Goal: Task Accomplishment & Management: Manage account settings

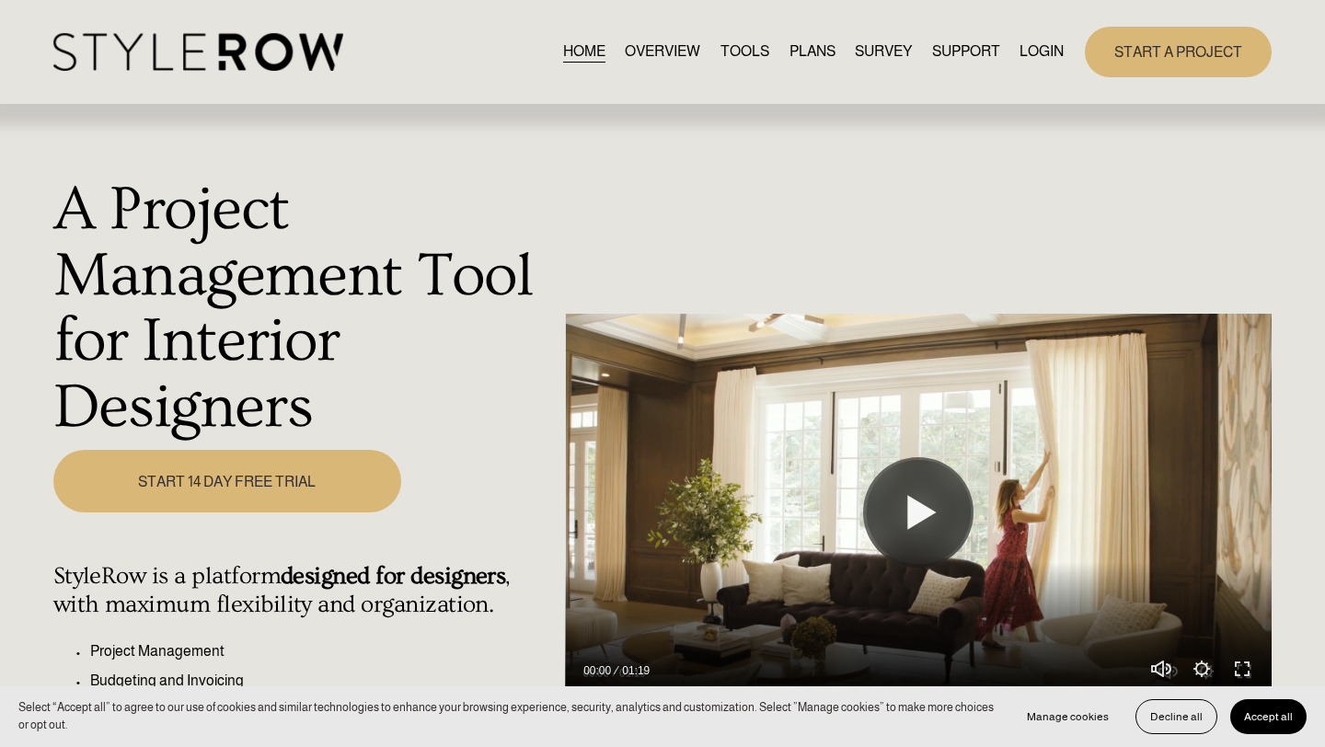
click at [1037, 50] on link "LOGIN" at bounding box center [1041, 52] width 44 height 25
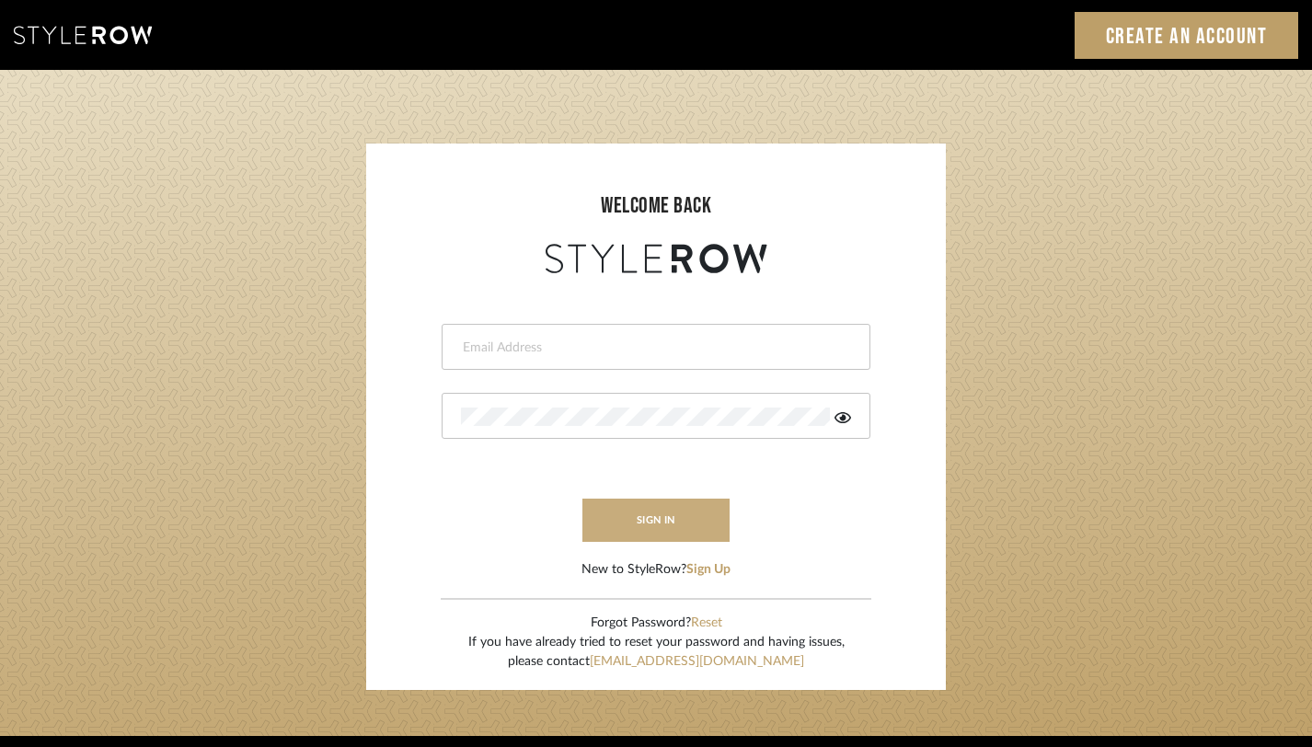
type input "[PERSON_NAME][EMAIL_ADDRESS][DOMAIN_NAME]"
click at [675, 531] on button "sign in" at bounding box center [655, 520] width 147 height 43
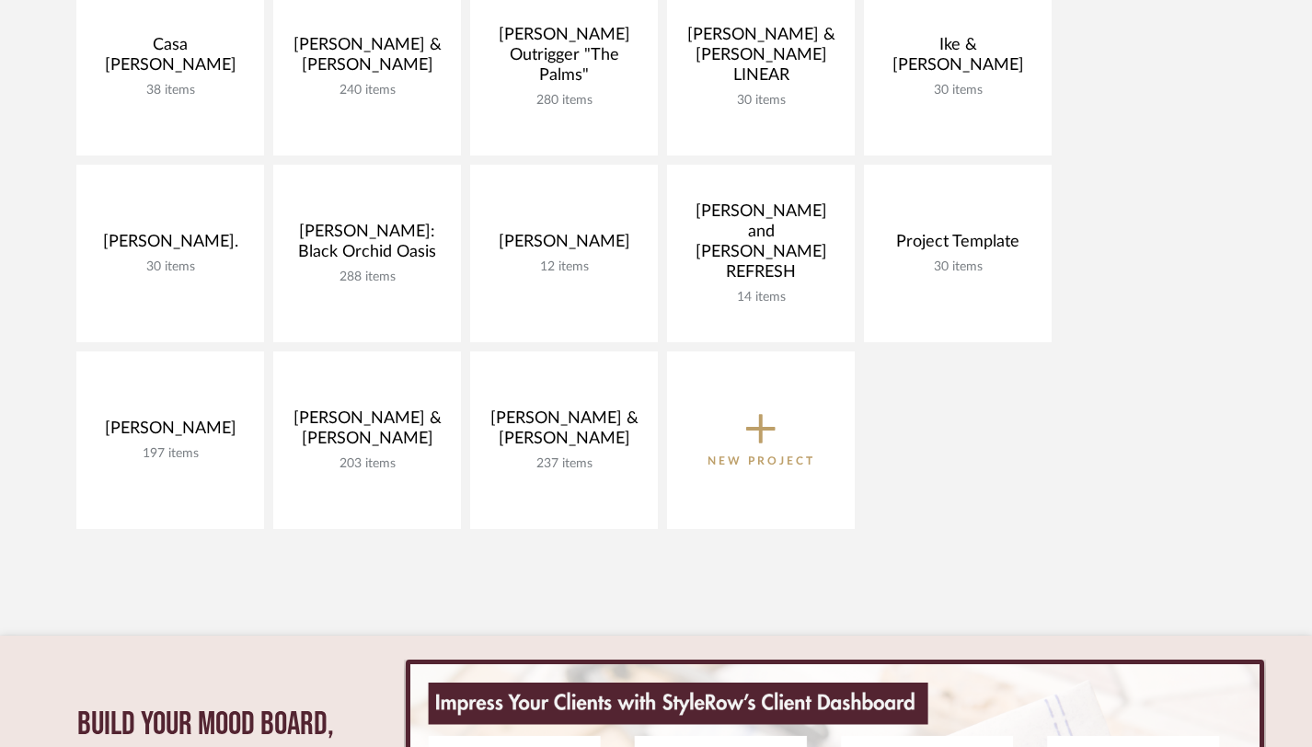
scroll to position [367, 0]
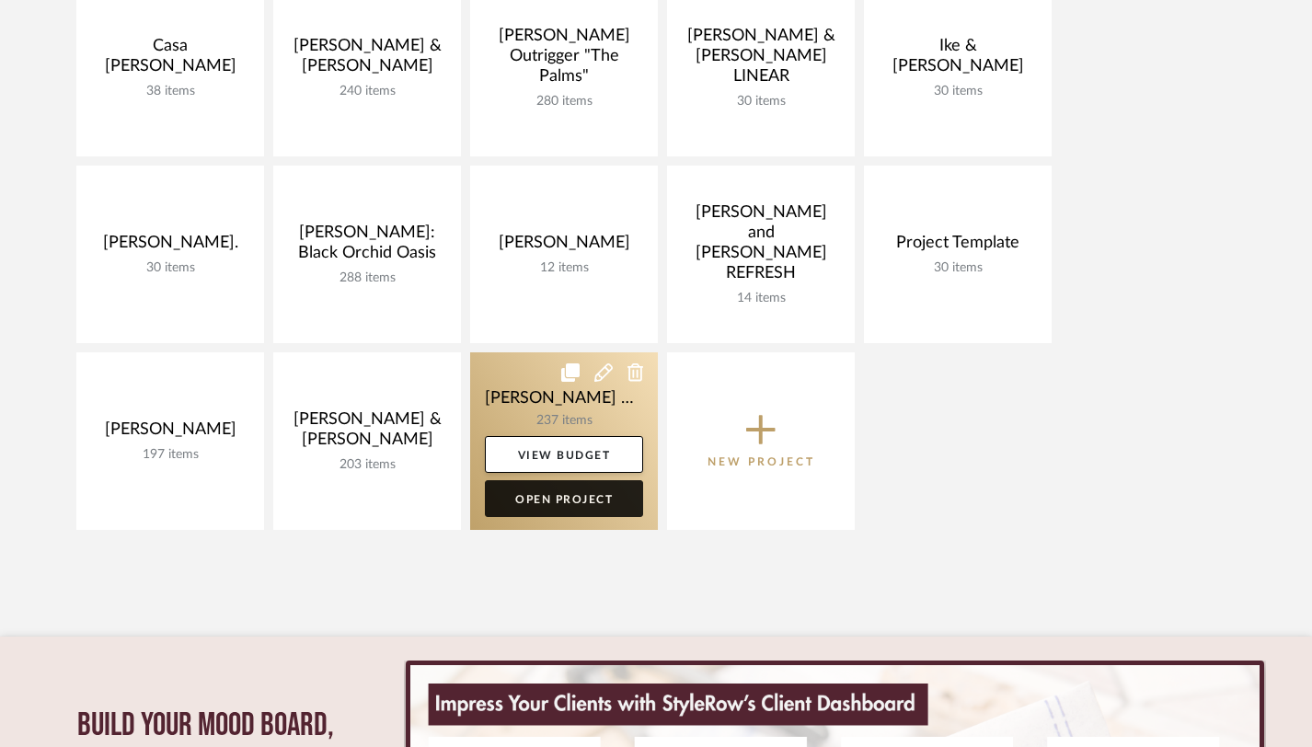
click at [577, 504] on link "Open Project" at bounding box center [564, 498] width 158 height 37
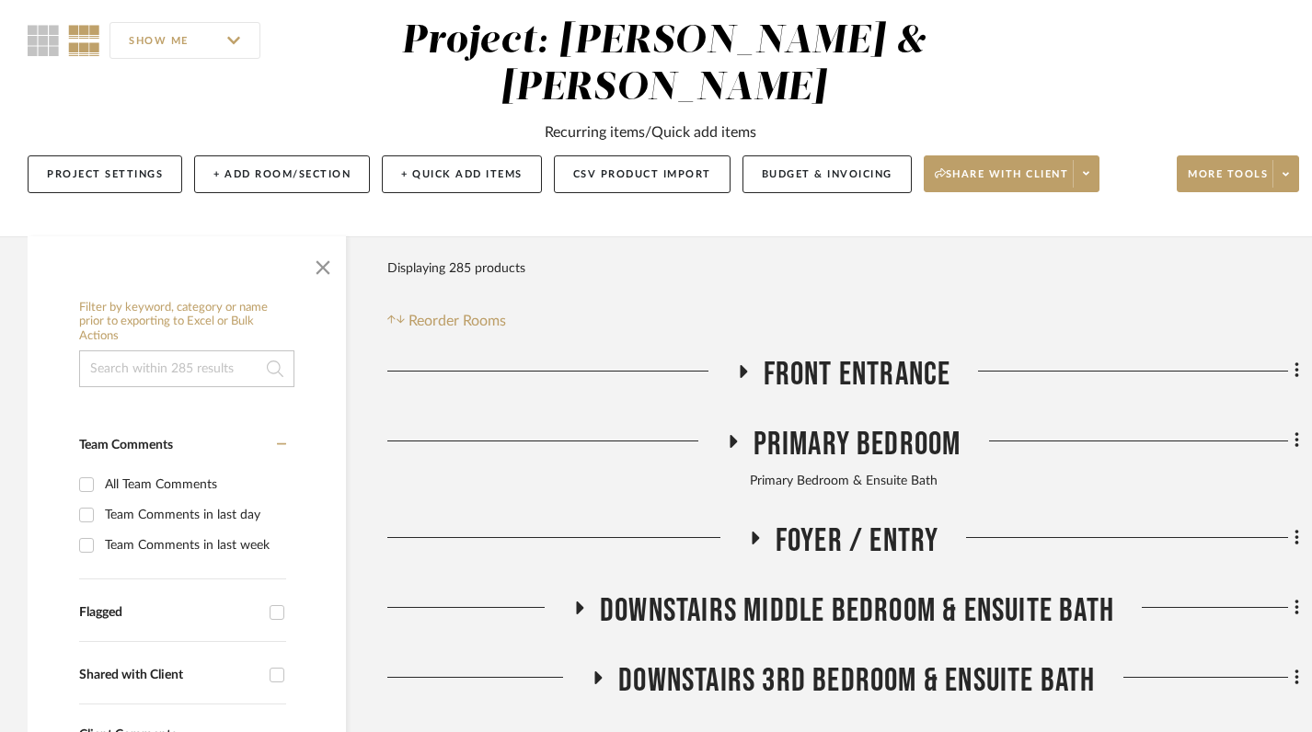
scroll to position [183, 0]
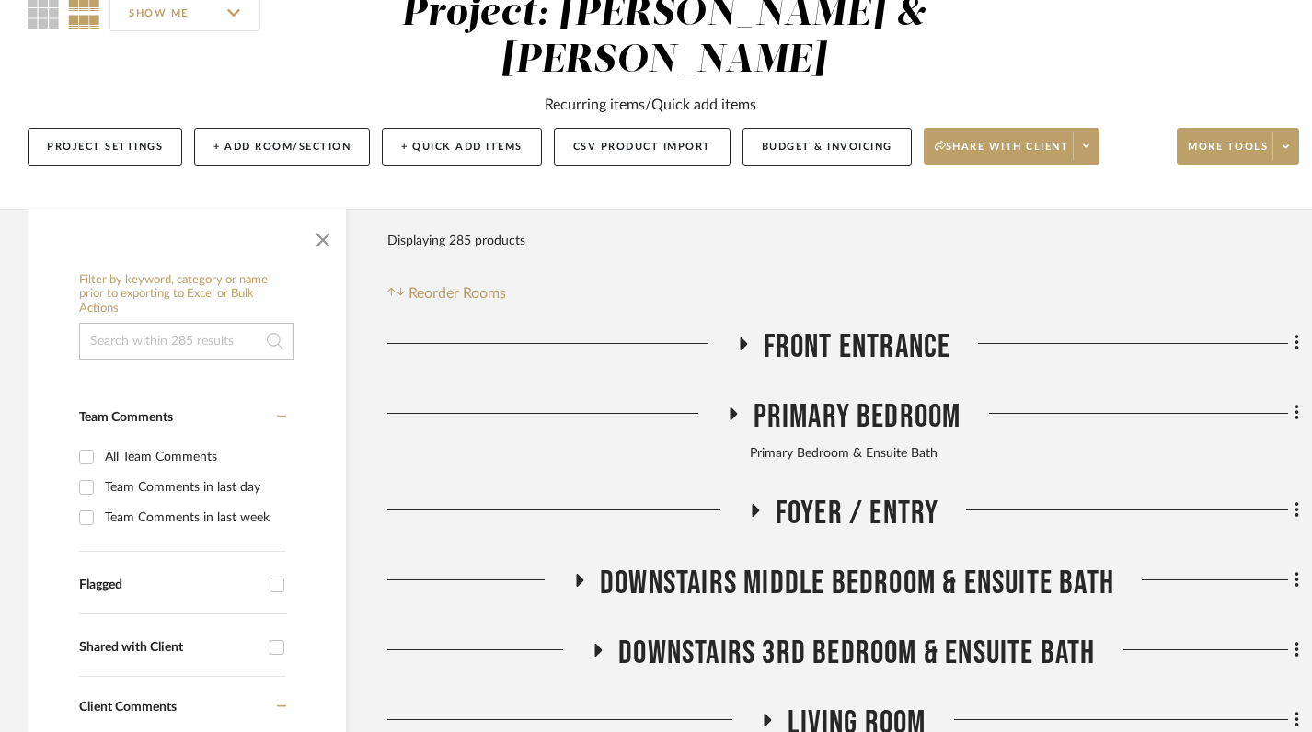
click at [751, 337] on icon at bounding box center [742, 344] width 22 height 14
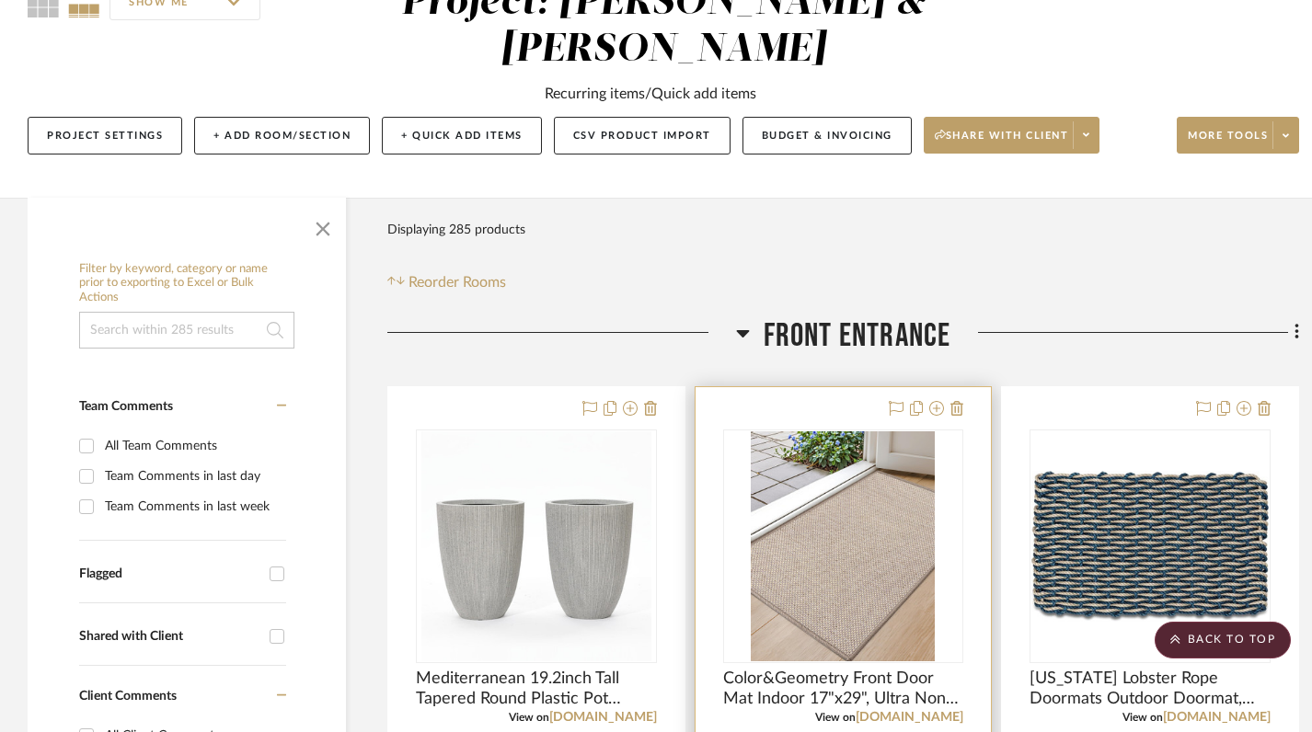
scroll to position [178, 0]
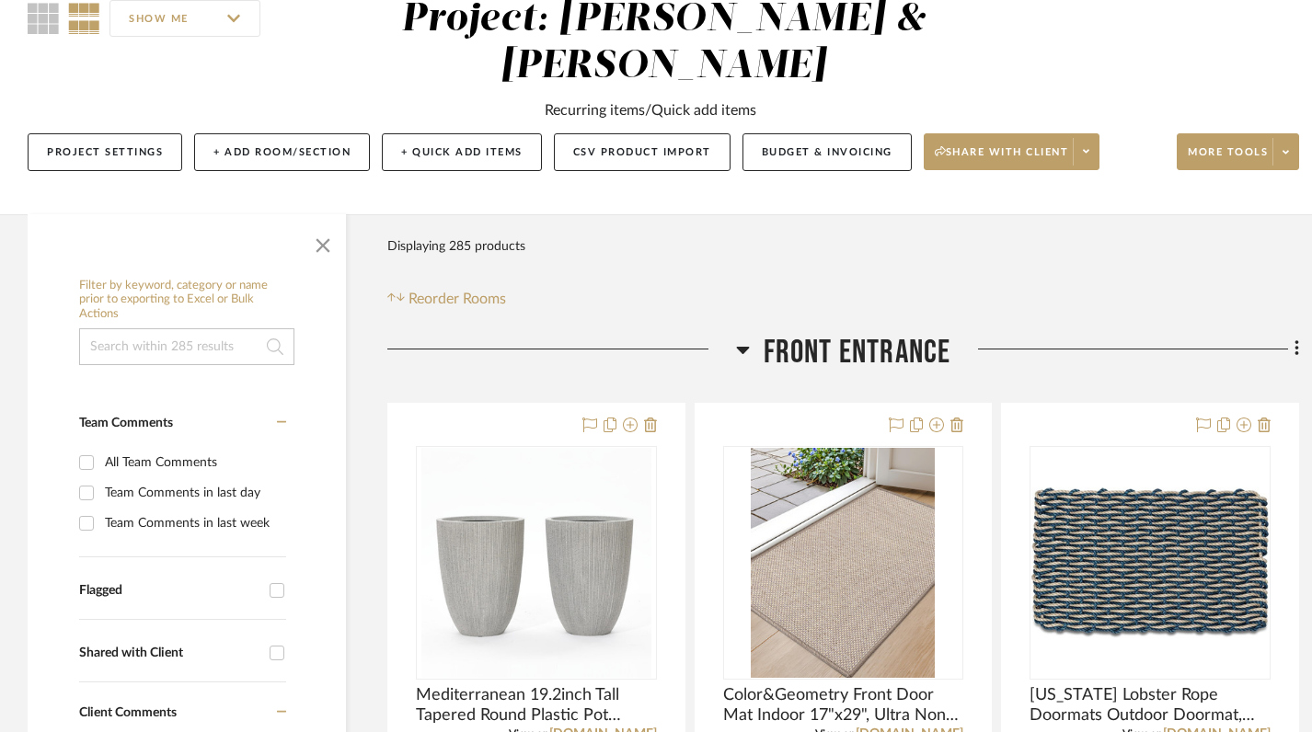
click at [745, 339] on icon at bounding box center [743, 350] width 14 height 22
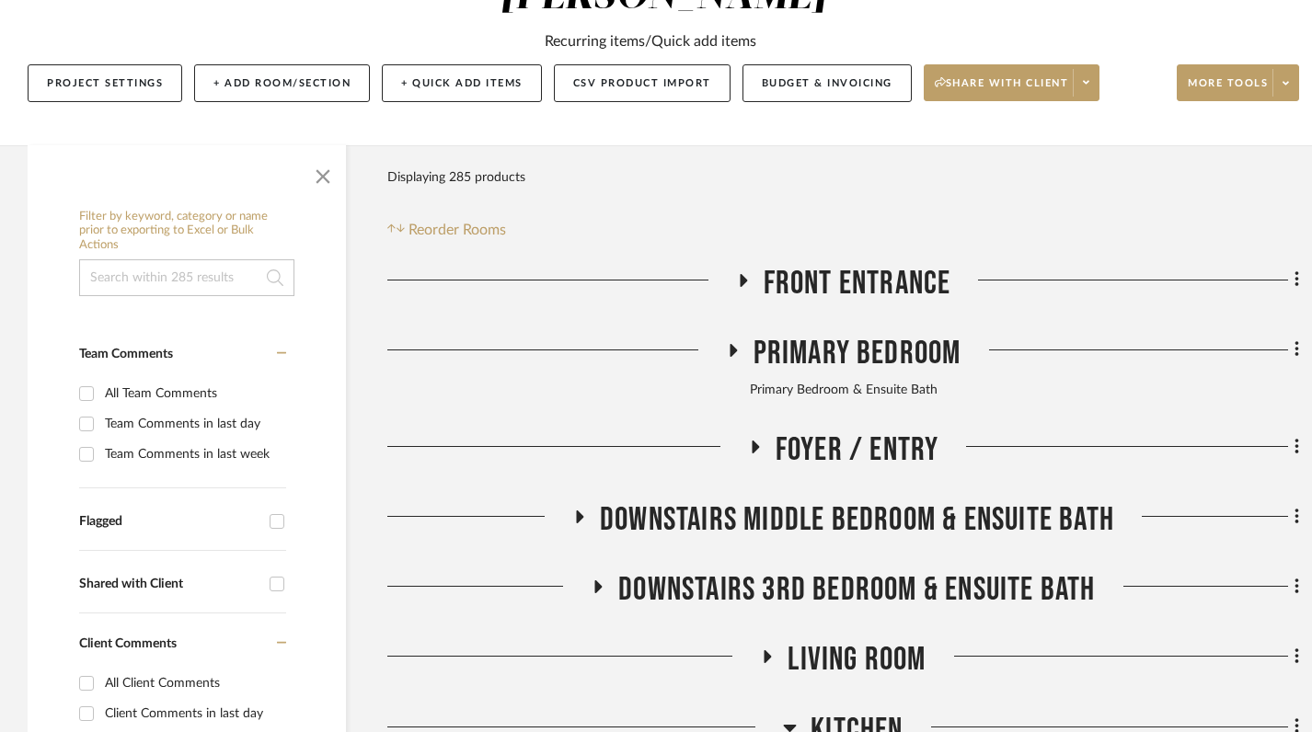
scroll to position [264, 0]
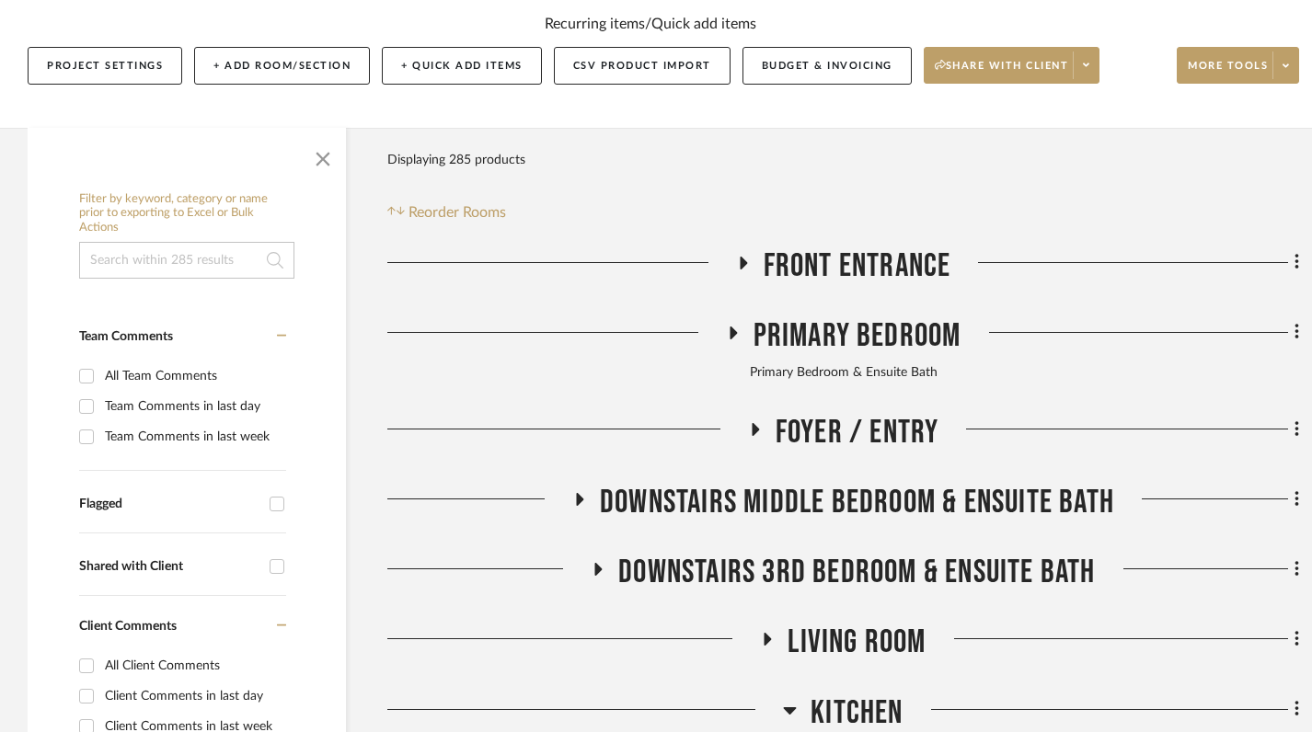
click at [726, 326] on icon at bounding box center [732, 333] width 22 height 14
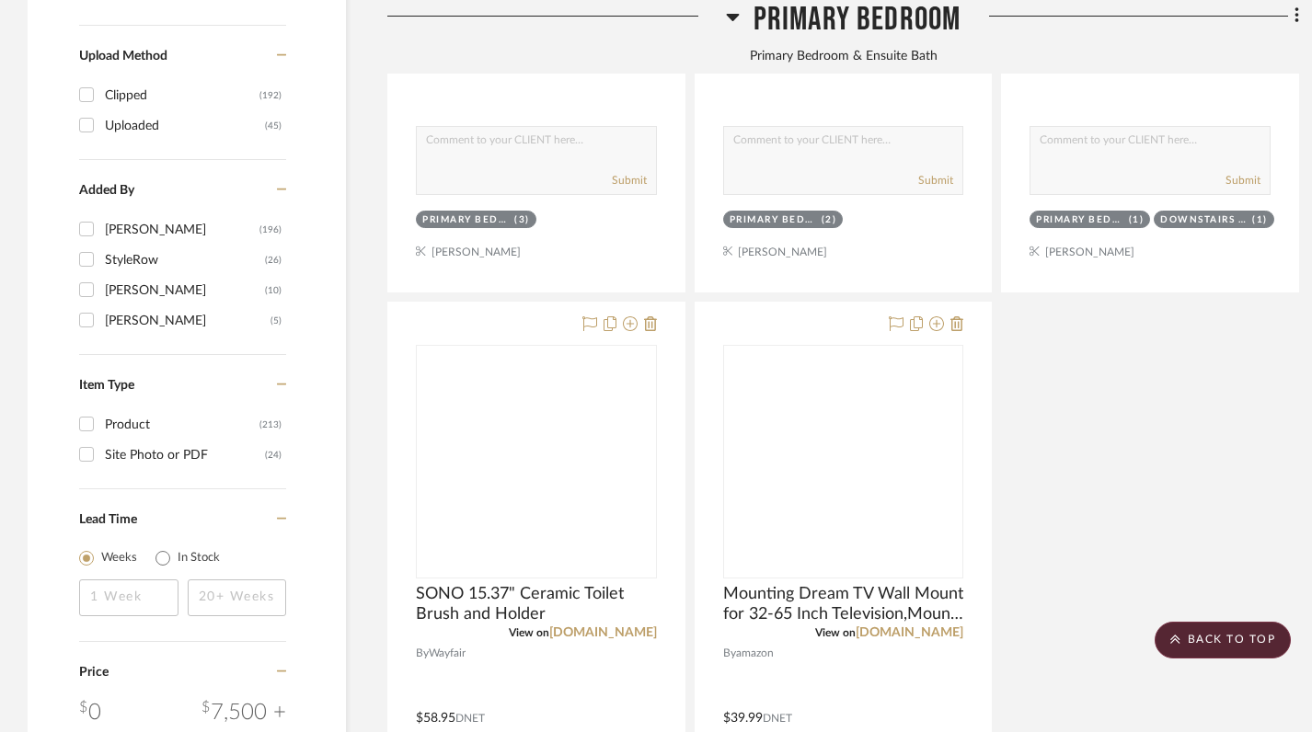
scroll to position [2475, 0]
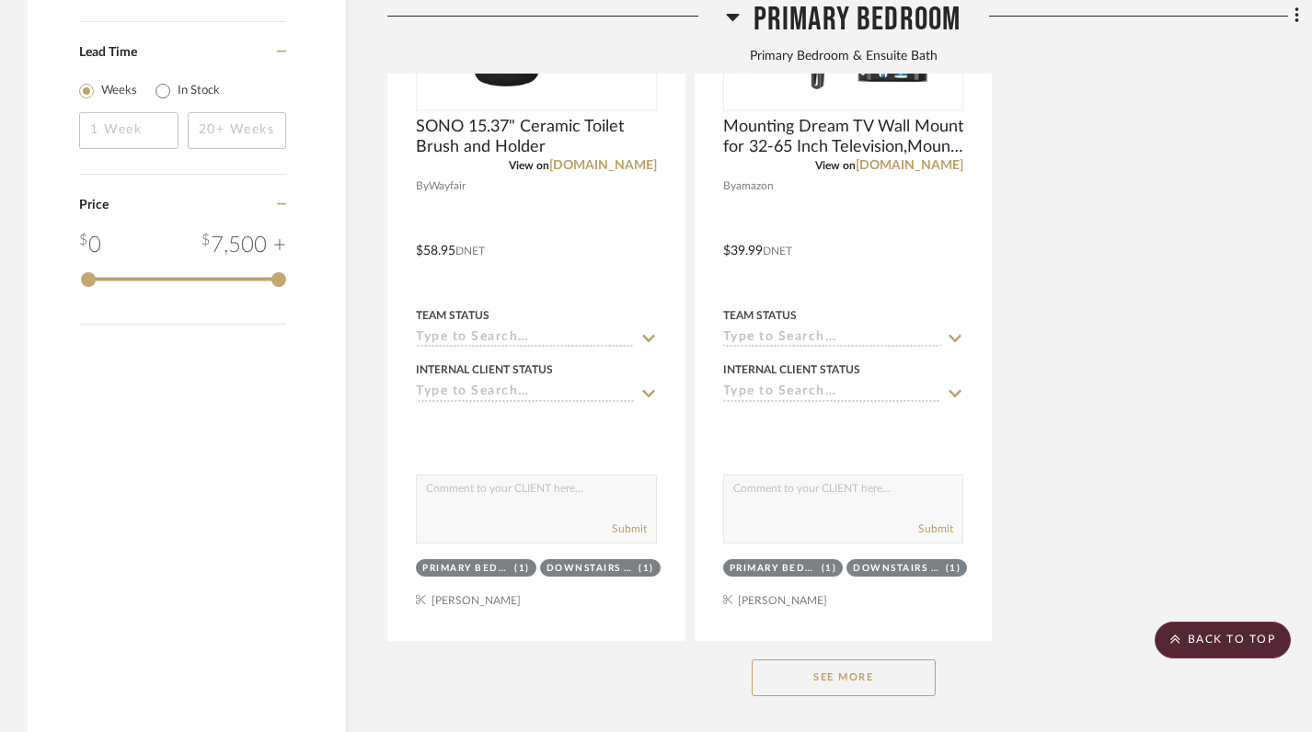
click at [814, 660] on button "See More" at bounding box center [844, 678] width 184 height 37
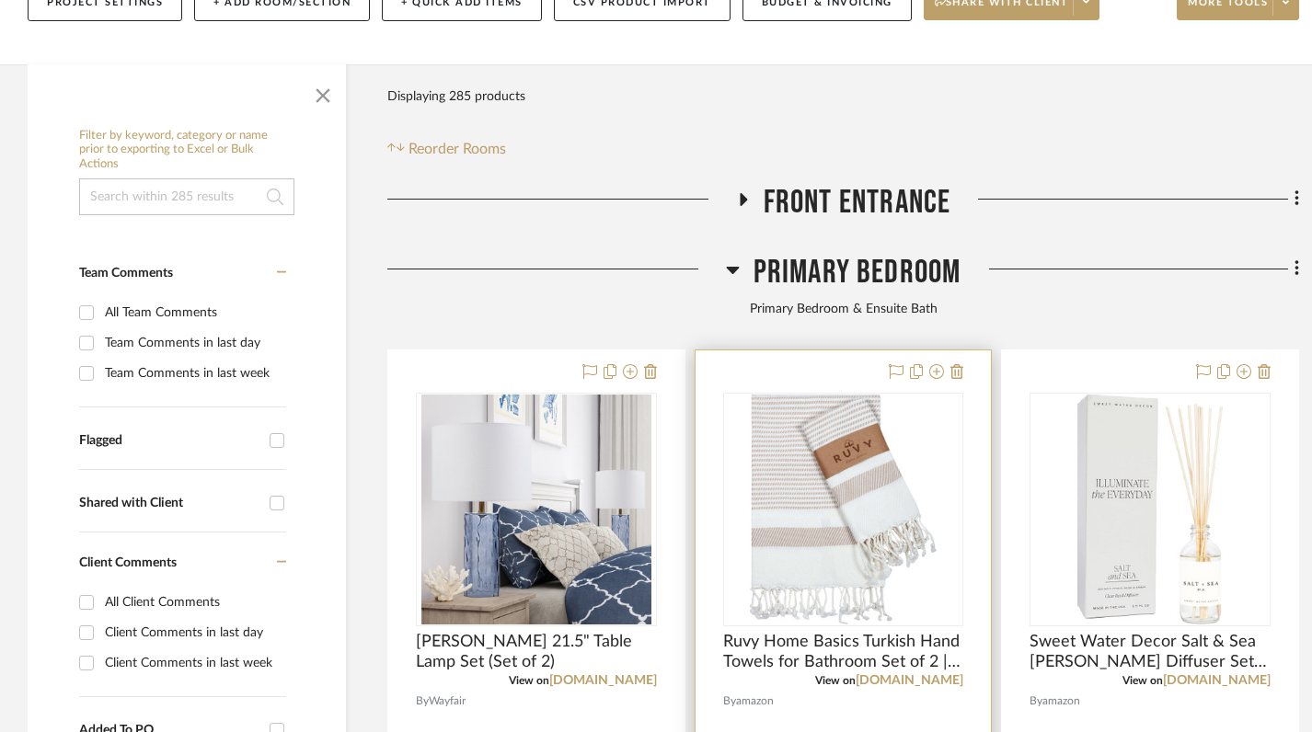
scroll to position [321, 0]
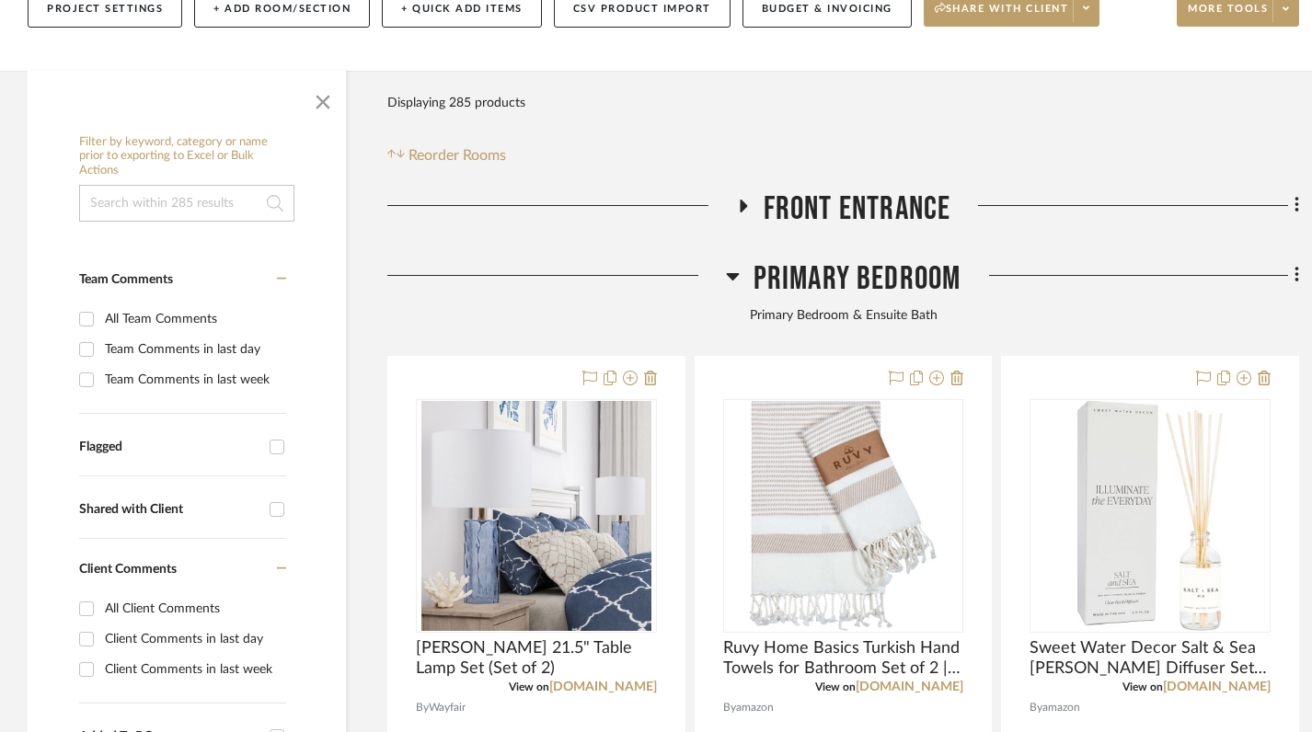
click at [736, 273] on icon at bounding box center [732, 276] width 13 height 7
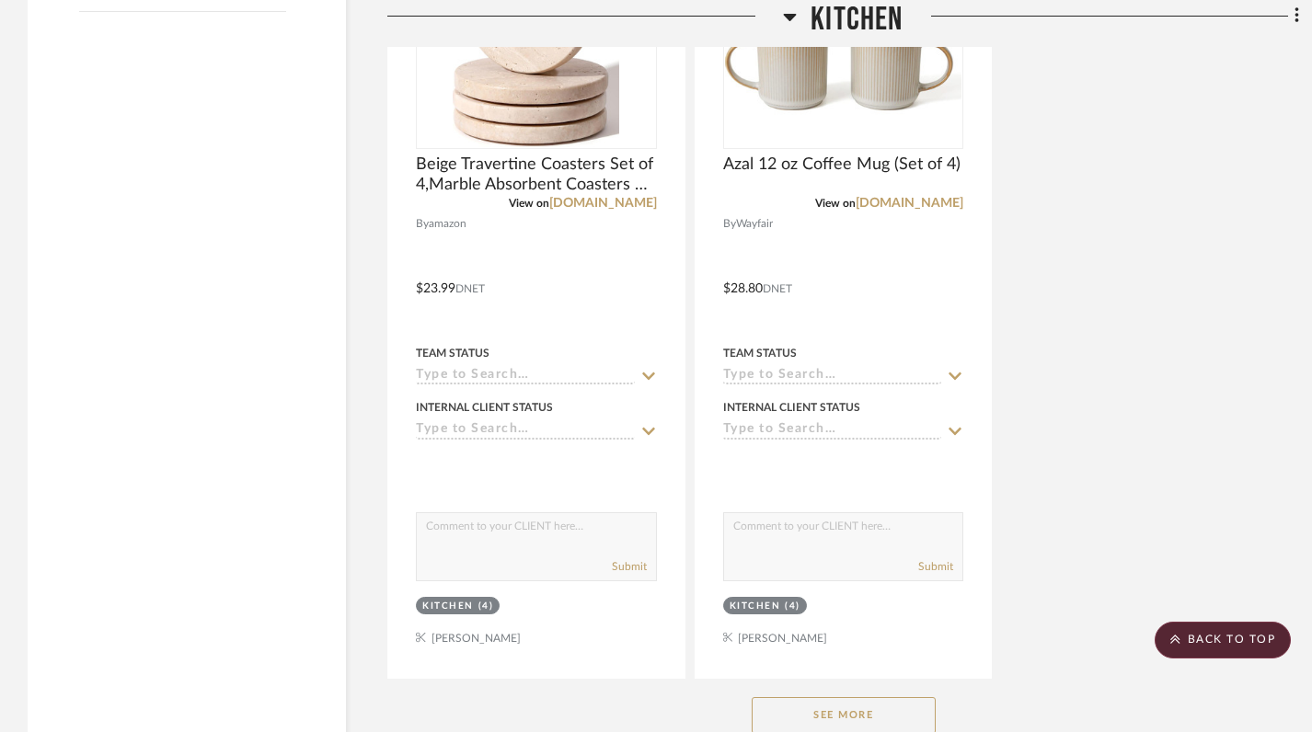
scroll to position [3058, 0]
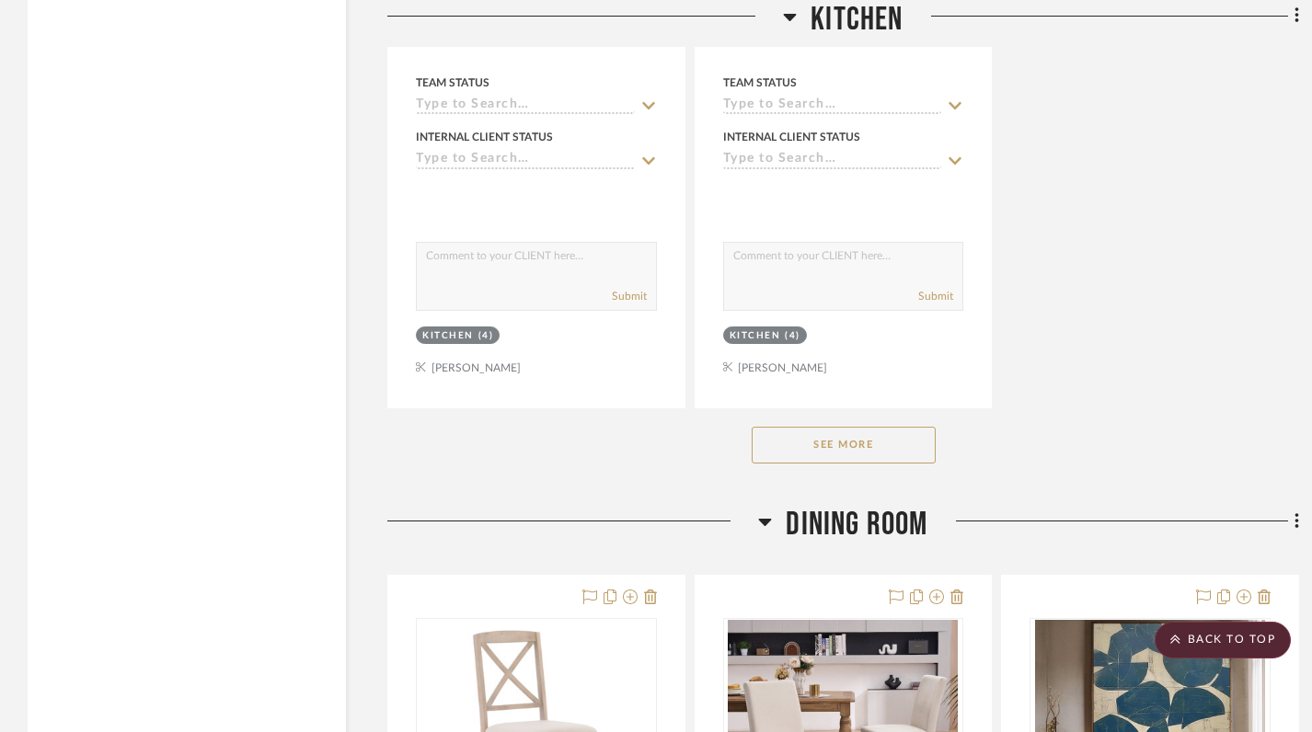
click at [843, 427] on button "See More" at bounding box center [844, 445] width 184 height 37
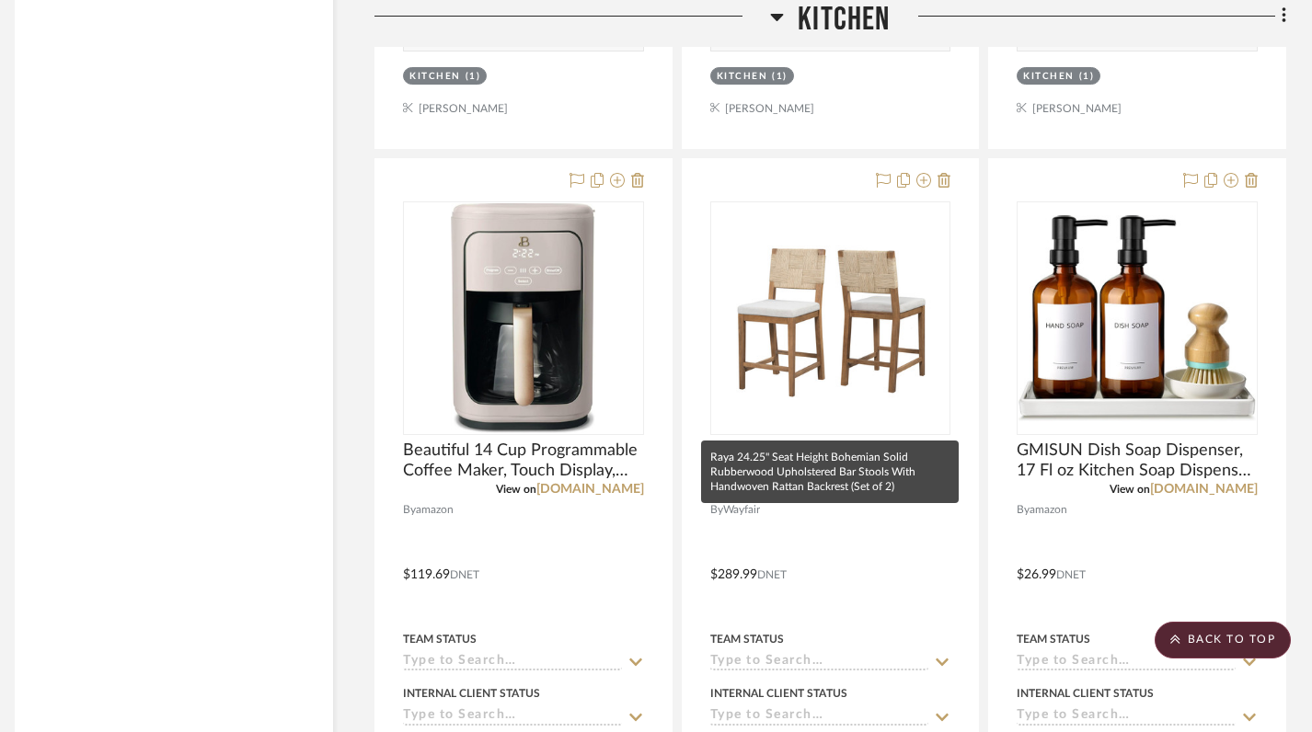
scroll to position [11482, 13]
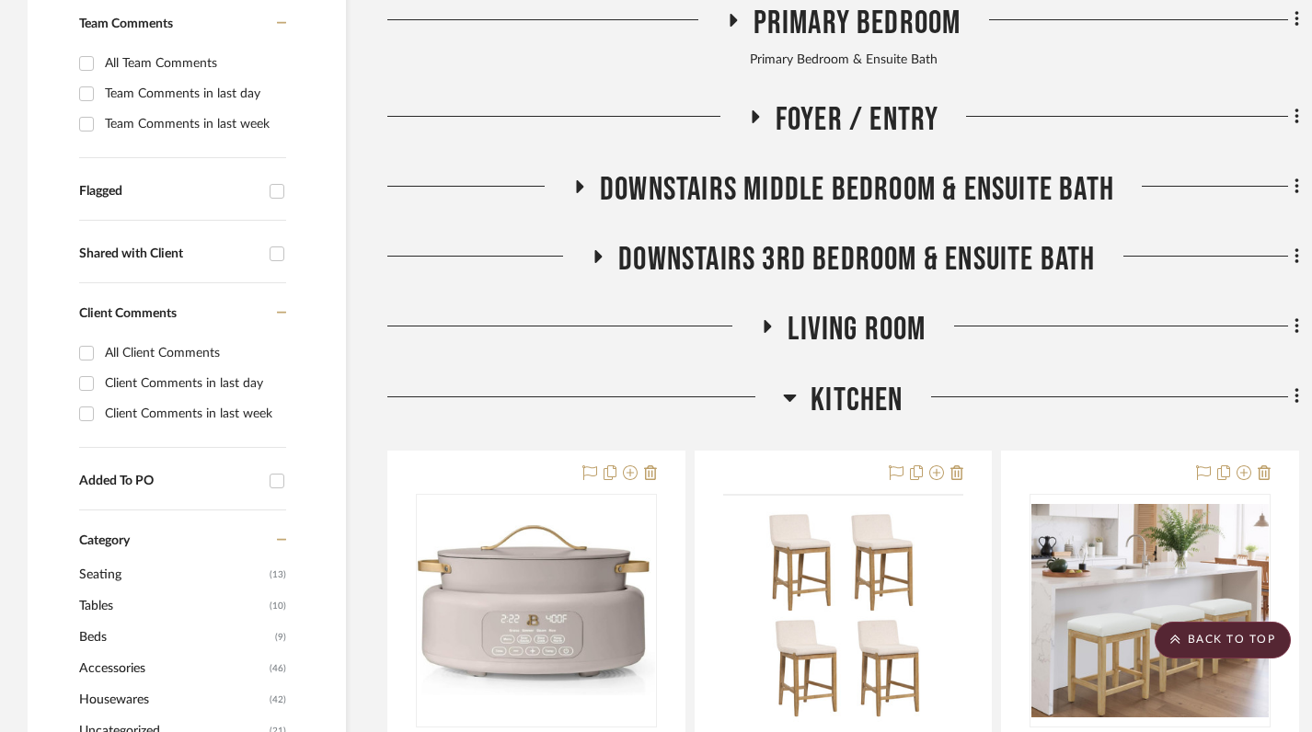
scroll to position [557, 0]
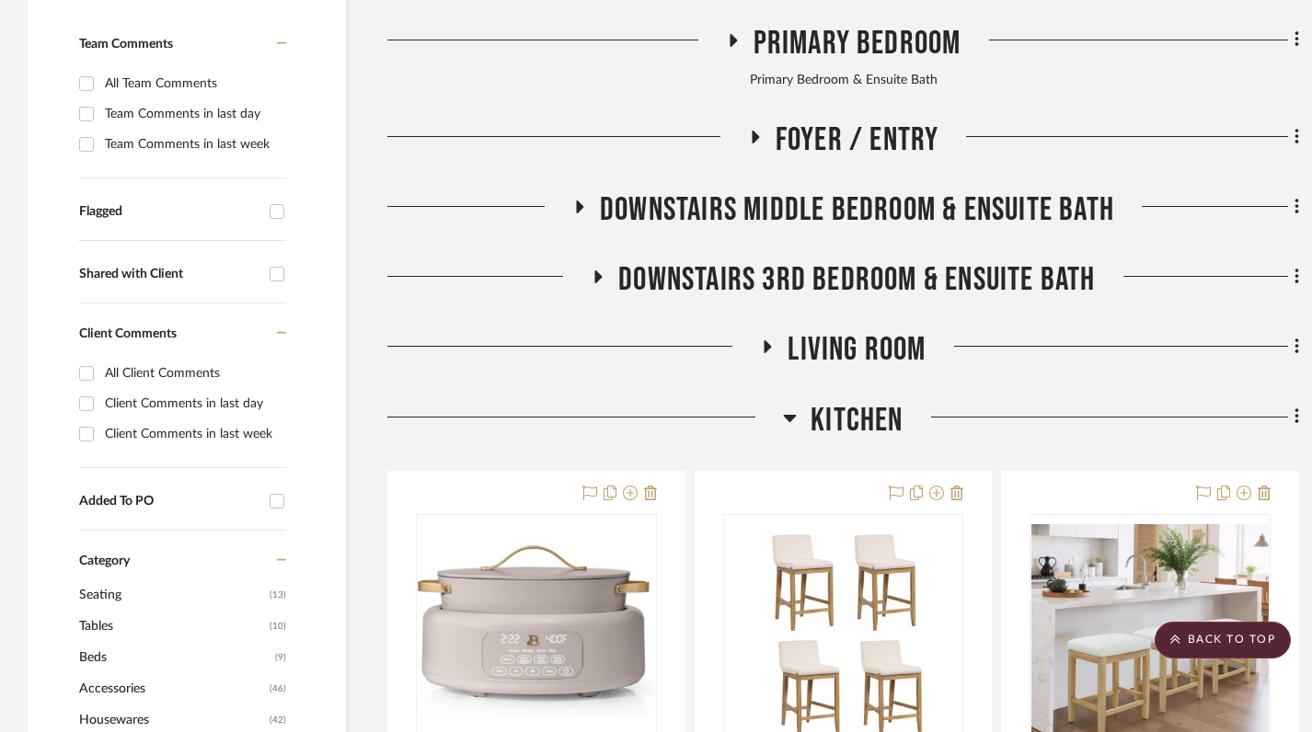
click at [786, 407] on icon at bounding box center [790, 418] width 14 height 22
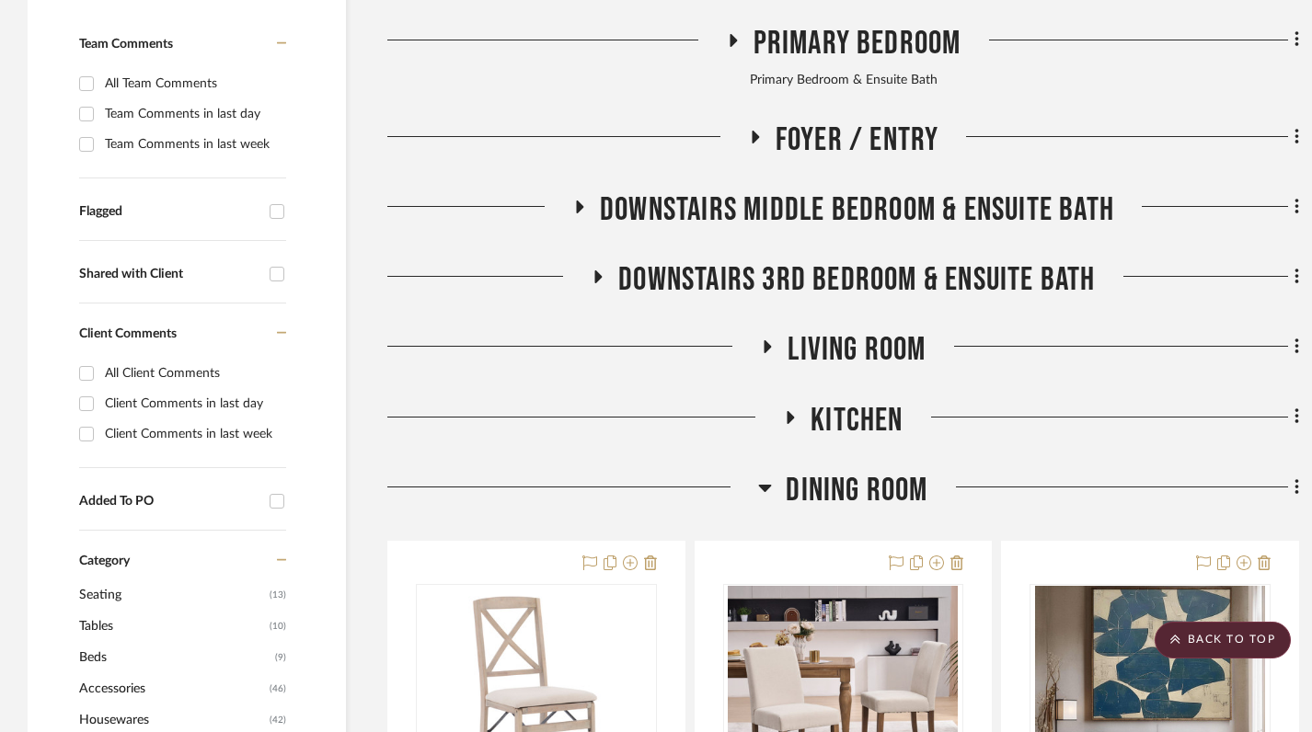
click at [754, 471] on div at bounding box center [572, 494] width 371 height 47
click at [766, 485] on icon at bounding box center [765, 488] width 13 height 7
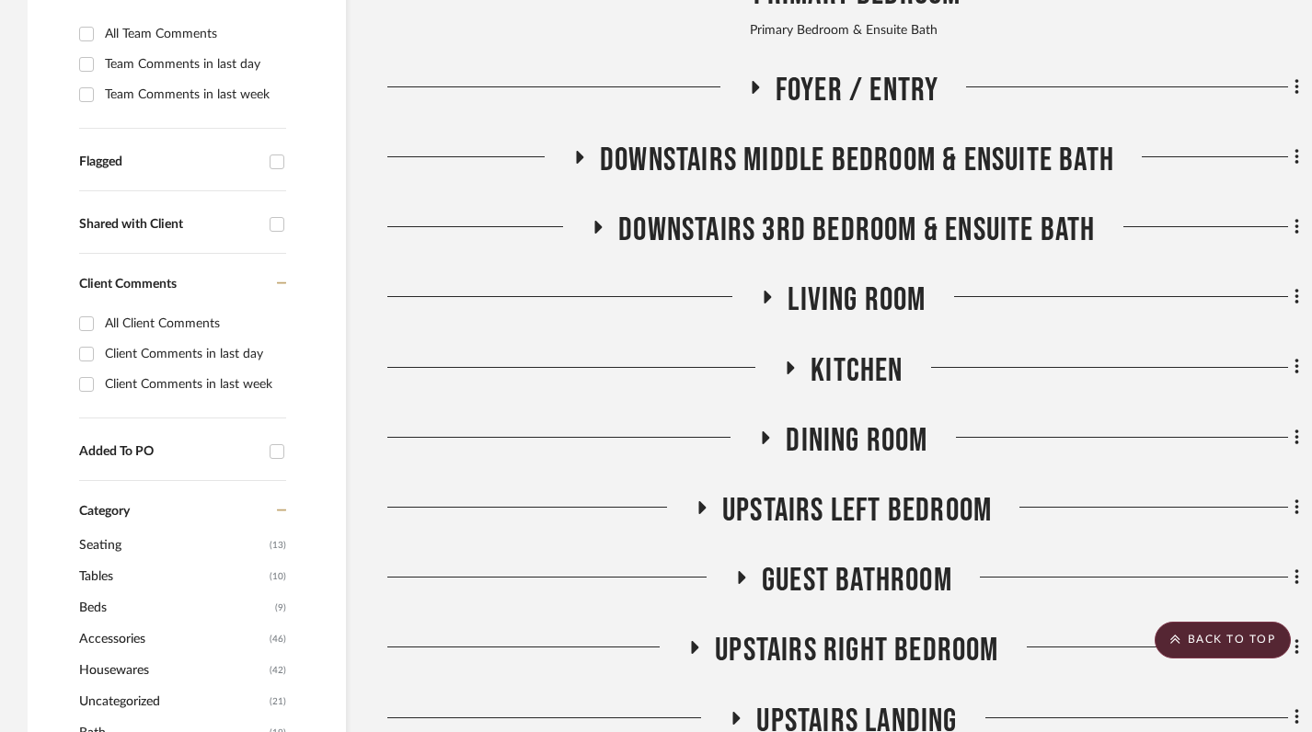
scroll to position [607, 0]
click at [592, 220] on icon at bounding box center [598, 227] width 22 height 14
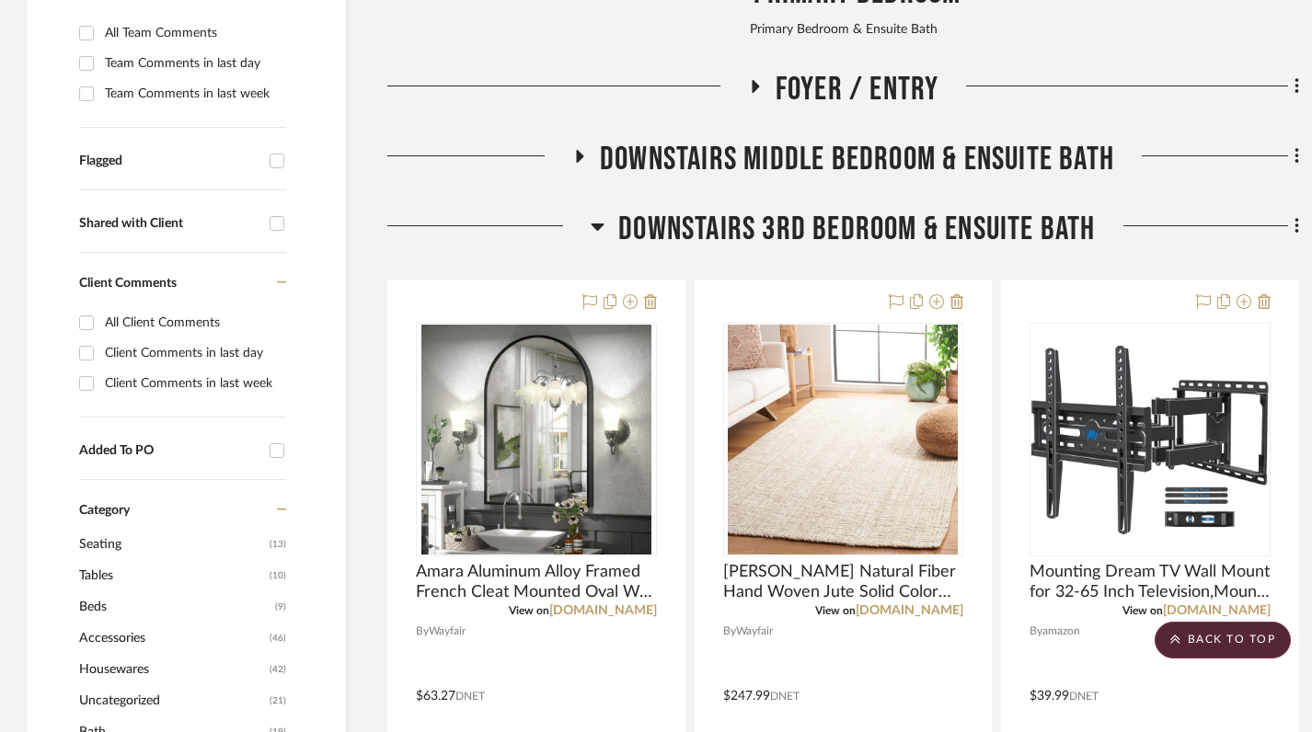
click at [592, 215] on icon at bounding box center [598, 226] width 14 height 22
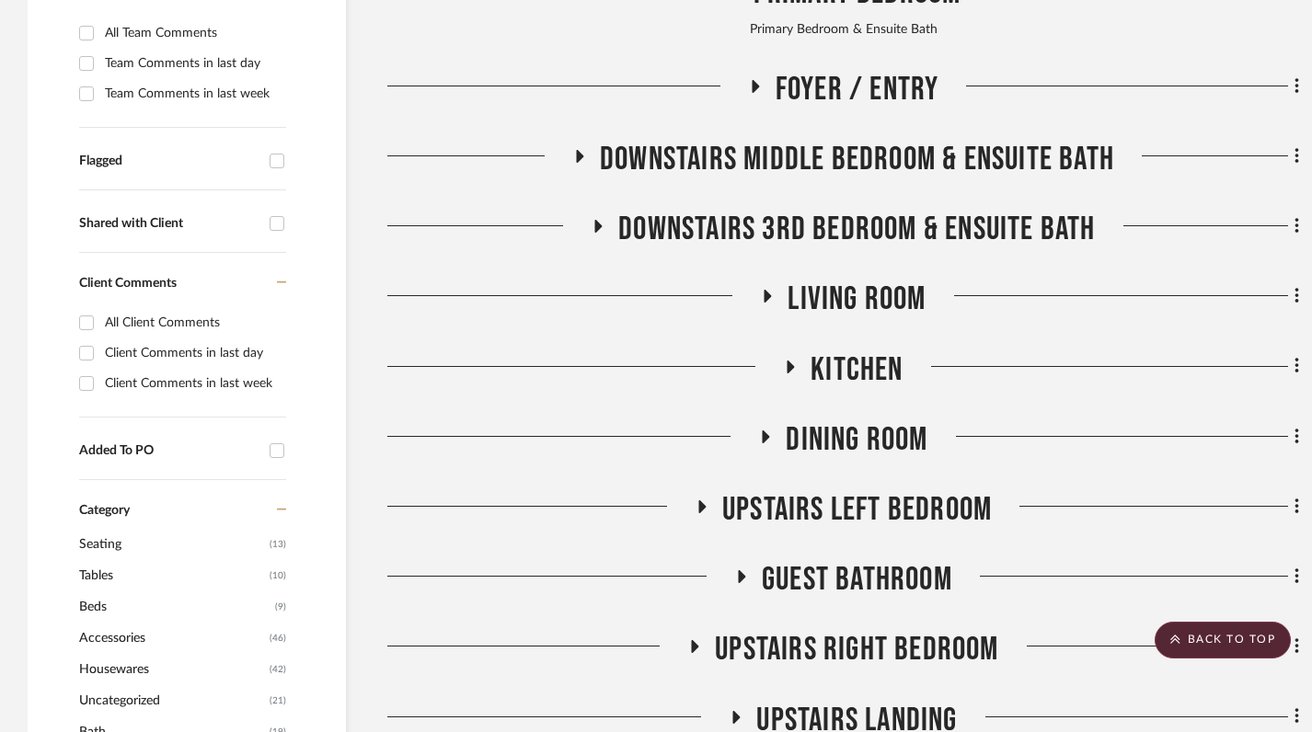
click at [772, 290] on icon at bounding box center [767, 297] width 22 height 14
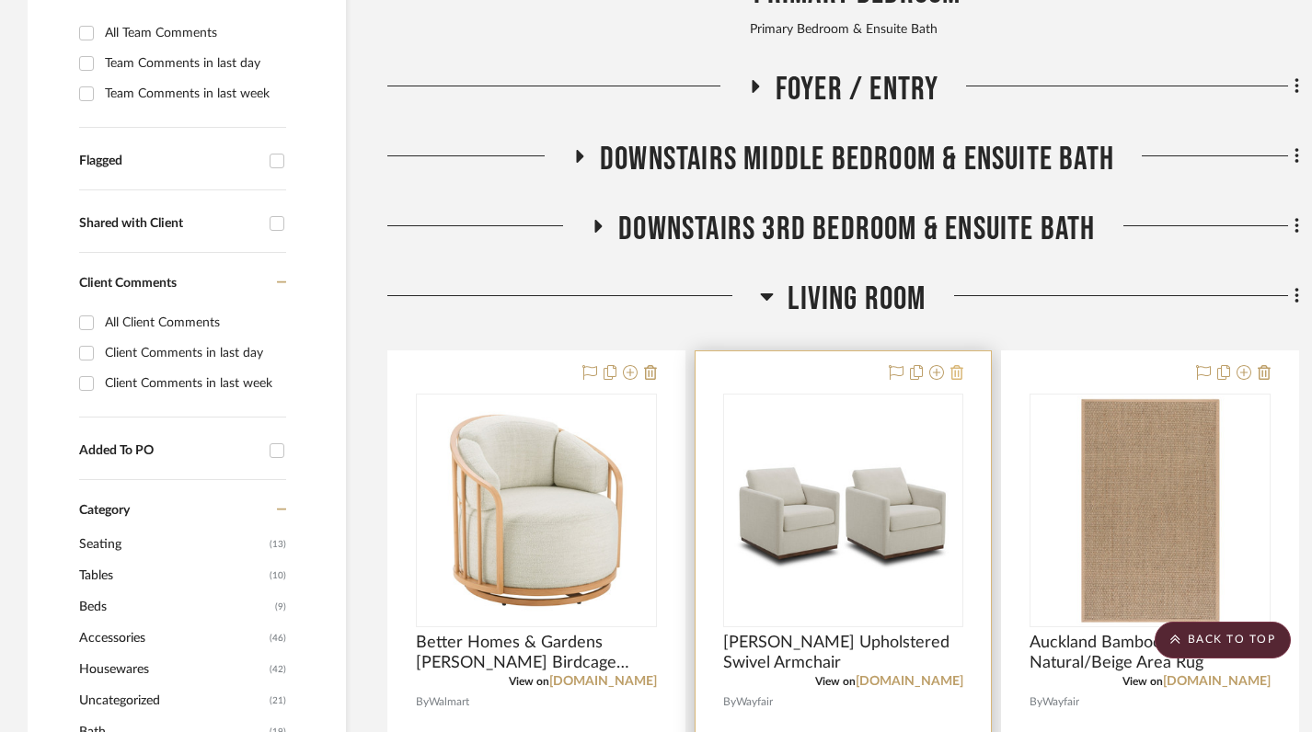
click at [954, 365] on icon at bounding box center [956, 372] width 13 height 15
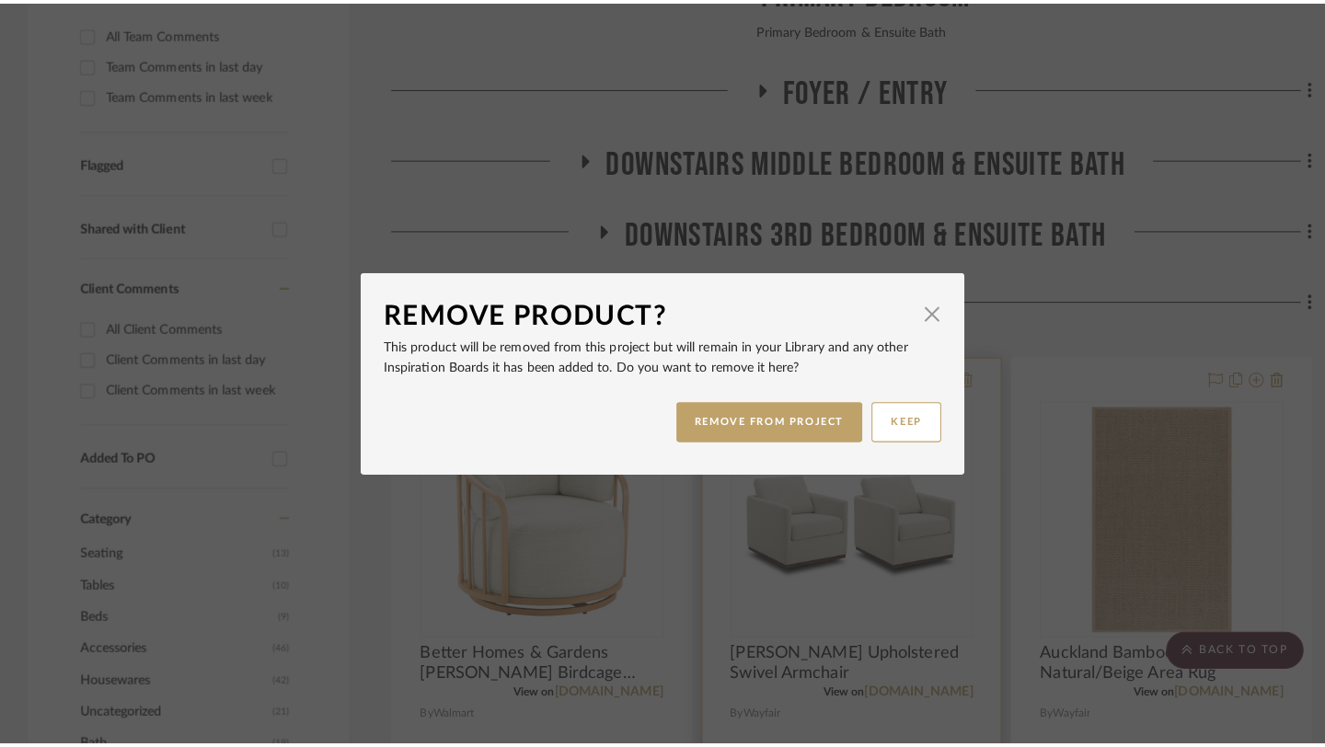
scroll to position [0, 0]
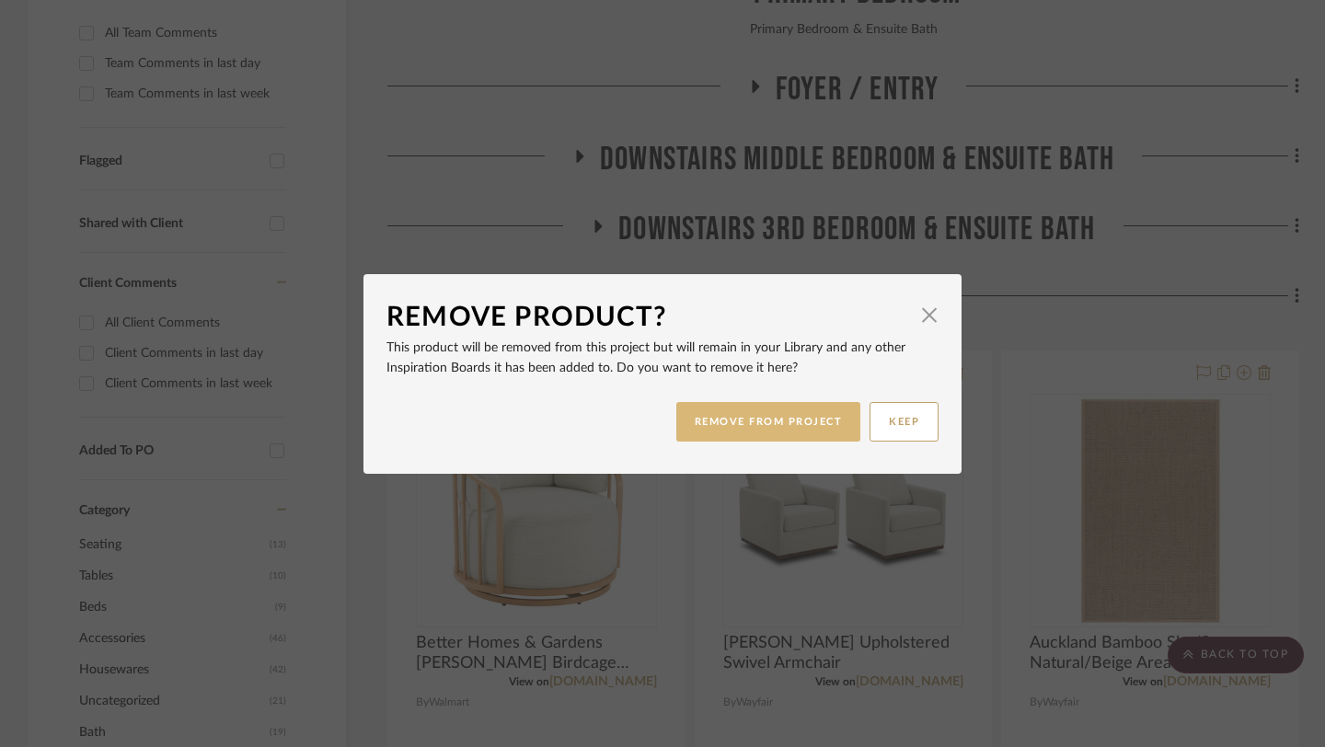
click at [756, 430] on button "REMOVE FROM PROJECT" at bounding box center [768, 422] width 185 height 40
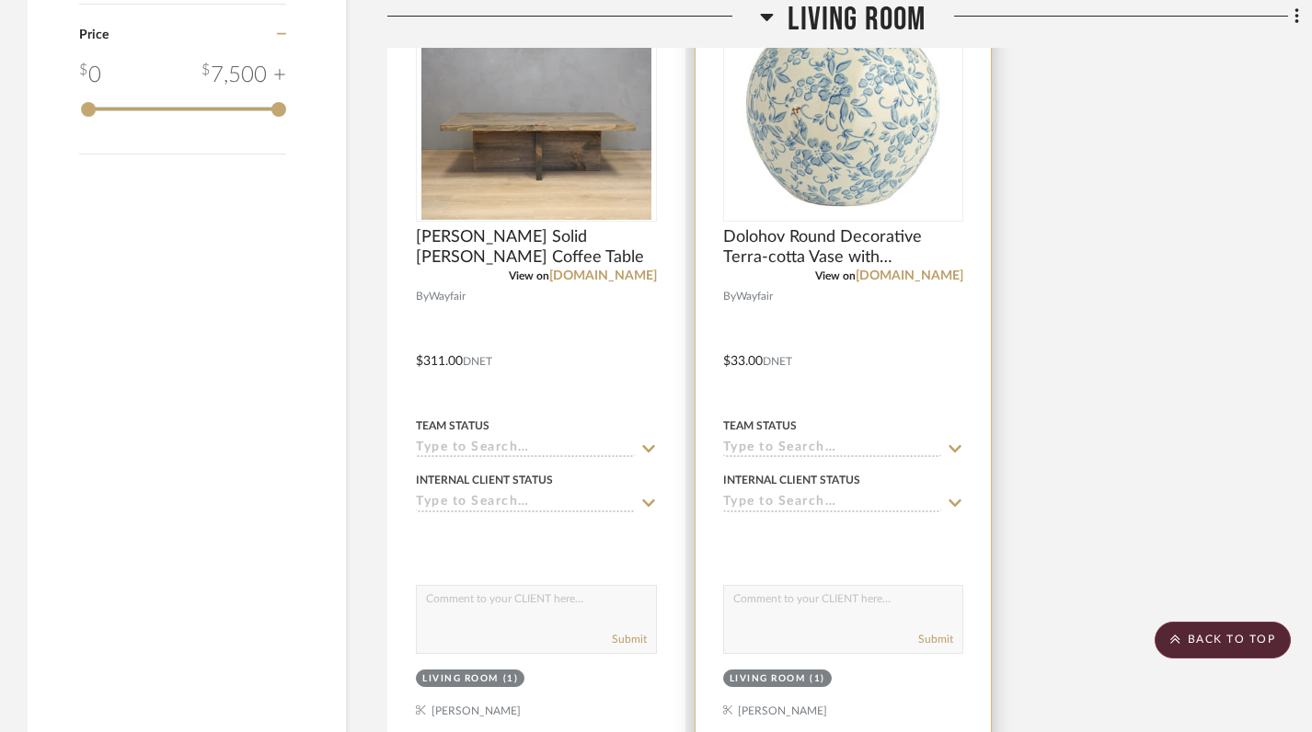
scroll to position [2827, 0]
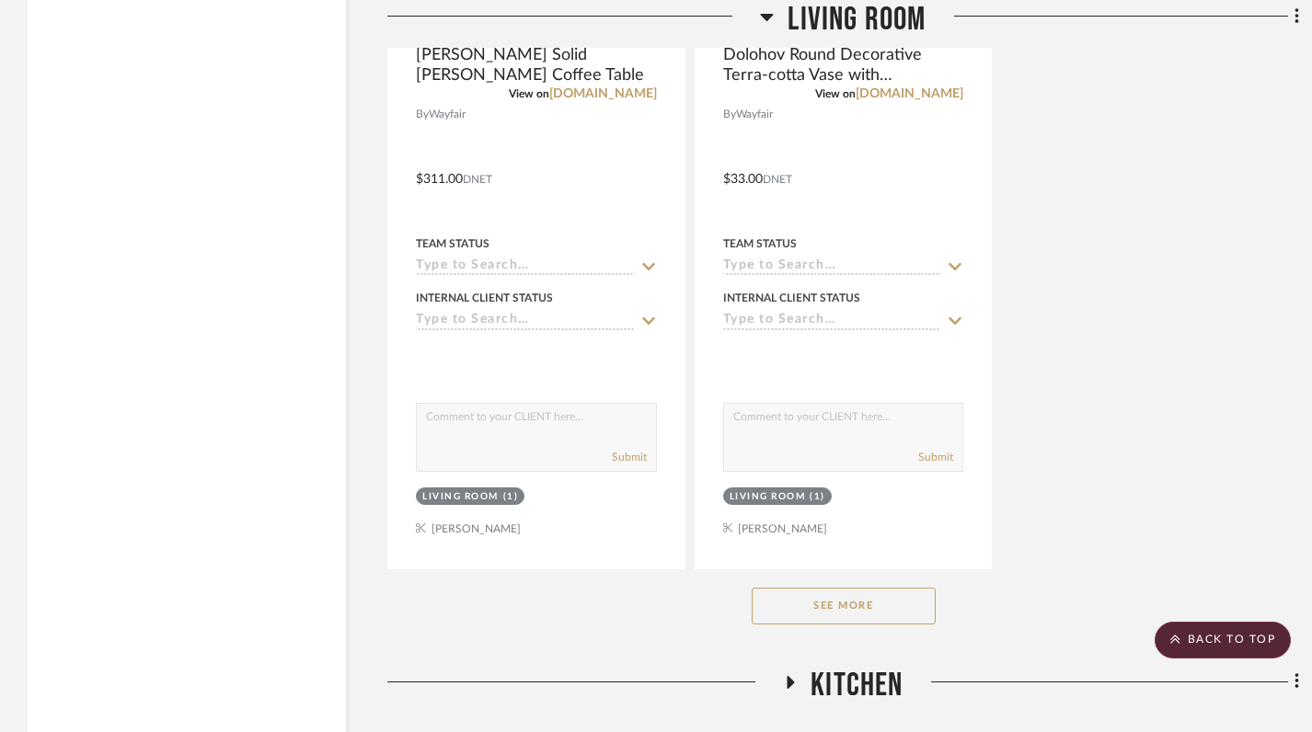
click at [850, 588] on button "See More" at bounding box center [844, 606] width 184 height 37
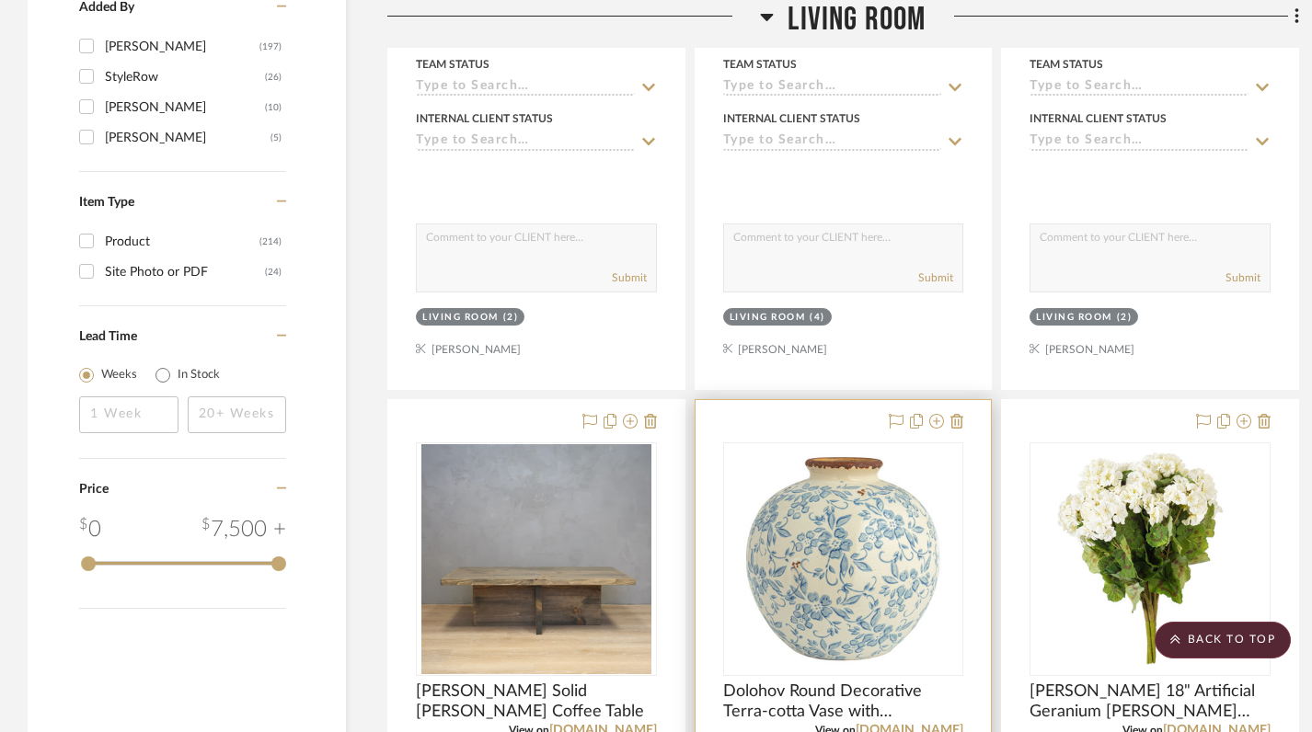
scroll to position [2166, 0]
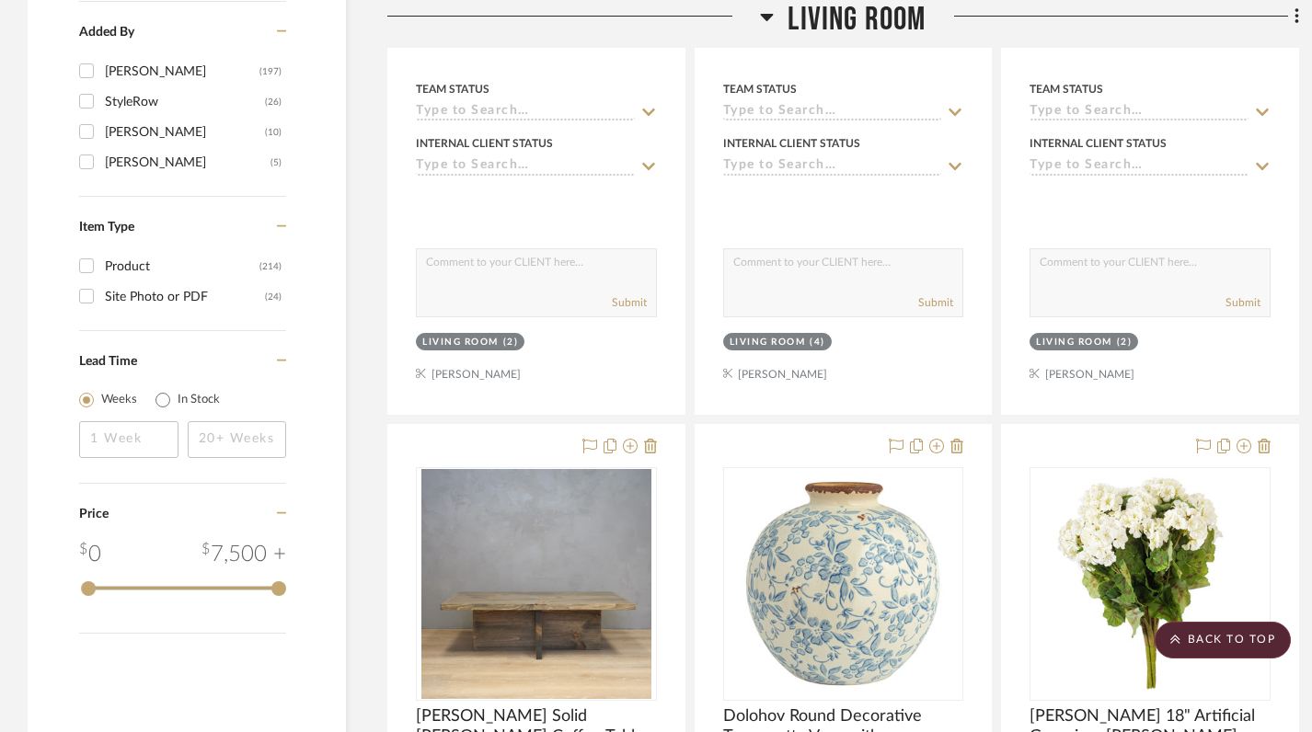
click at [765, 14] on icon at bounding box center [767, 17] width 13 height 7
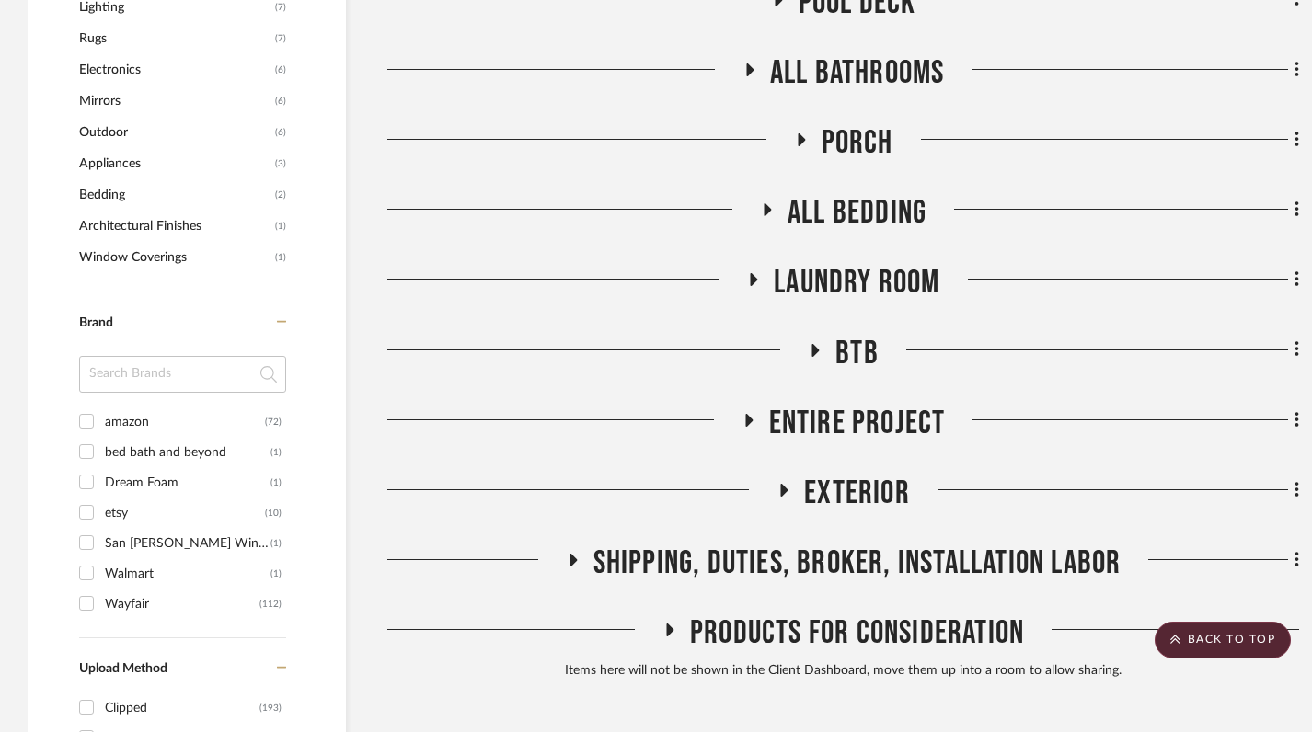
scroll to position [1398, 0]
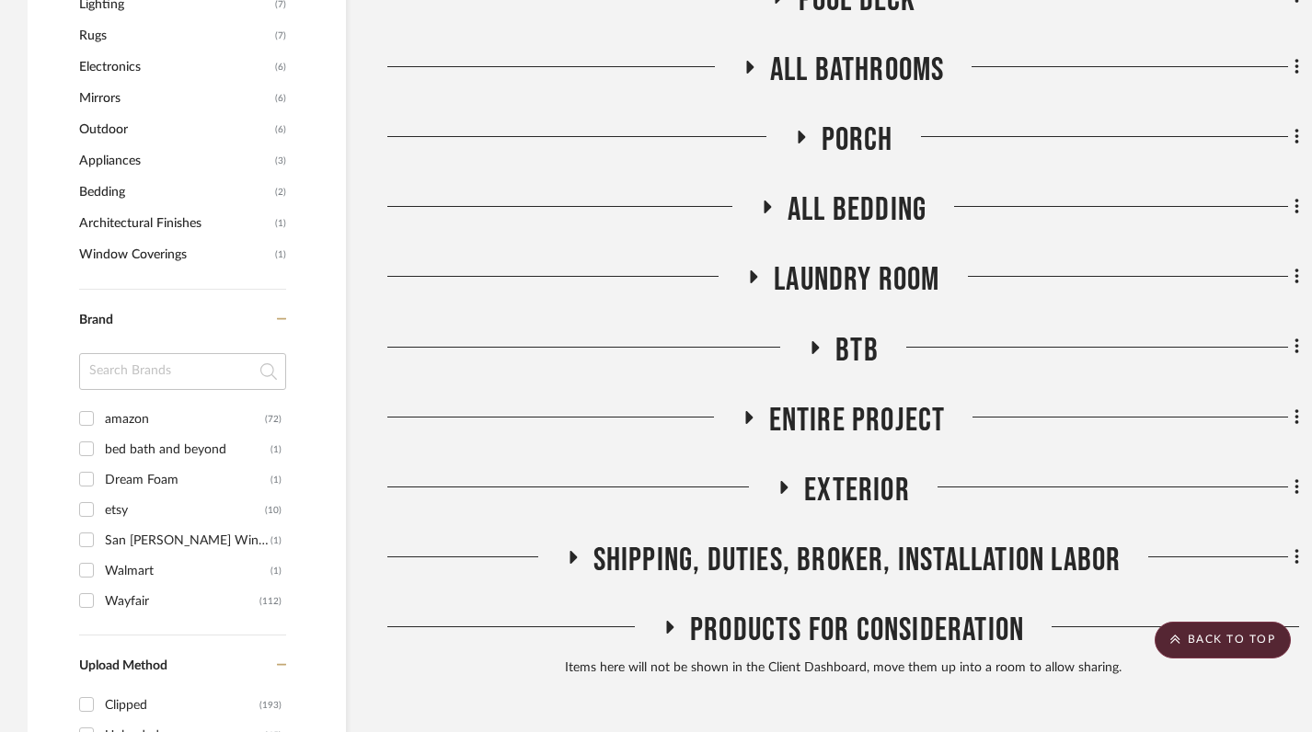
click at [677, 621] on icon at bounding box center [669, 628] width 22 height 14
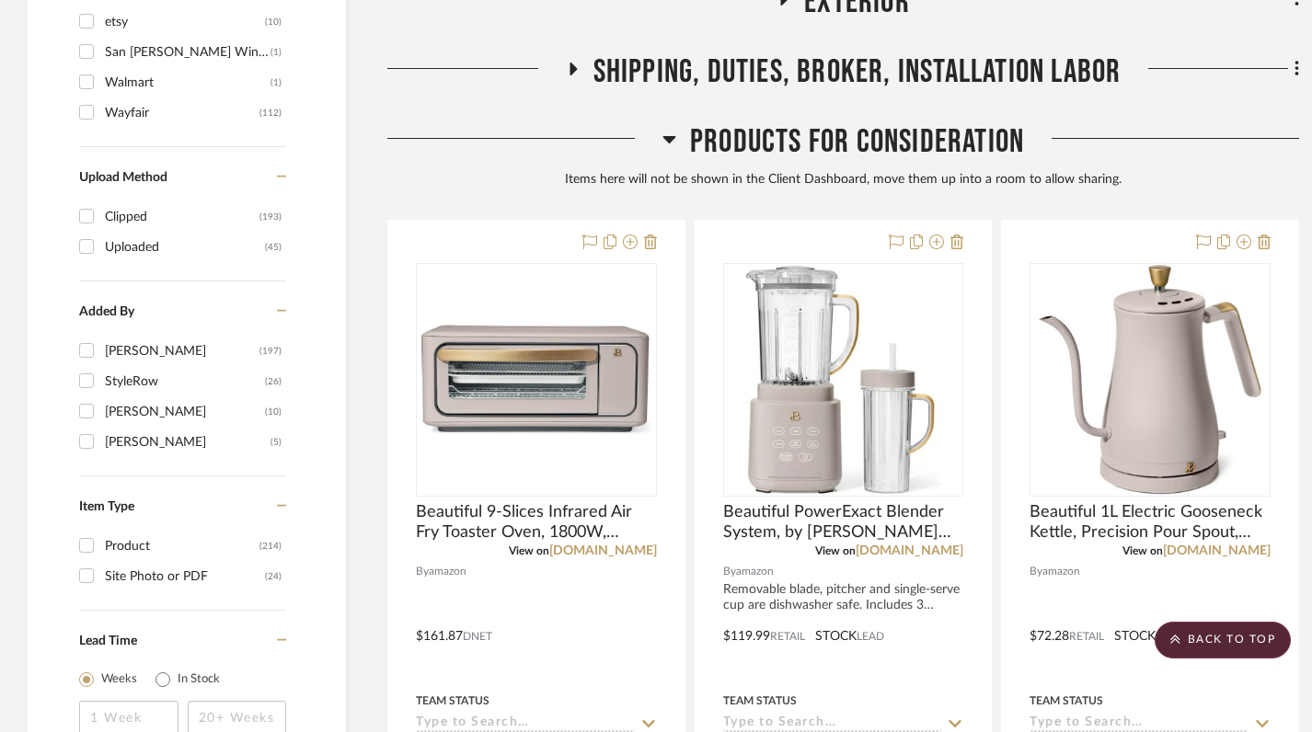
scroll to position [1860, 0]
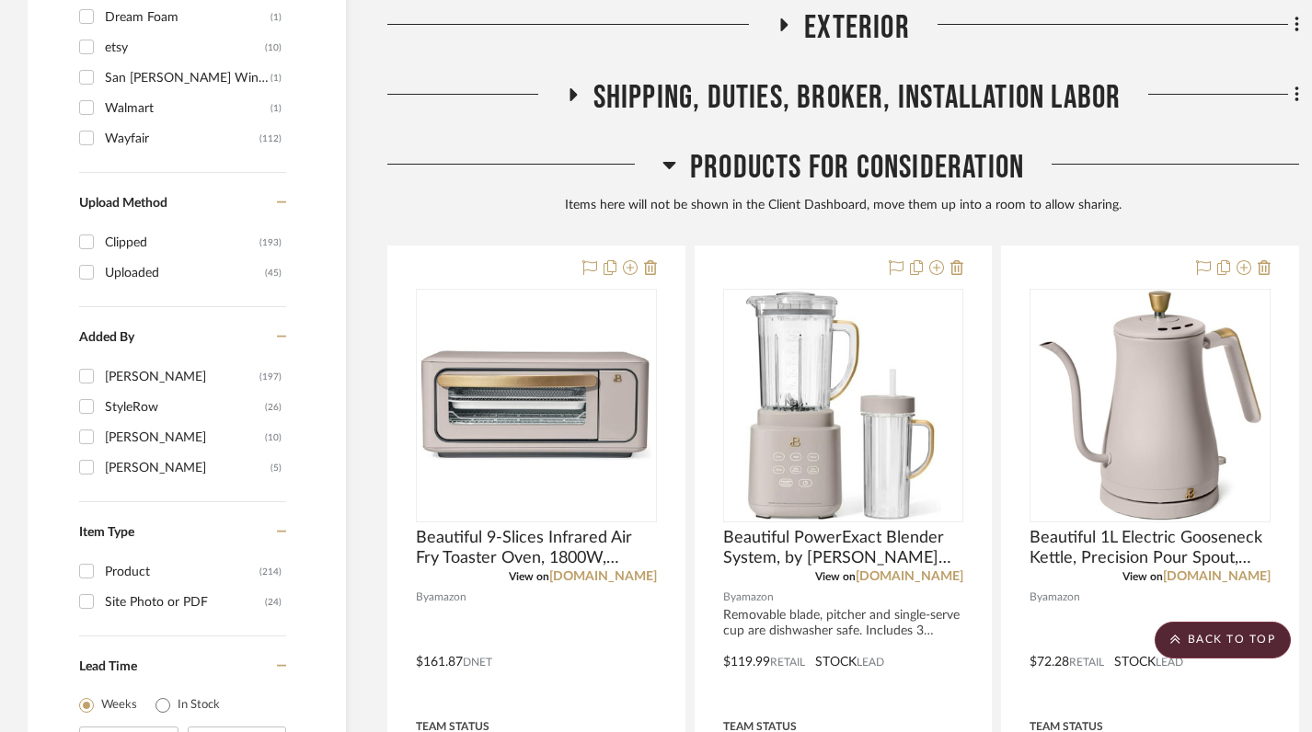
click at [665, 162] on icon at bounding box center [668, 165] width 13 height 7
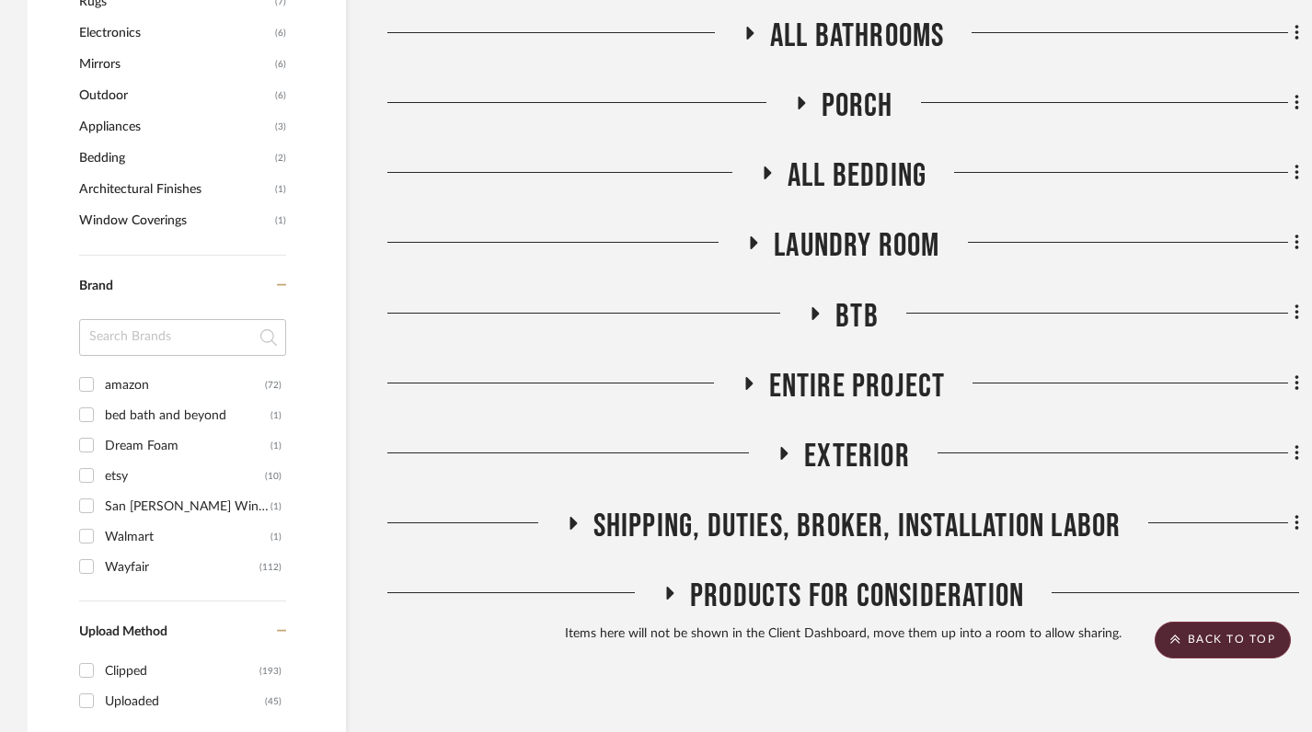
scroll to position [1431, 0]
click at [567, 508] on h3 "Shipping, Duties, Broker, Installation Labor" at bounding box center [844, 528] width 556 height 40
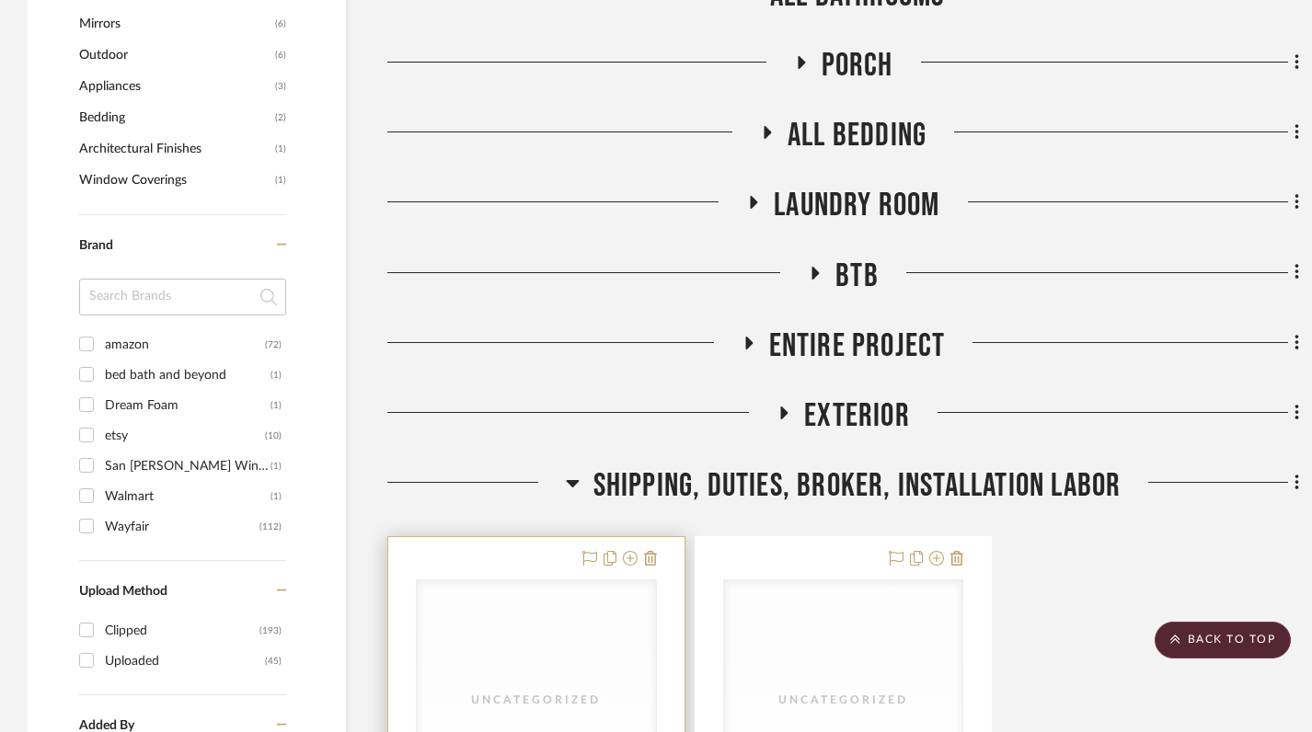
scroll to position [1454, 0]
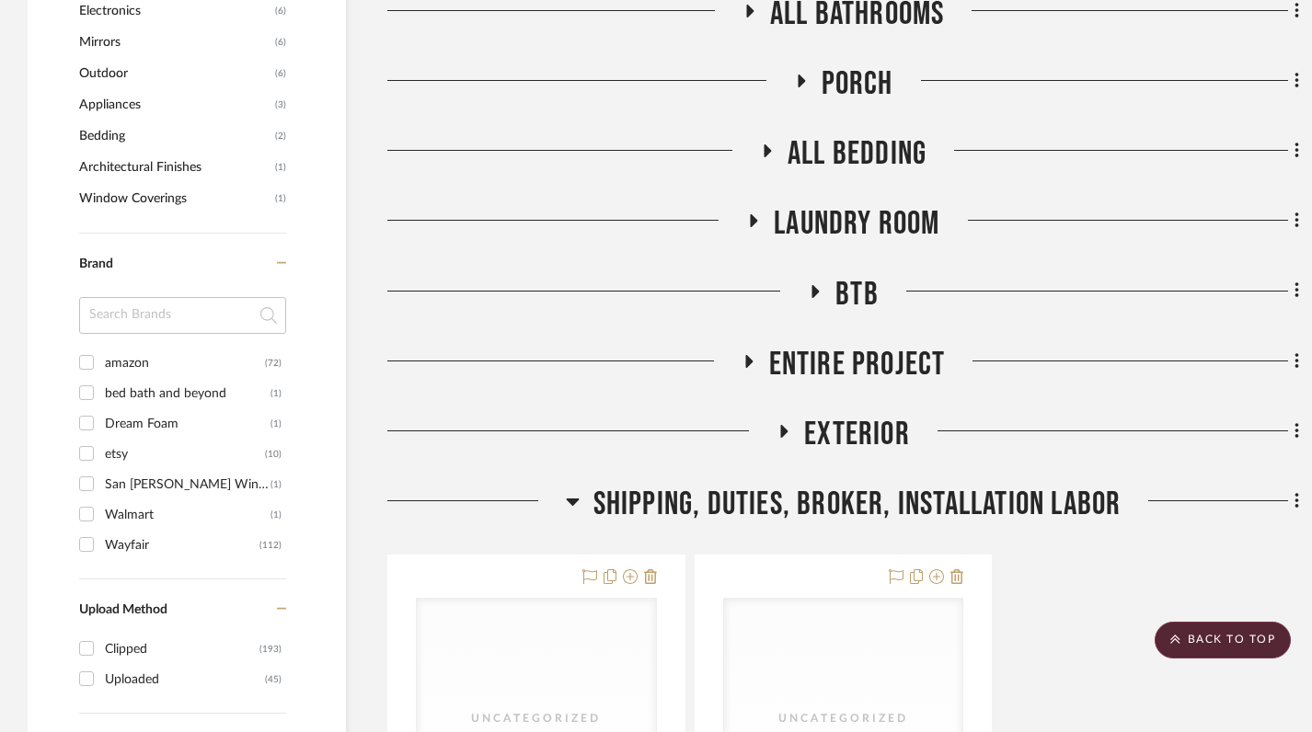
click at [570, 499] on icon at bounding box center [572, 502] width 13 height 7
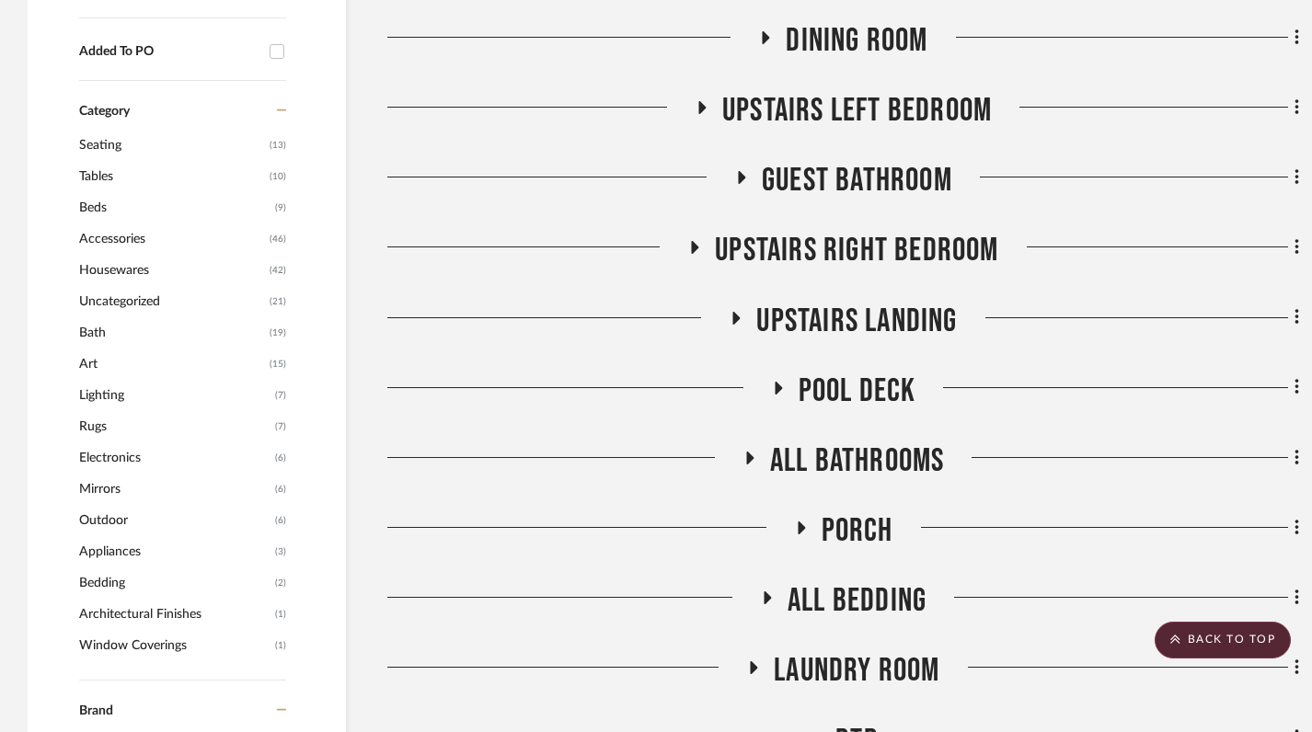
scroll to position [1005, 0]
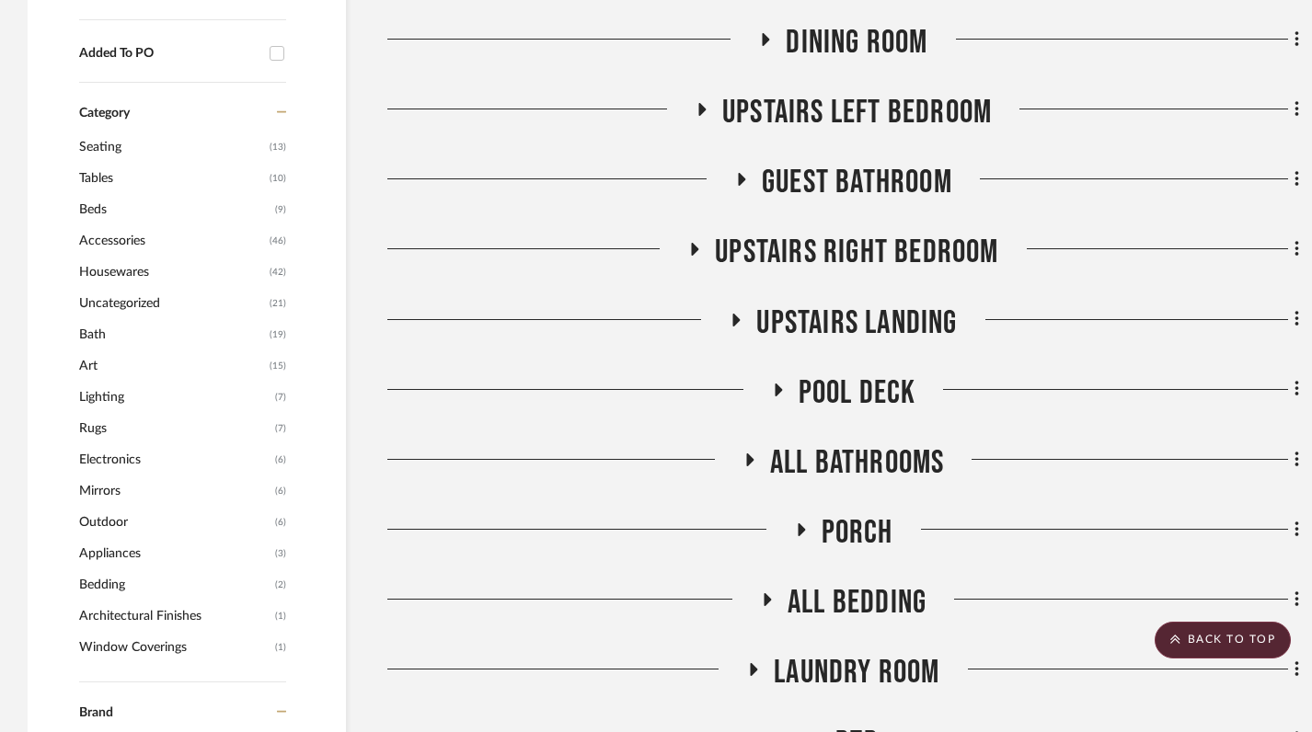
click at [798, 524] on icon at bounding box center [800, 531] width 22 height 14
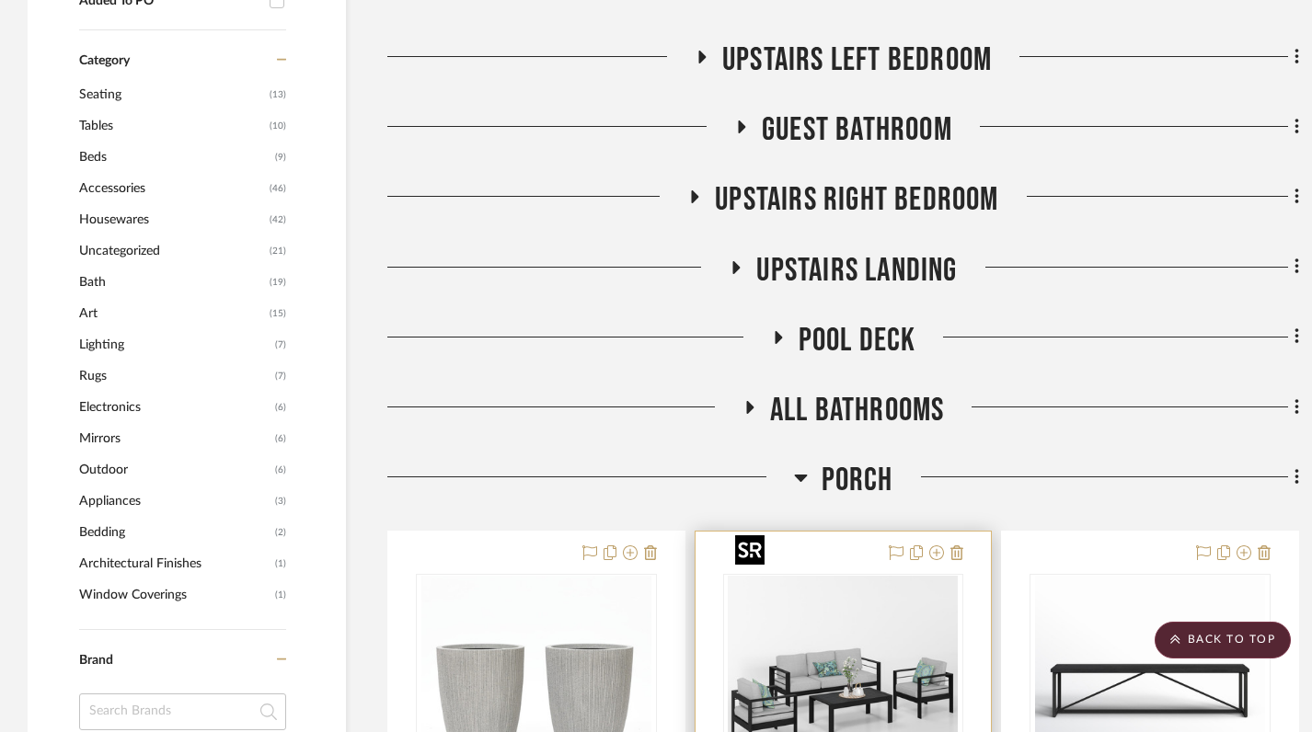
scroll to position [1054, 0]
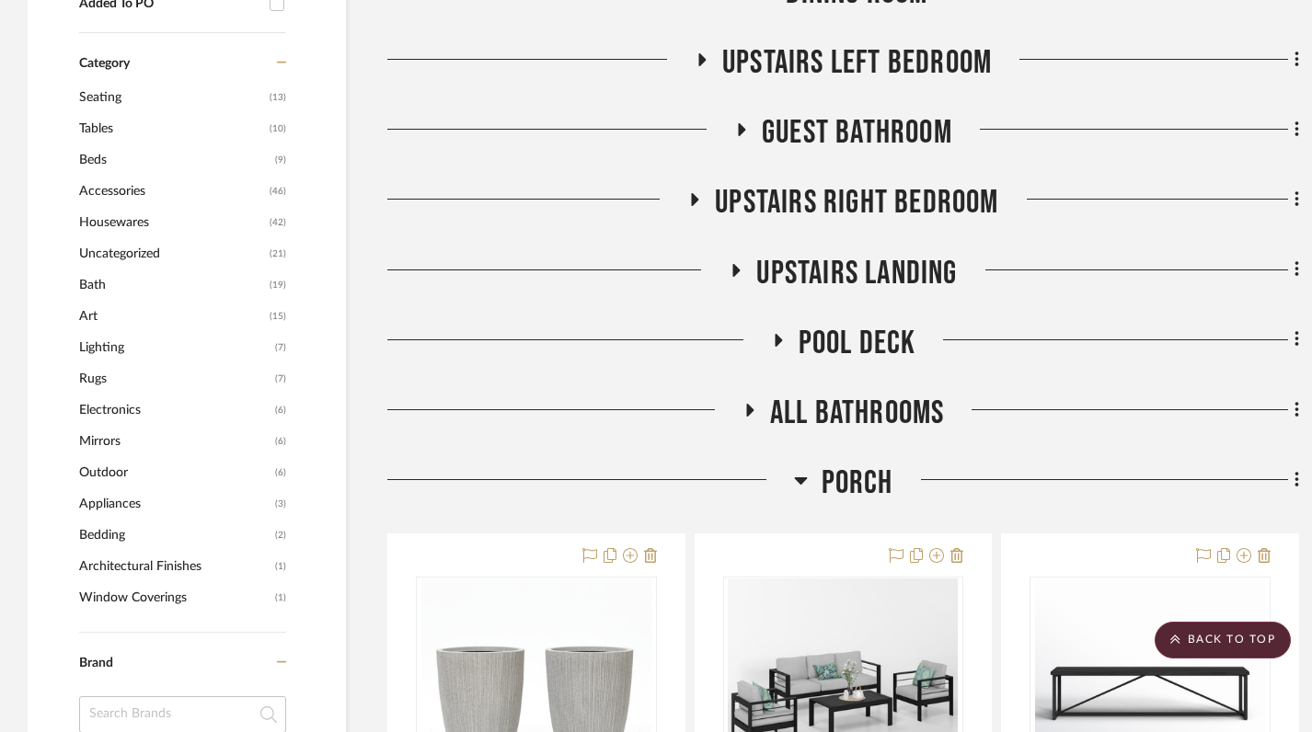
click at [800, 478] on icon at bounding box center [800, 481] width 13 height 7
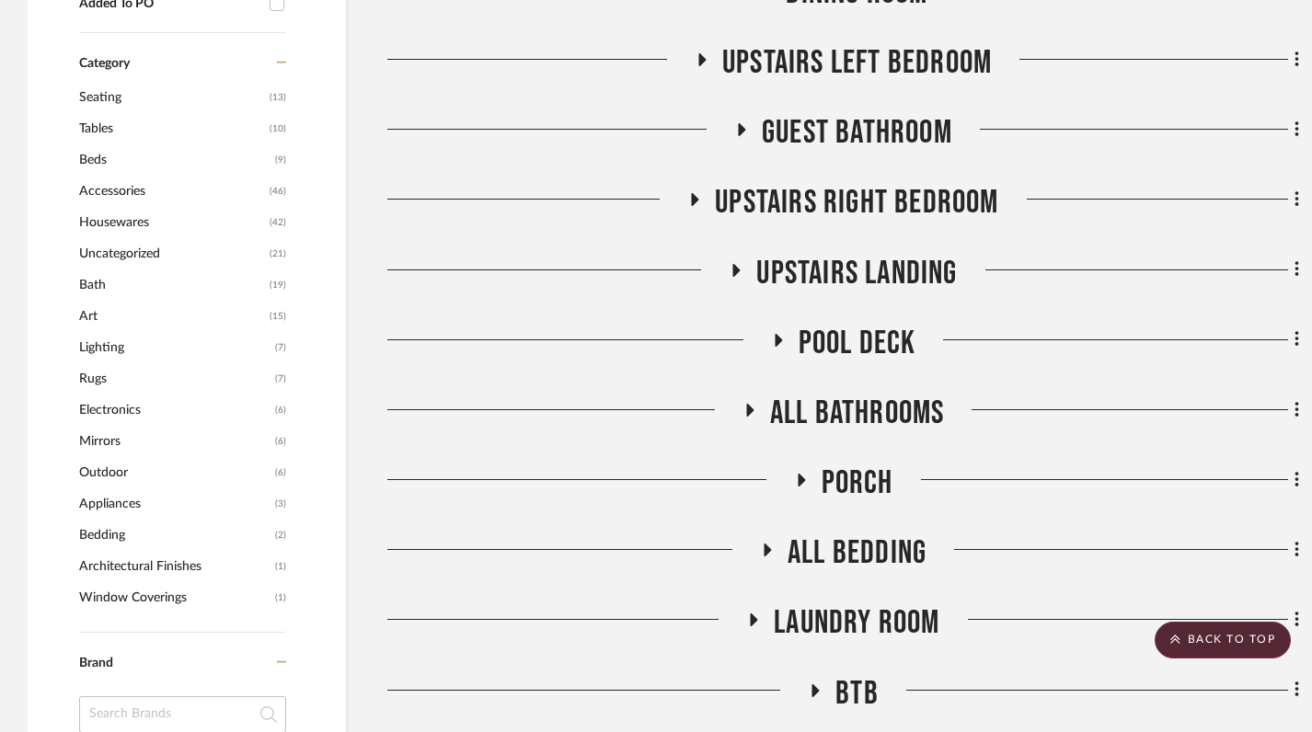
click at [774, 333] on icon at bounding box center [777, 340] width 22 height 14
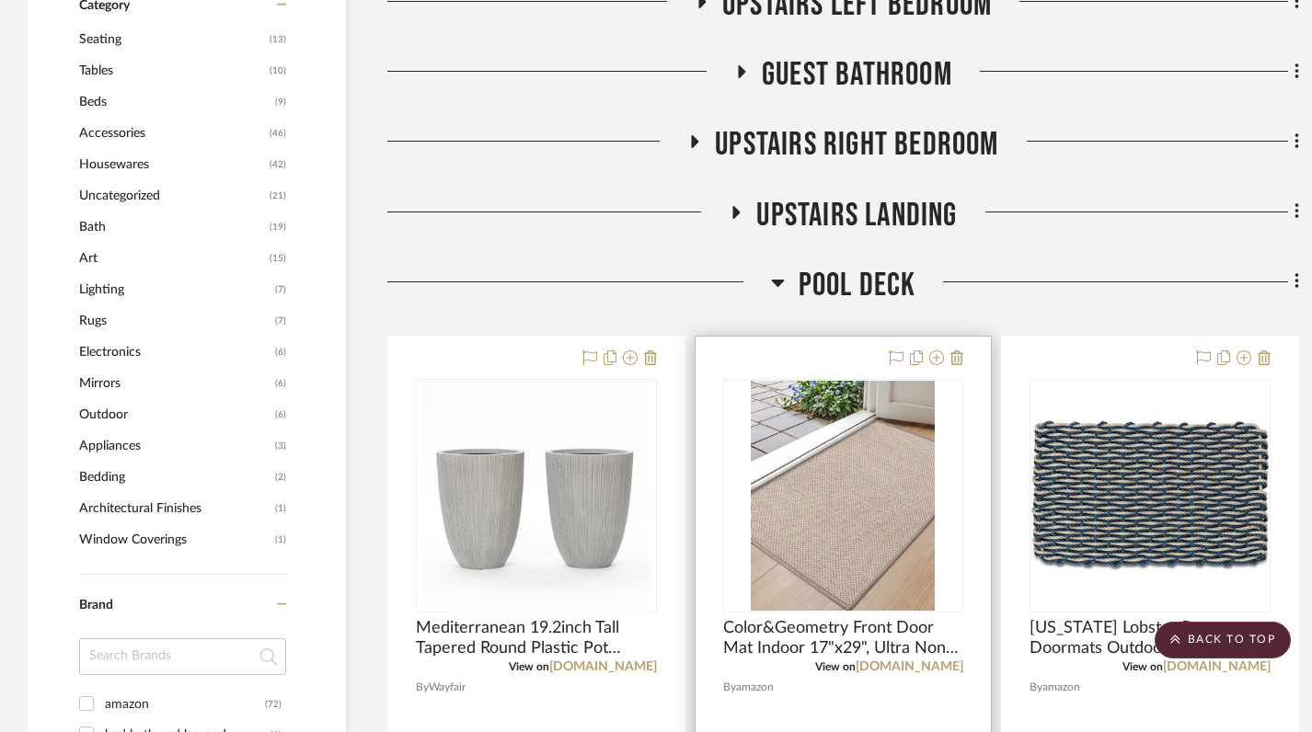
scroll to position [1089, 0]
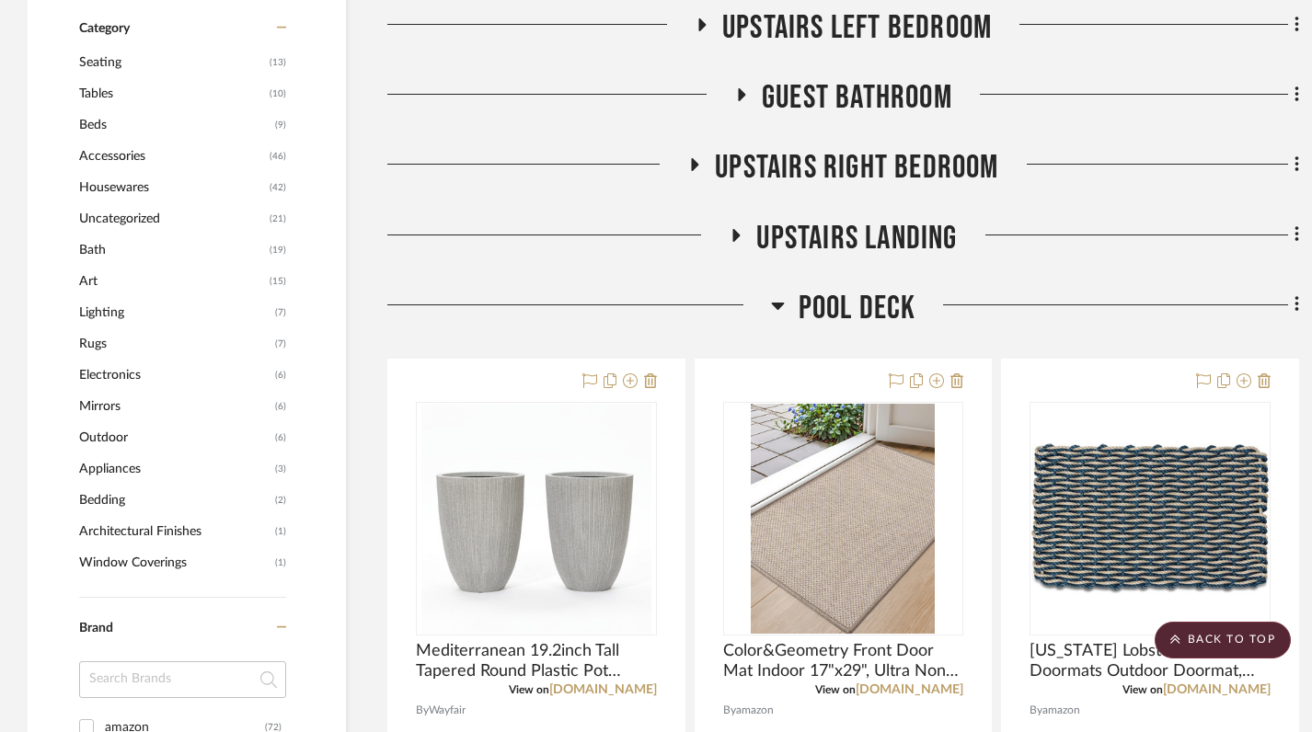
click at [771, 303] on icon at bounding box center [777, 306] width 13 height 7
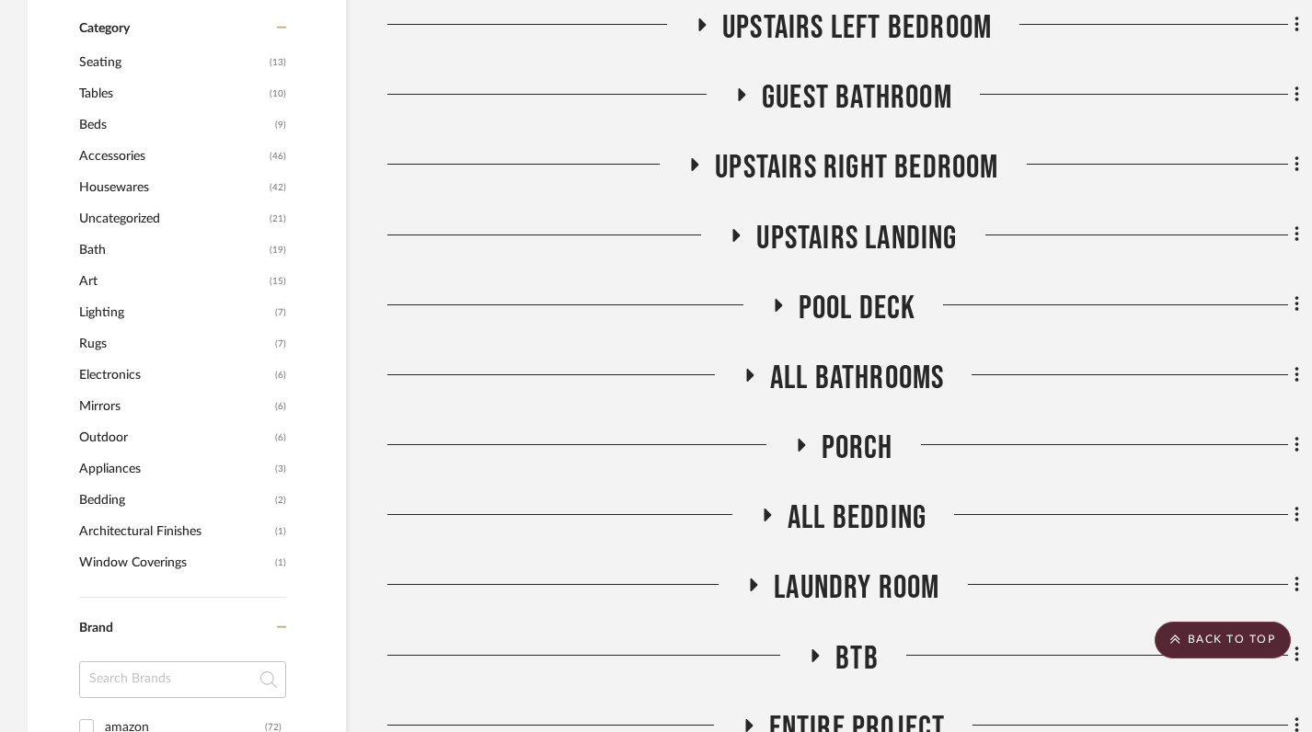
click at [725, 228] on icon at bounding box center [736, 235] width 22 height 14
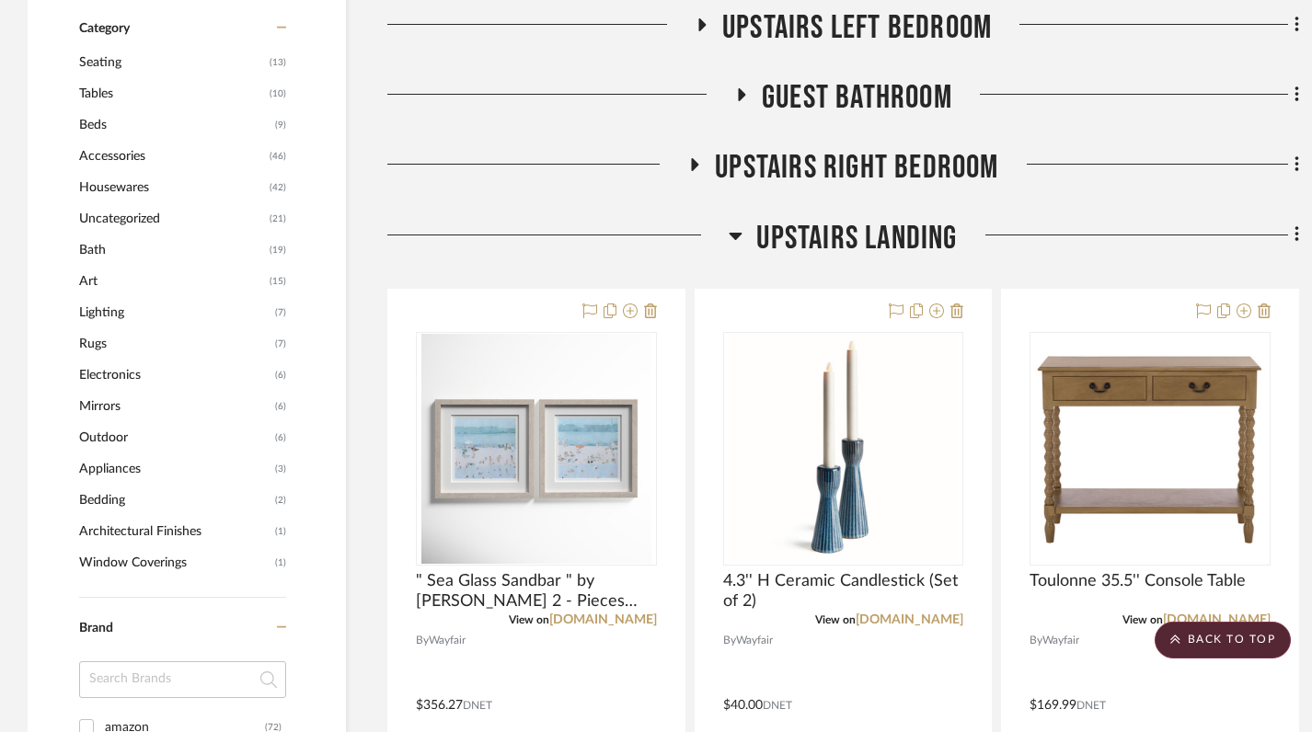
click at [729, 224] on icon at bounding box center [736, 235] width 14 height 22
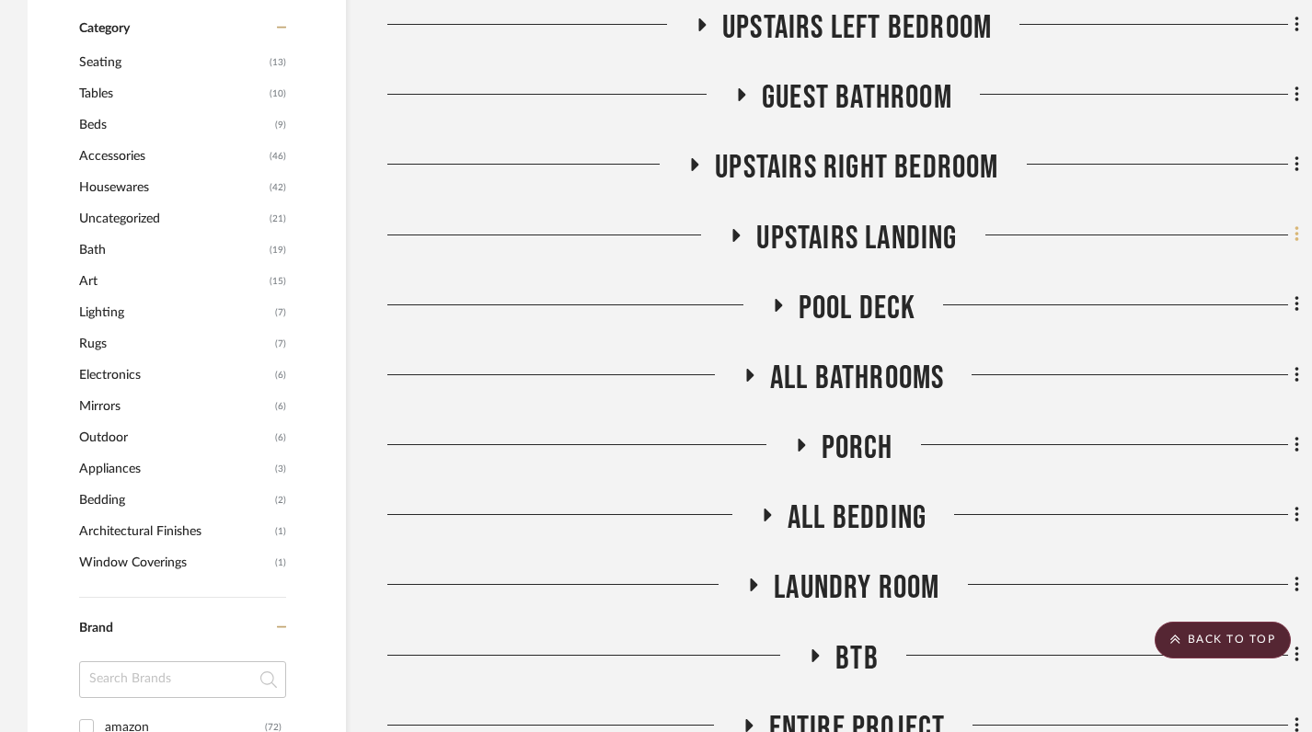
click at [1293, 222] on fa-icon at bounding box center [1294, 237] width 12 height 30
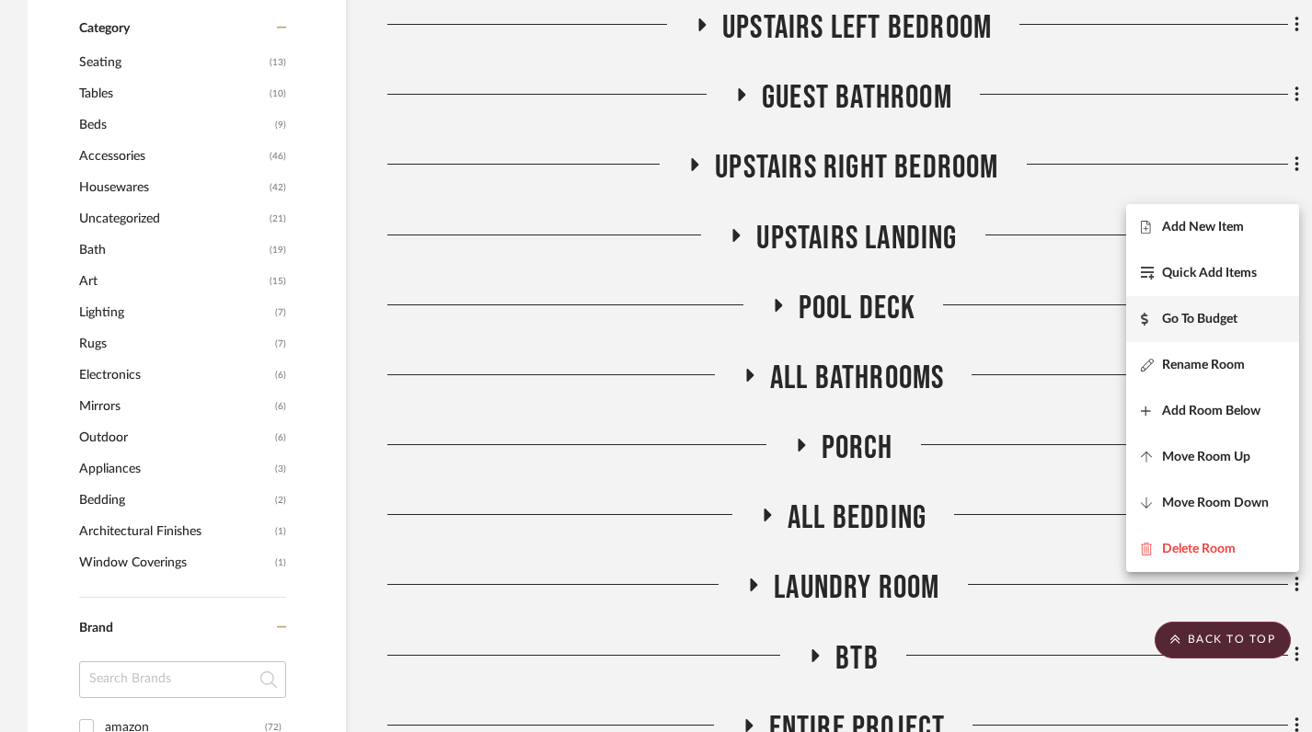
click at [1210, 324] on span "Go To Budget" at bounding box center [1199, 319] width 75 height 16
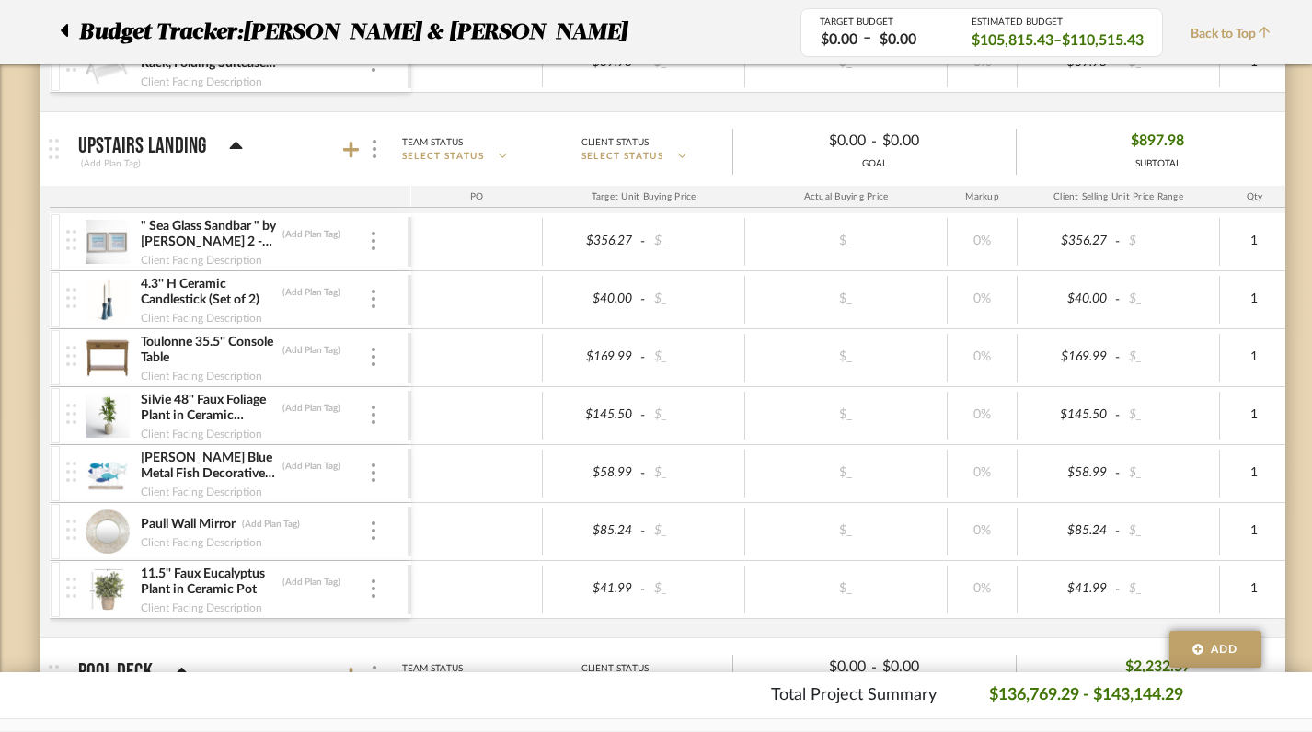
scroll to position [12874, 0]
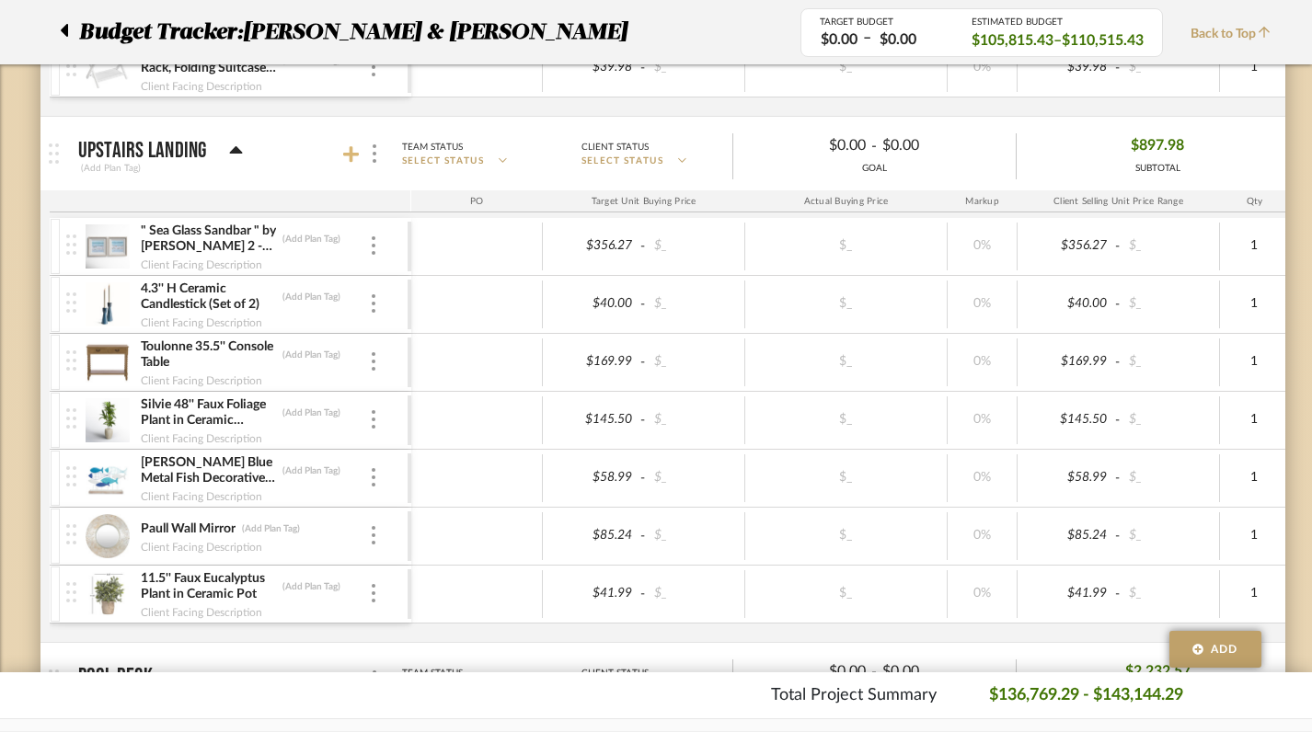
click at [350, 152] on icon at bounding box center [351, 154] width 17 height 17
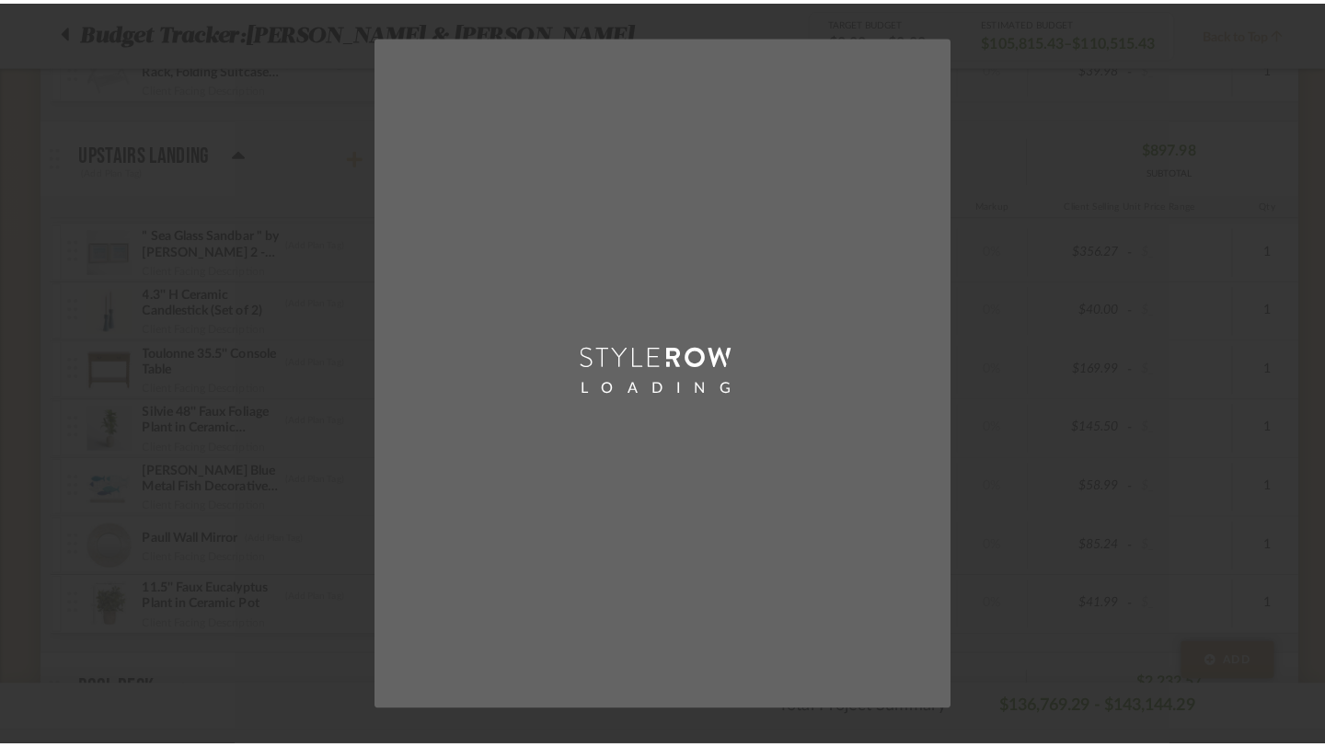
scroll to position [0, 0]
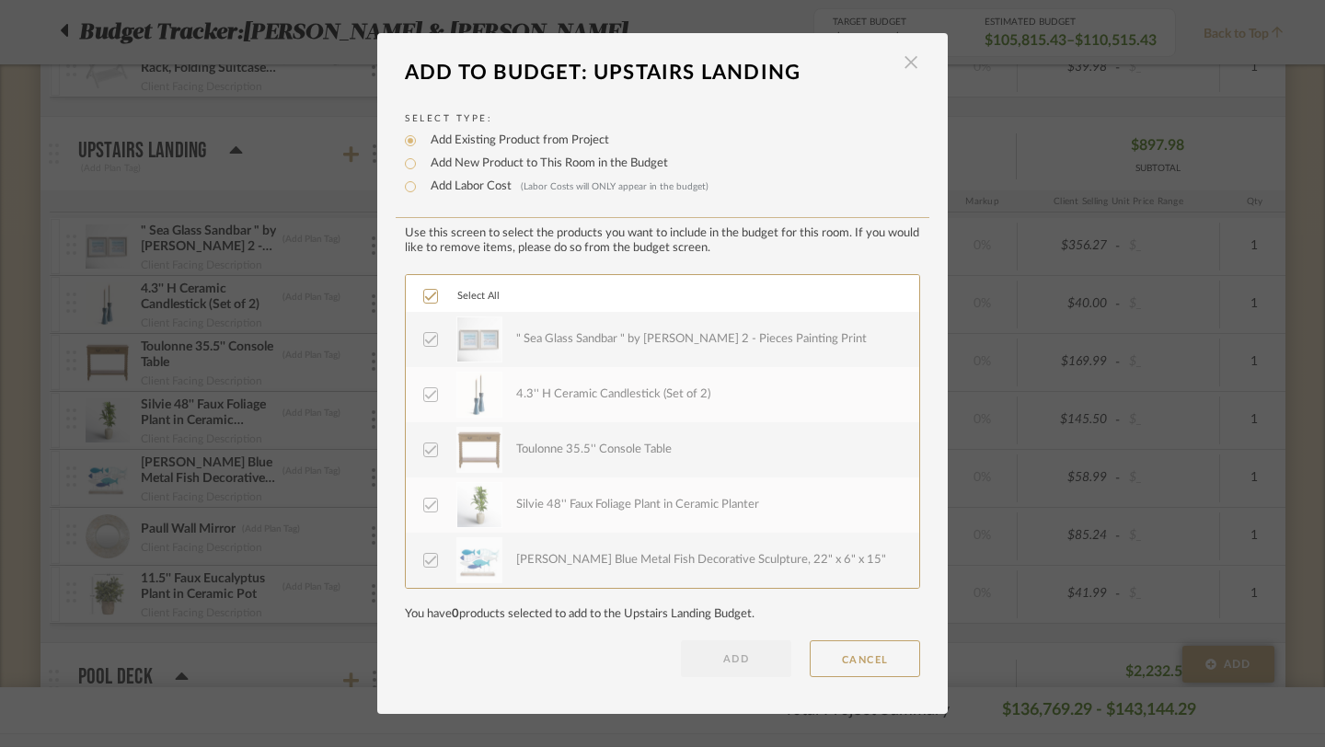
click at [906, 58] on span "button" at bounding box center [910, 62] width 37 height 37
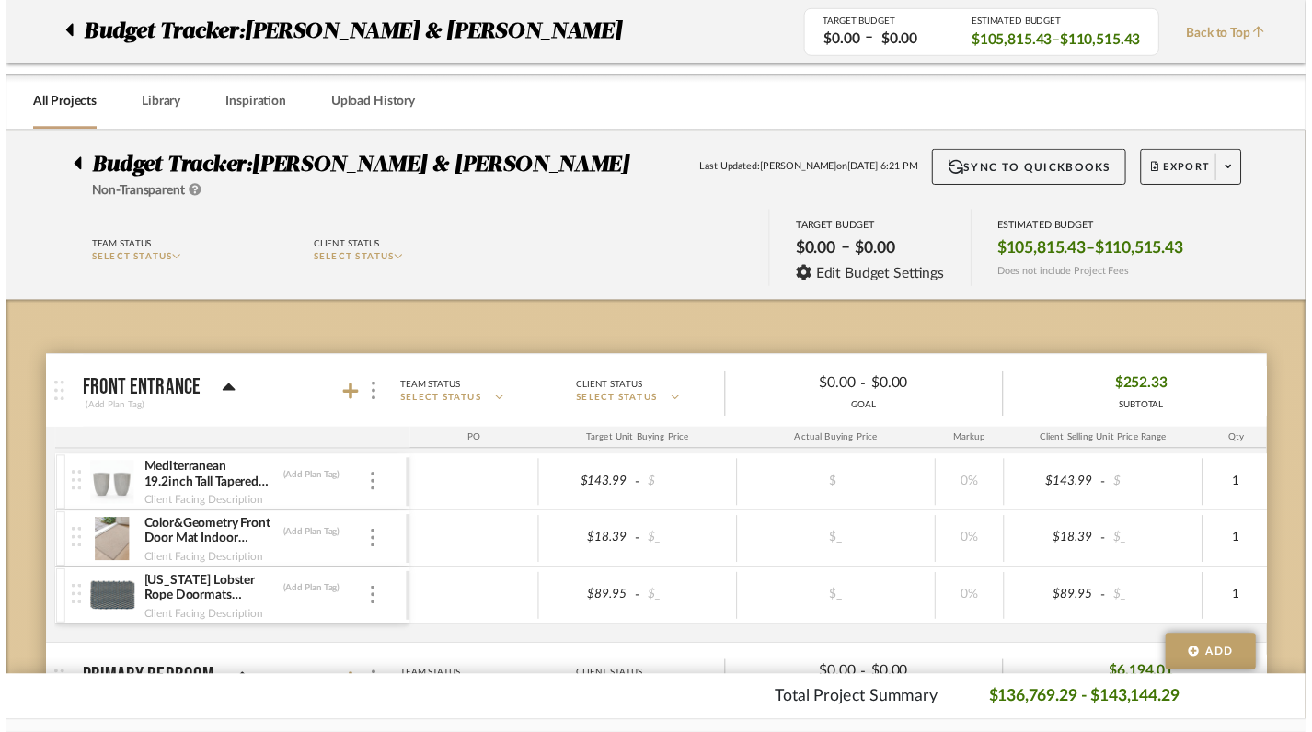
scroll to position [12874, 0]
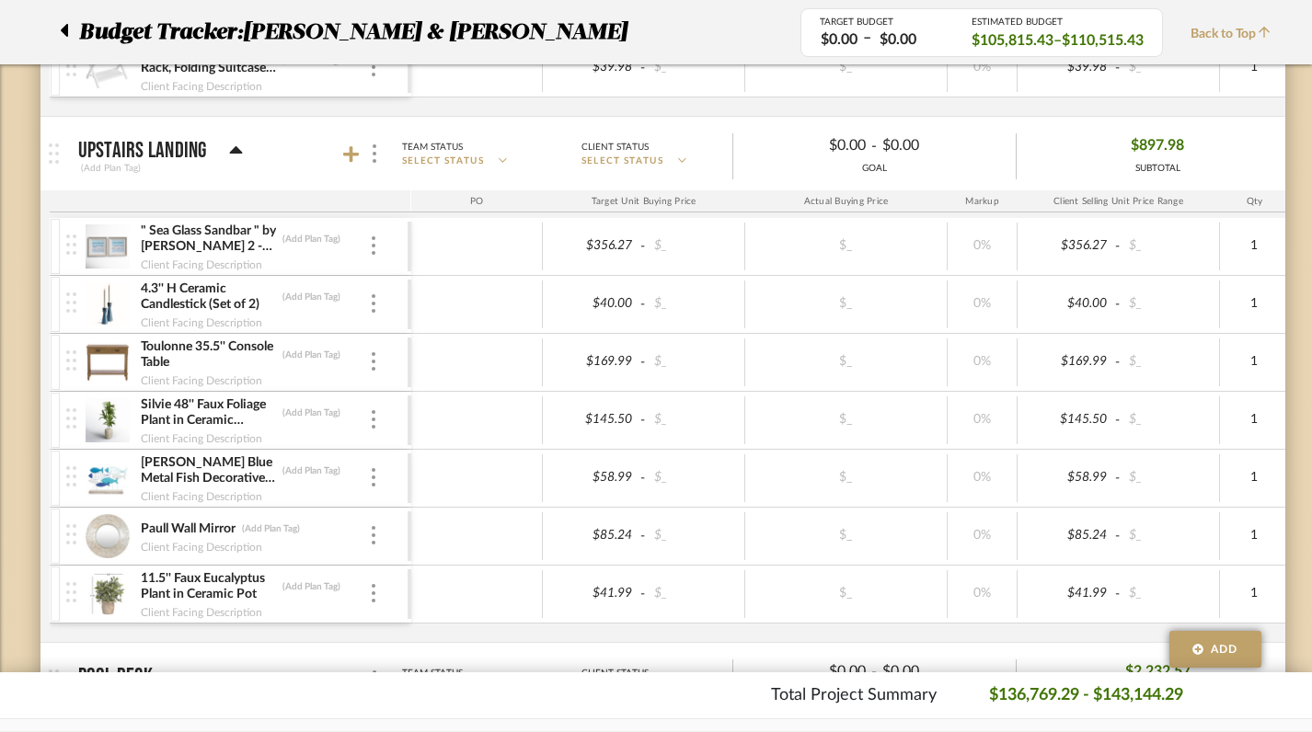
click at [232, 146] on icon at bounding box center [236, 151] width 14 height 22
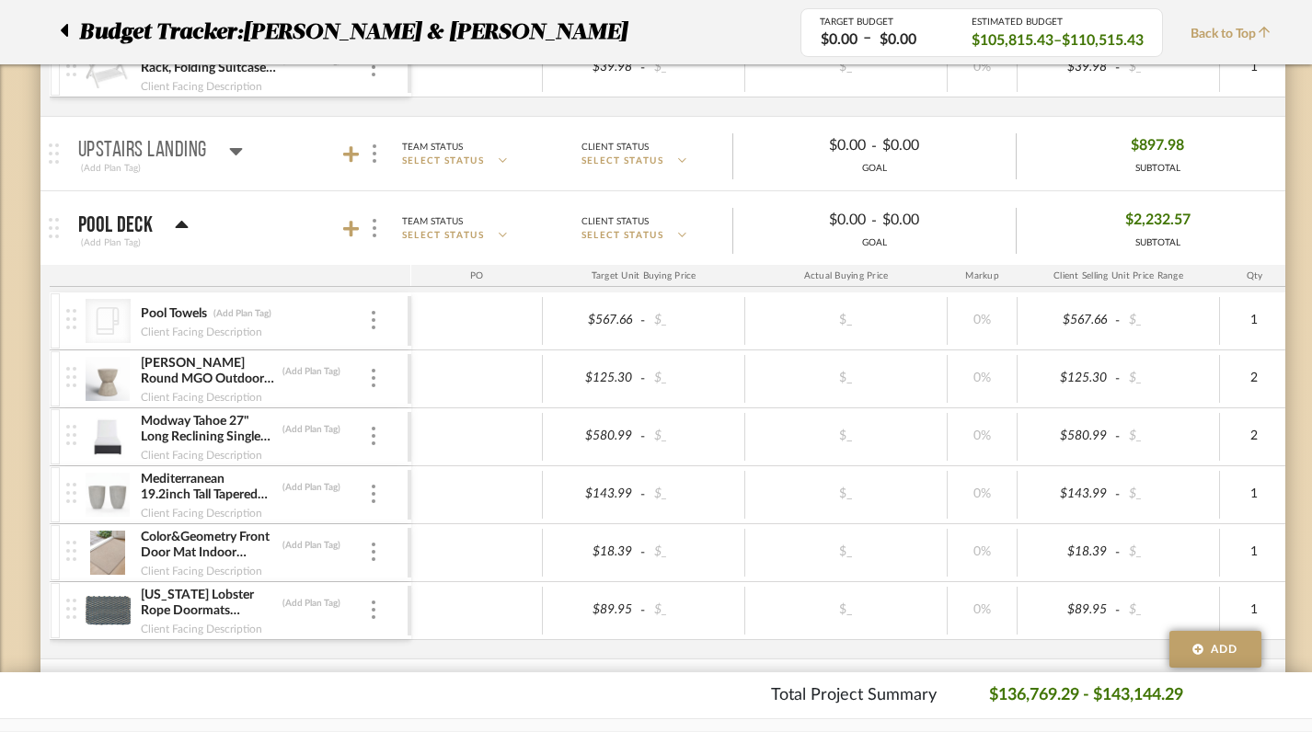
click at [232, 146] on icon at bounding box center [236, 151] width 14 height 22
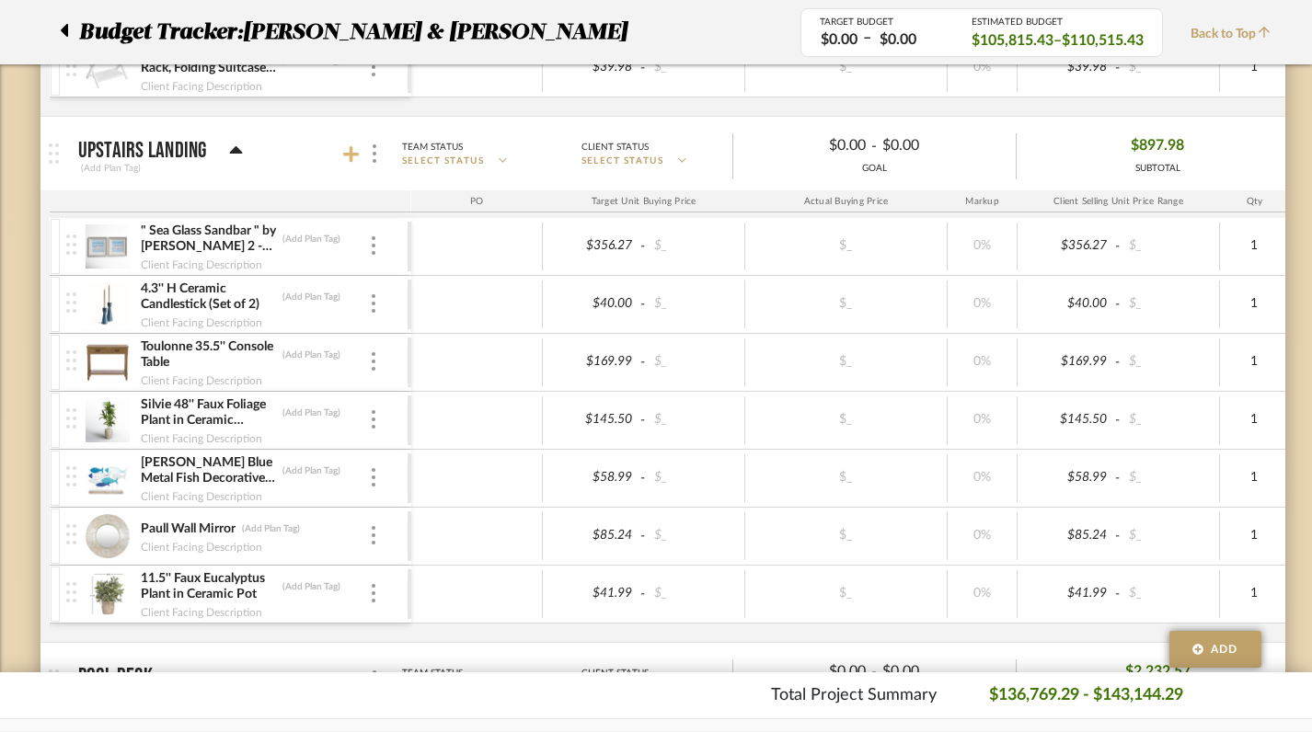
click at [344, 155] on icon at bounding box center [351, 154] width 17 height 17
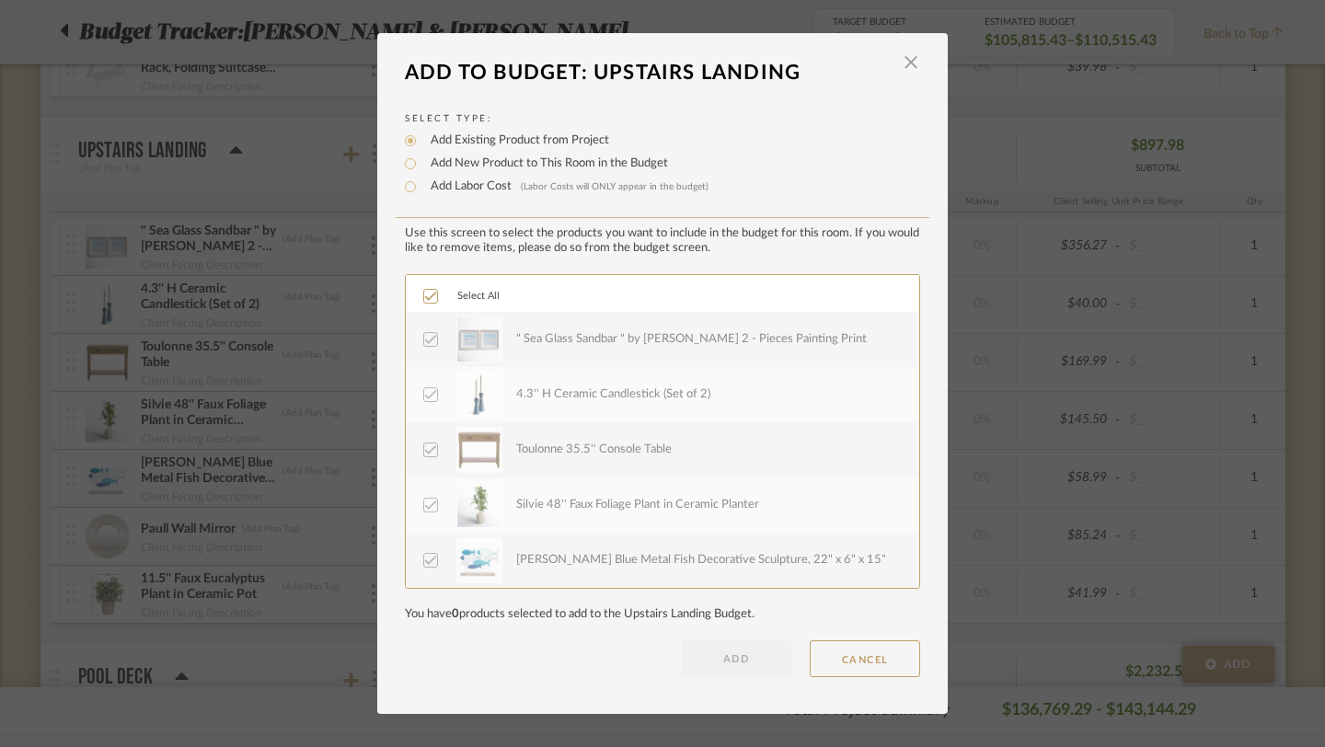
scroll to position [110, 0]
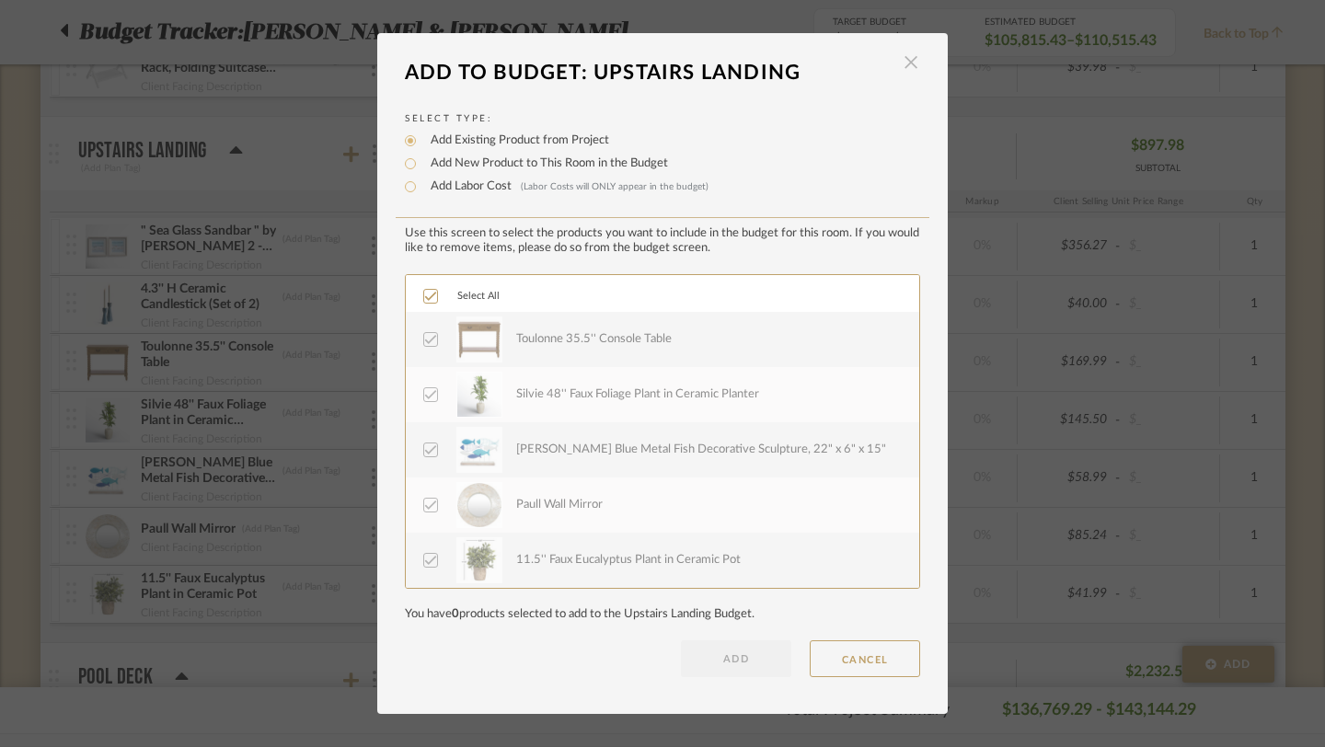
click at [904, 63] on span "button" at bounding box center [910, 62] width 37 height 37
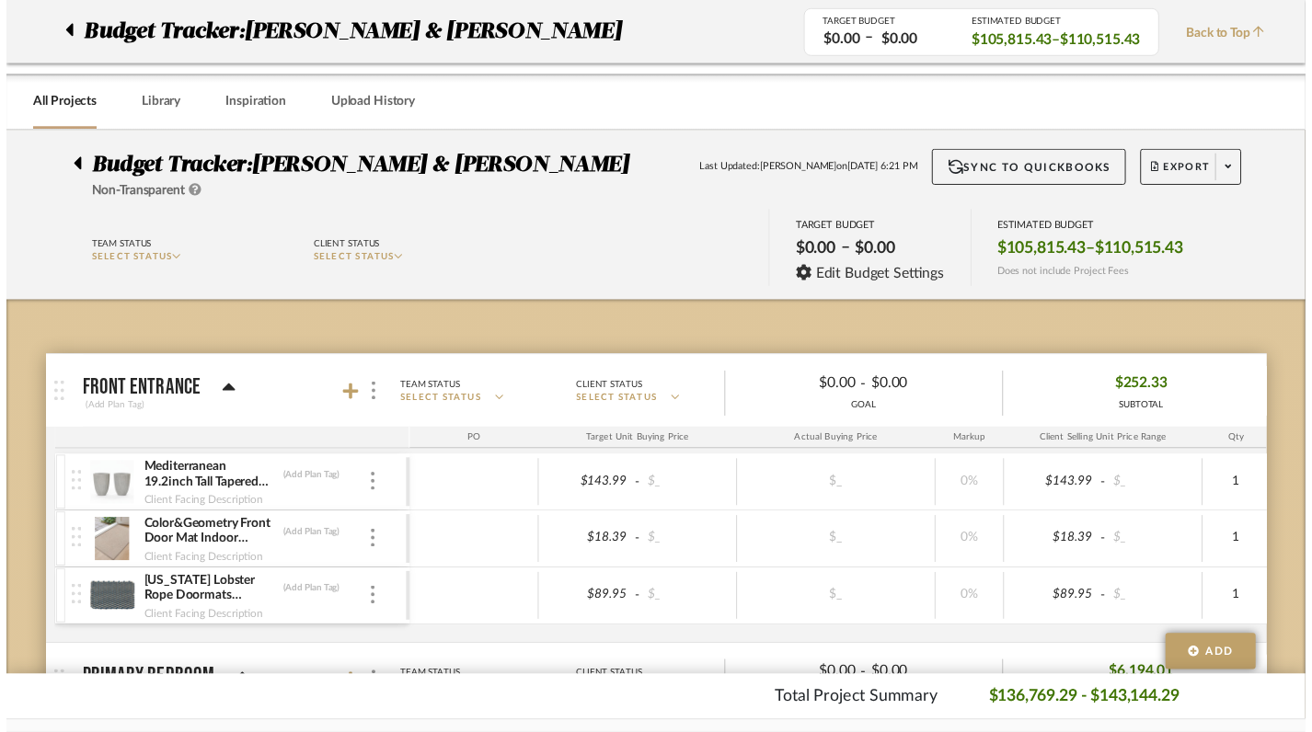
scroll to position [12874, 0]
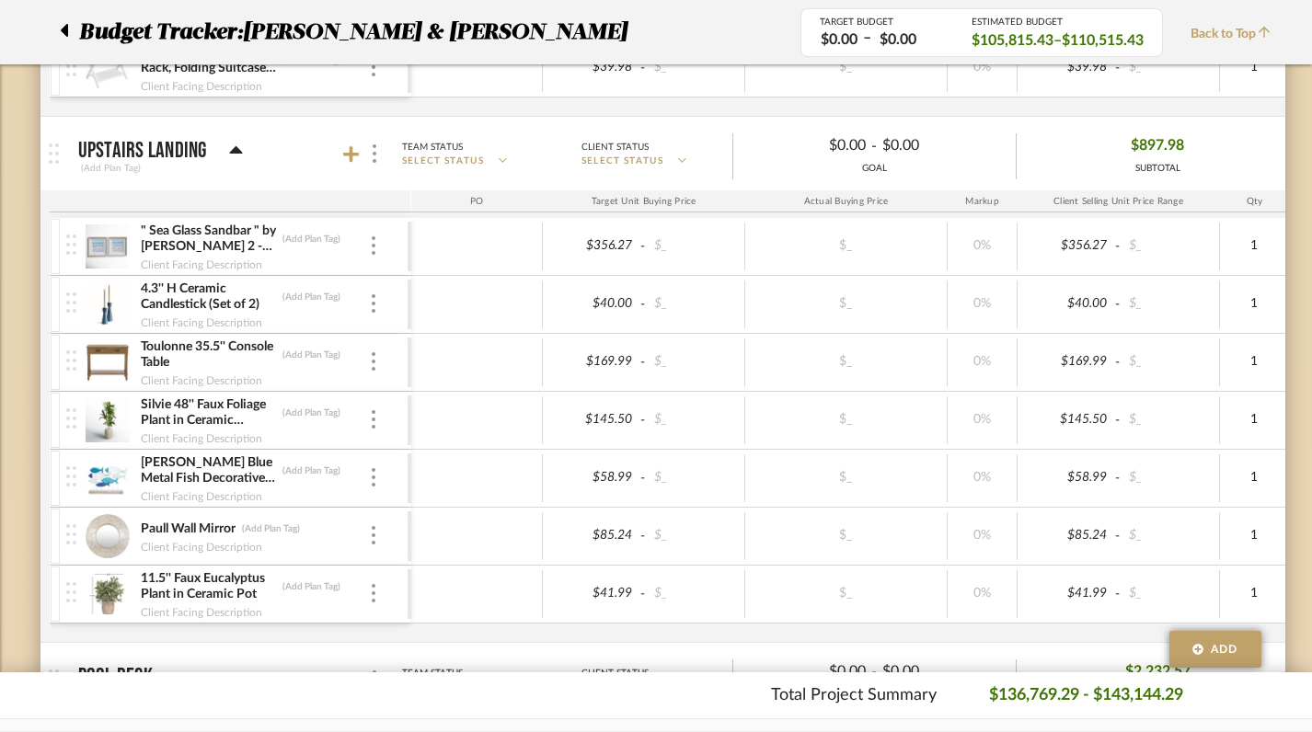
click at [507, 158] on icon at bounding box center [503, 159] width 8 height 9
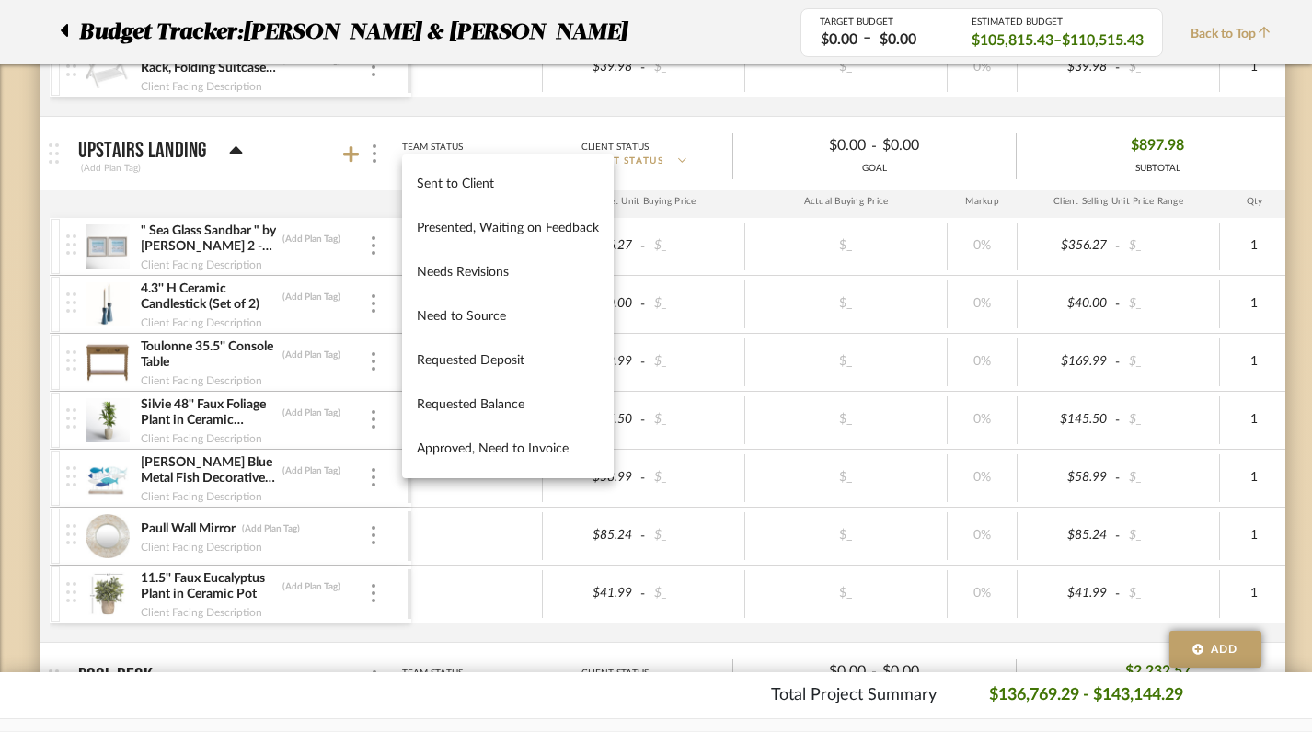
click at [700, 152] on div at bounding box center [656, 366] width 1312 height 732
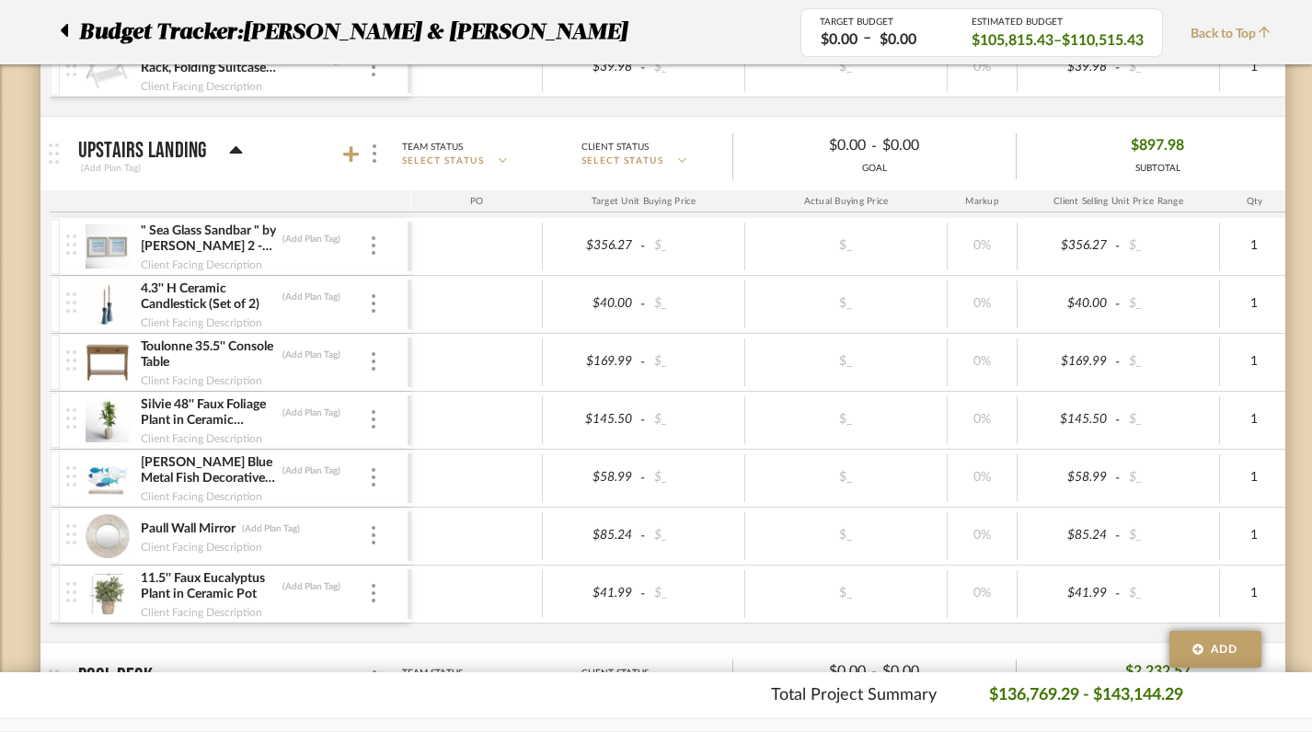
click at [686, 155] on fa-icon at bounding box center [682, 162] width 8 height 14
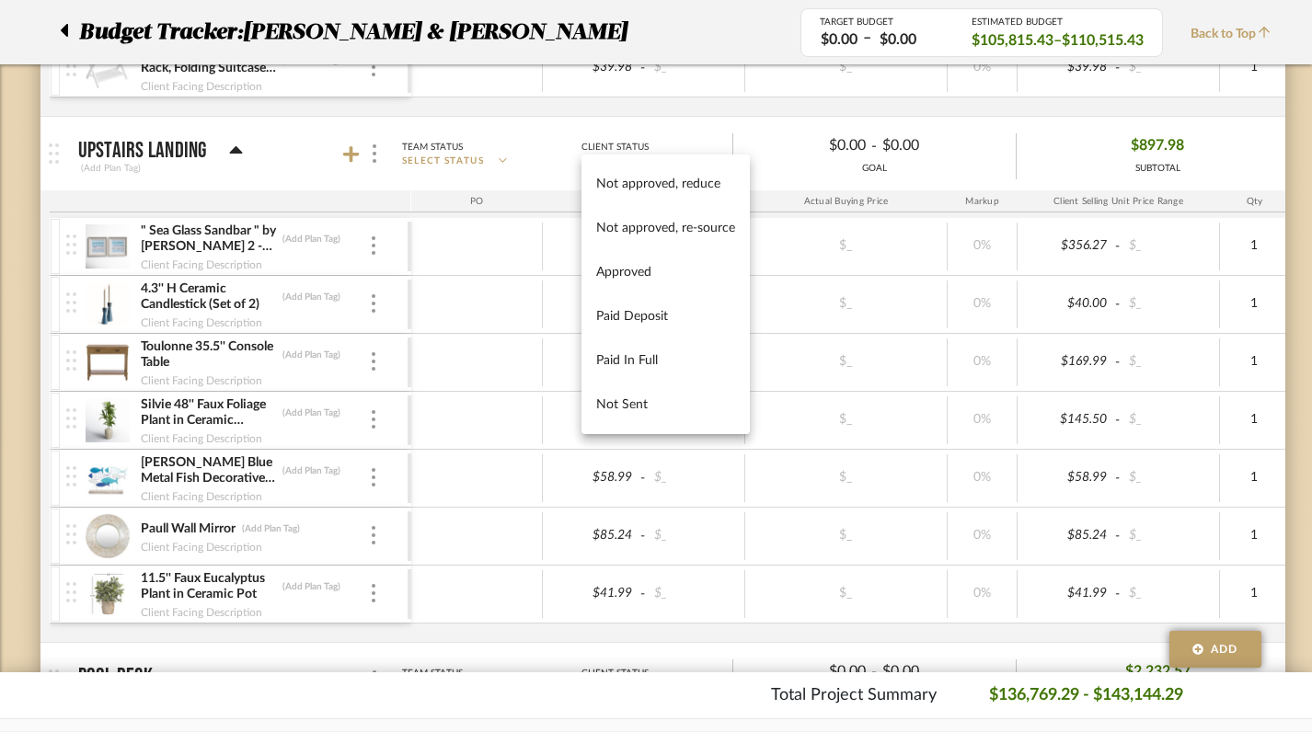
click at [1301, 178] on div at bounding box center [656, 366] width 1312 height 732
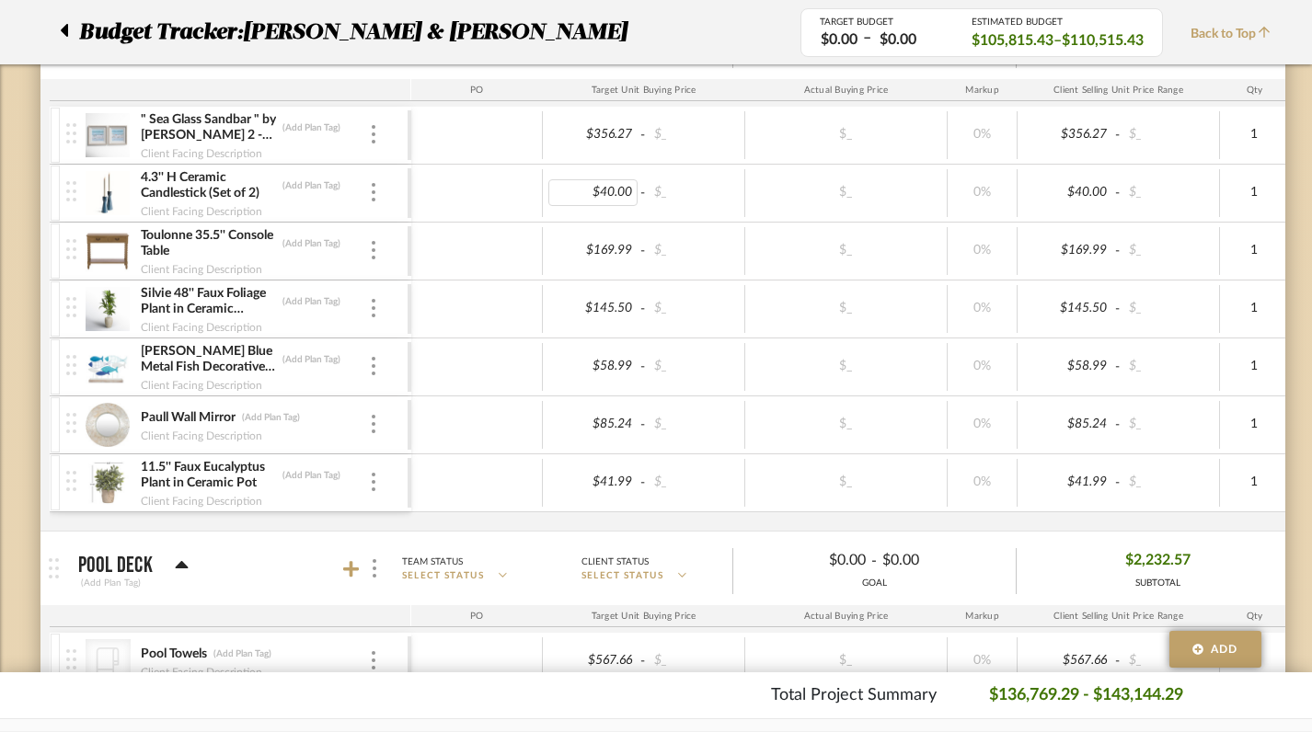
scroll to position [12875, 0]
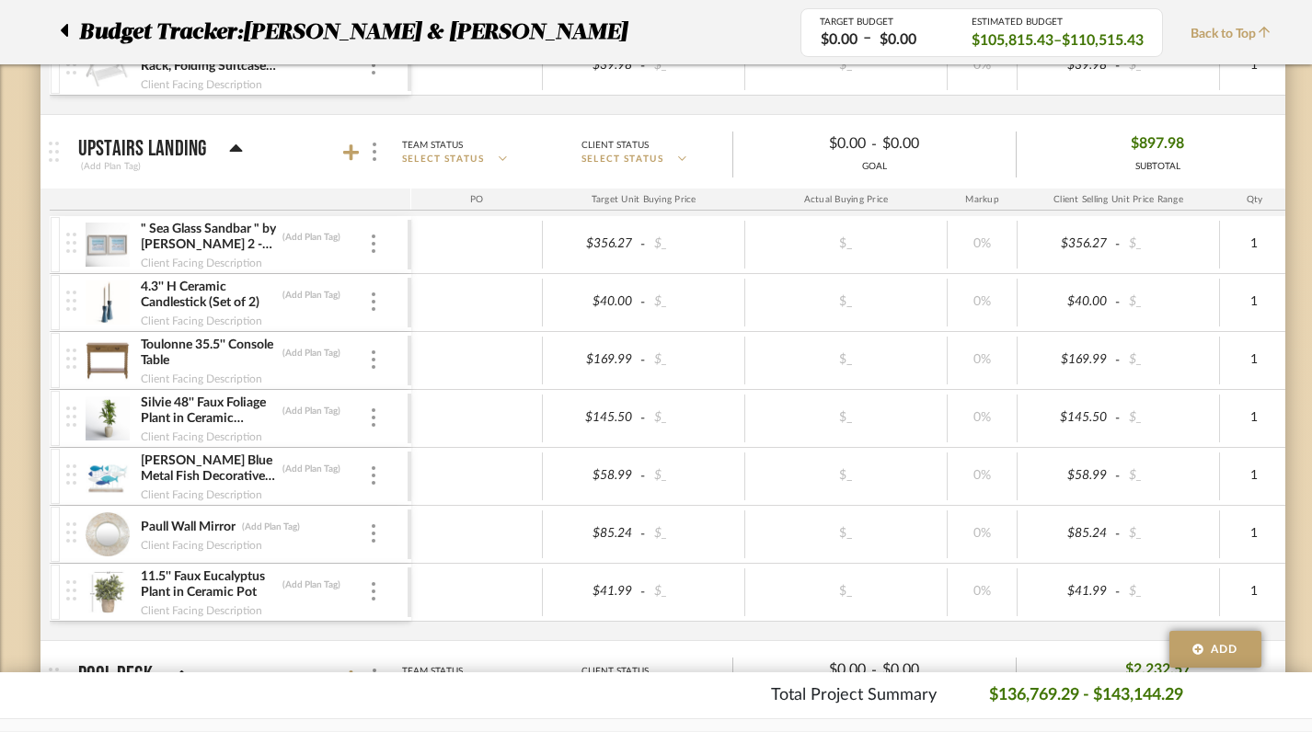
click at [504, 156] on icon at bounding box center [503, 158] width 8 height 9
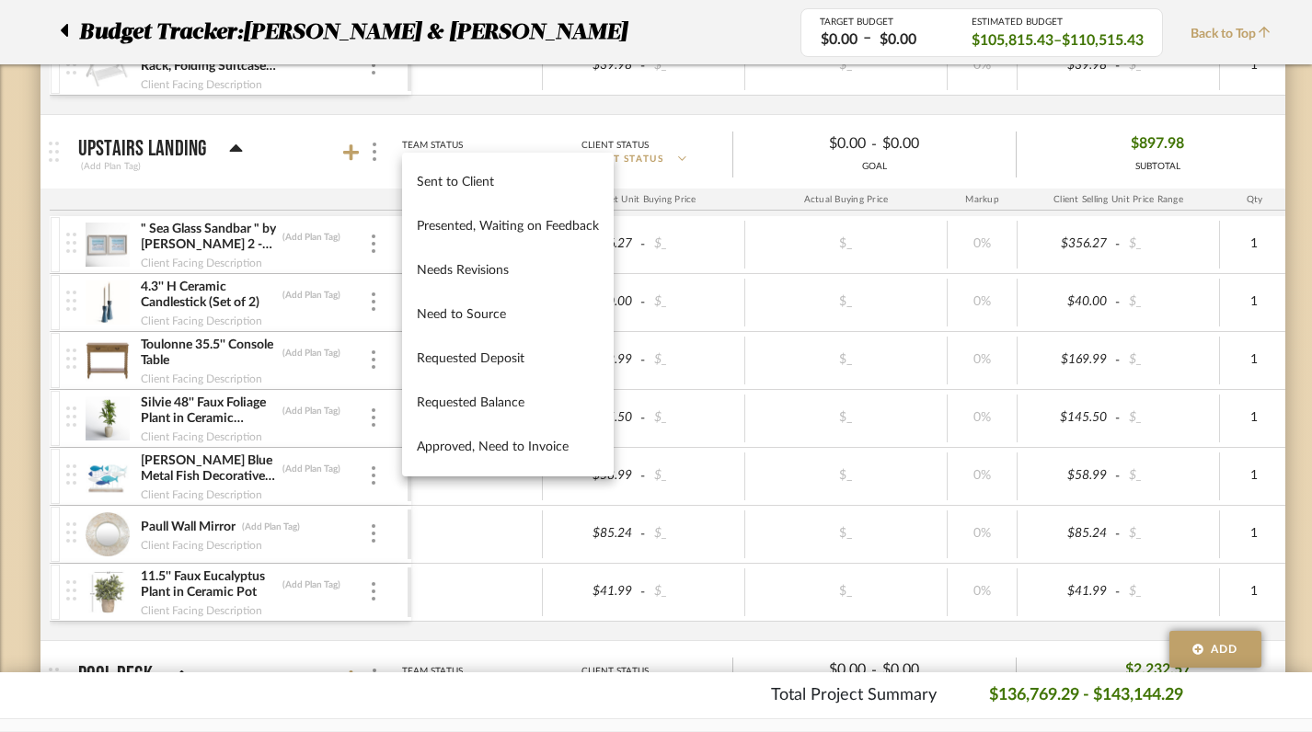
click at [374, 159] on div at bounding box center [656, 366] width 1312 height 732
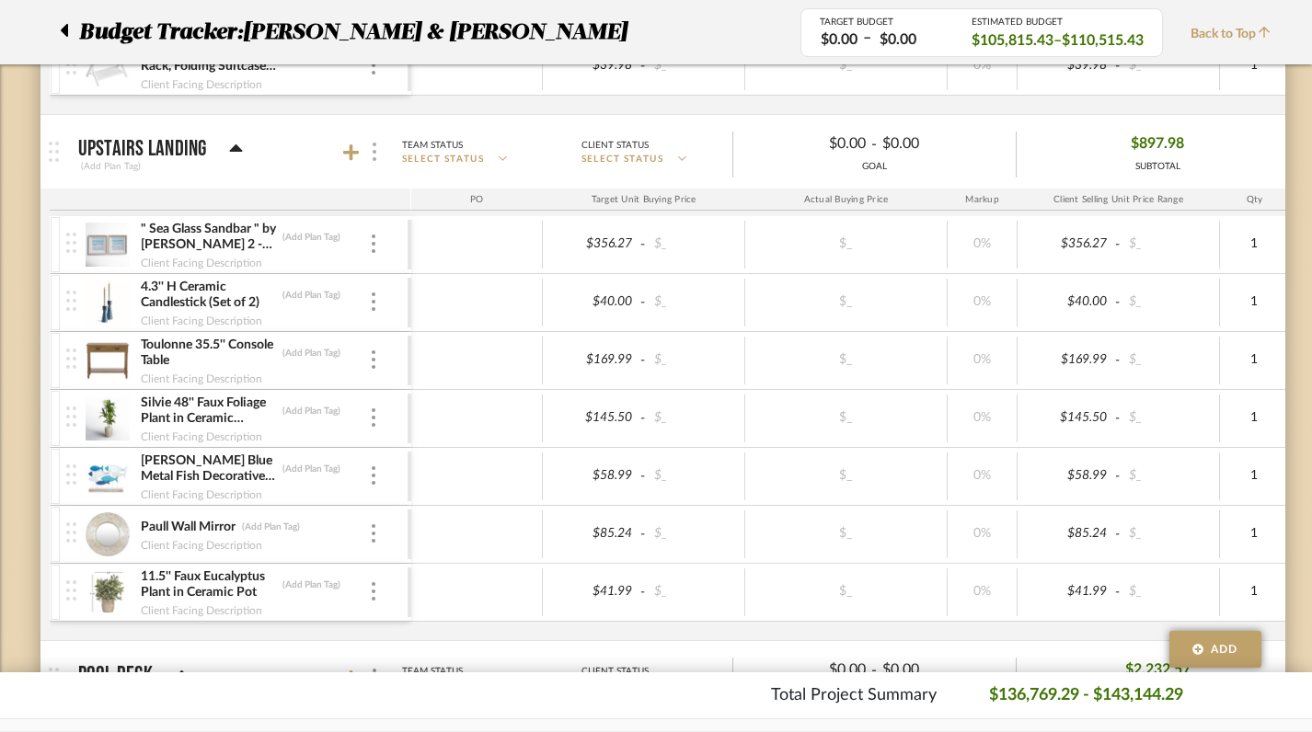
click at [374, 152] on img at bounding box center [375, 152] width 4 height 18
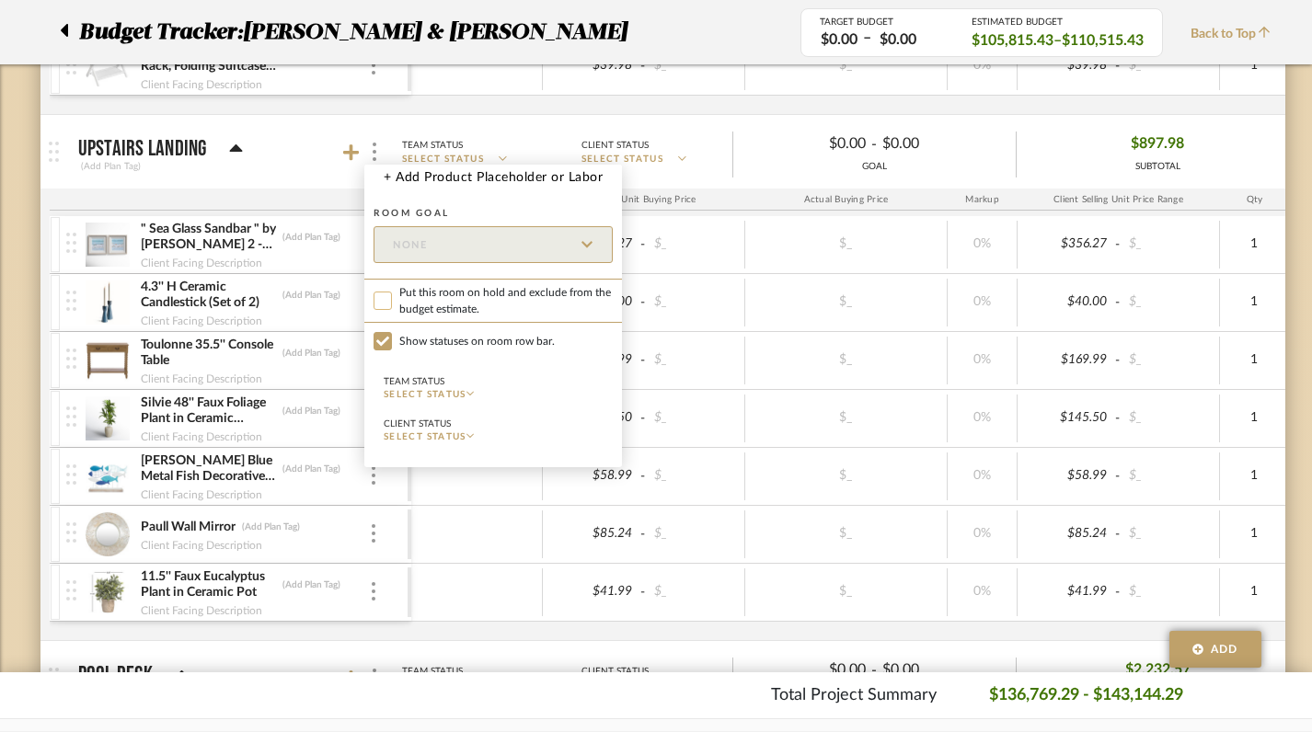
click at [380, 299] on input "Put this room on hold and exclude from the budget estimate." at bounding box center [383, 301] width 18 height 18
checkbox input "true"
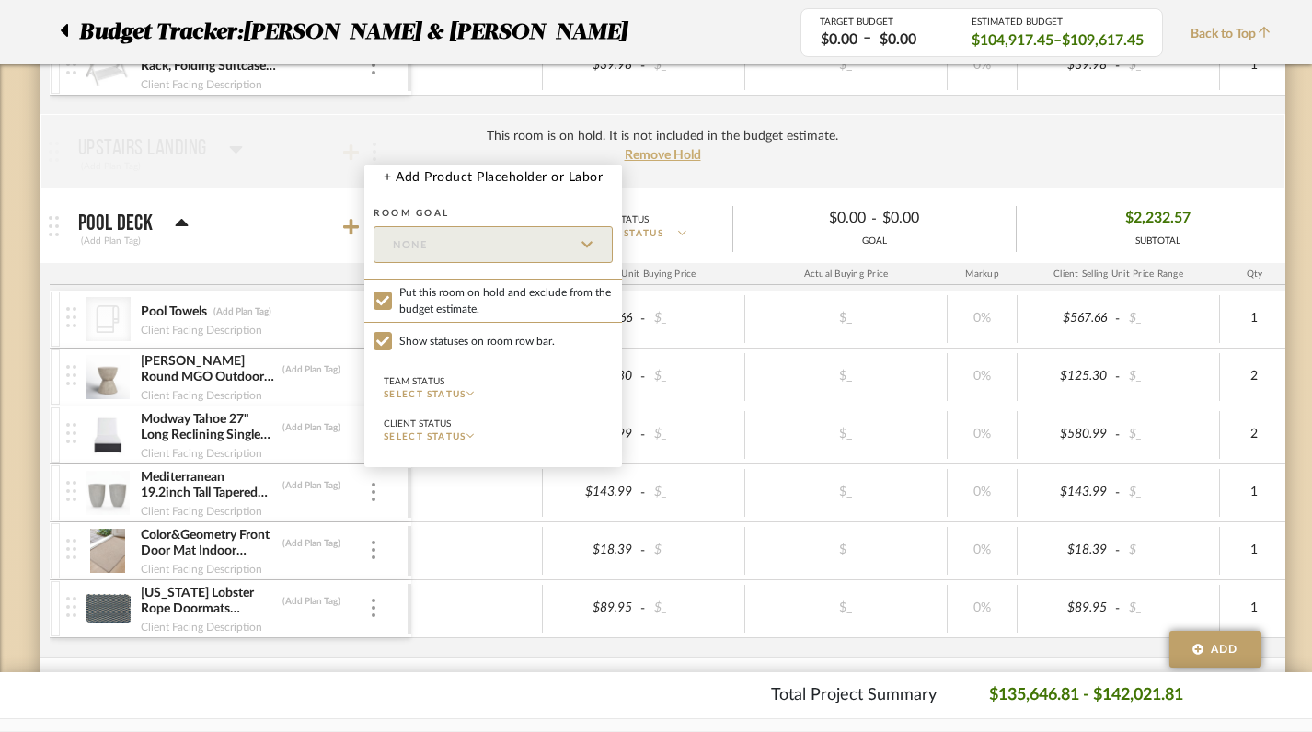
click at [1306, 284] on div at bounding box center [656, 366] width 1312 height 732
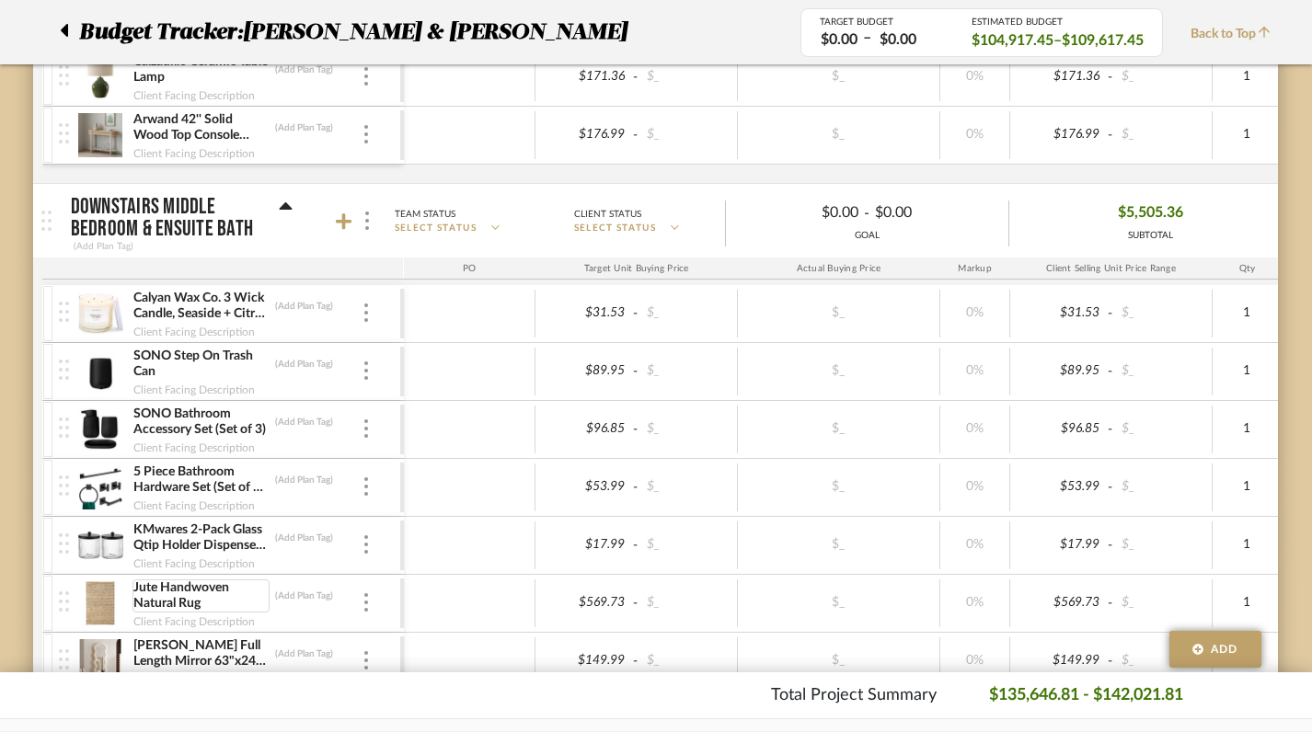
scroll to position [2450, 7]
click at [346, 231] on icon at bounding box center [344, 223] width 17 height 18
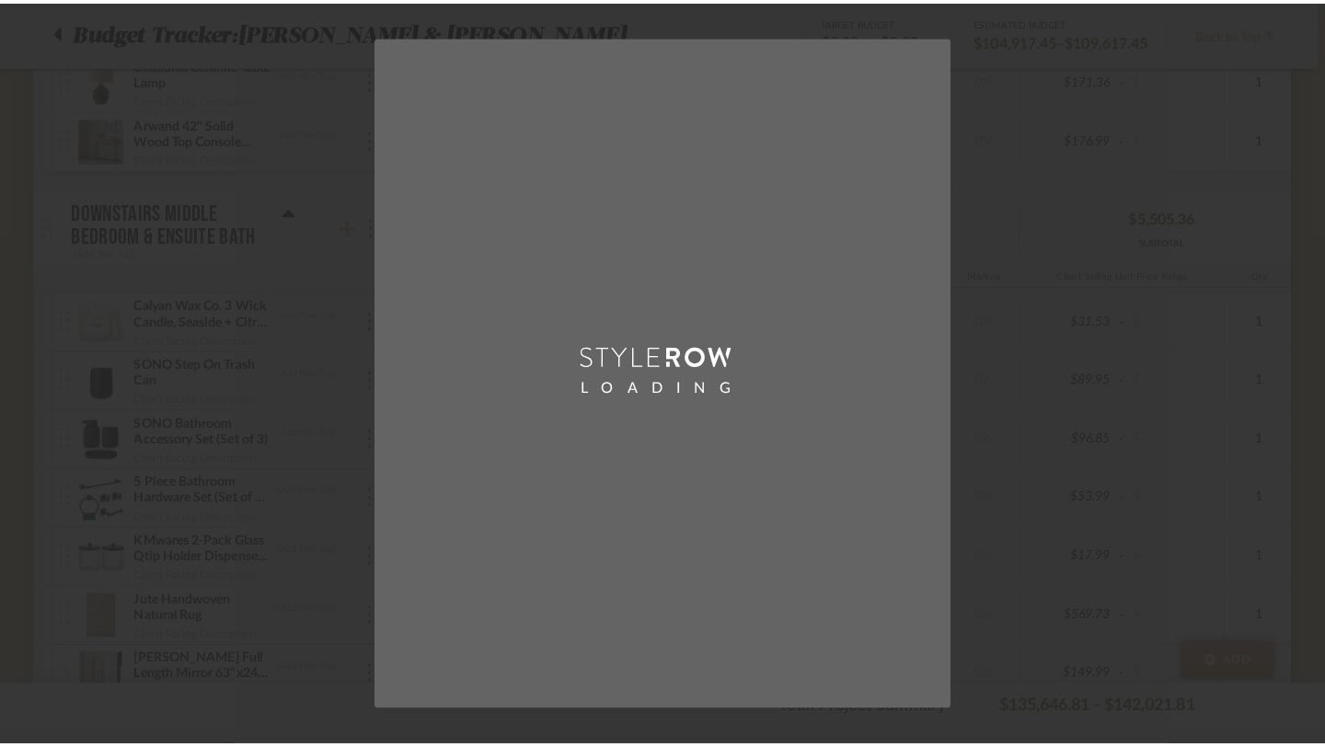
scroll to position [0, 0]
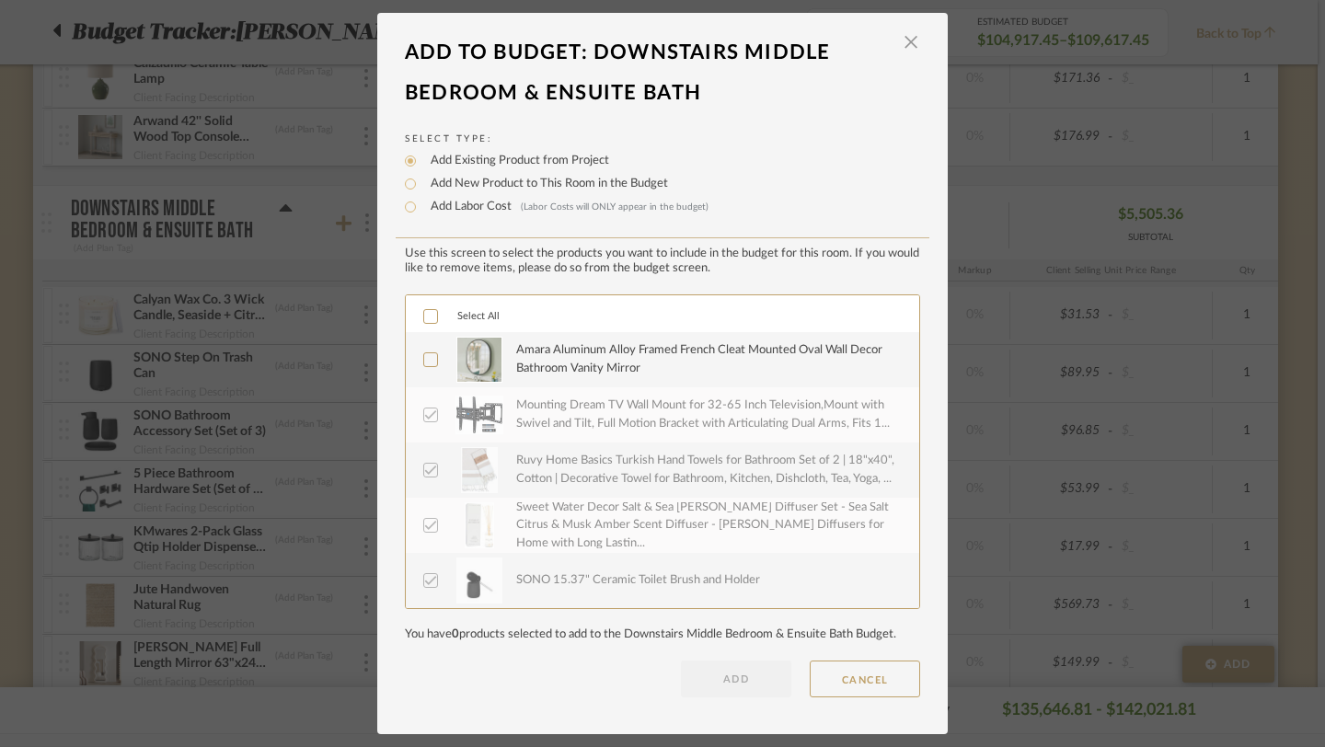
click at [424, 366] on icon at bounding box center [430, 359] width 13 height 13
click at [721, 674] on button "ADD" at bounding box center [736, 679] width 110 height 37
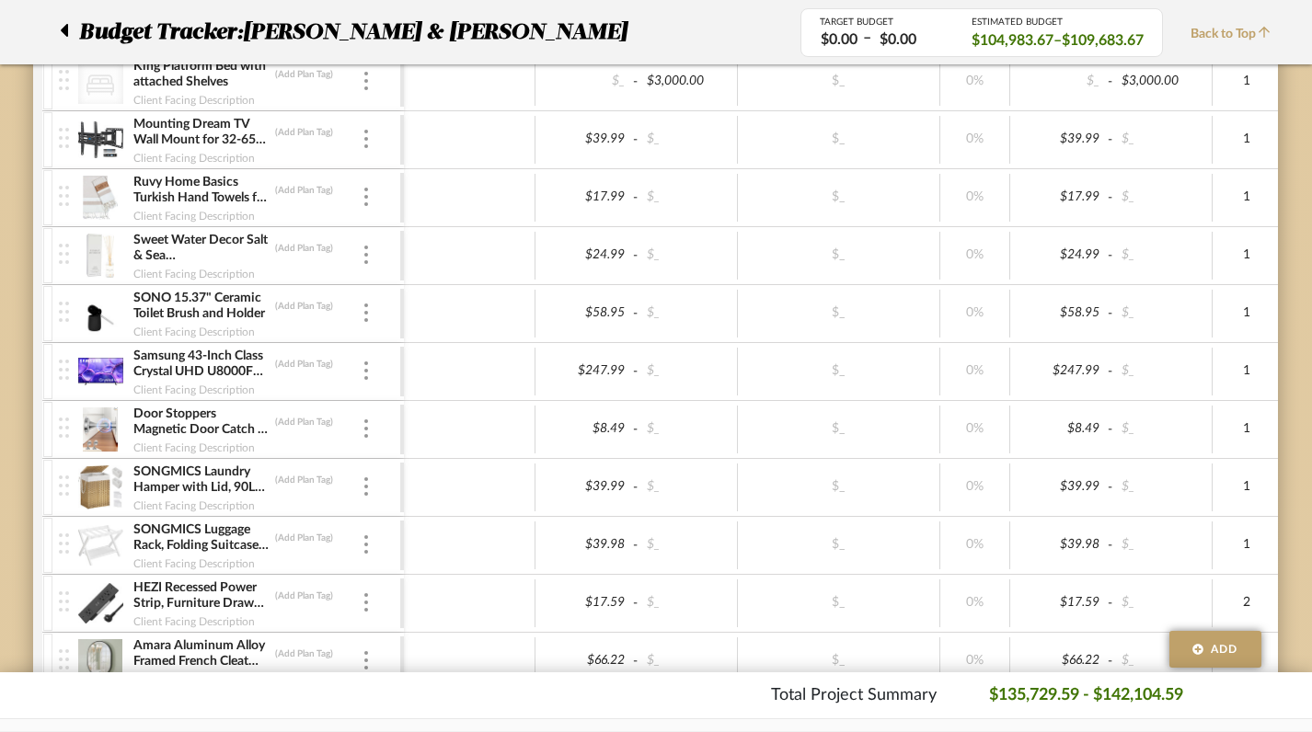
scroll to position [3578, 7]
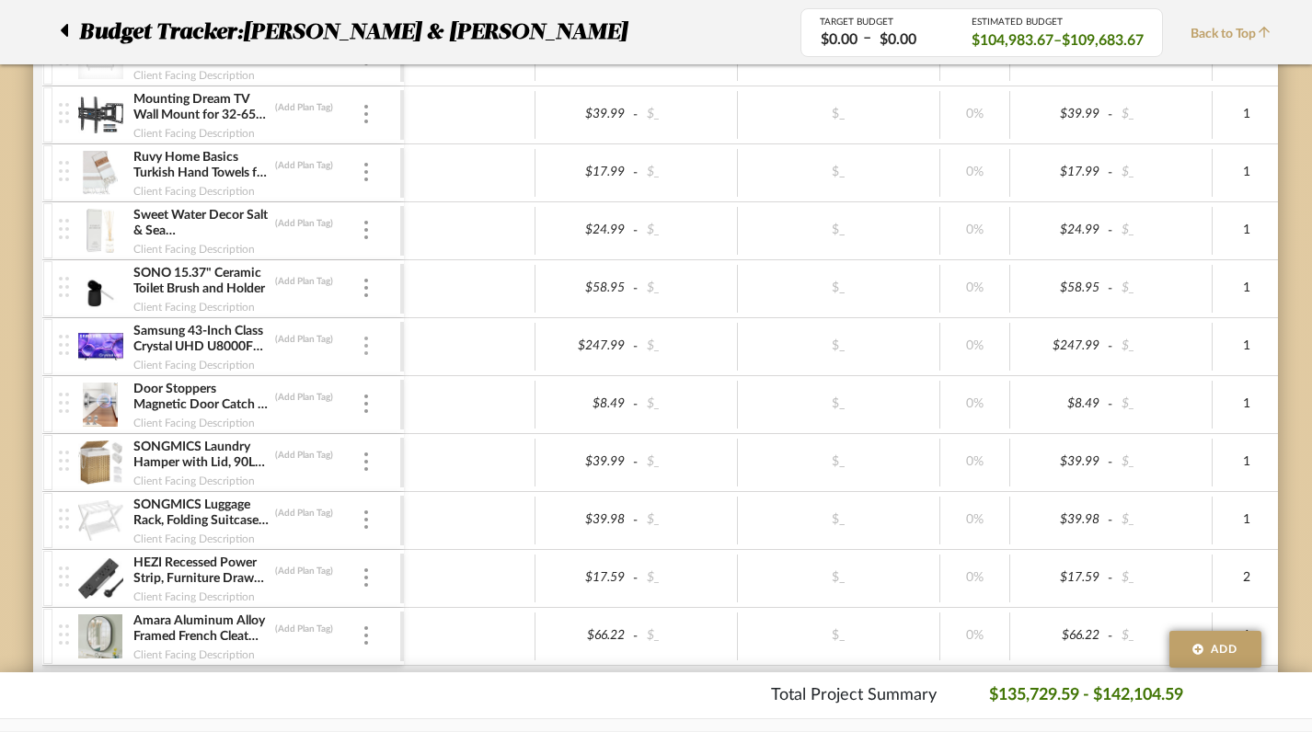
click at [367, 343] on img at bounding box center [366, 346] width 4 height 18
click at [1249, 350] on div at bounding box center [656, 366] width 1312 height 732
click at [364, 349] on img at bounding box center [366, 346] width 4 height 18
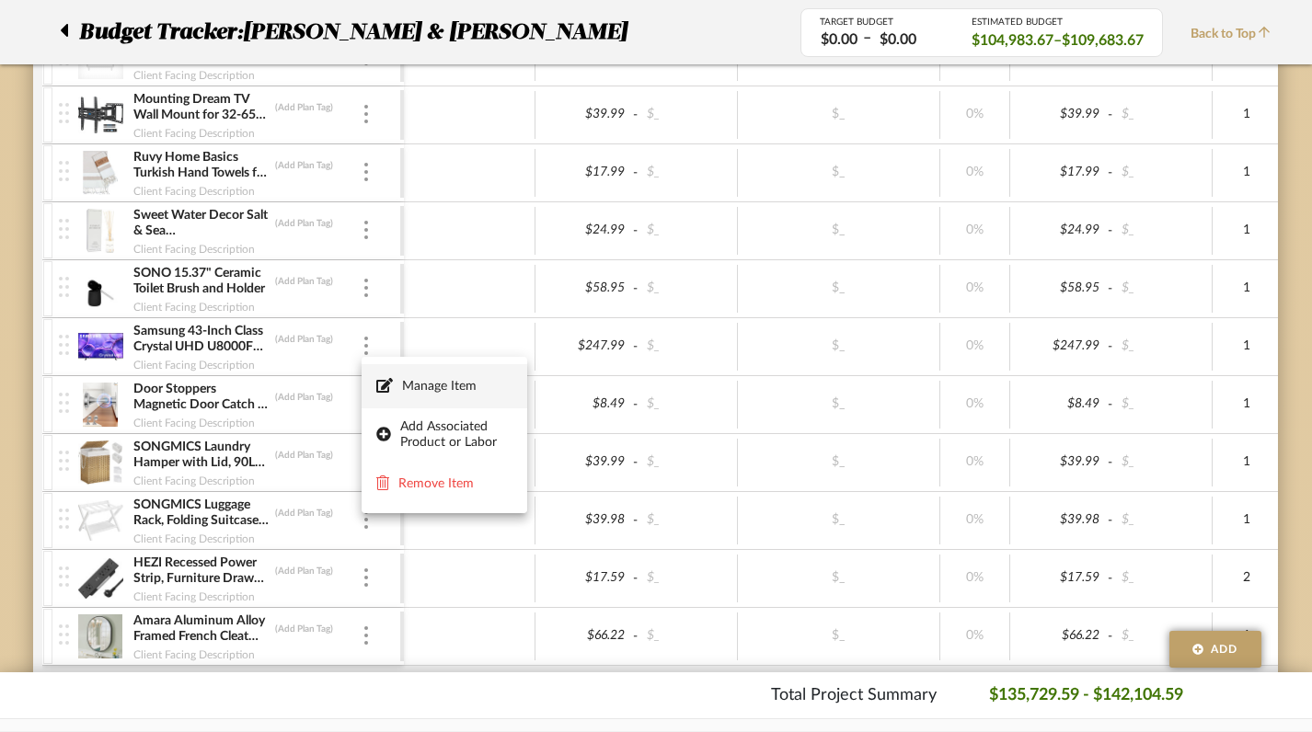
click at [380, 389] on icon at bounding box center [384, 385] width 17 height 15
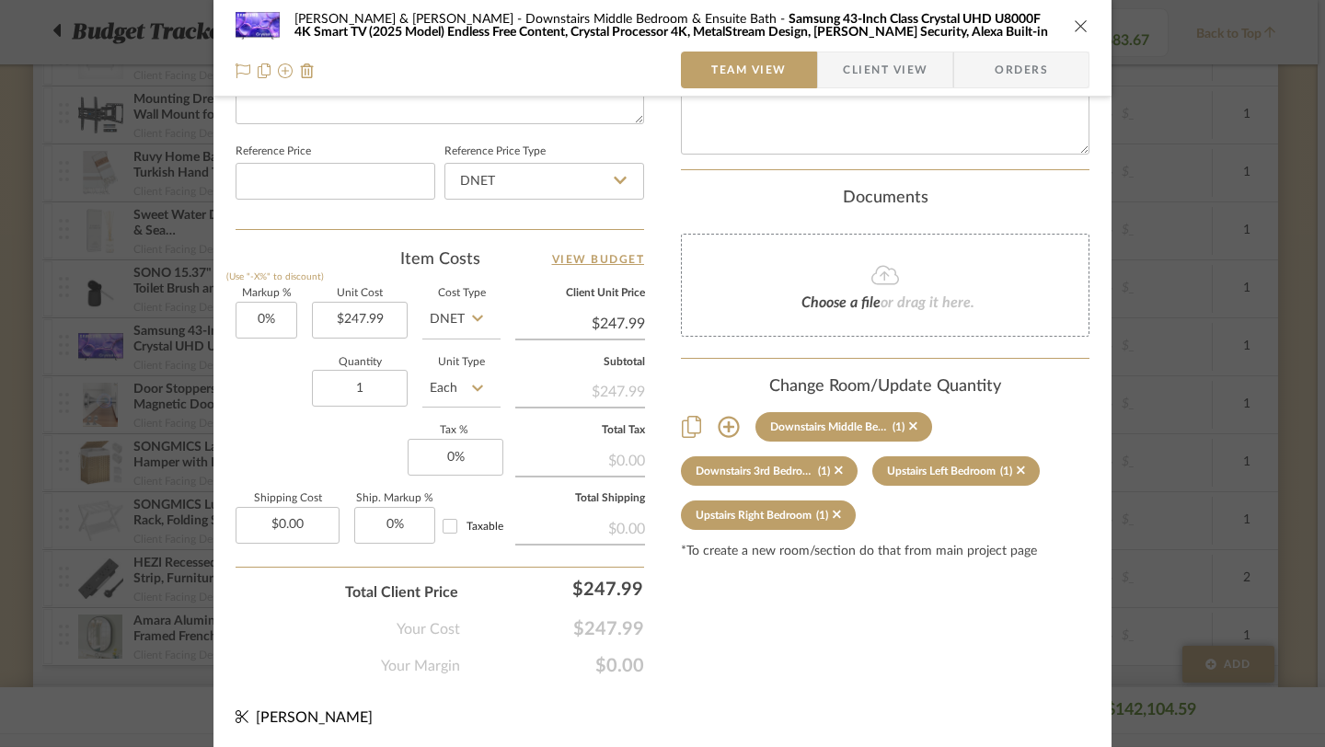
scroll to position [966, 0]
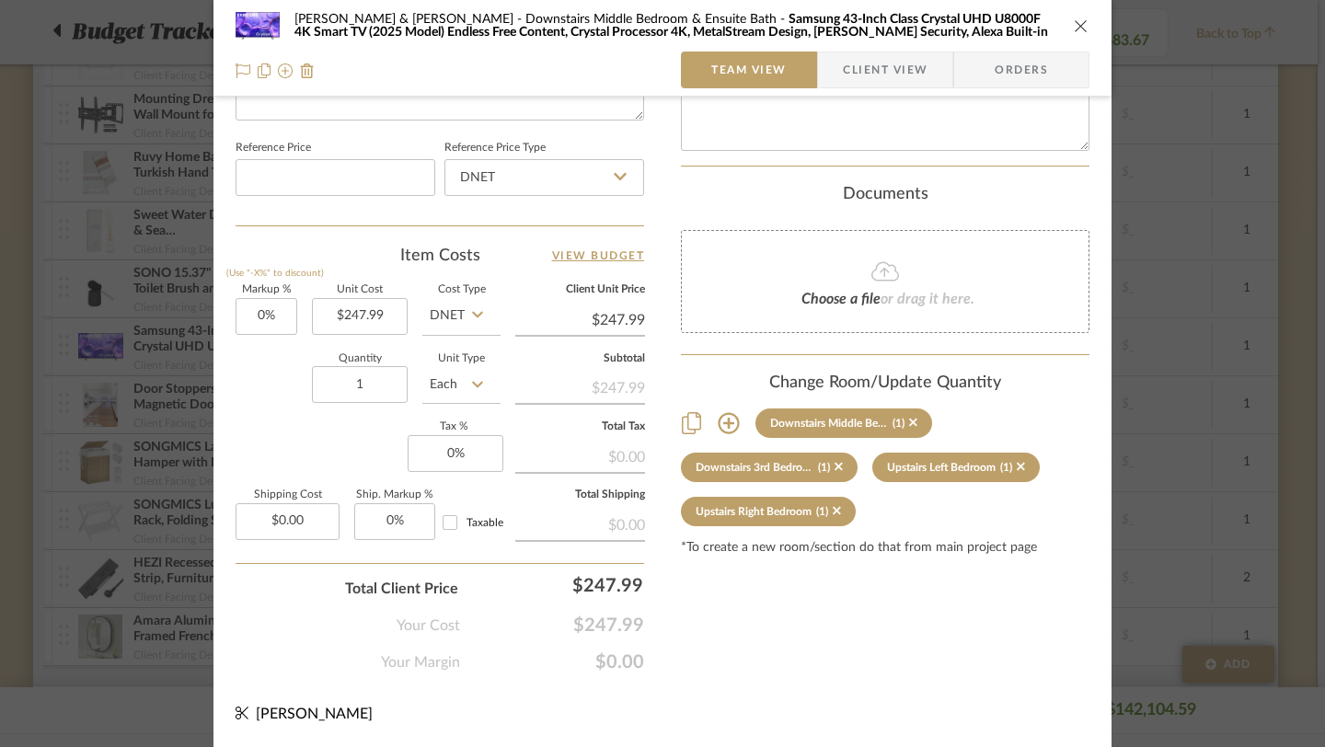
click at [1074, 30] on icon "close" at bounding box center [1081, 25] width 15 height 15
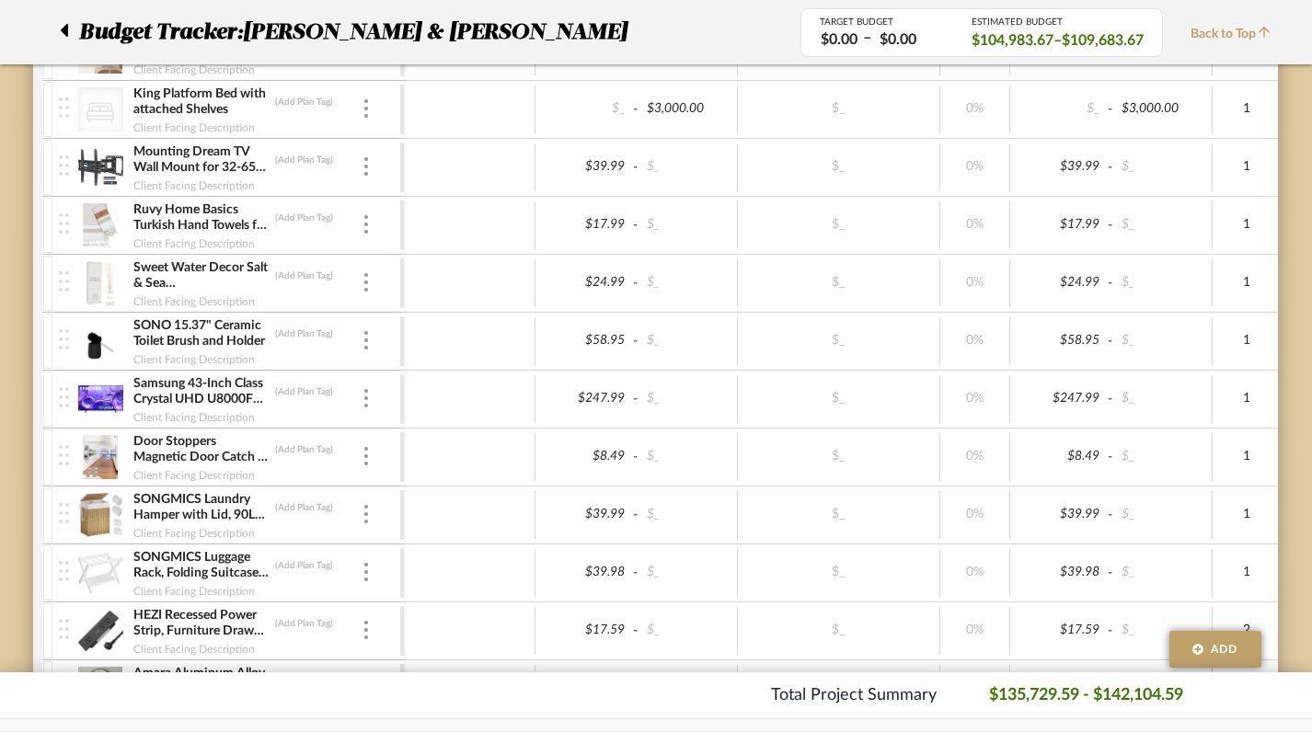
scroll to position [3517, 7]
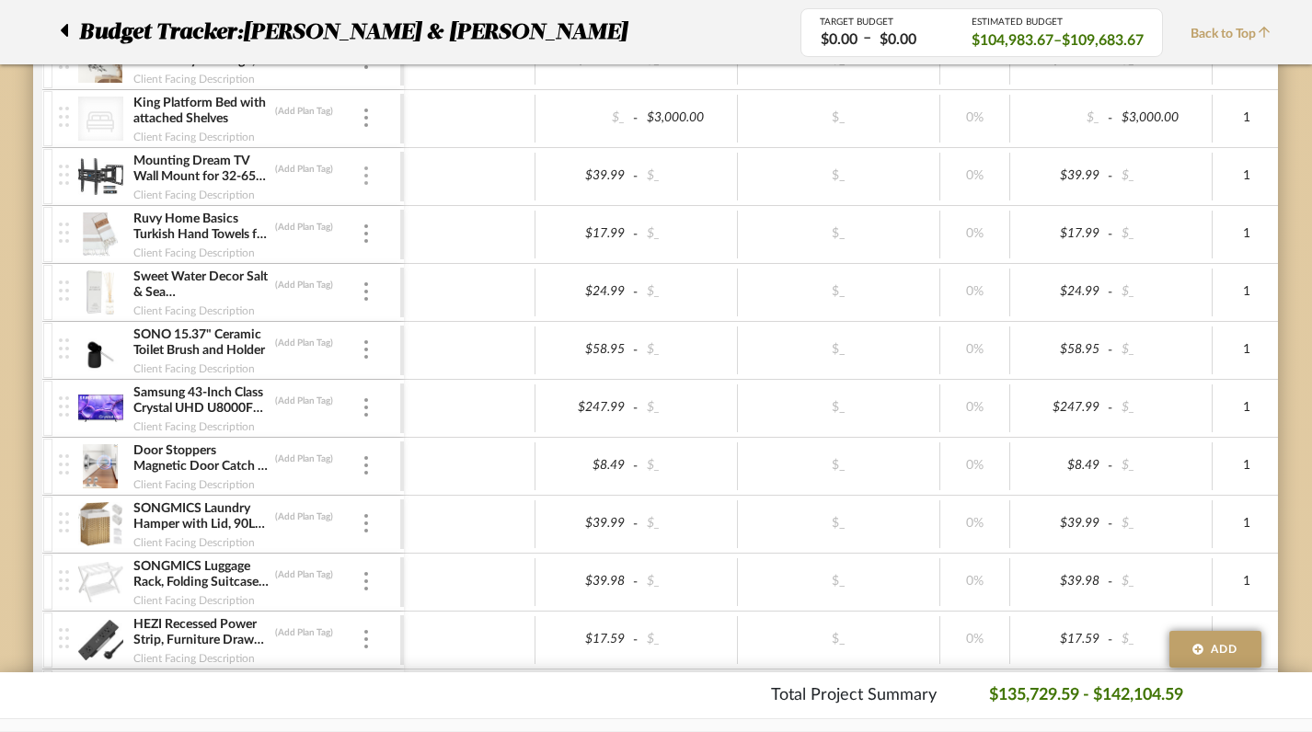
click at [364, 178] on img at bounding box center [366, 176] width 4 height 18
click at [276, 428] on div at bounding box center [656, 366] width 1312 height 732
click at [368, 181] on div at bounding box center [366, 177] width 9 height 20
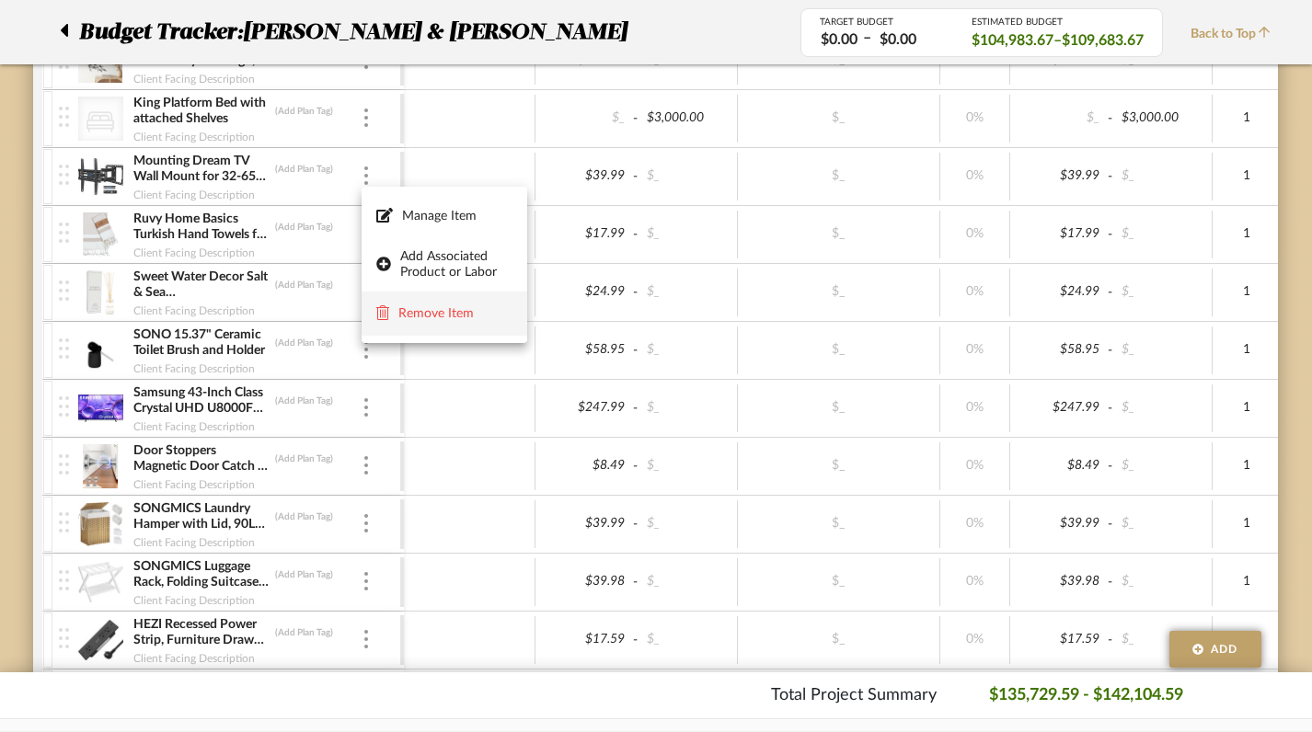
click at [414, 316] on span "Remove Item" at bounding box center [455, 314] width 114 height 16
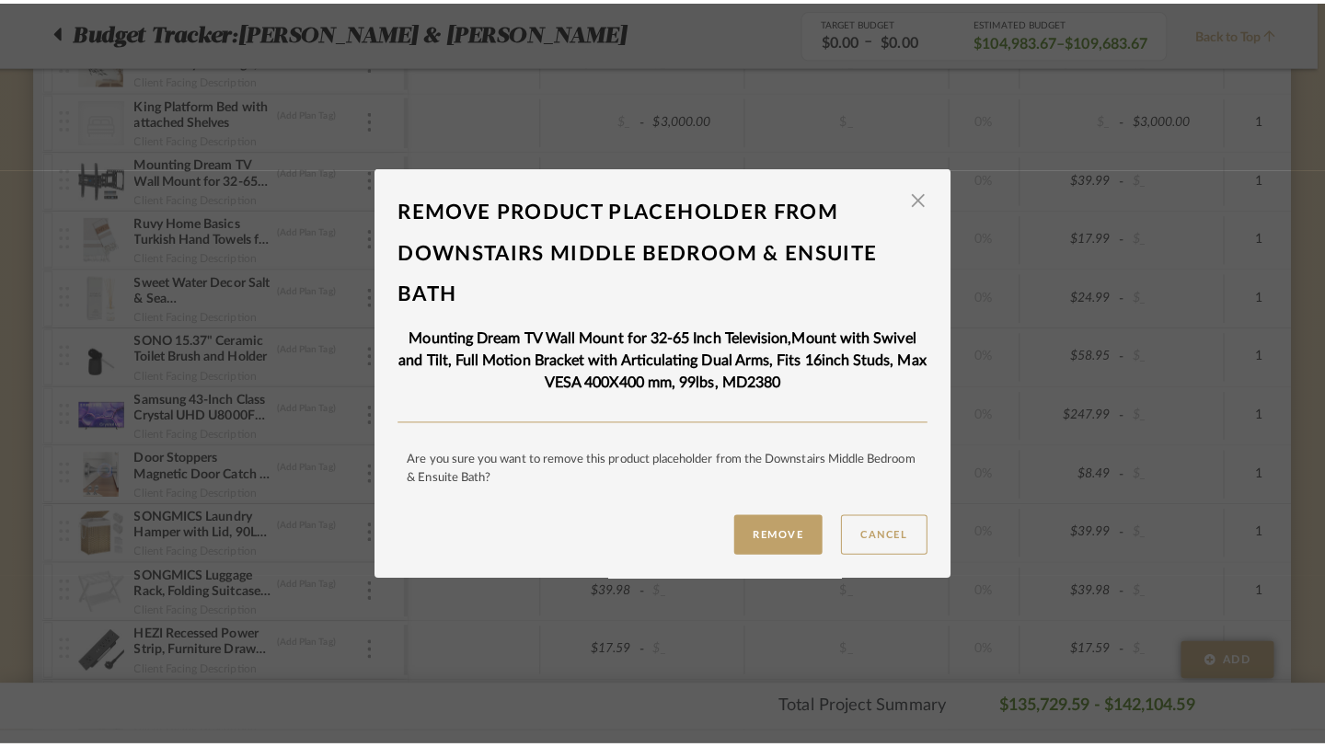
scroll to position [0, 0]
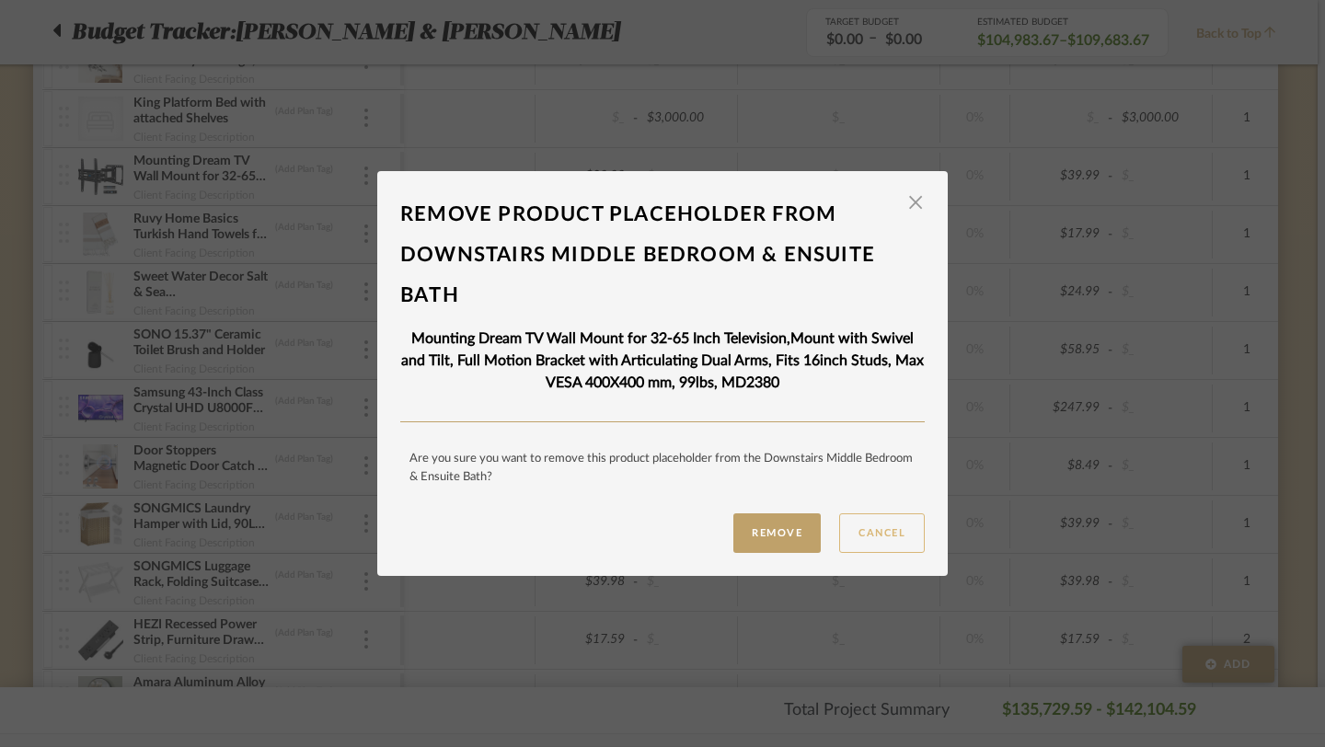
click at [865, 535] on button "Cancel" at bounding box center [882, 533] width 86 height 40
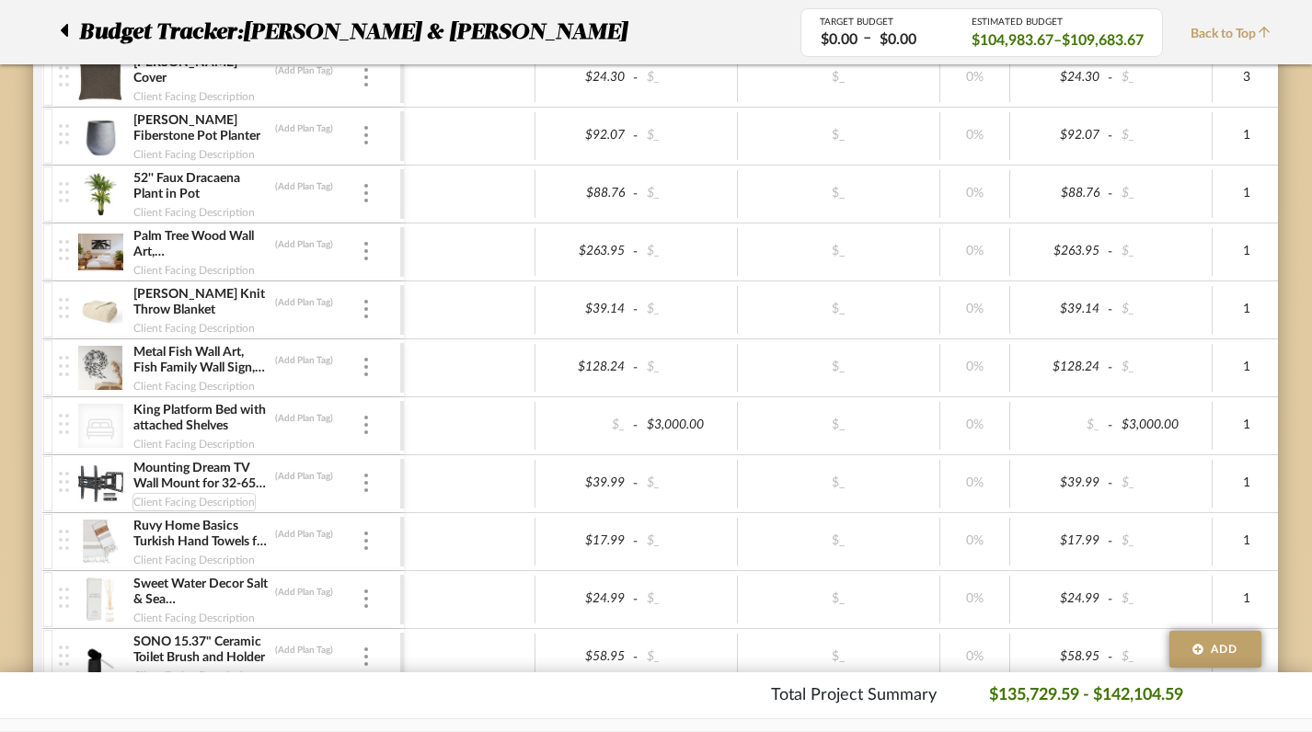
scroll to position [3335, 7]
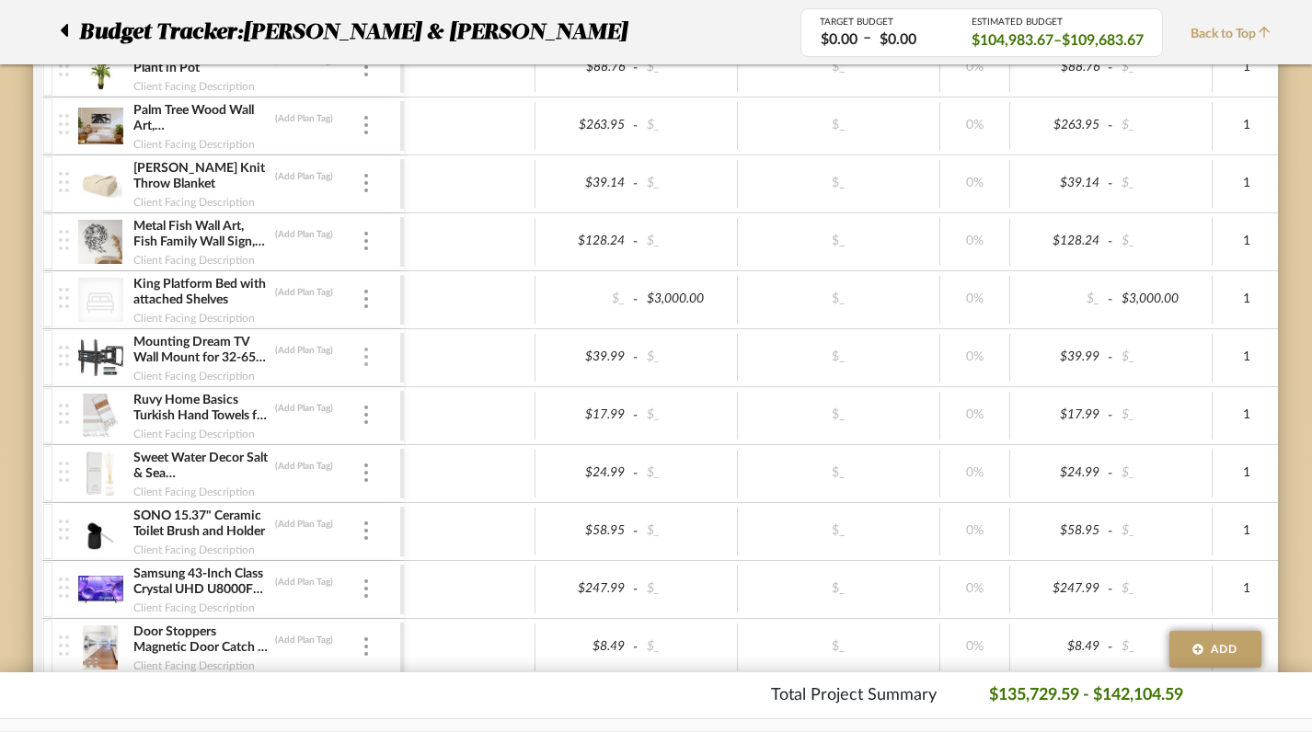
click at [366, 355] on img at bounding box center [366, 357] width 4 height 18
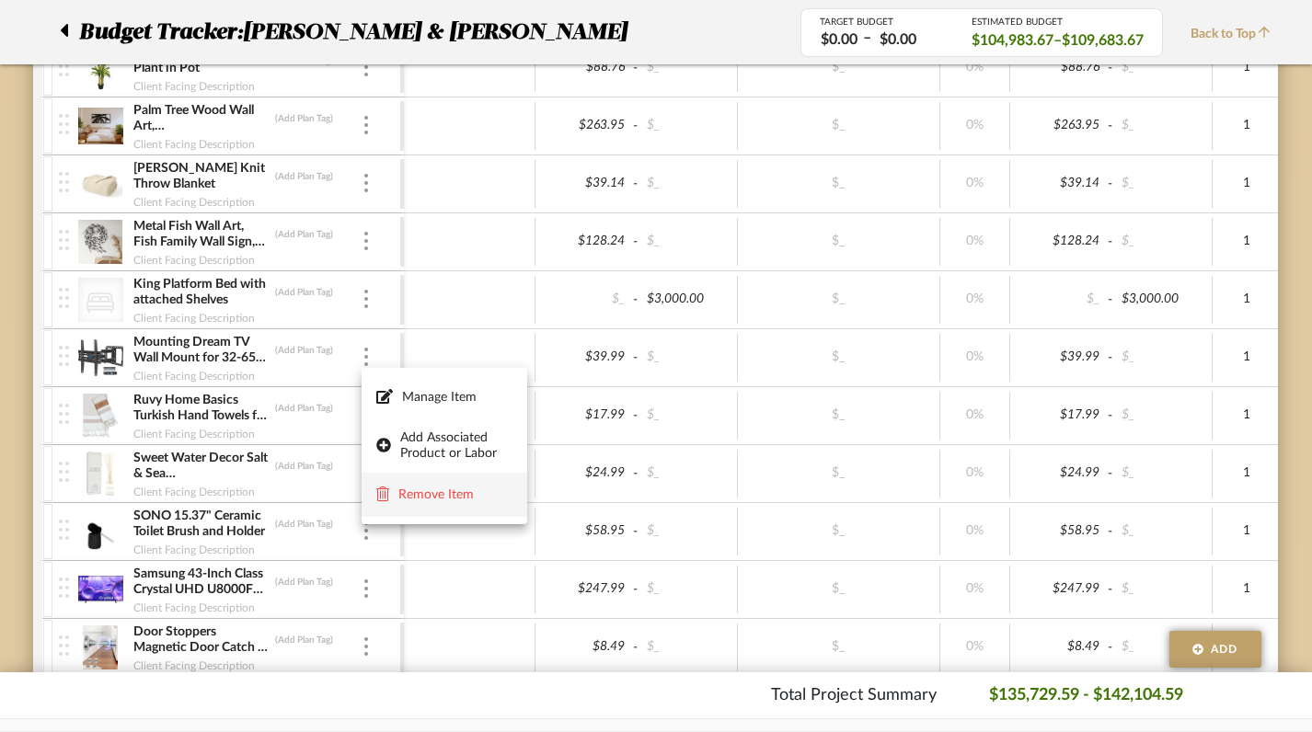
click at [387, 503] on fa-icon at bounding box center [382, 495] width 13 height 17
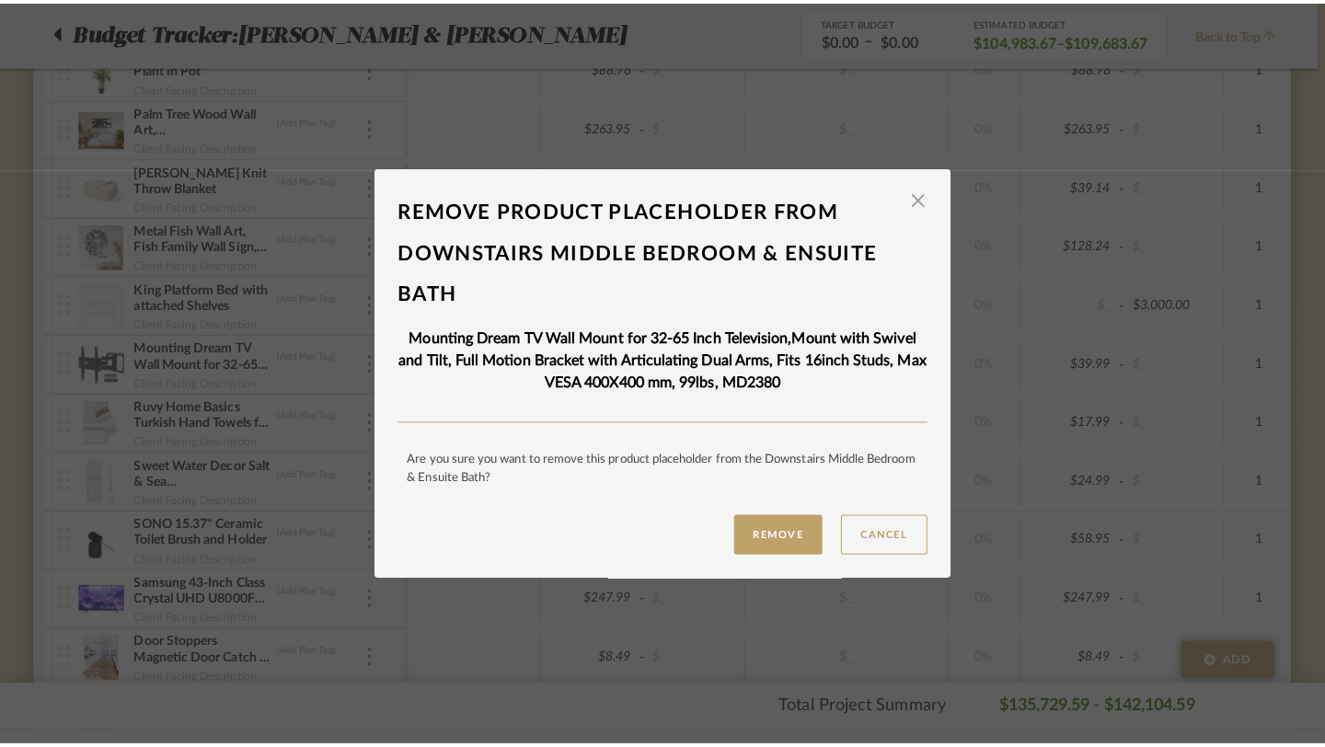
scroll to position [0, 0]
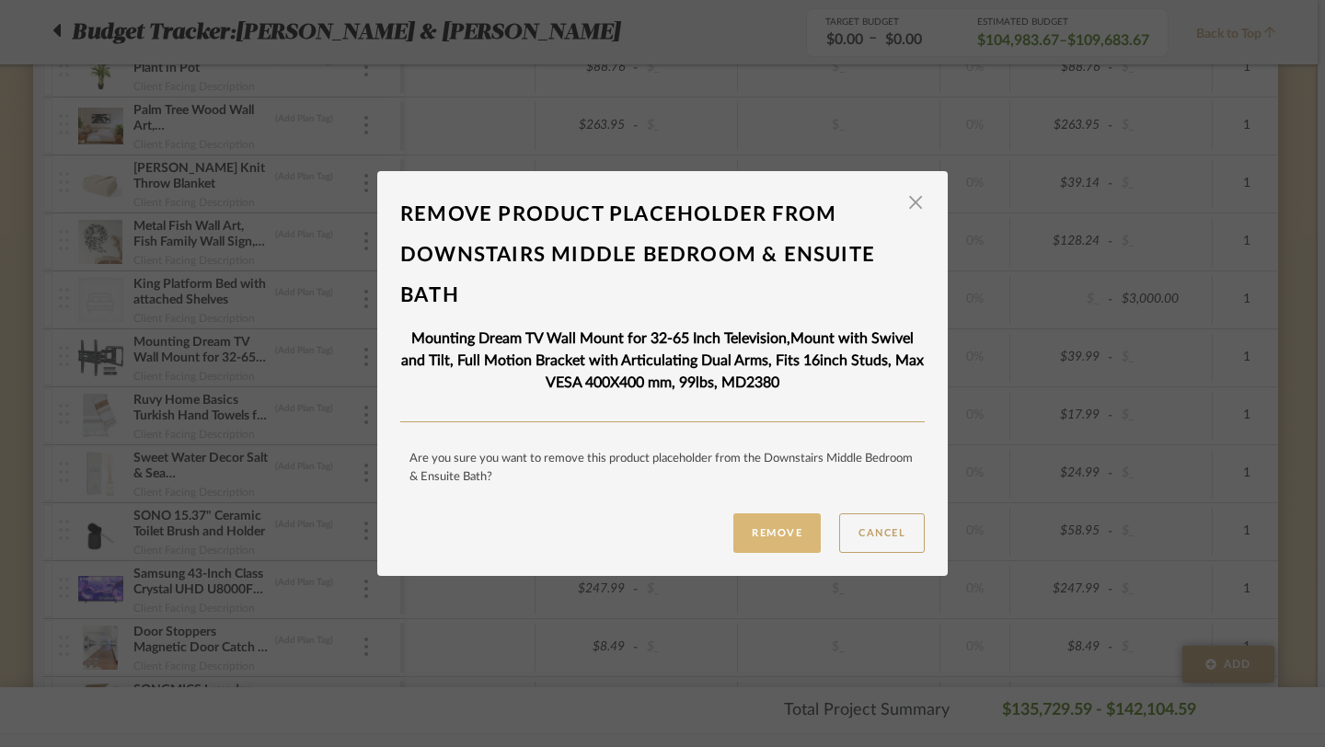
click at [760, 533] on button "Remove" at bounding box center [776, 533] width 87 height 40
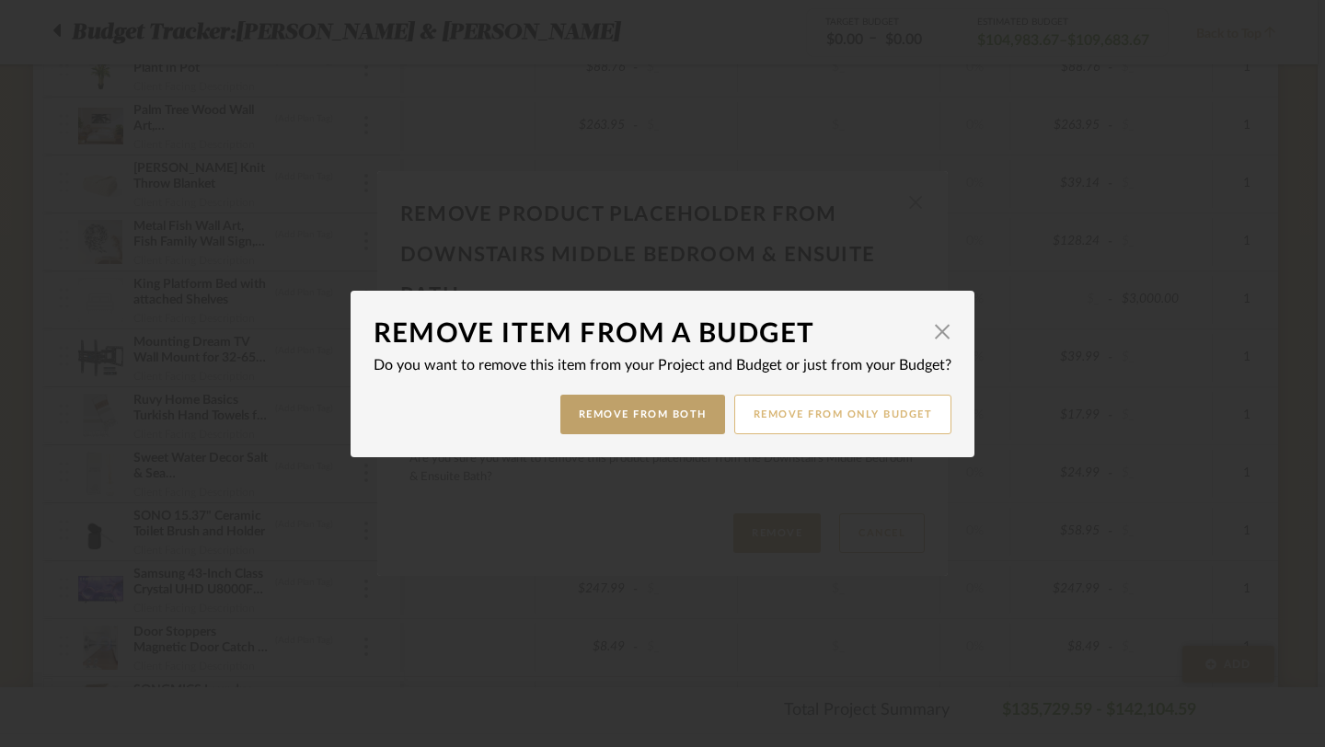
click at [827, 415] on button "Remove from only Budget" at bounding box center [843, 415] width 218 height 40
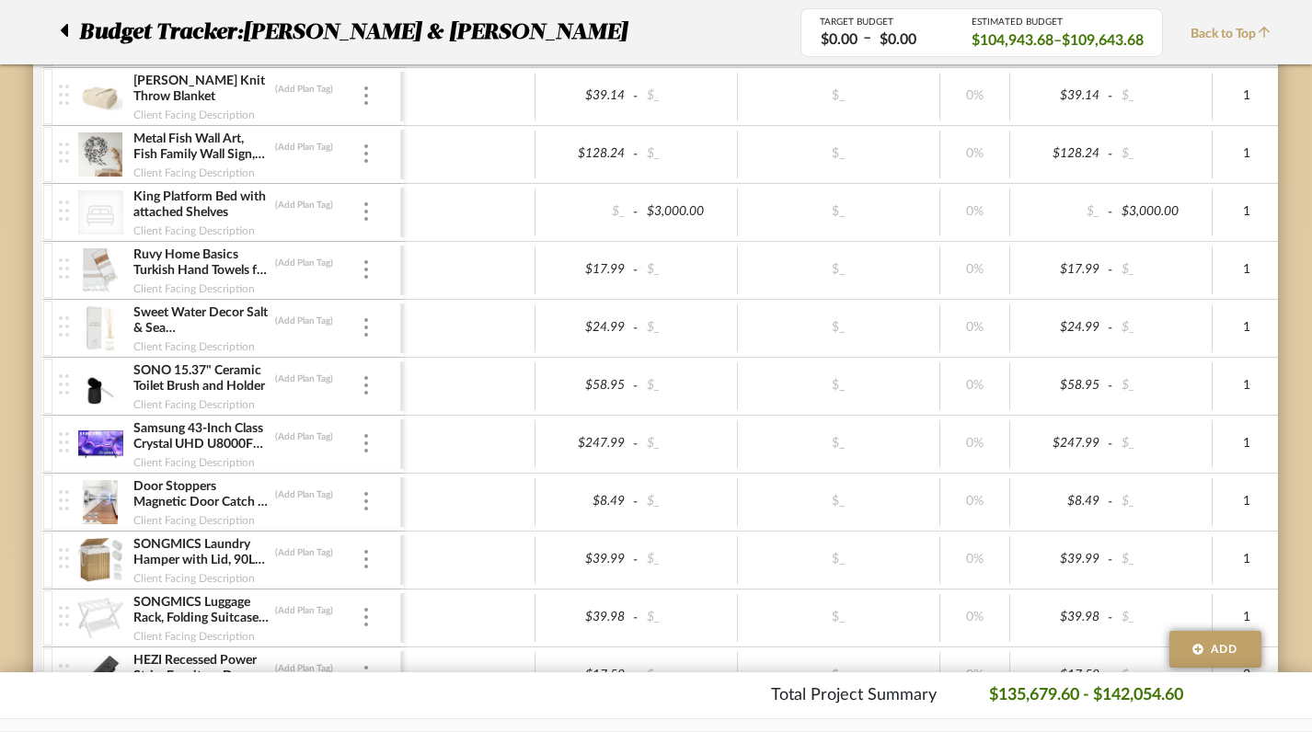
scroll to position [3448, 7]
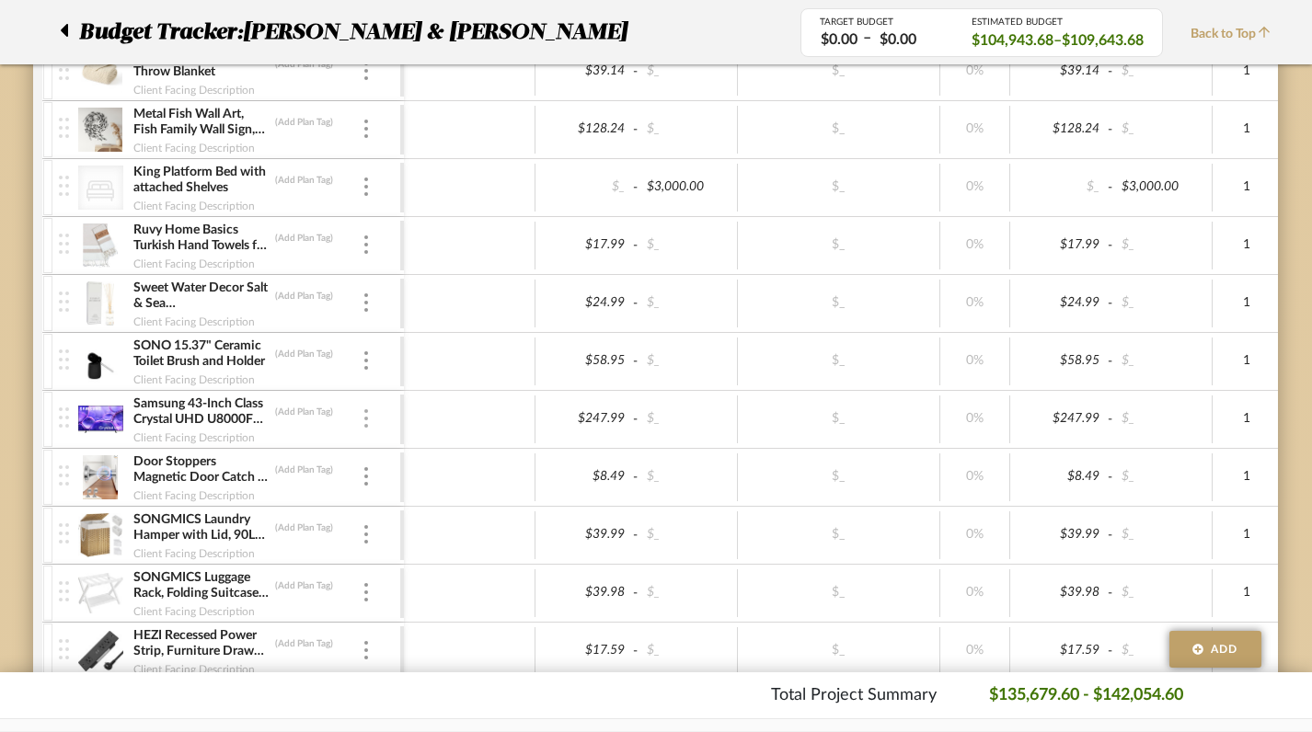
click at [365, 417] on img at bounding box center [366, 418] width 4 height 18
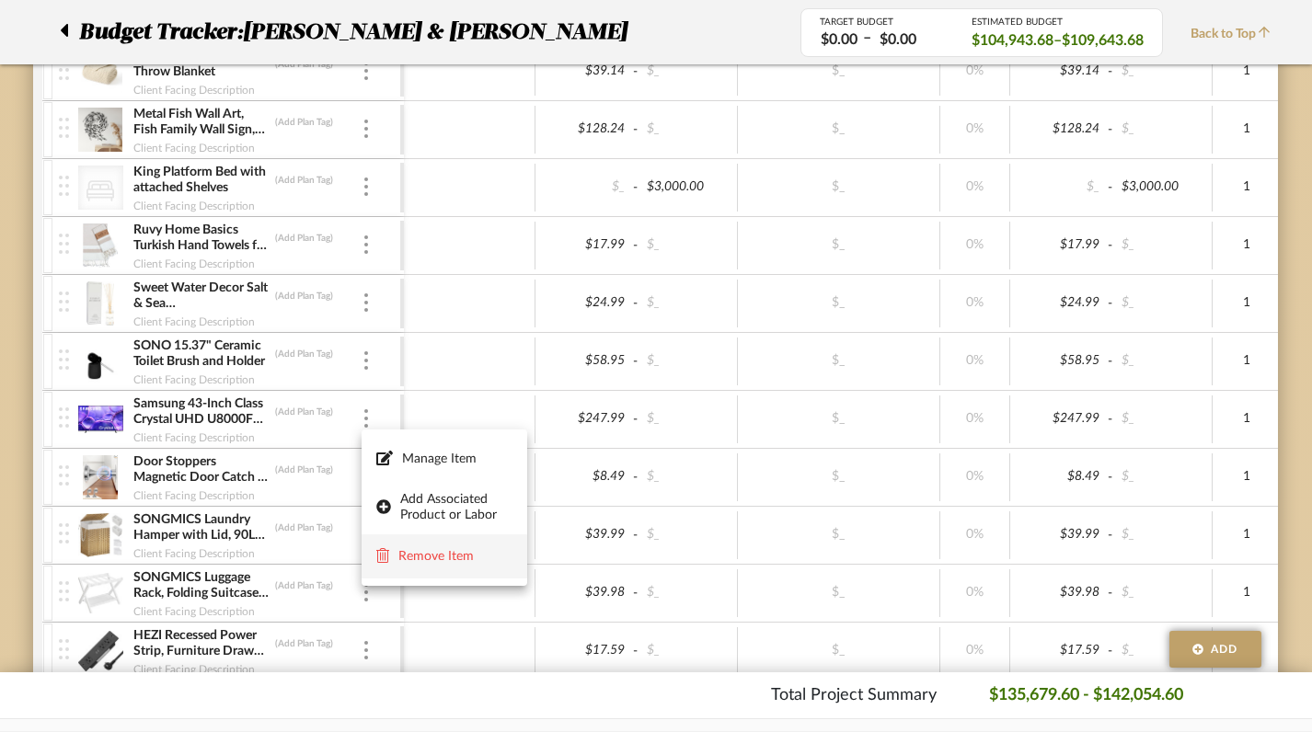
click at [420, 553] on span "Remove Item" at bounding box center [455, 557] width 114 height 16
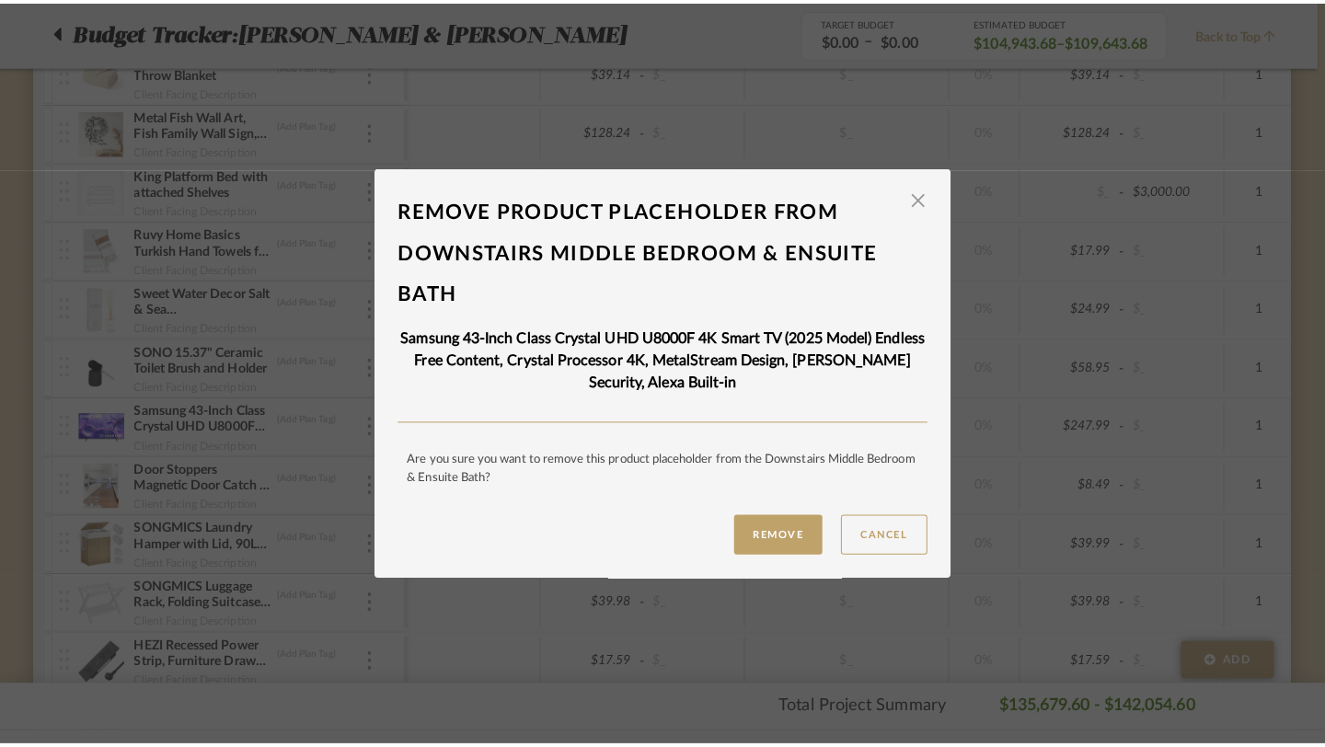
scroll to position [0, 0]
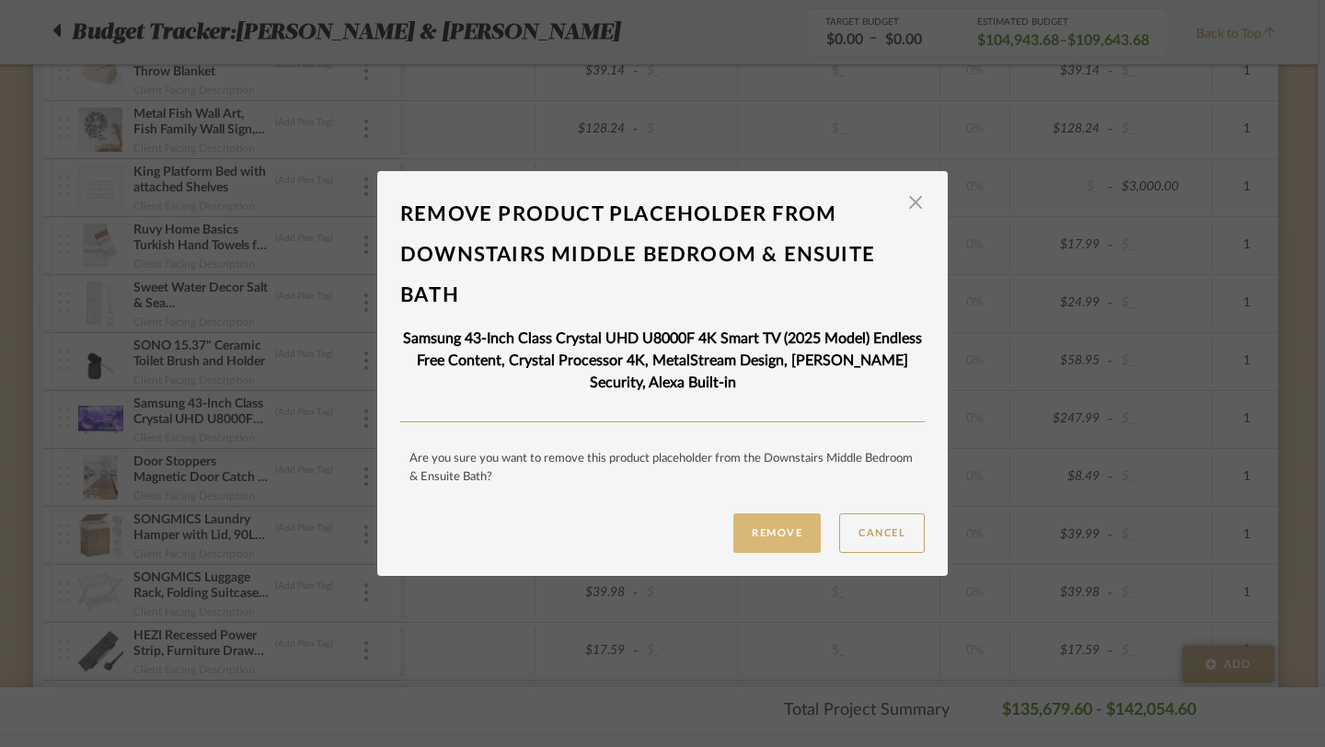
click at [778, 536] on button "Remove" at bounding box center [776, 533] width 87 height 40
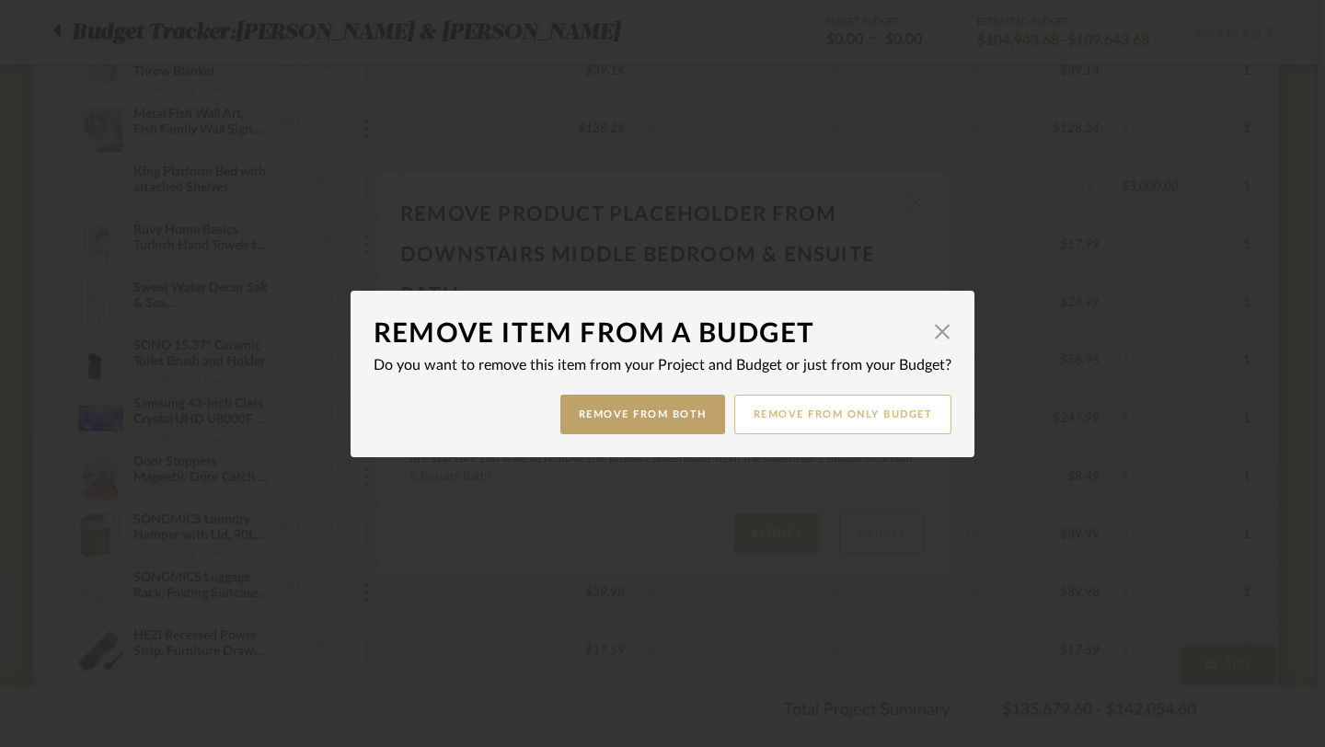
click at [832, 406] on button "Remove from only Budget" at bounding box center [843, 415] width 218 height 40
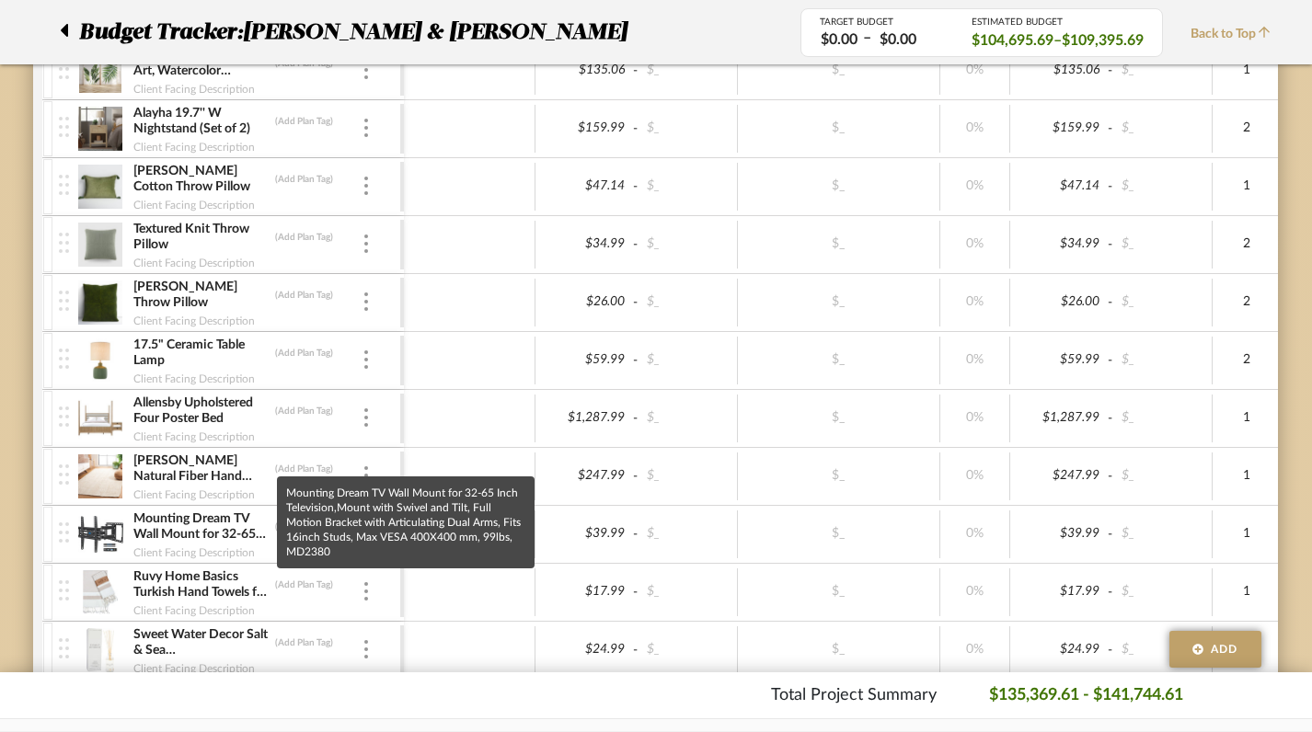
scroll to position [4695, 7]
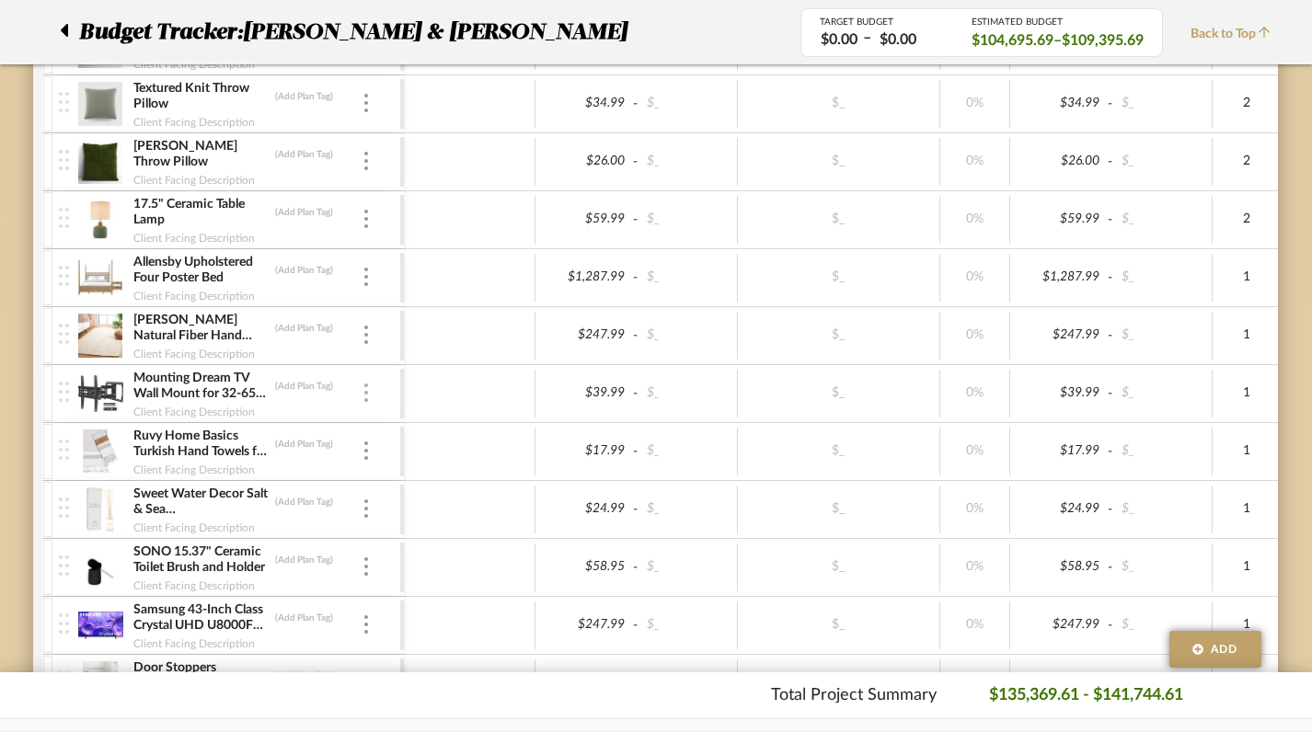
click at [364, 393] on img at bounding box center [366, 393] width 4 height 18
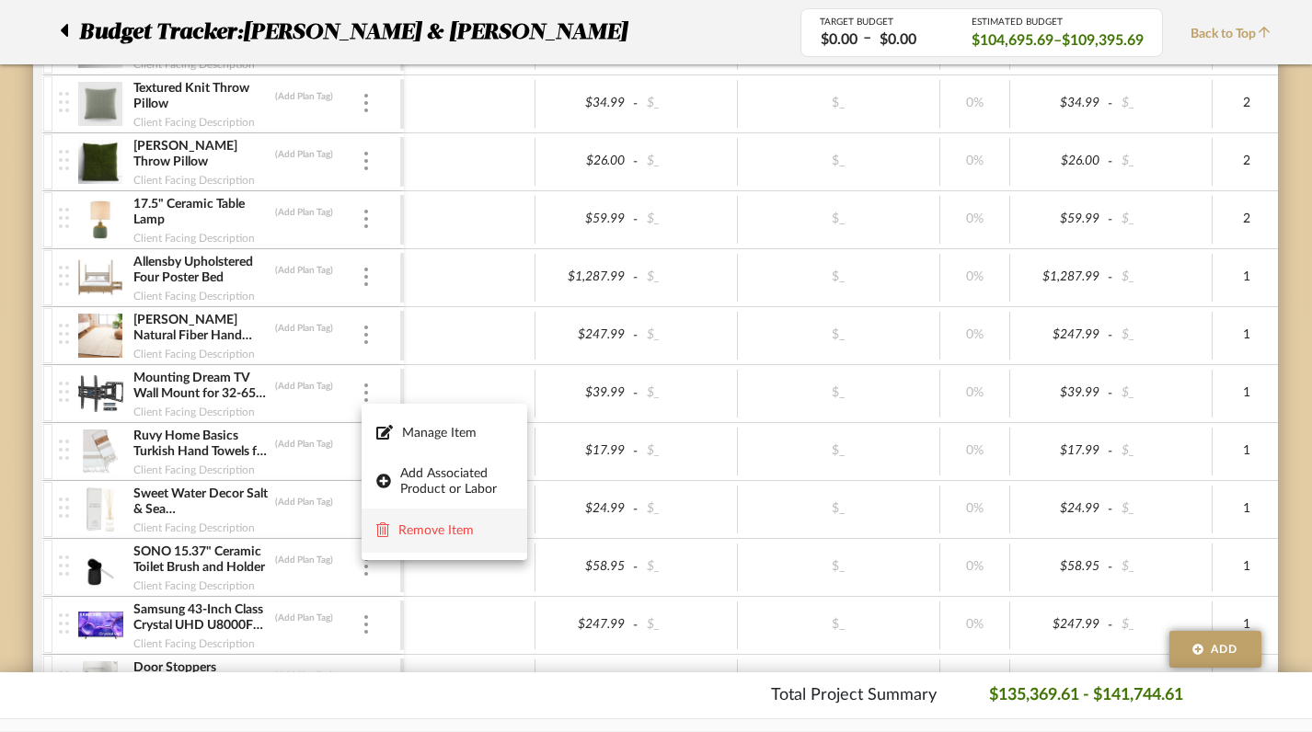
click at [406, 539] on span "Remove Item" at bounding box center [444, 531] width 136 height 17
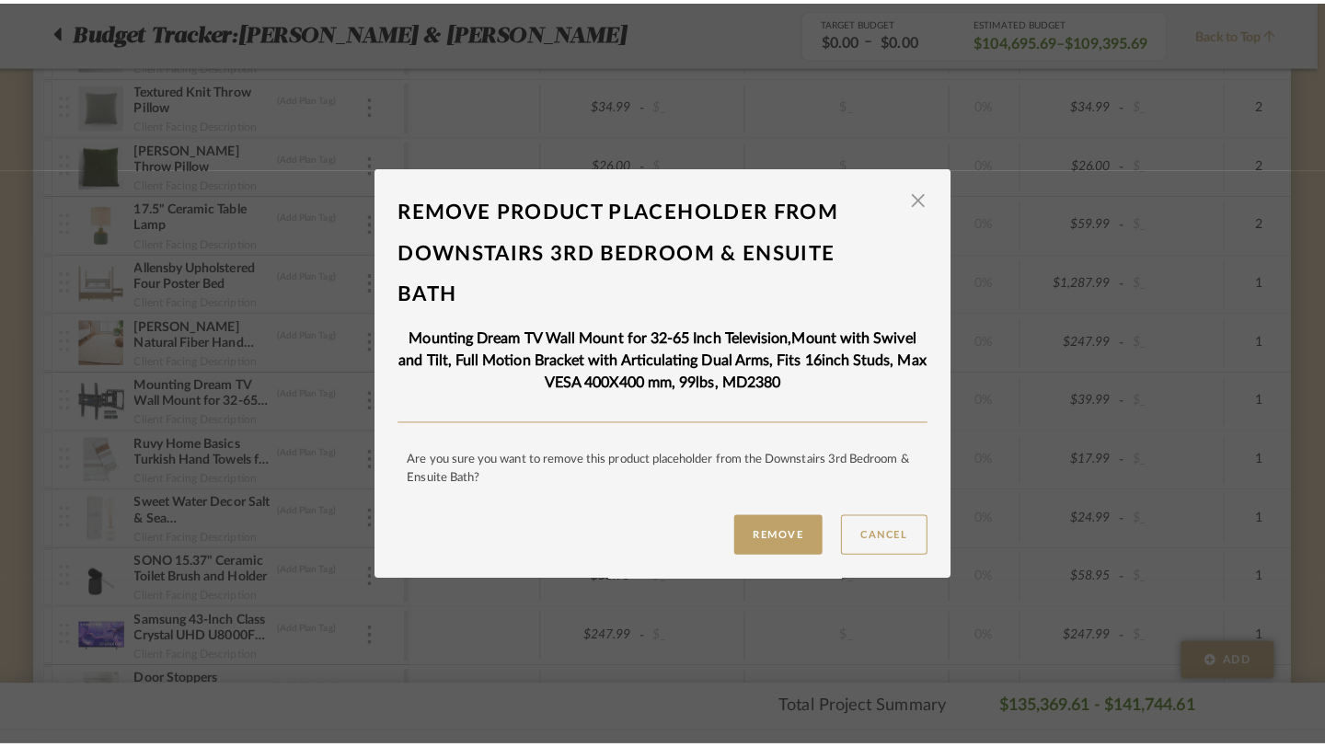
scroll to position [0, 0]
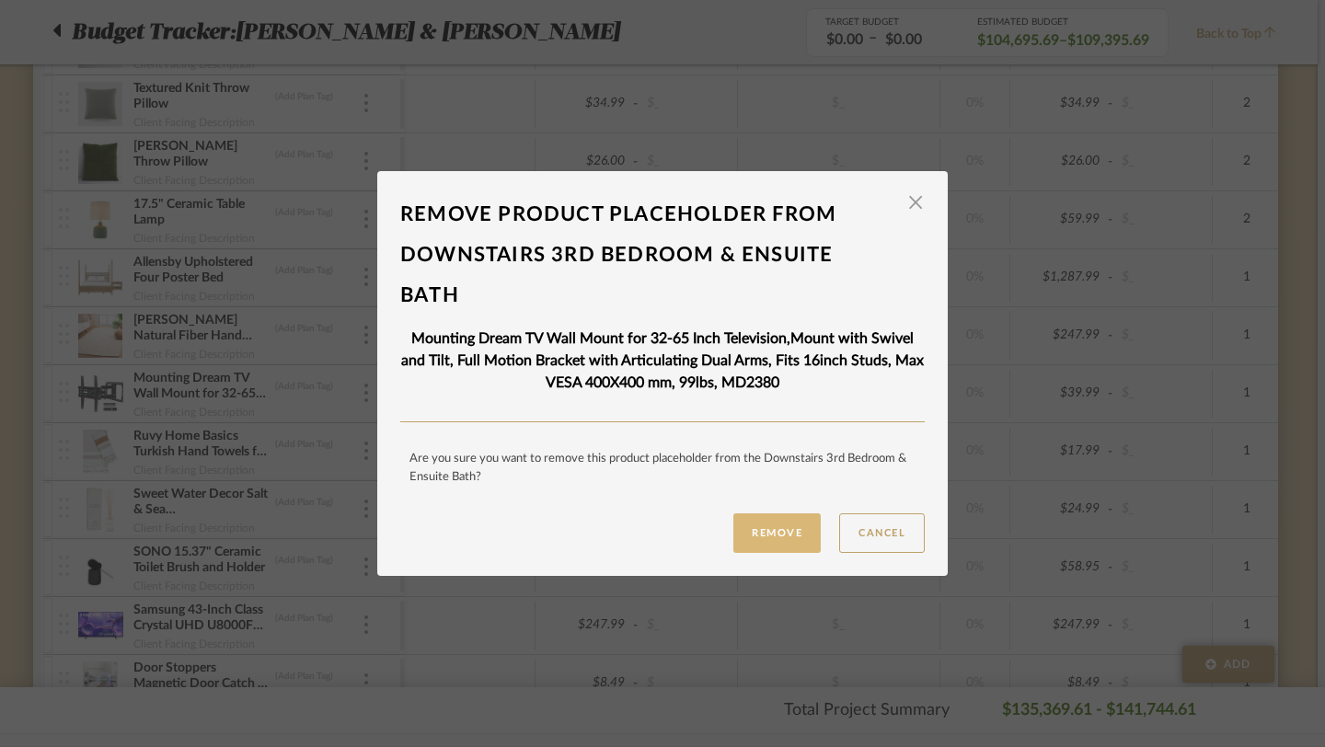
click at [757, 534] on button "Remove" at bounding box center [776, 533] width 87 height 40
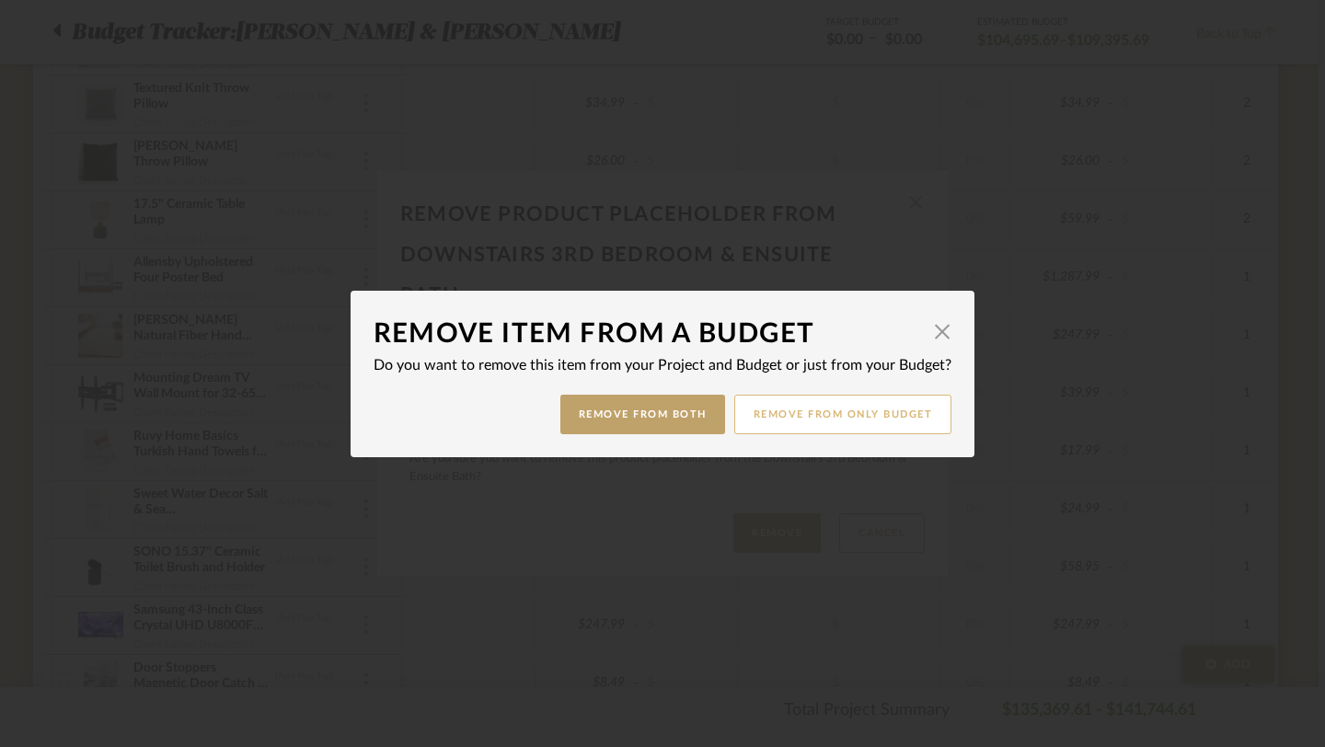
click at [859, 426] on button "Remove from only Budget" at bounding box center [843, 415] width 218 height 40
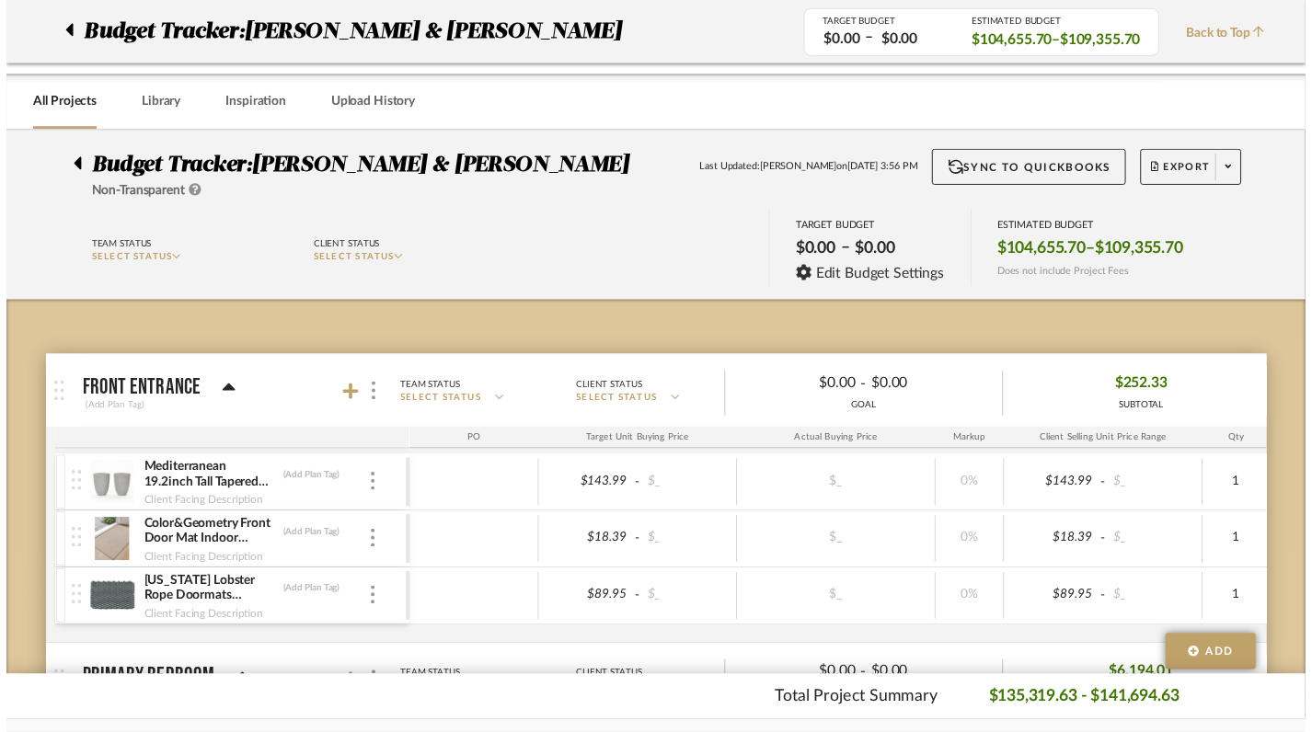
scroll to position [4695, 7]
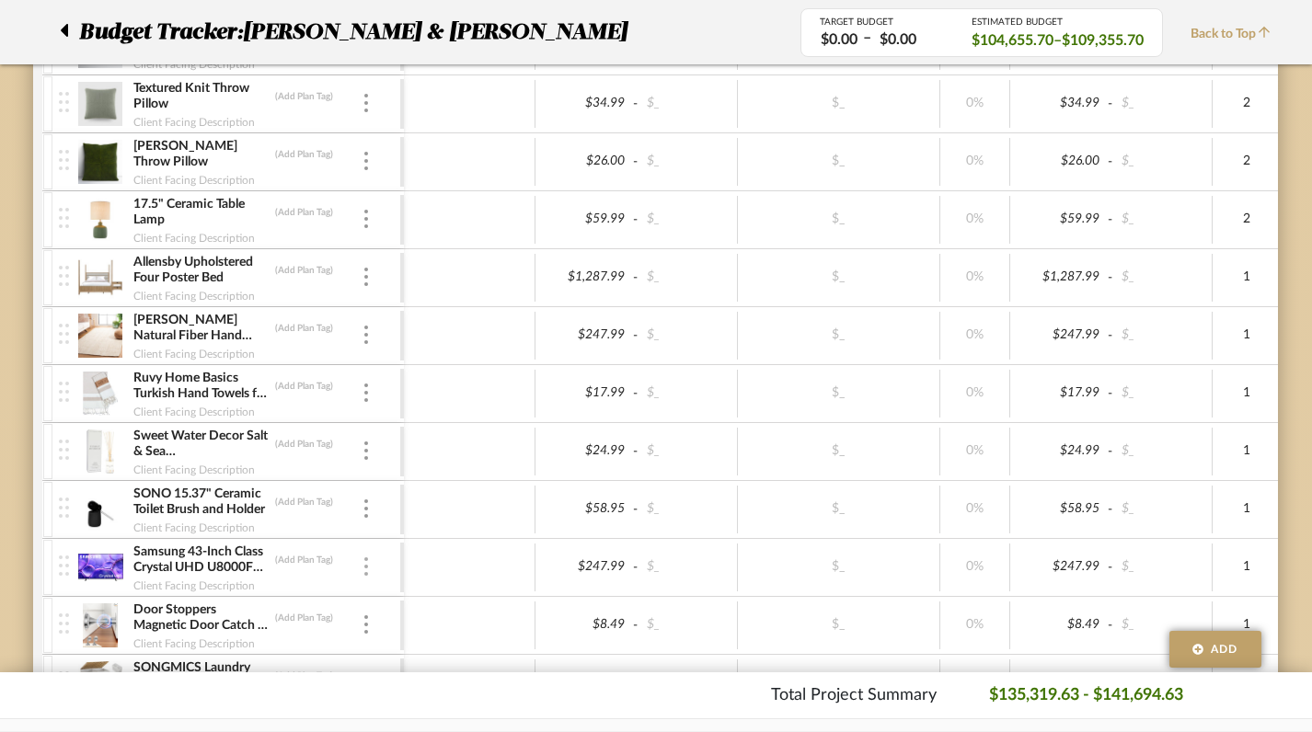
click at [362, 570] on div at bounding box center [366, 568] width 9 height 20
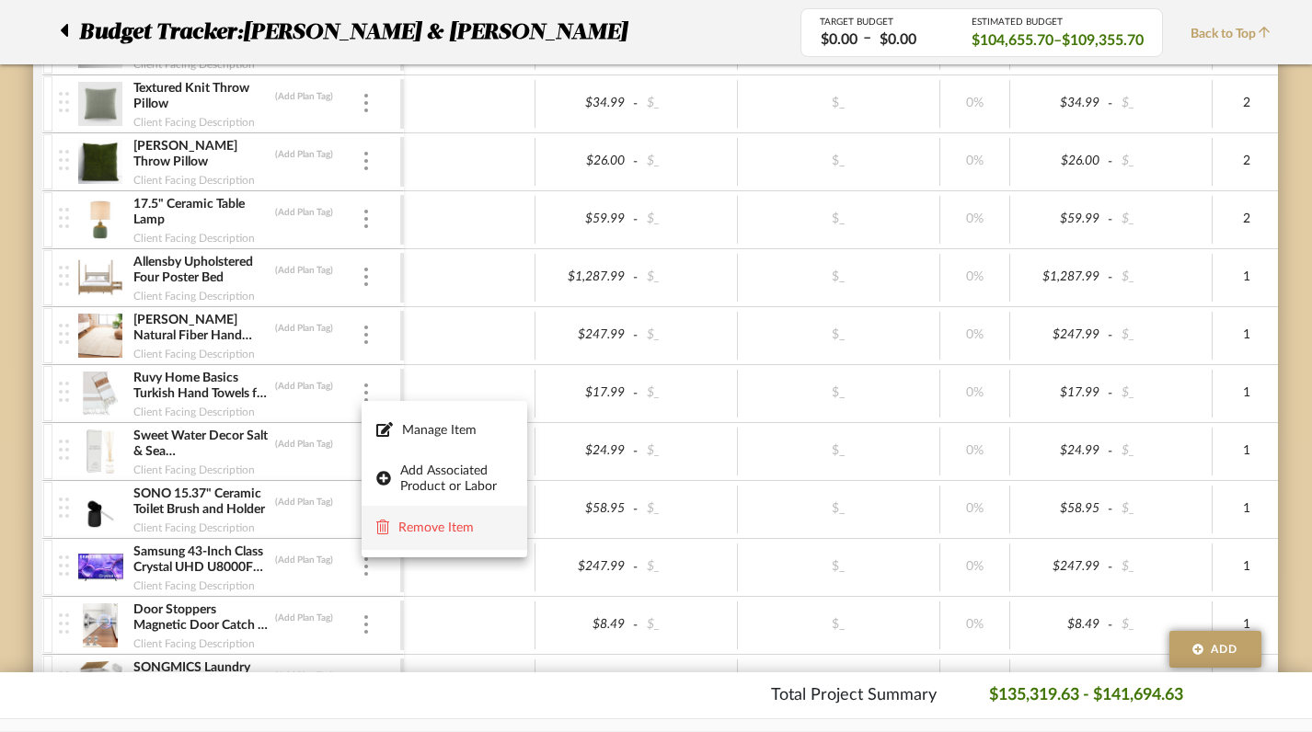
click at [420, 529] on span "Remove Item" at bounding box center [455, 529] width 114 height 16
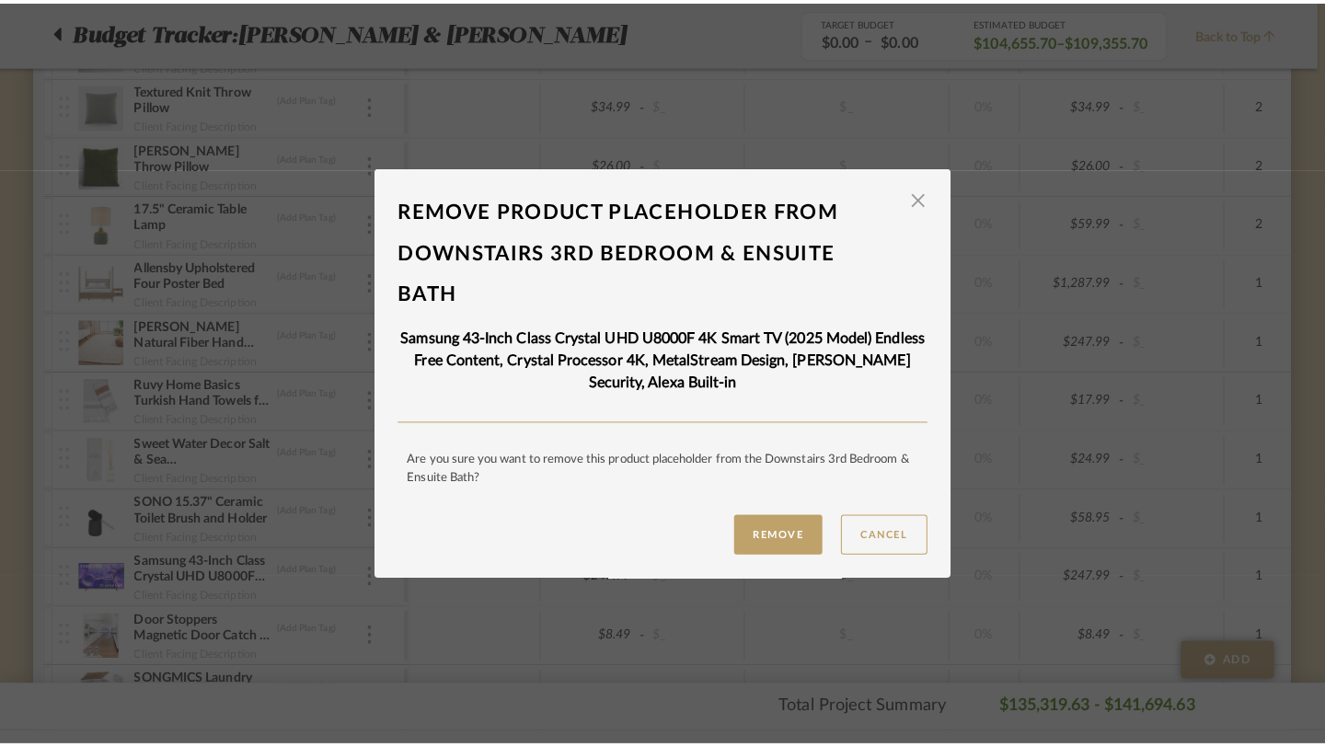
scroll to position [0, 0]
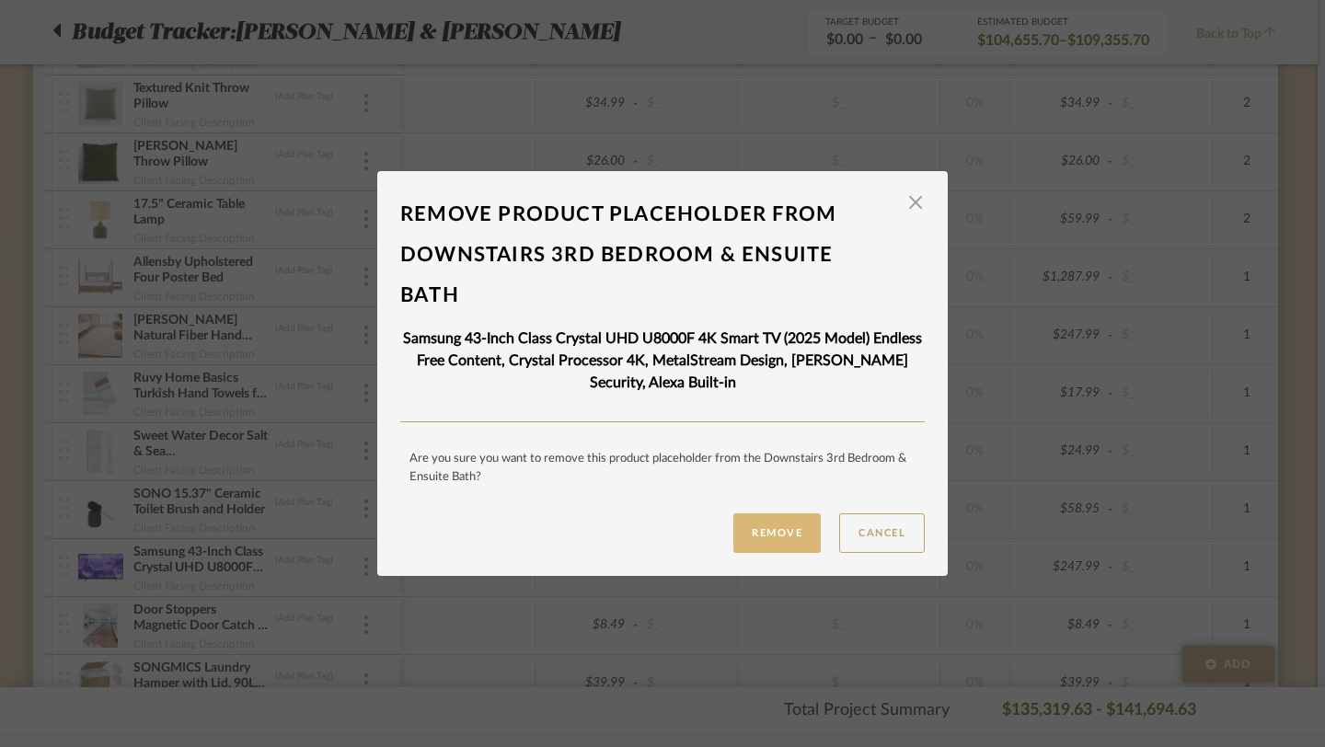
click at [774, 527] on button "Remove" at bounding box center [776, 533] width 87 height 40
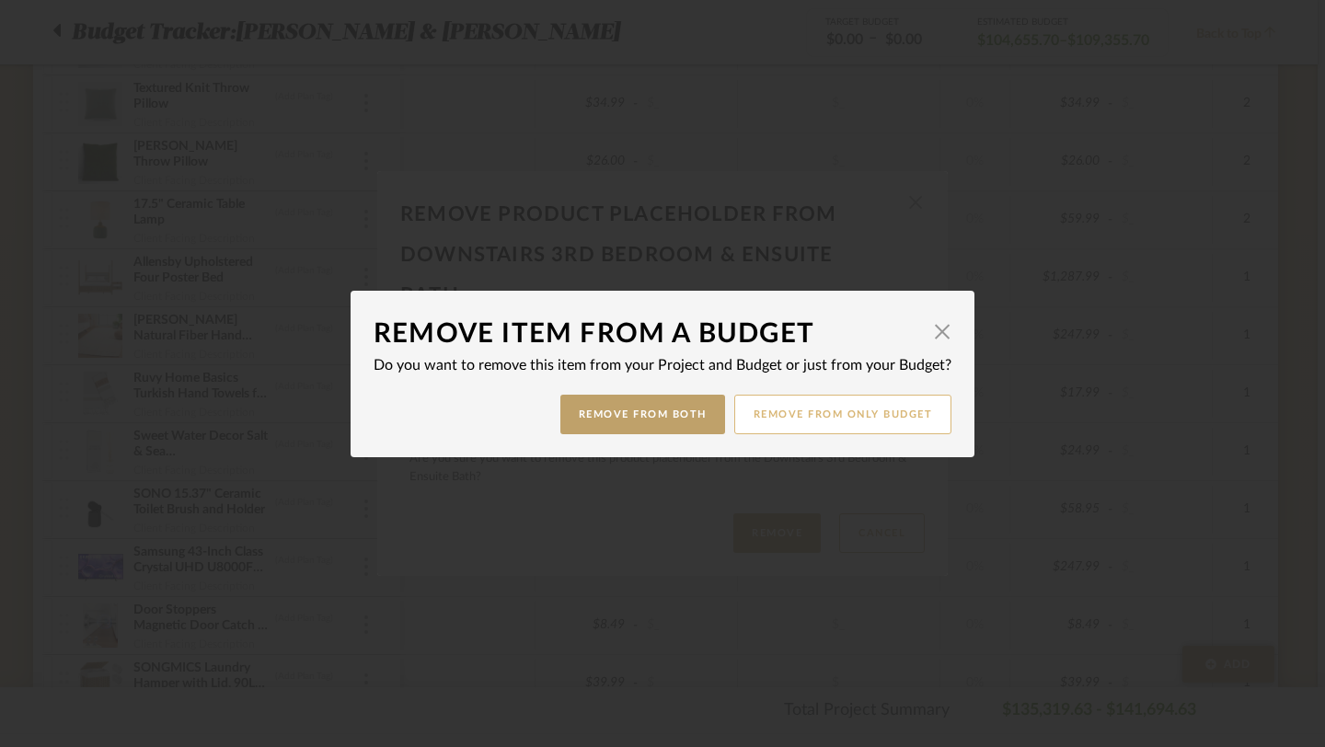
click at [858, 422] on button "Remove from only Budget" at bounding box center [843, 415] width 218 height 40
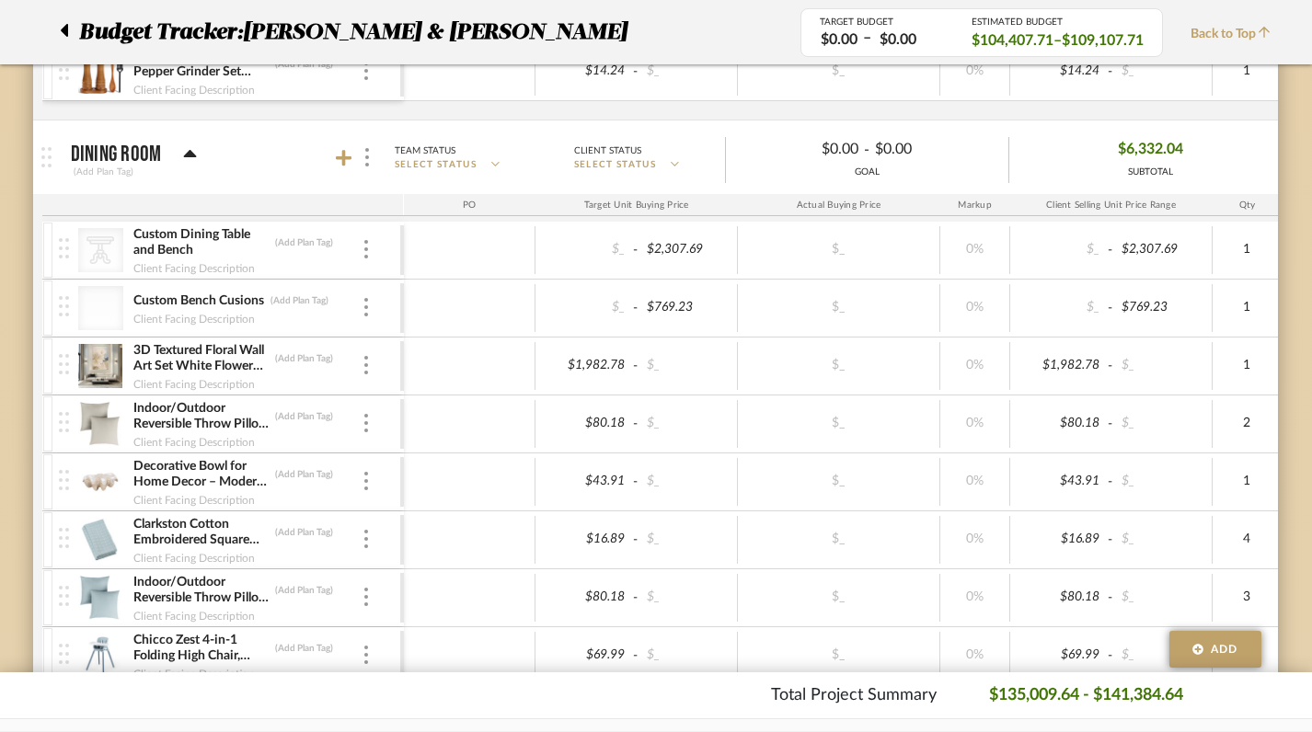
scroll to position [9211, 7]
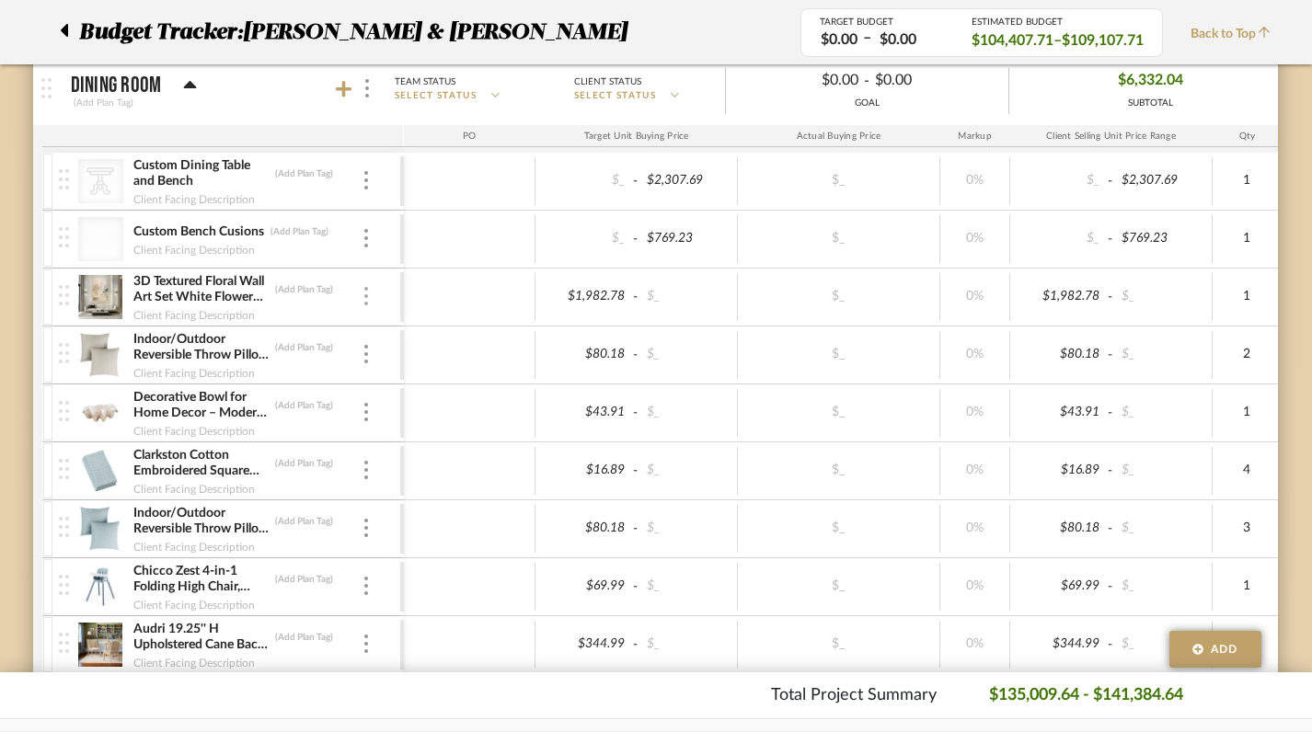
click at [364, 294] on img at bounding box center [366, 296] width 4 height 18
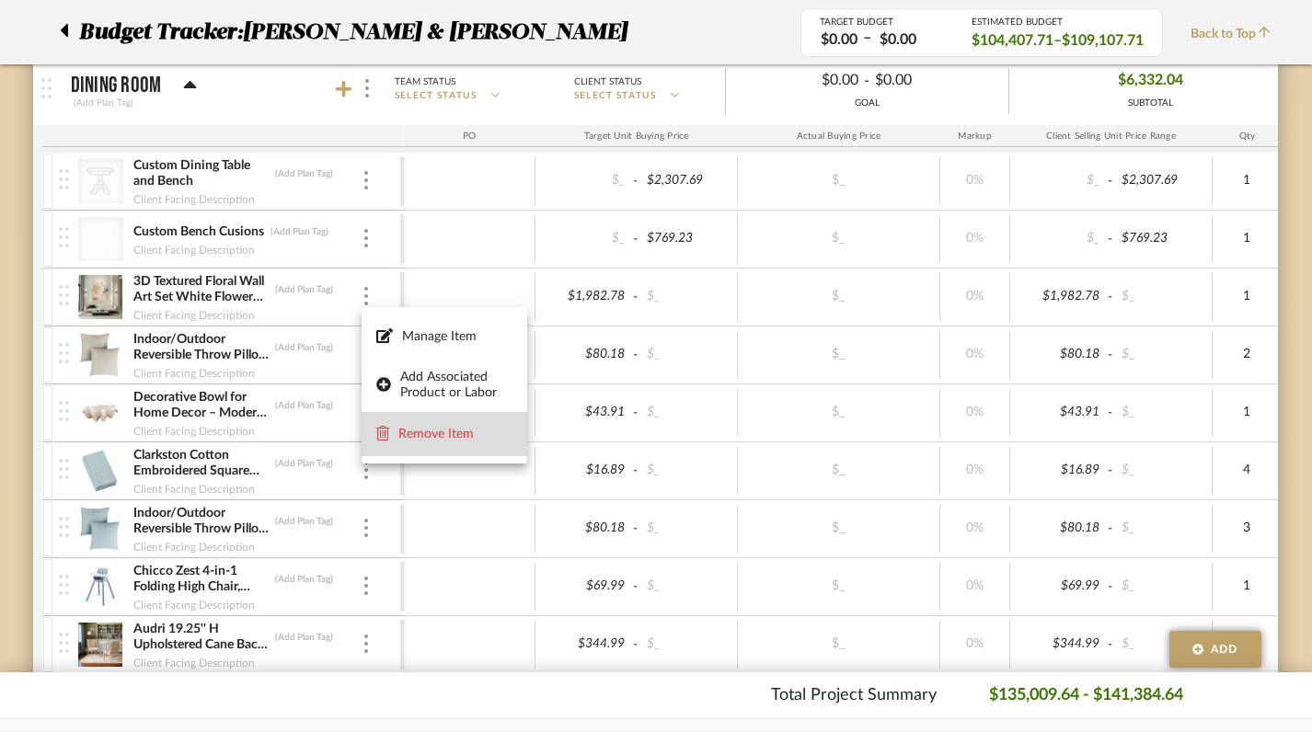
click at [445, 440] on span "Remove Item" at bounding box center [455, 435] width 114 height 16
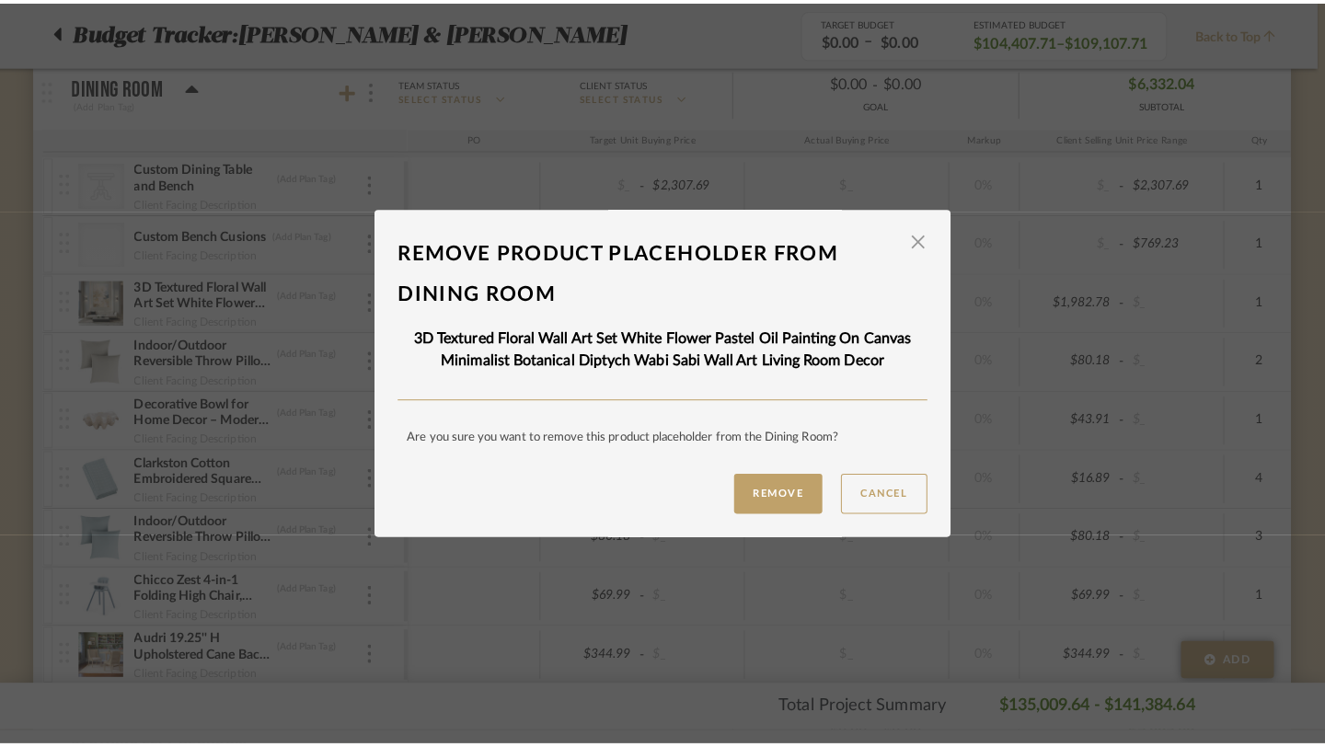
scroll to position [0, 0]
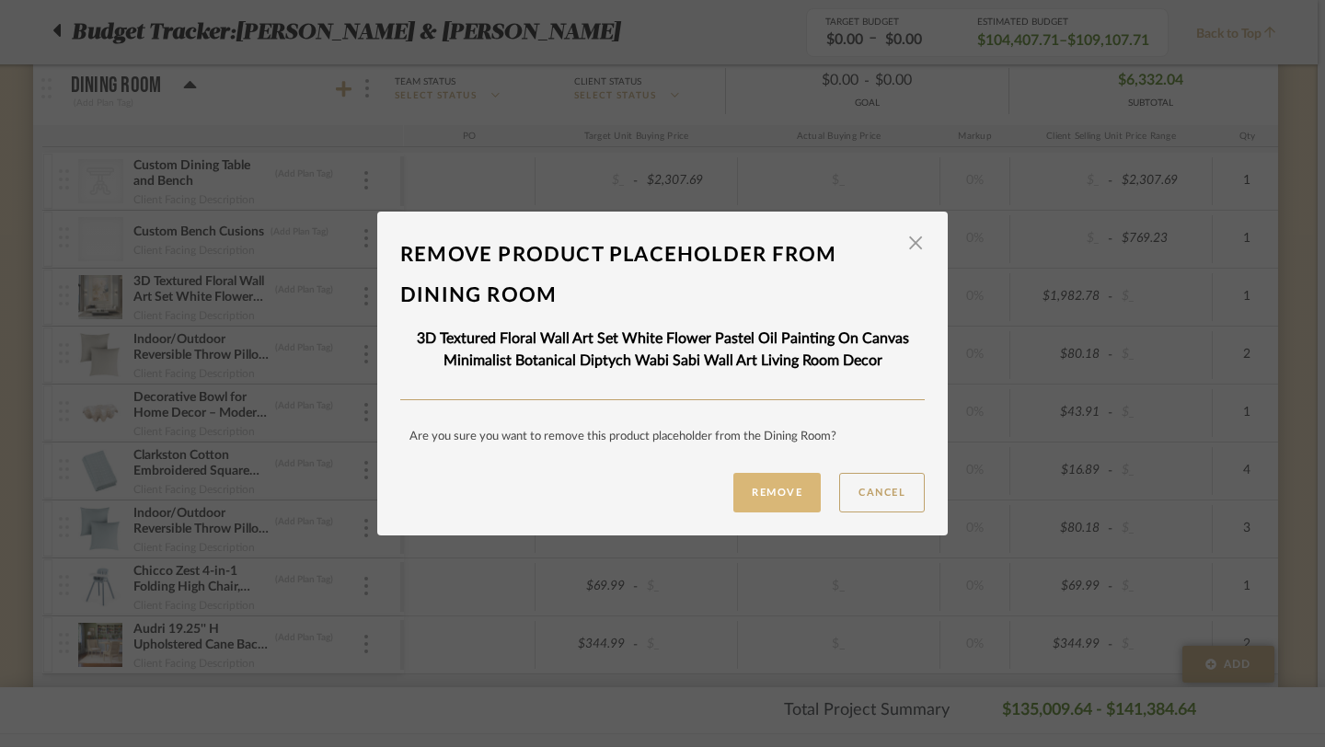
click at [795, 501] on button "Remove" at bounding box center [776, 493] width 87 height 40
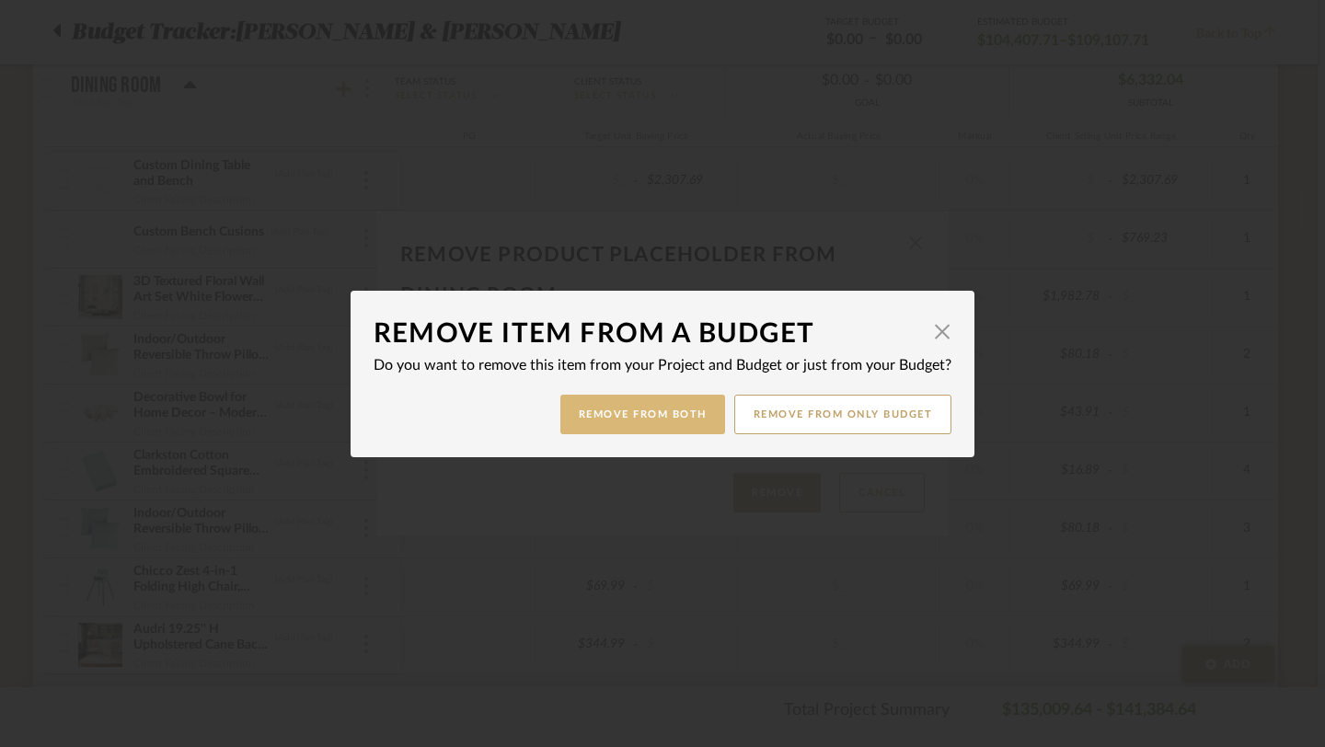
click at [676, 416] on button "Remove from Both" at bounding box center [642, 415] width 165 height 40
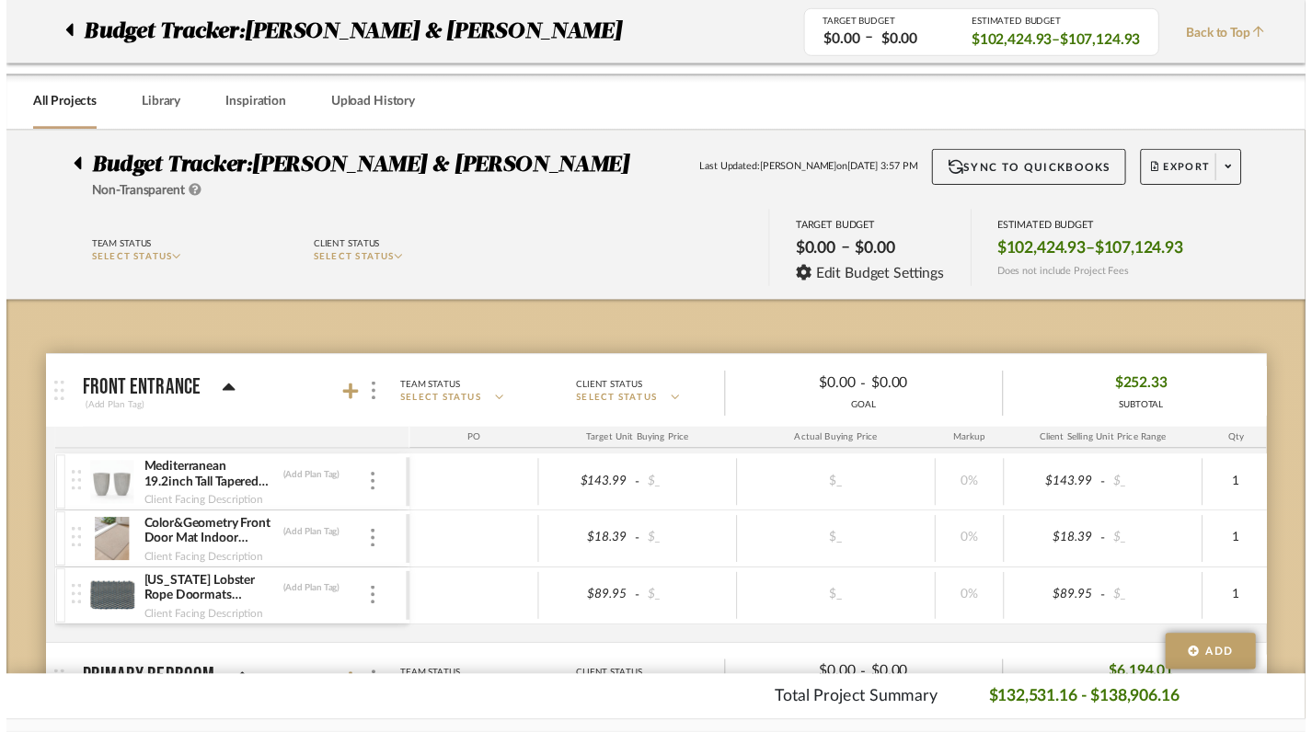
scroll to position [9211, 7]
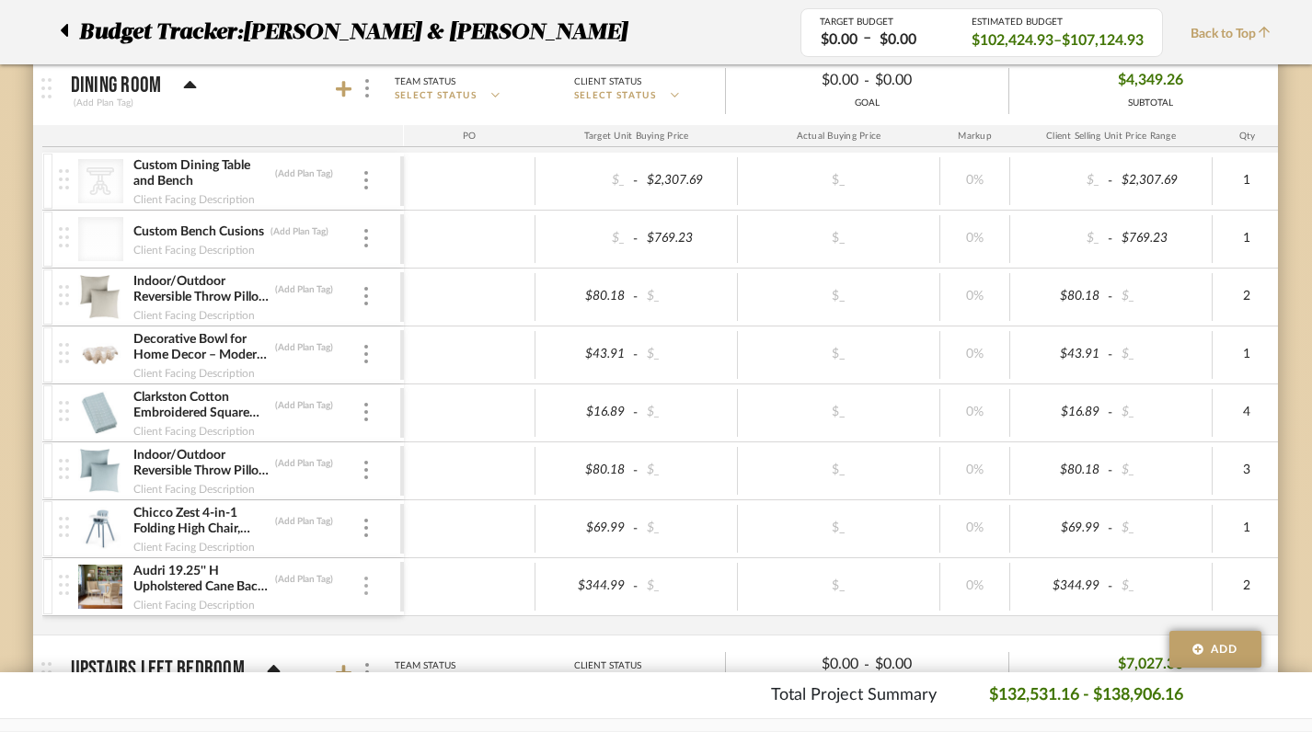
click at [364, 591] on img at bounding box center [366, 586] width 4 height 18
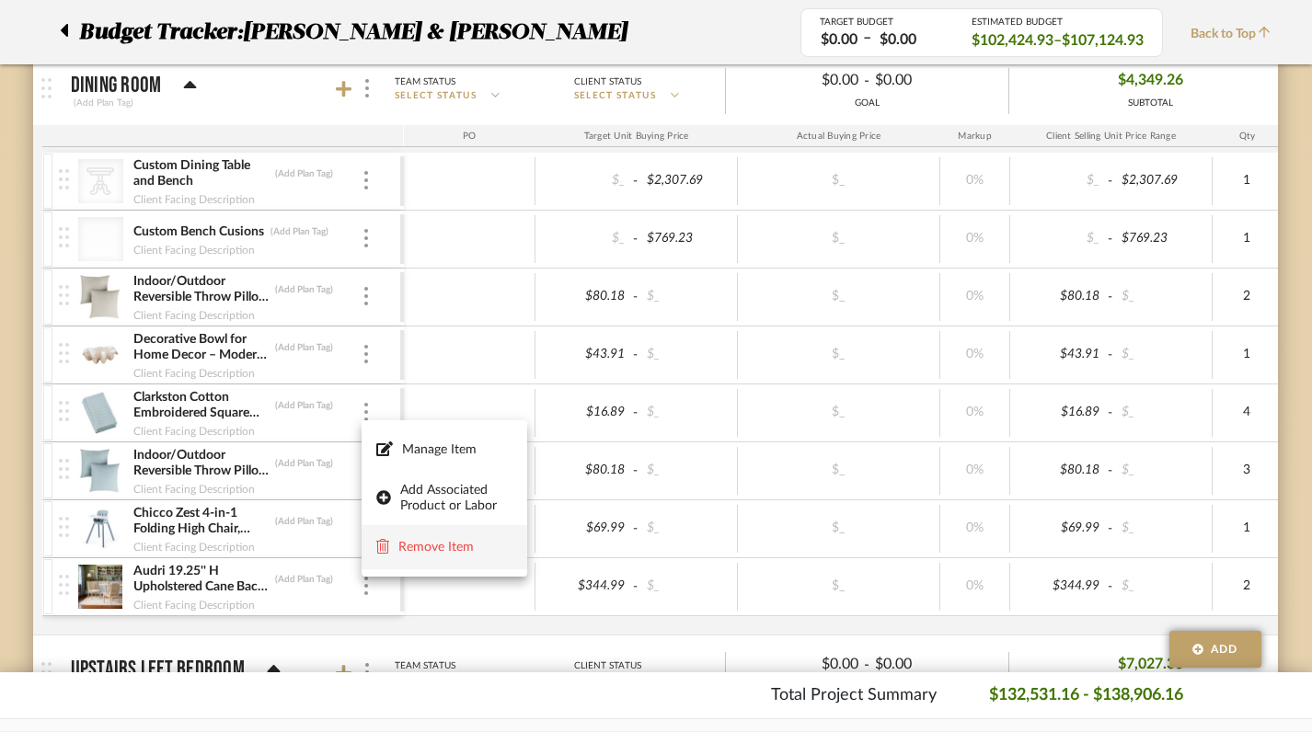
click at [385, 554] on icon at bounding box center [382, 546] width 13 height 15
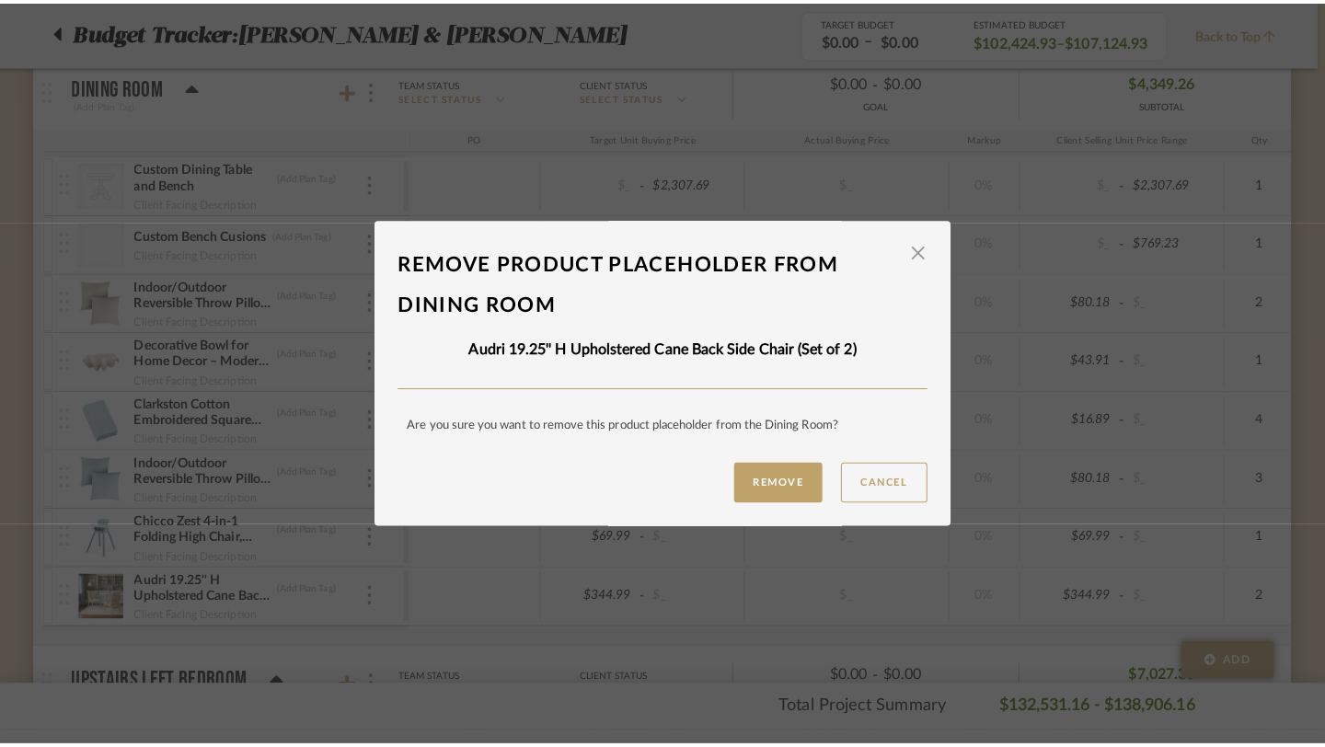
scroll to position [0, 0]
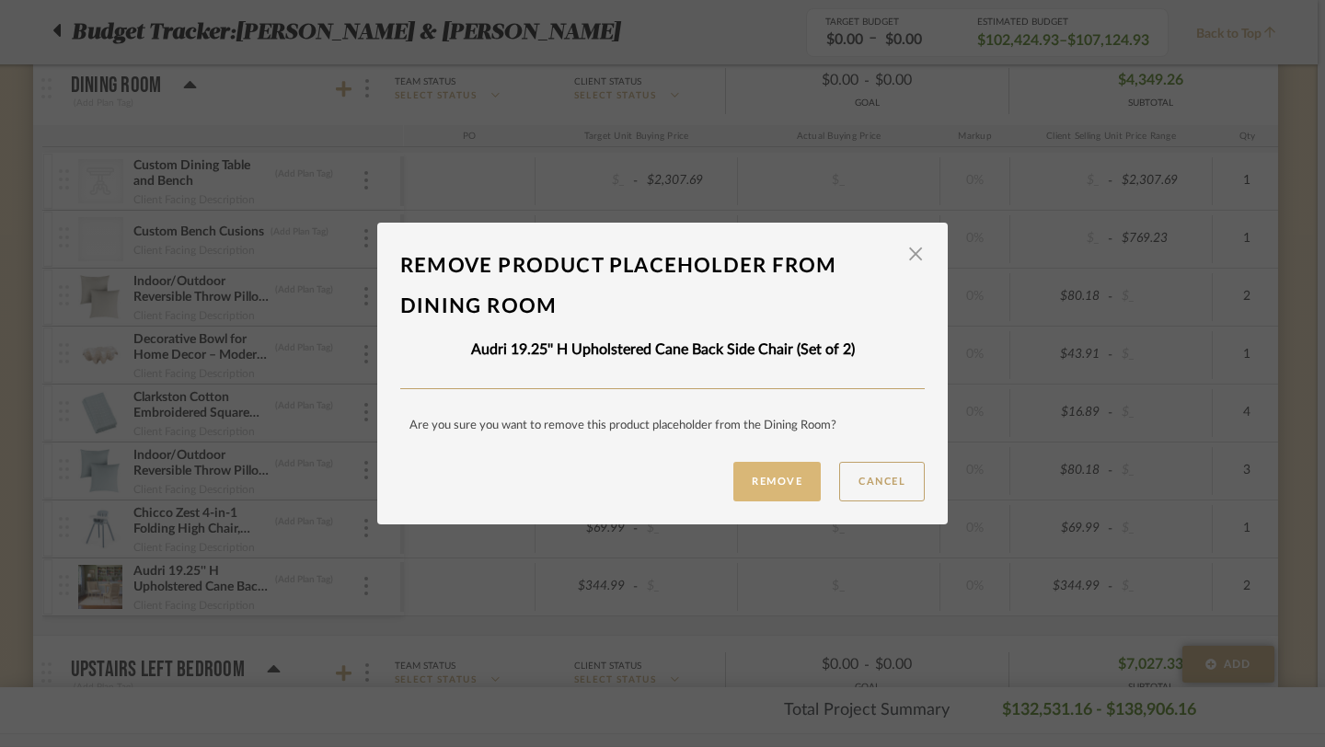
click at [765, 485] on button "Remove" at bounding box center [776, 482] width 87 height 40
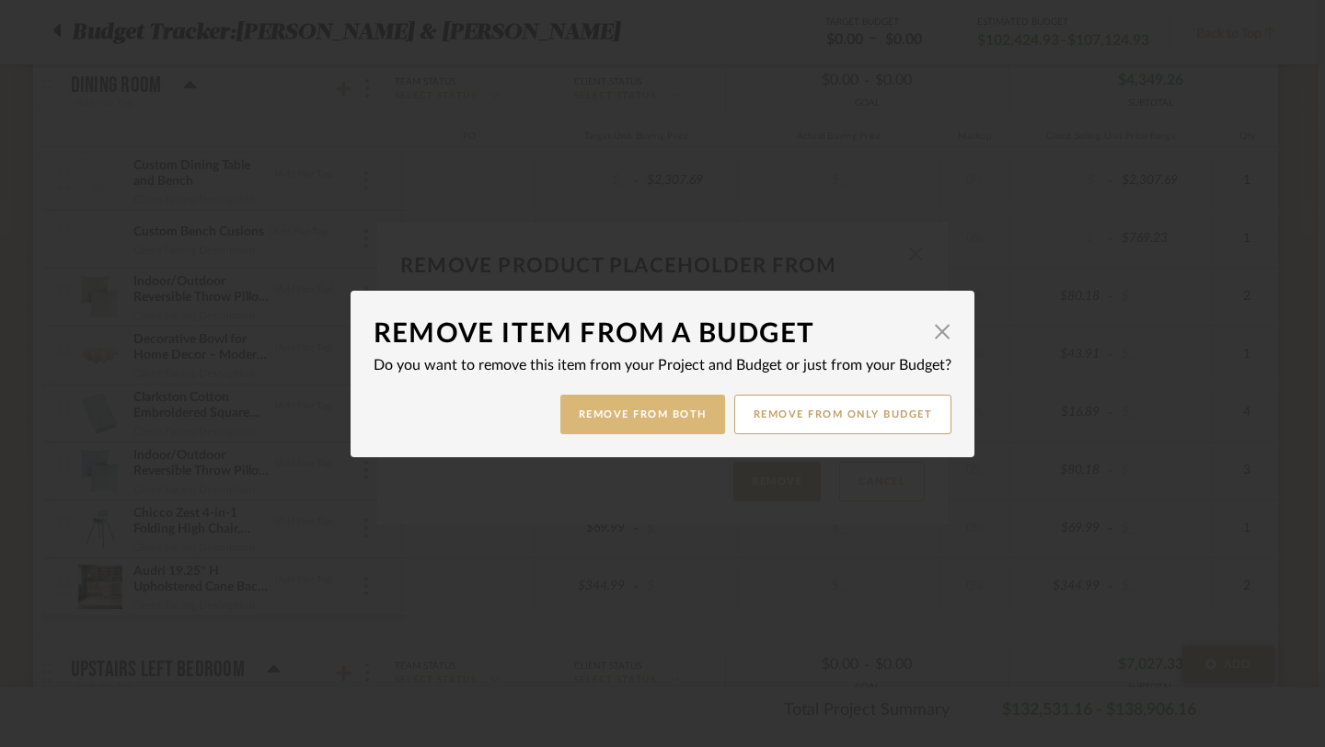
click at [650, 416] on button "Remove from Both" at bounding box center [642, 415] width 165 height 40
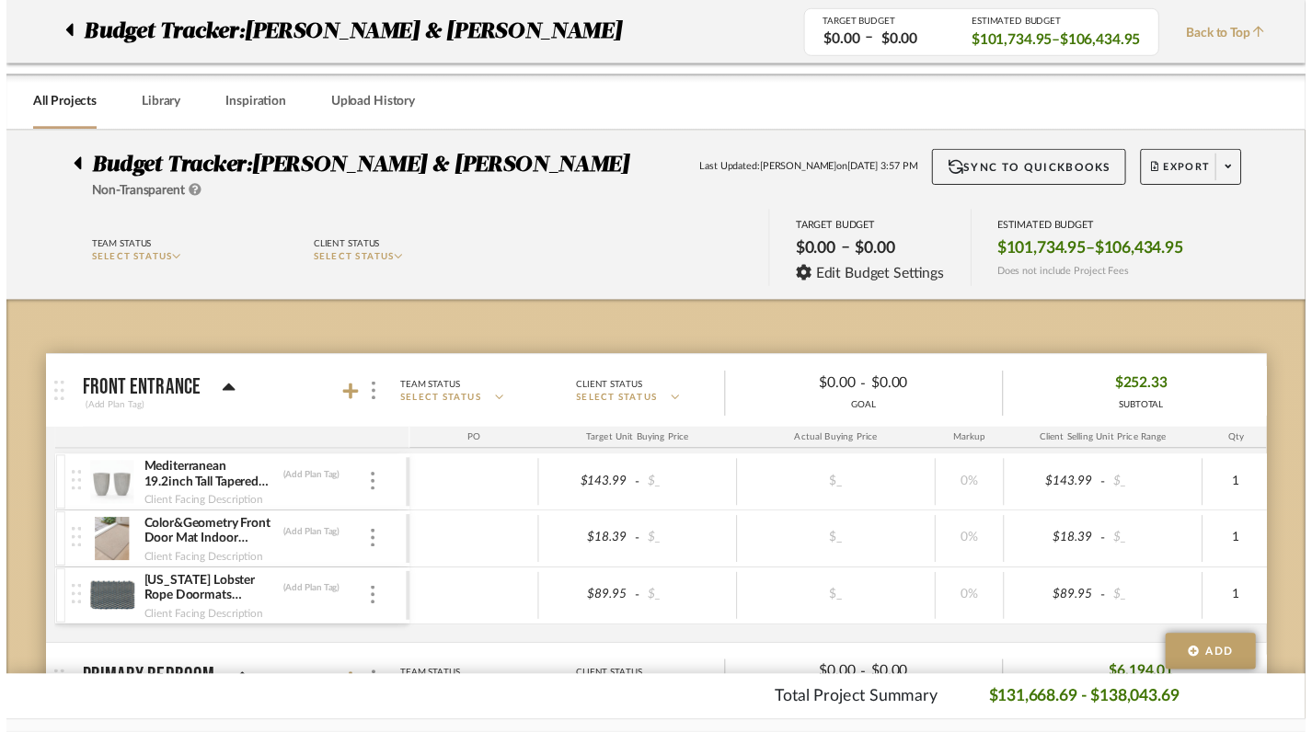
scroll to position [9211, 7]
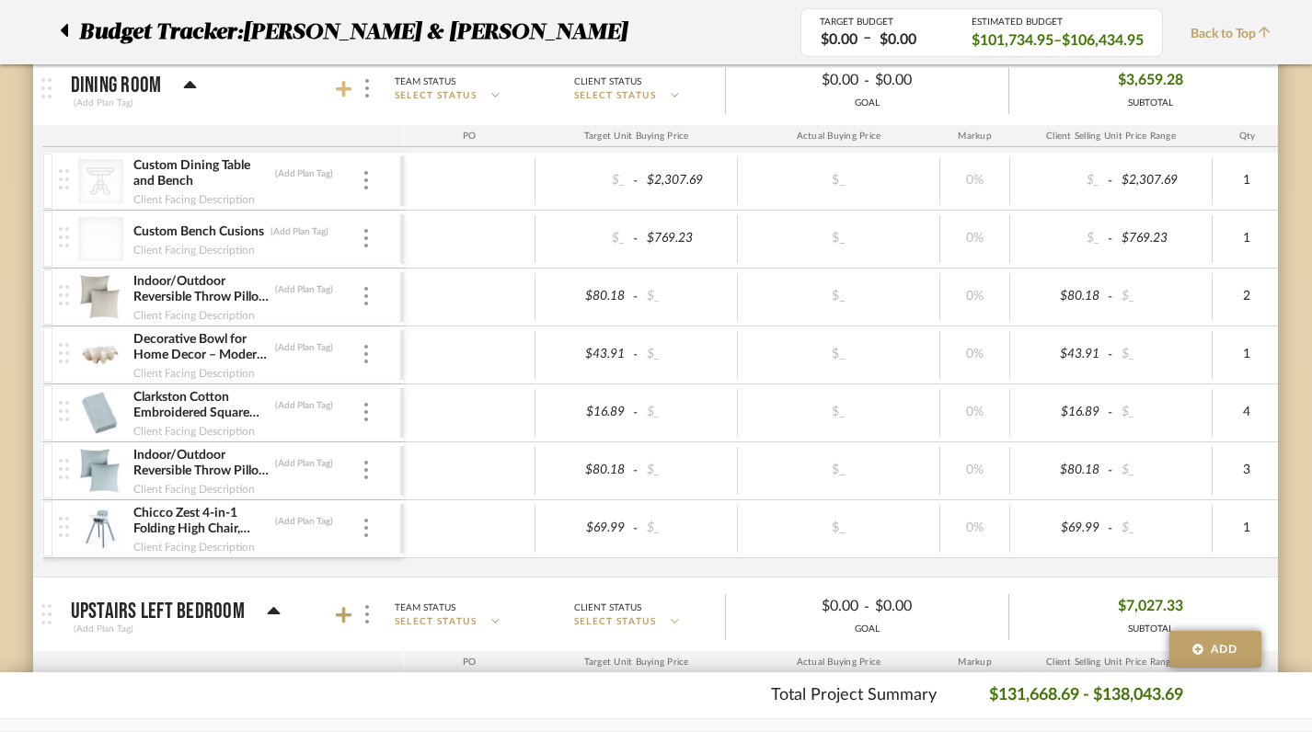
click at [341, 88] on icon at bounding box center [344, 89] width 17 height 17
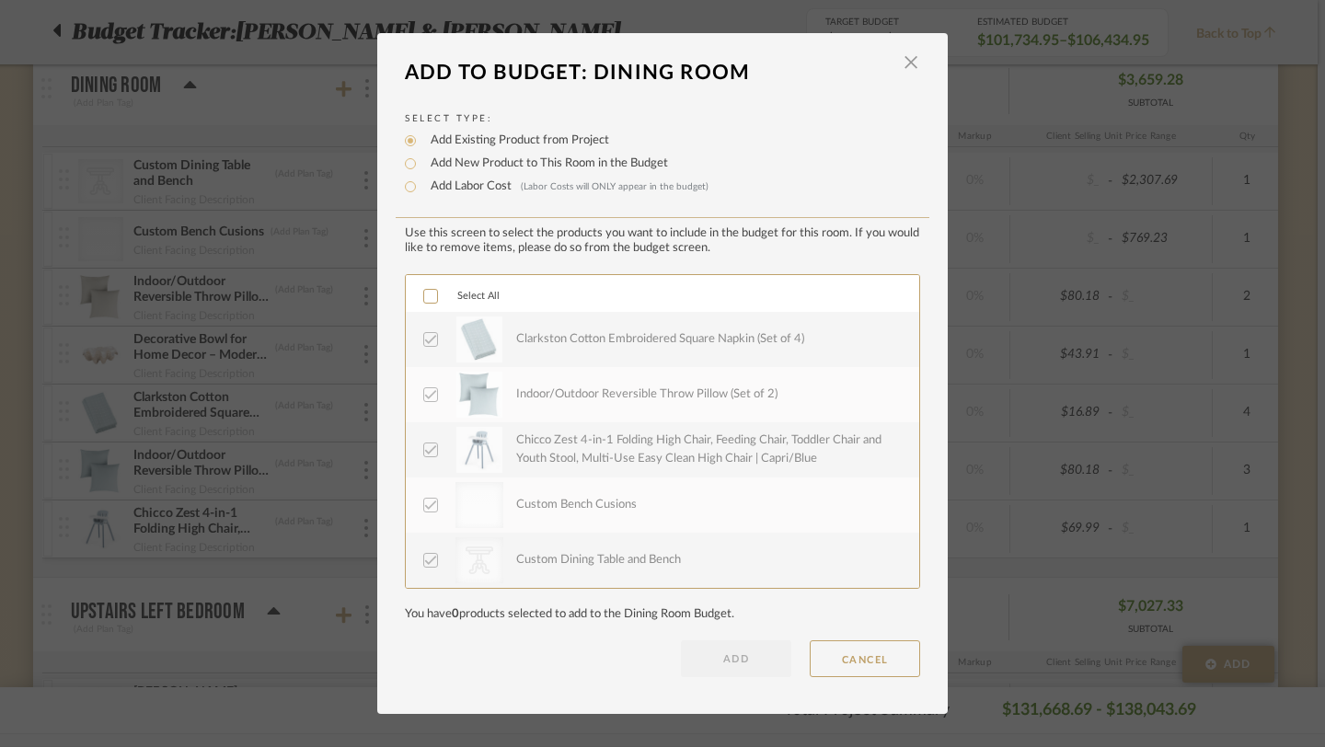
scroll to position [0, 0]
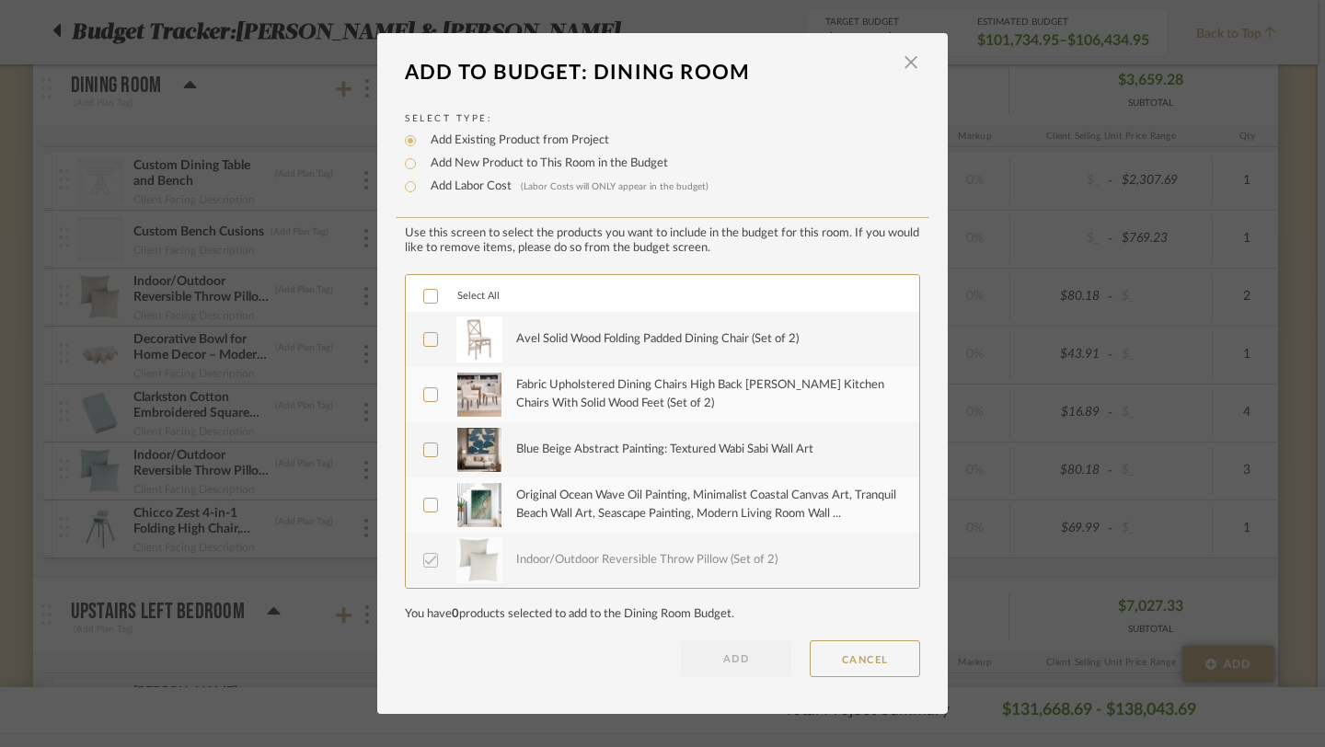
click at [424, 340] on icon at bounding box center [430, 339] width 13 height 13
click at [732, 656] on button "ADD" at bounding box center [736, 658] width 110 height 37
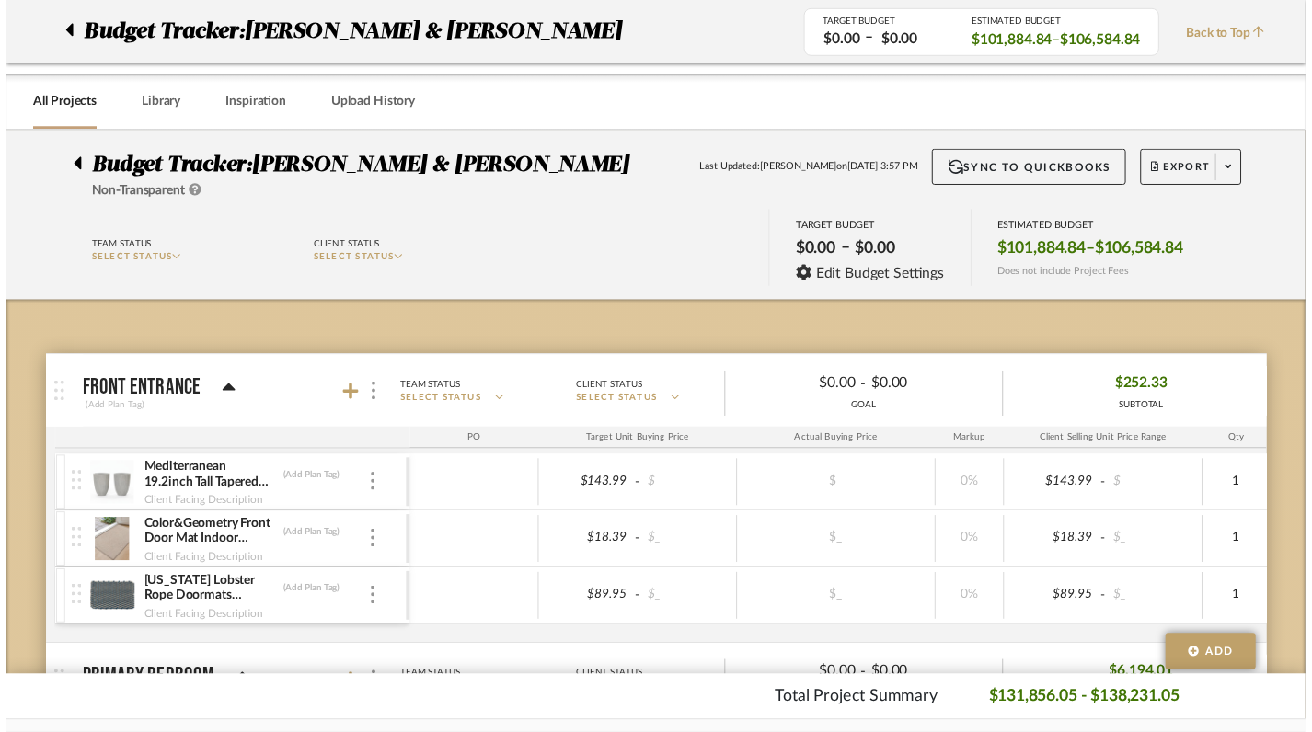
scroll to position [9211, 7]
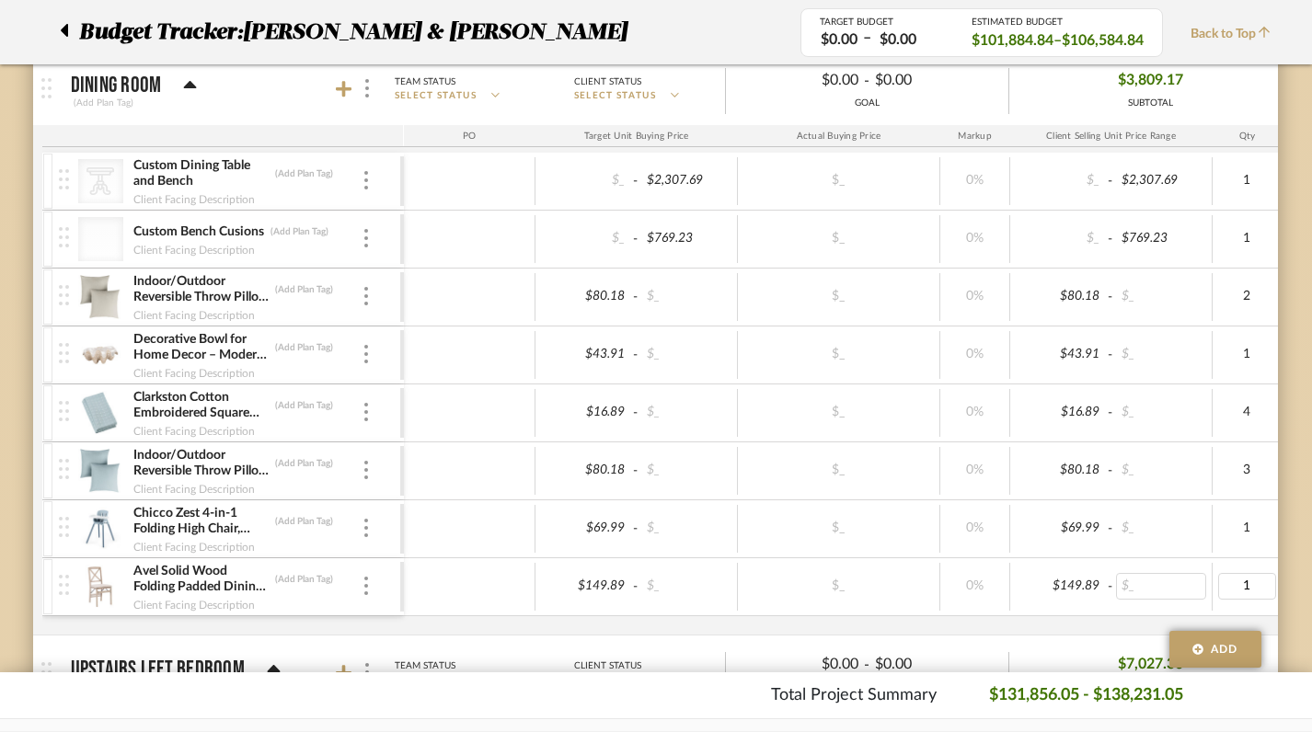
type input "3"
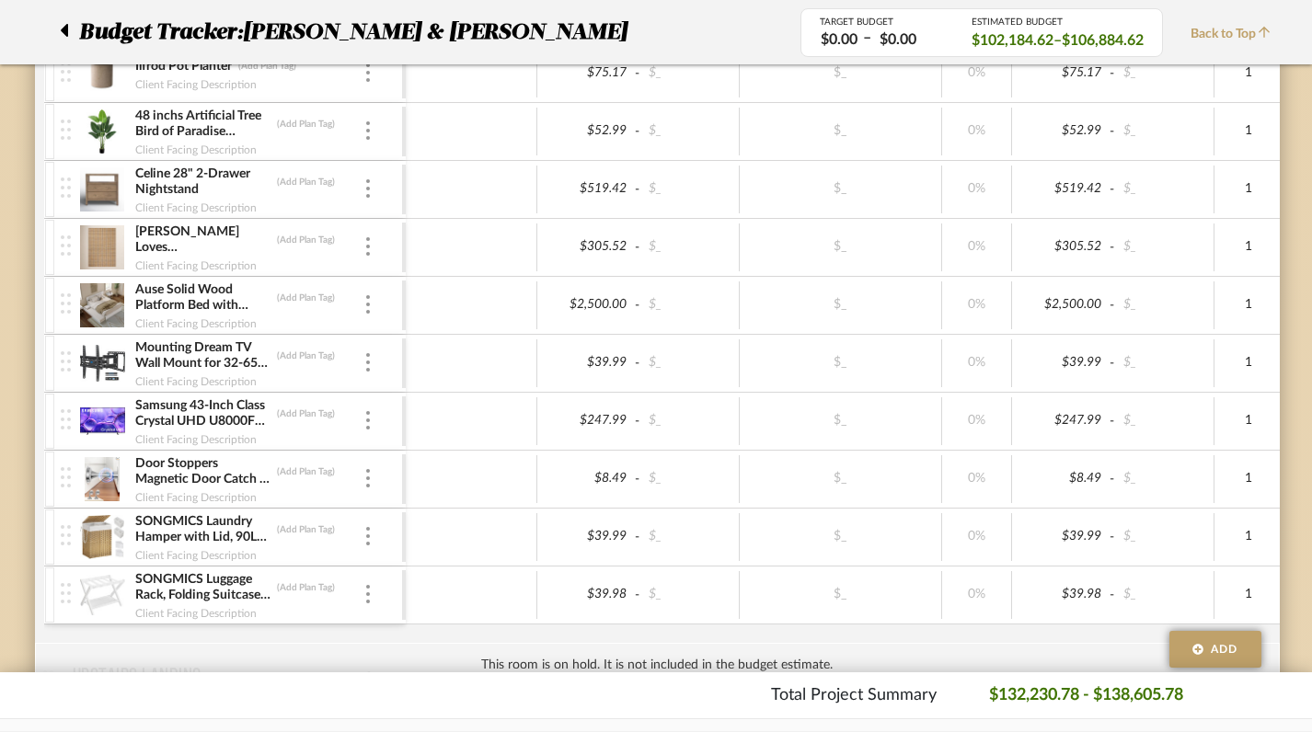
scroll to position [12115, 6]
click at [369, 363] on img at bounding box center [368, 361] width 4 height 18
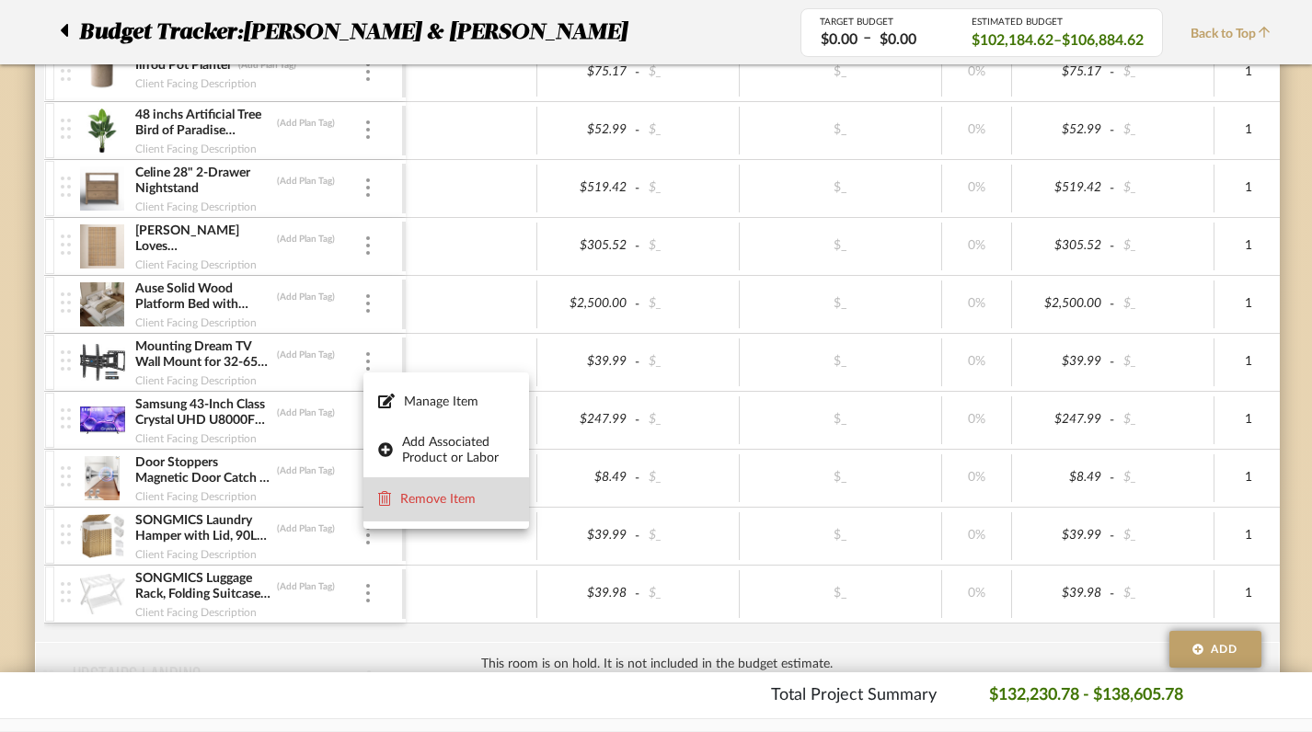
click at [409, 508] on button "Remove Item" at bounding box center [446, 500] width 166 height 44
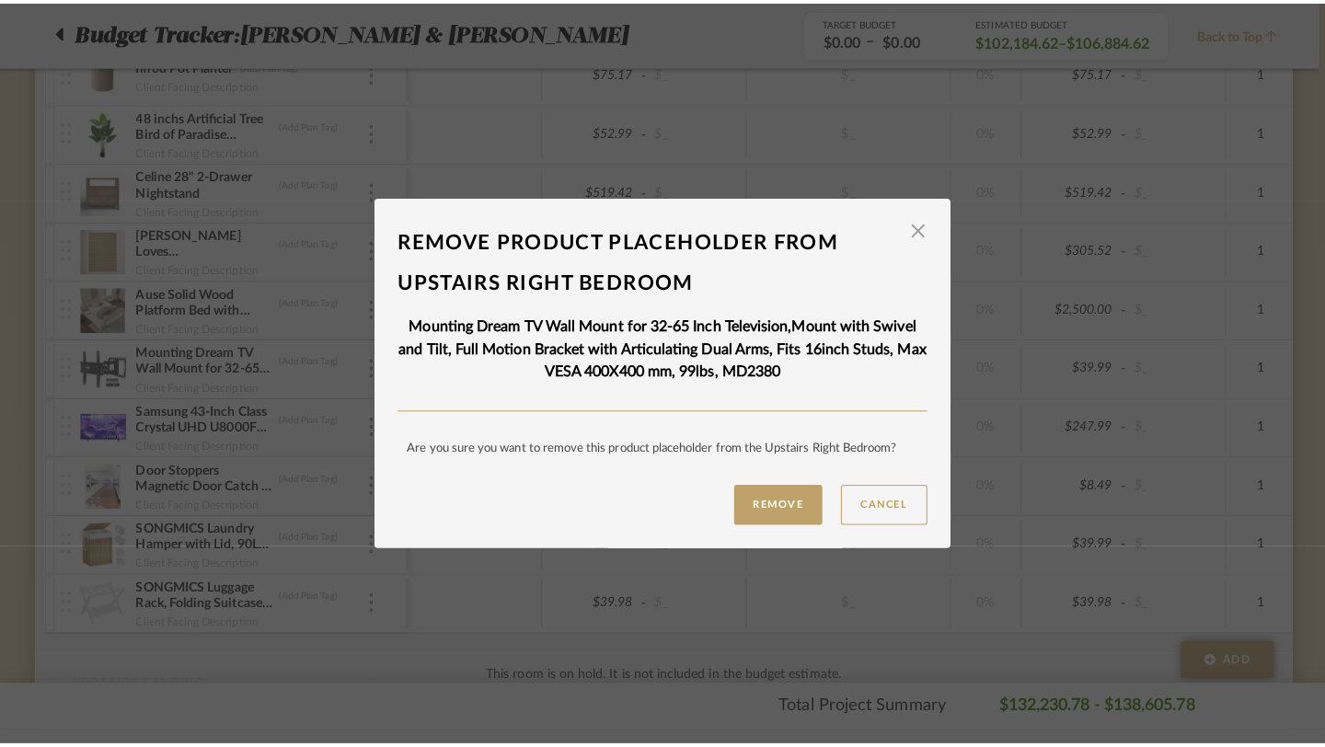
scroll to position [0, 0]
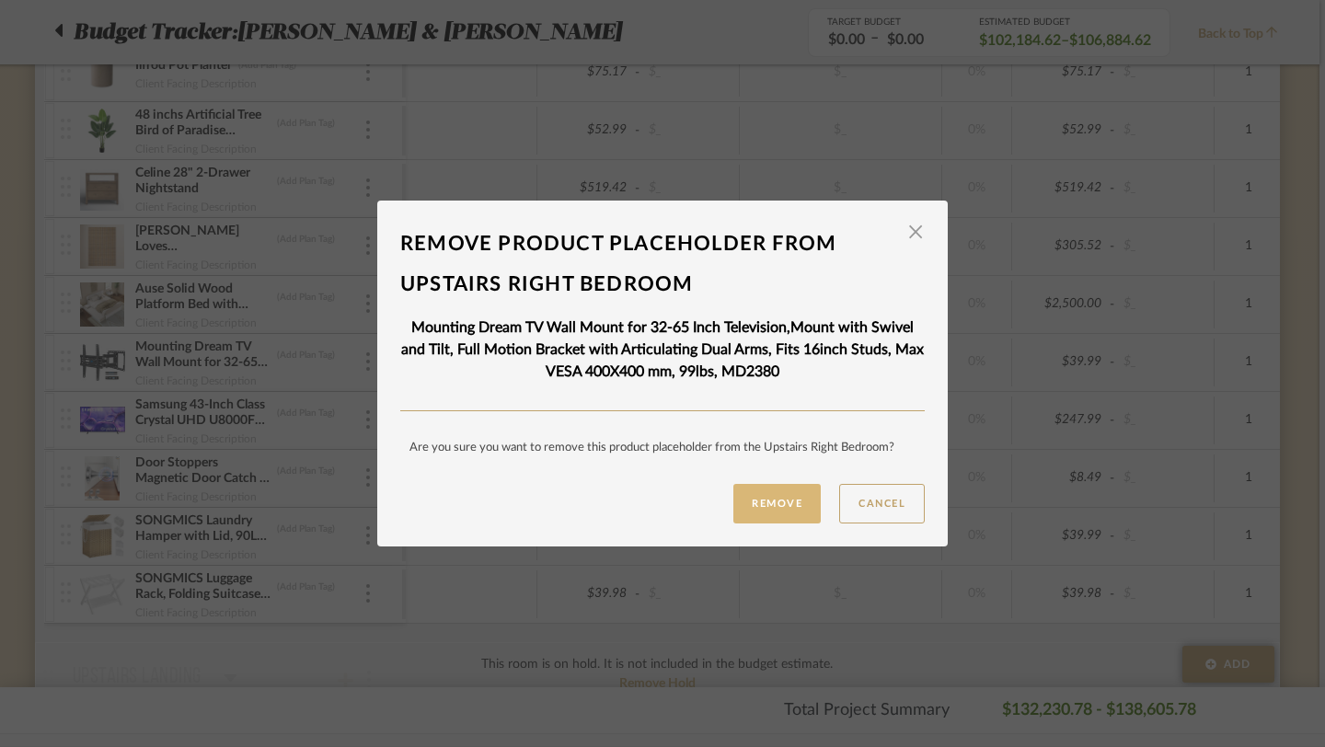
click at [754, 500] on button "Remove" at bounding box center [776, 504] width 87 height 40
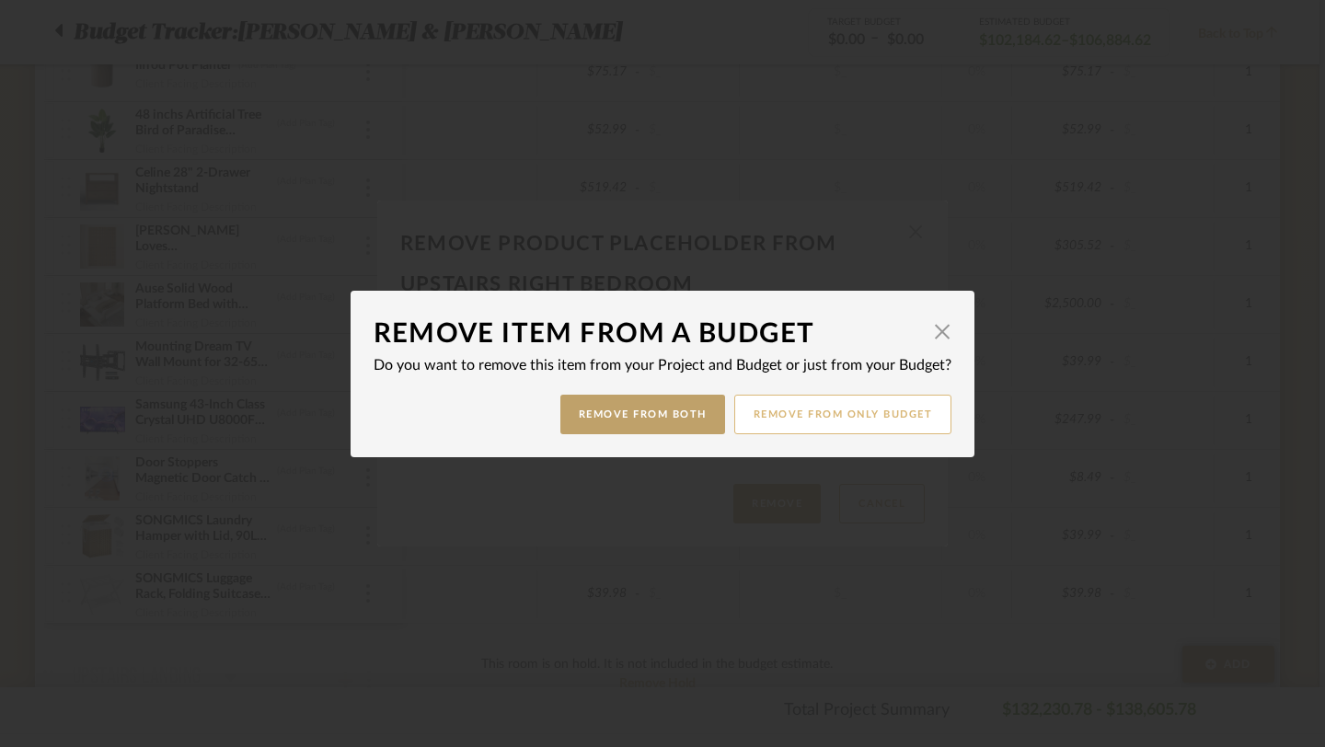
click at [797, 416] on button "Remove from only Budget" at bounding box center [843, 415] width 218 height 40
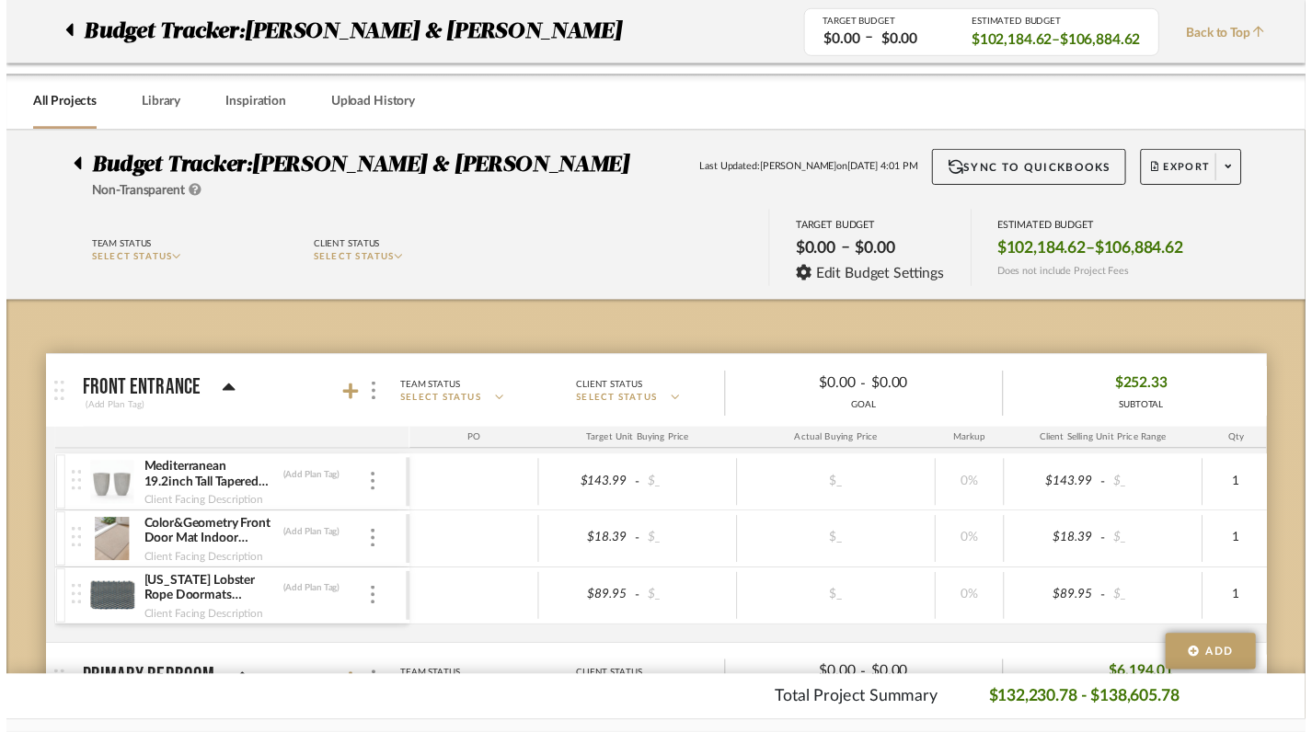
scroll to position [12115, 6]
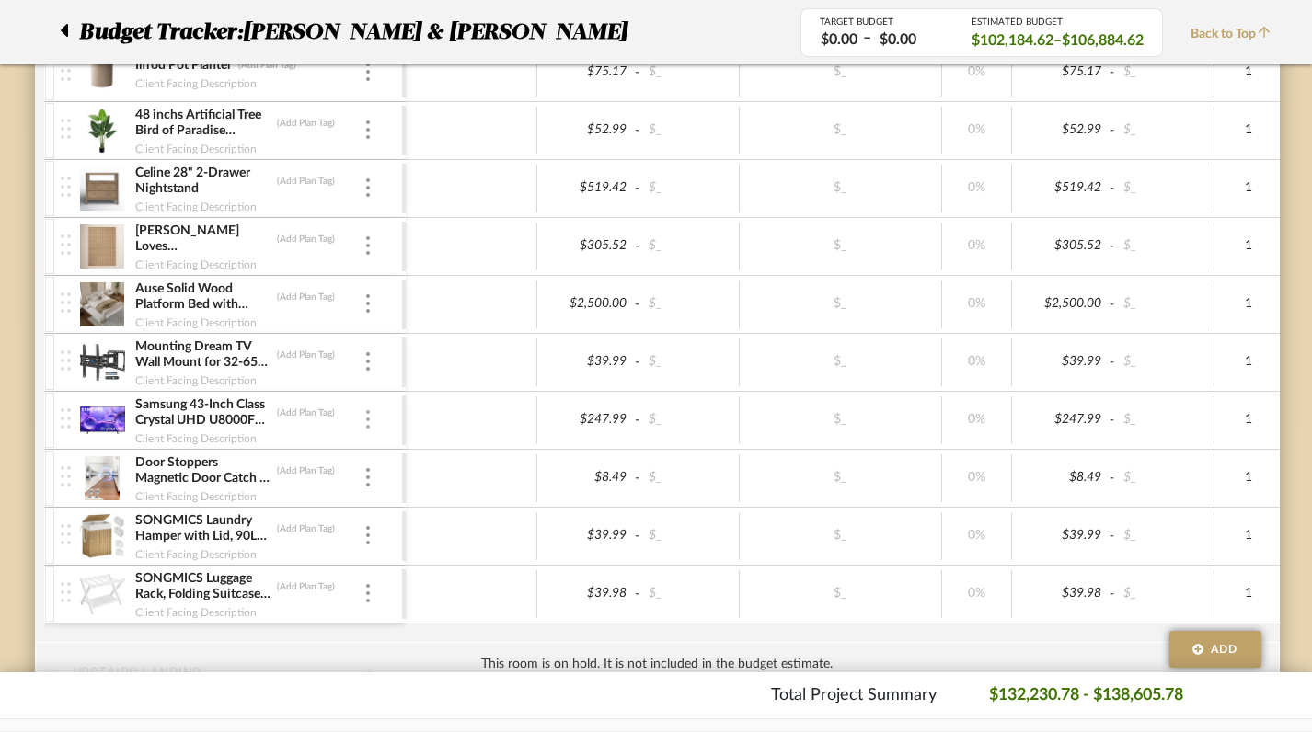
click at [368, 422] on img at bounding box center [368, 419] width 4 height 18
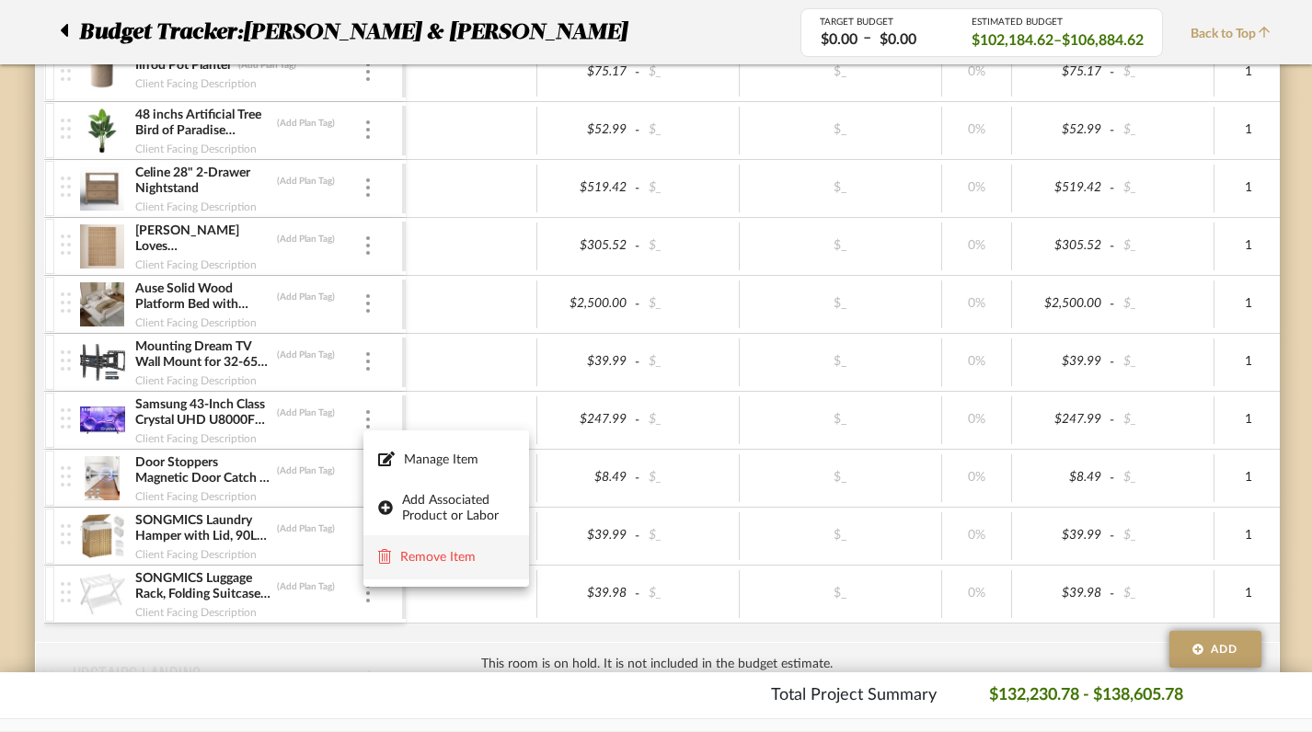
click at [413, 562] on span "Remove Item" at bounding box center [457, 558] width 114 height 16
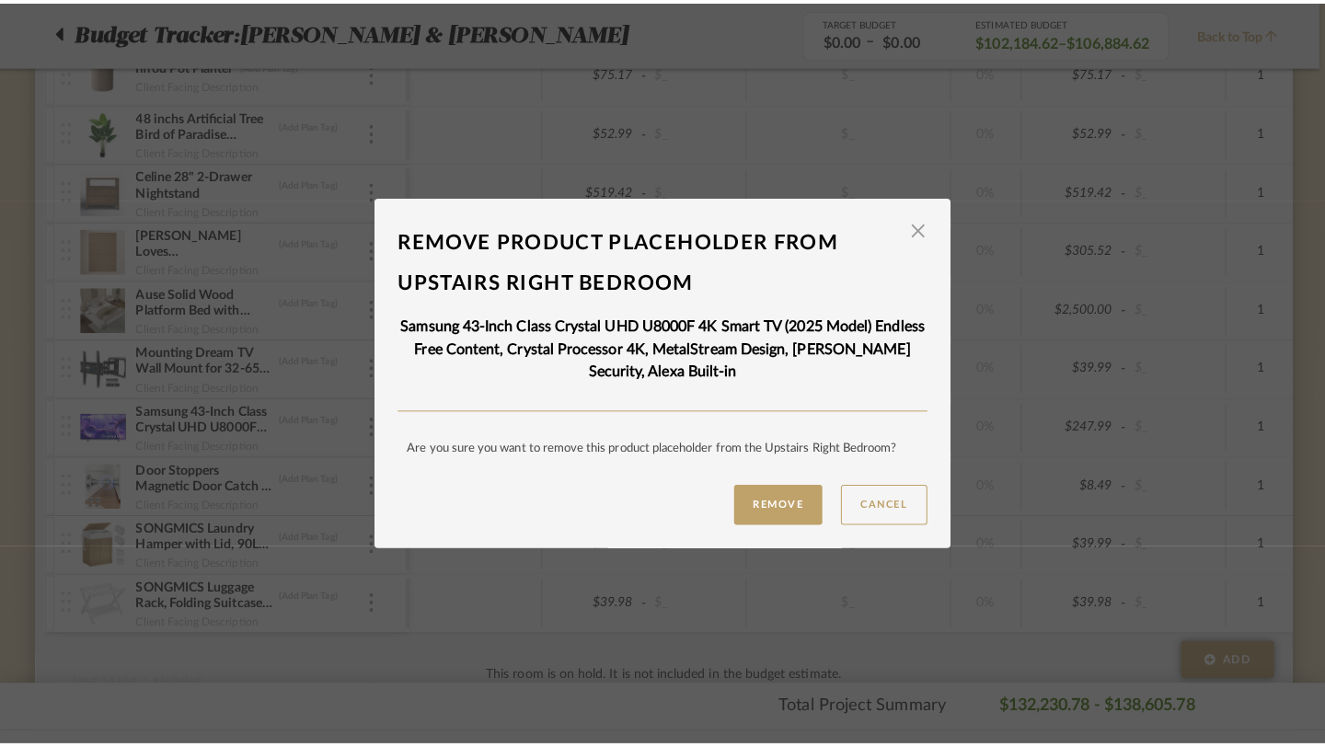
scroll to position [0, 0]
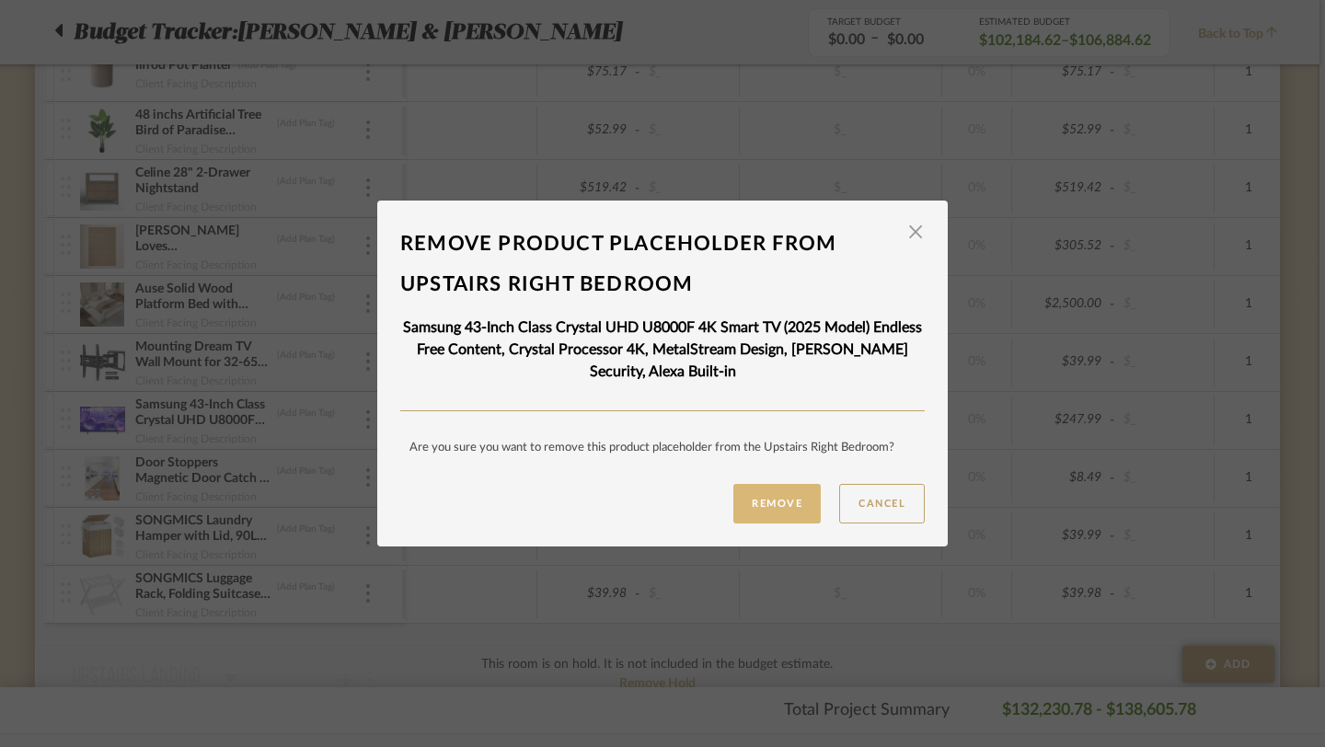
click at [773, 510] on button "Remove" at bounding box center [776, 504] width 87 height 40
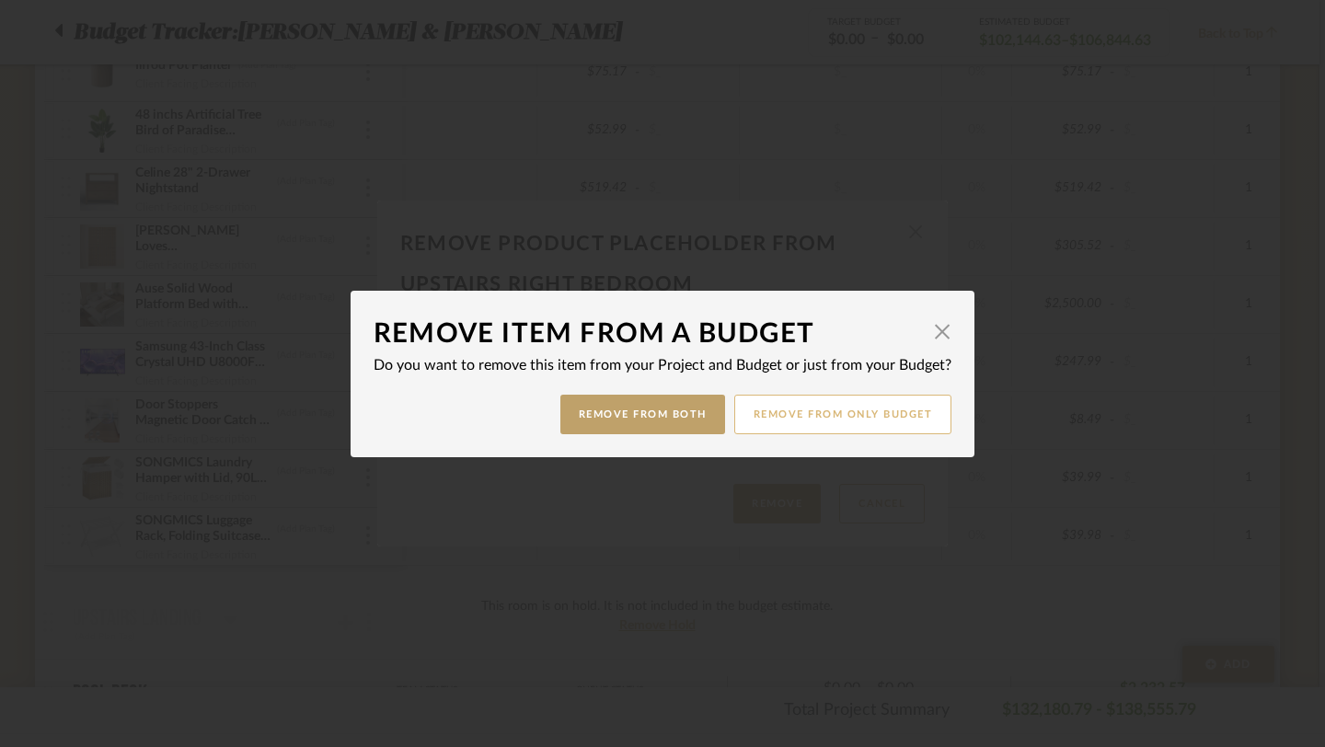
click at [824, 420] on button "Remove from only Budget" at bounding box center [843, 415] width 218 height 40
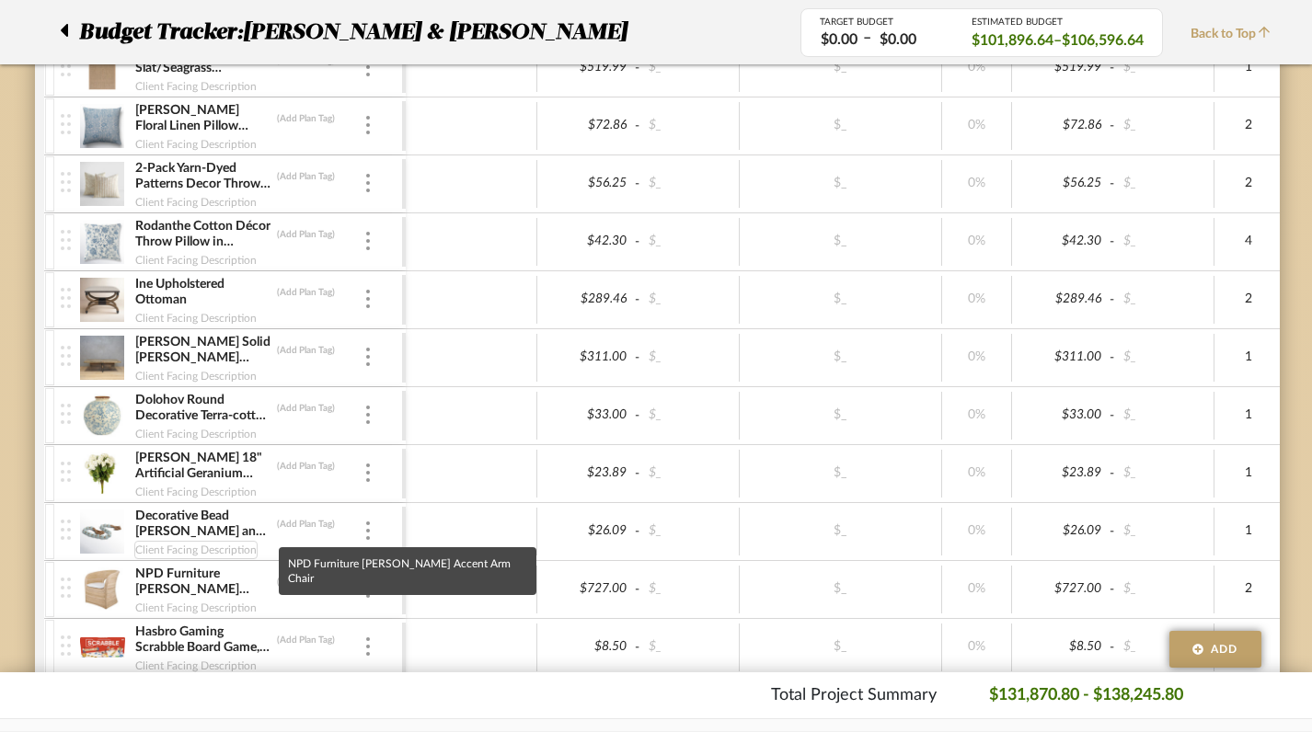
scroll to position [5959, 6]
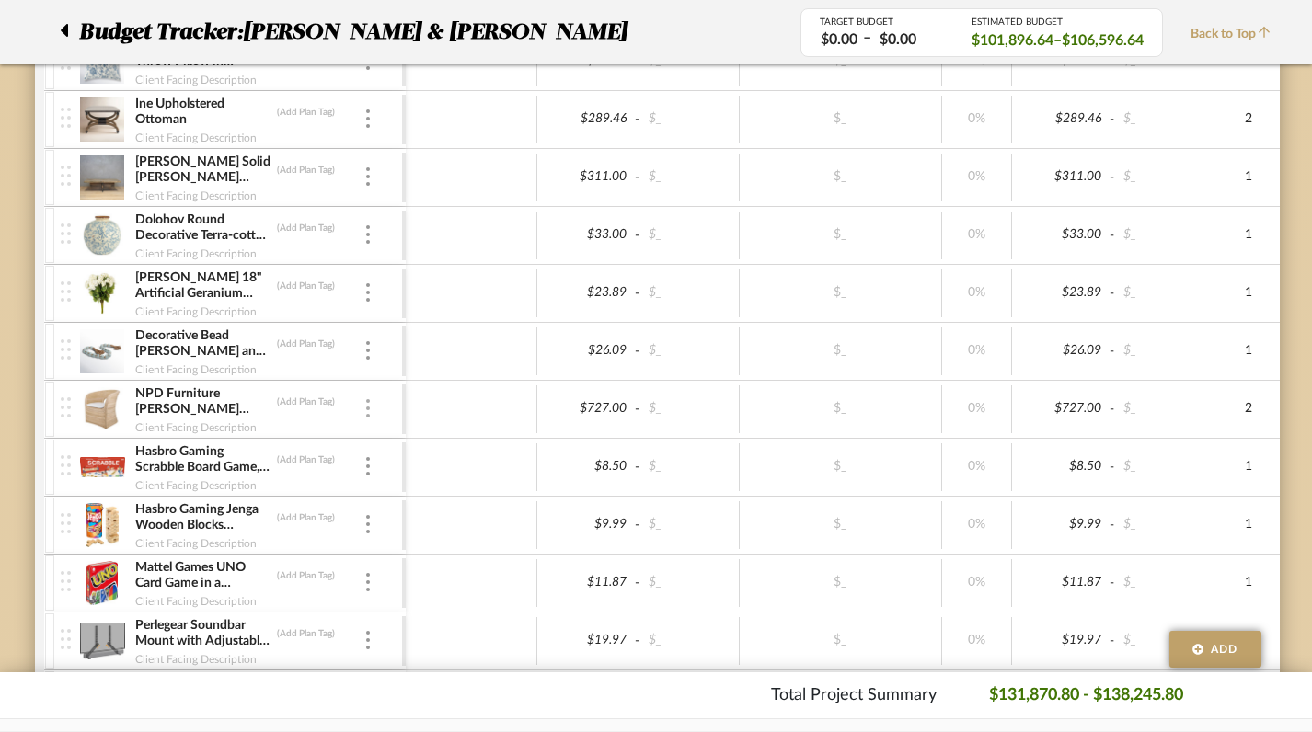
click at [366, 405] on img at bounding box center [368, 408] width 4 height 18
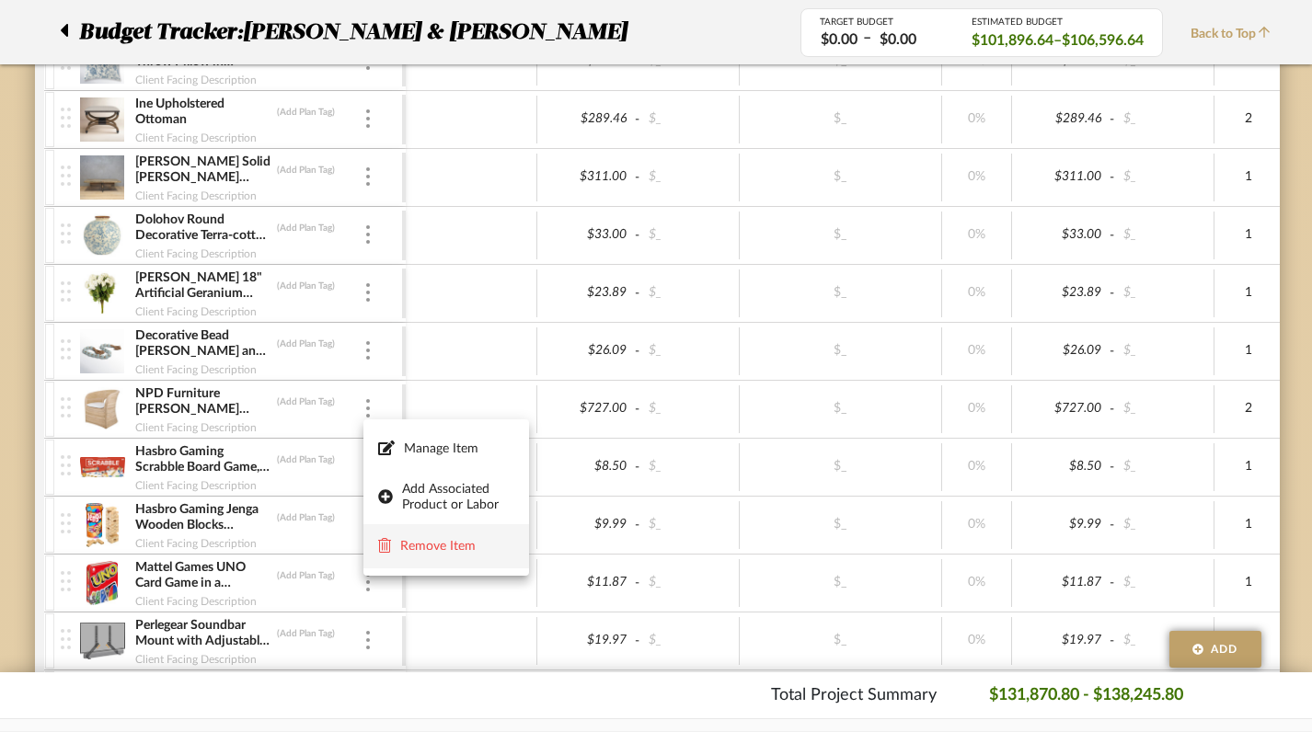
click at [429, 534] on button "Remove Item" at bounding box center [446, 546] width 166 height 44
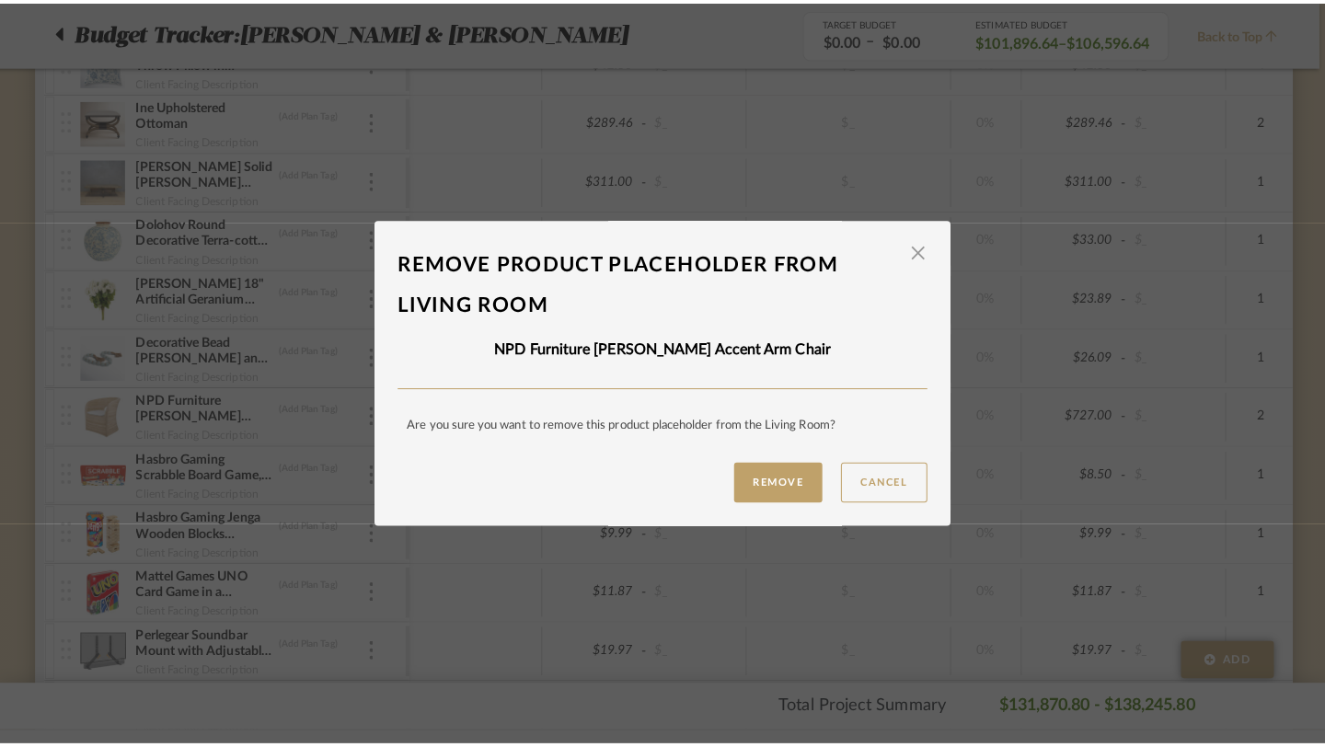
scroll to position [0, 0]
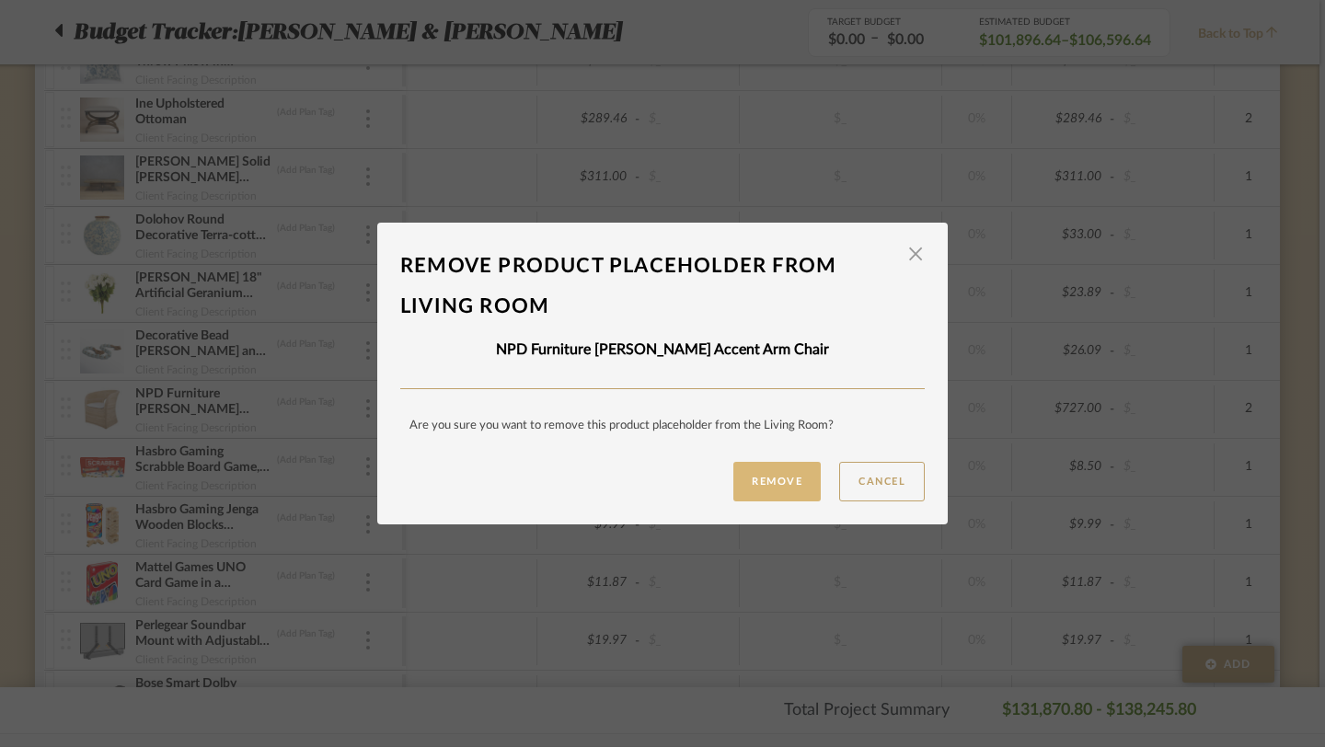
click at [786, 479] on button "Remove" at bounding box center [776, 482] width 87 height 40
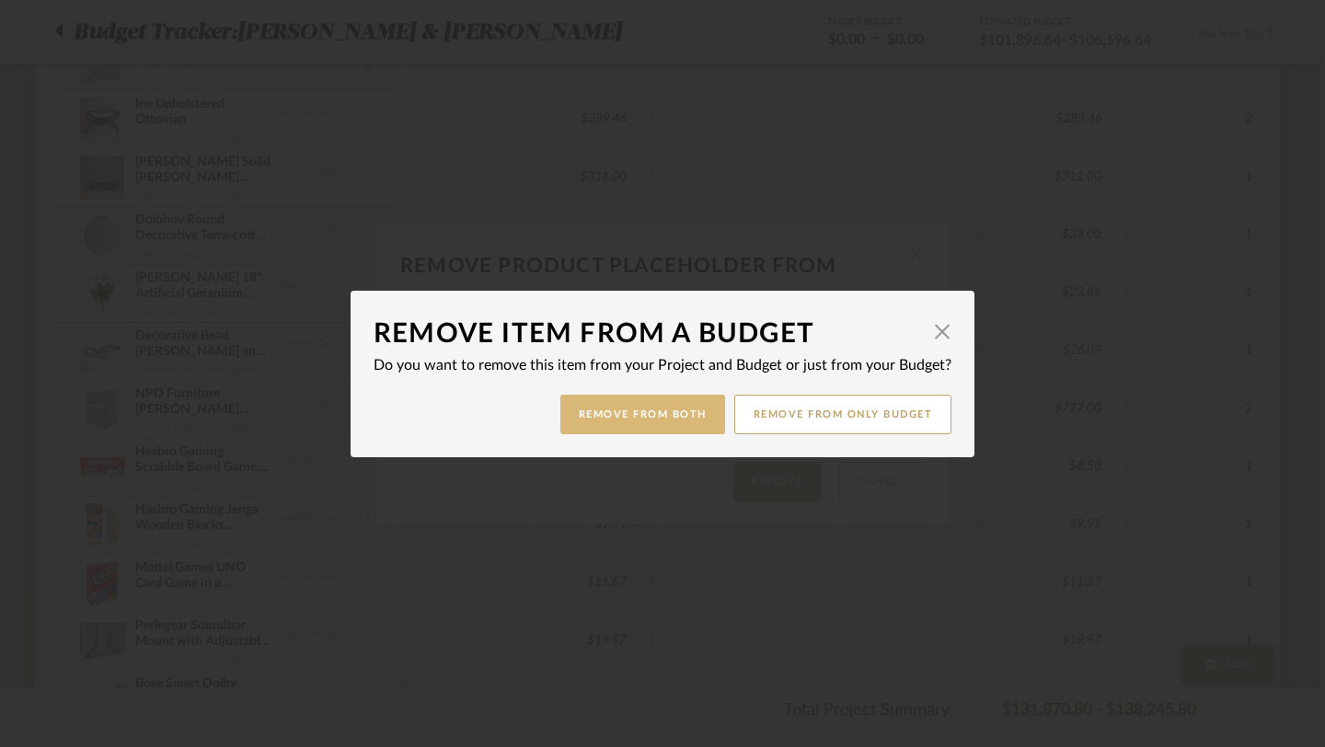
click at [679, 406] on button "Remove from Both" at bounding box center [642, 415] width 165 height 40
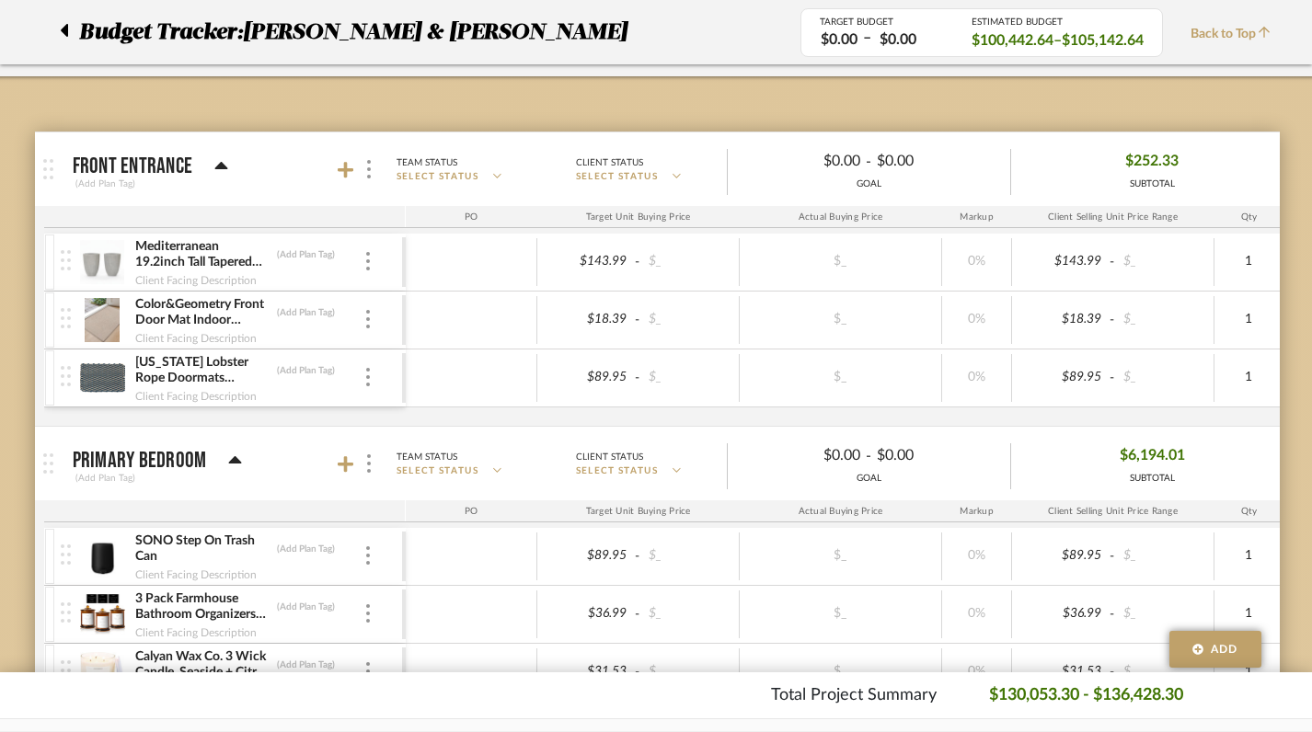
scroll to position [0, 6]
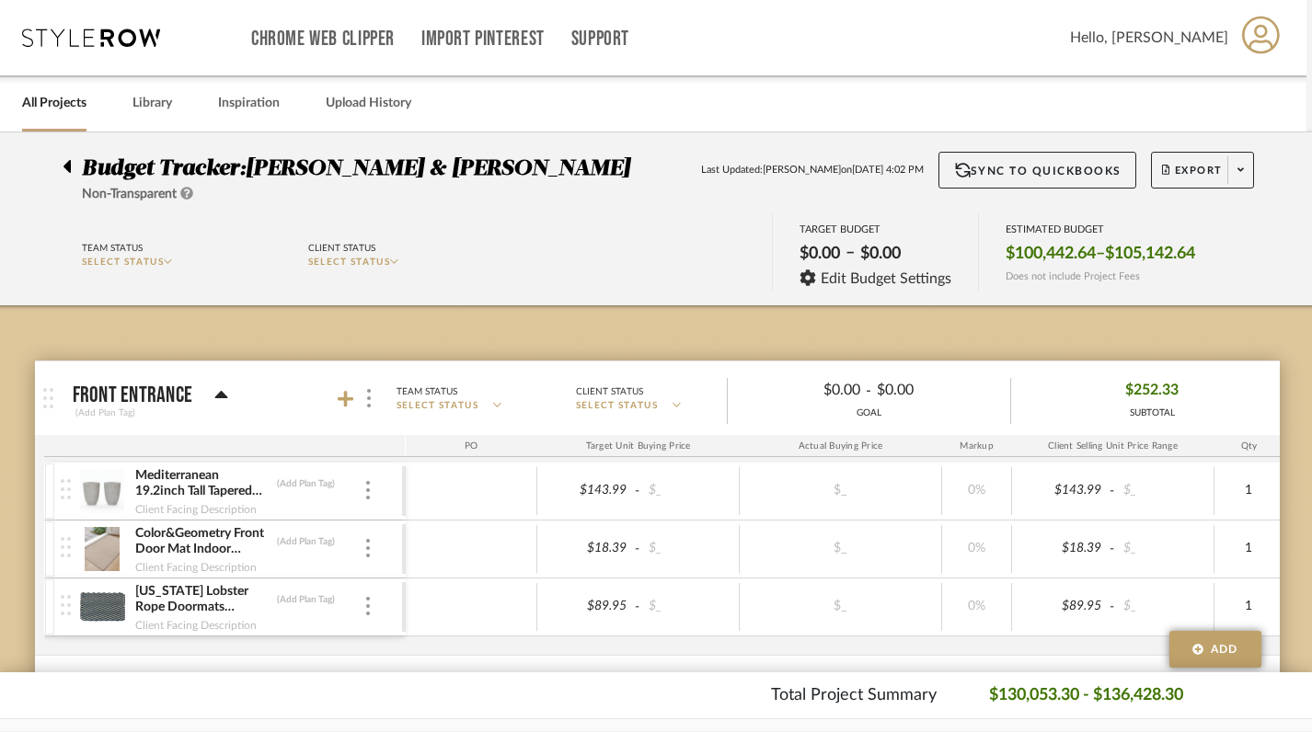
click at [58, 109] on link "All Projects" at bounding box center [54, 103] width 64 height 25
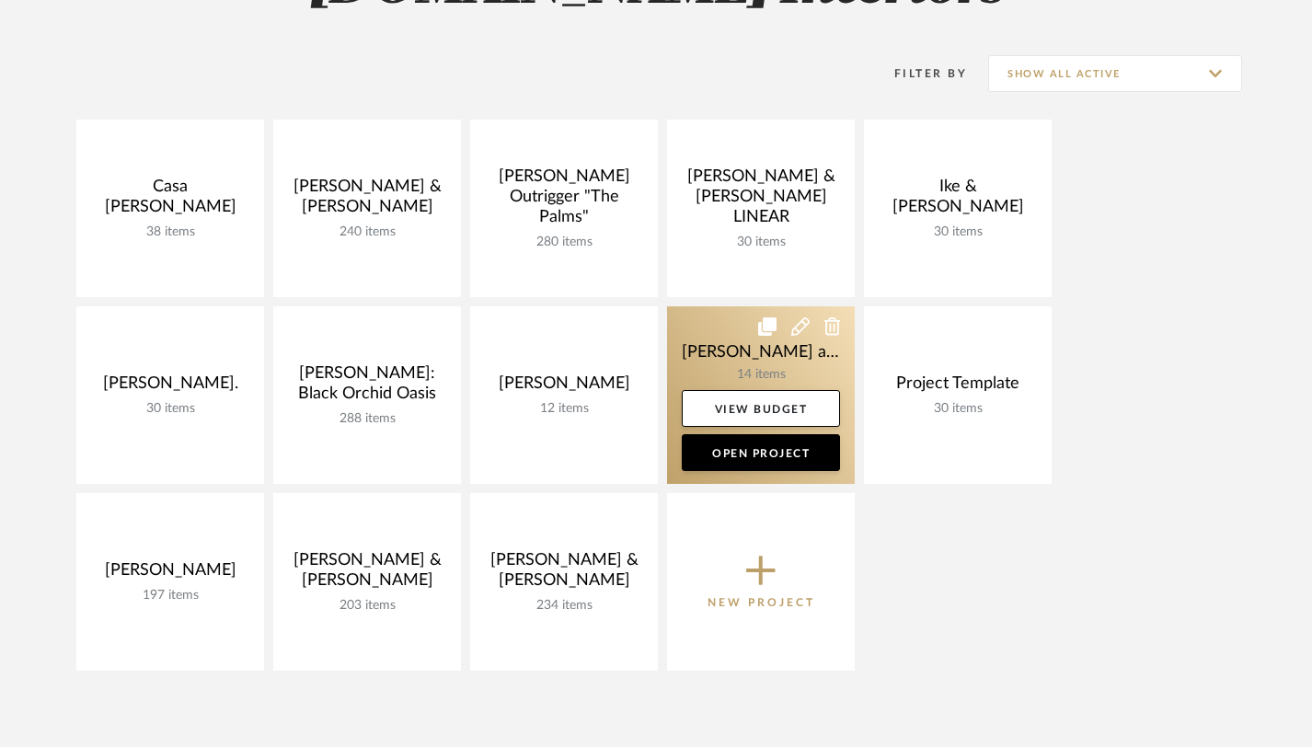
scroll to position [245, 0]
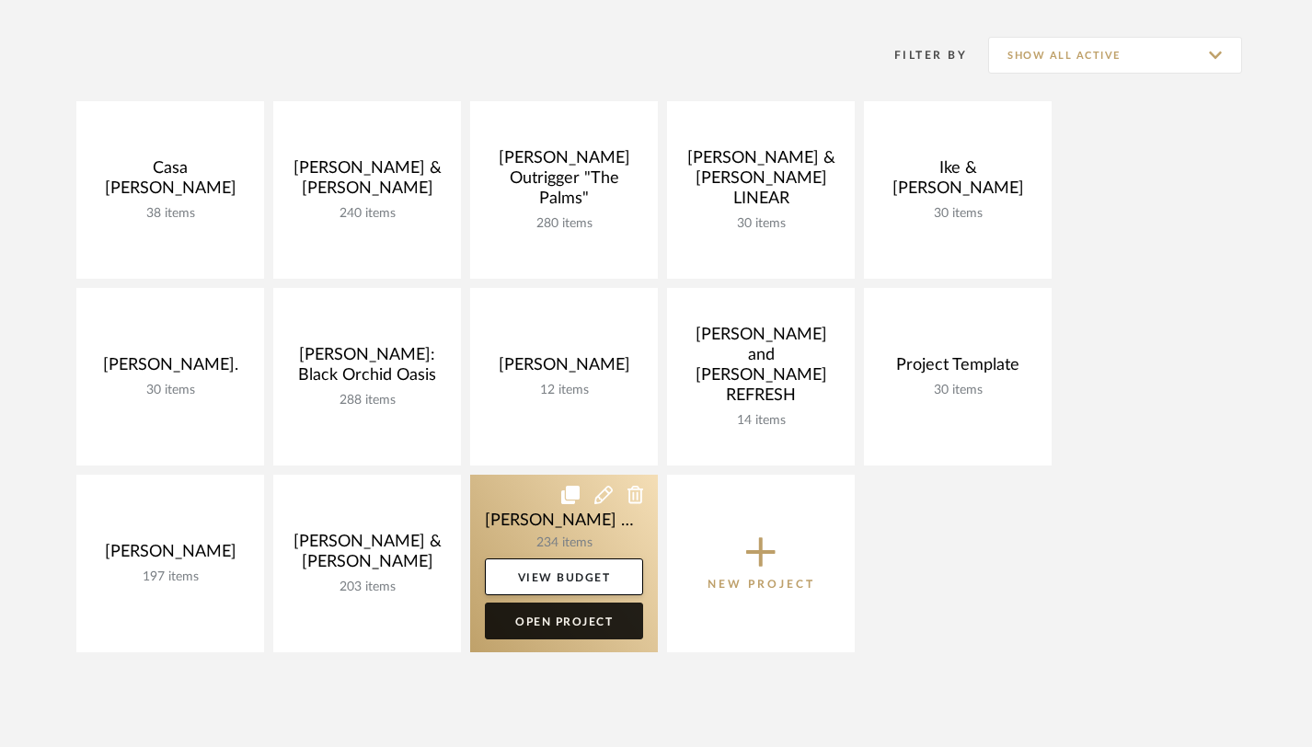
click at [560, 627] on link "Open Project" at bounding box center [564, 621] width 158 height 37
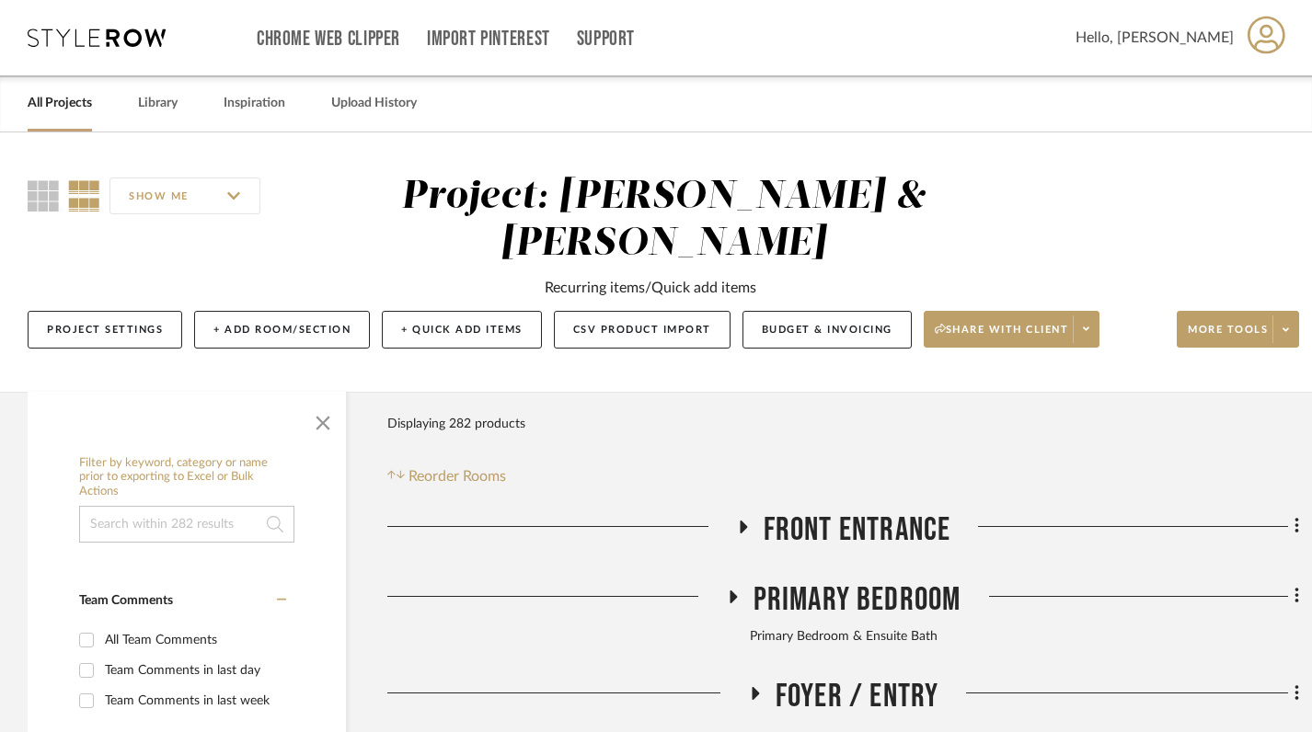
click at [743, 521] on icon at bounding box center [743, 527] width 7 height 13
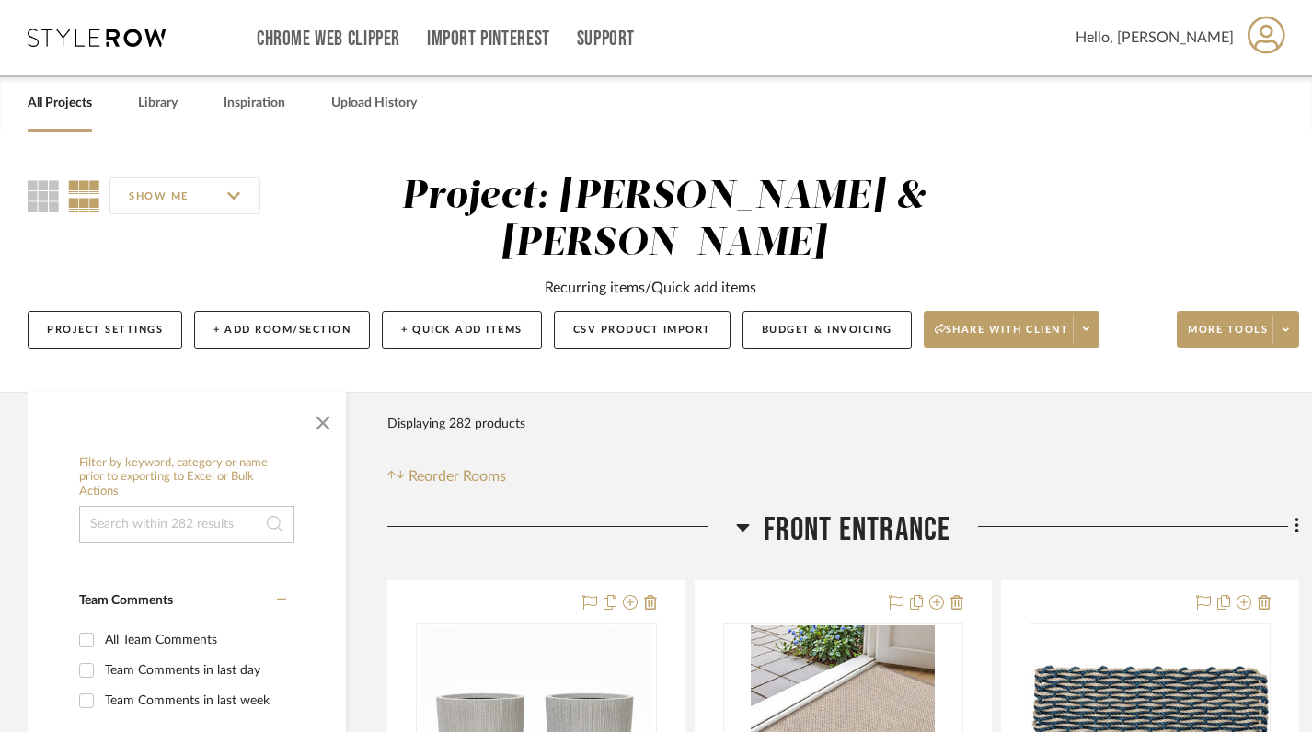
click at [743, 524] on icon at bounding box center [742, 527] width 13 height 7
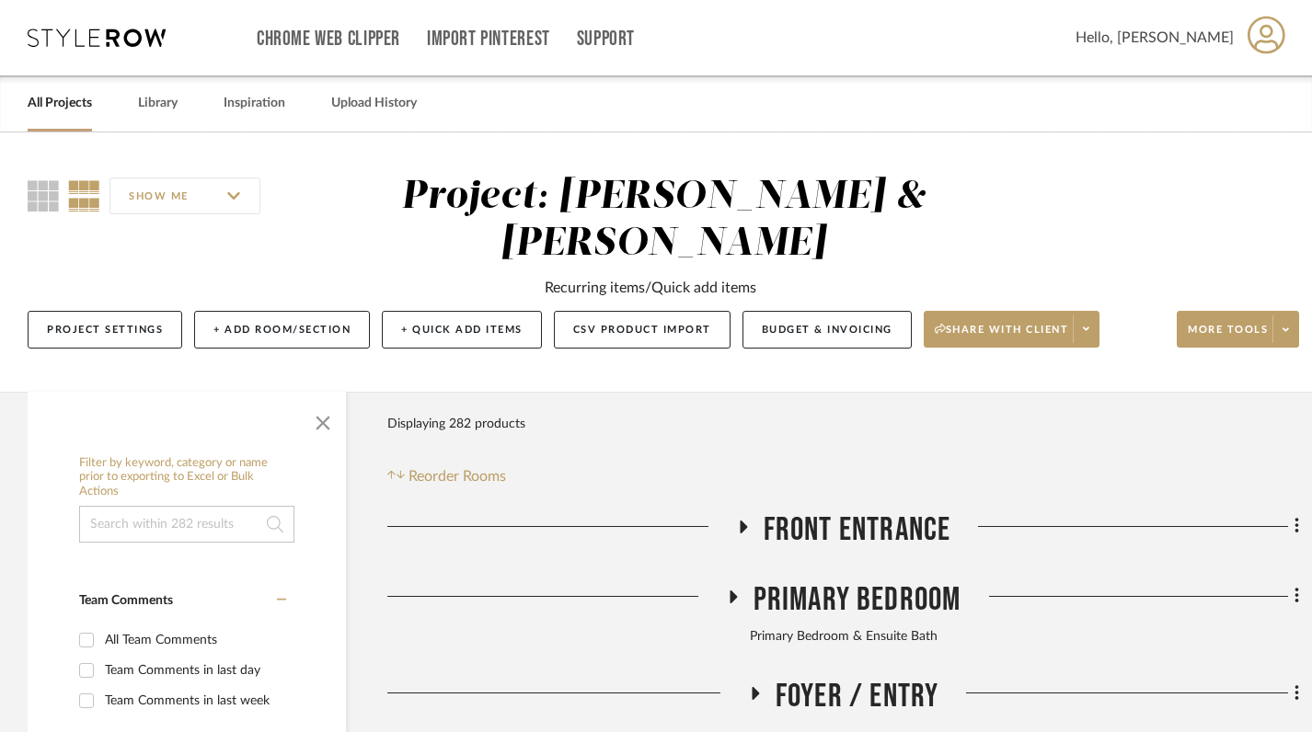
click at [738, 590] on icon at bounding box center [732, 597] width 22 height 14
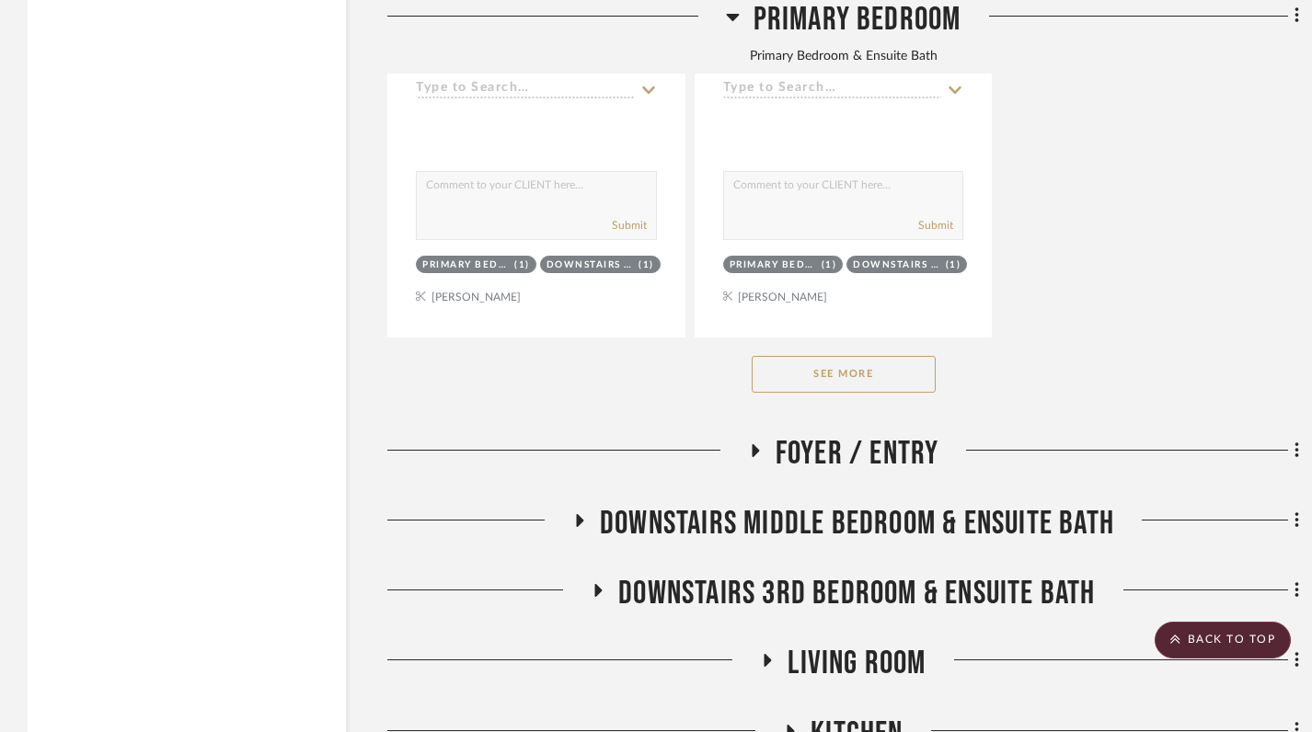
scroll to position [2788, 0]
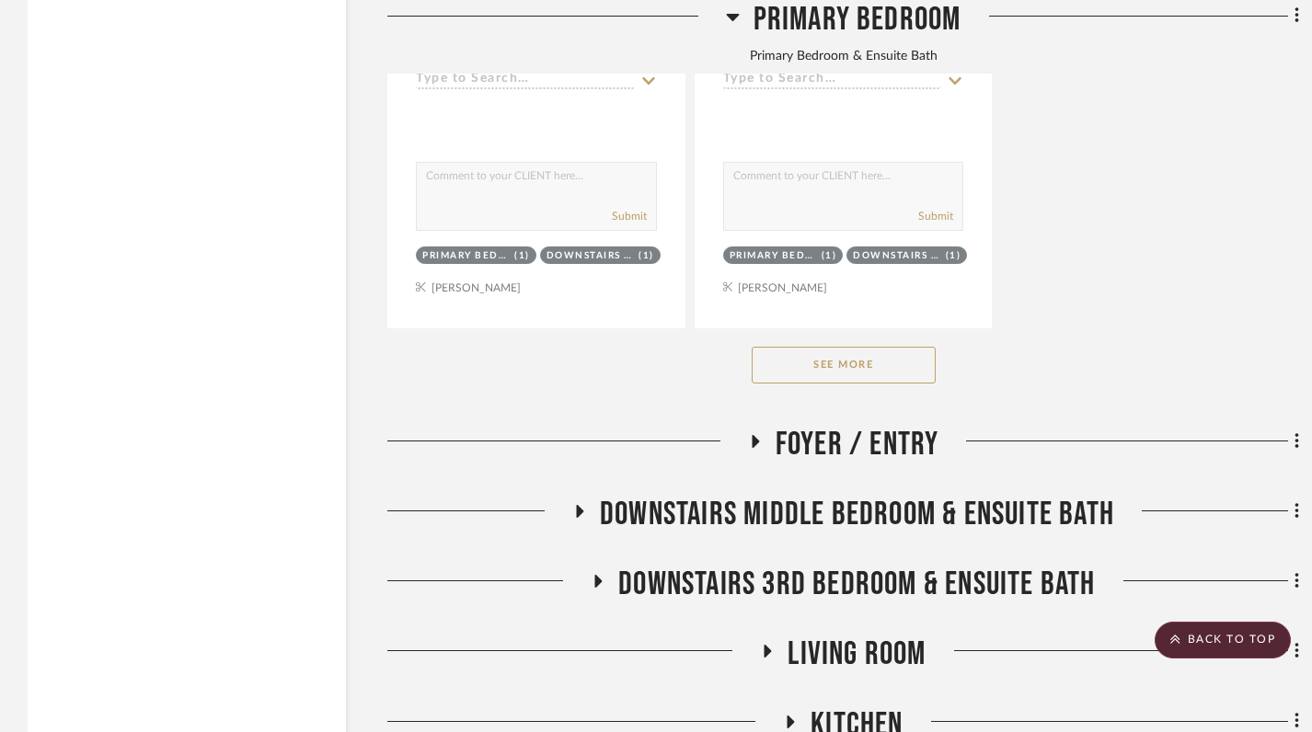
click at [842, 347] on button "See More" at bounding box center [844, 365] width 184 height 37
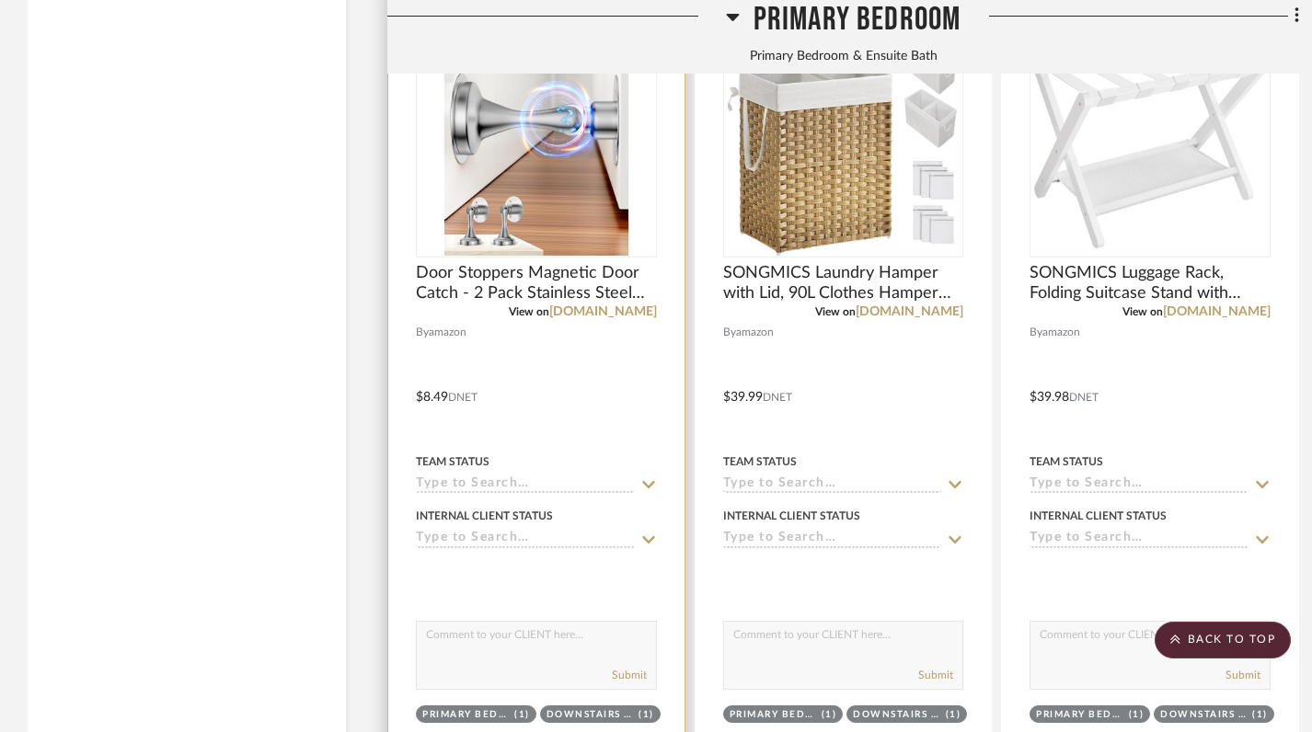
scroll to position [3401, 0]
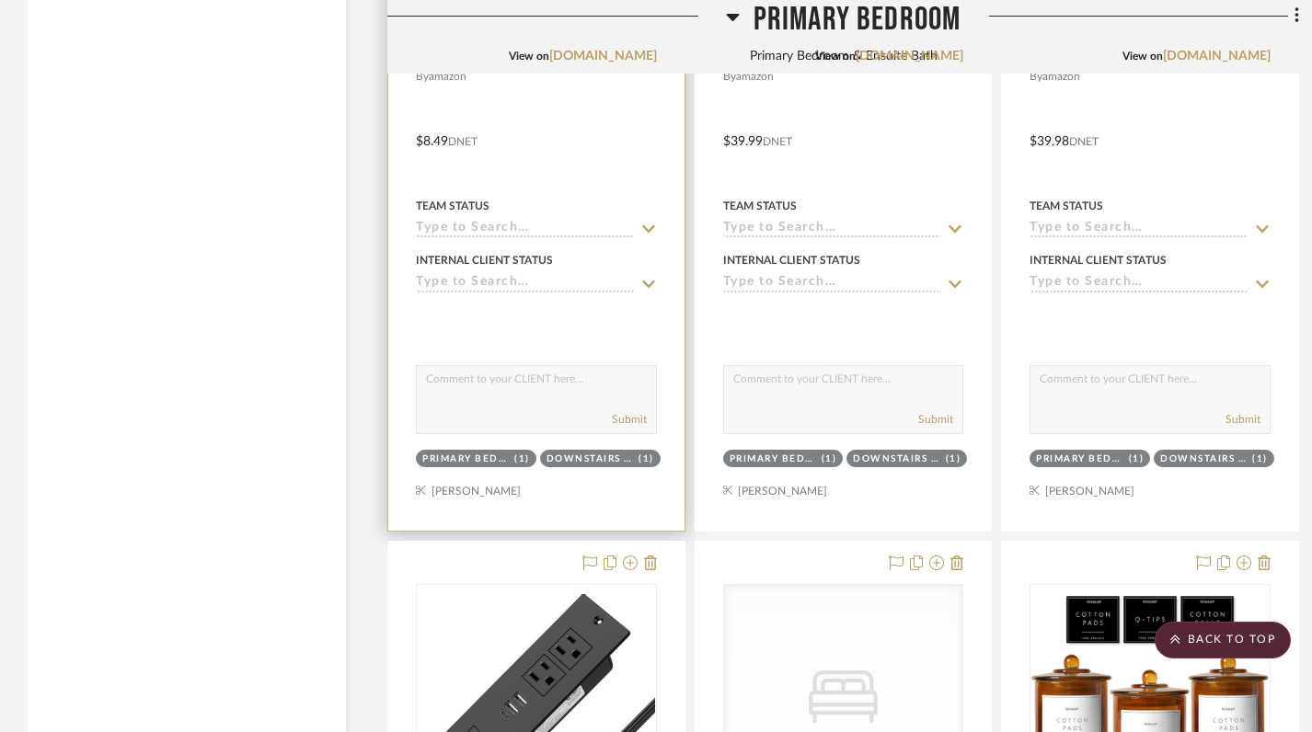
click at [623, 466] on div at bounding box center [536, 128] width 296 height 805
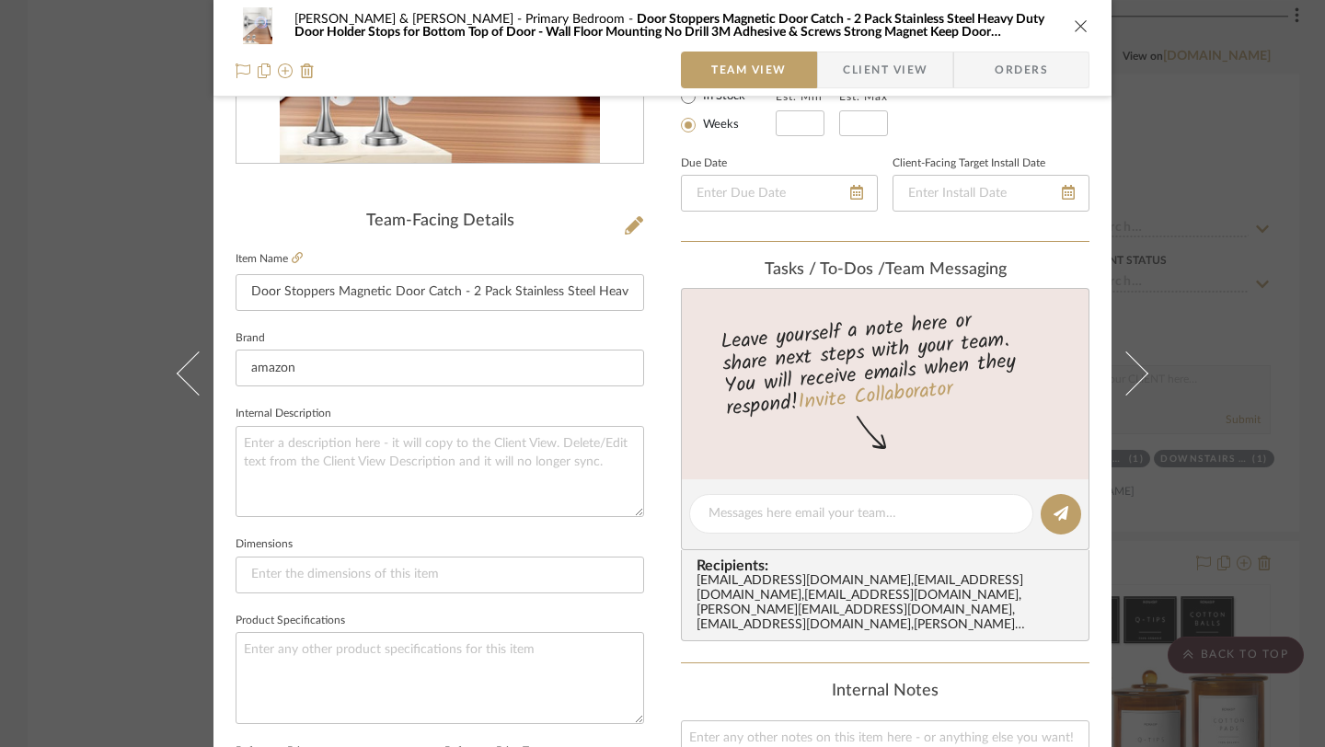
scroll to position [369, 0]
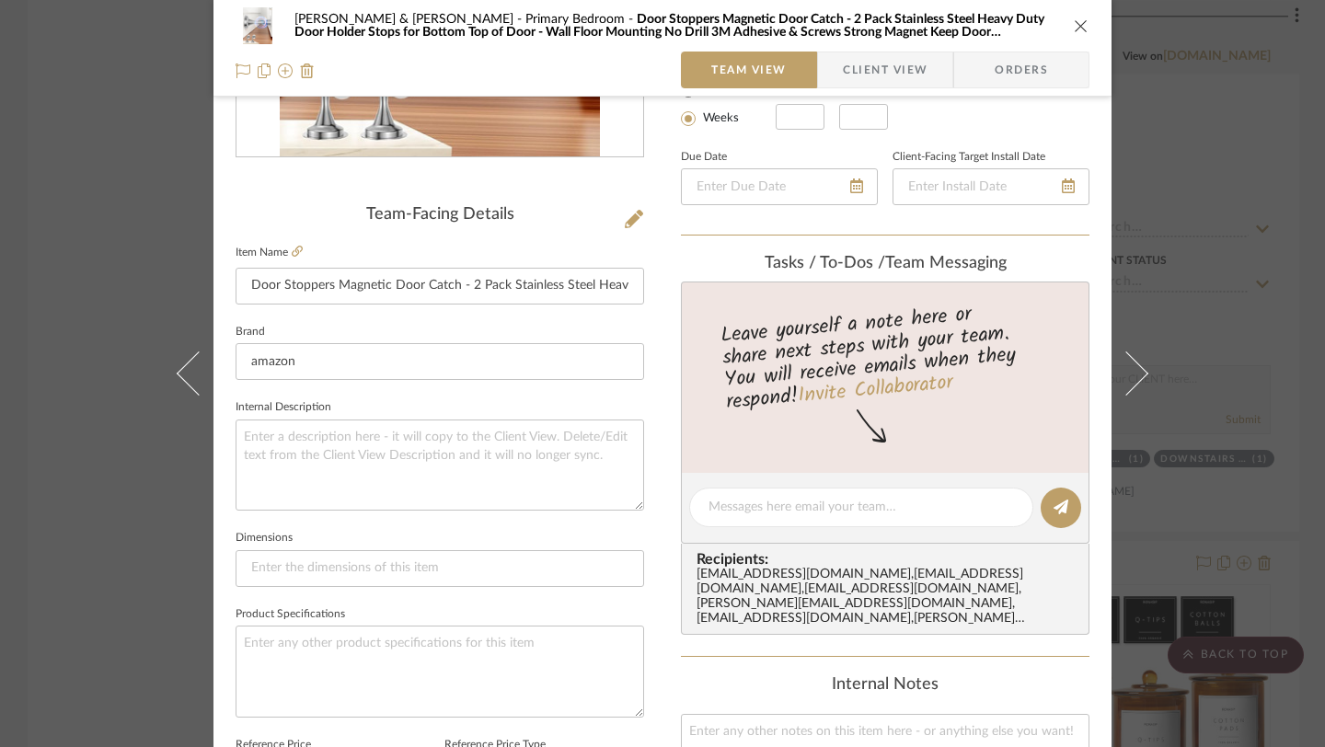
click at [1074, 29] on icon "close" at bounding box center [1081, 25] width 15 height 15
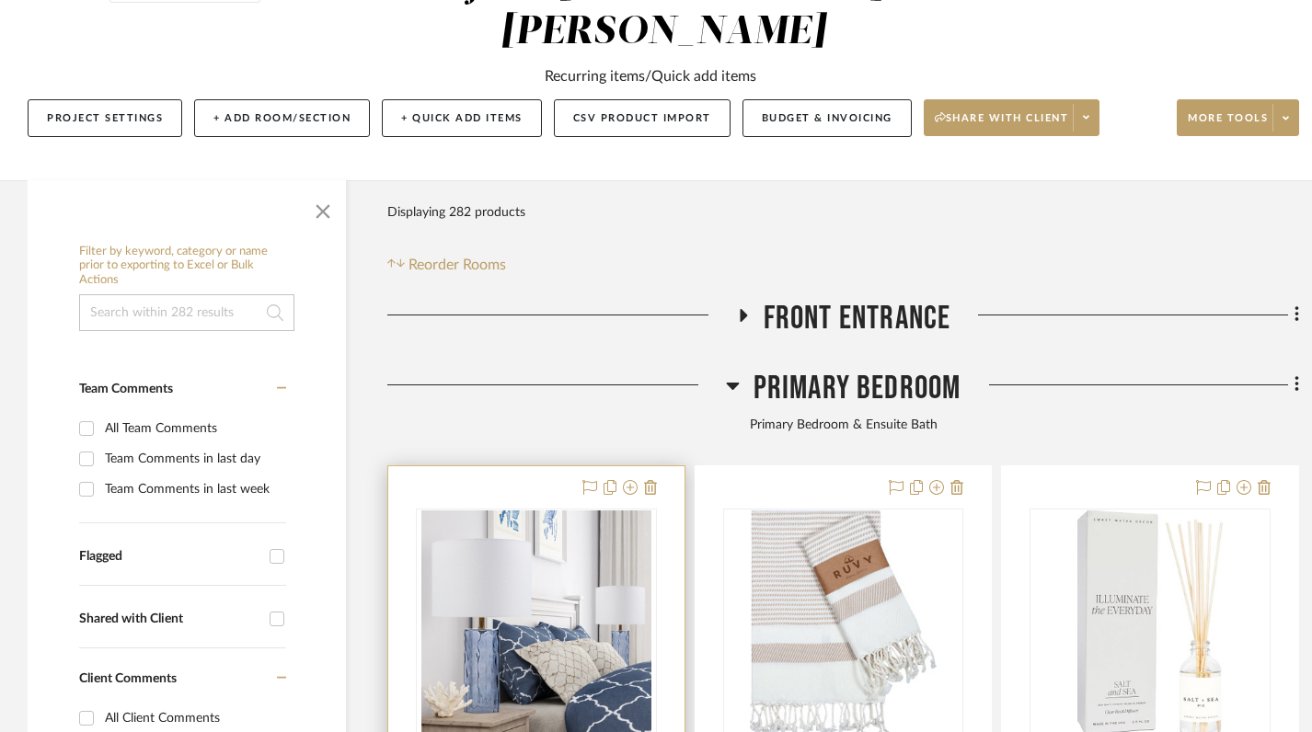
scroll to position [465, 0]
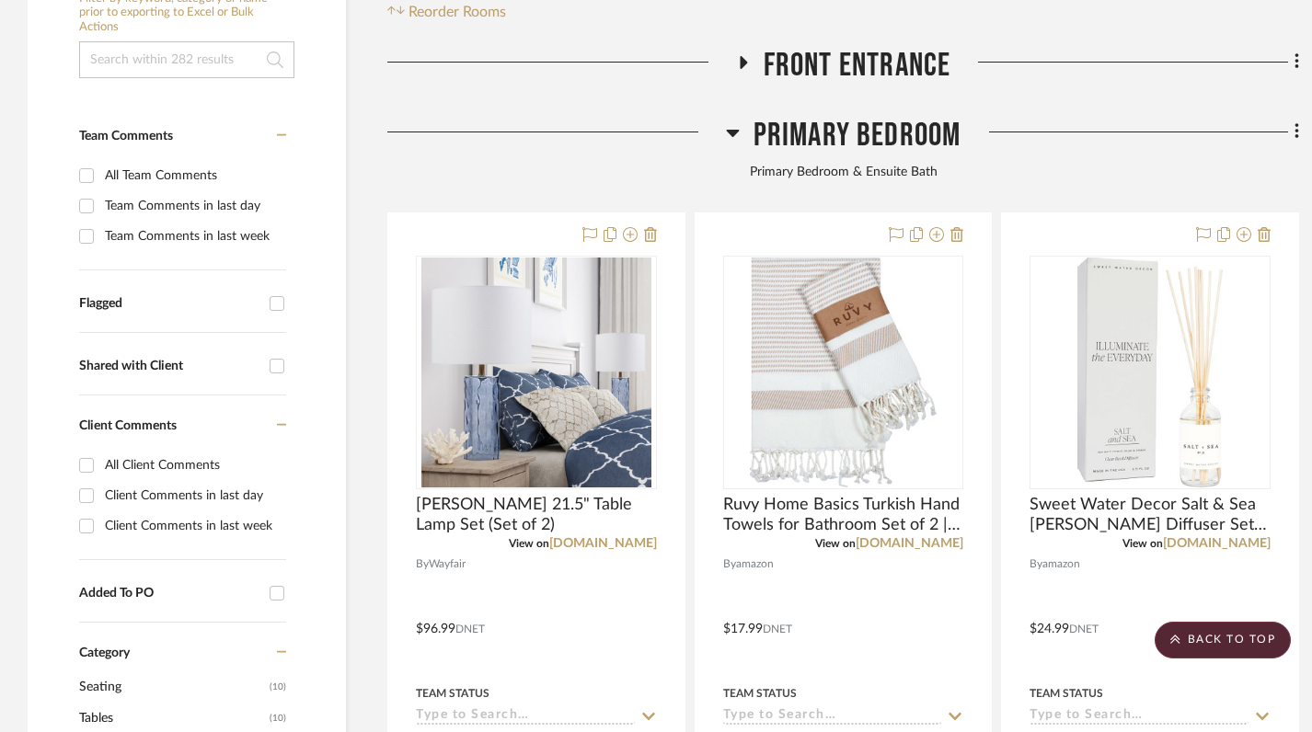
click at [734, 121] on icon at bounding box center [733, 132] width 14 height 22
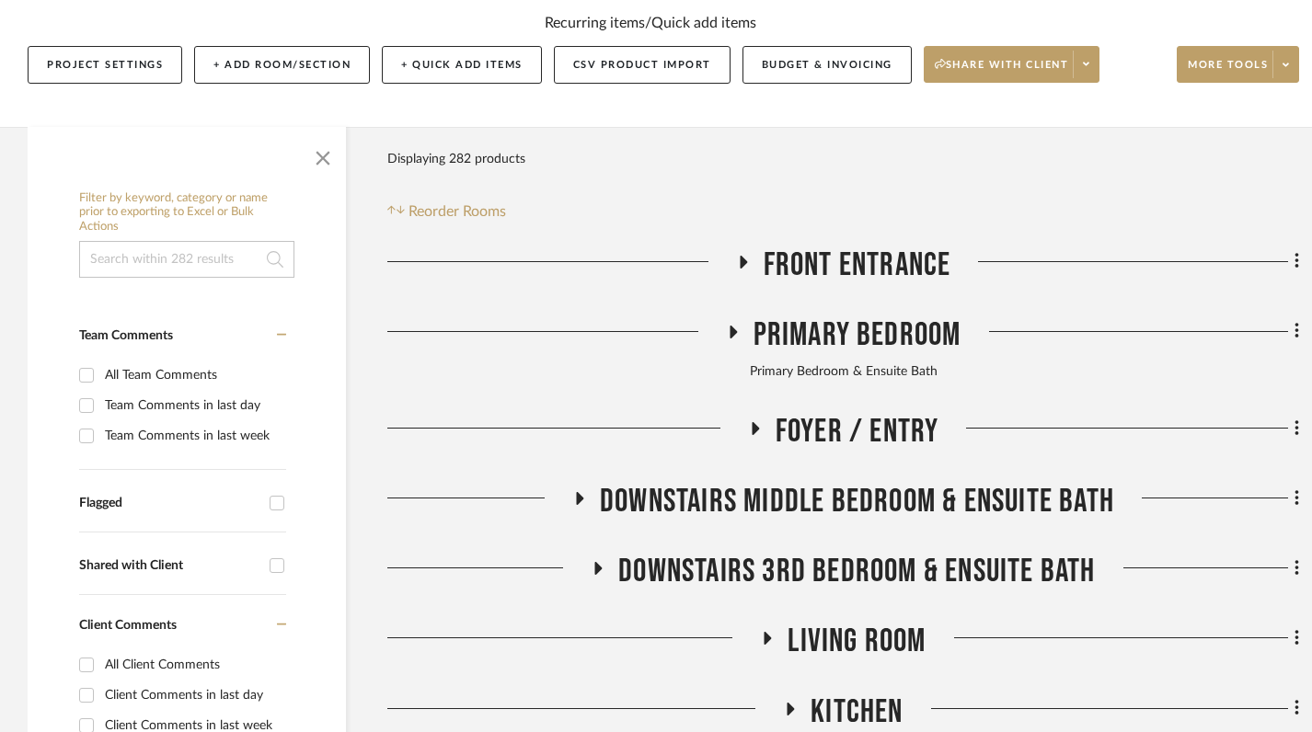
scroll to position [289, 0]
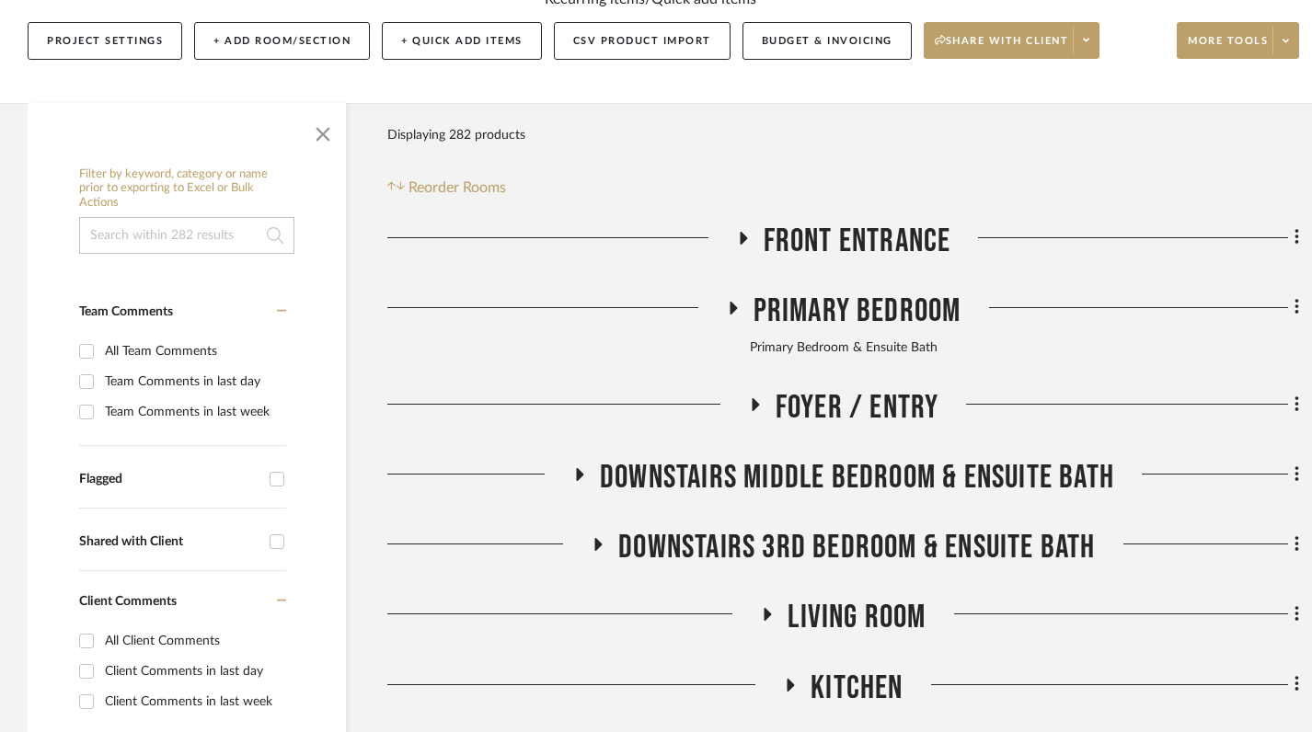
click at [569, 468] on icon at bounding box center [580, 475] width 22 height 14
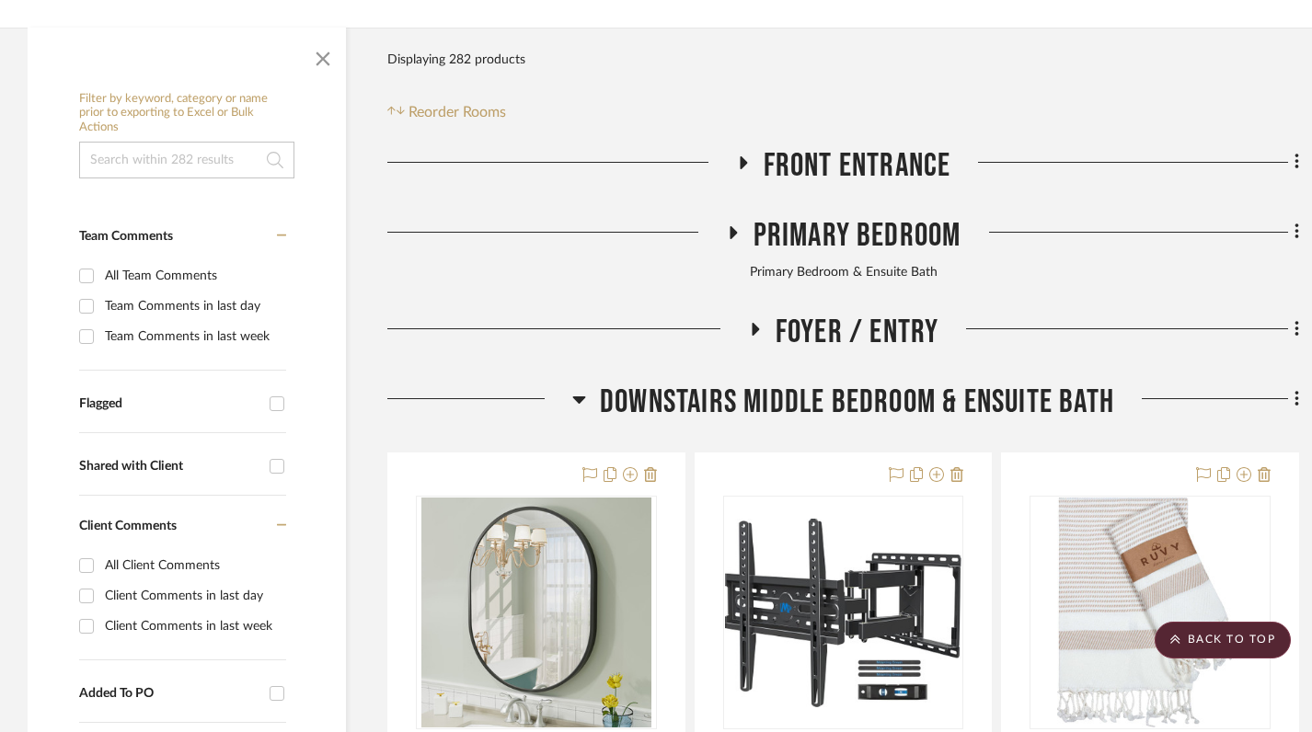
scroll to position [0, 0]
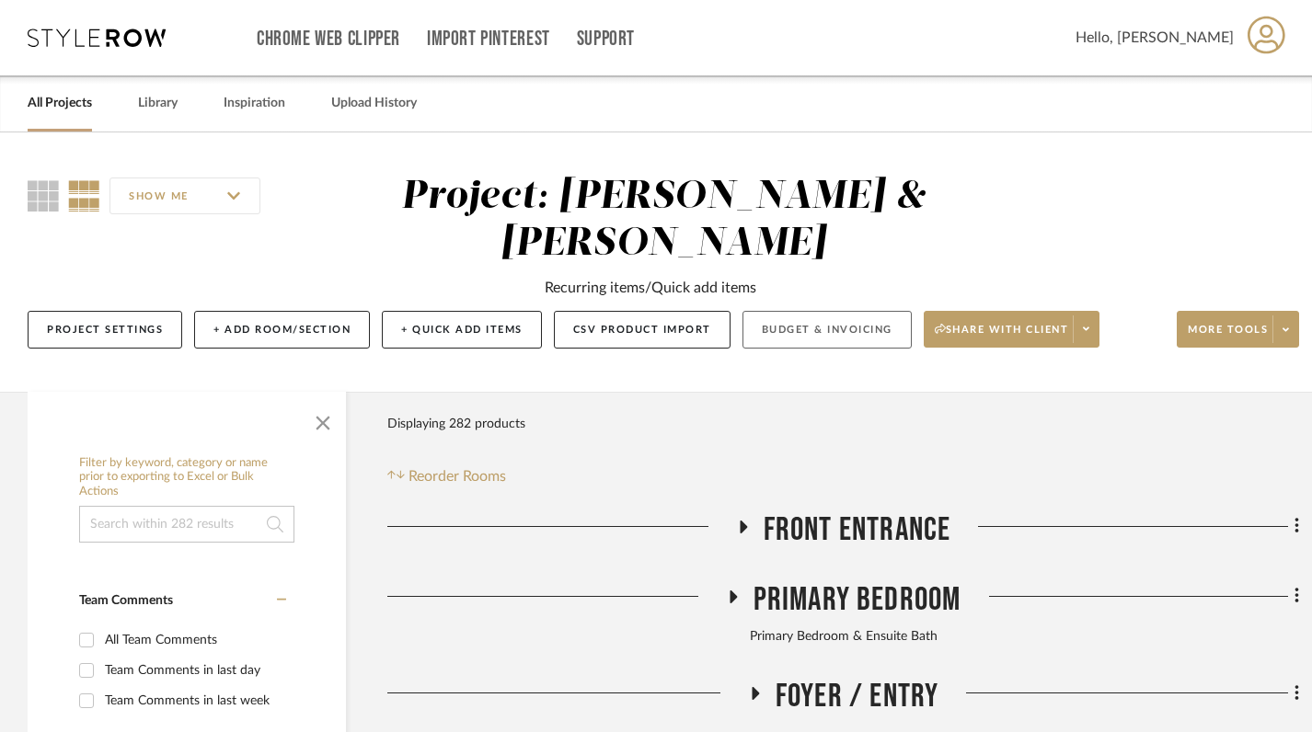
click at [835, 311] on button "Budget & Invoicing" at bounding box center [826, 330] width 169 height 38
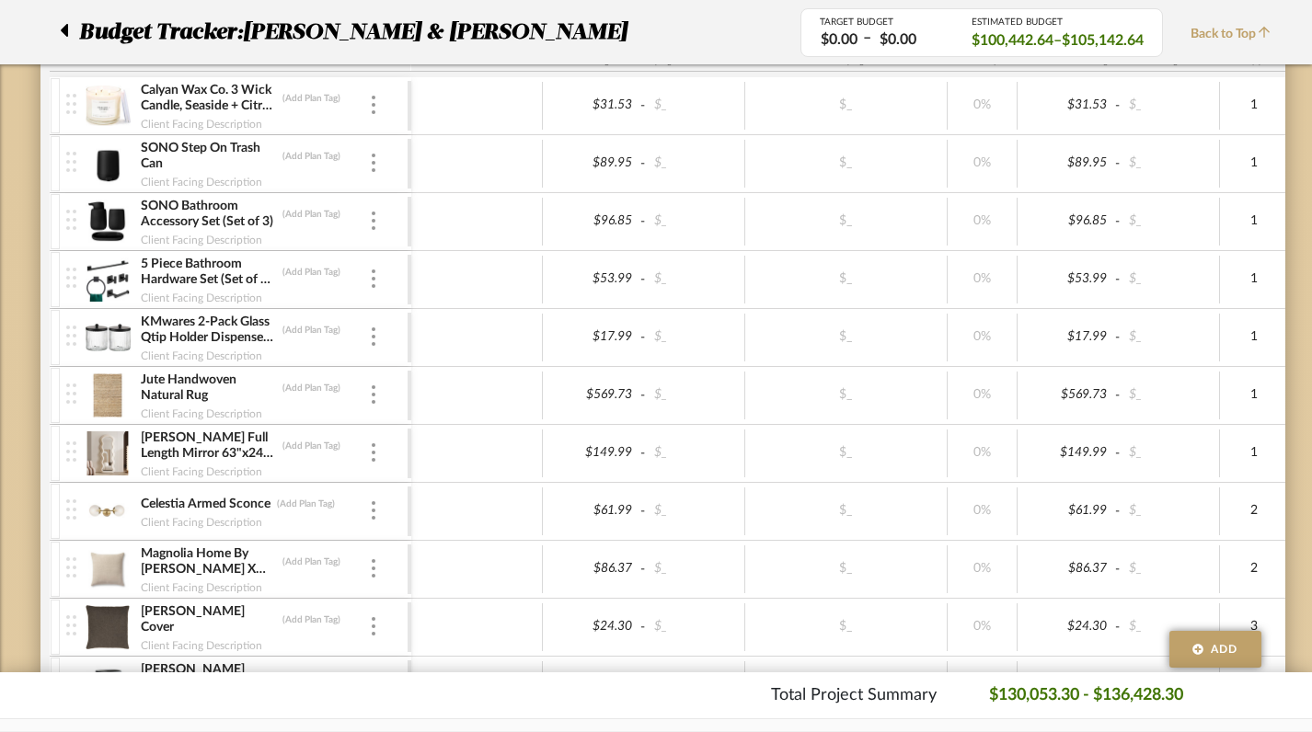
scroll to position [2551, 0]
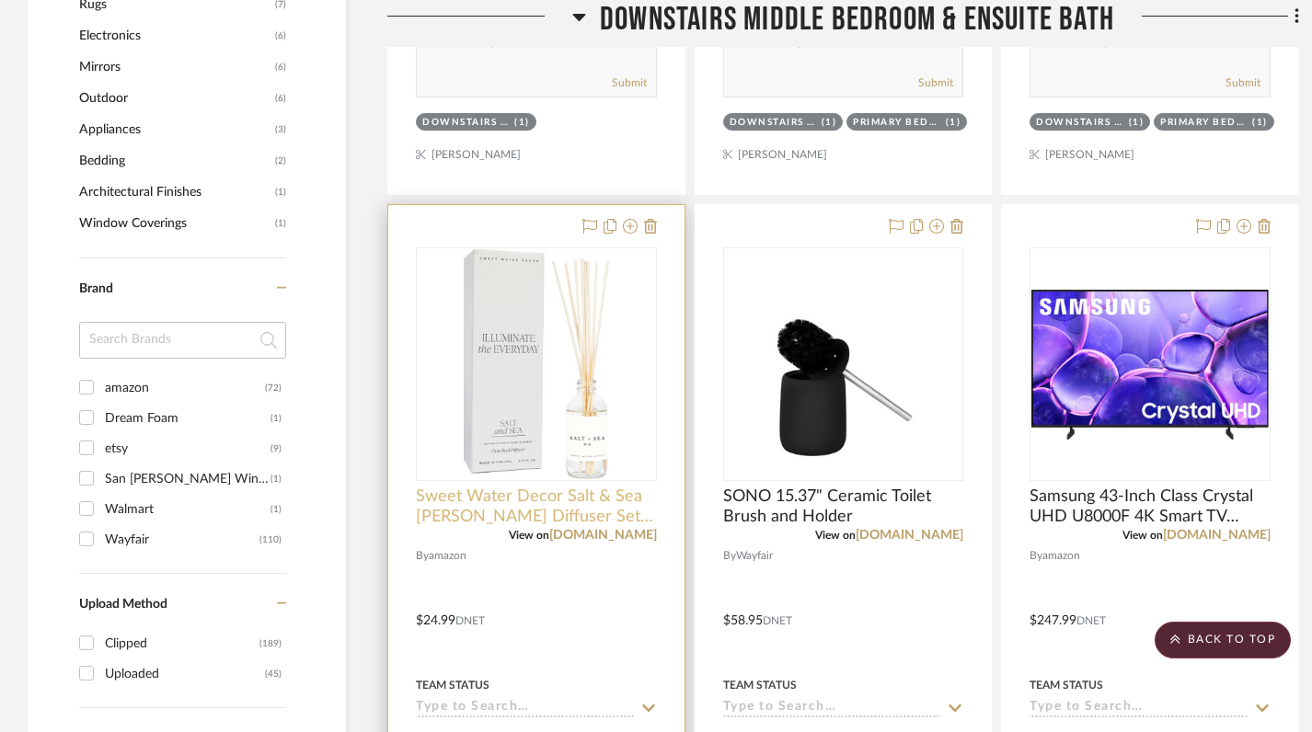
scroll to position [1426, 0]
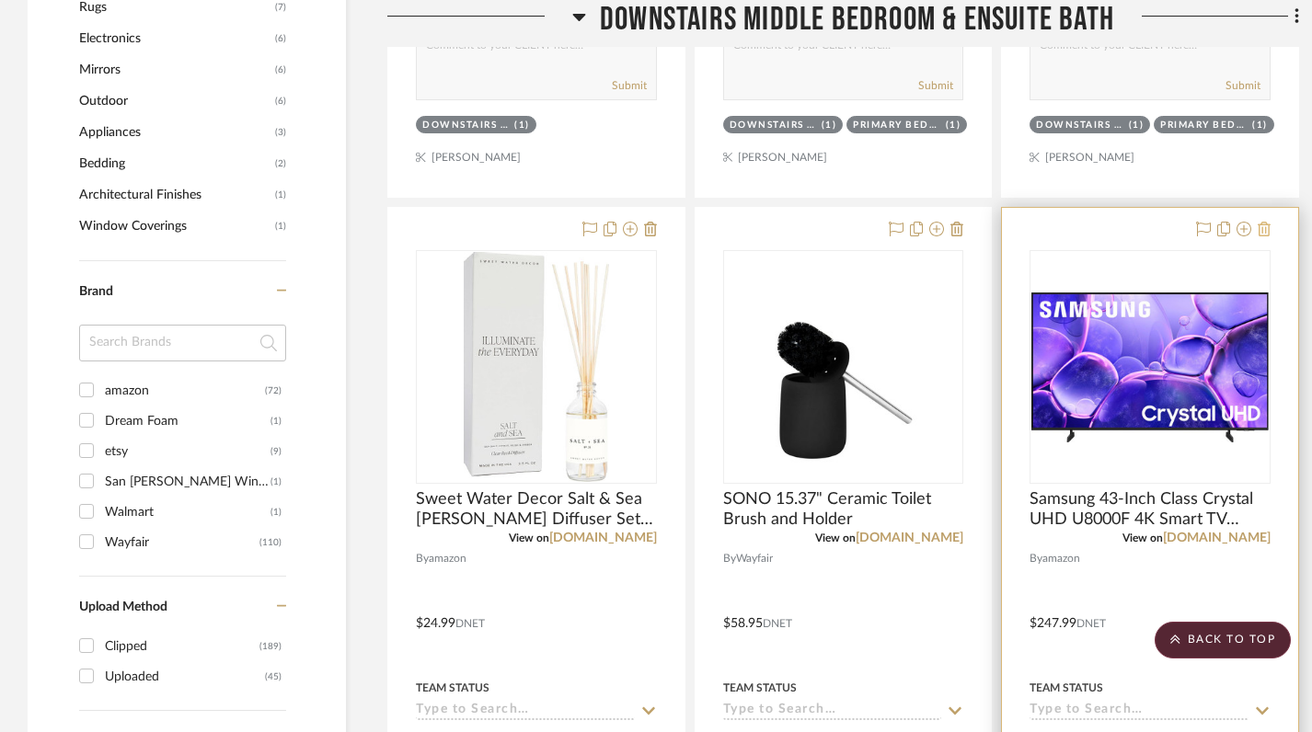
click at [1267, 222] on icon at bounding box center [1264, 229] width 13 height 15
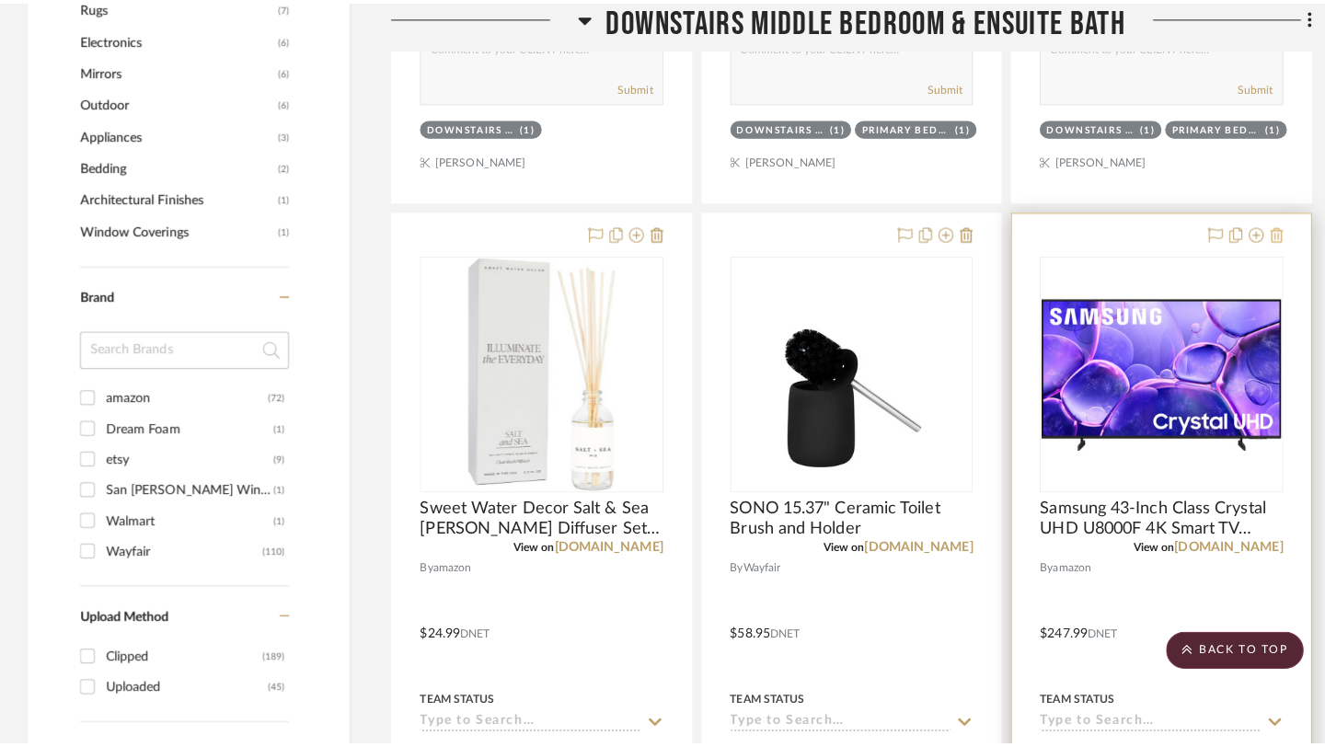
scroll to position [0, 0]
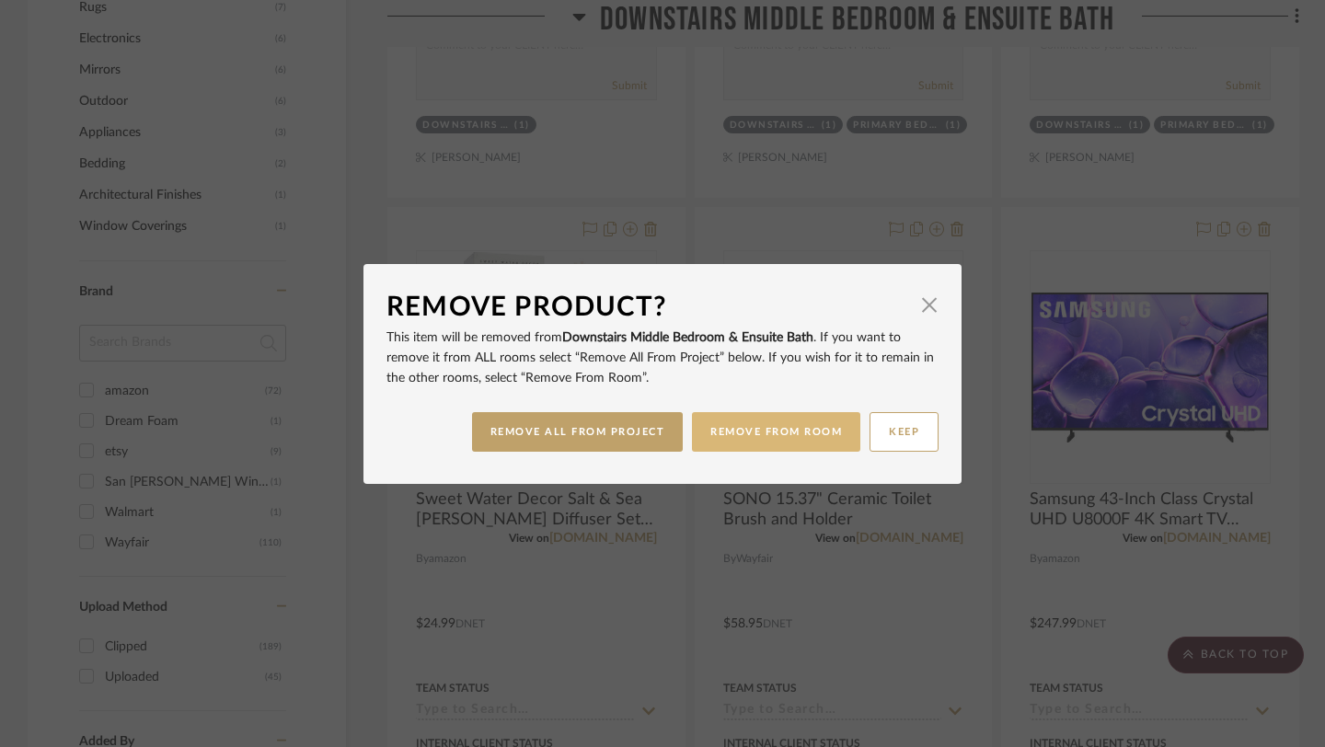
click at [774, 444] on button "REMOVE FROM ROOM" at bounding box center [776, 432] width 168 height 40
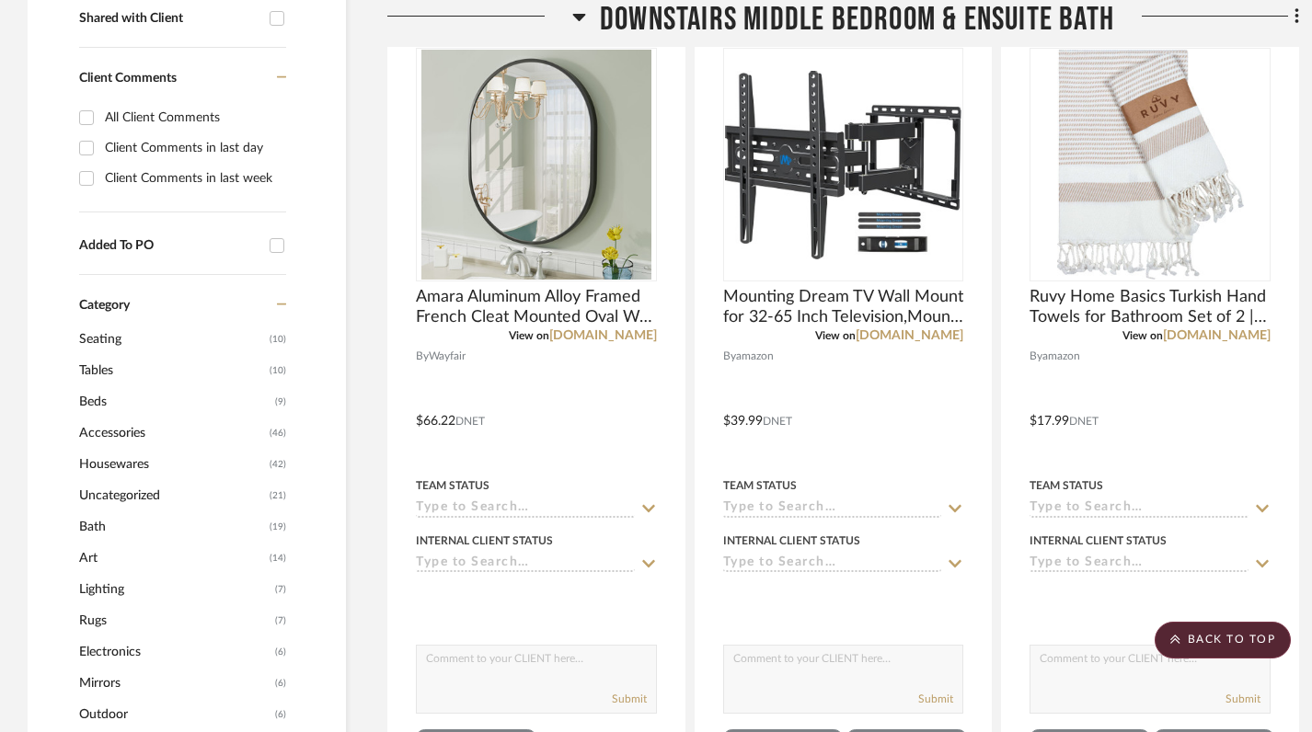
scroll to position [610, 0]
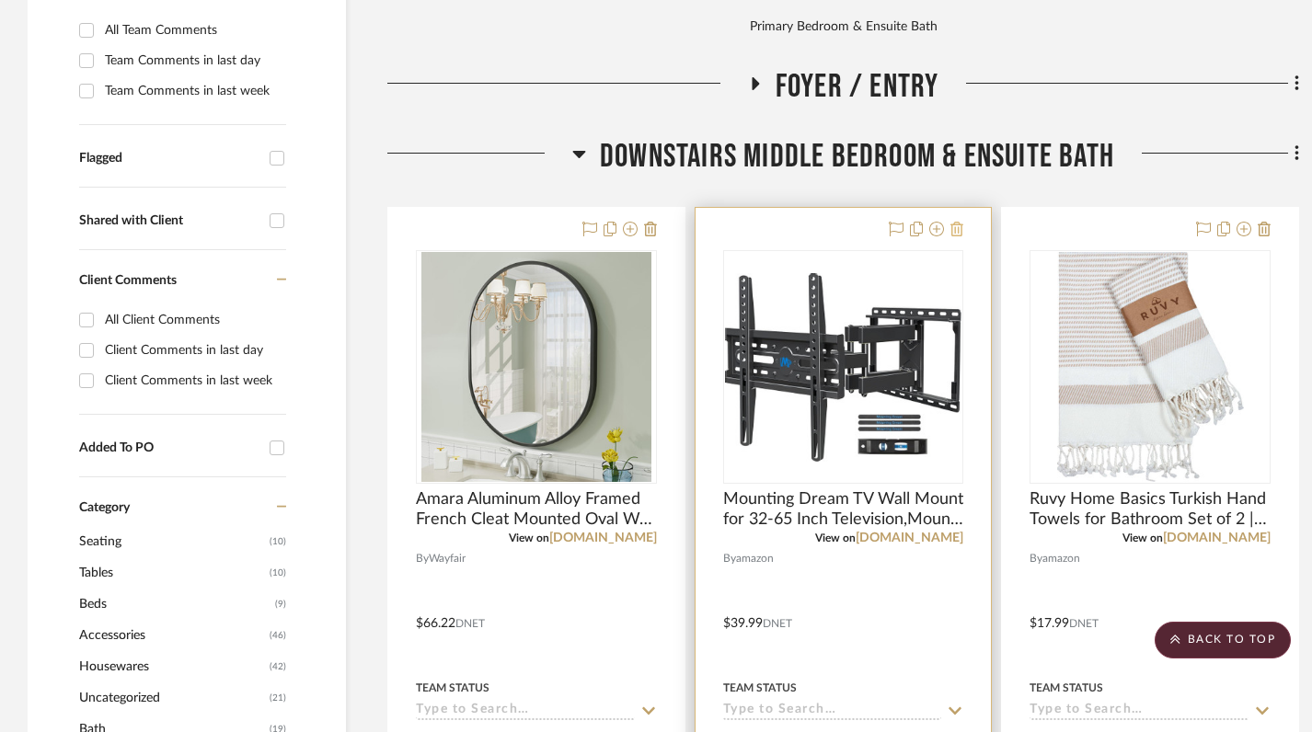
click at [959, 222] on icon at bounding box center [956, 229] width 13 height 15
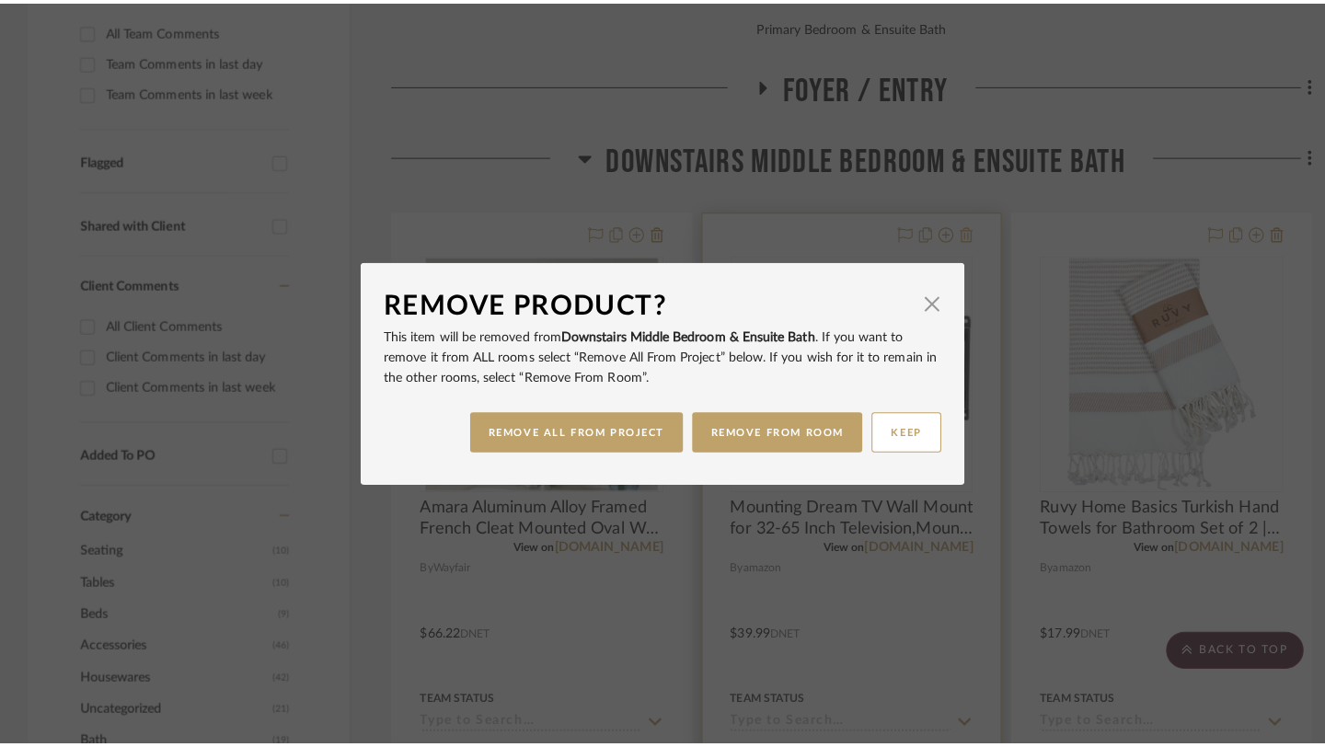
scroll to position [0, 0]
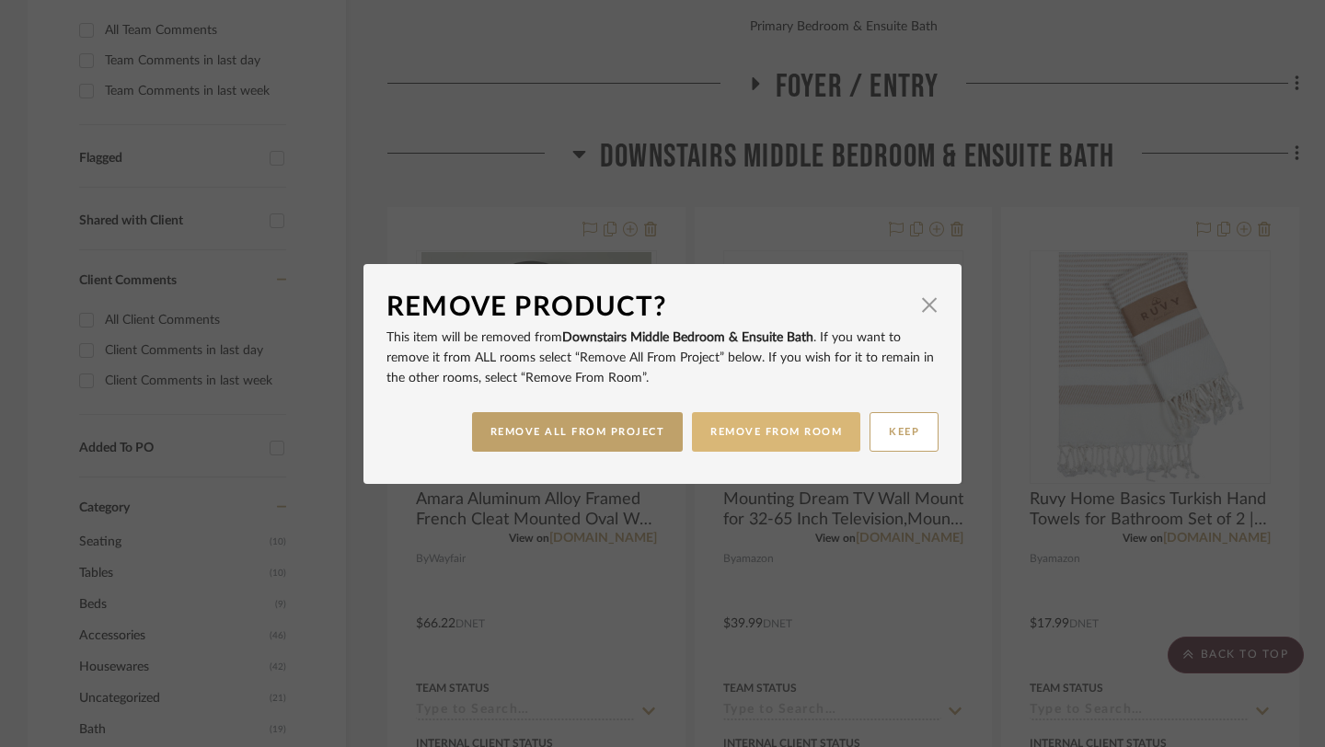
click at [805, 437] on button "REMOVE FROM ROOM" at bounding box center [776, 432] width 168 height 40
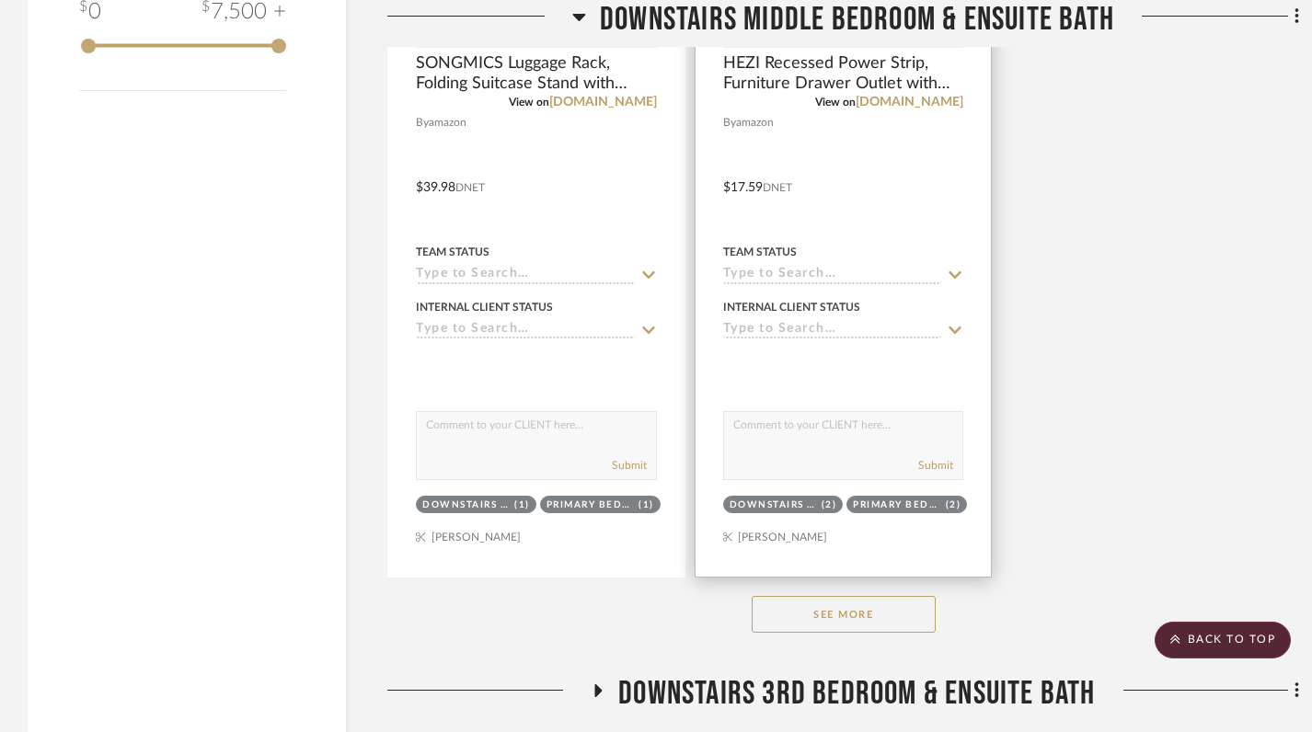
scroll to position [2717, 0]
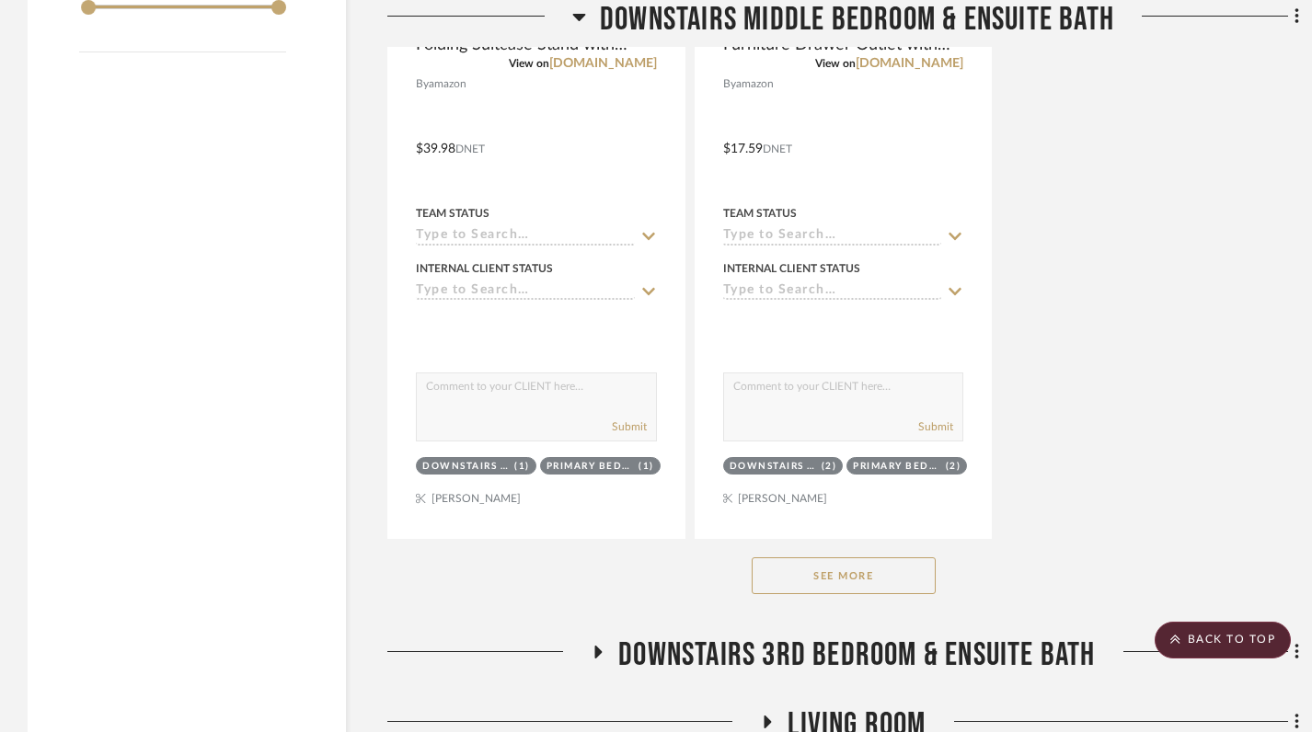
click at [840, 558] on button "See More" at bounding box center [844, 576] width 184 height 37
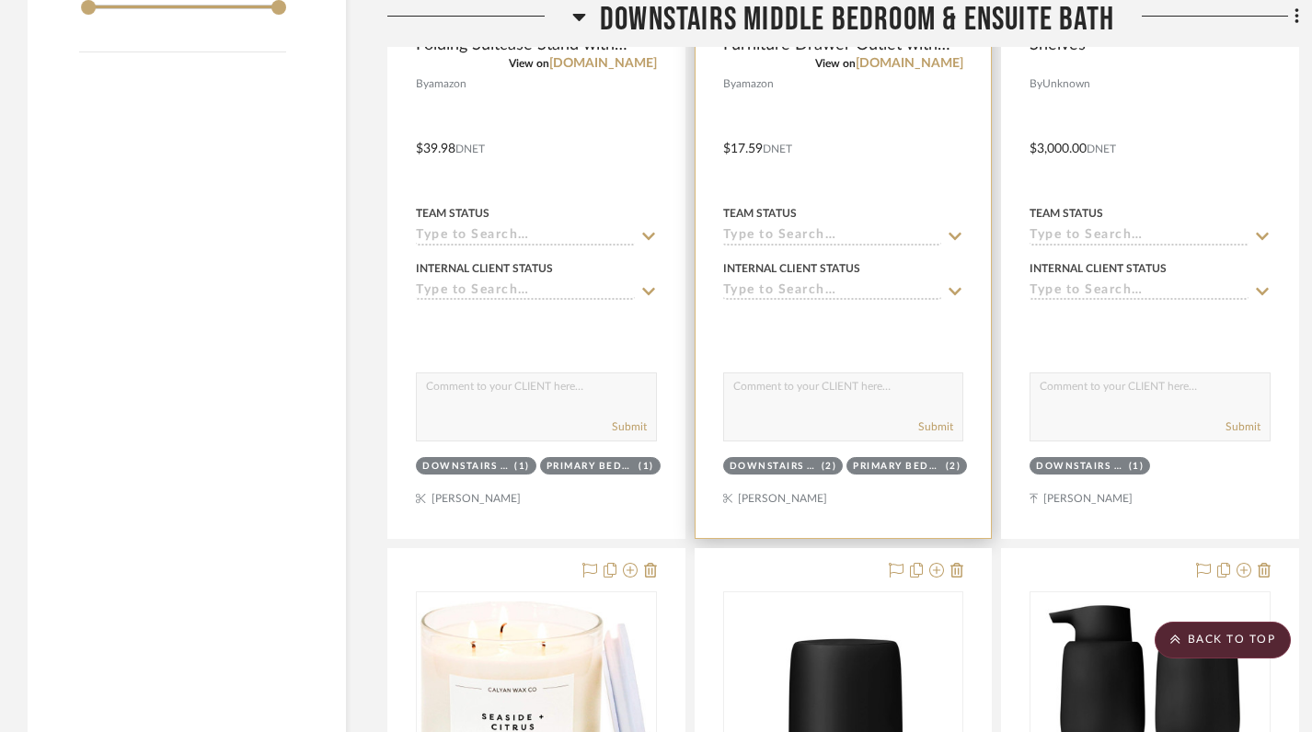
scroll to position [2670, 0]
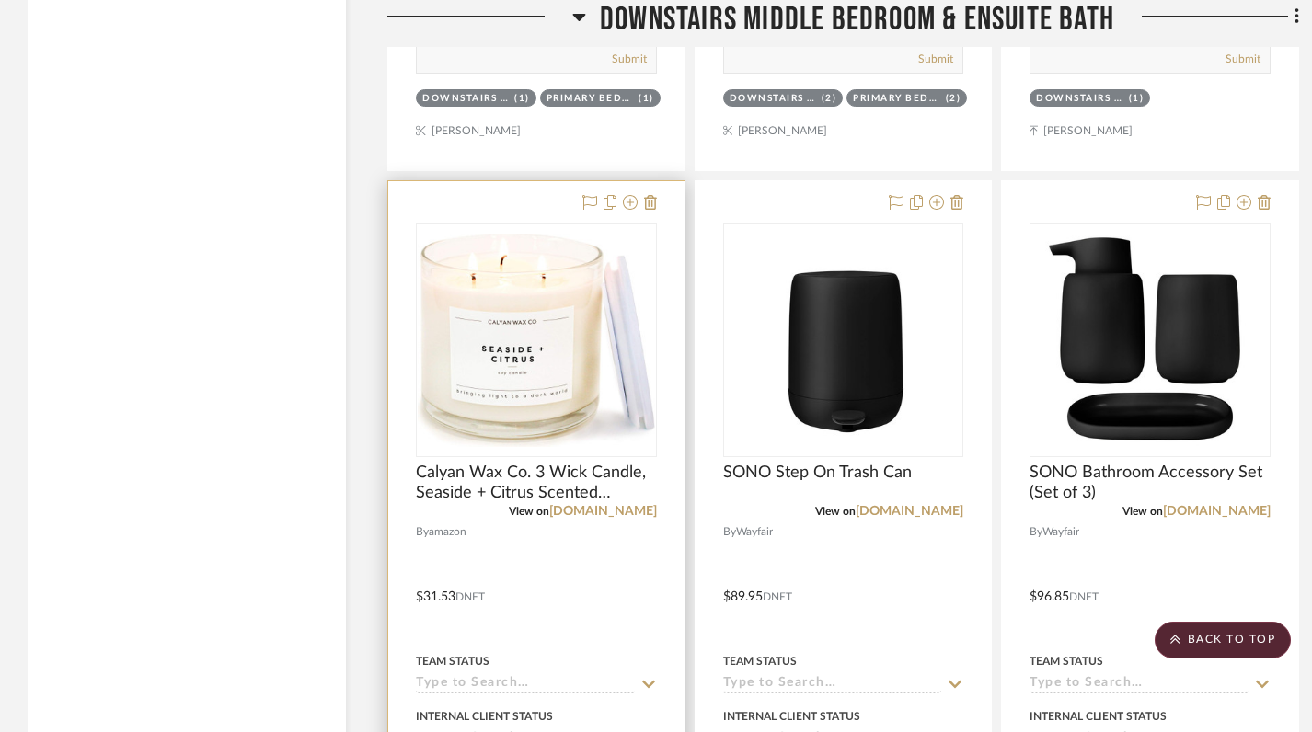
scroll to position [3081, 0]
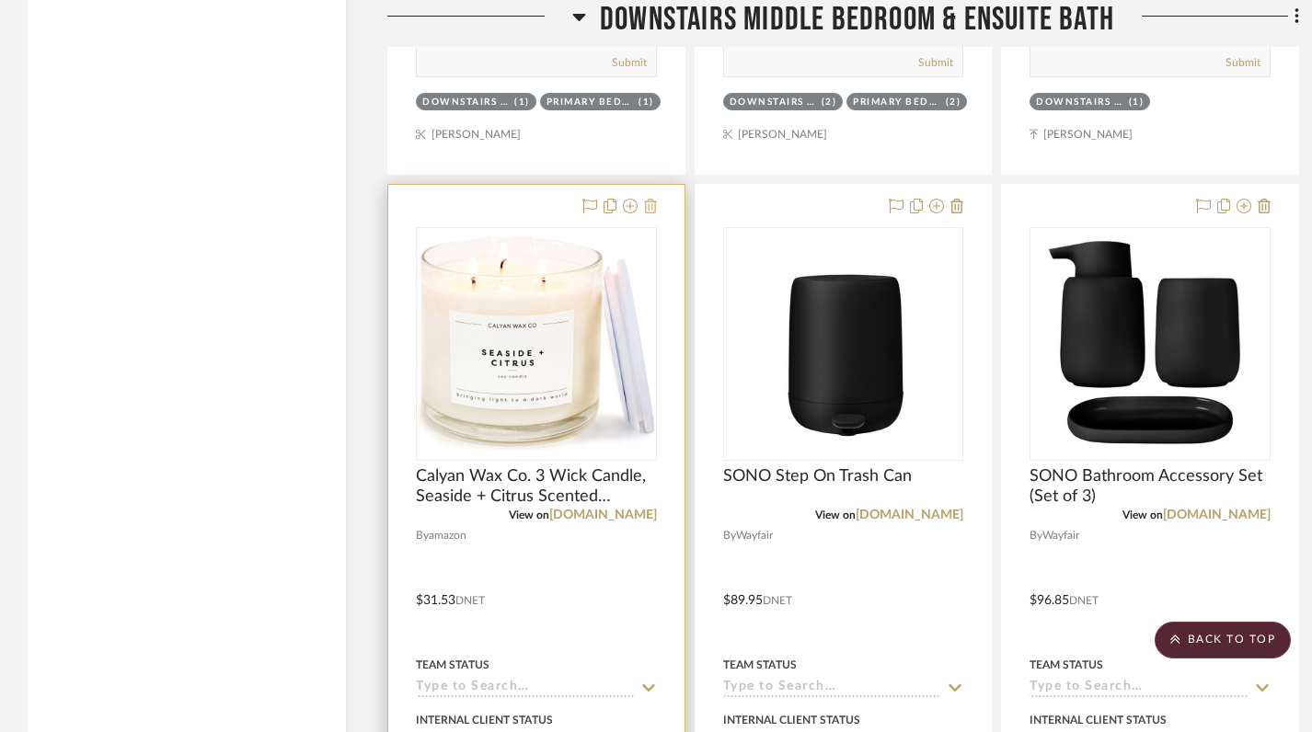
click at [645, 199] on icon at bounding box center [650, 206] width 13 height 15
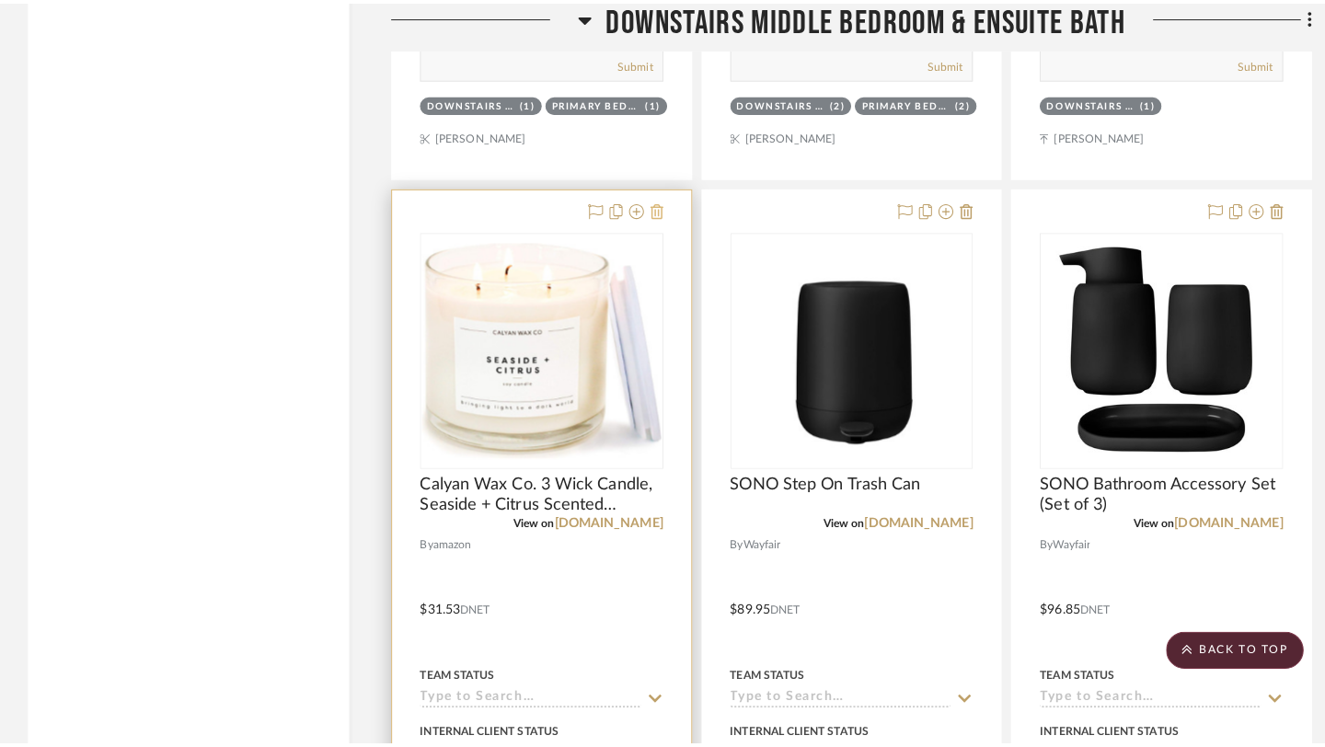
scroll to position [0, 0]
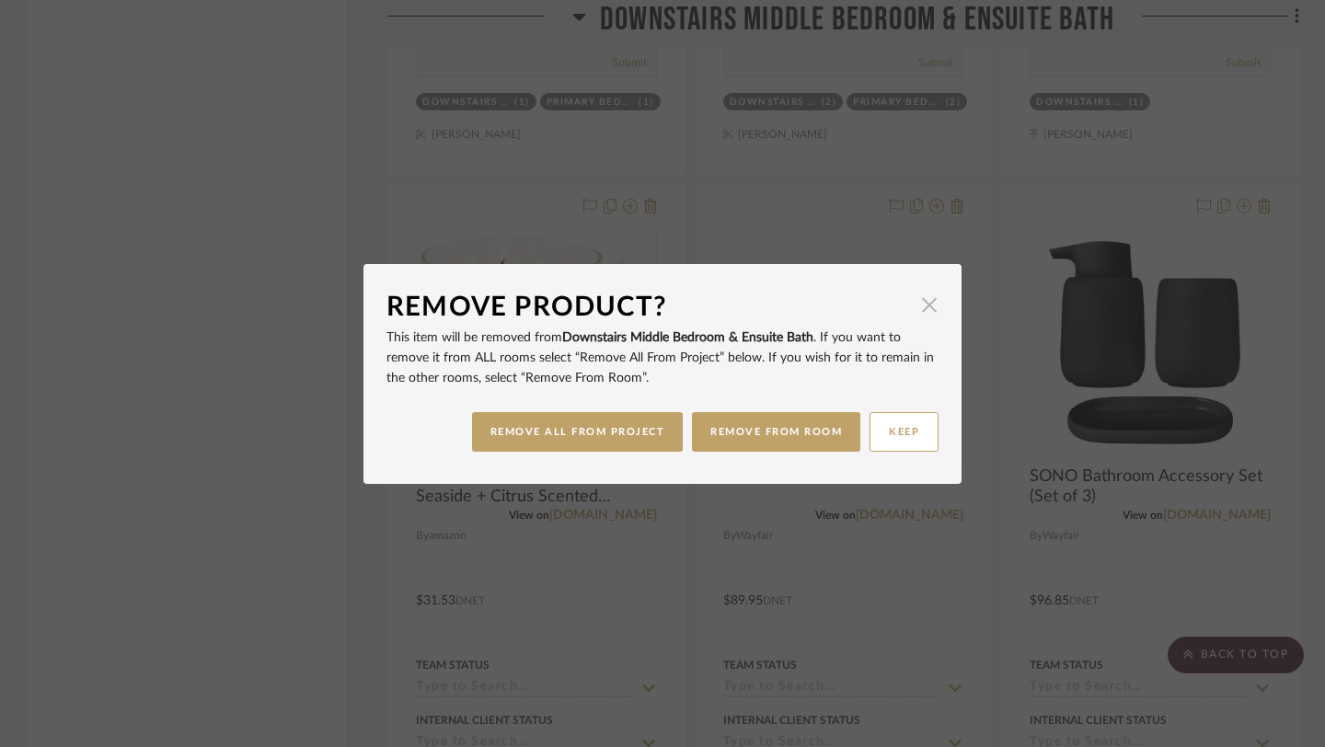
click at [924, 310] on span "button" at bounding box center [929, 305] width 37 height 37
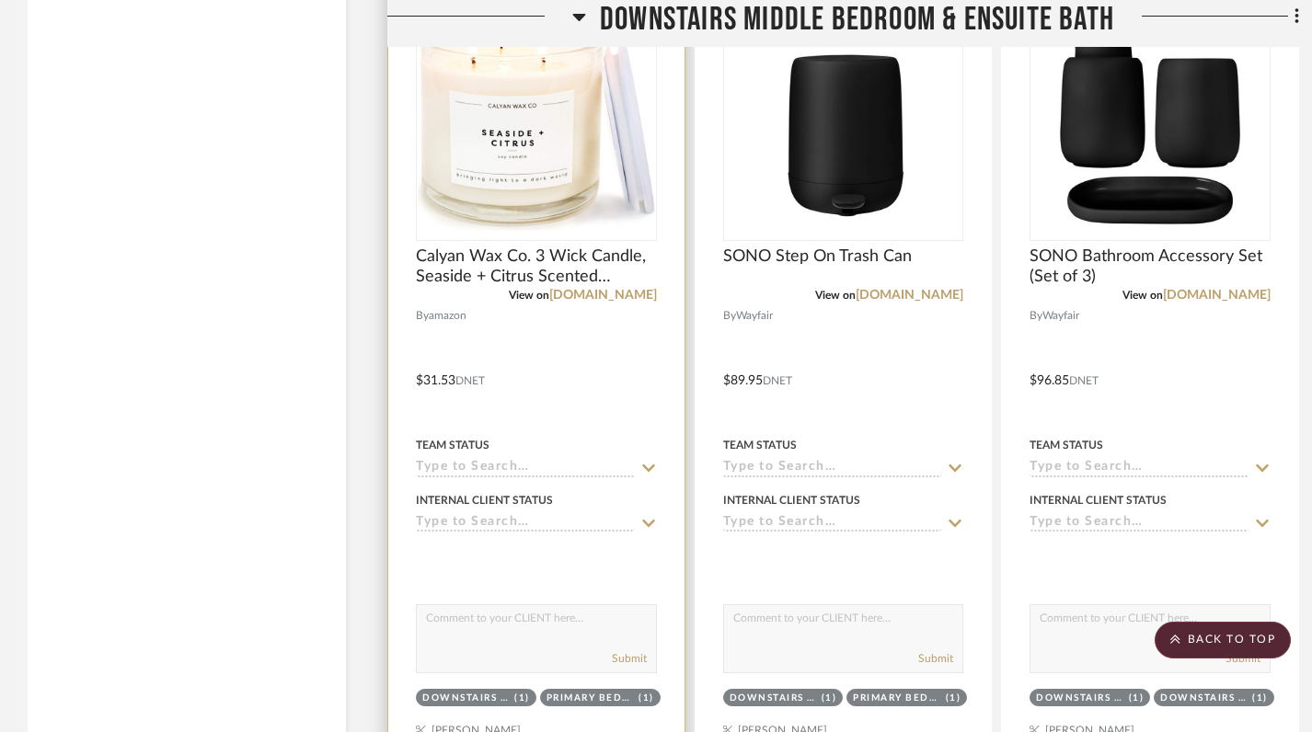
scroll to position [3330, 0]
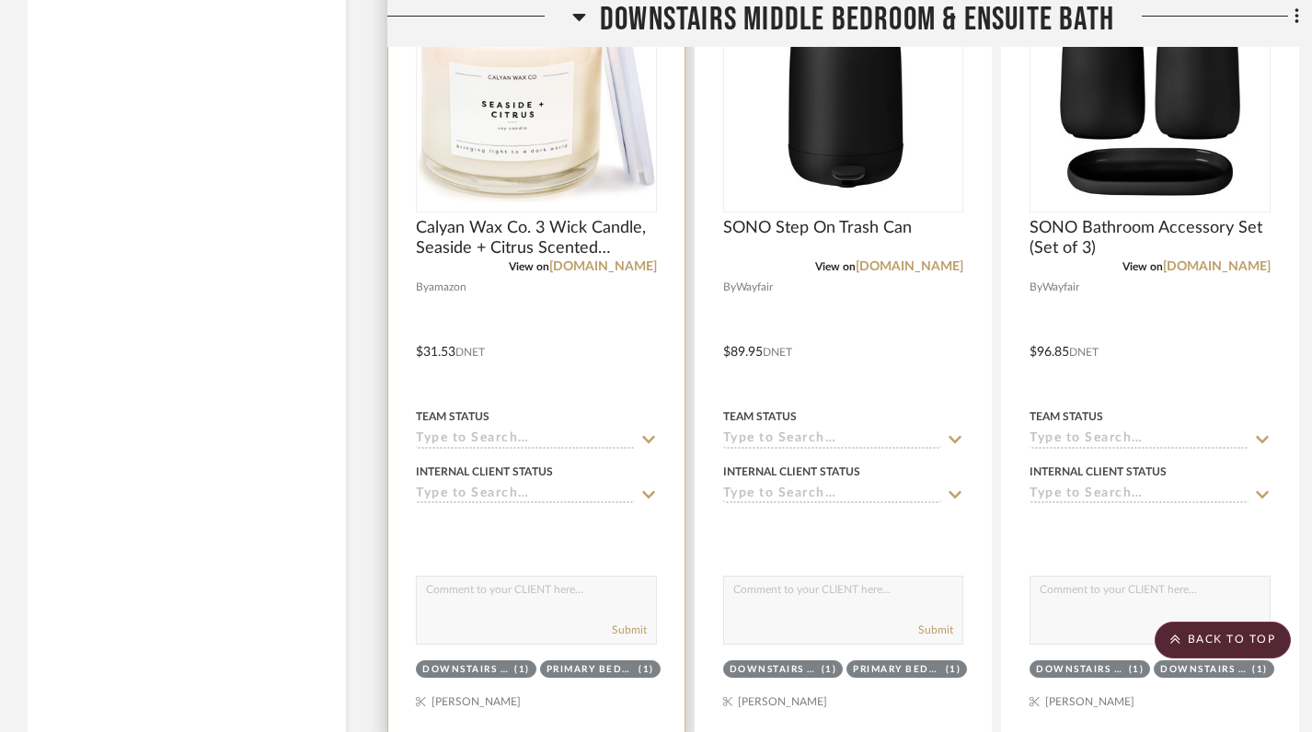
click at [587, 645] on div at bounding box center [536, 339] width 296 height 805
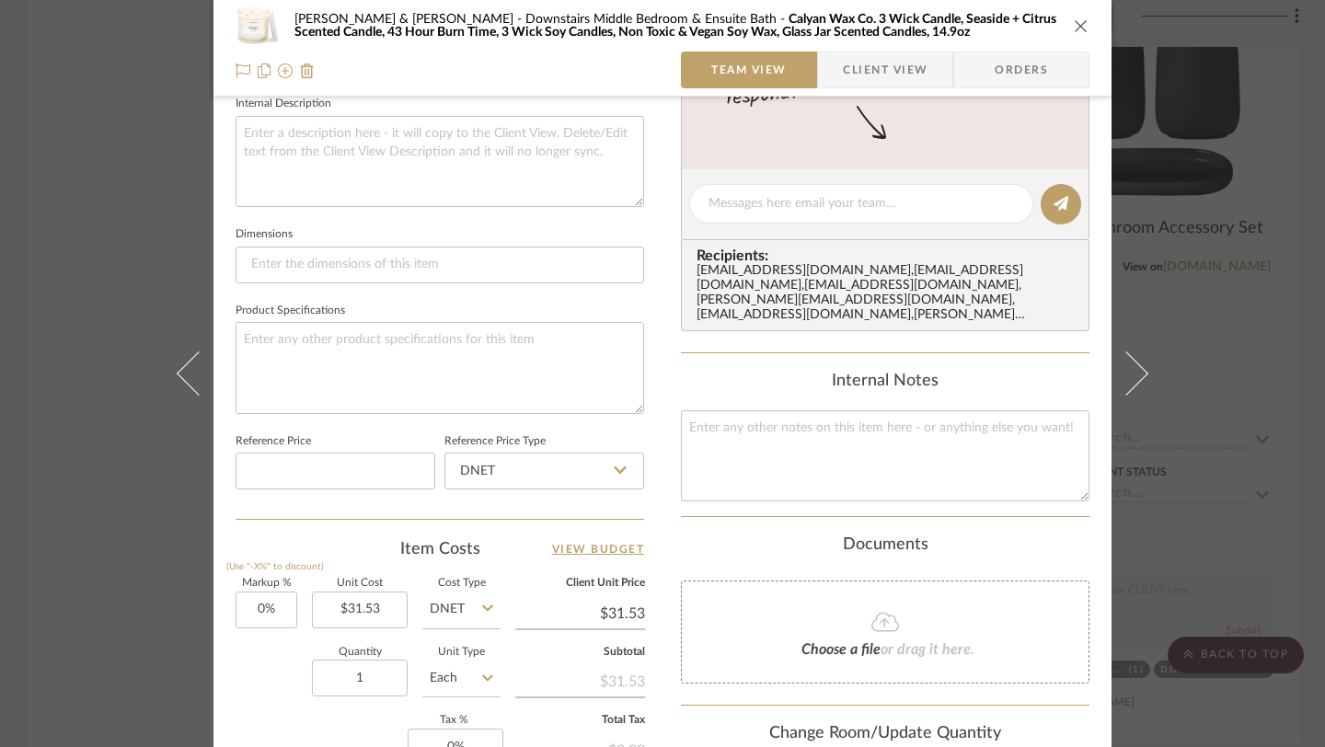
scroll to position [966, 0]
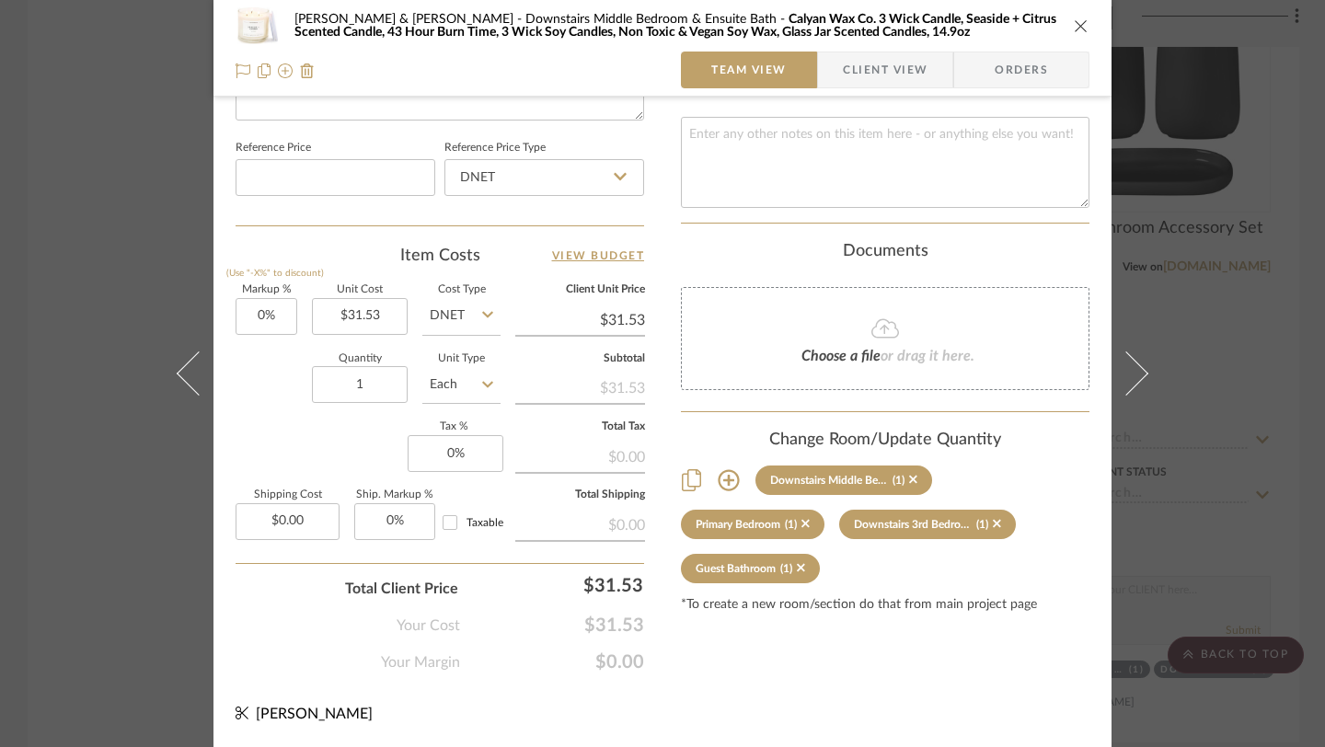
click at [1074, 24] on icon "close" at bounding box center [1081, 25] width 15 height 15
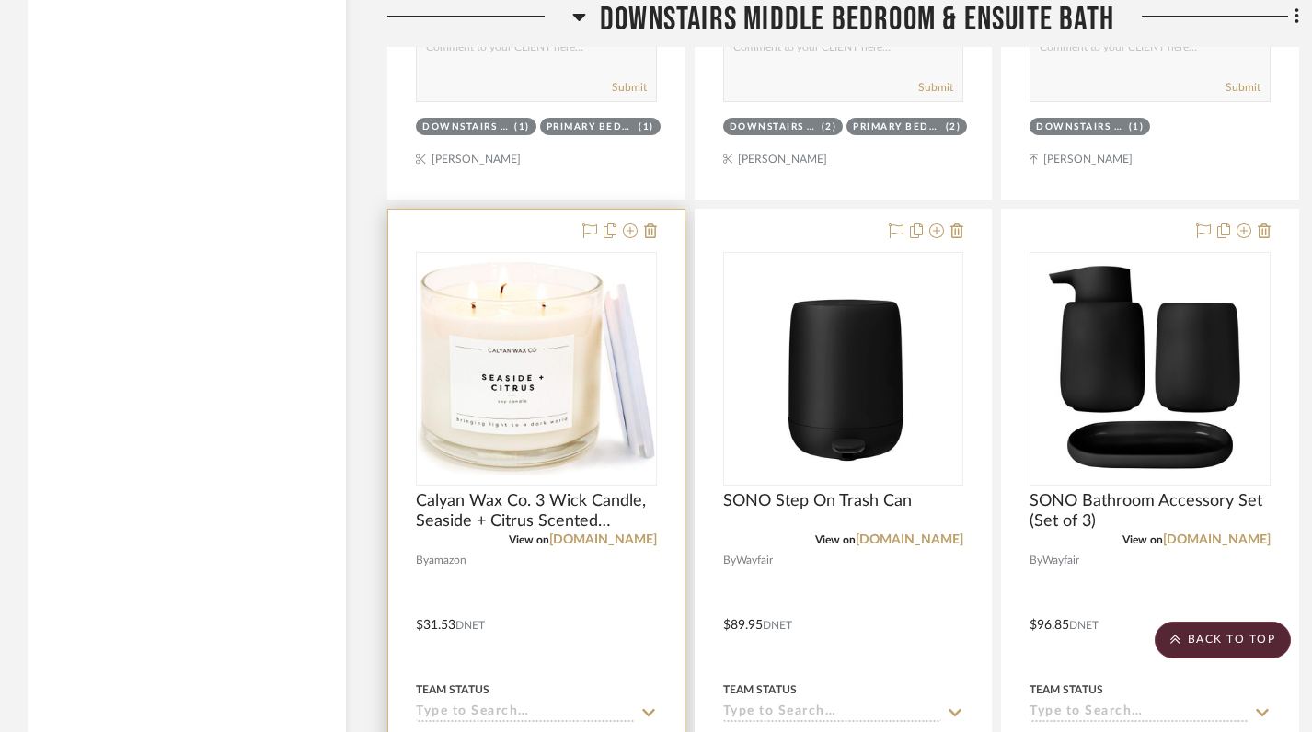
scroll to position [3051, 0]
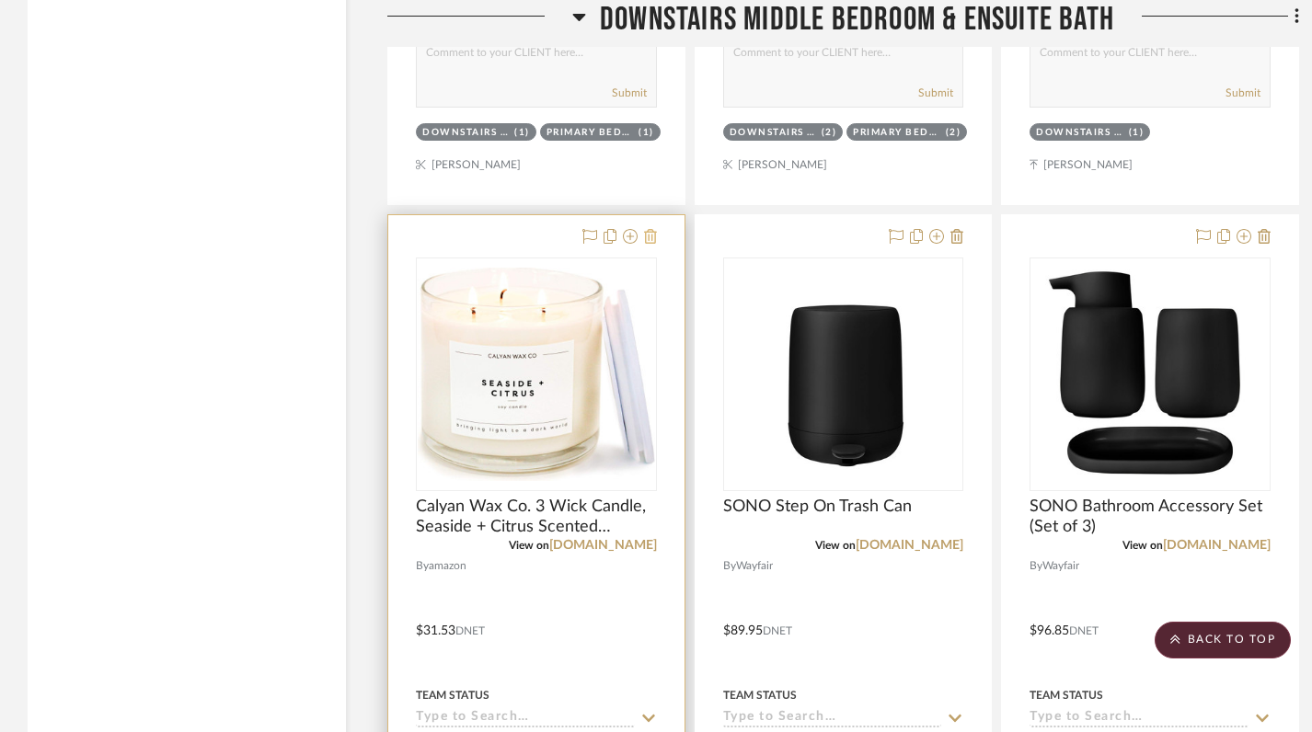
click at [648, 229] on icon at bounding box center [650, 236] width 13 height 15
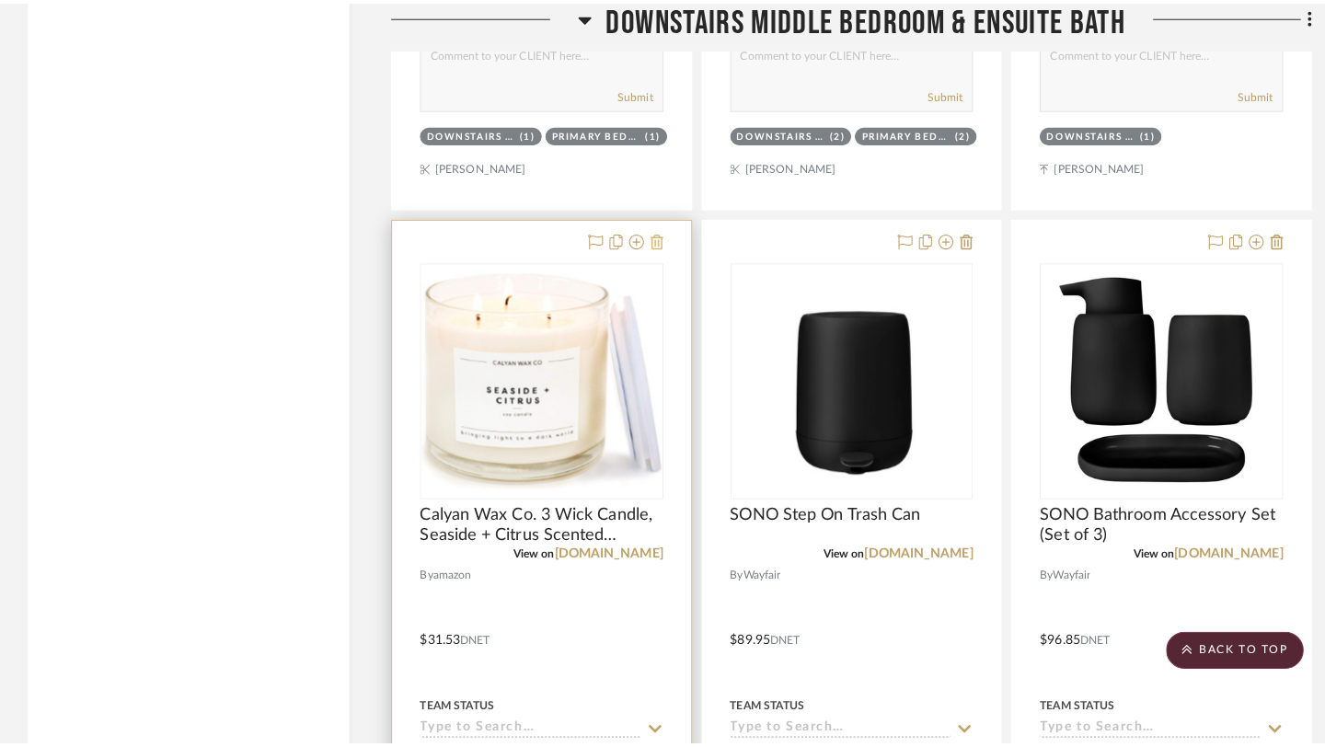
scroll to position [0, 0]
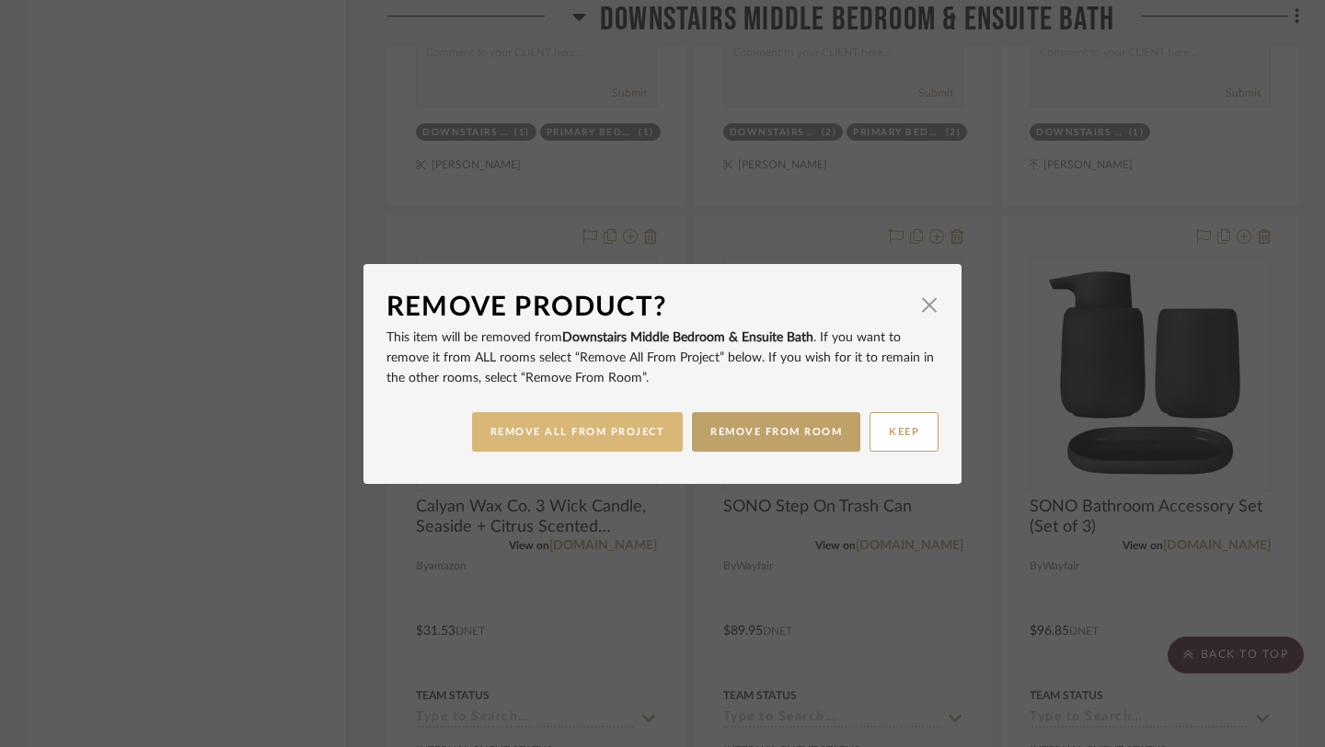
click at [644, 427] on button "REMOVE ALL FROM PROJECT" at bounding box center [578, 432] width 212 height 40
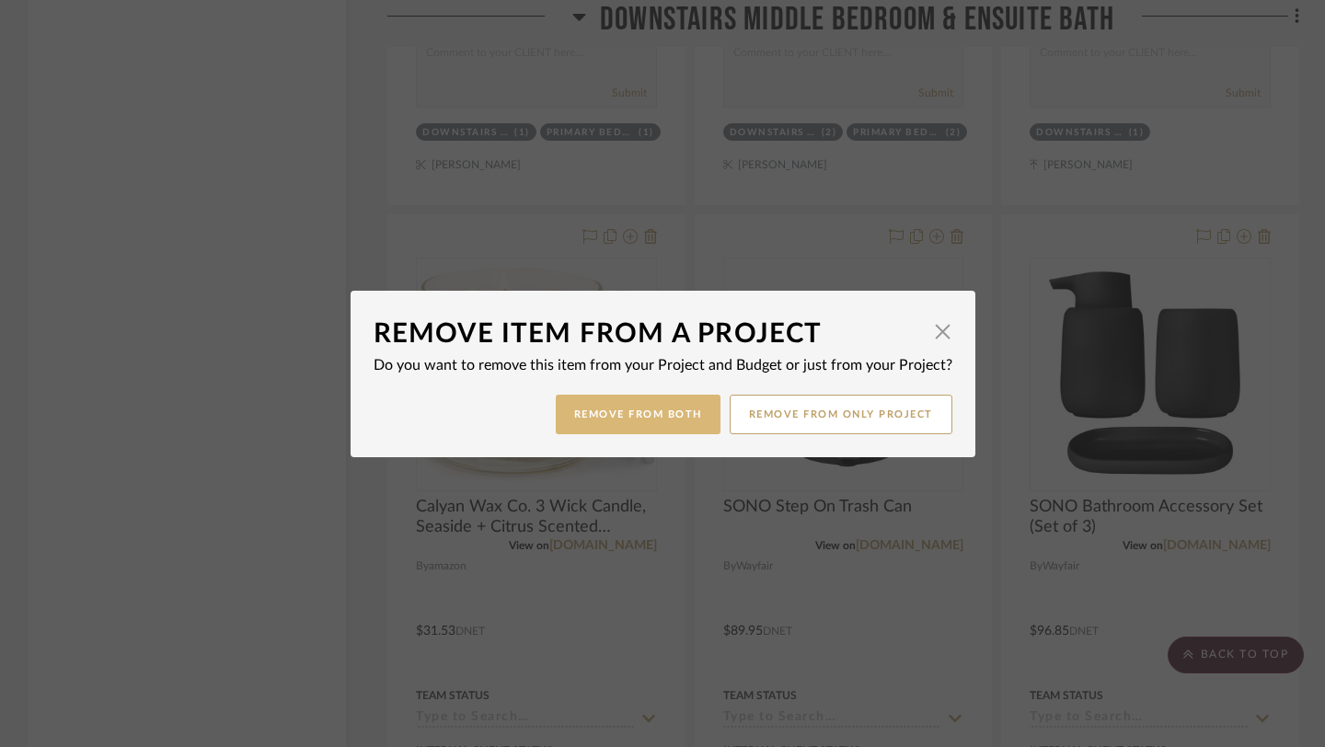
click at [665, 420] on button "Remove from Both" at bounding box center [638, 415] width 165 height 40
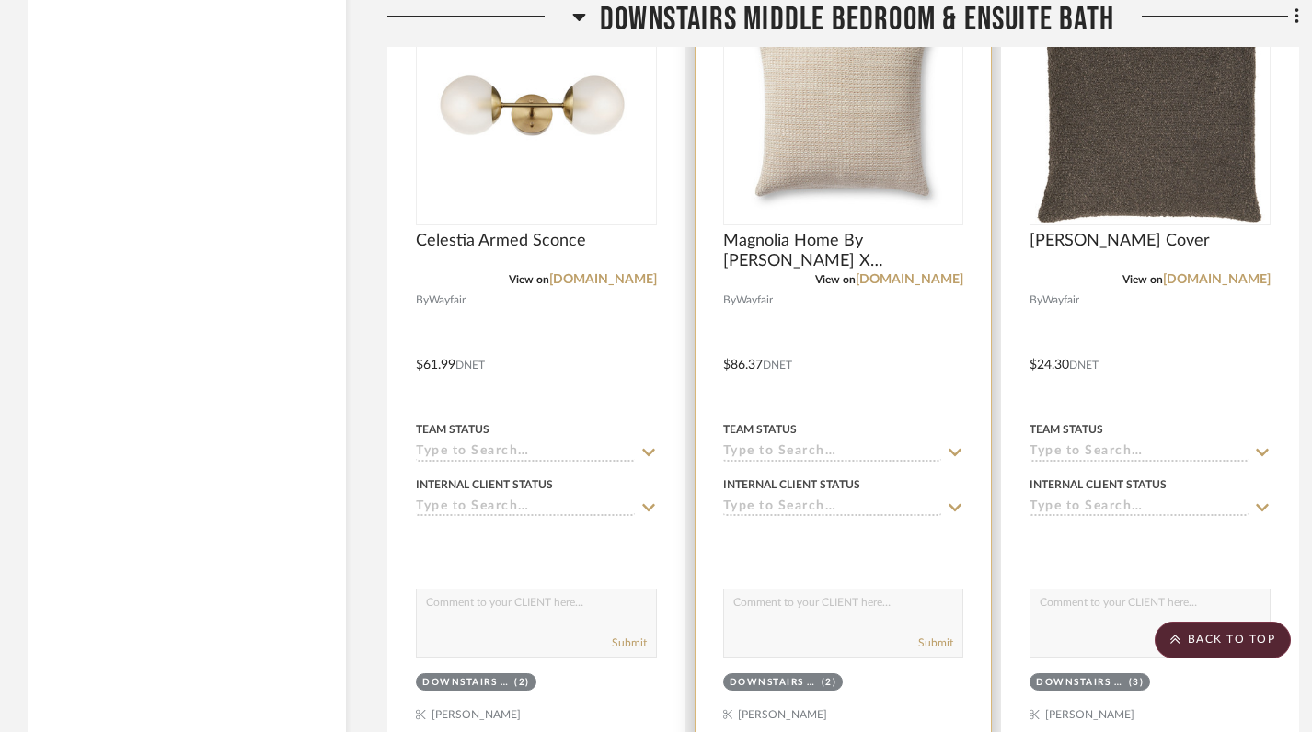
scroll to position [4938, 0]
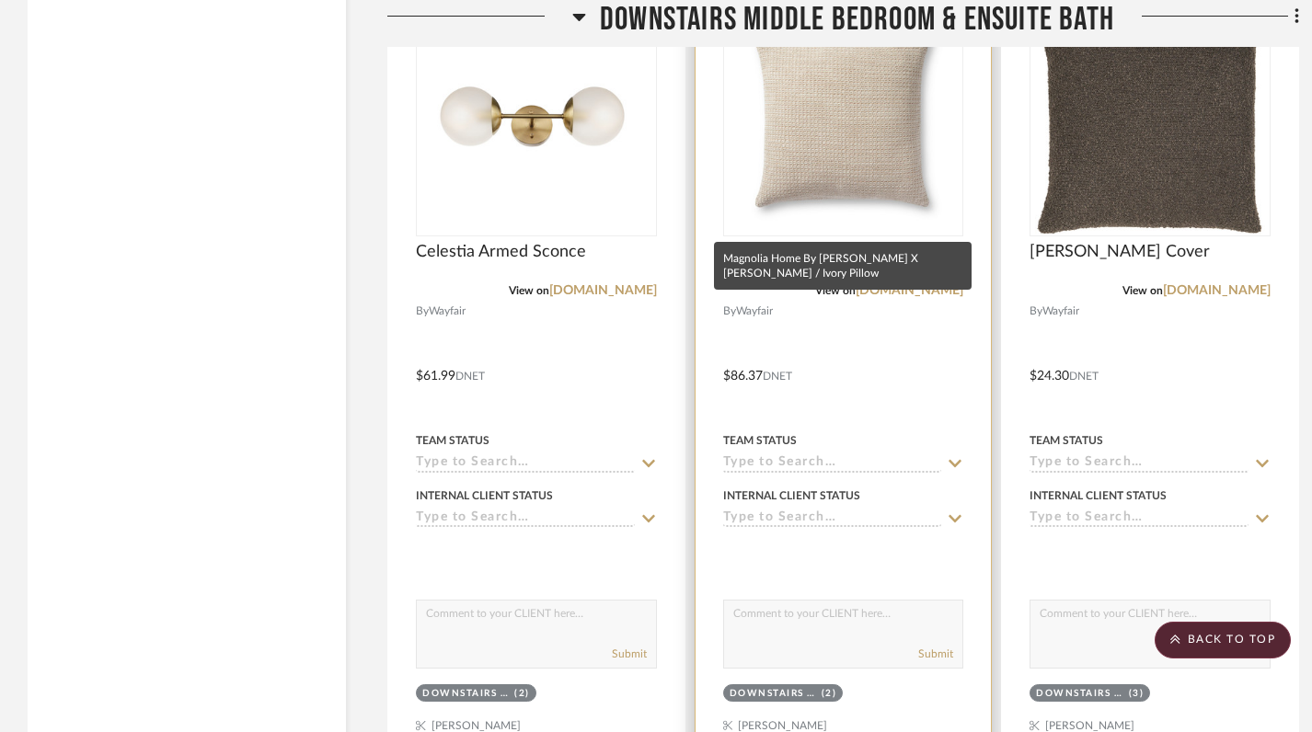
click at [820, 242] on span "Magnolia Home By [PERSON_NAME] X [PERSON_NAME] / Ivory Pillow" at bounding box center [843, 262] width 241 height 40
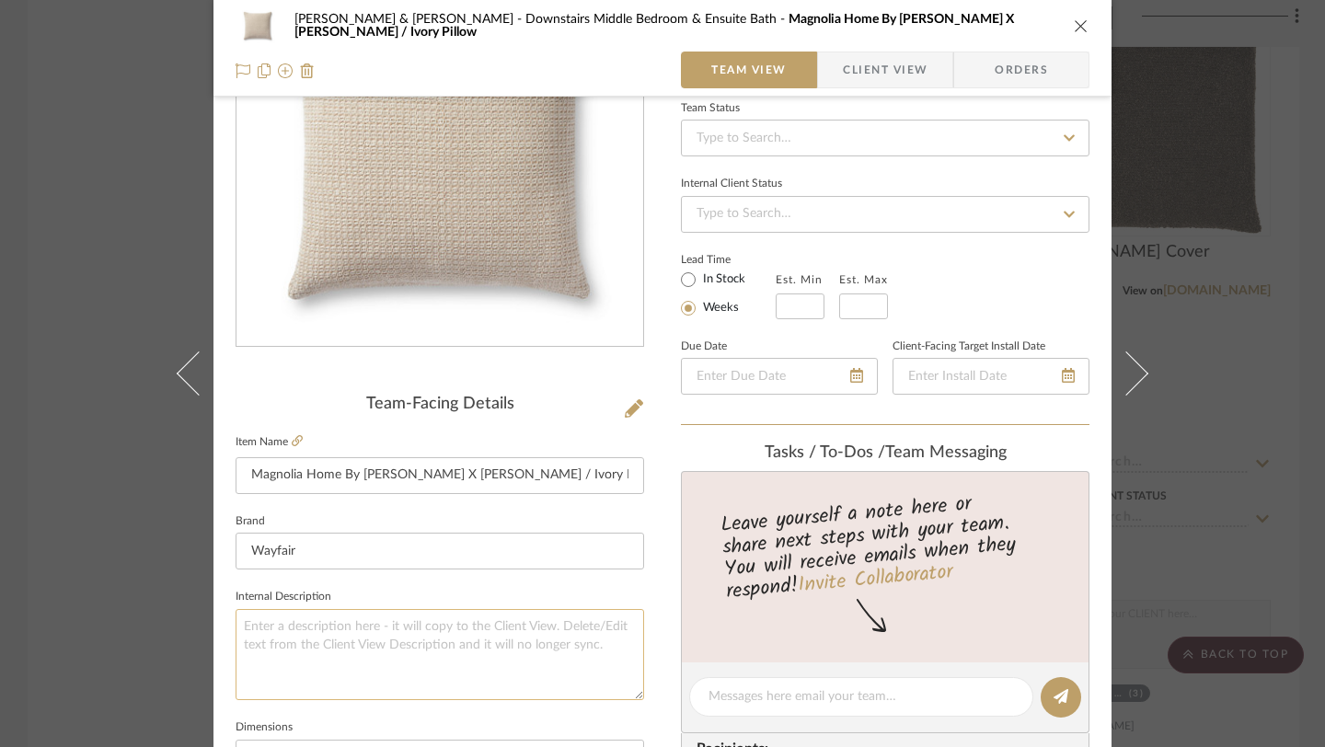
scroll to position [8, 0]
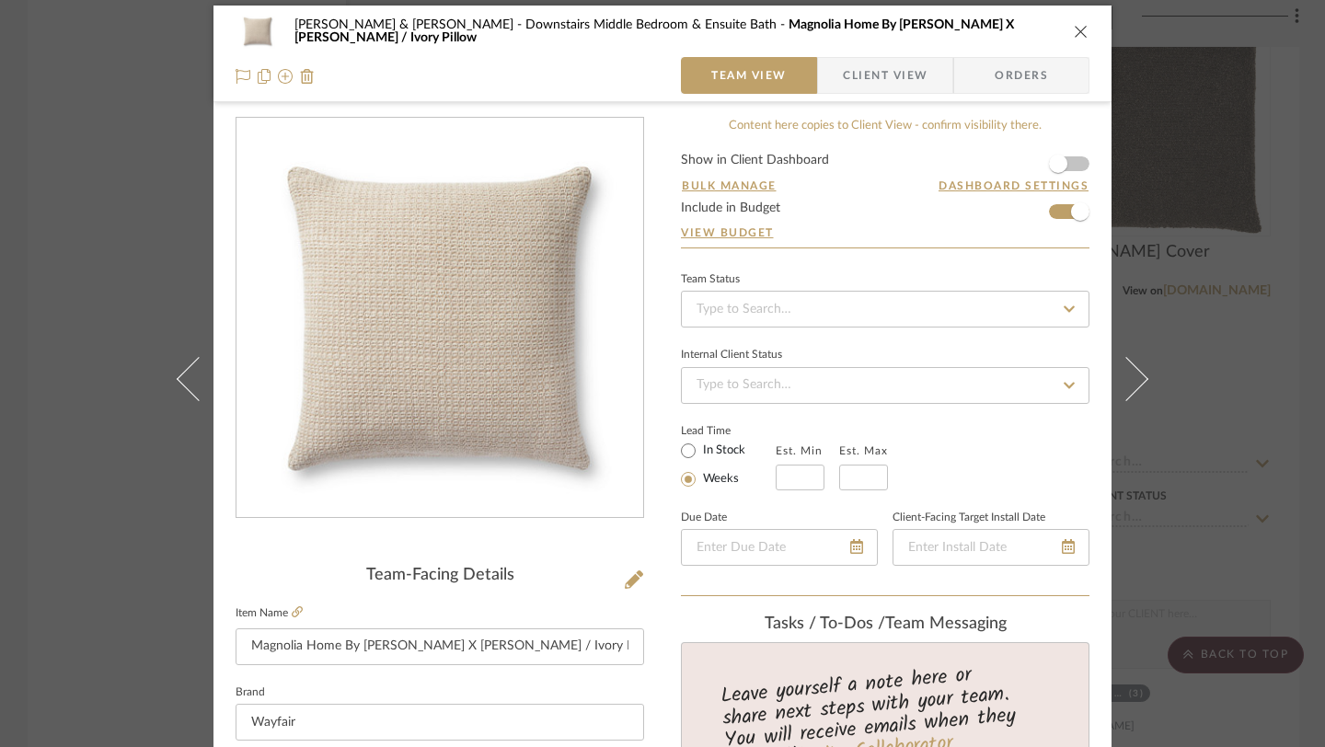
click at [1074, 29] on icon "close" at bounding box center [1081, 31] width 15 height 15
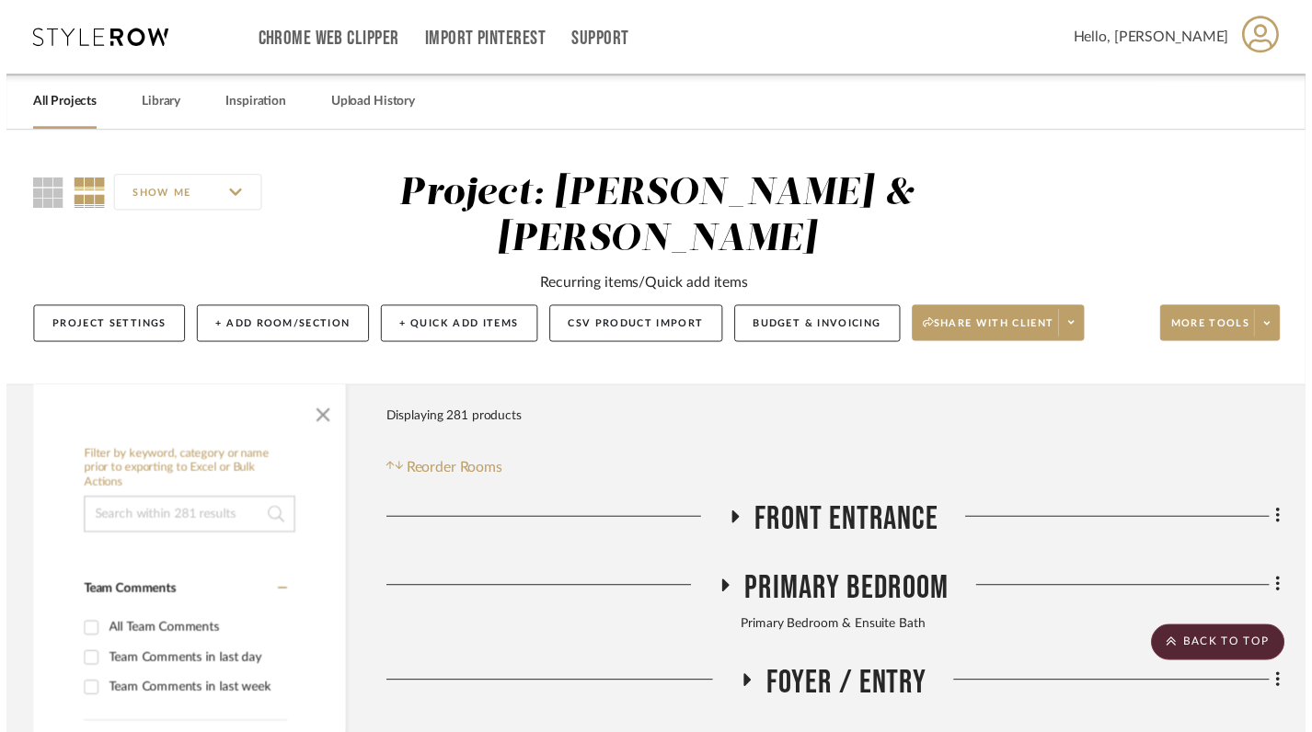
scroll to position [4938, 0]
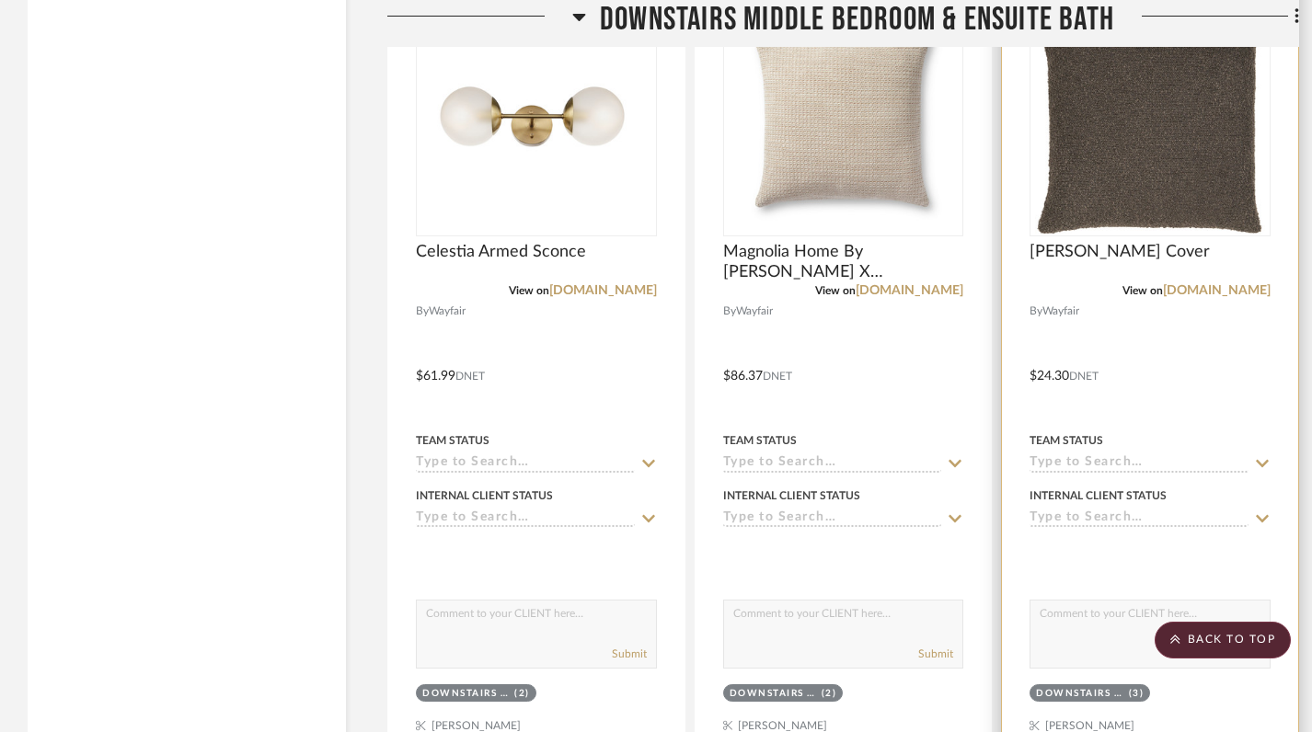
click at [0, 0] on img at bounding box center [0, 0] width 0 height 0
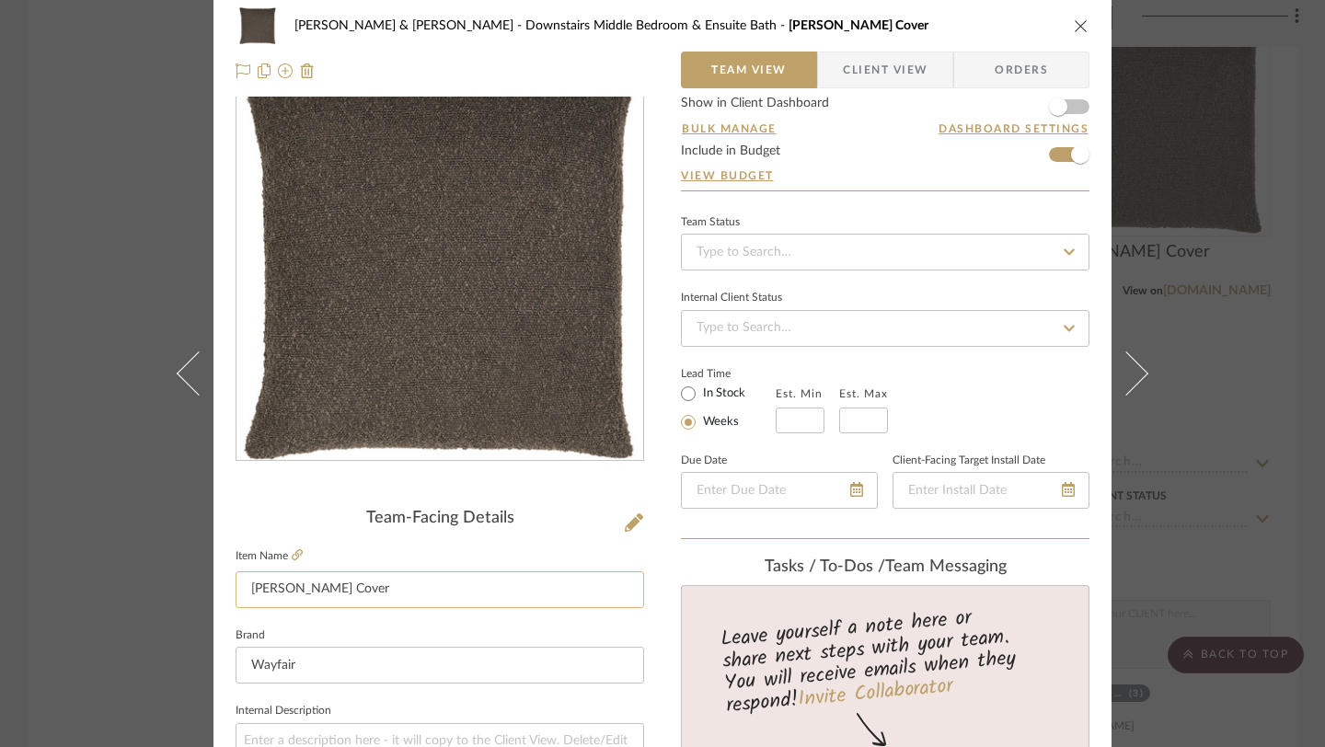
scroll to position [0, 0]
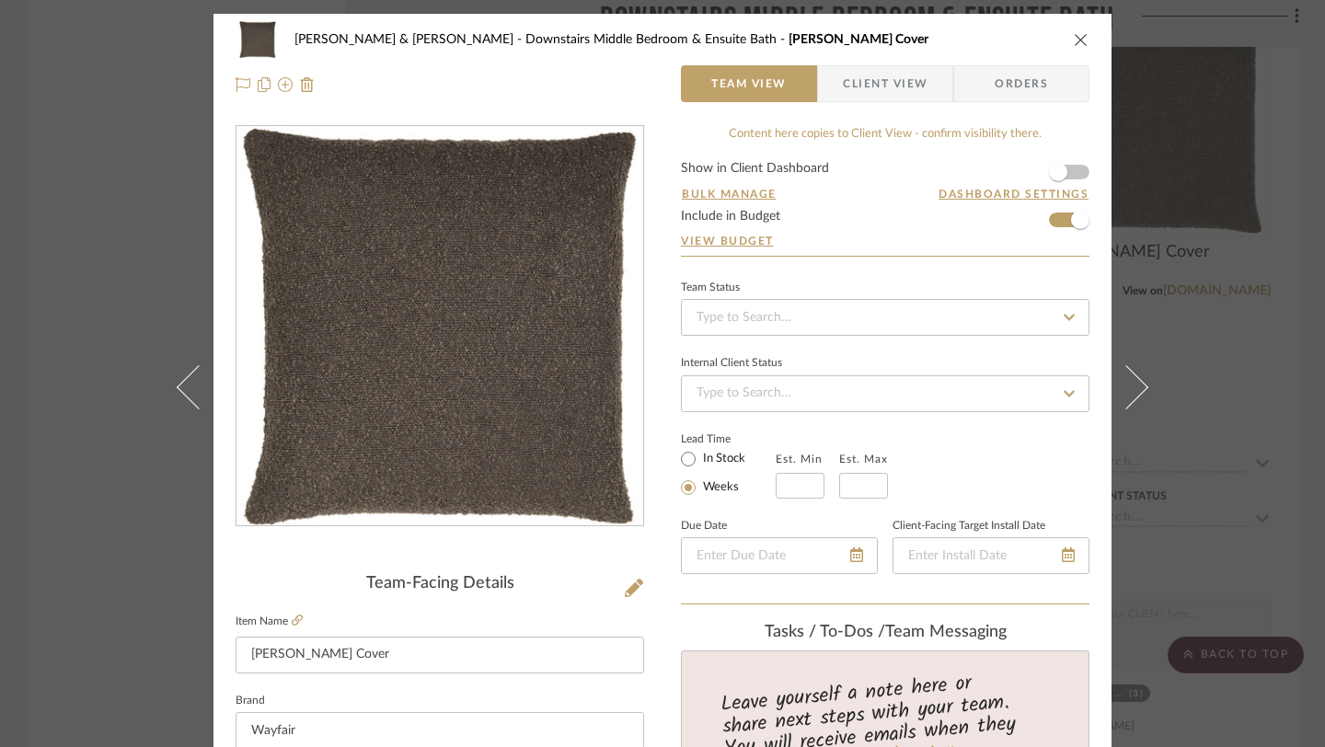
click at [1074, 41] on icon "close" at bounding box center [1081, 39] width 15 height 15
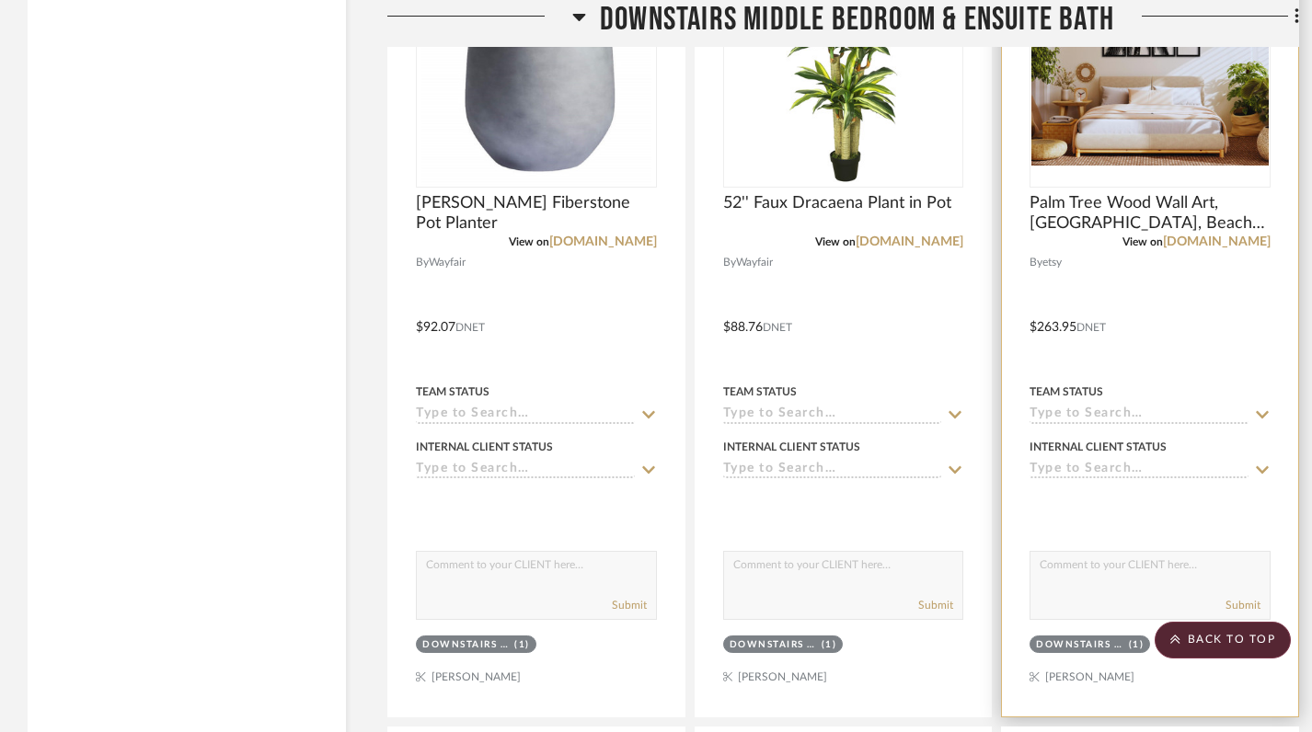
scroll to position [5608, 0]
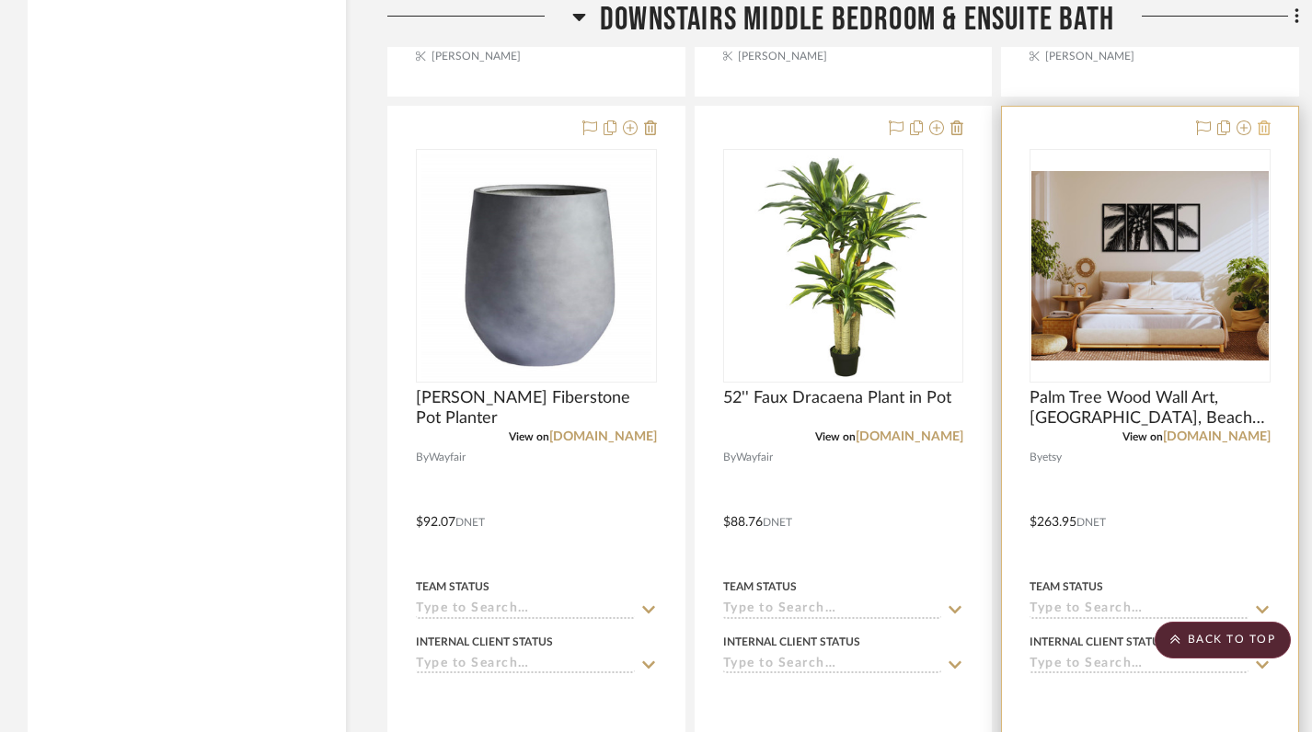
click at [1269, 121] on icon at bounding box center [1264, 128] width 13 height 15
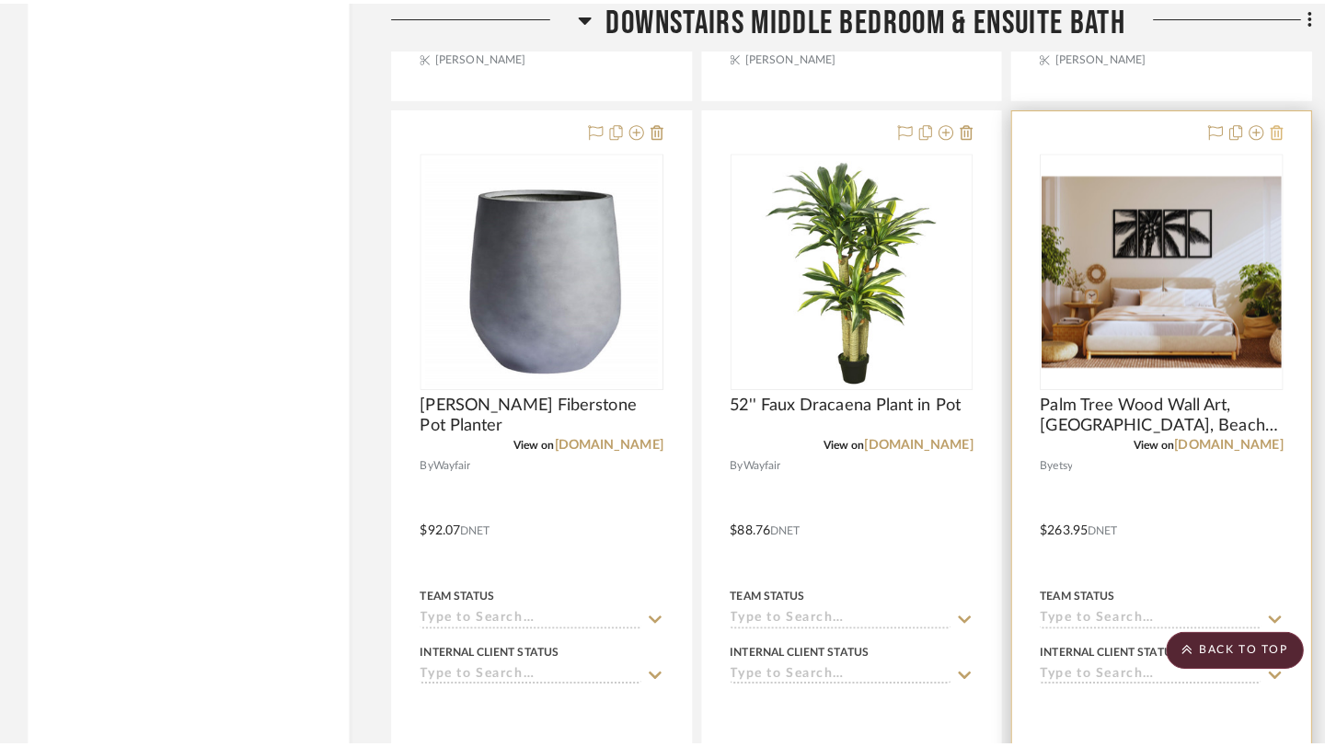
scroll to position [0, 0]
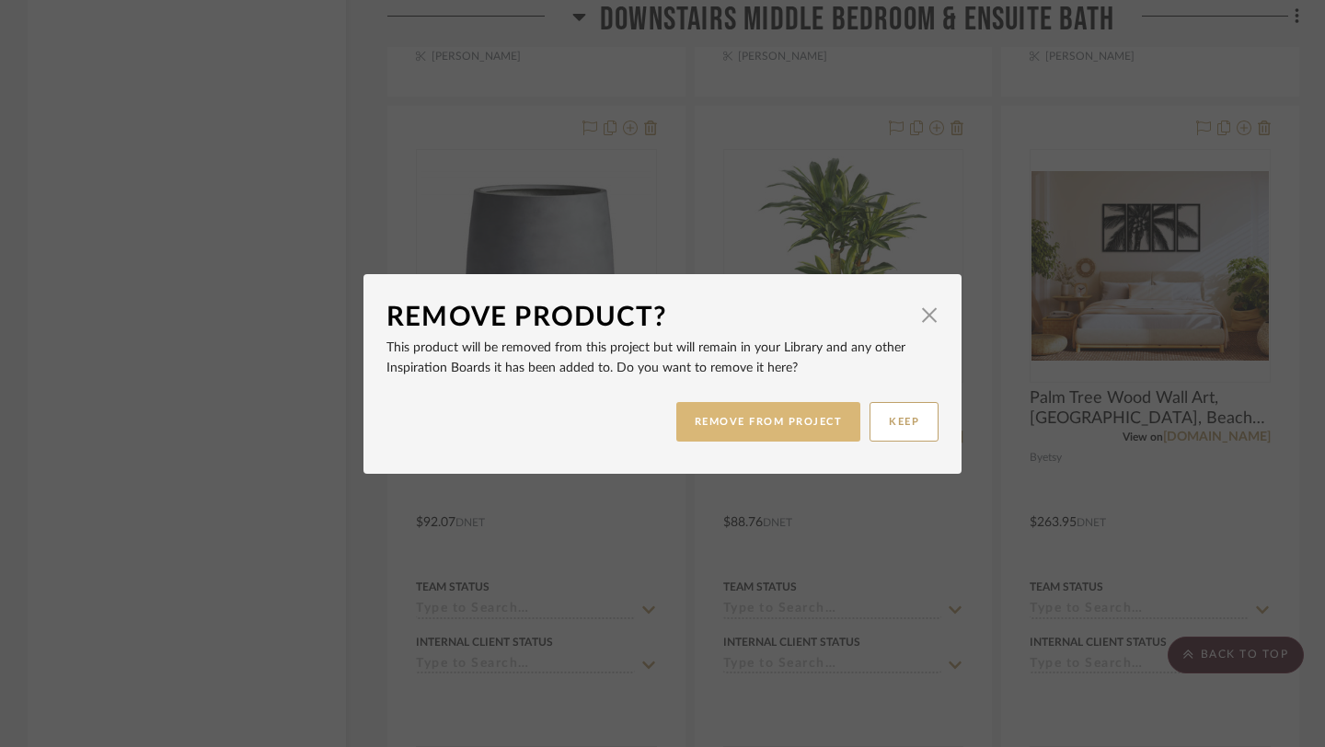
click at [798, 431] on button "REMOVE FROM PROJECT" at bounding box center [768, 422] width 185 height 40
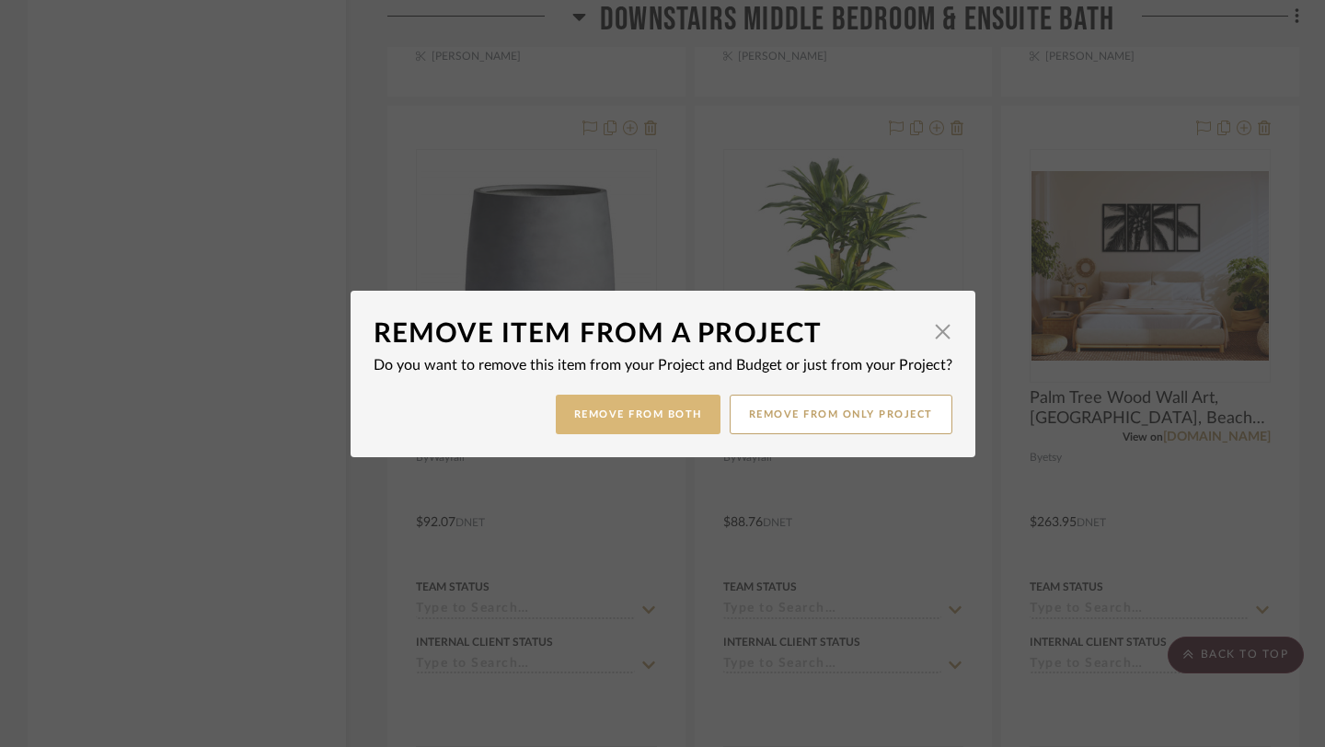
click at [651, 427] on button "Remove from Both" at bounding box center [638, 415] width 165 height 40
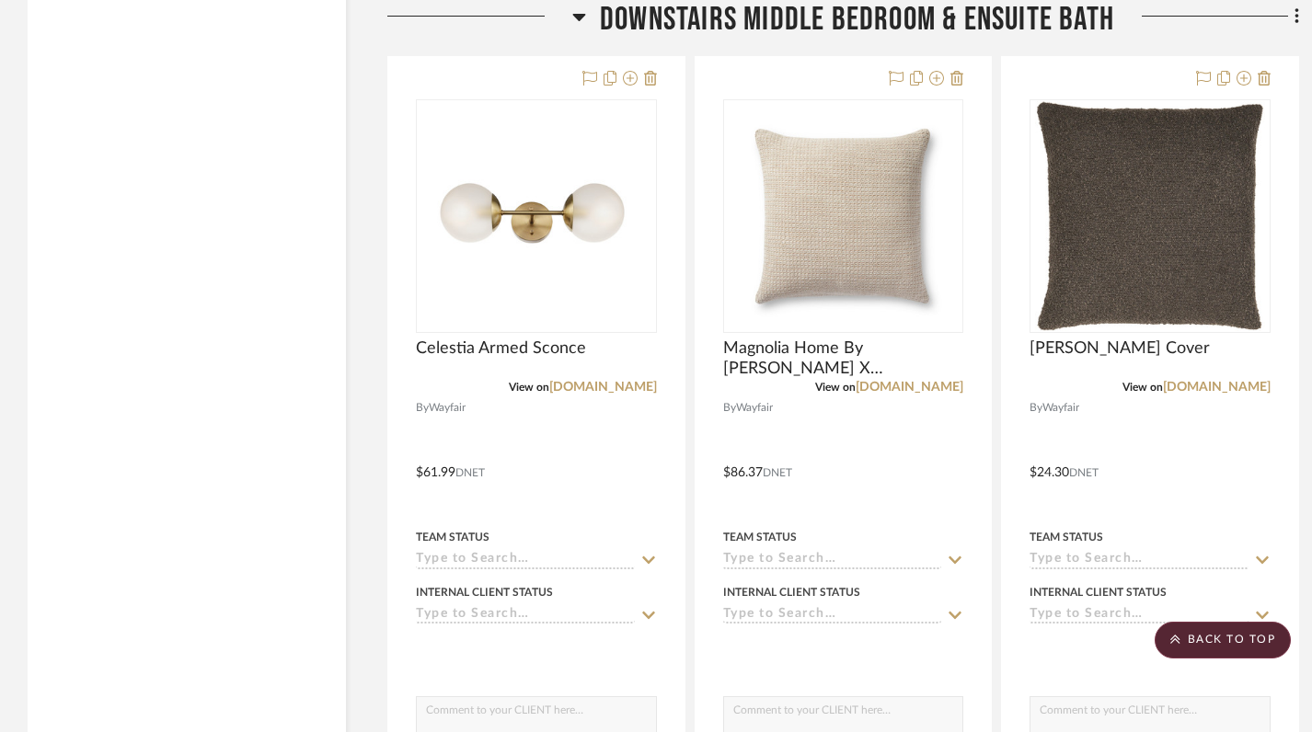
scroll to position [4843, 0]
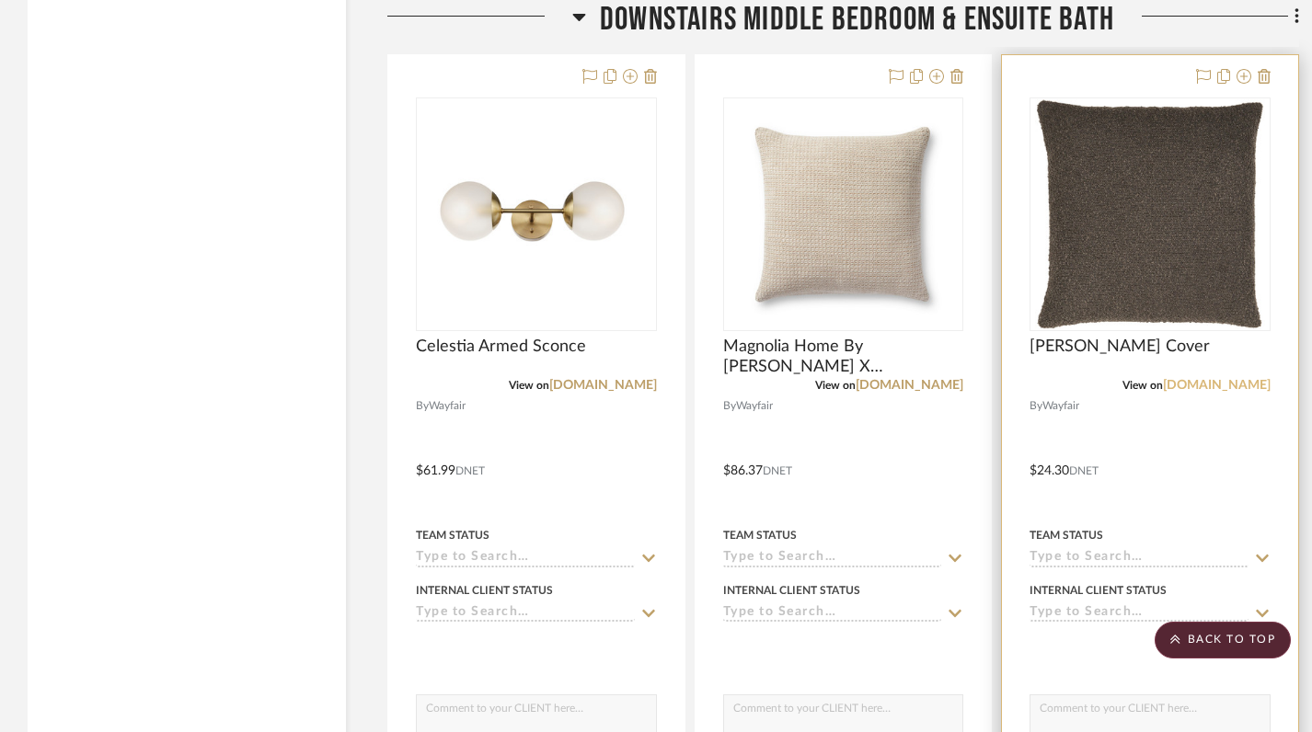
click at [1221, 379] on link "[DOMAIN_NAME]" at bounding box center [1217, 385] width 108 height 13
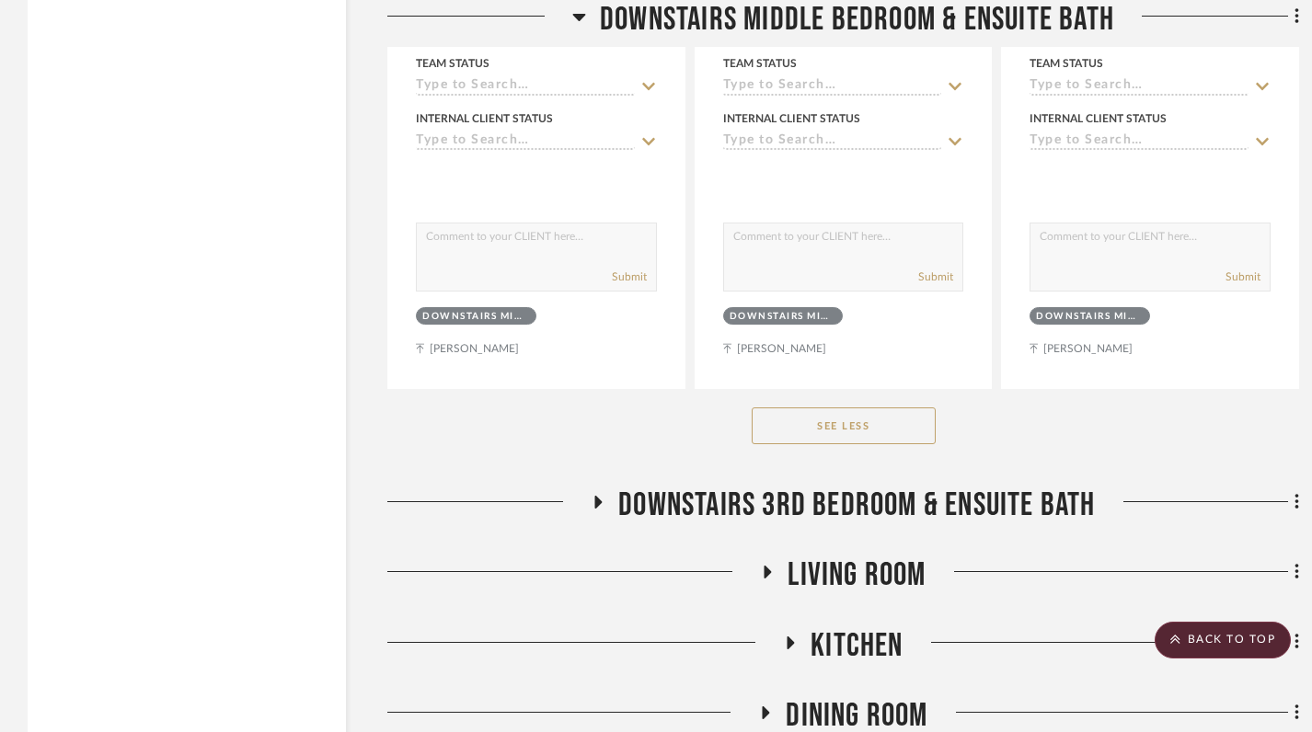
scroll to position [8018, 0]
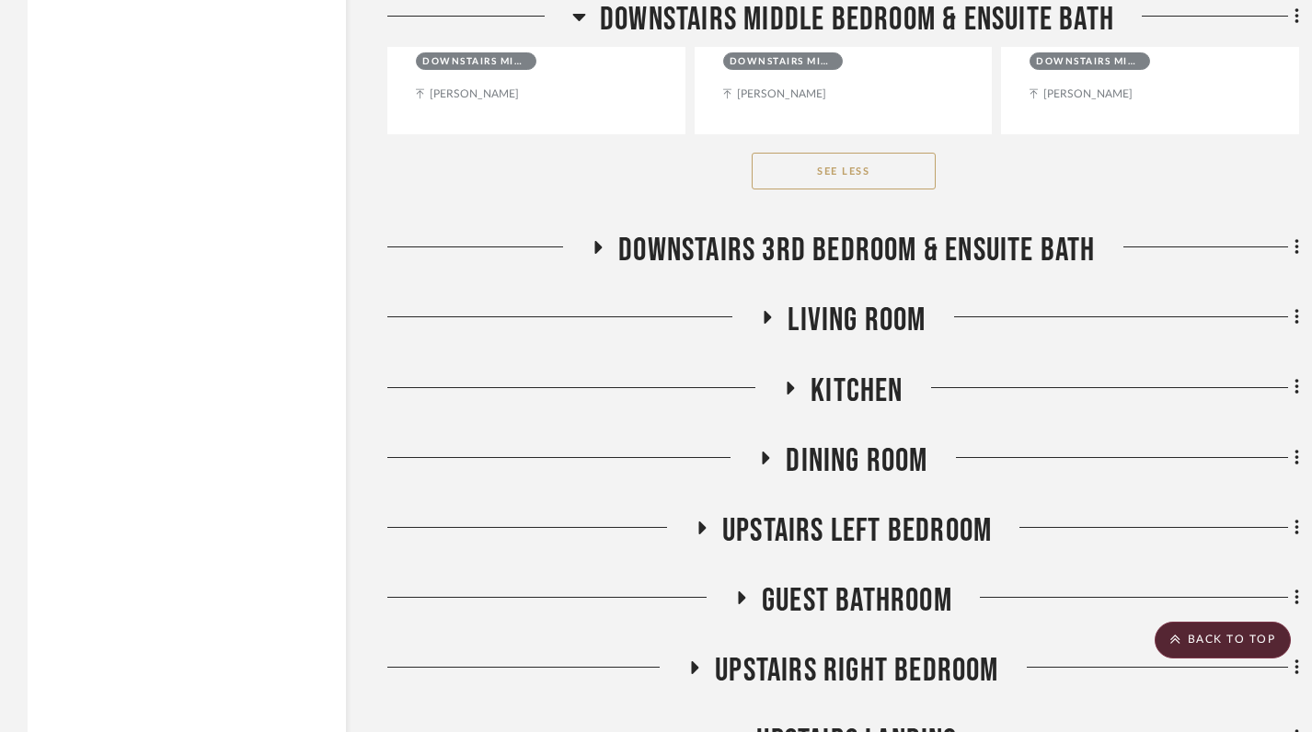
click at [581, 22] on icon at bounding box center [579, 17] width 14 height 22
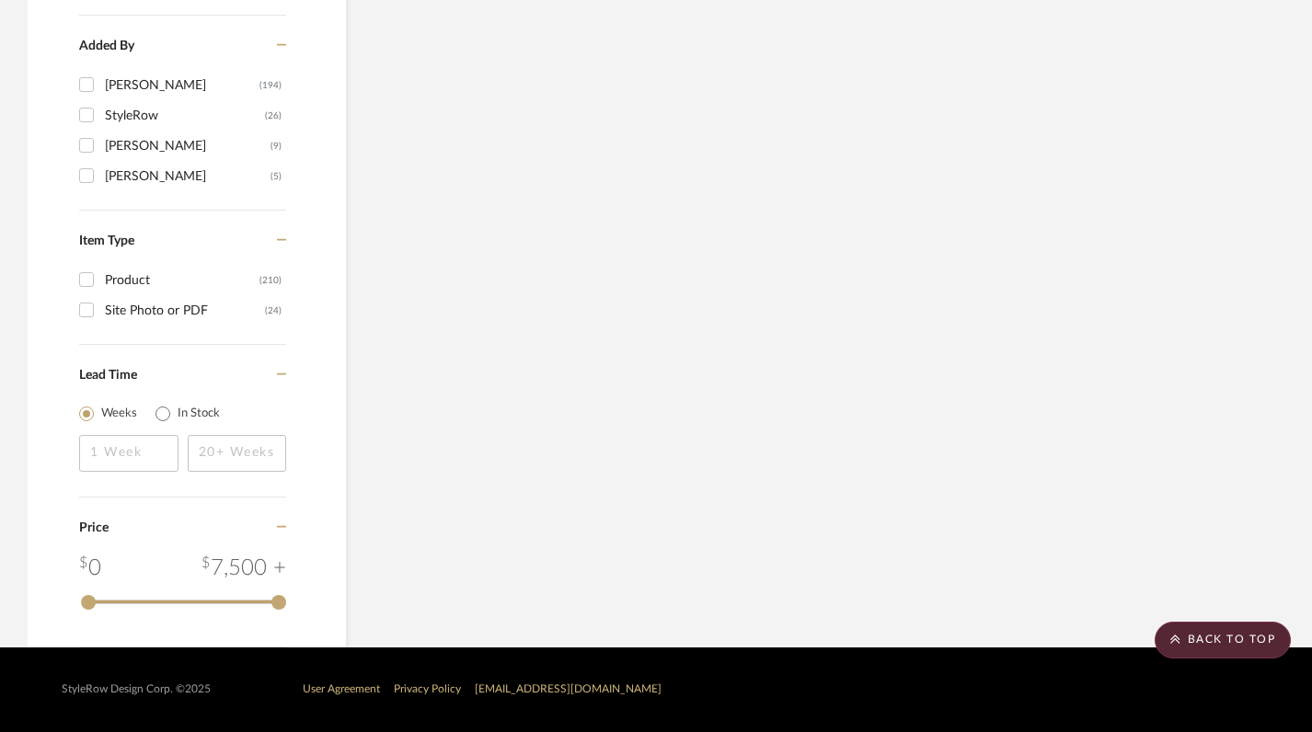
scroll to position [2074, 0]
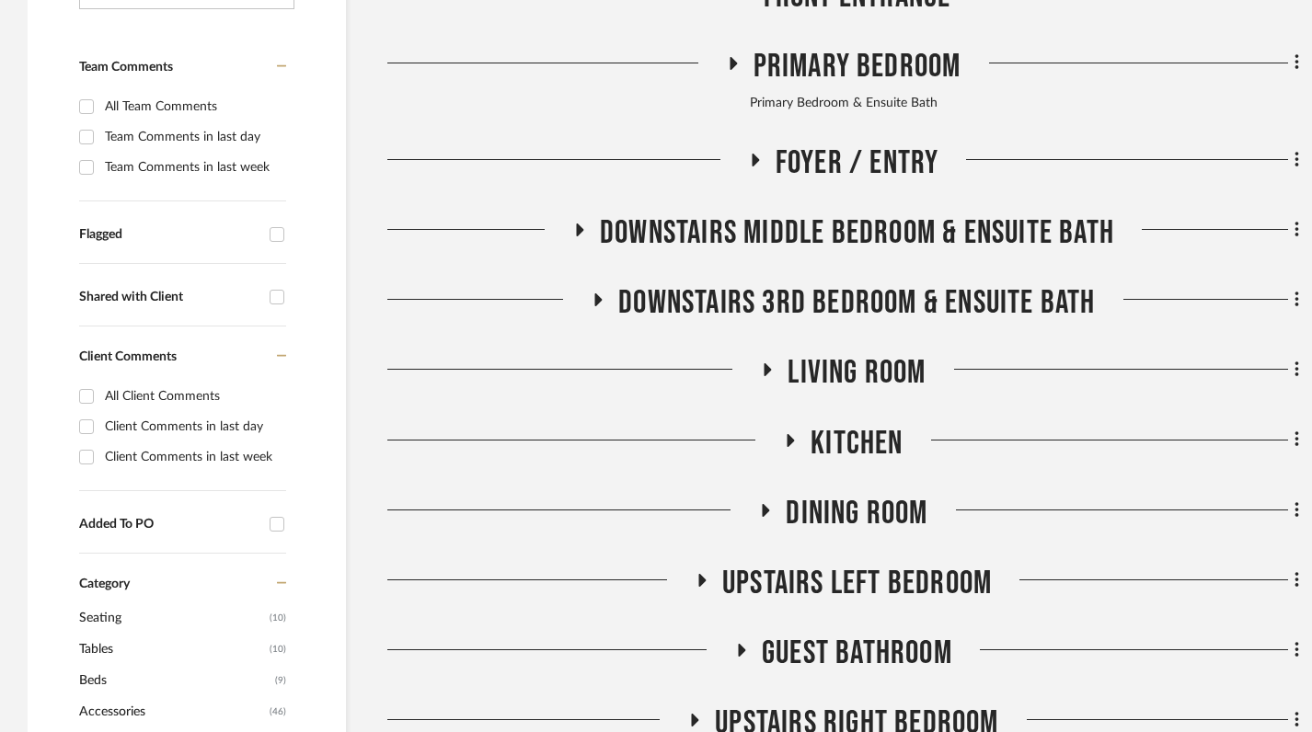
scroll to position [593, 0]
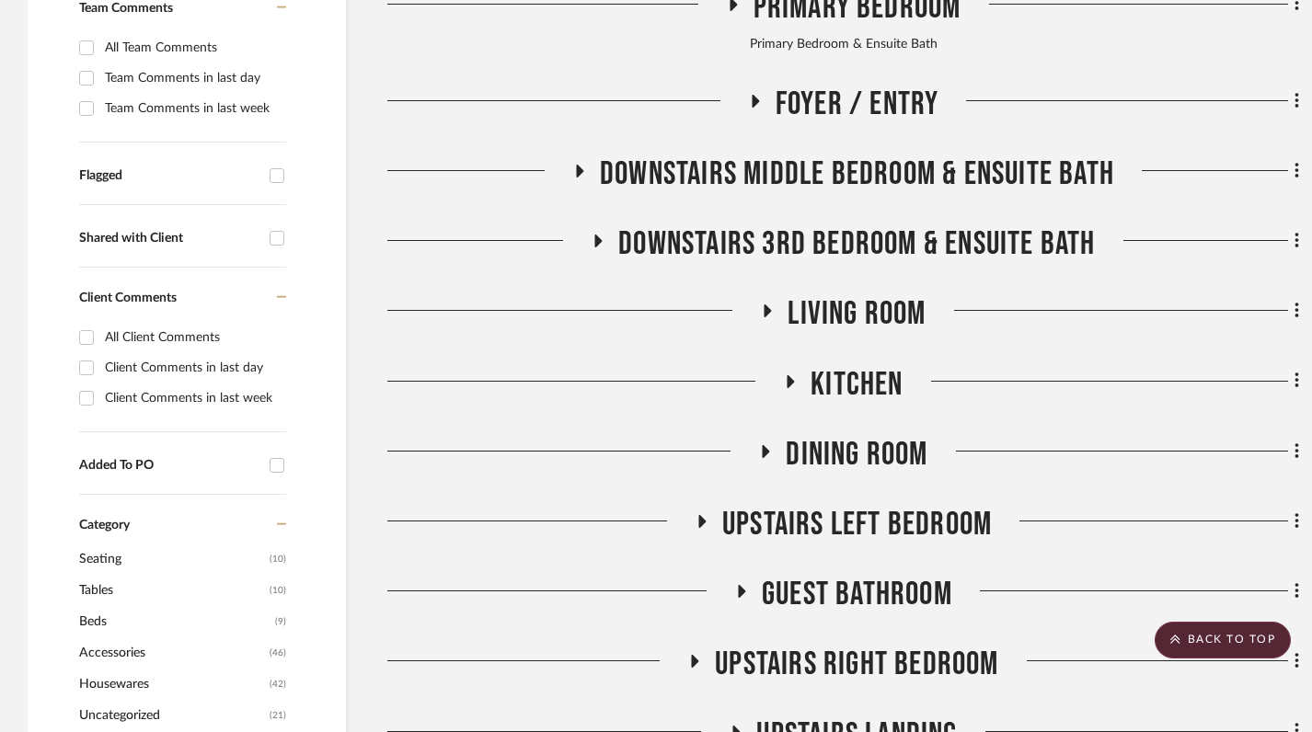
click at [591, 235] on icon at bounding box center [598, 242] width 22 height 14
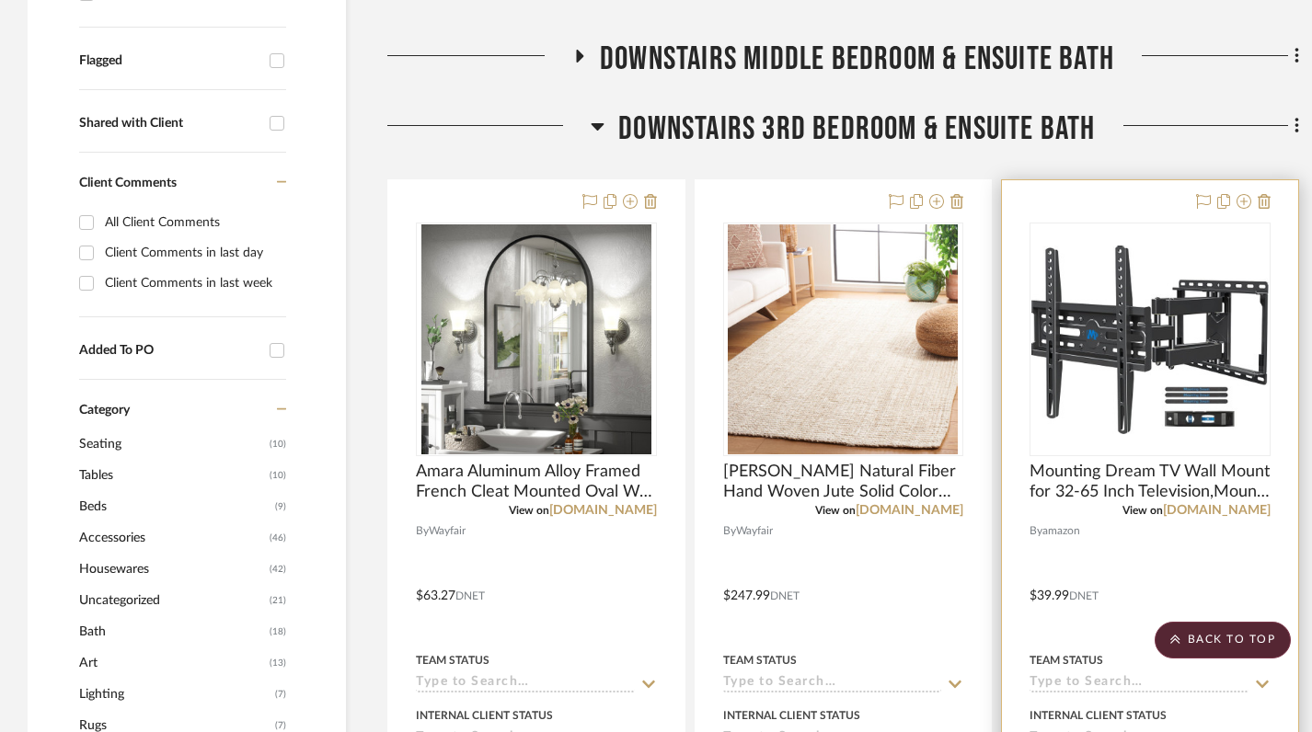
scroll to position [710, 0]
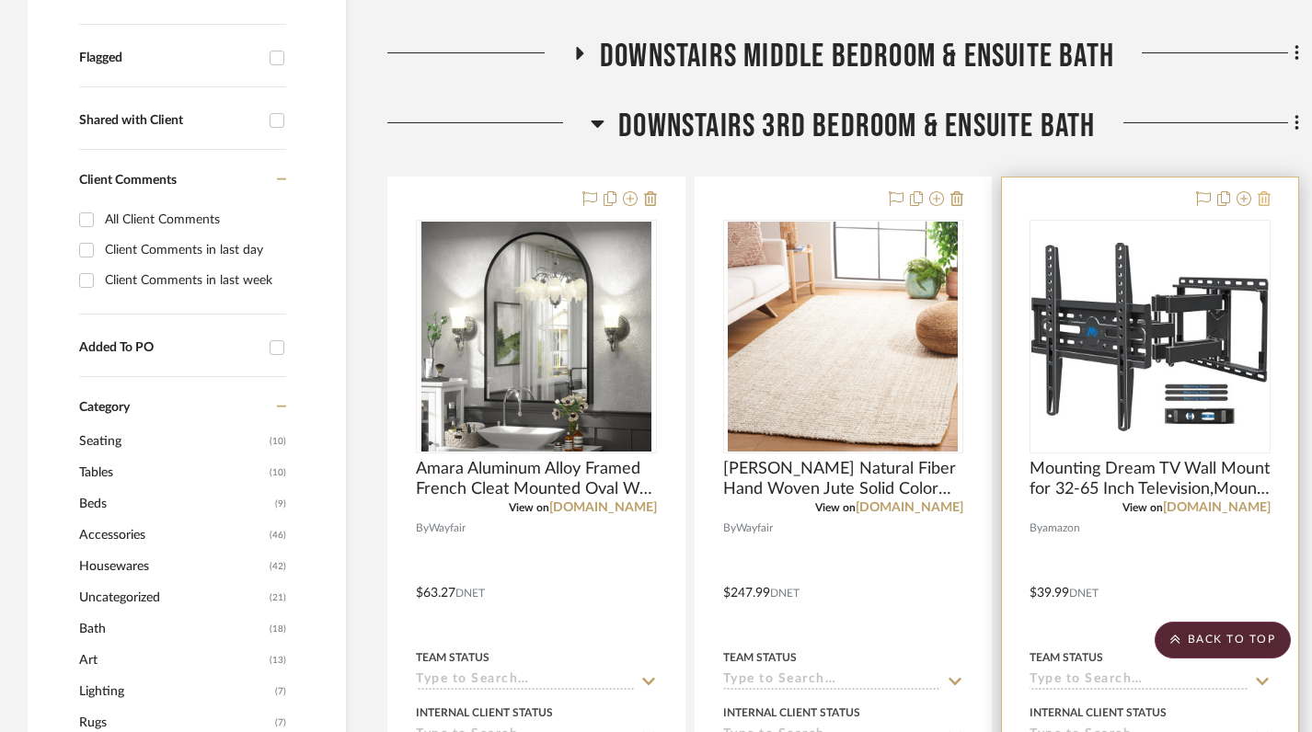
click at [1264, 191] on icon at bounding box center [1264, 198] width 13 height 15
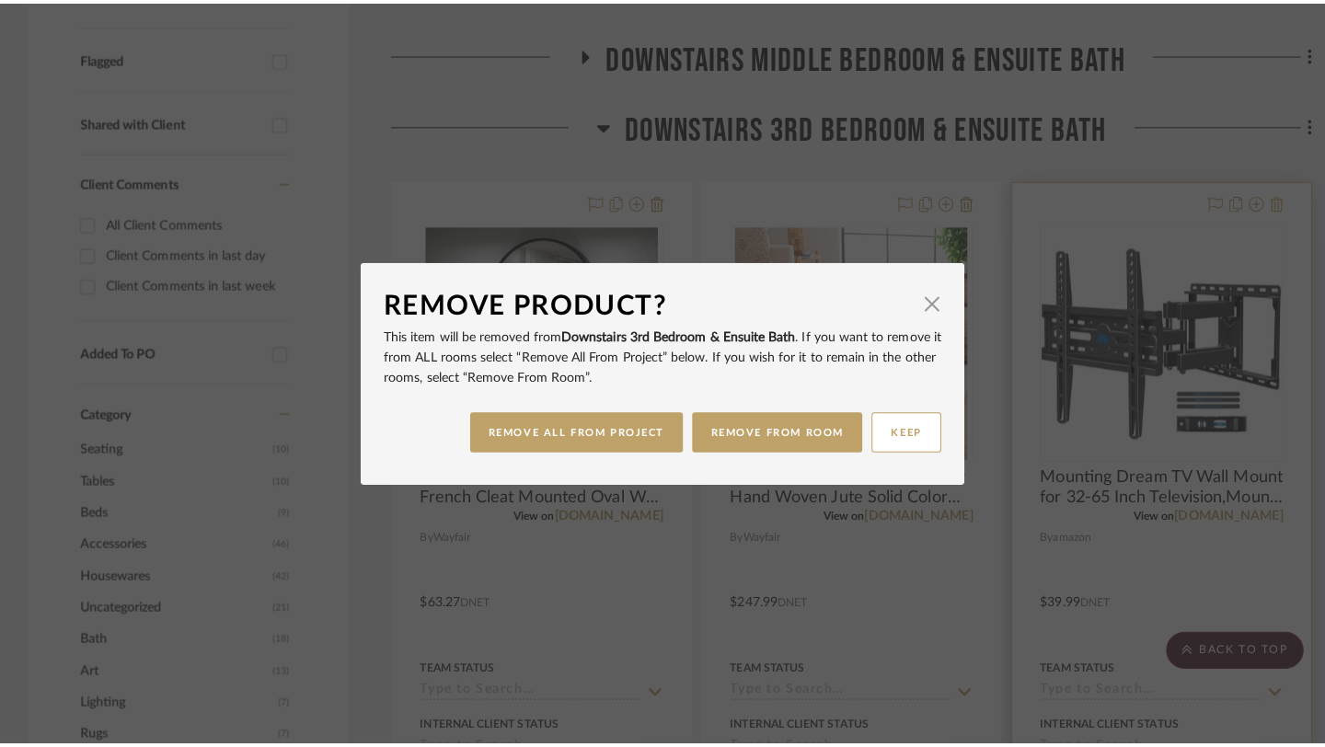
scroll to position [0, 0]
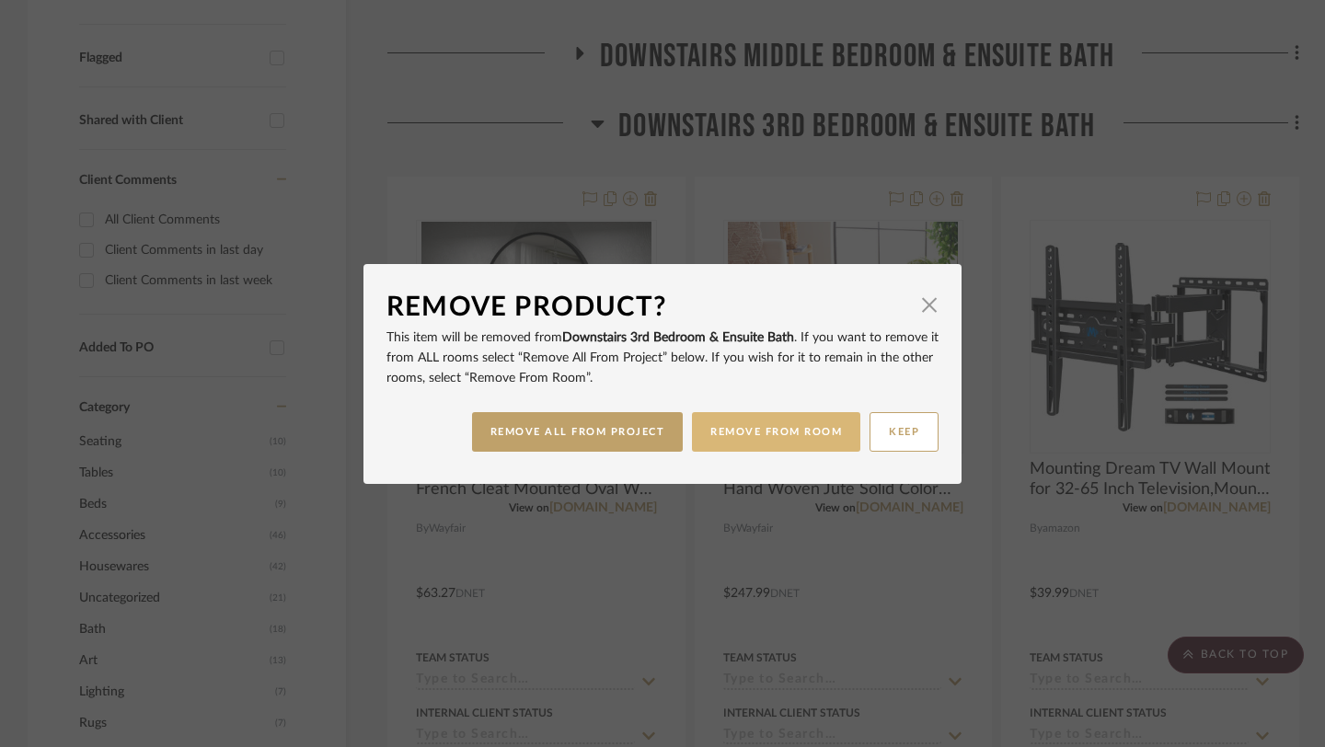
click at [726, 428] on button "REMOVE FROM ROOM" at bounding box center [776, 432] width 168 height 40
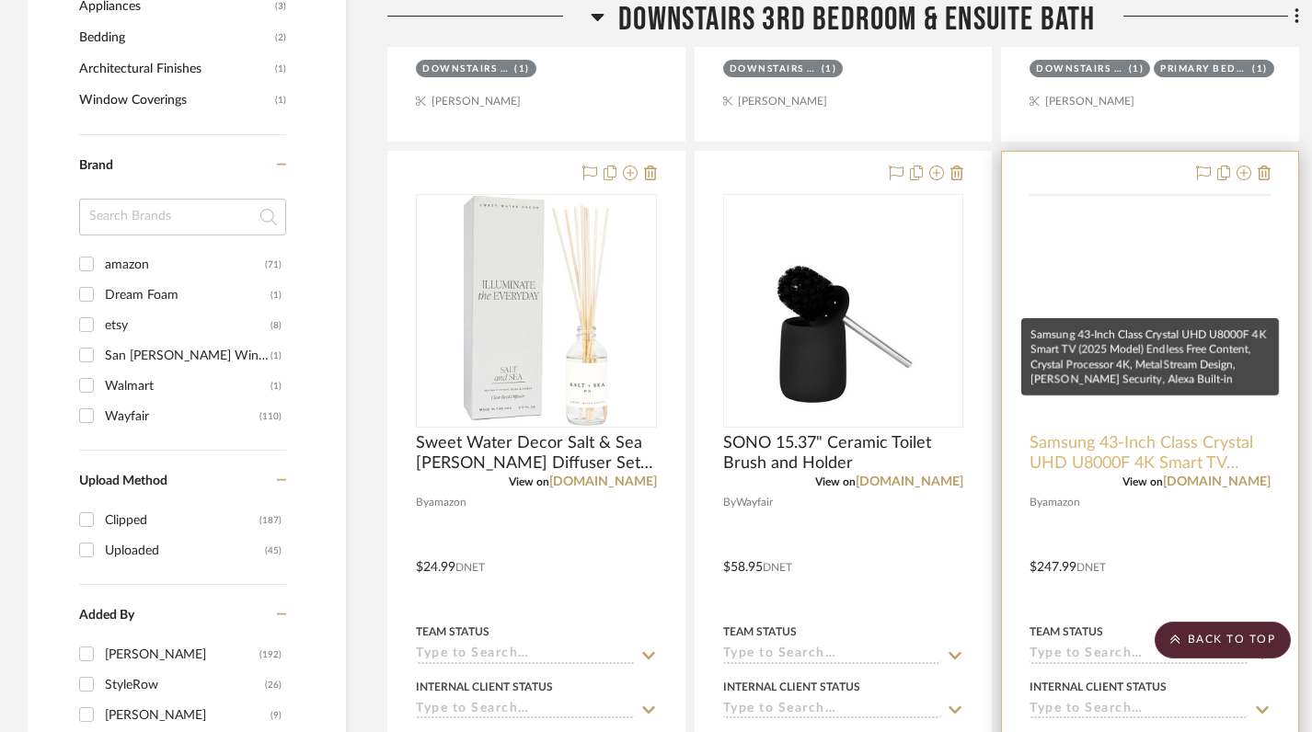
scroll to position [1516, 0]
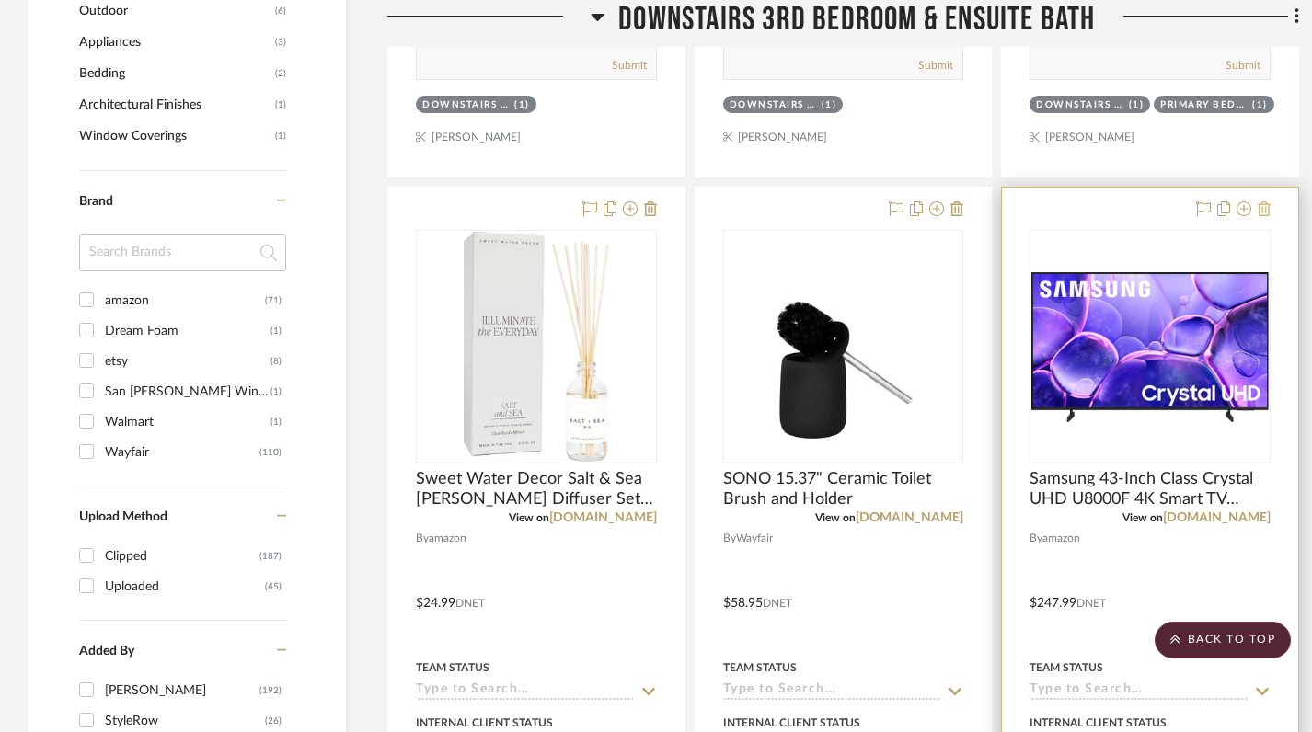
click at [1265, 201] on icon at bounding box center [1264, 208] width 13 height 15
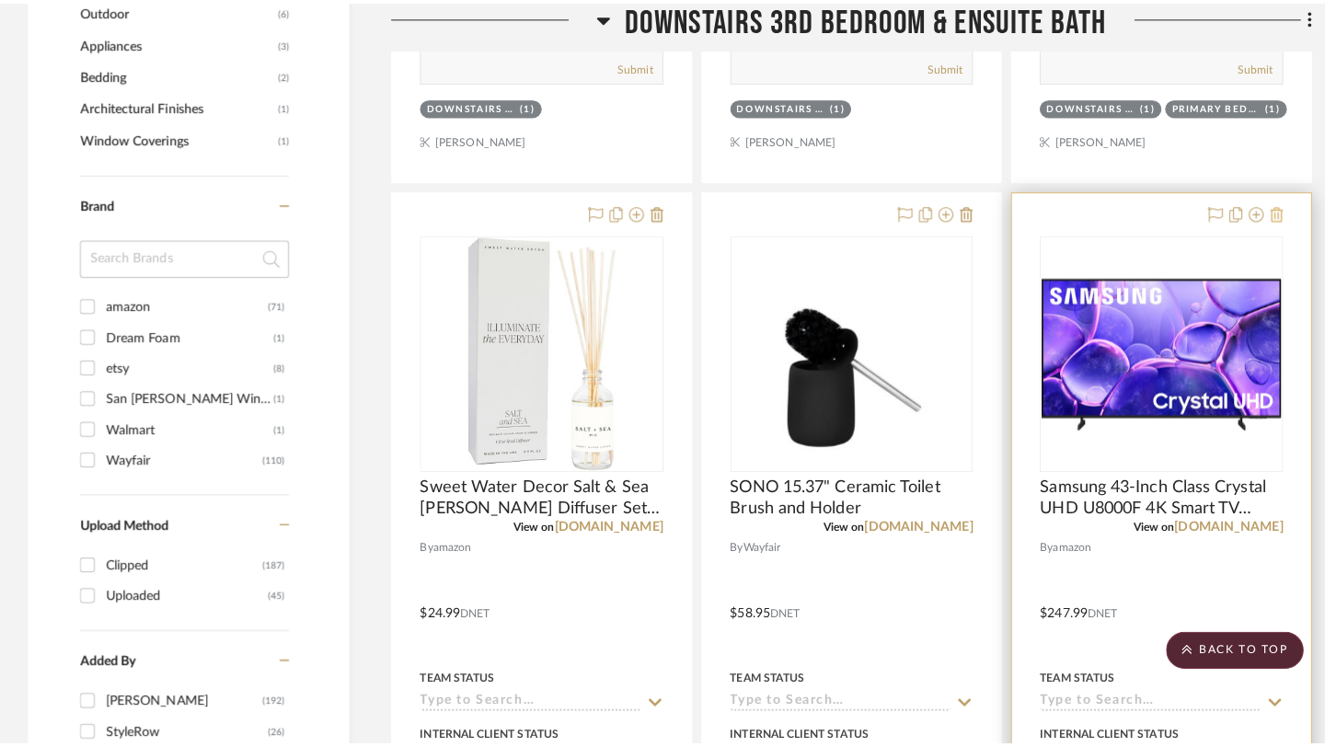
scroll to position [0, 0]
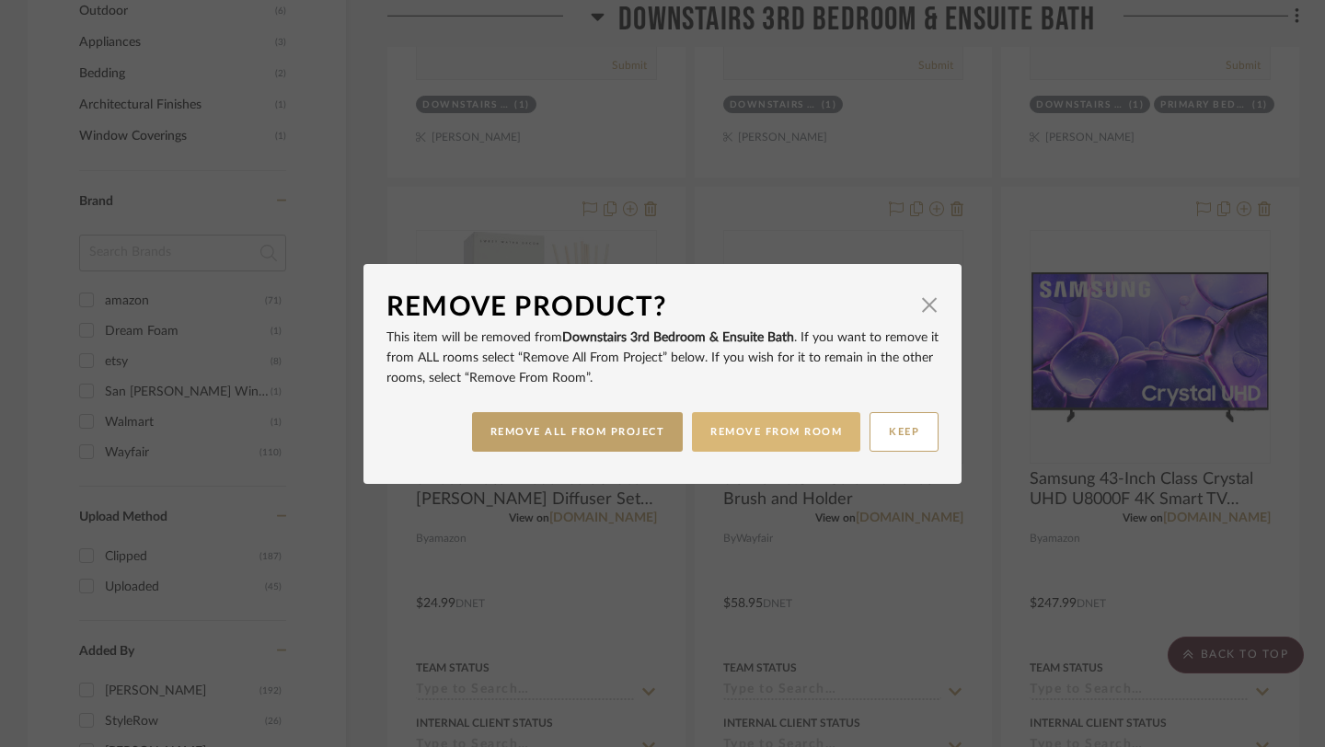
click at [763, 442] on button "REMOVE FROM ROOM" at bounding box center [776, 432] width 168 height 40
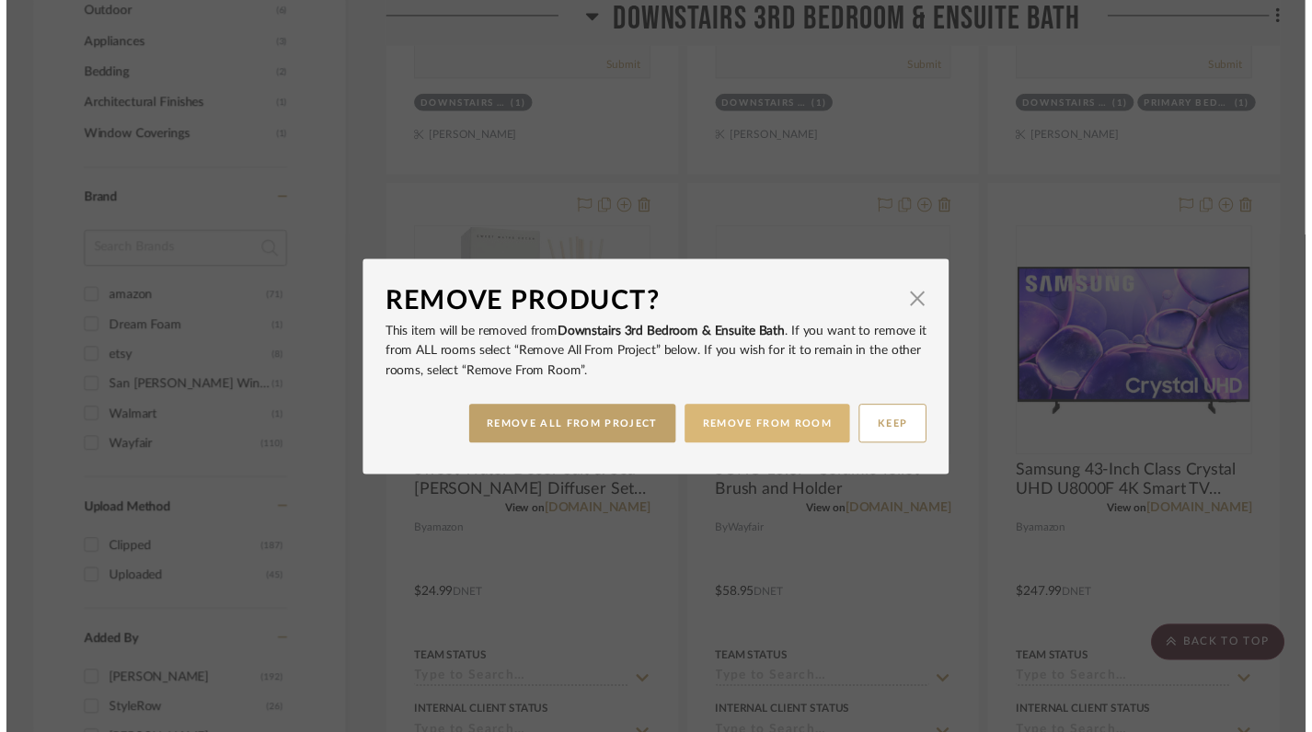
scroll to position [1516, 0]
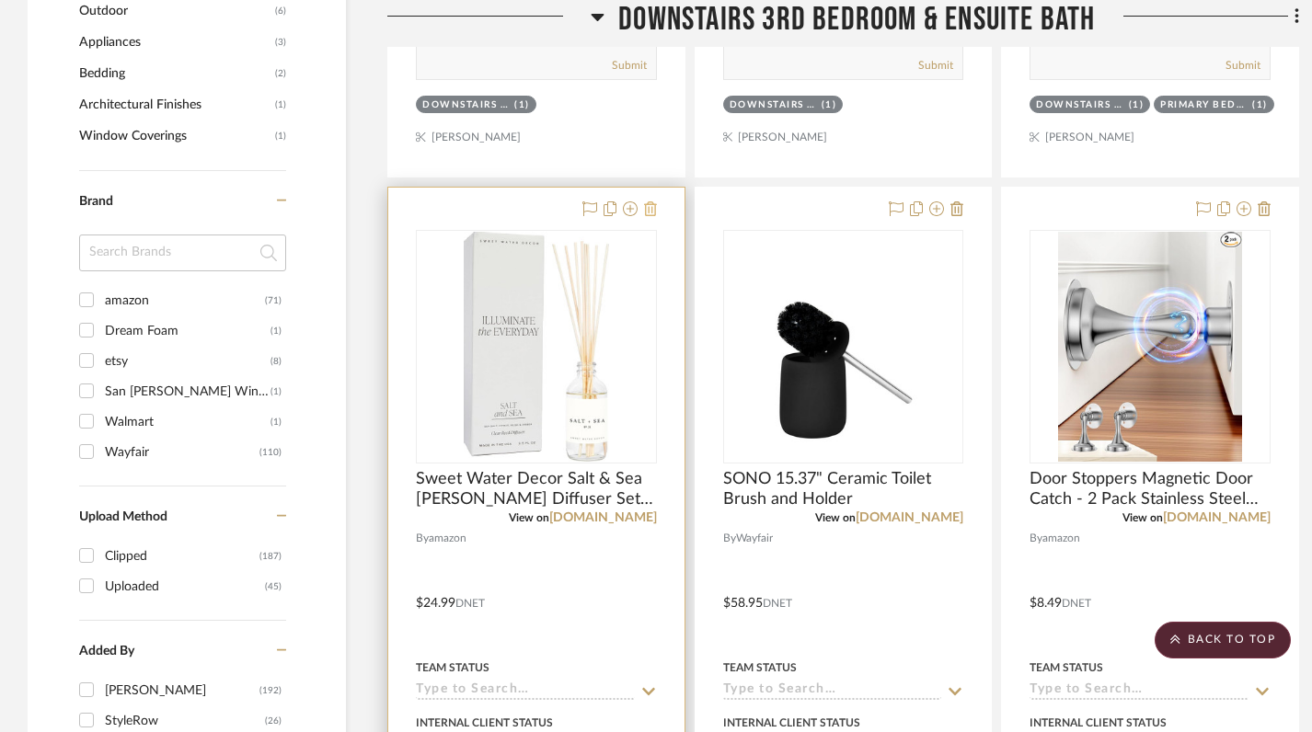
click at [653, 201] on icon at bounding box center [650, 208] width 13 height 15
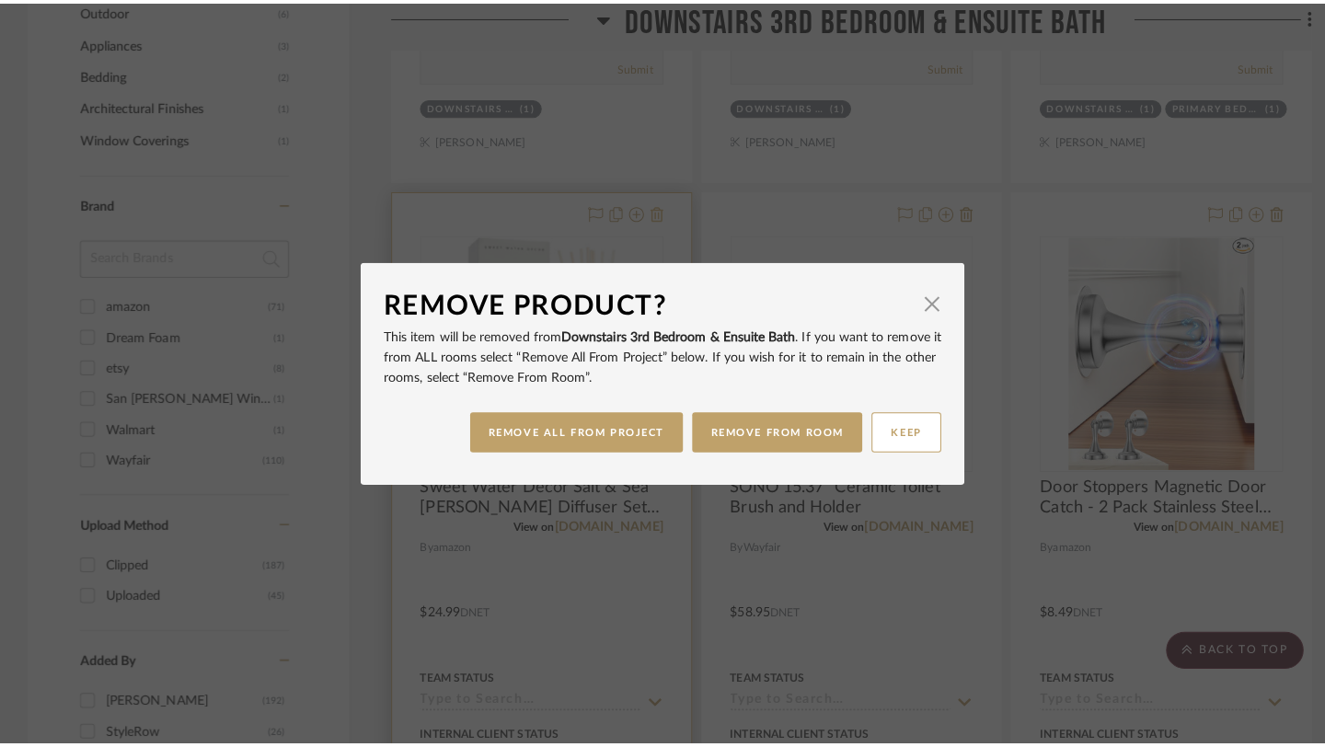
scroll to position [0, 0]
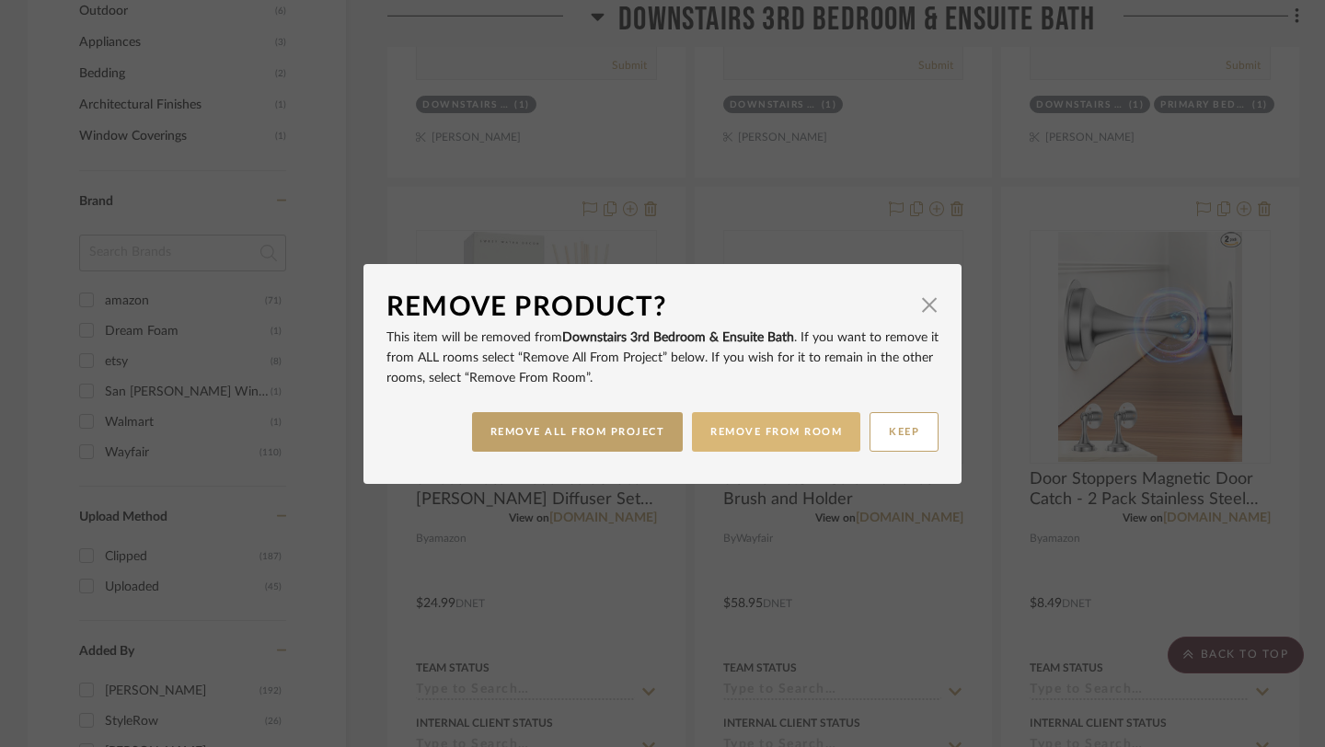
click at [762, 434] on button "REMOVE FROM ROOM" at bounding box center [776, 432] width 168 height 40
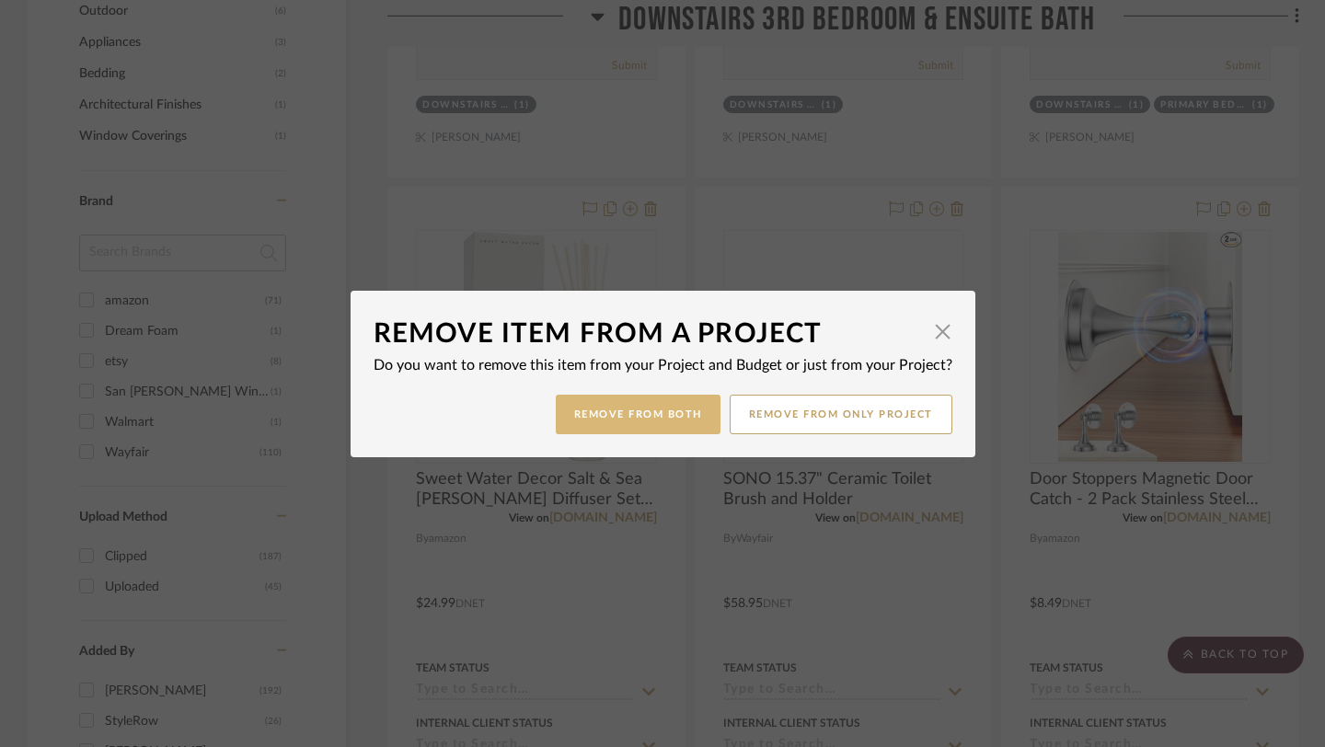
click at [639, 420] on button "Remove from Both" at bounding box center [638, 415] width 165 height 40
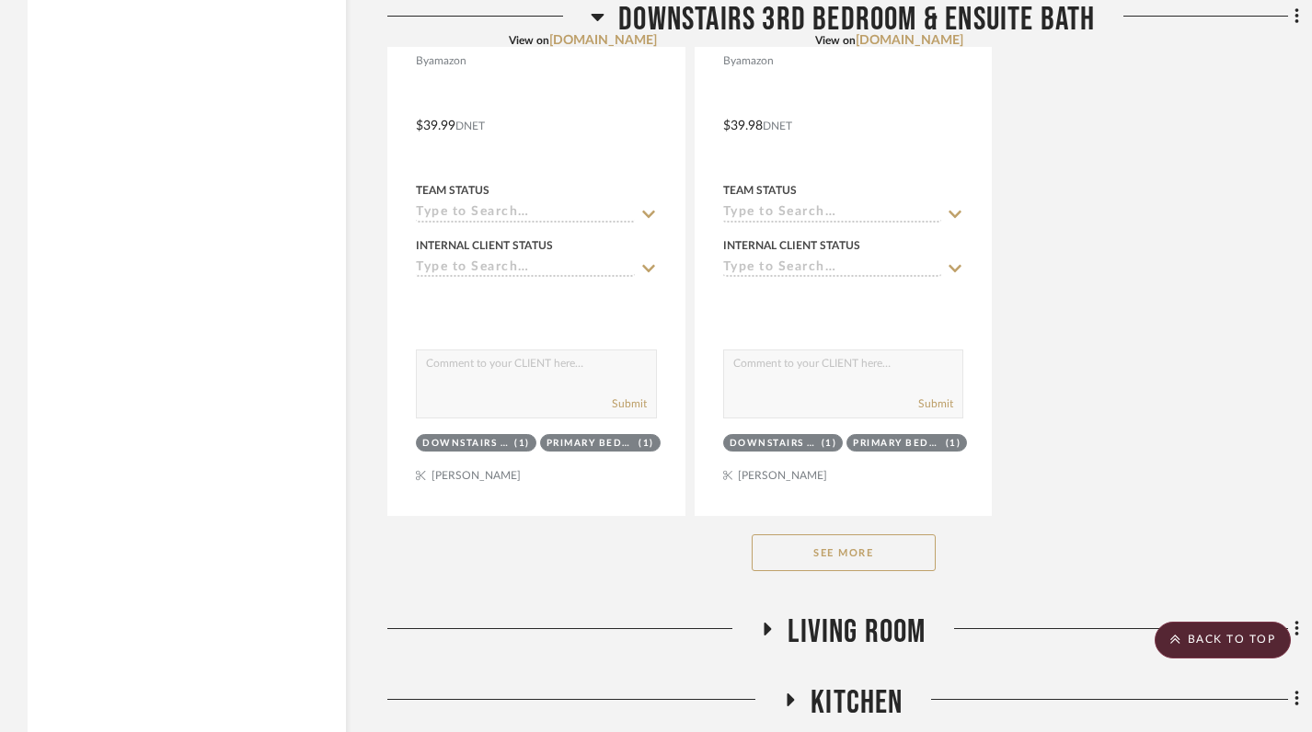
scroll to position [2806, 0]
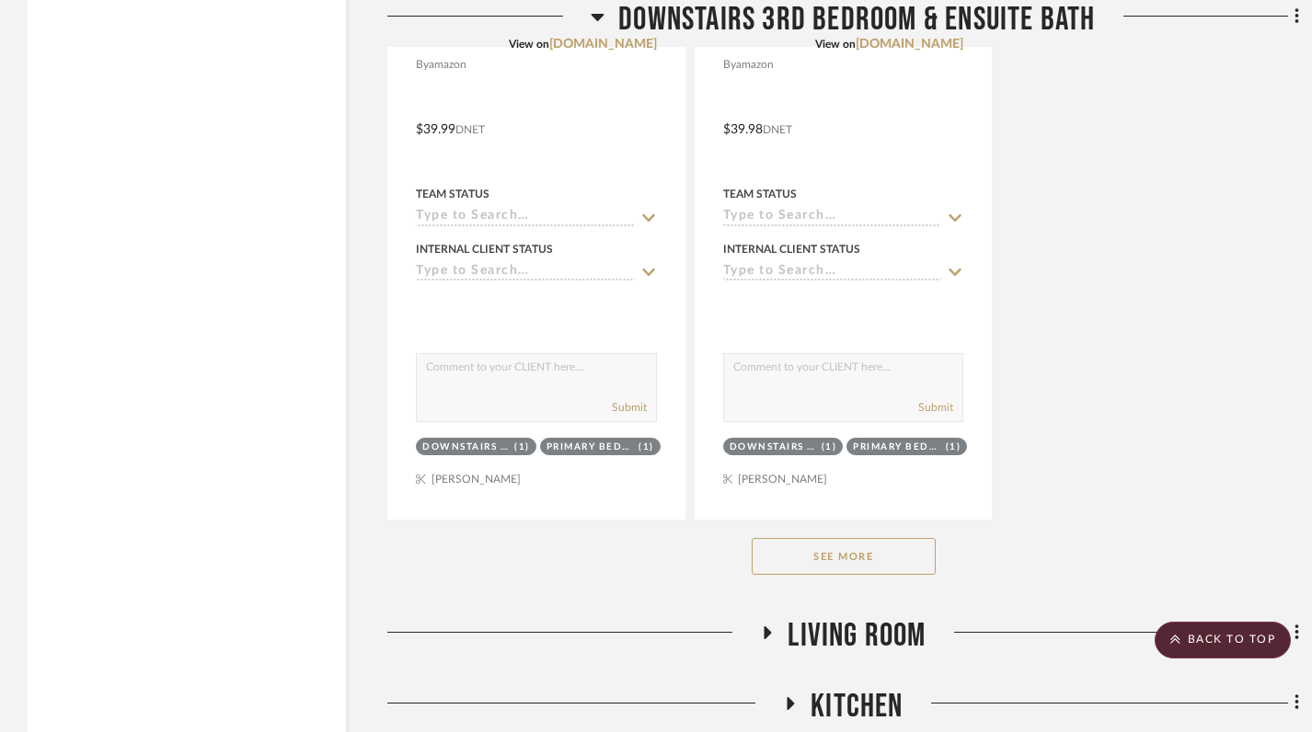
click at [843, 538] on button "See More" at bounding box center [844, 556] width 184 height 37
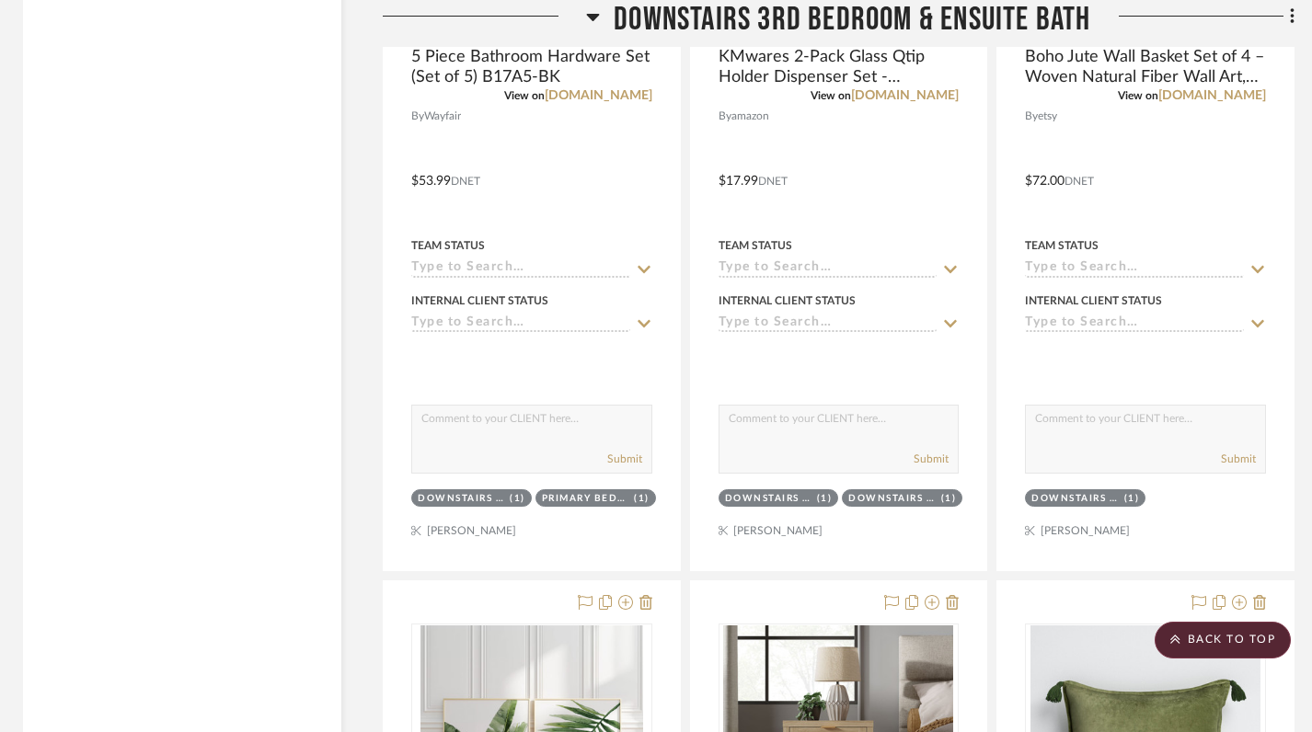
scroll to position [3463, 5]
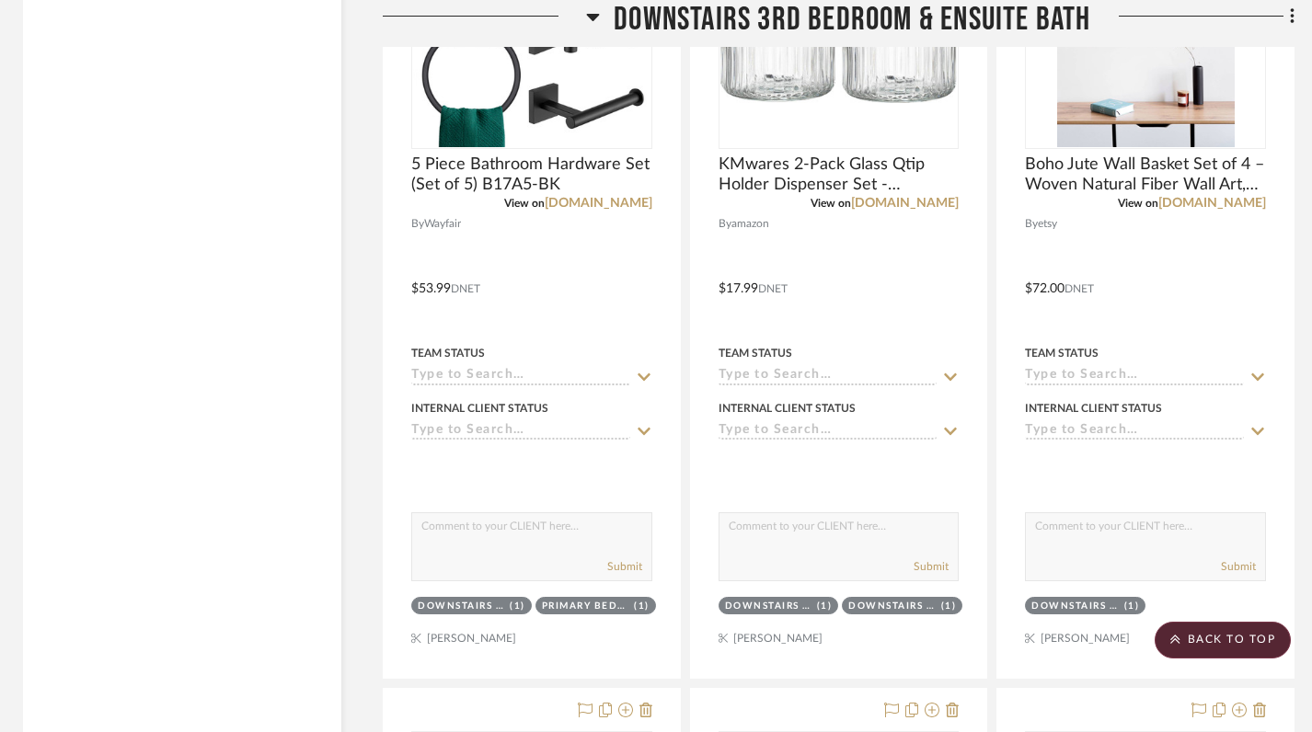
click at [595, 10] on icon at bounding box center [593, 17] width 14 height 22
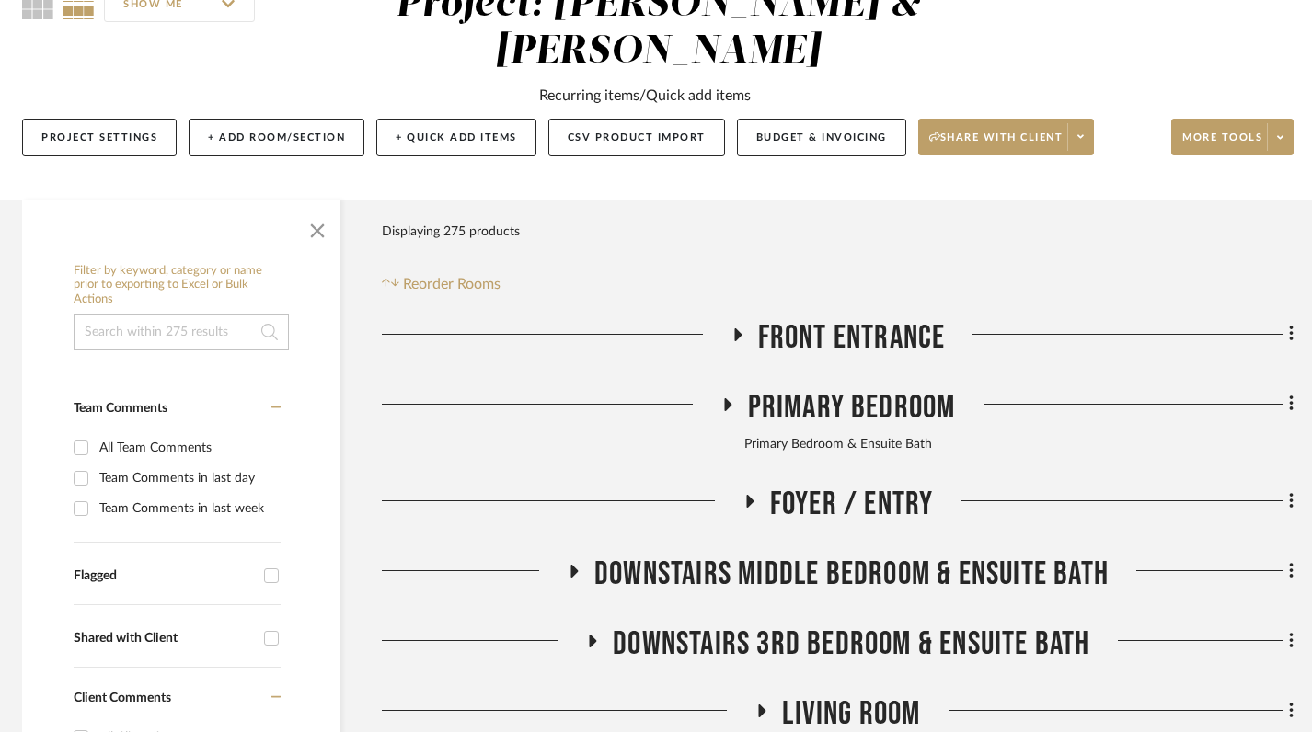
scroll to position [308, 6]
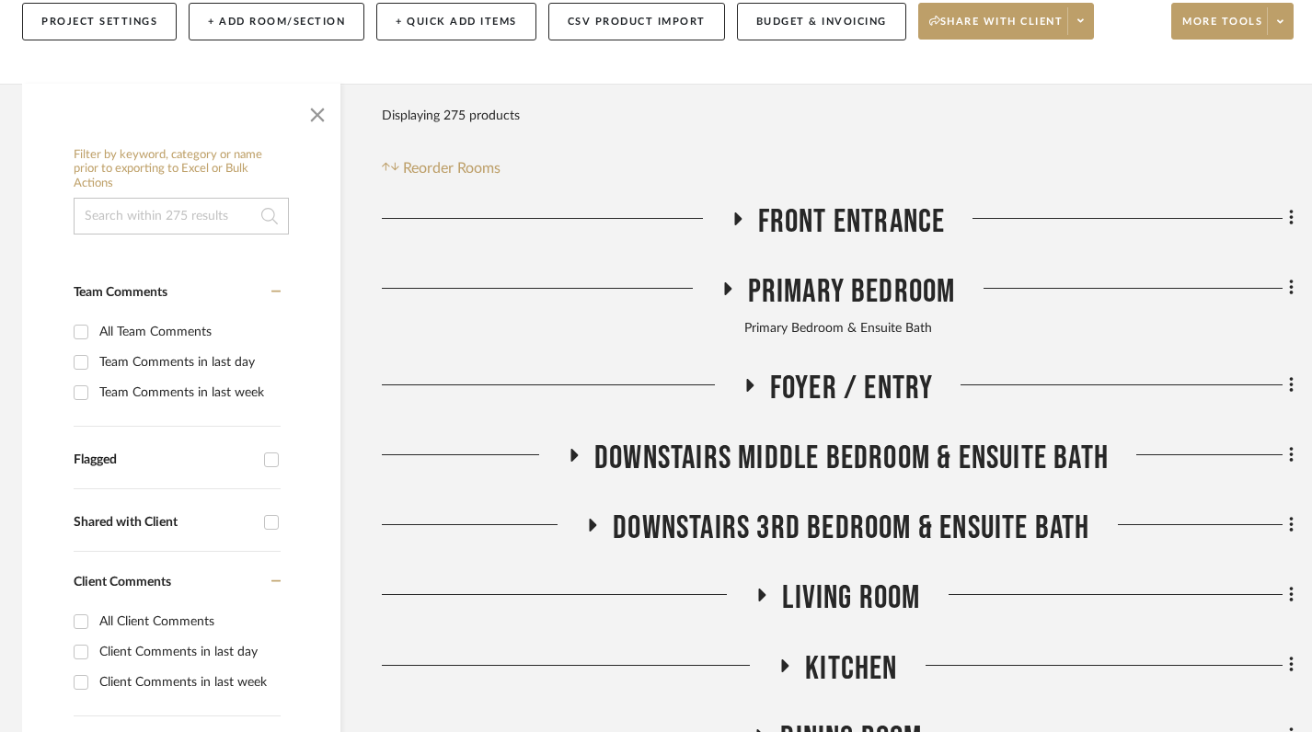
click at [724, 282] on icon at bounding box center [727, 289] width 22 height 14
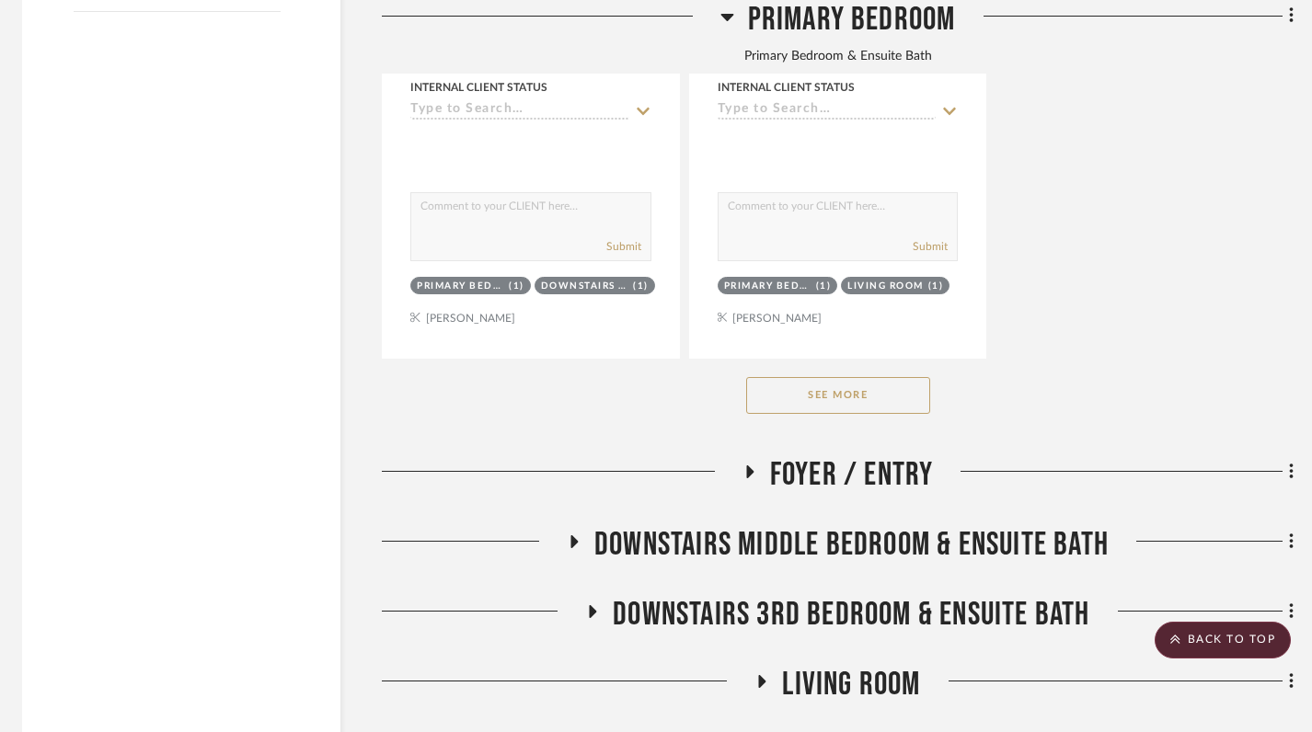
scroll to position [2765, 6]
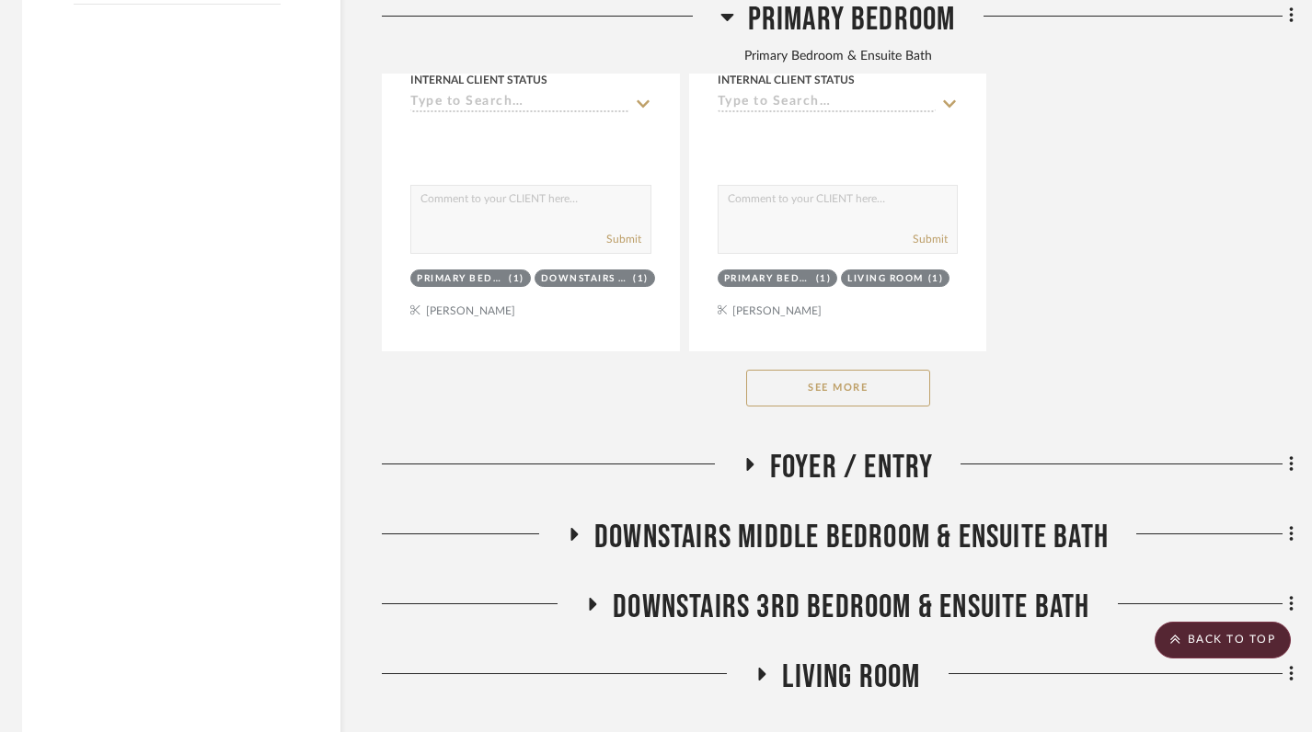
click at [846, 370] on button "See More" at bounding box center [838, 388] width 184 height 37
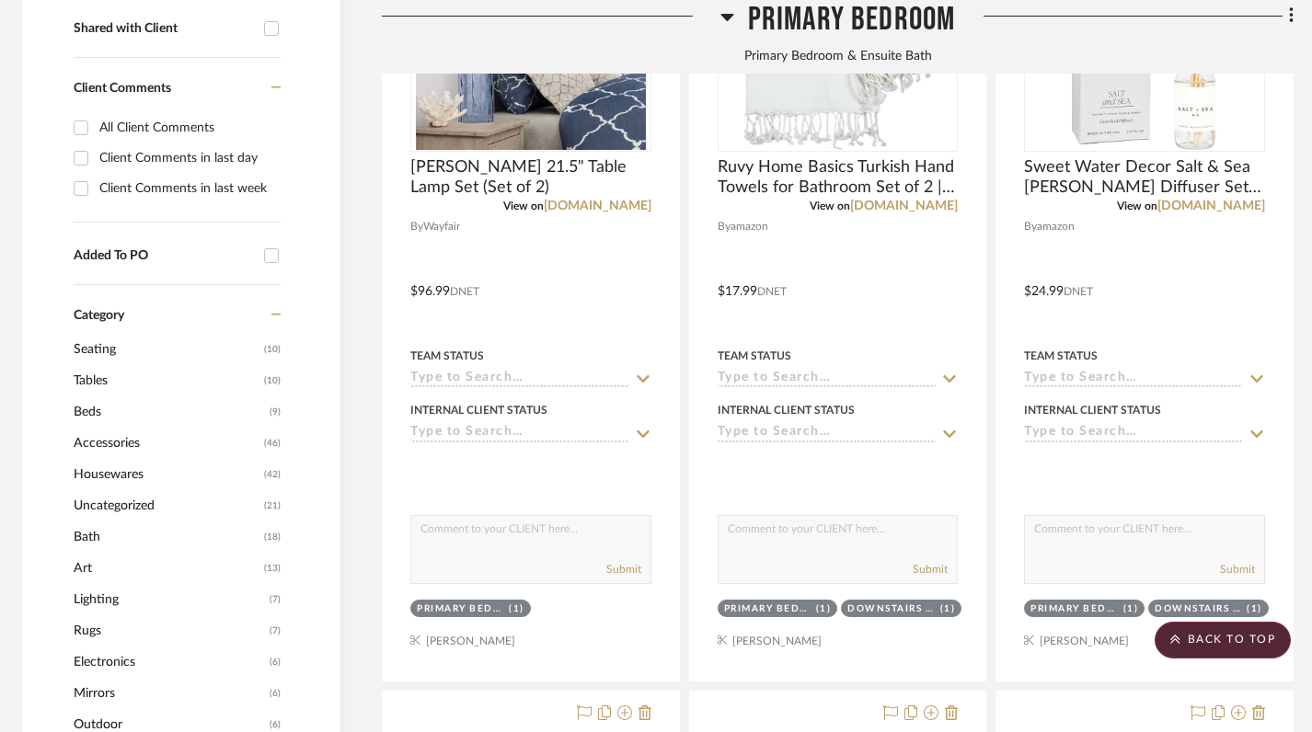
scroll to position [0, 6]
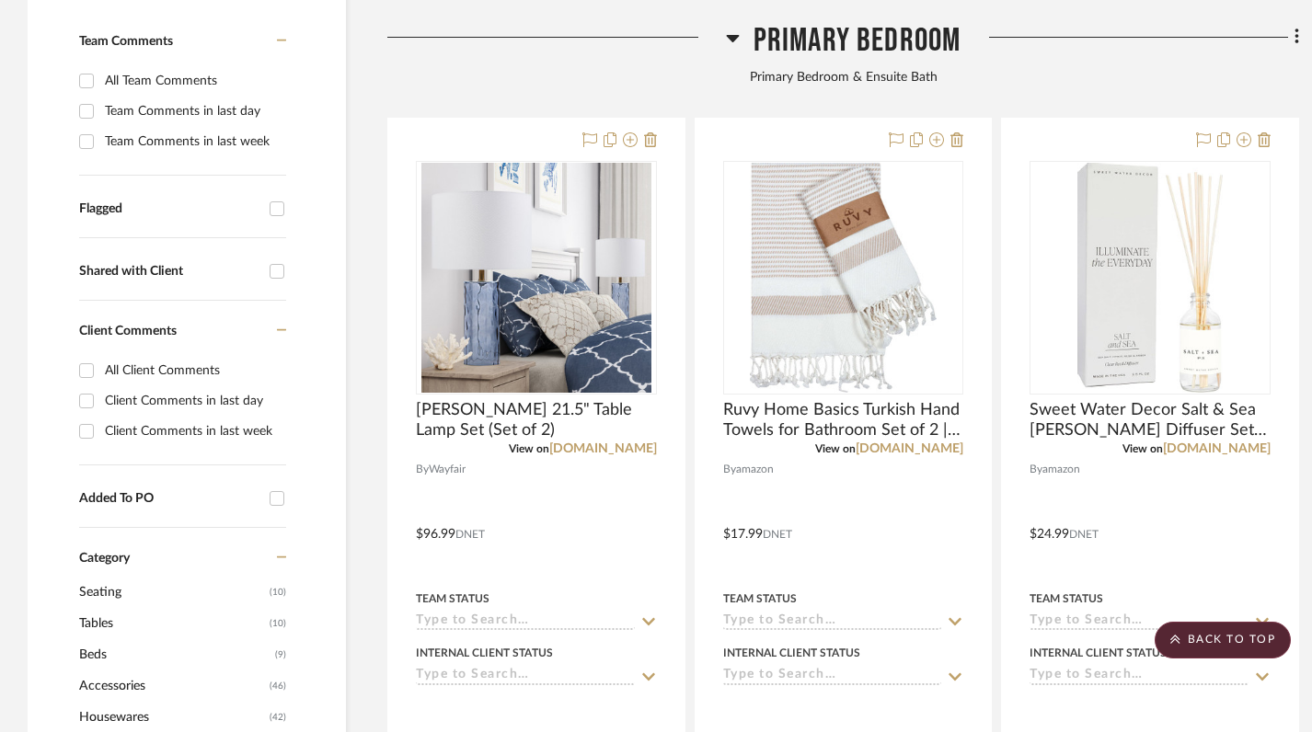
scroll to position [282, 0]
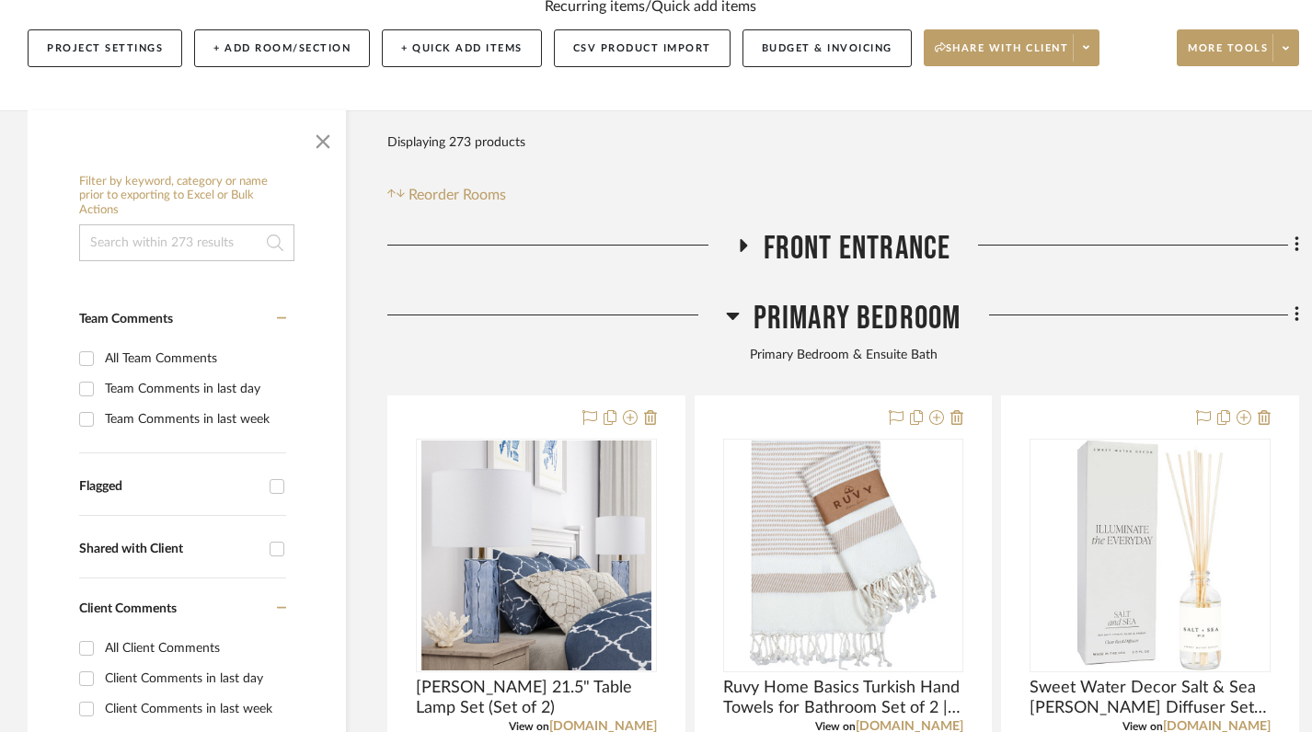
click at [728, 305] on icon at bounding box center [733, 316] width 14 height 22
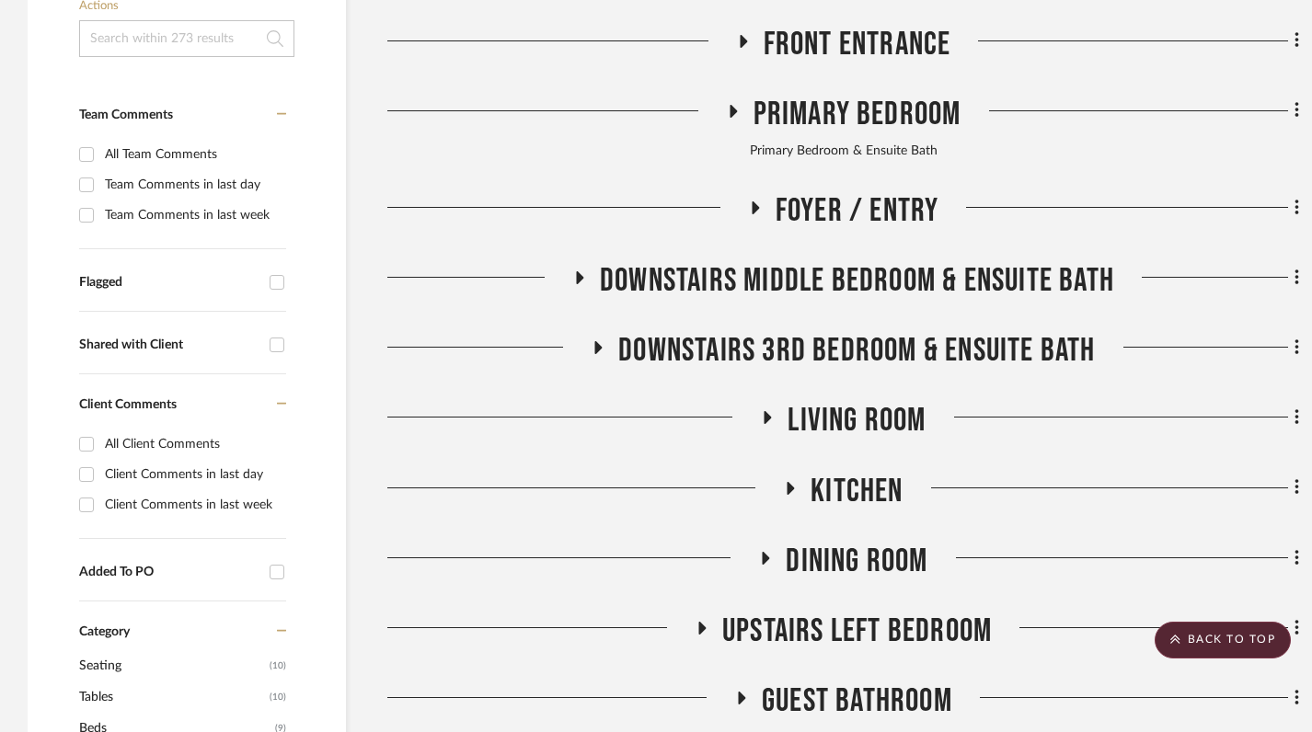
scroll to position [459, 0]
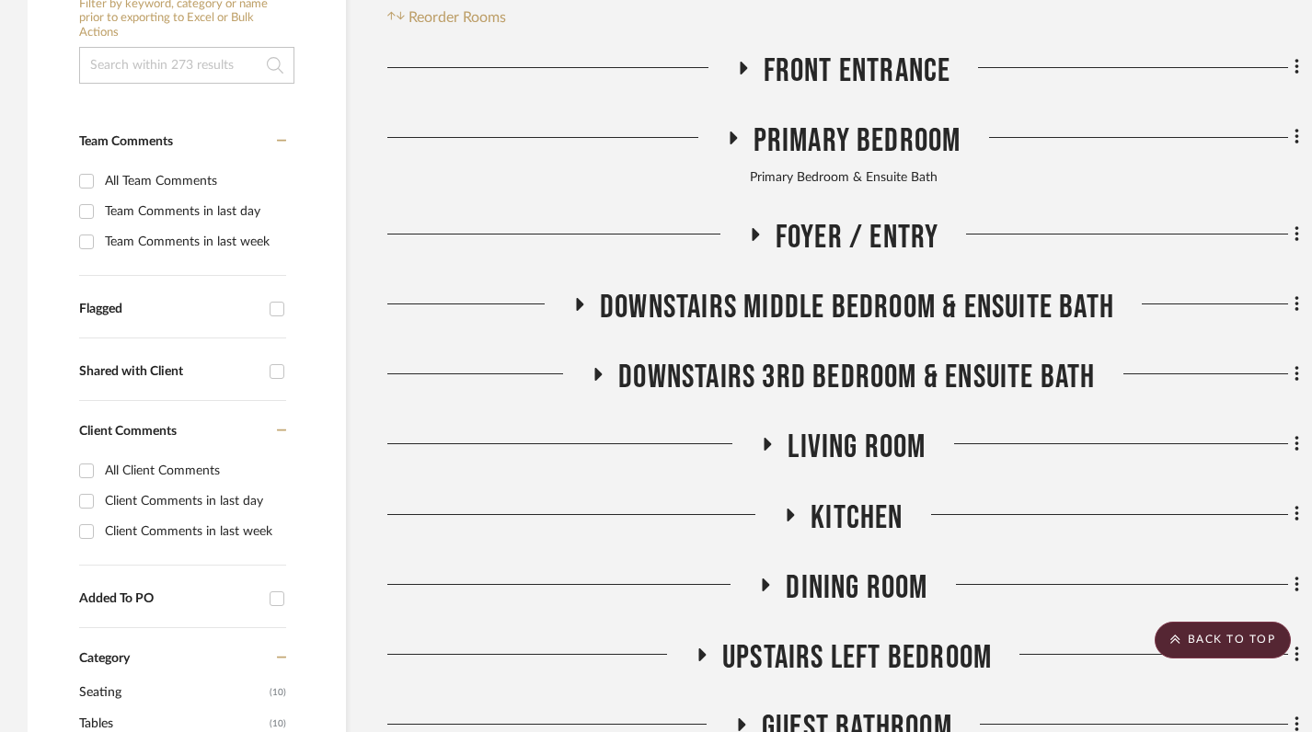
click at [577, 298] on icon at bounding box center [580, 304] width 7 height 13
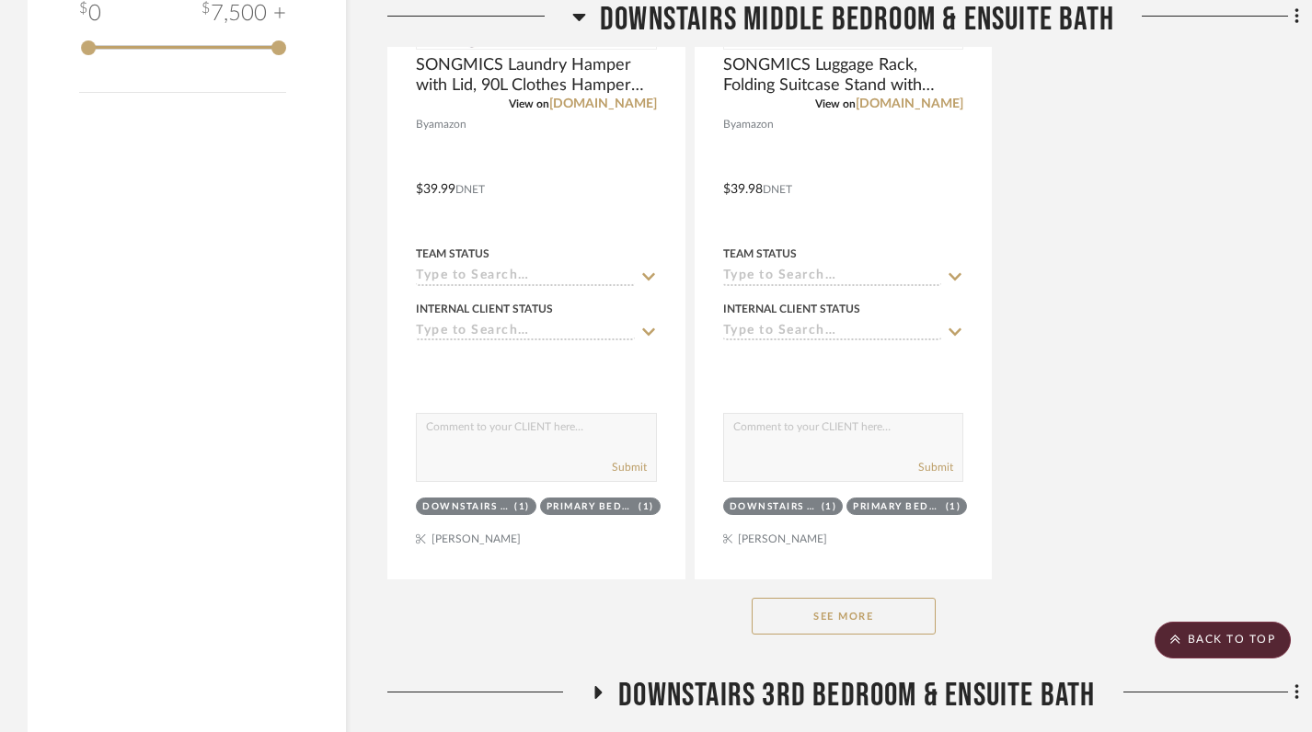
scroll to position [2747, 0]
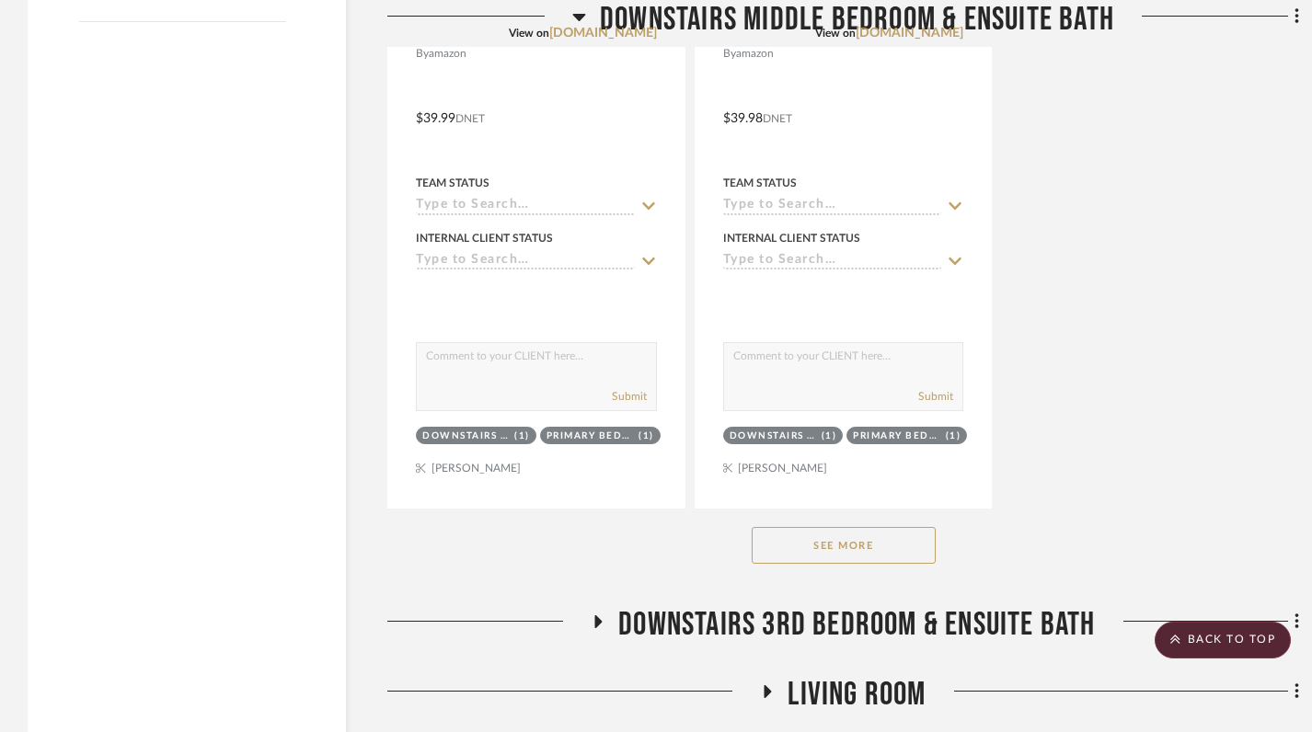
click at [843, 527] on button "See More" at bounding box center [844, 545] width 184 height 37
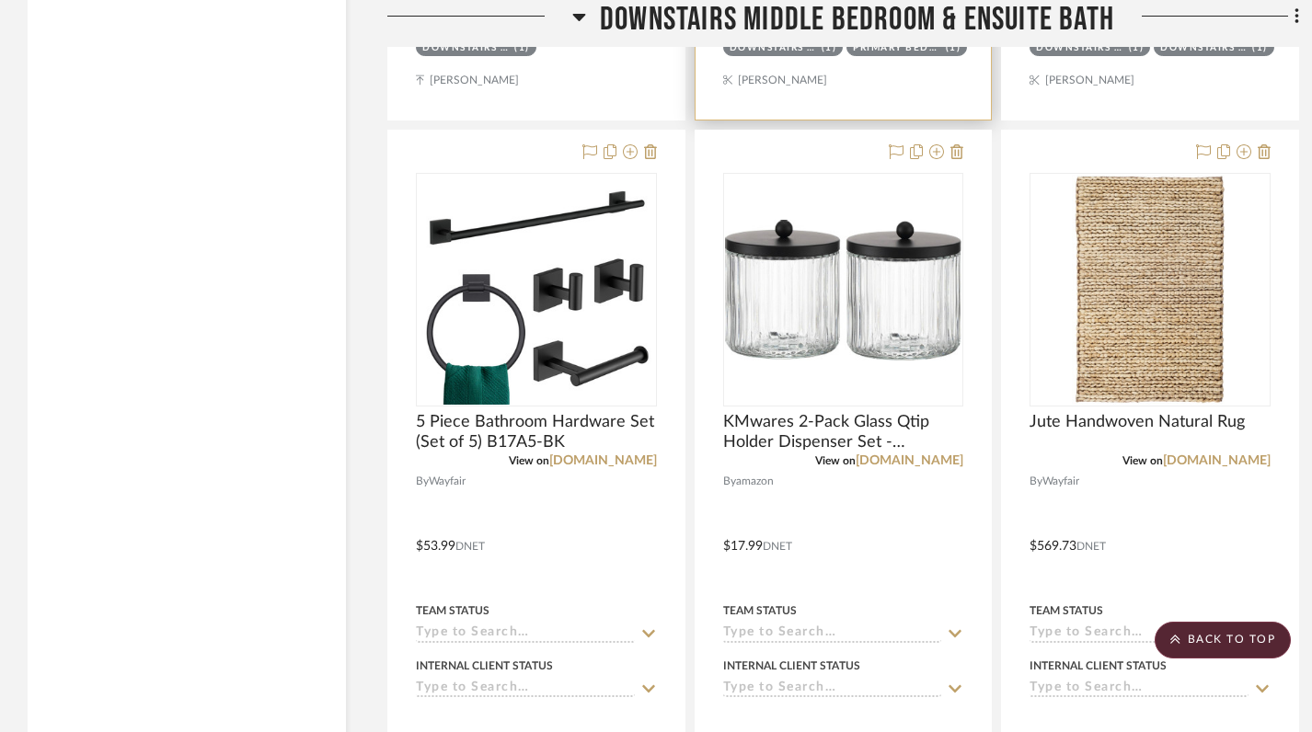
scroll to position [3956, 0]
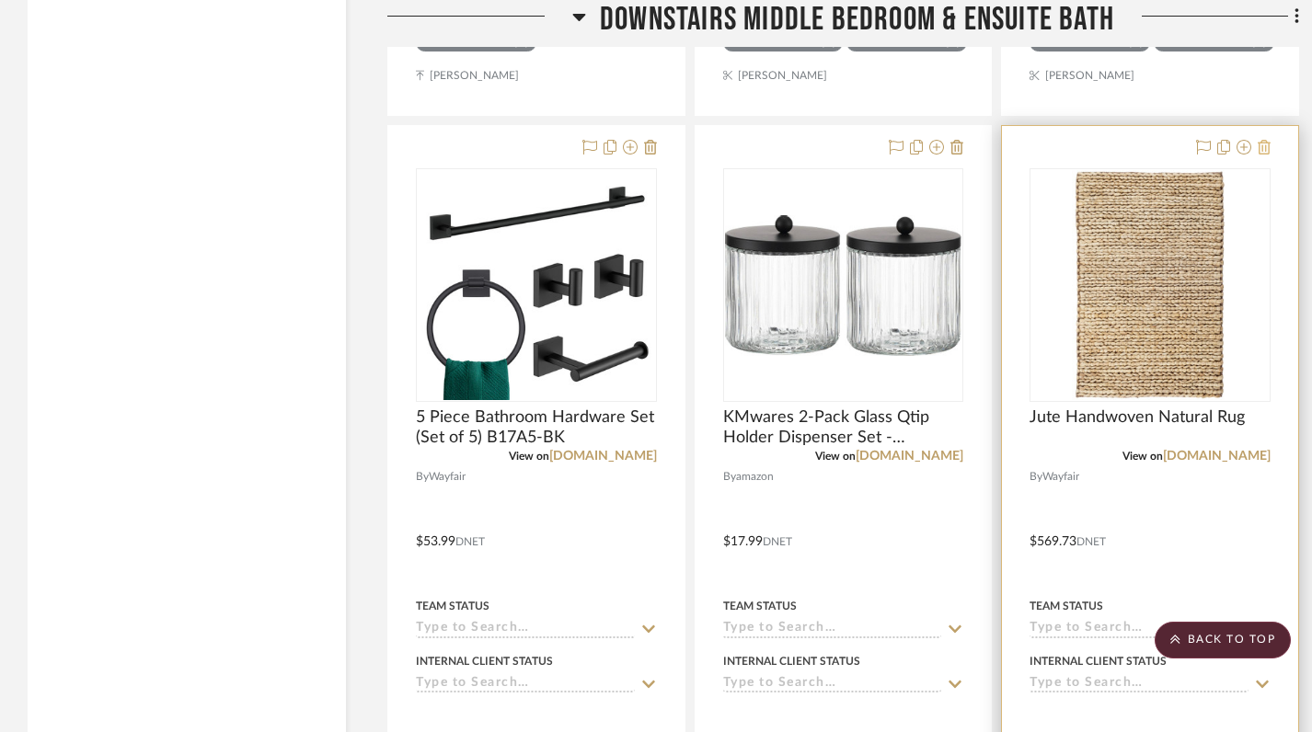
click at [1264, 140] on icon at bounding box center [1264, 147] width 13 height 15
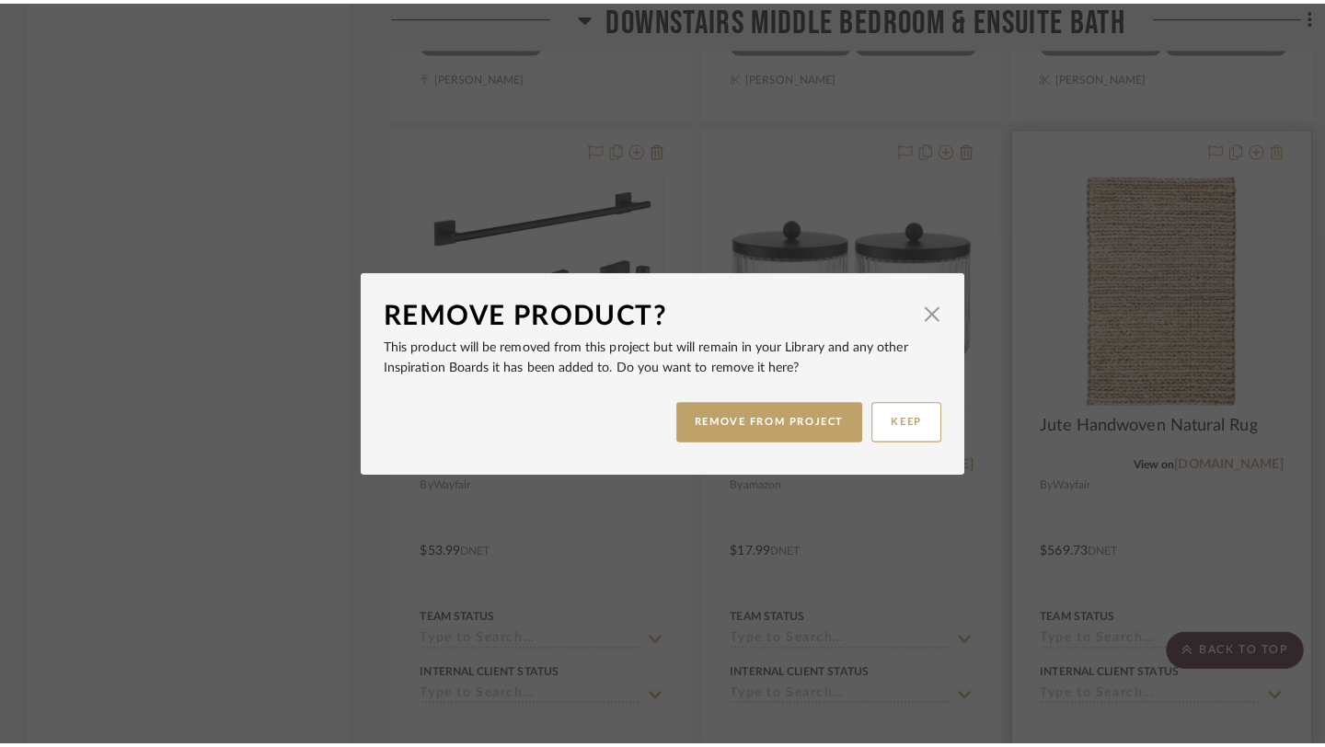
scroll to position [0, 0]
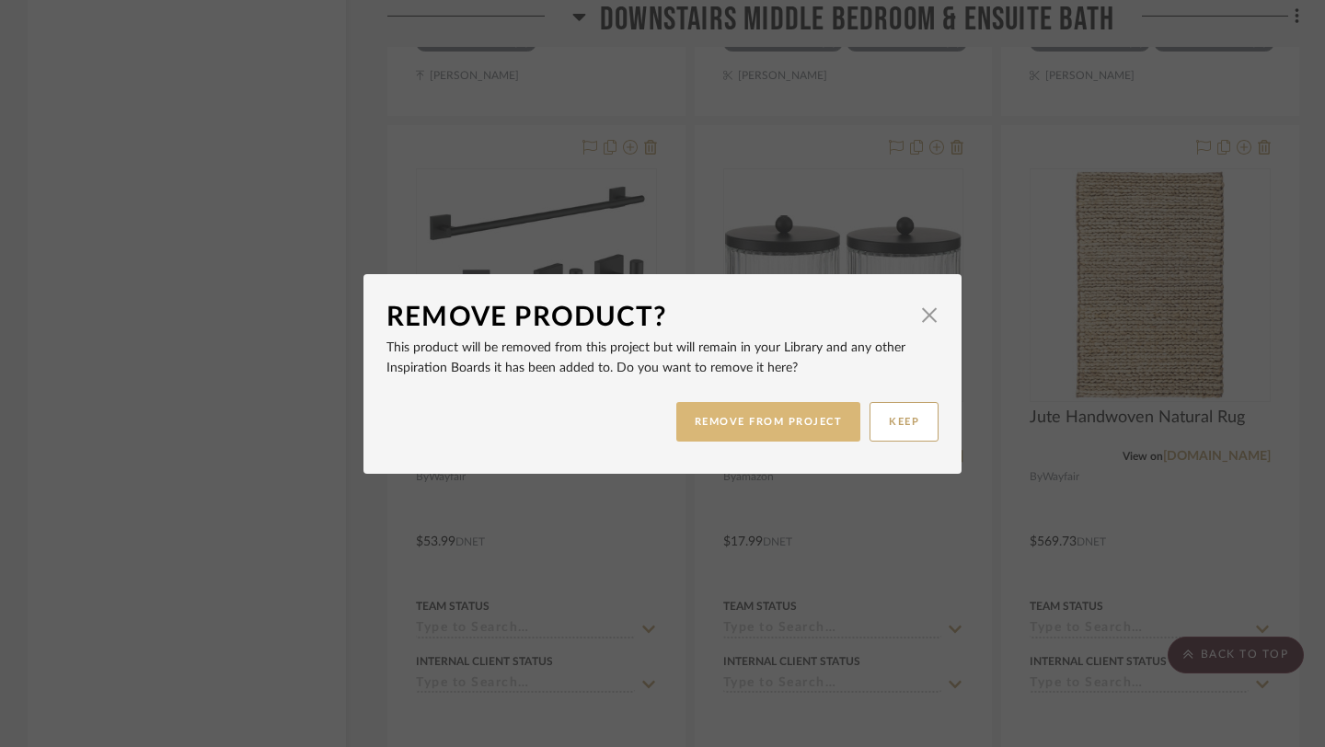
click at [757, 417] on button "REMOVE FROM PROJECT" at bounding box center [768, 422] width 185 height 40
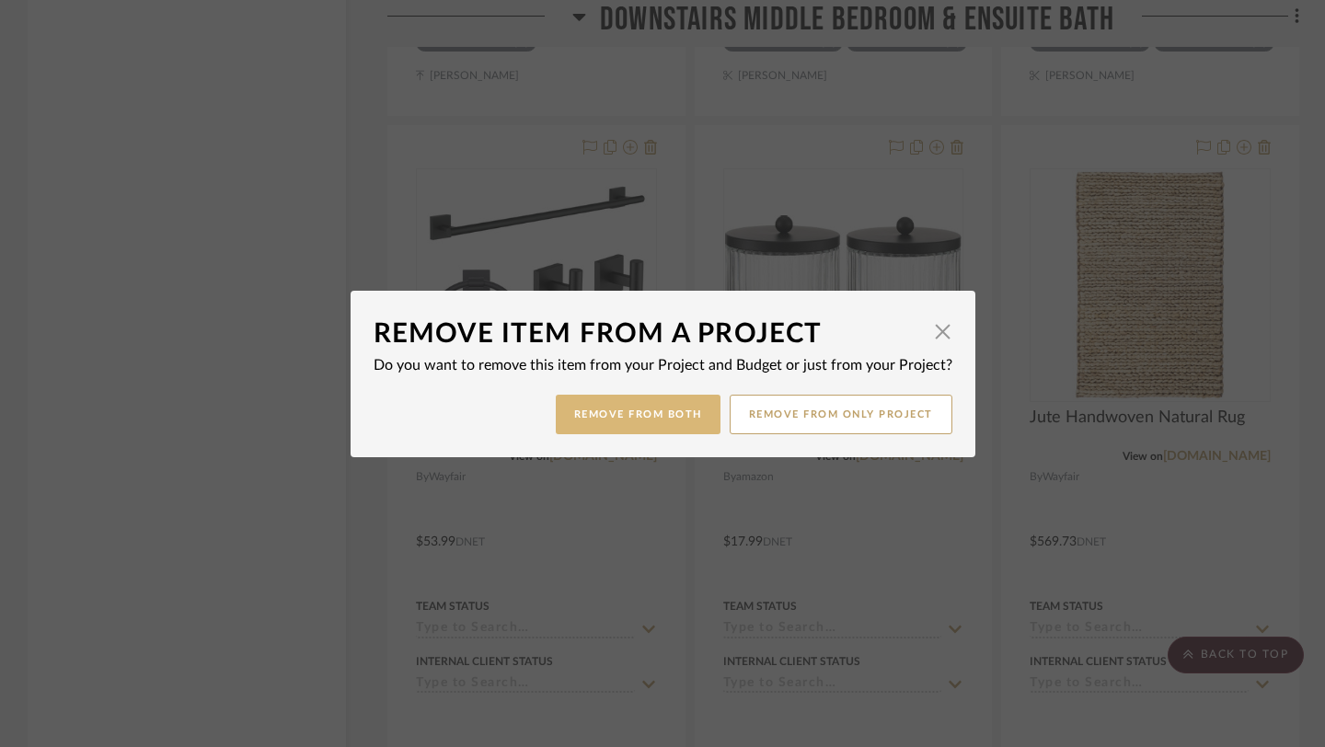
click at [658, 420] on button "Remove from Both" at bounding box center [638, 415] width 165 height 40
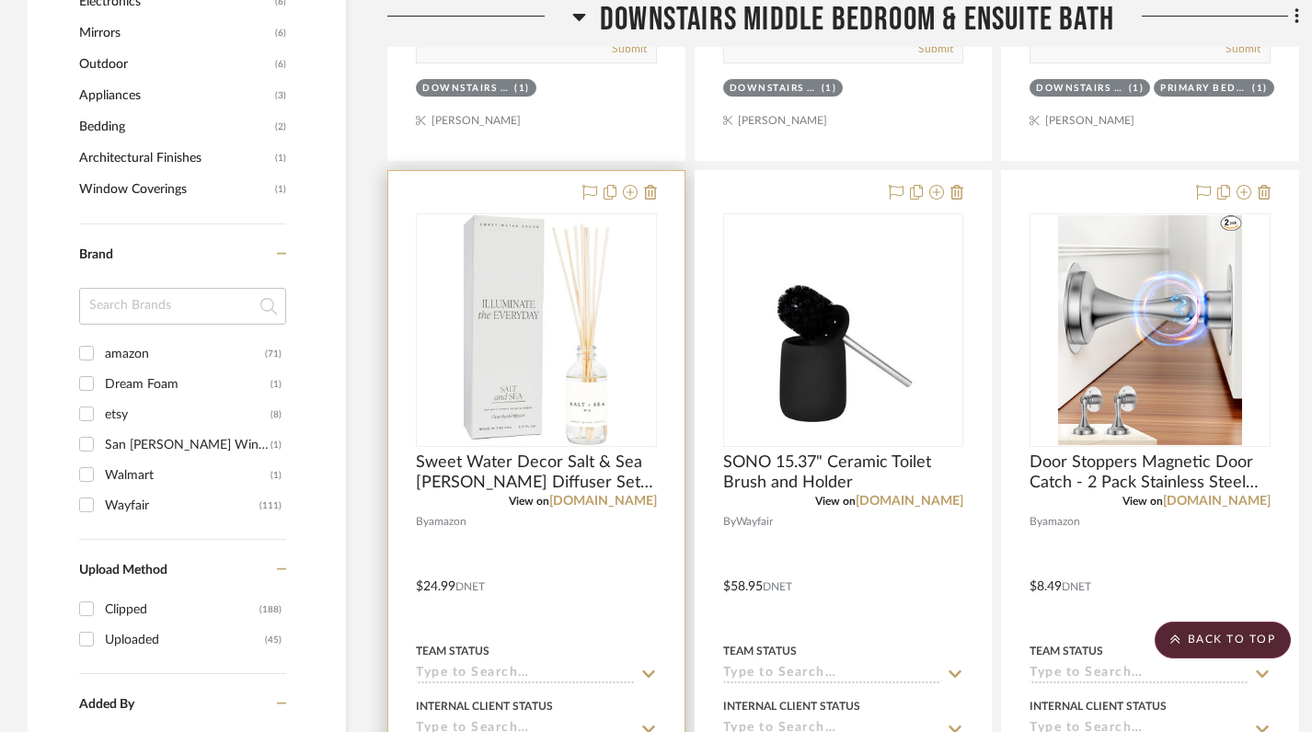
scroll to position [1464, 0]
click at [651, 184] on icon at bounding box center [650, 191] width 13 height 15
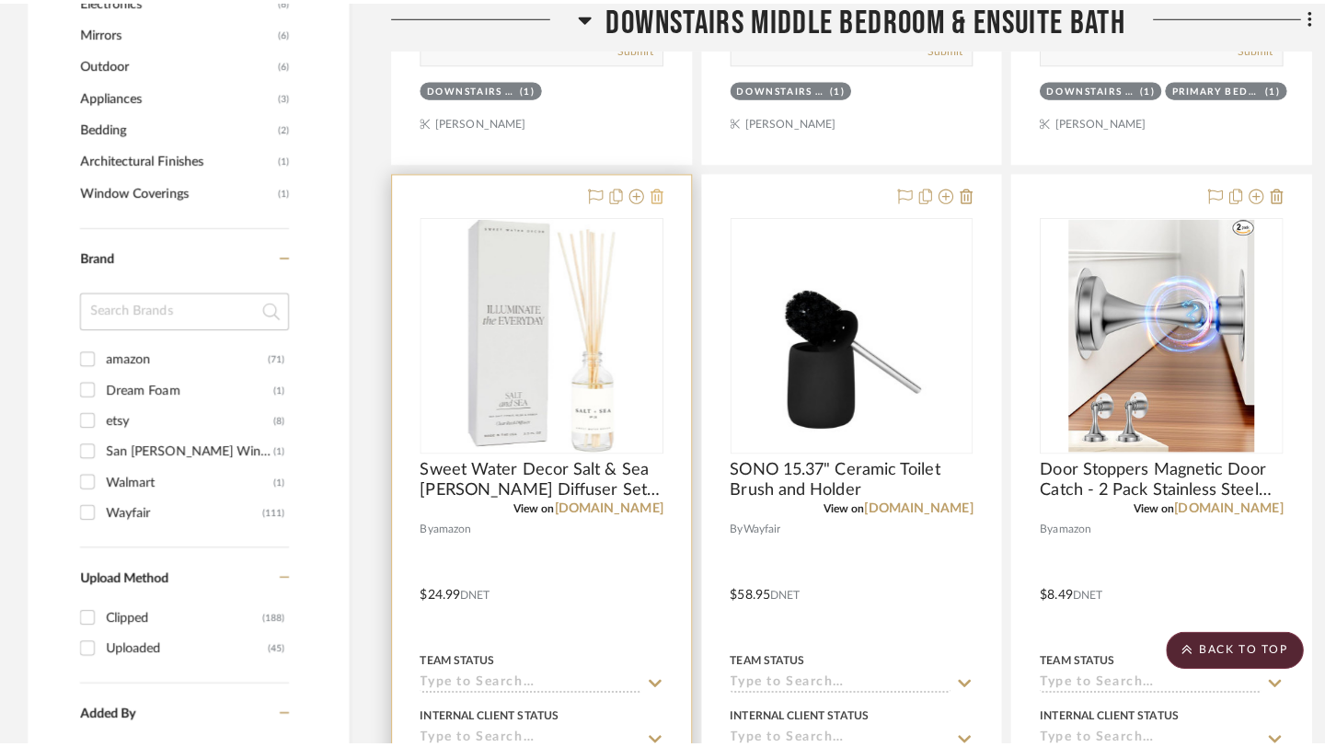
scroll to position [0, 0]
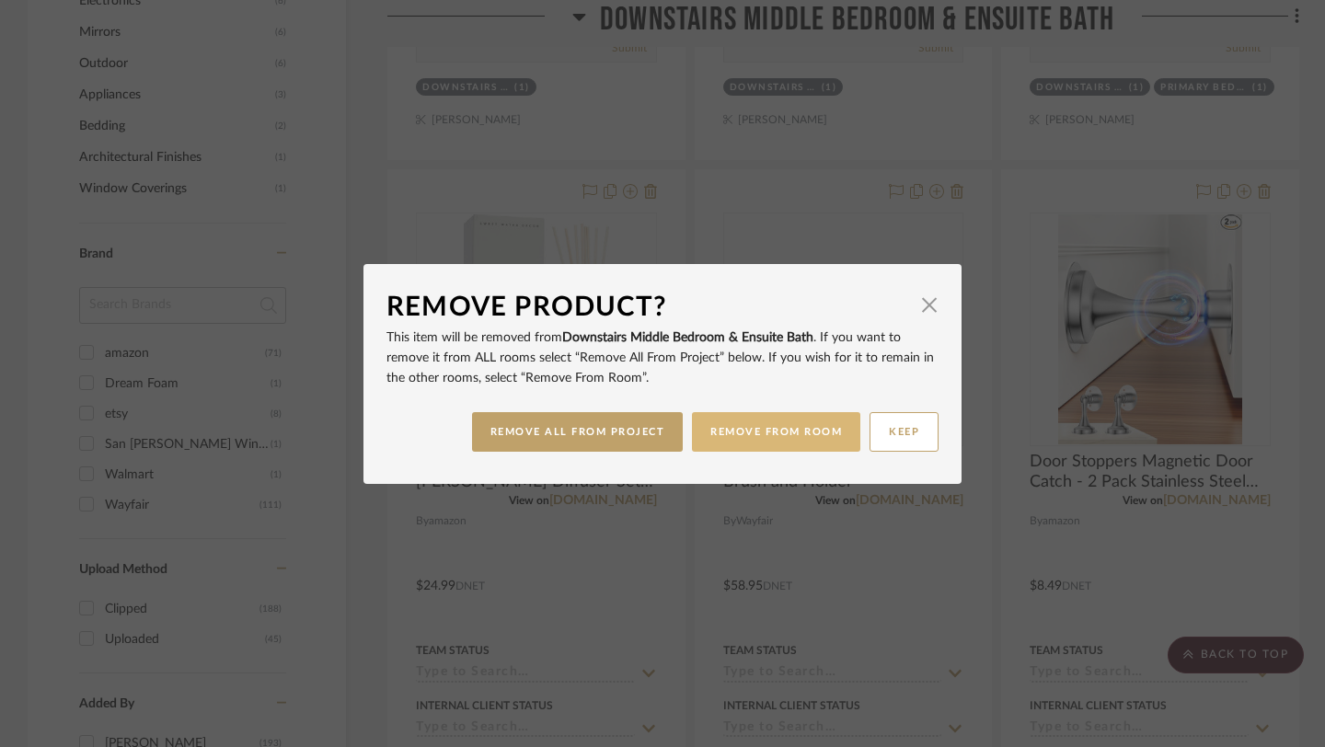
click at [795, 443] on button "REMOVE FROM ROOM" at bounding box center [776, 432] width 168 height 40
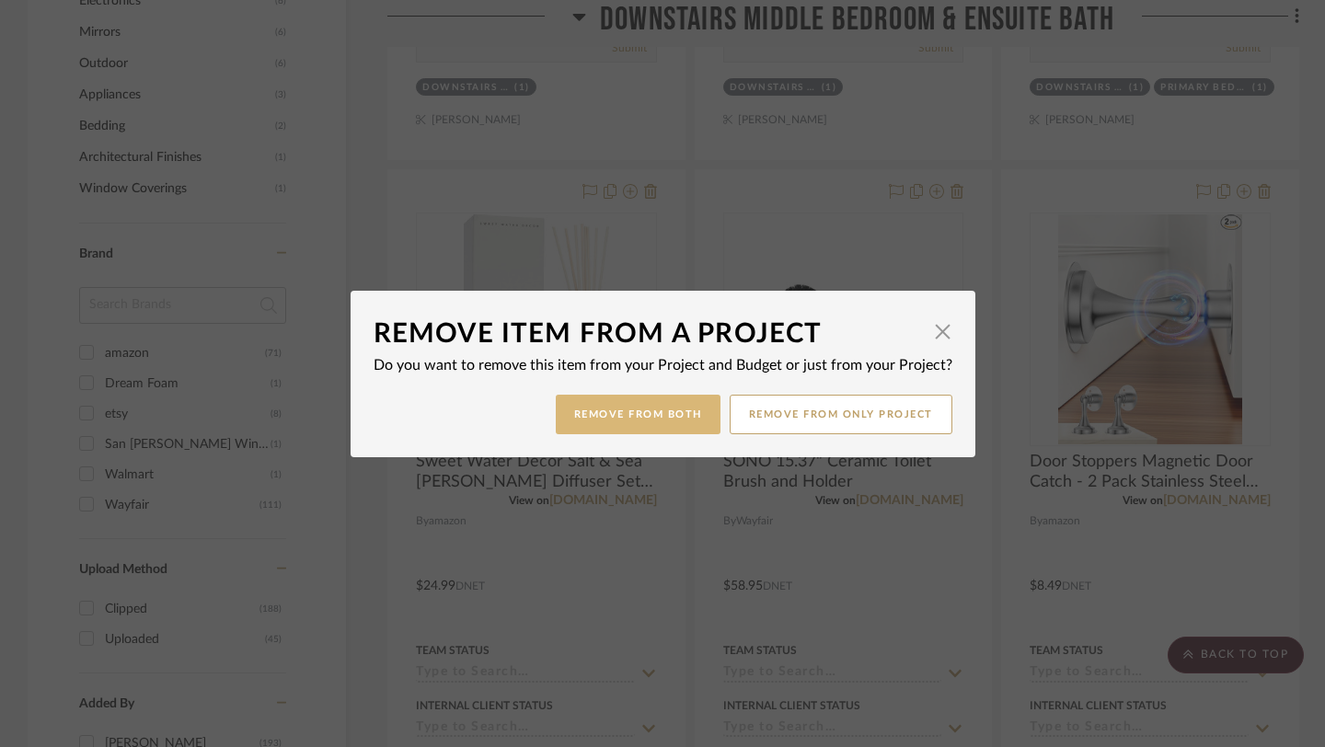
click at [637, 425] on button "Remove from Both" at bounding box center [638, 415] width 165 height 40
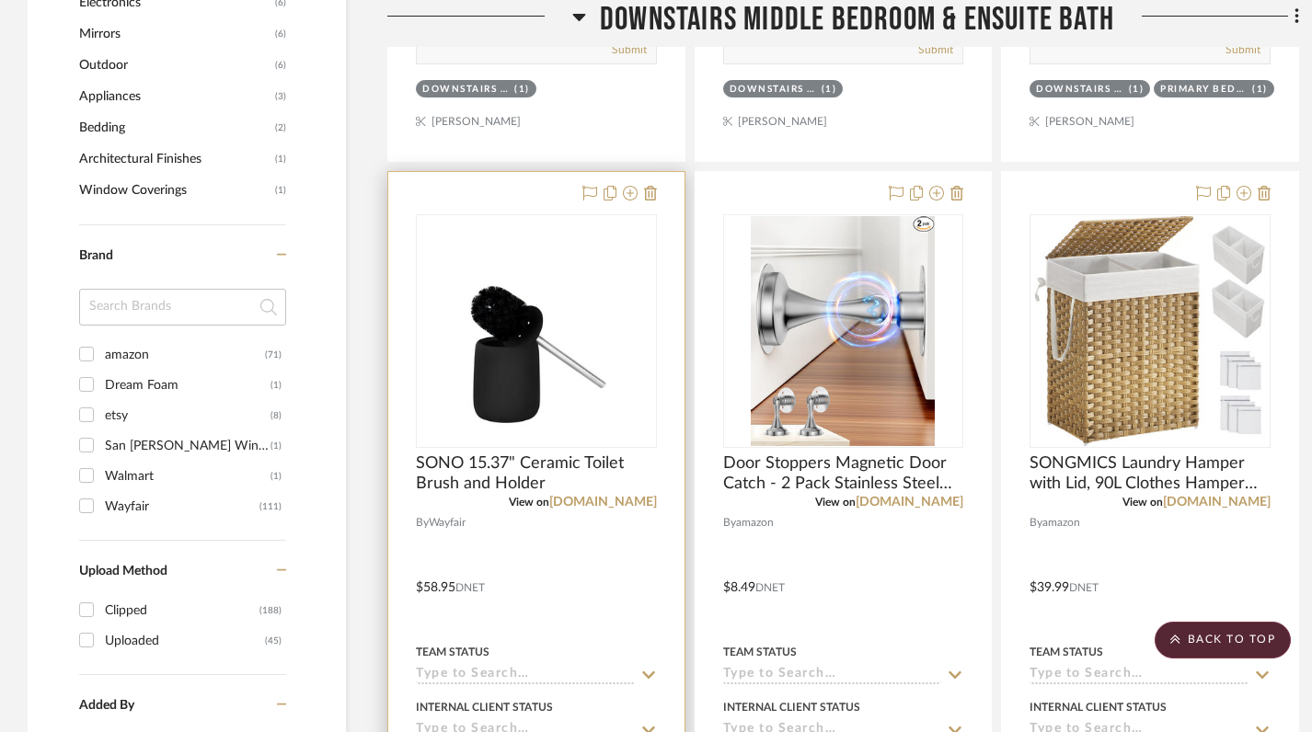
scroll to position [1438, 0]
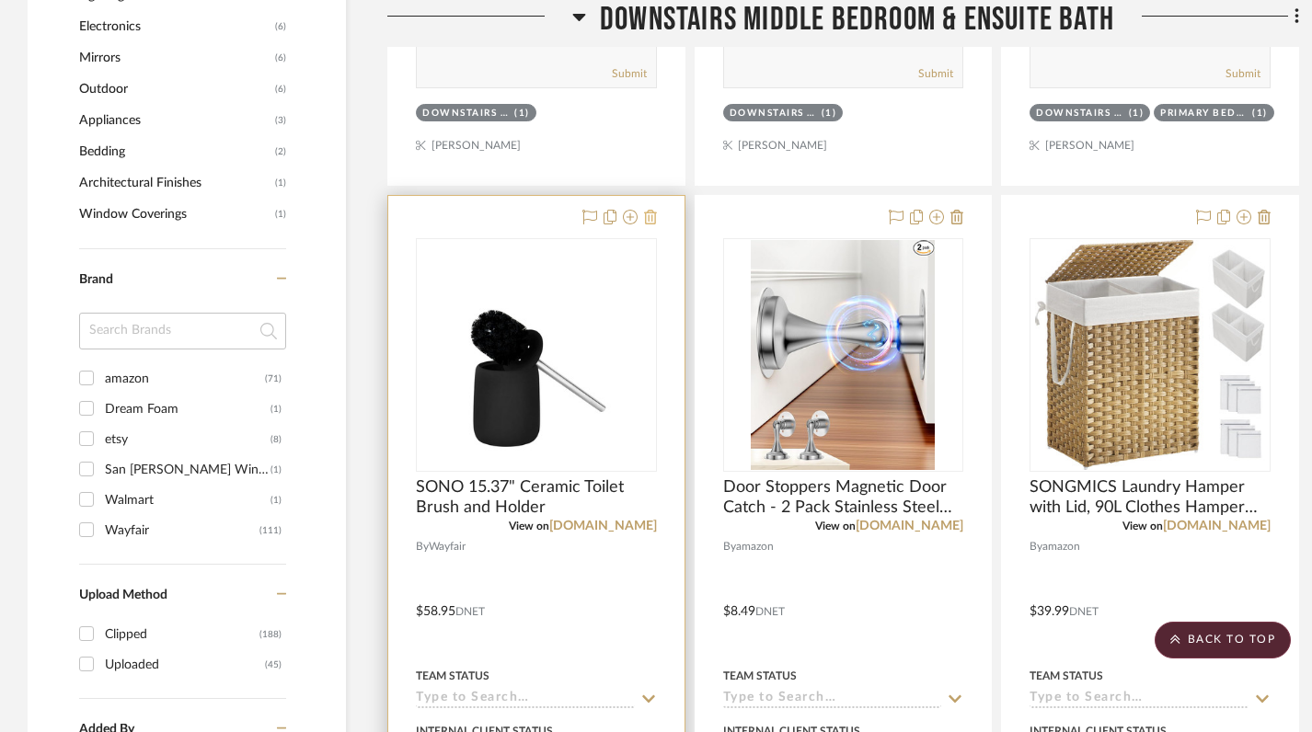
click at [654, 210] on icon at bounding box center [650, 217] width 13 height 15
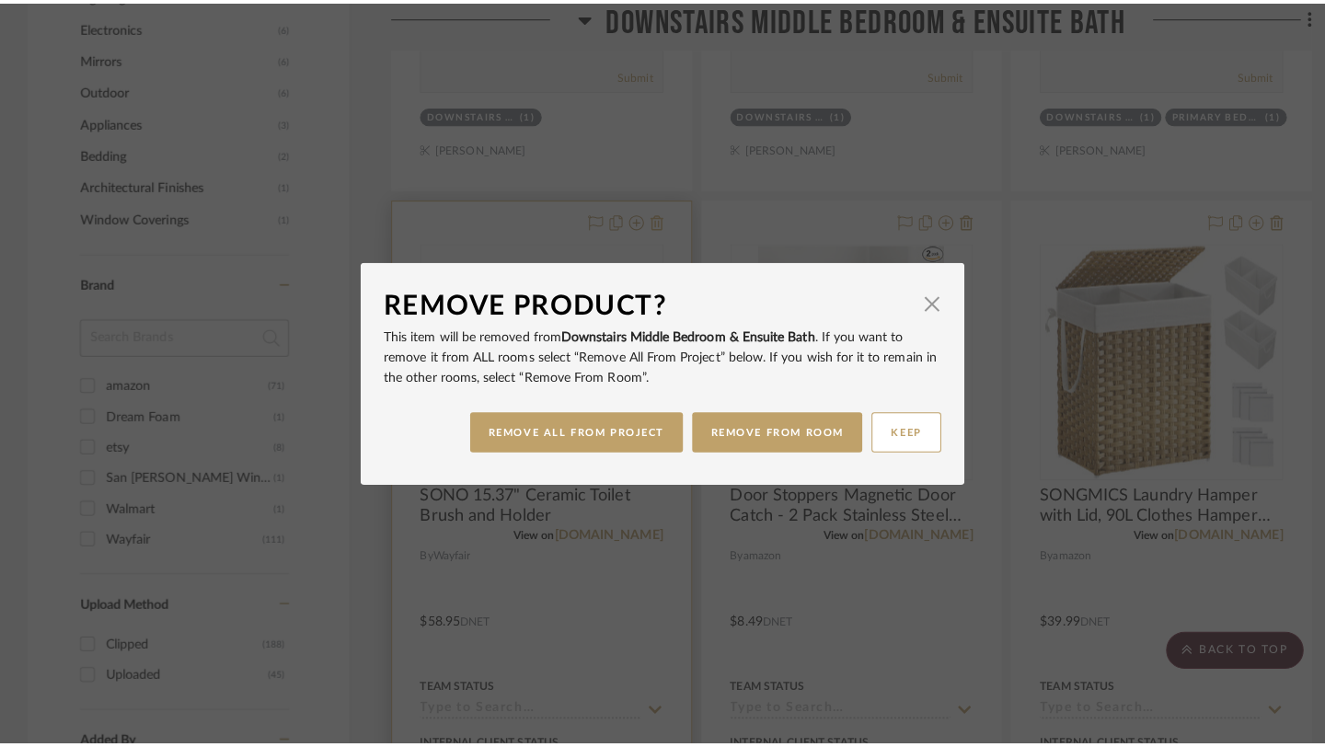
scroll to position [0, 0]
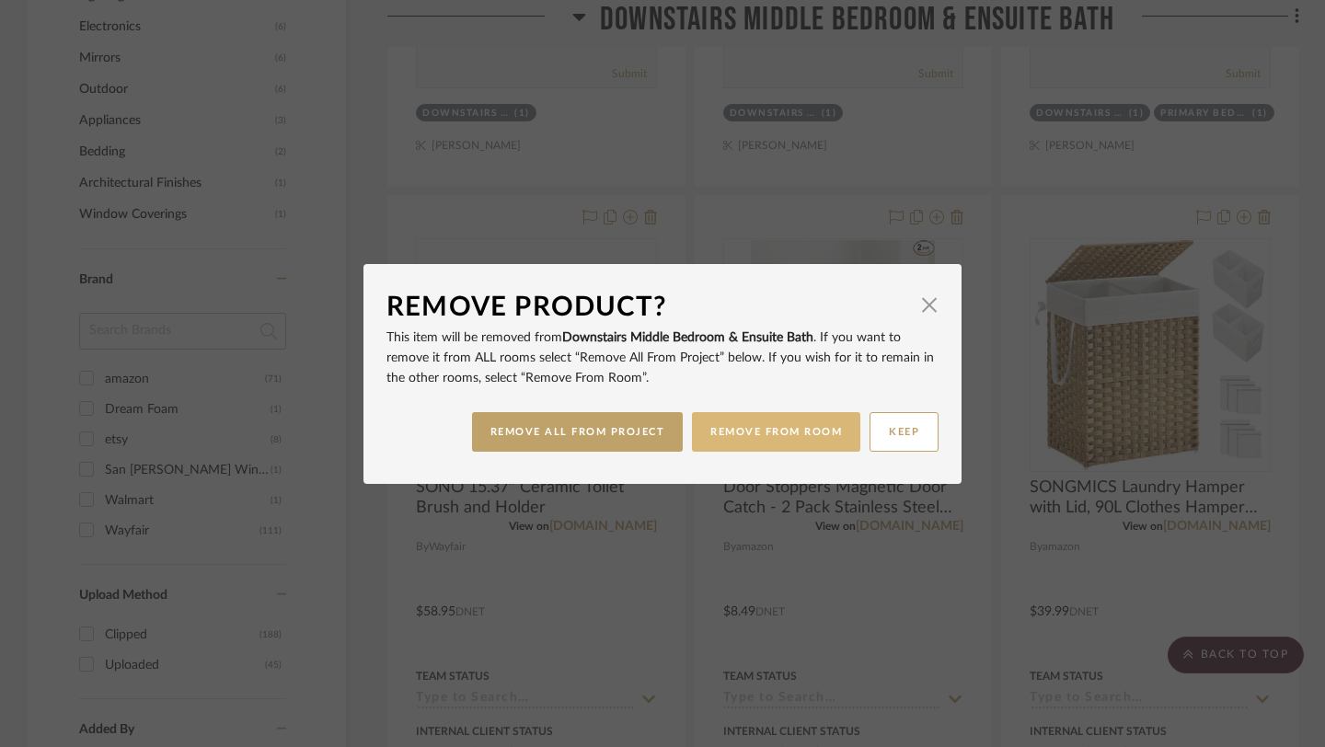
click at [745, 450] on button "REMOVE FROM ROOM" at bounding box center [776, 432] width 168 height 40
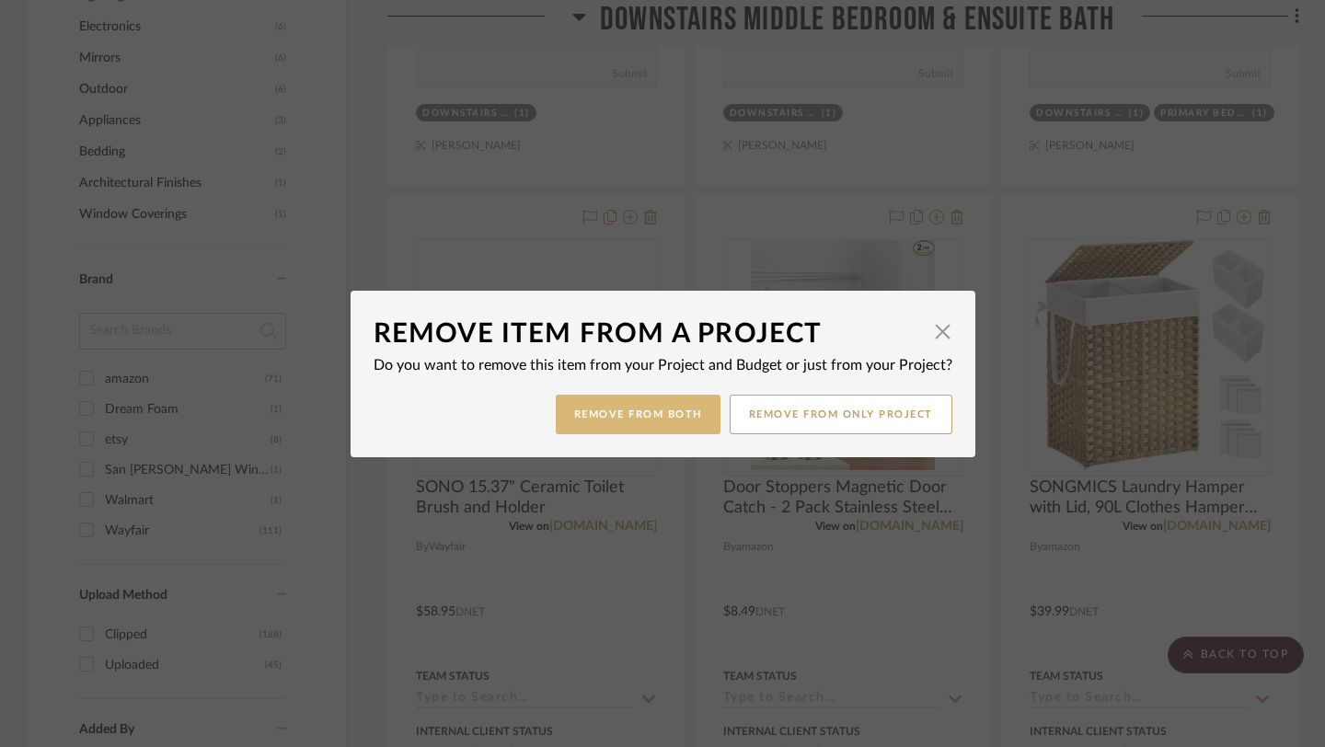
click at [658, 419] on button "Remove from Both" at bounding box center [638, 415] width 165 height 40
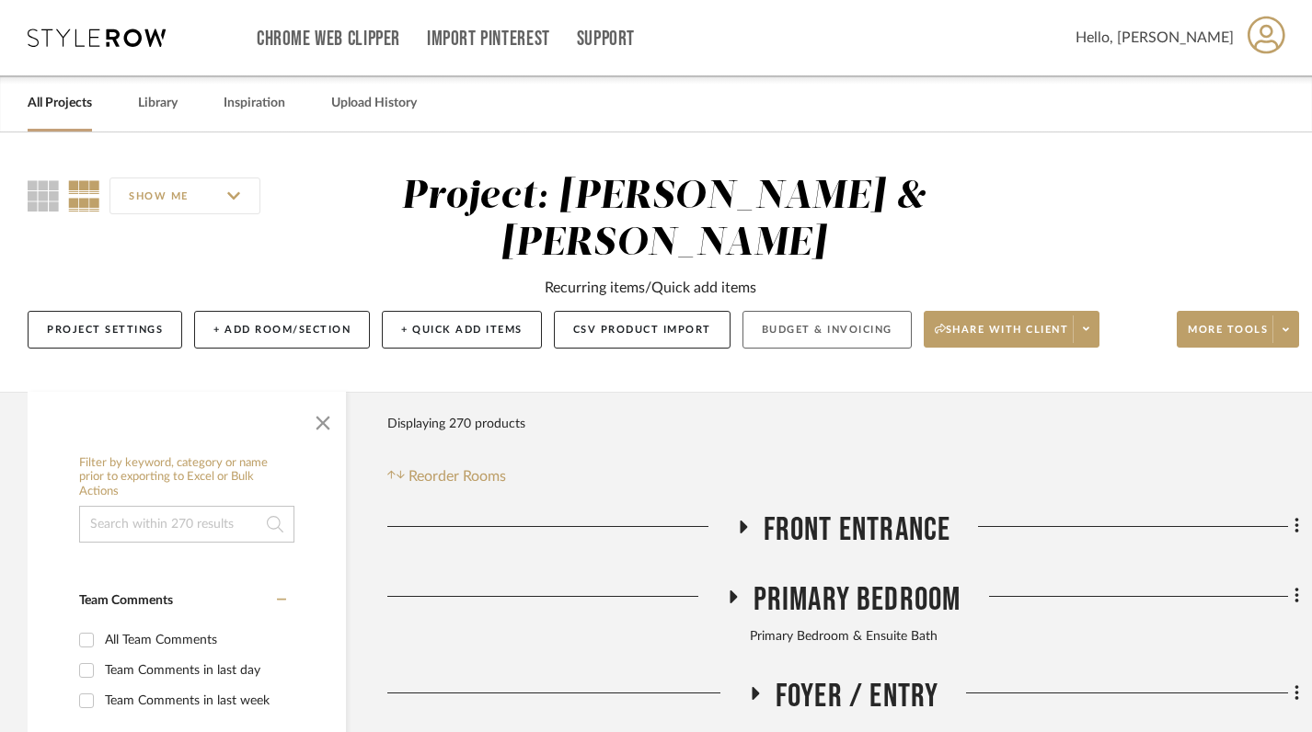
click at [845, 311] on button "Budget & Invoicing" at bounding box center [826, 330] width 169 height 38
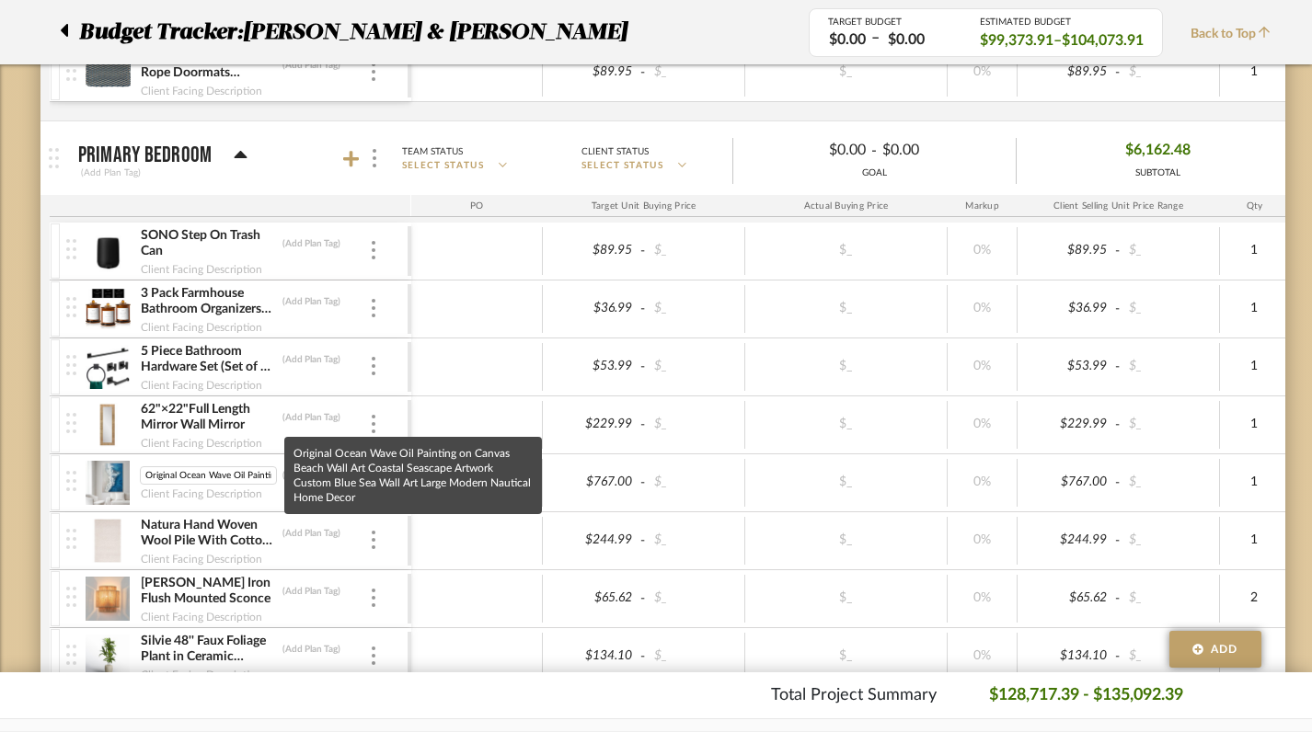
scroll to position [0, 477]
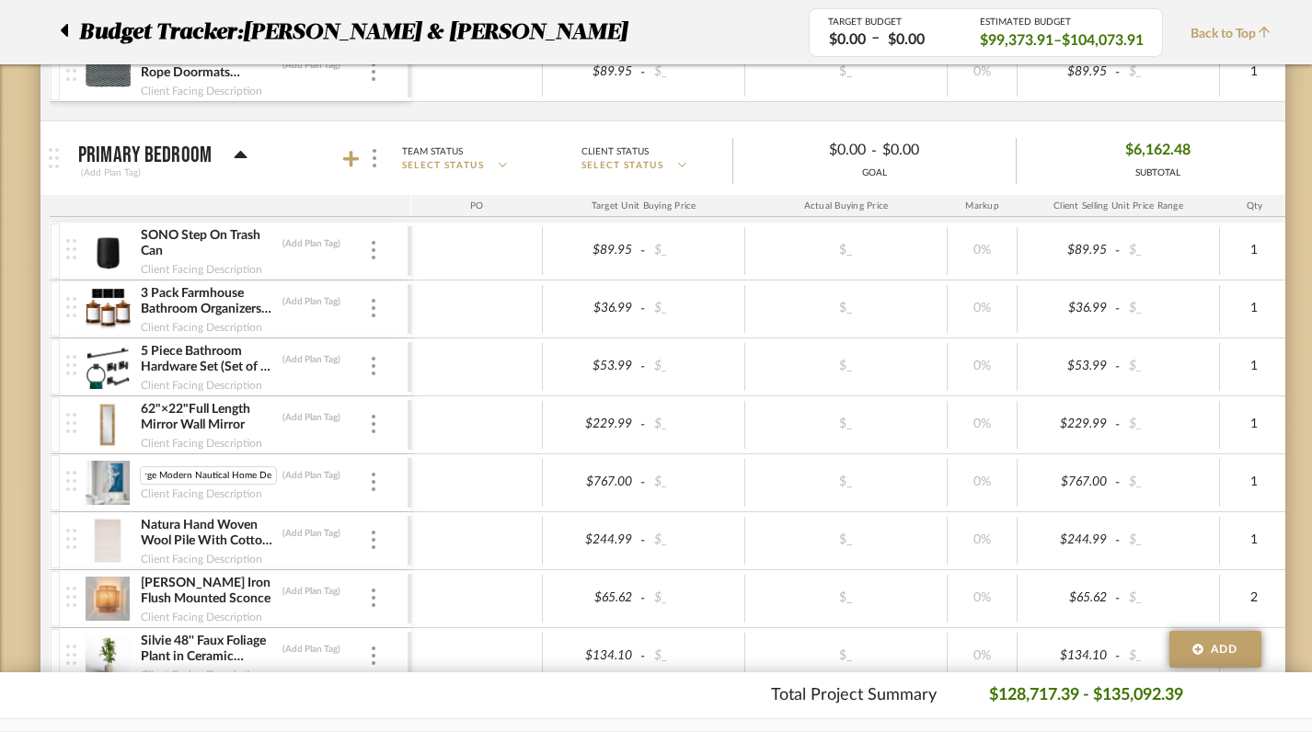
click at [104, 478] on img at bounding box center [108, 483] width 45 height 44
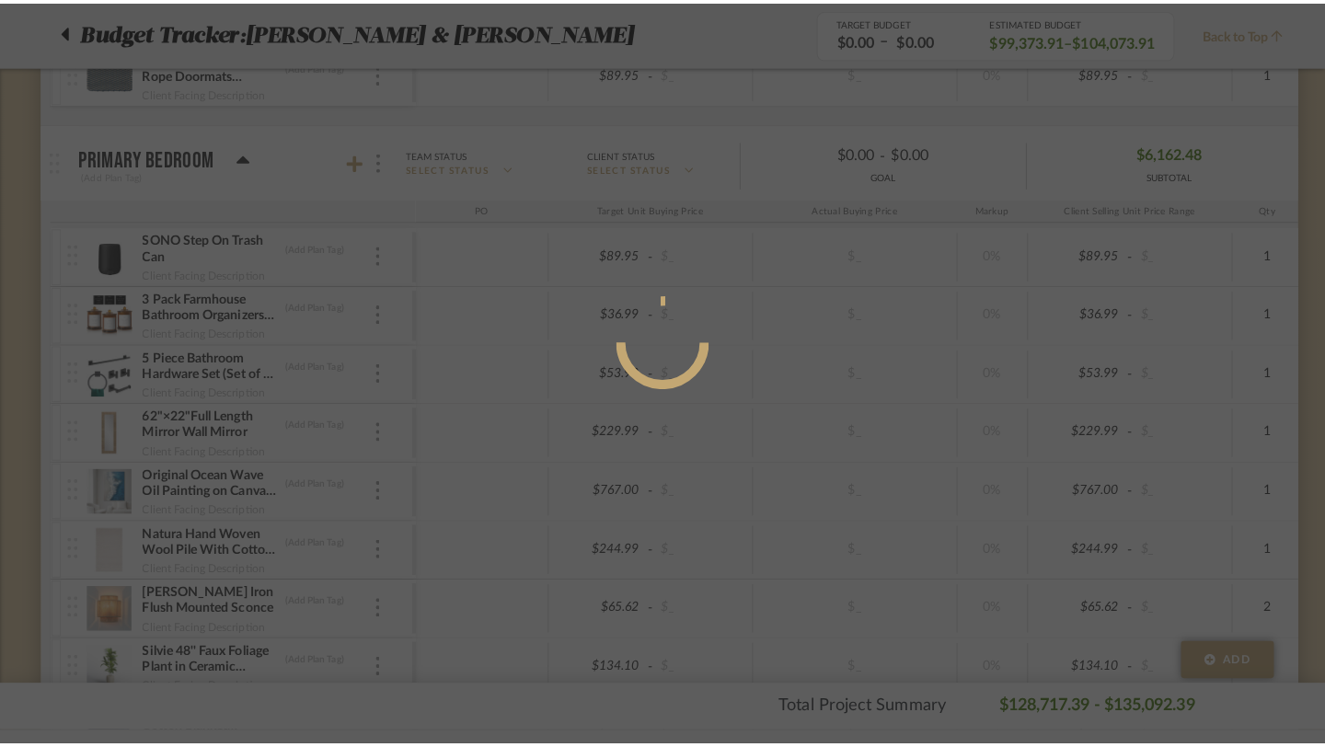
scroll to position [0, 0]
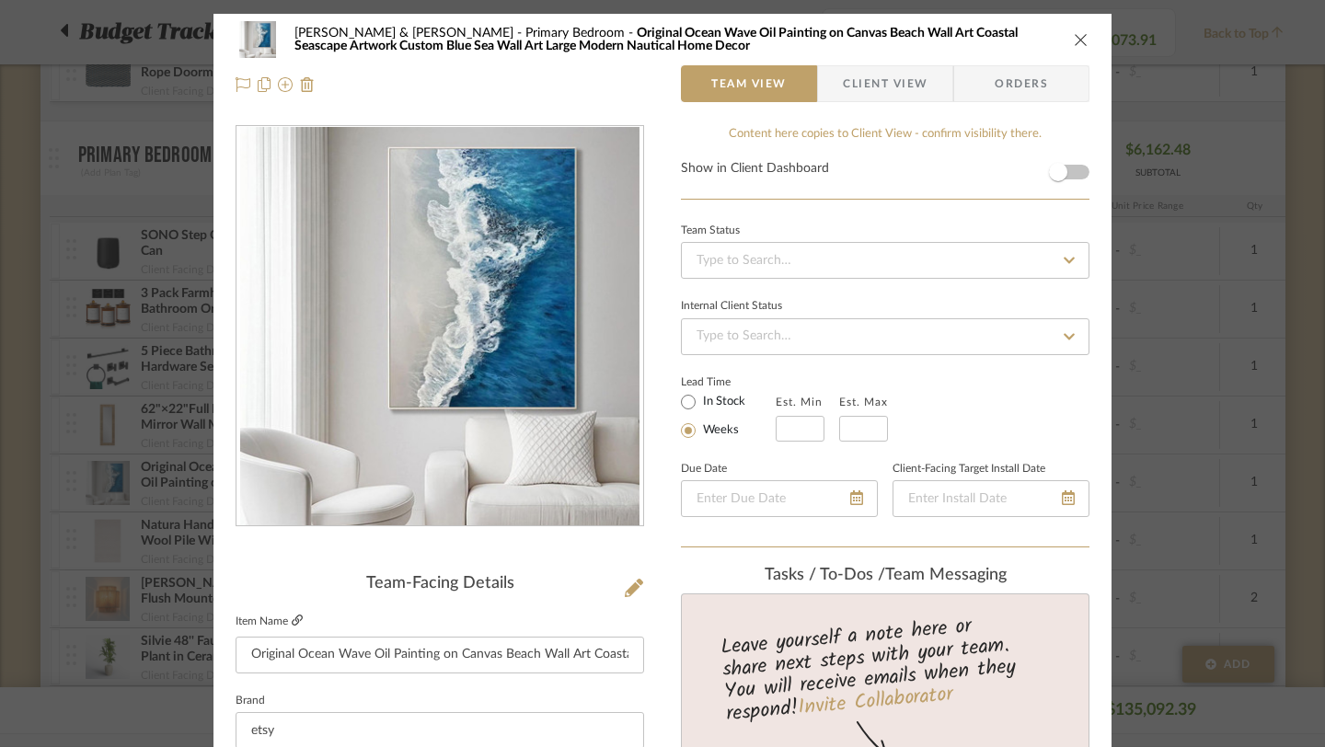
click at [292, 620] on icon at bounding box center [297, 620] width 11 height 11
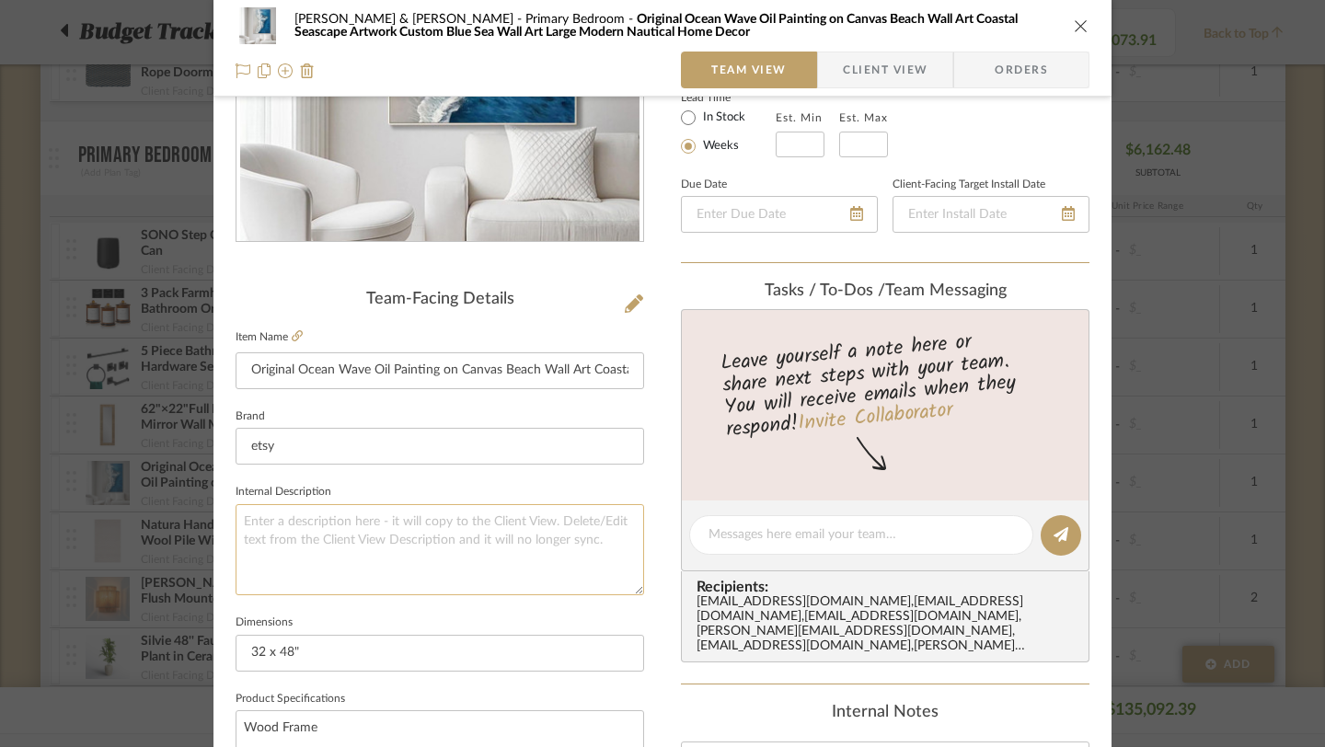
scroll to position [492, 0]
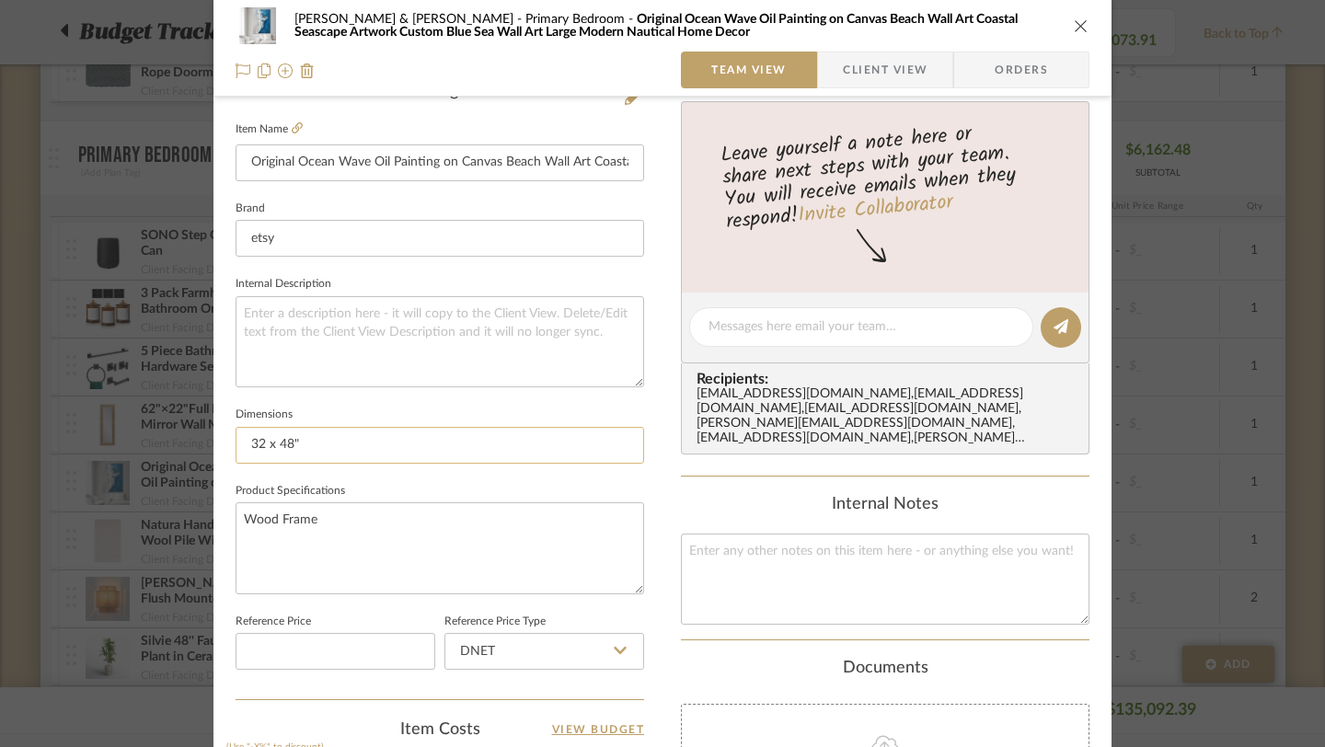
click at [309, 443] on input "32 x 48"" at bounding box center [440, 445] width 409 height 37
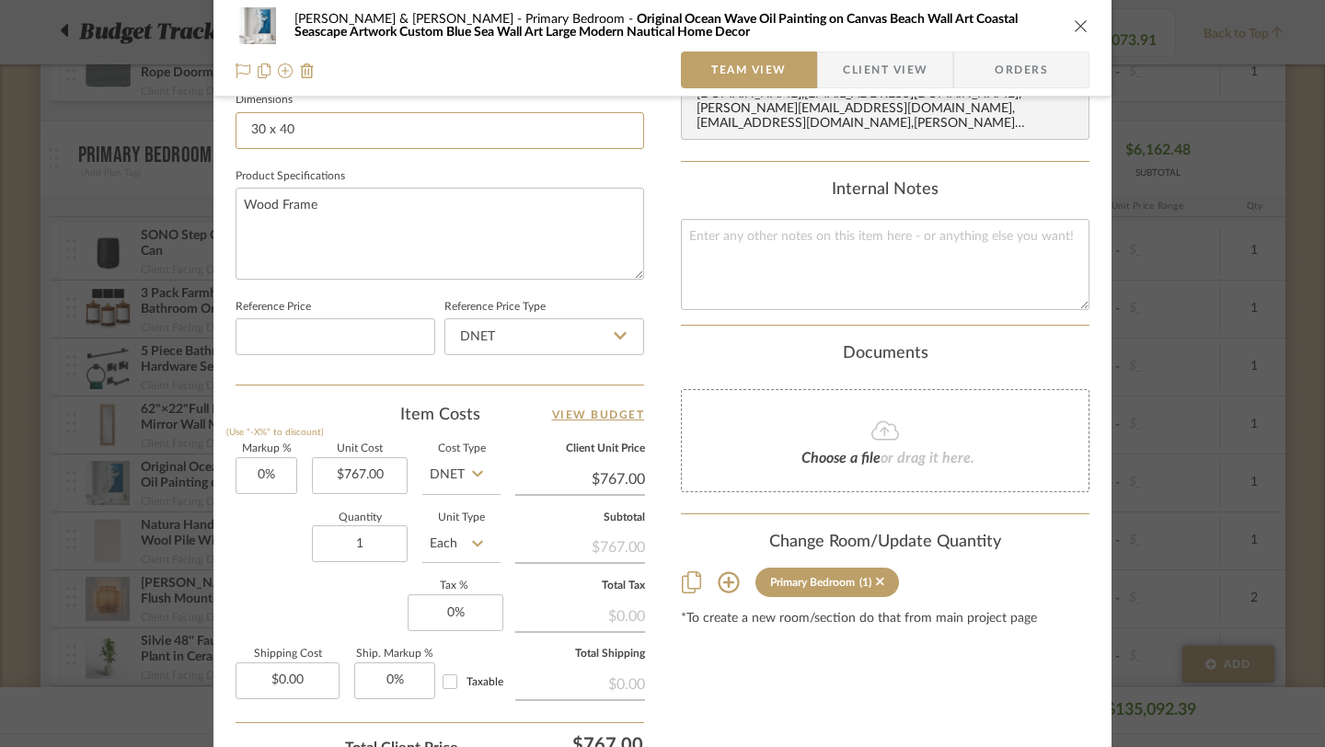
scroll to position [811, 0]
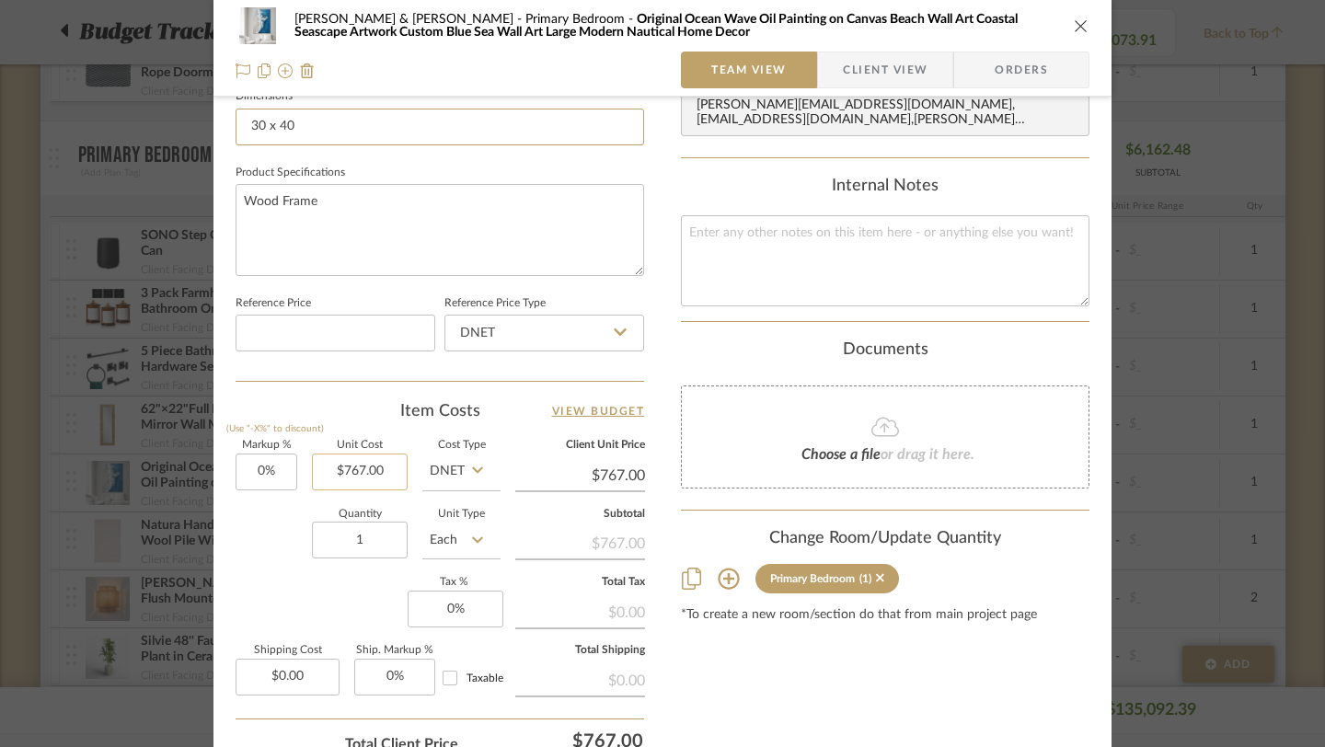
type input "30 x 40"
click at [373, 465] on input "767.00" at bounding box center [360, 472] width 96 height 37
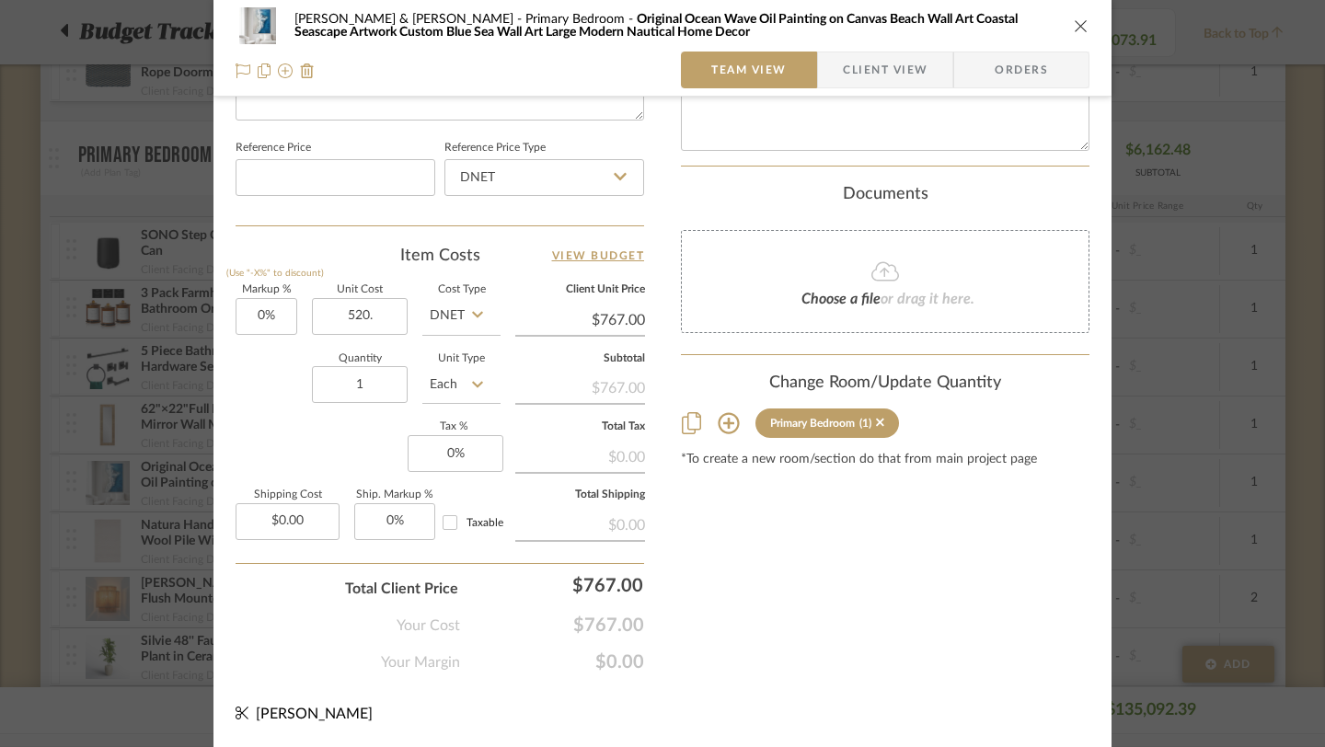
type input "$520.00"
click at [1074, 27] on icon "close" at bounding box center [1081, 25] width 15 height 15
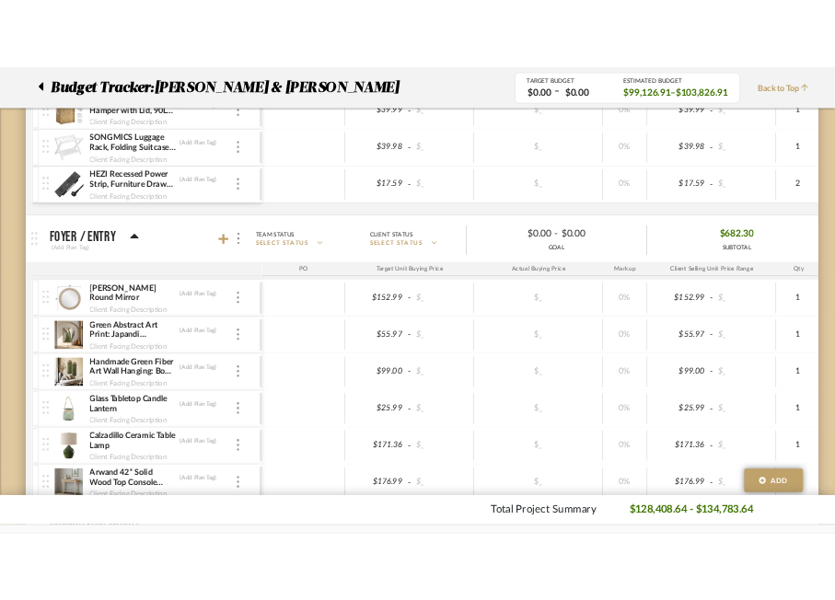
scroll to position [1837, 0]
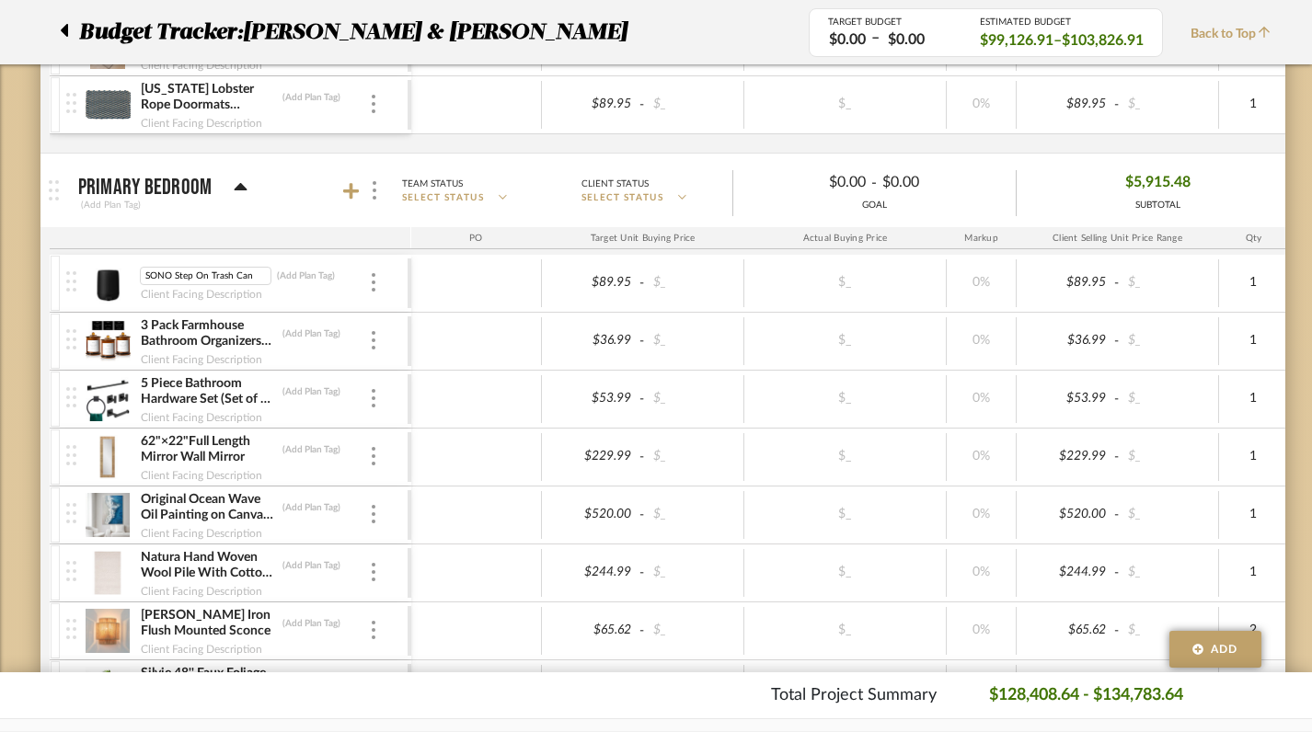
scroll to position [0, 2]
click at [109, 287] on img at bounding box center [108, 283] width 45 height 44
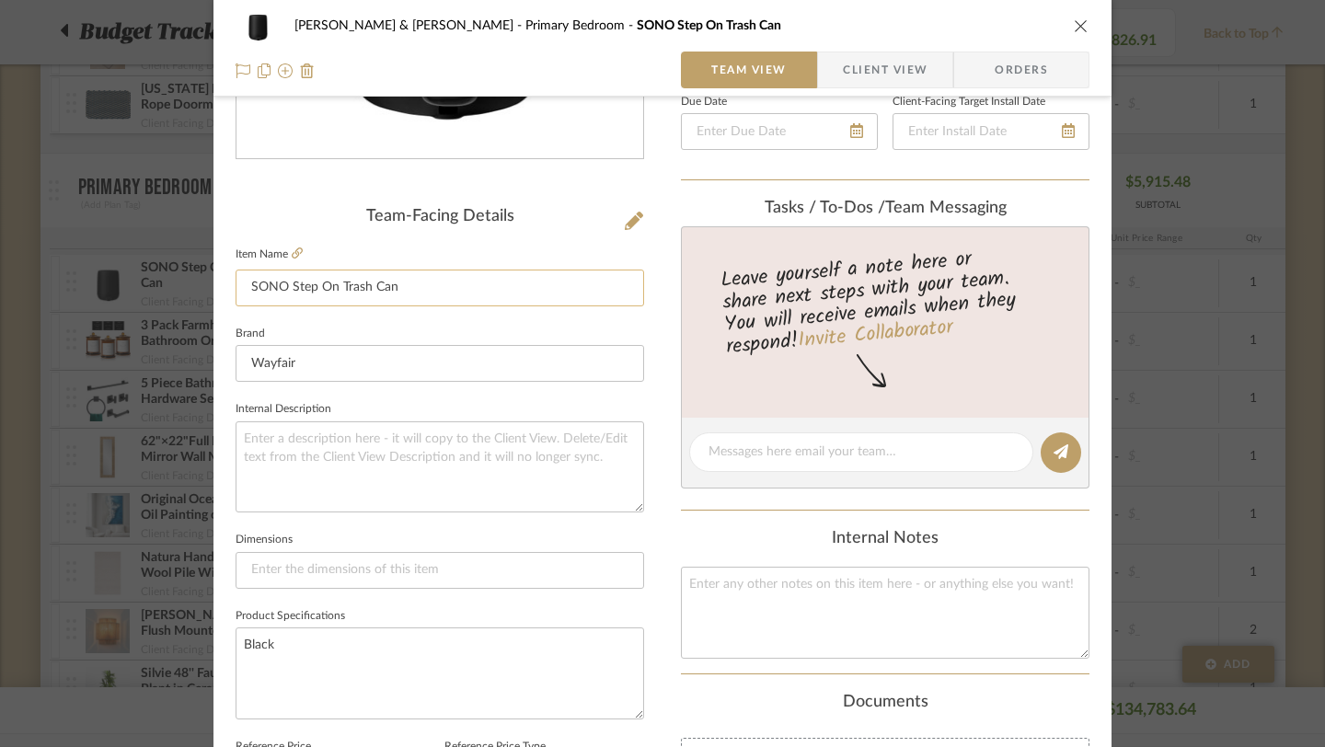
scroll to position [0, 0]
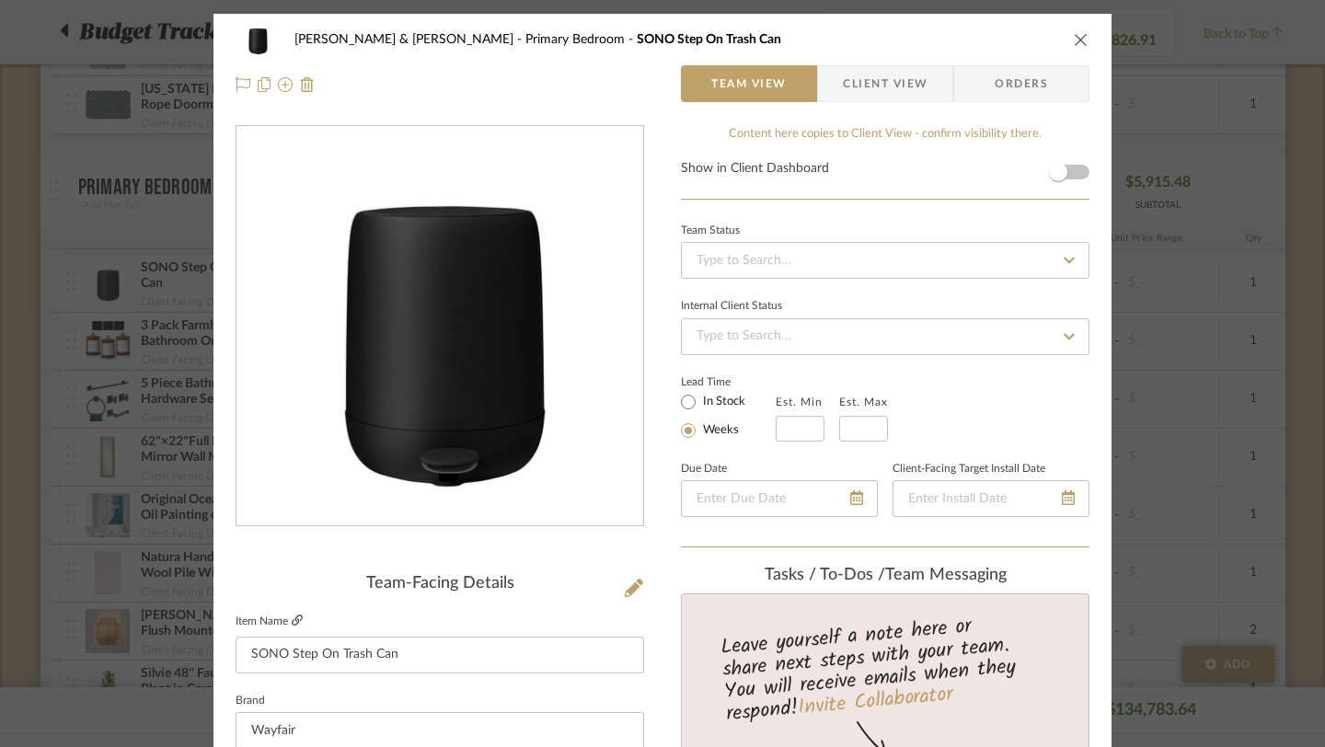
click at [292, 618] on icon at bounding box center [297, 620] width 11 height 11
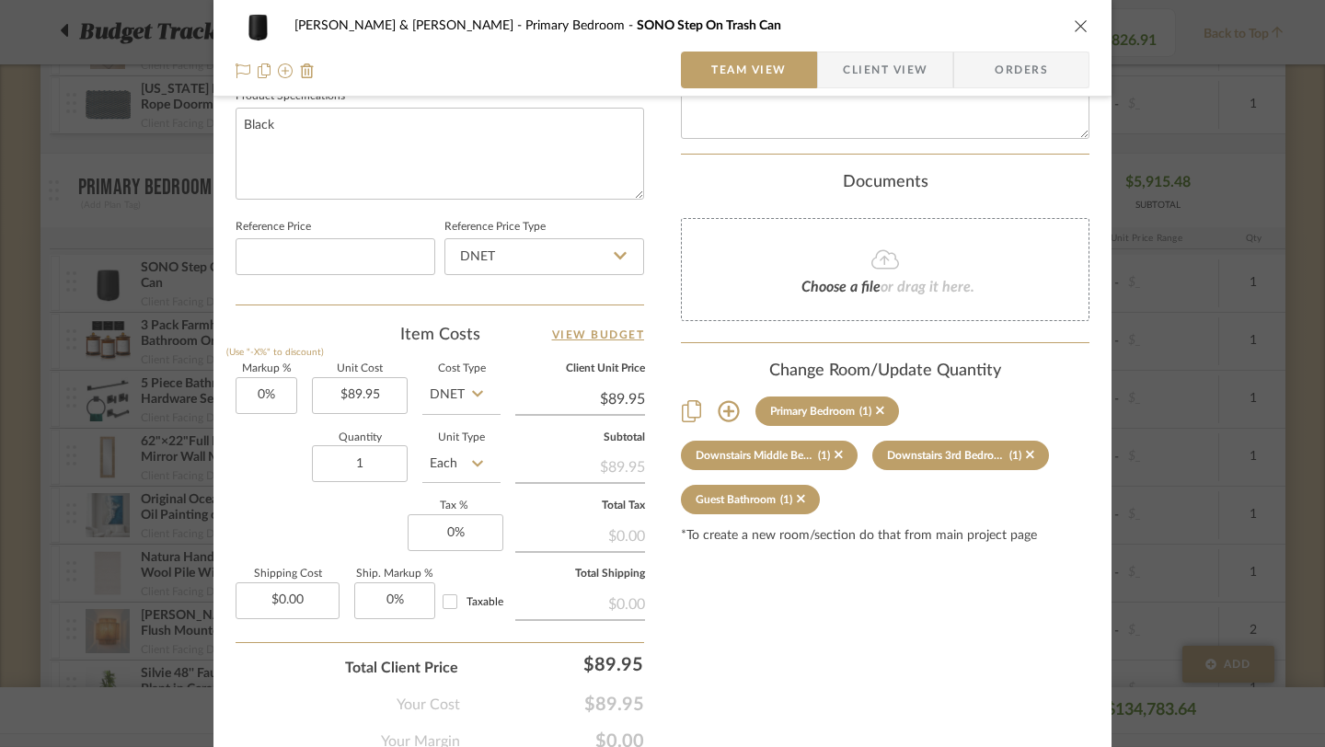
scroll to position [888, 0]
click at [1074, 32] on icon "close" at bounding box center [1081, 25] width 15 height 15
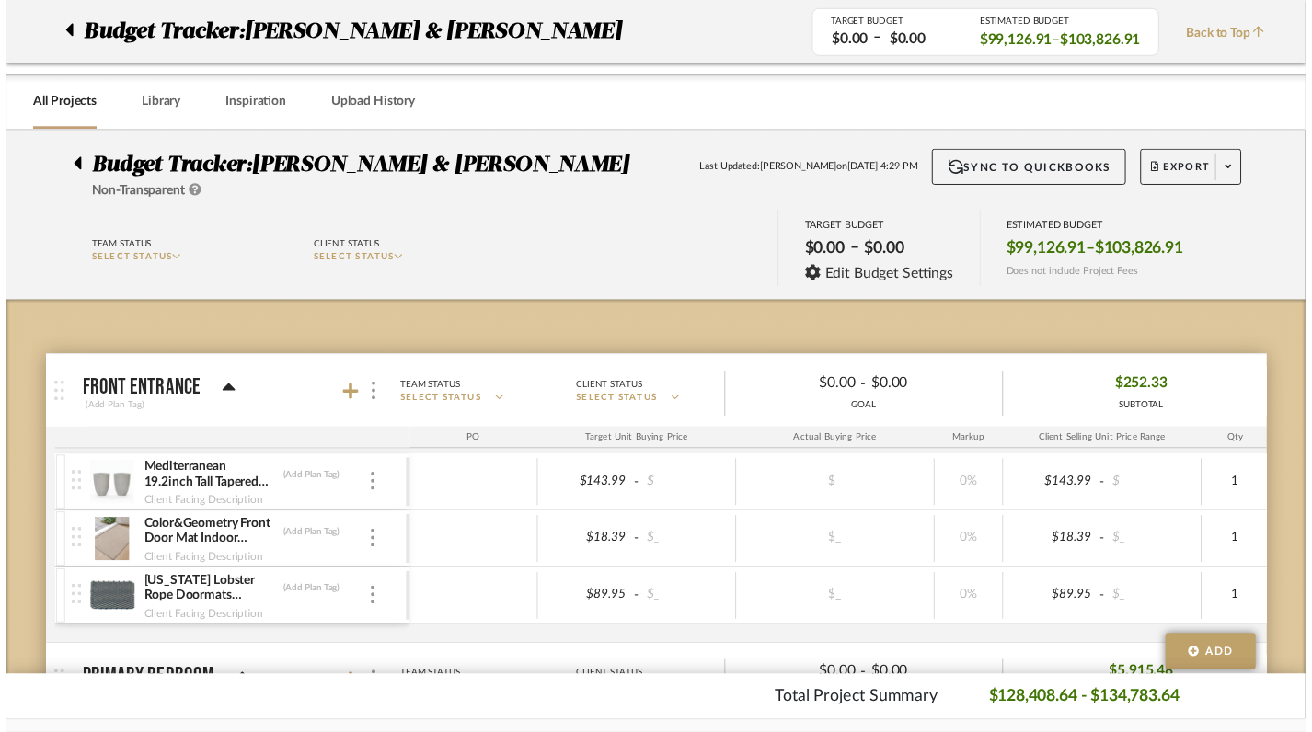
scroll to position [502, 0]
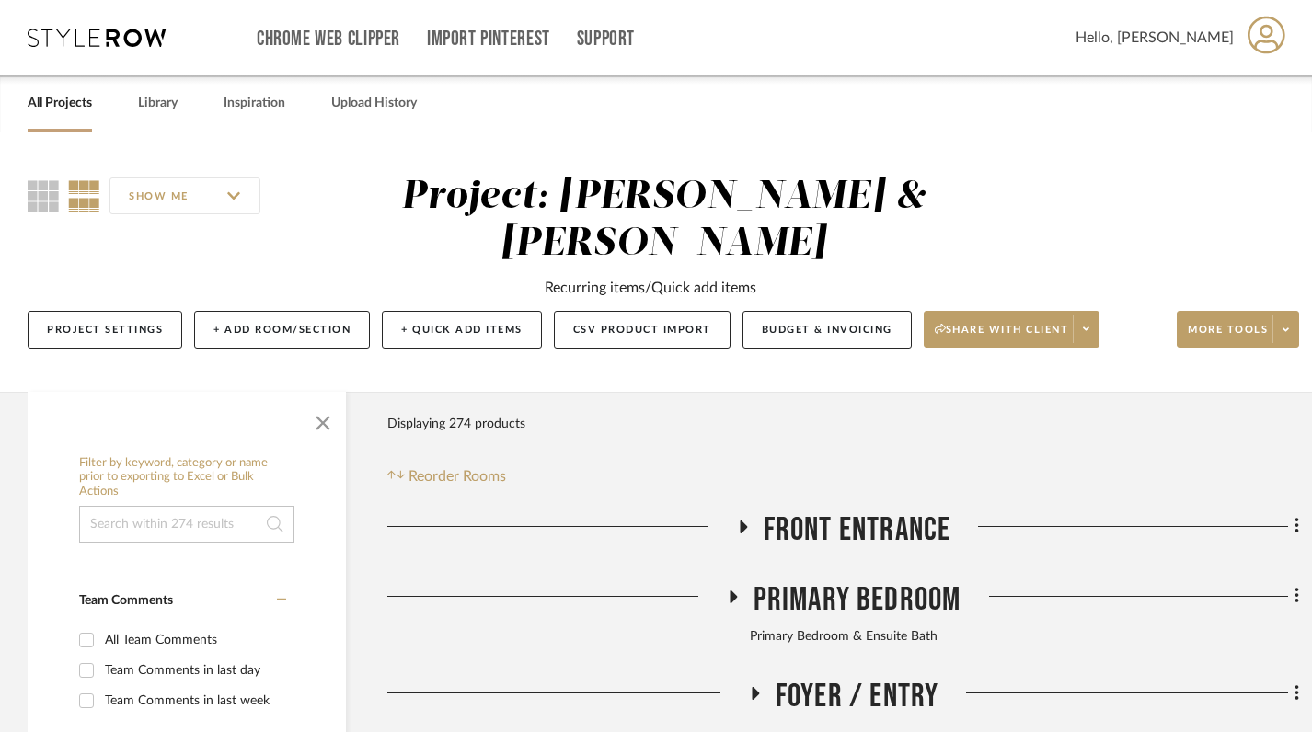
click at [59, 98] on link "All Projects" at bounding box center [60, 103] width 64 height 25
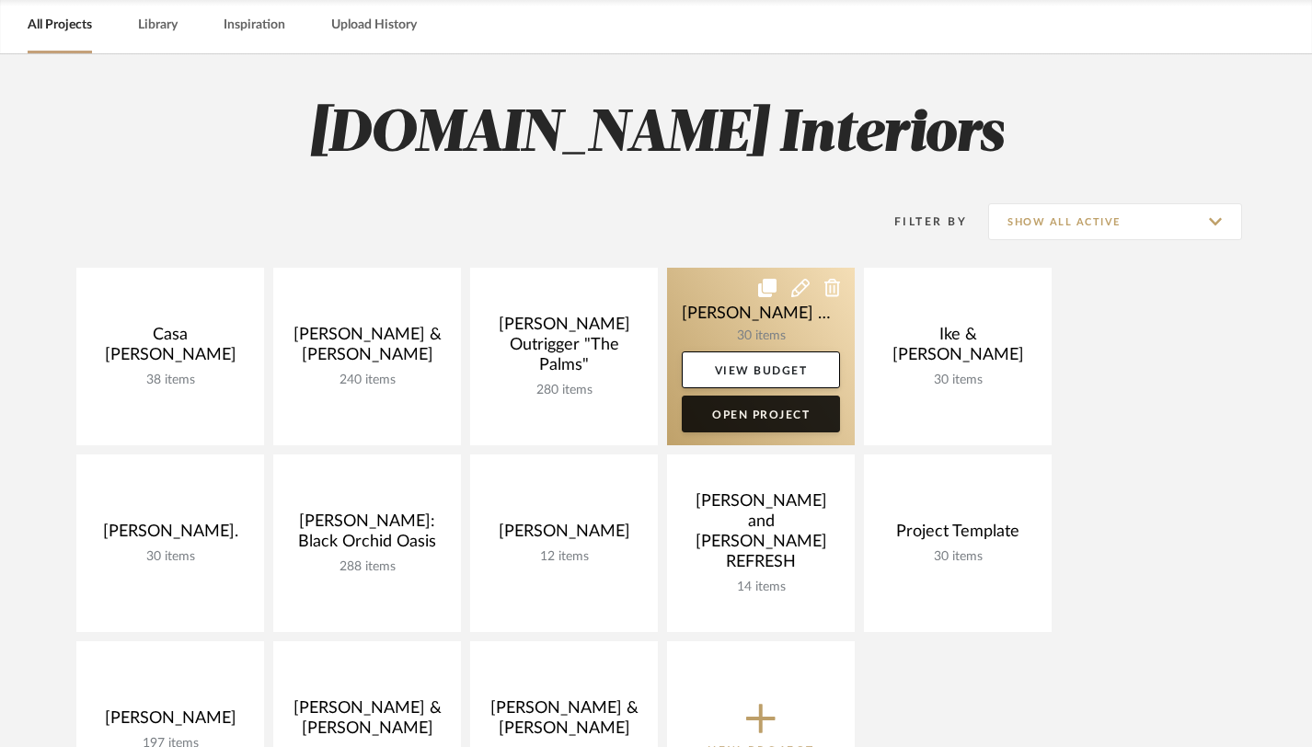
scroll to position [236, 0]
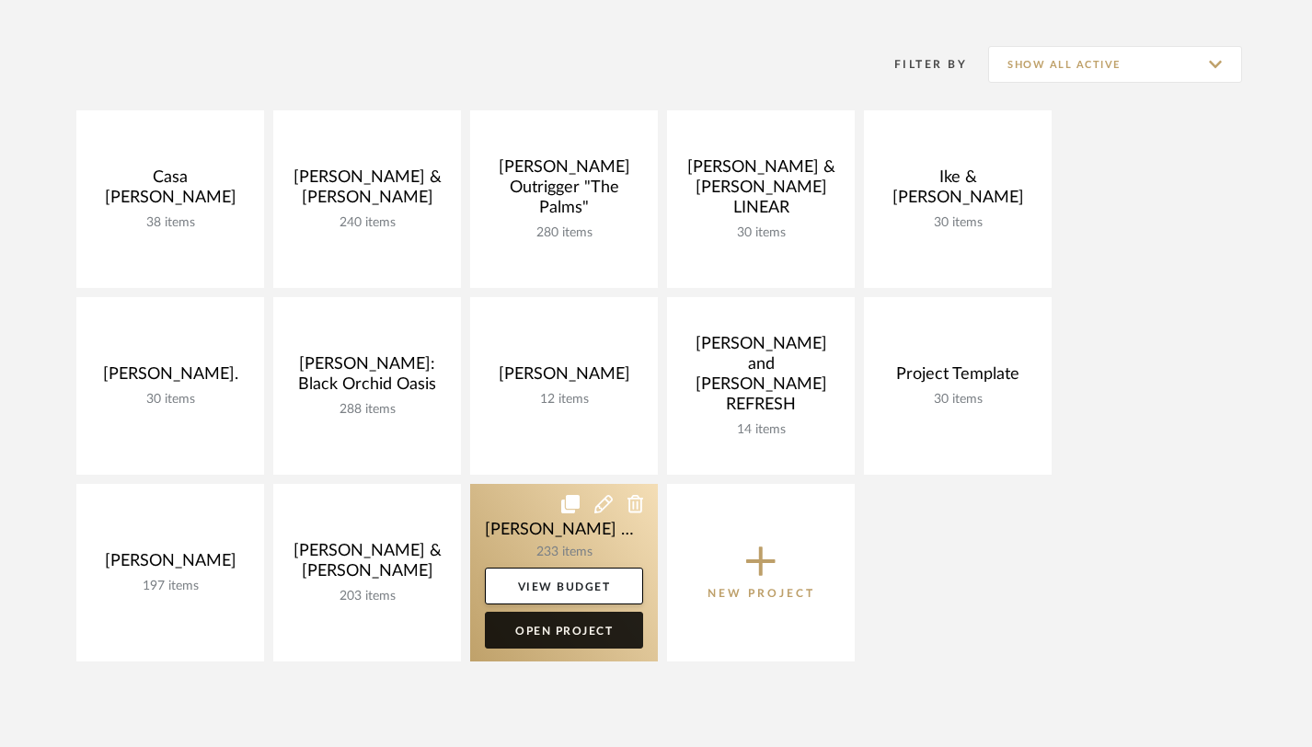
click at [558, 638] on link "Open Project" at bounding box center [564, 630] width 158 height 37
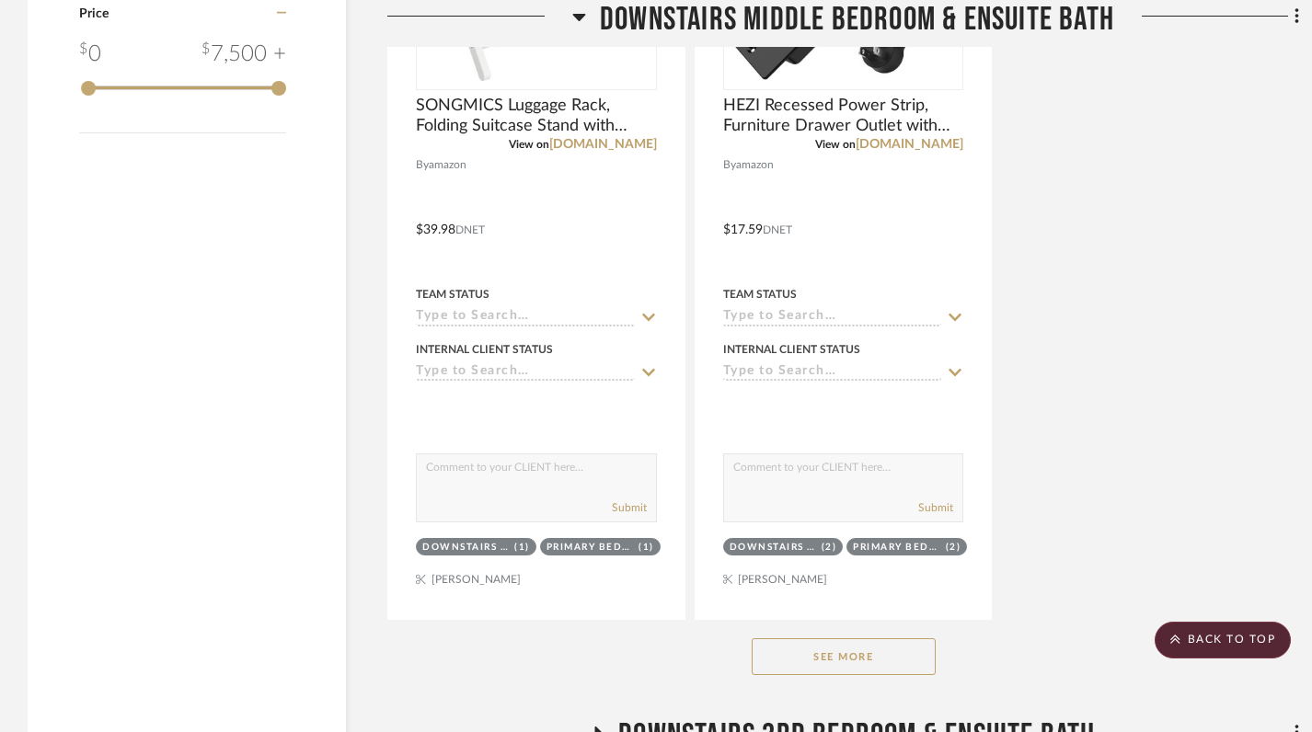
scroll to position [2657, 0]
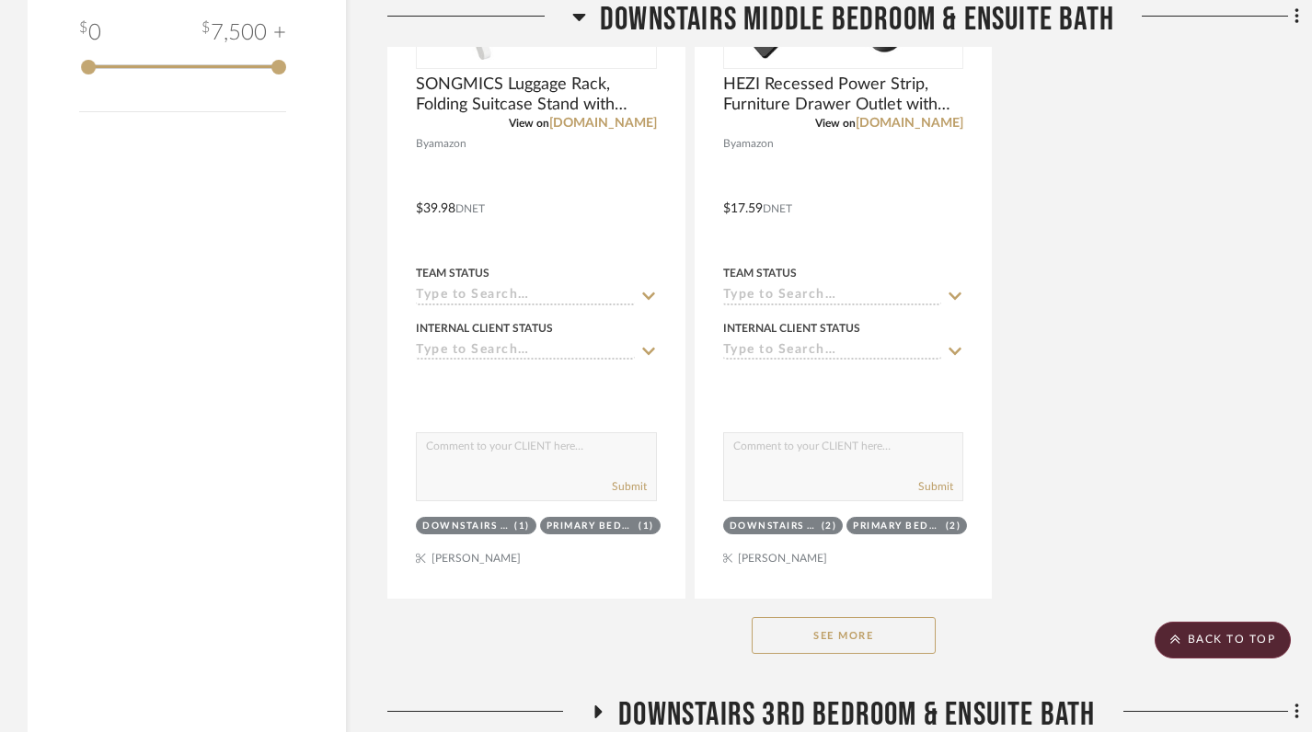
click at [815, 617] on button "See More" at bounding box center [844, 635] width 184 height 37
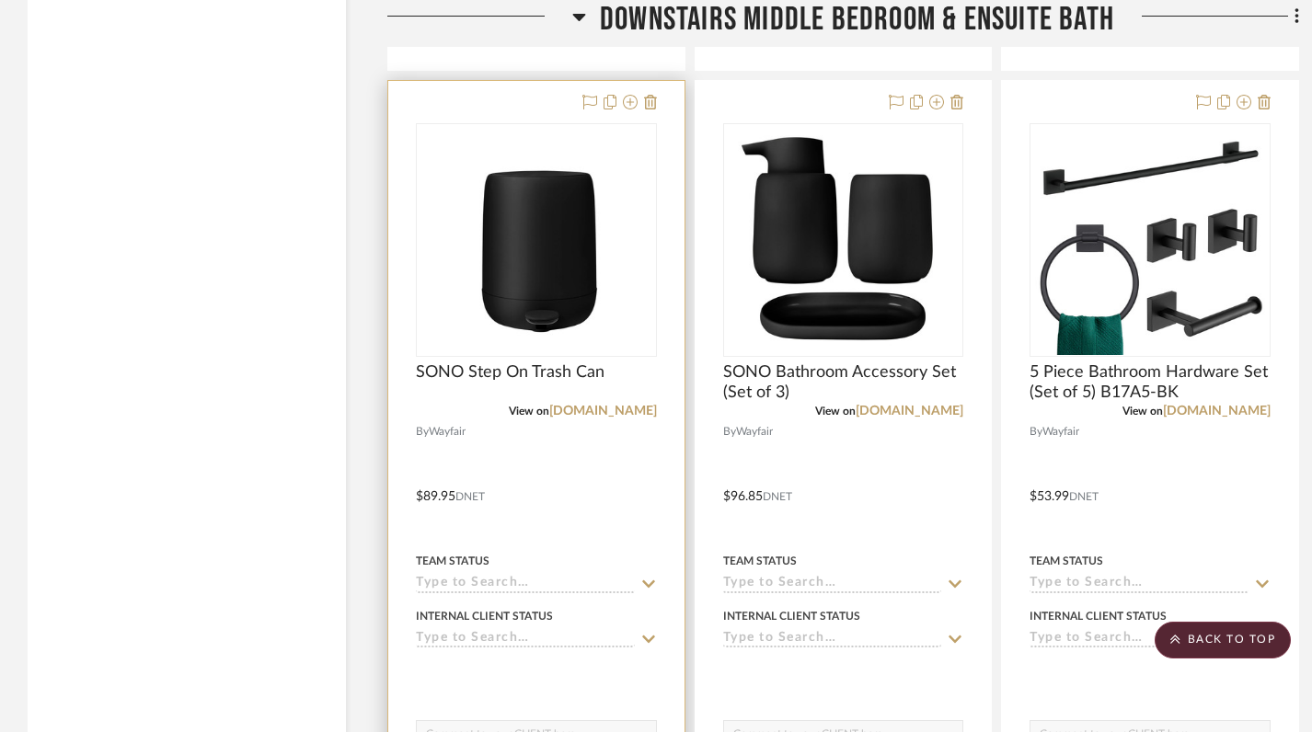
scroll to position [3184, 0]
click at [650, 96] on icon at bounding box center [650, 103] width 13 height 15
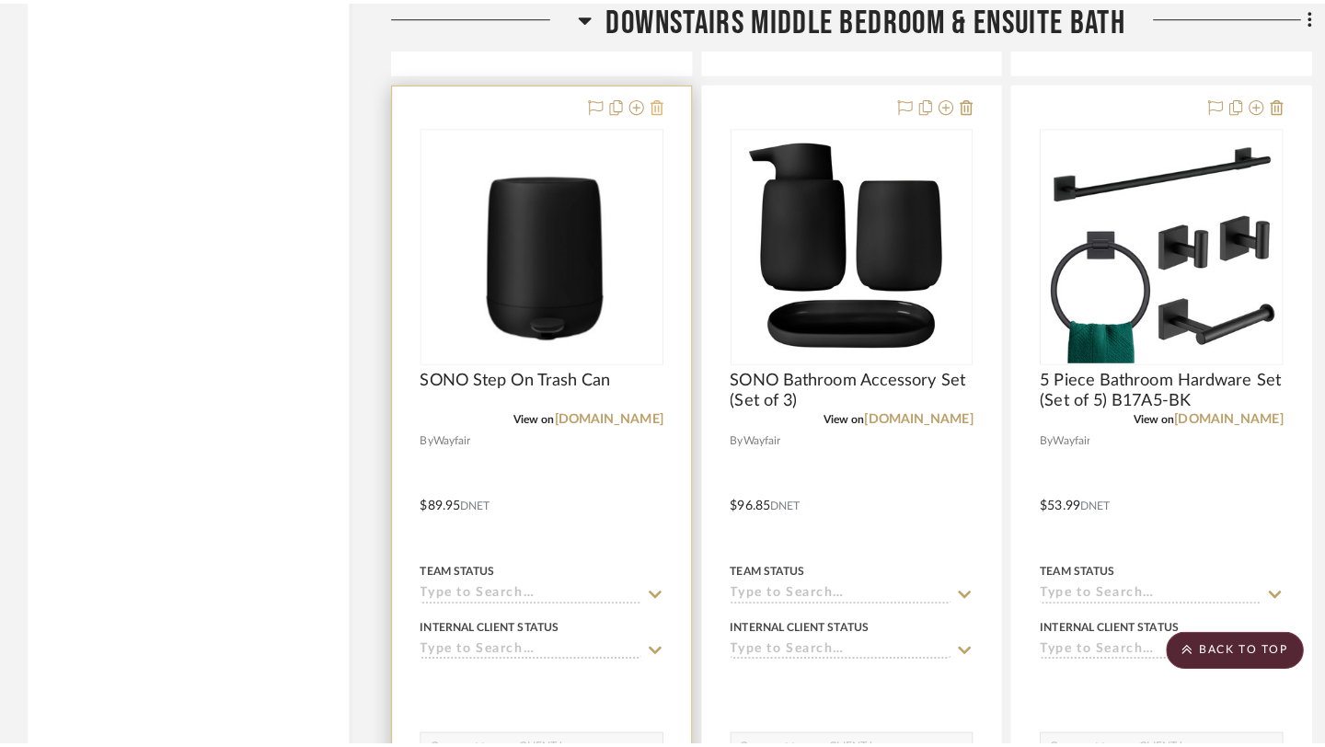
scroll to position [0, 0]
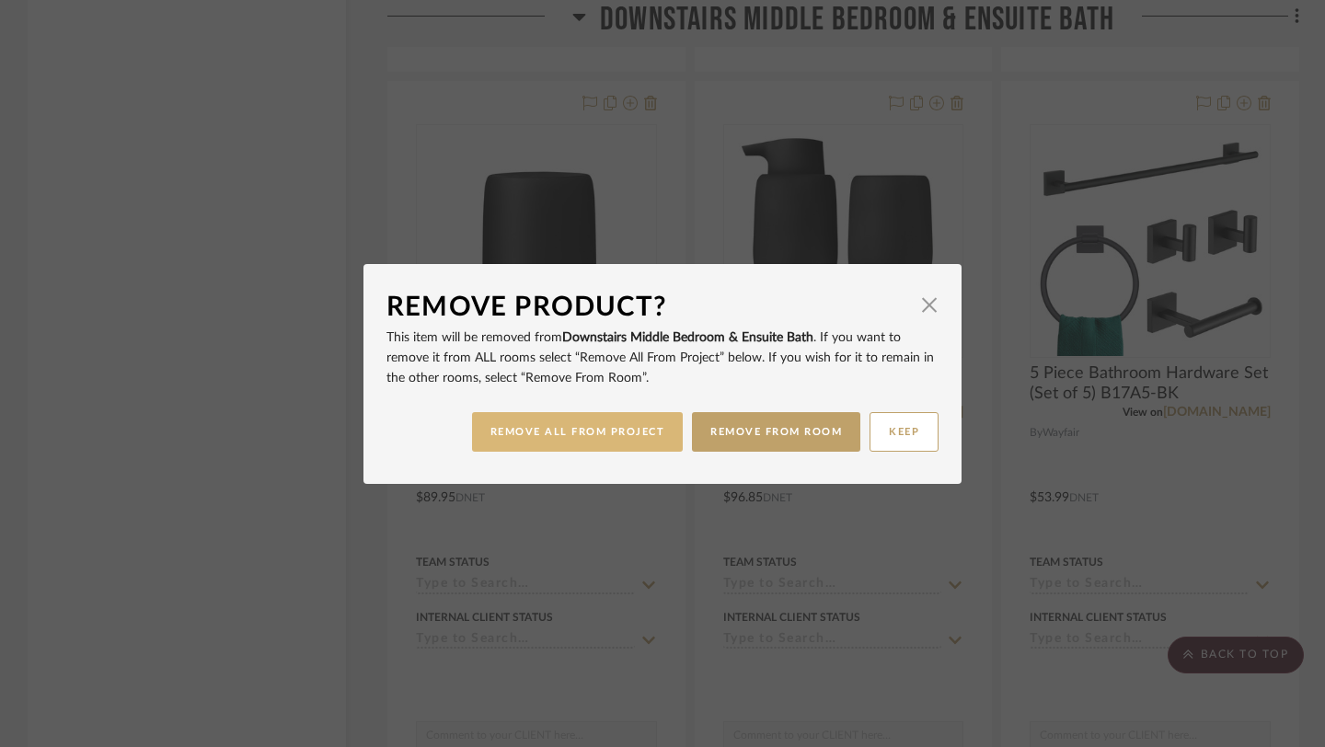
click at [619, 437] on button "REMOVE ALL FROM PROJECT" at bounding box center [578, 432] width 212 height 40
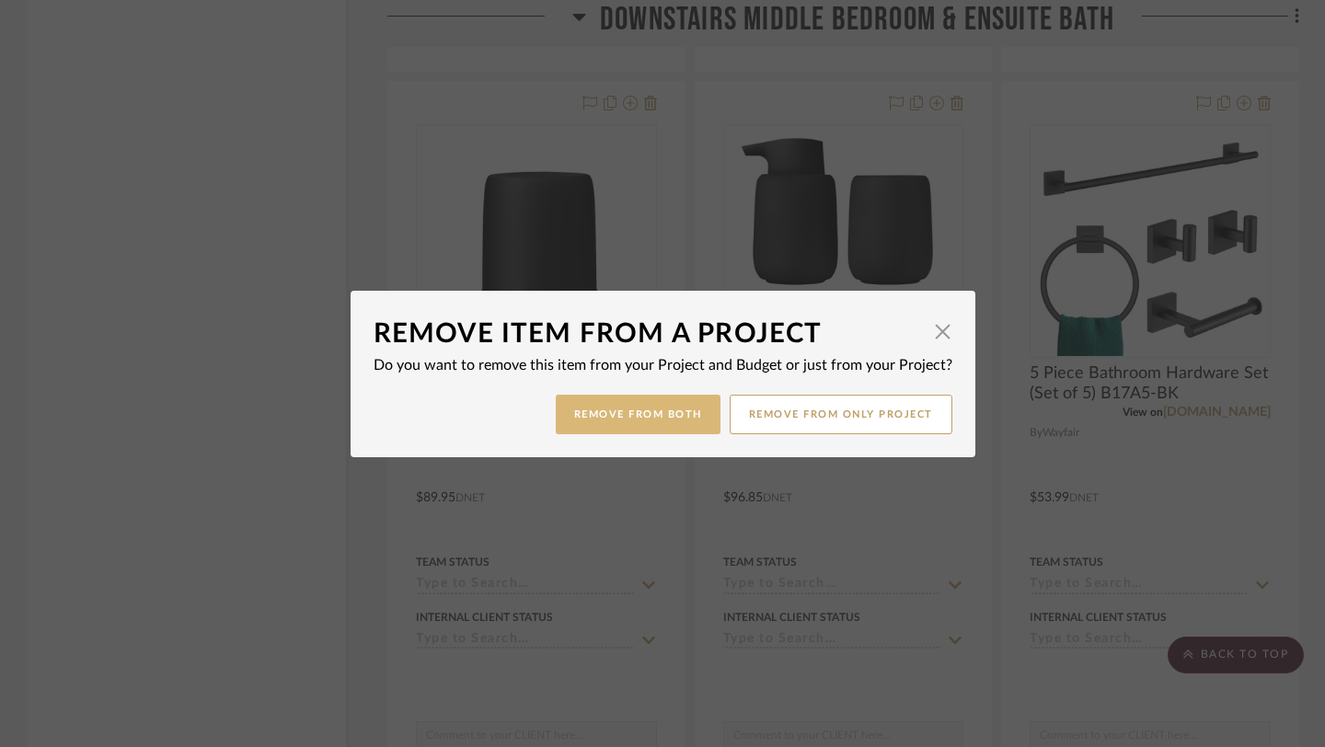
click at [646, 415] on button "Remove from Both" at bounding box center [638, 415] width 165 height 40
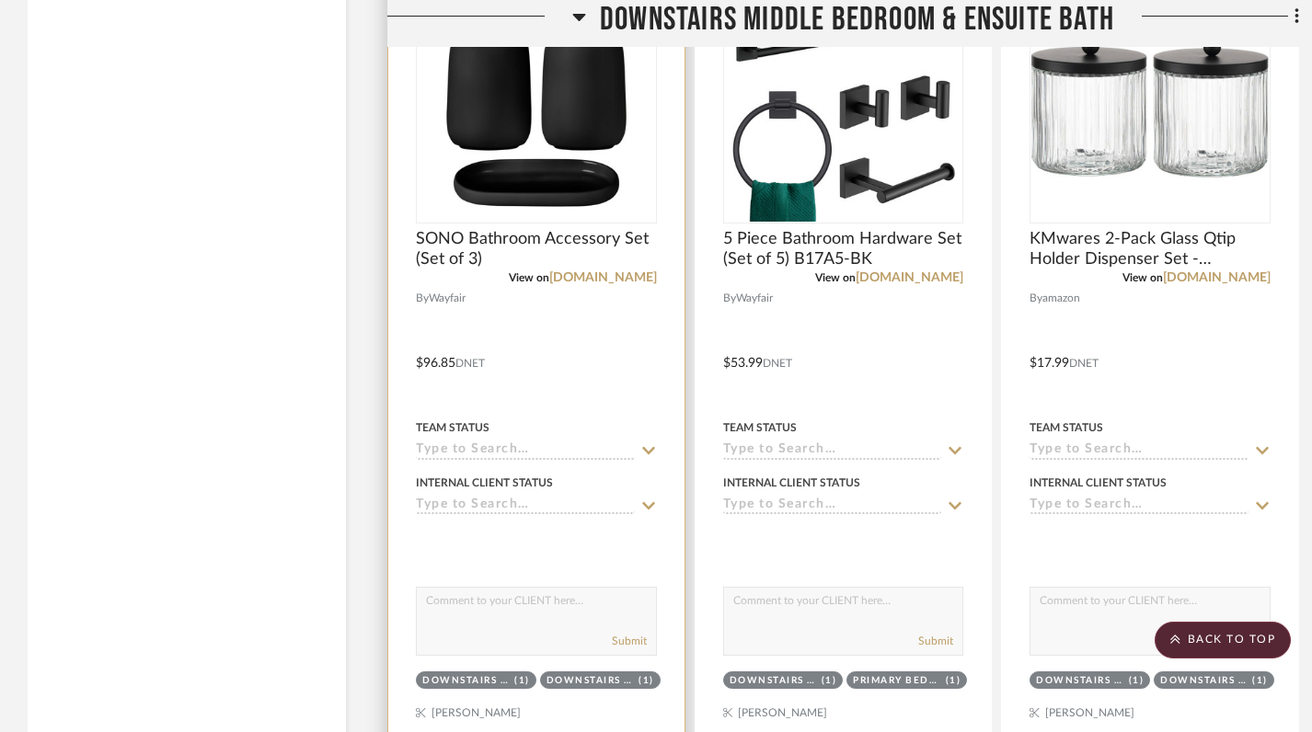
scroll to position [3125, 0]
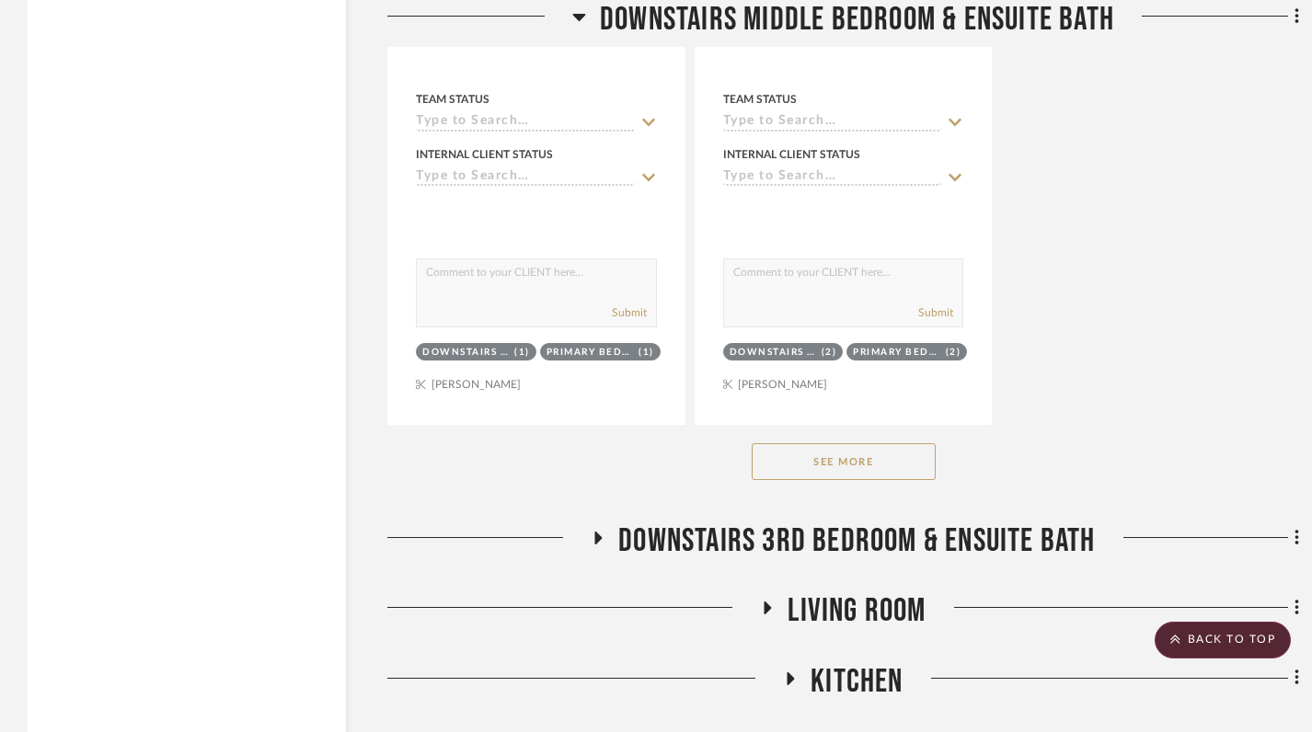
scroll to position [2834, 0]
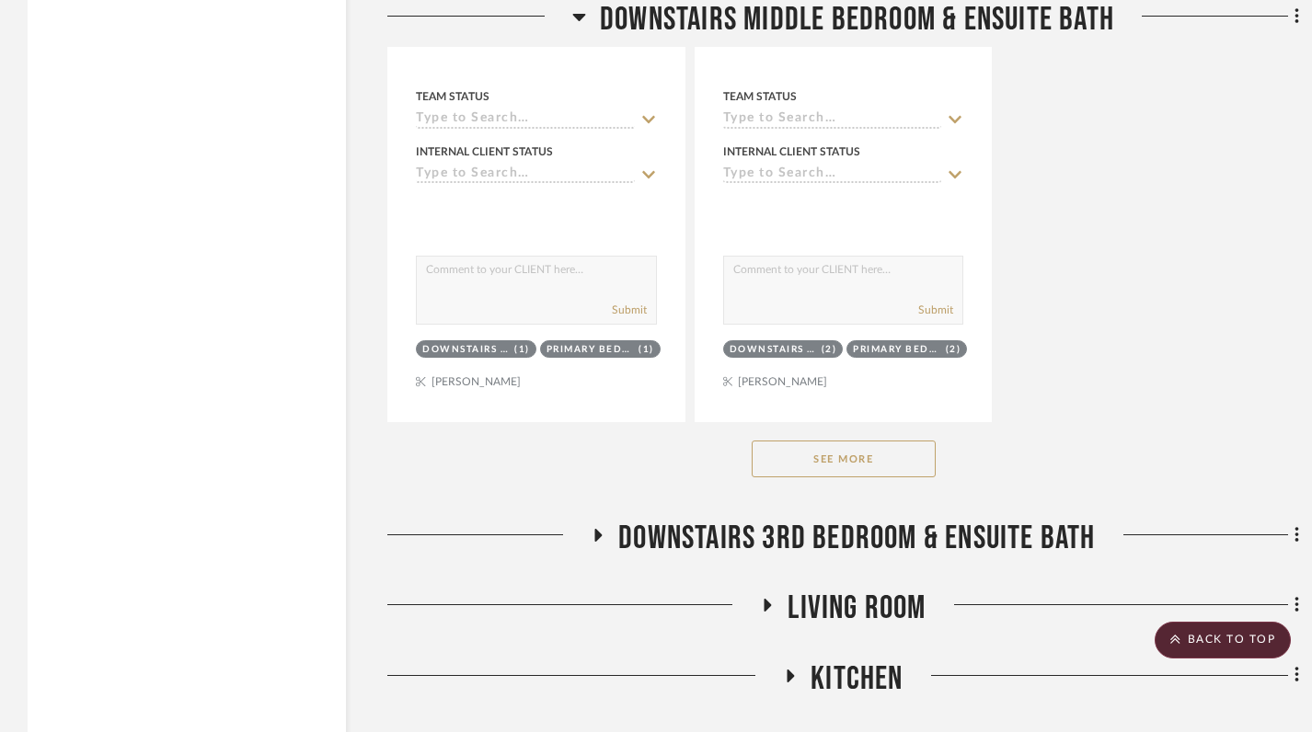
click at [823, 441] on button "See More" at bounding box center [844, 459] width 184 height 37
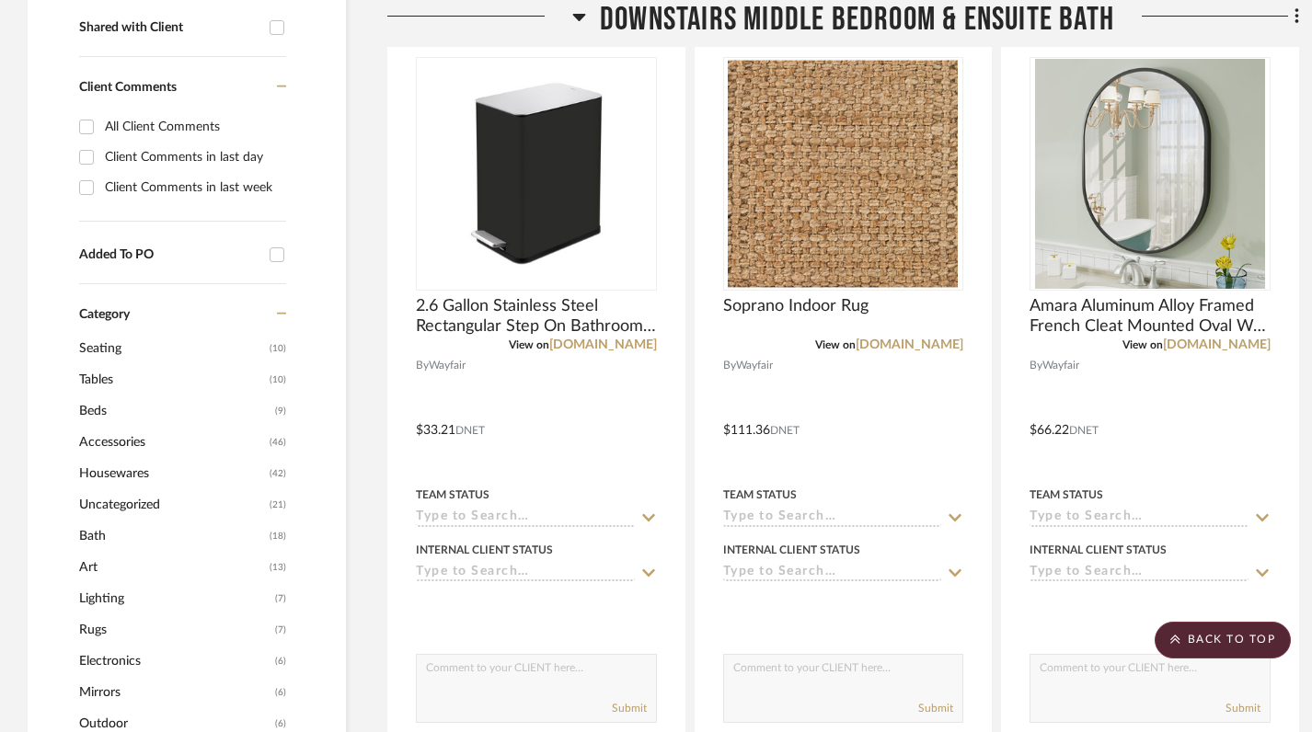
scroll to position [760, 0]
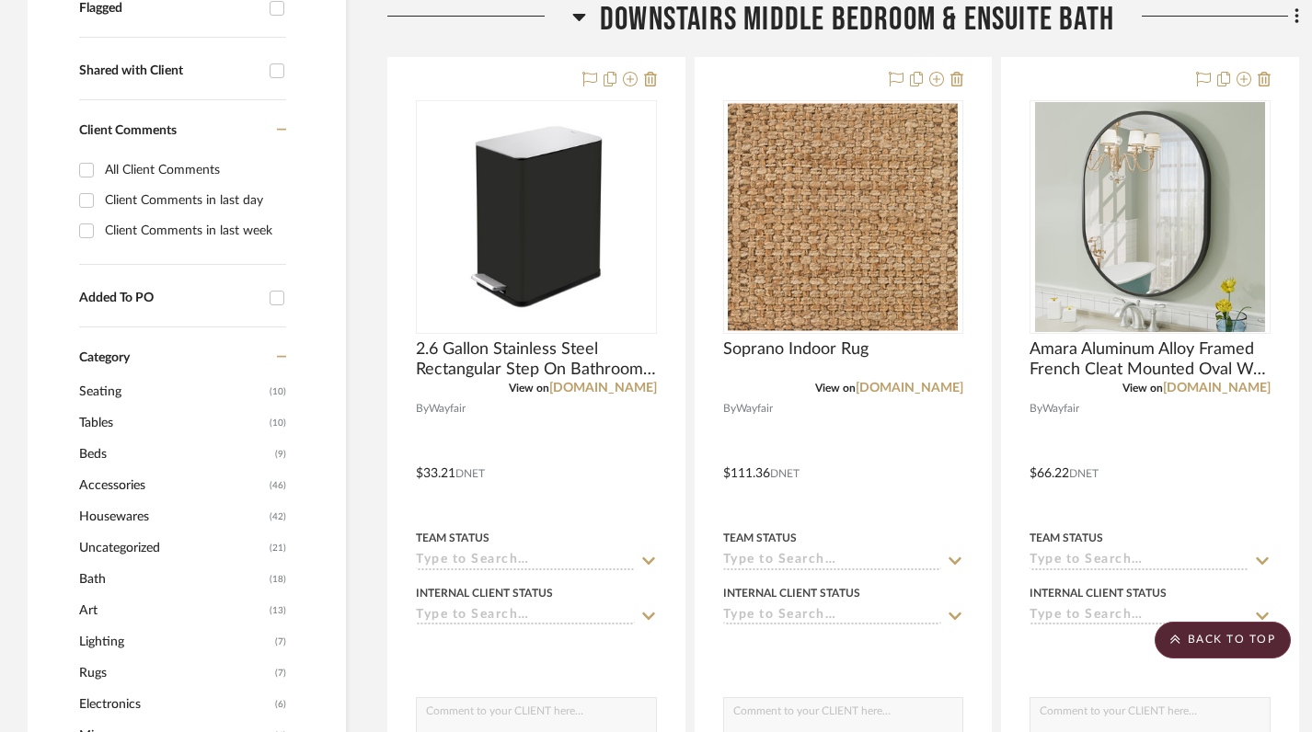
click at [576, 17] on icon at bounding box center [579, 17] width 13 height 7
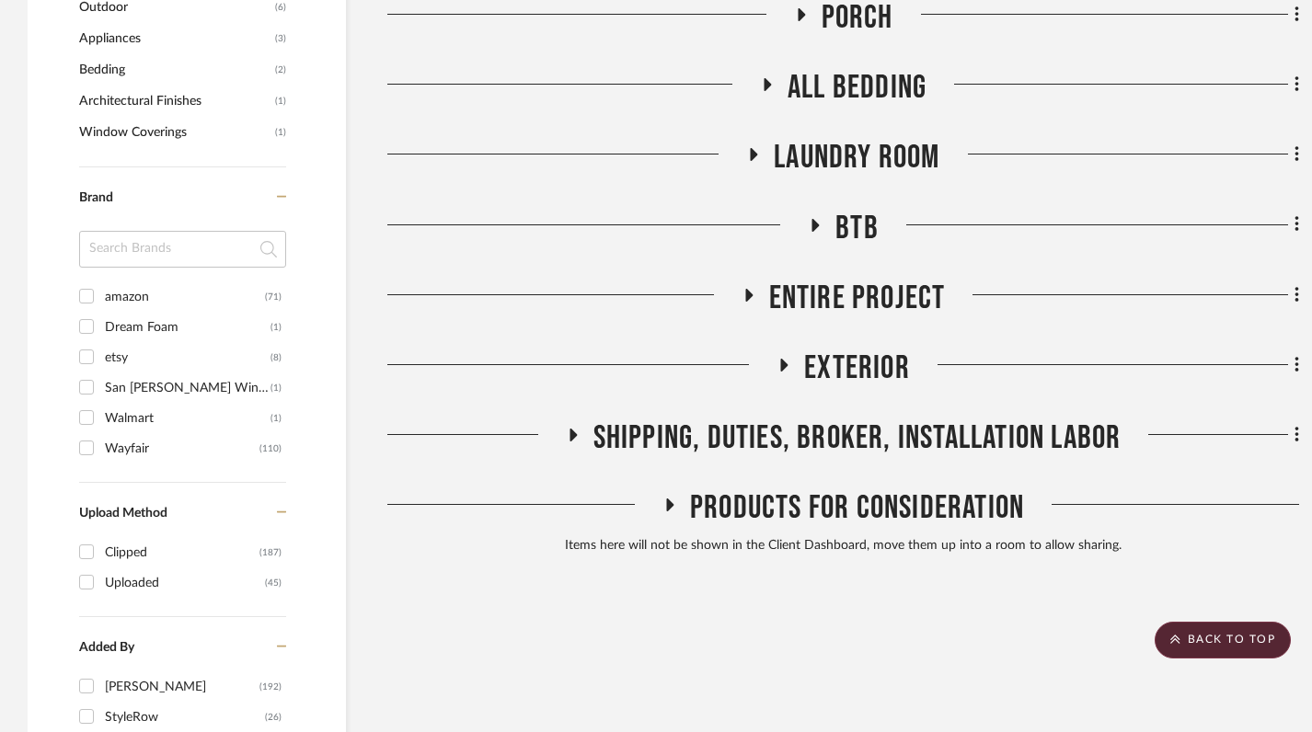
scroll to position [1519, 0]
click at [88, 404] on input "Walmart (1)" at bounding box center [86, 418] width 29 height 29
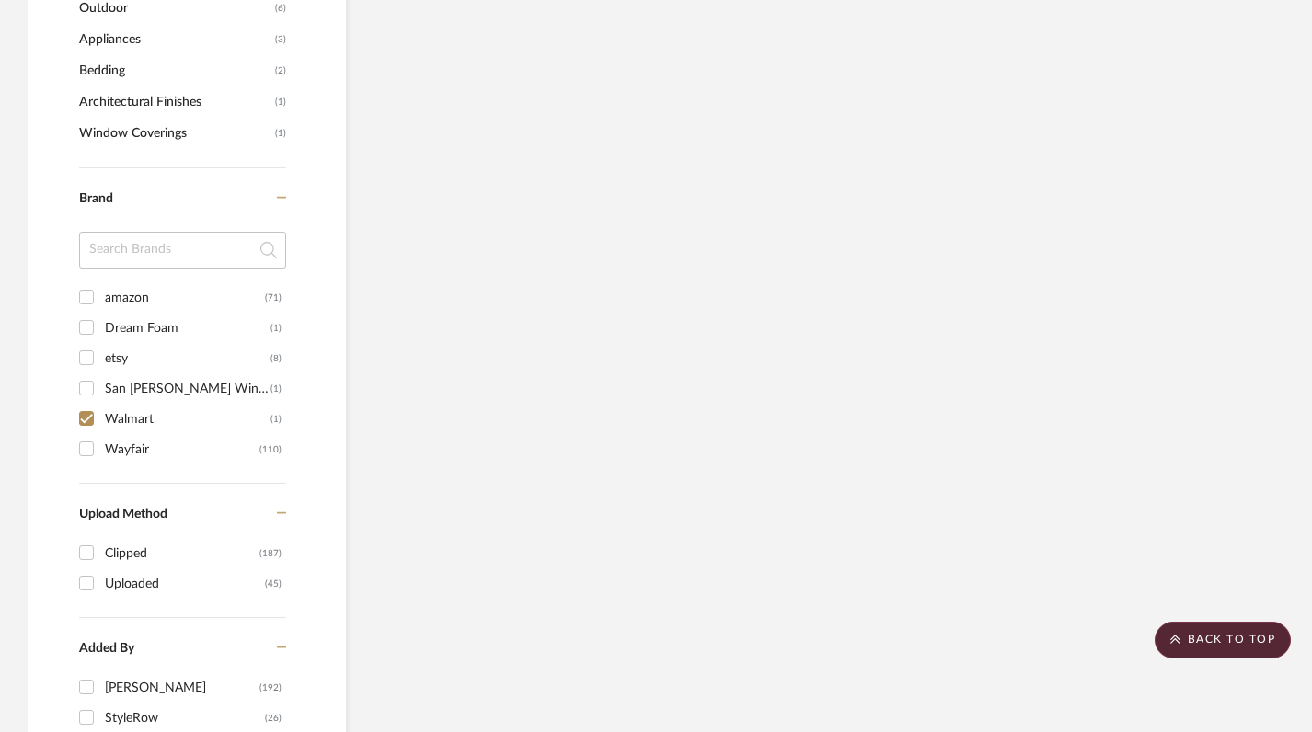
scroll to position [1422, 0]
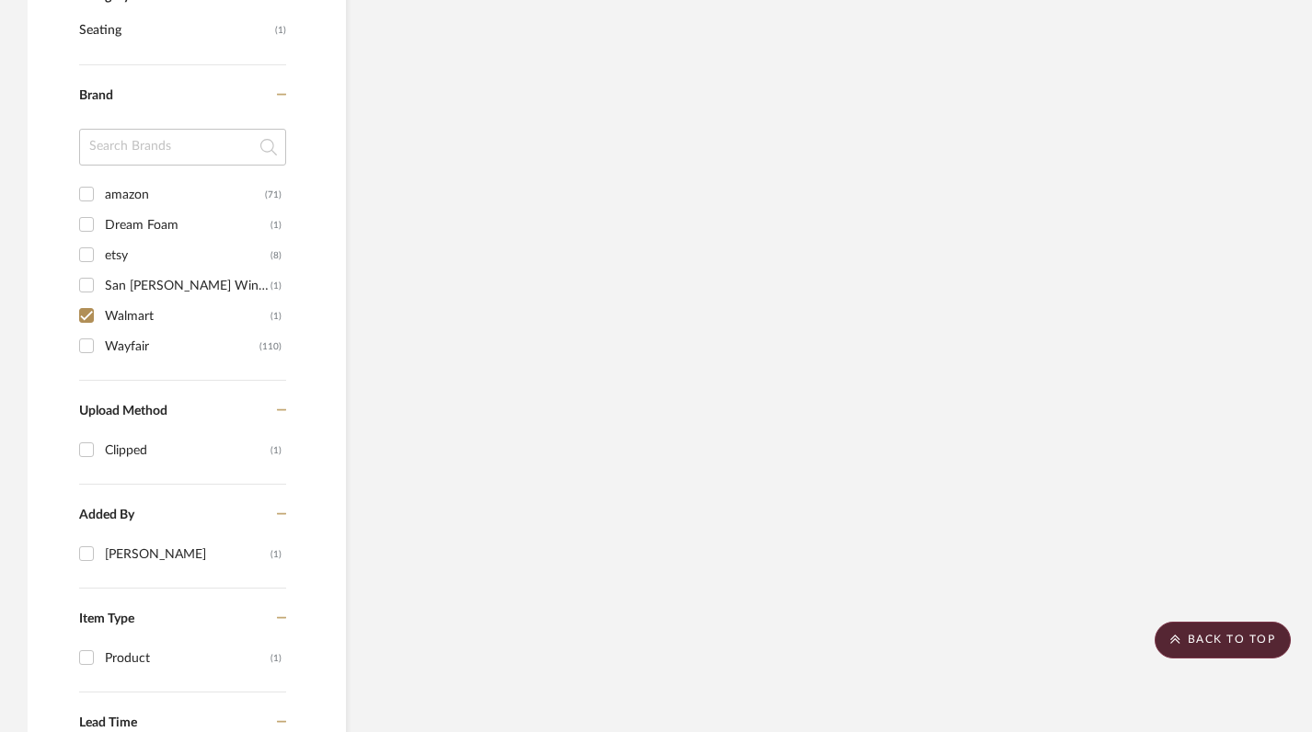
scroll to position [1120, 0]
click at [89, 303] on input "Walmart (1)" at bounding box center [86, 317] width 29 height 29
checkbox input "false"
click at [84, 333] on input "Wayfair (110)" at bounding box center [86, 347] width 29 height 29
checkbox input "true"
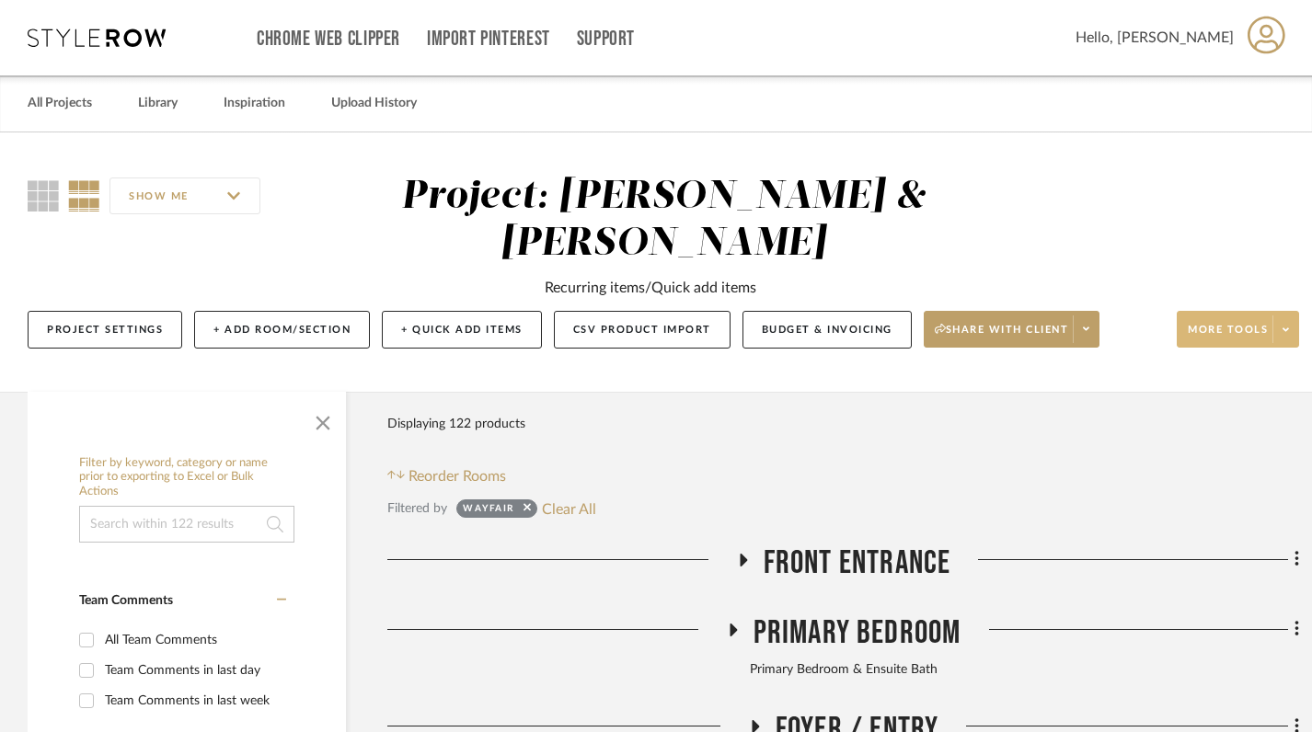
click at [1294, 316] on span at bounding box center [1285, 330] width 26 height 28
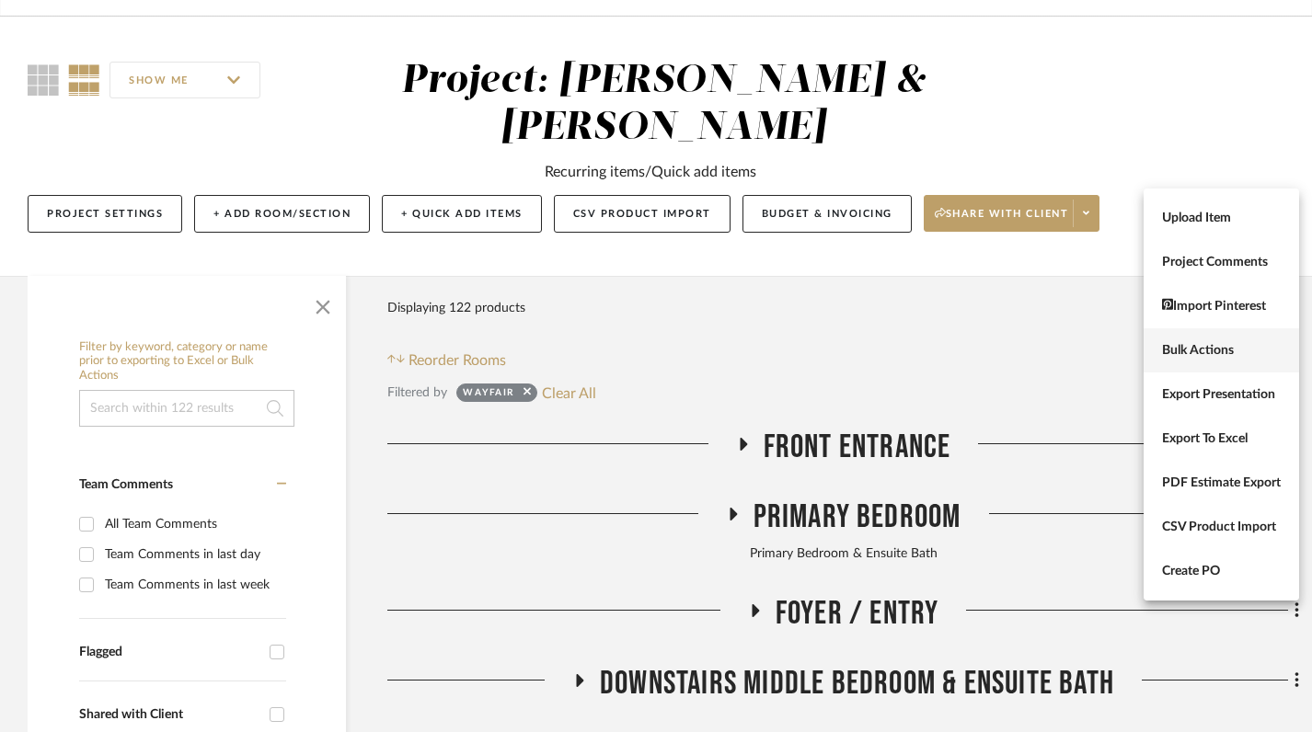
scroll to position [117, 0]
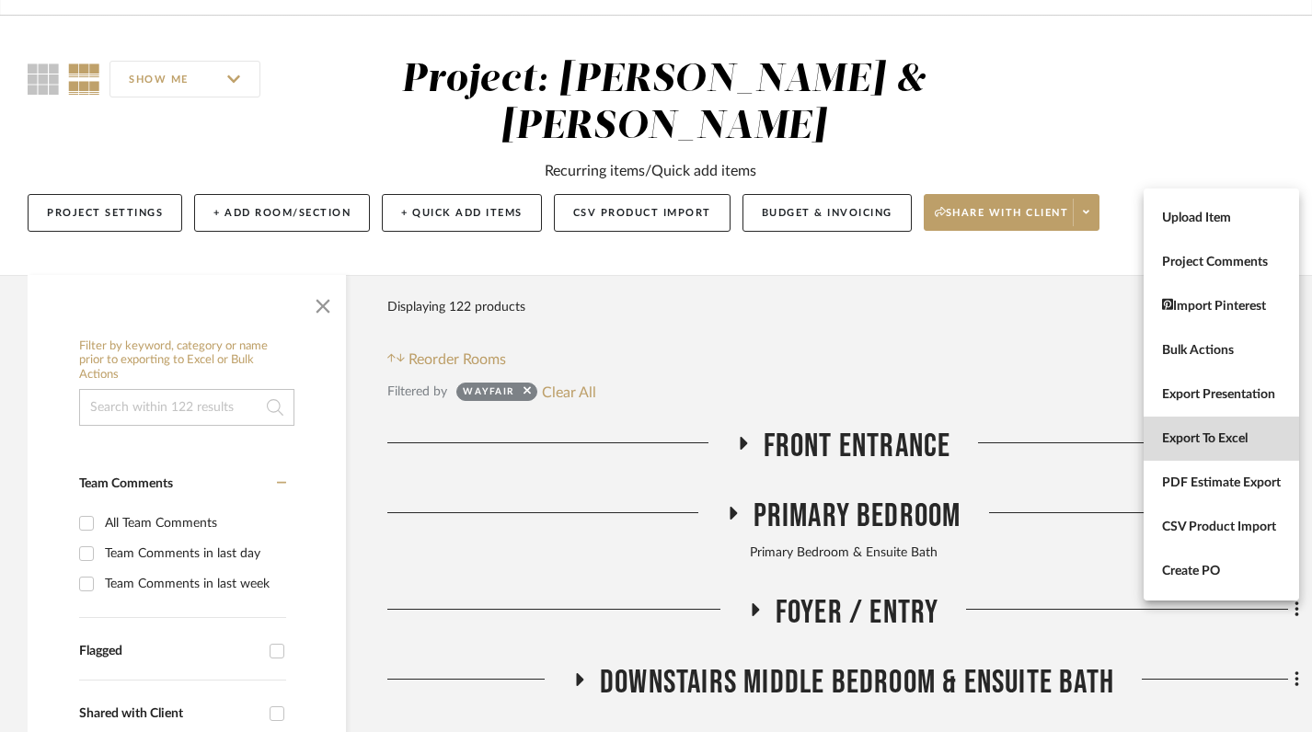
click at [1214, 430] on button "Export To Excel" at bounding box center [1221, 439] width 155 height 44
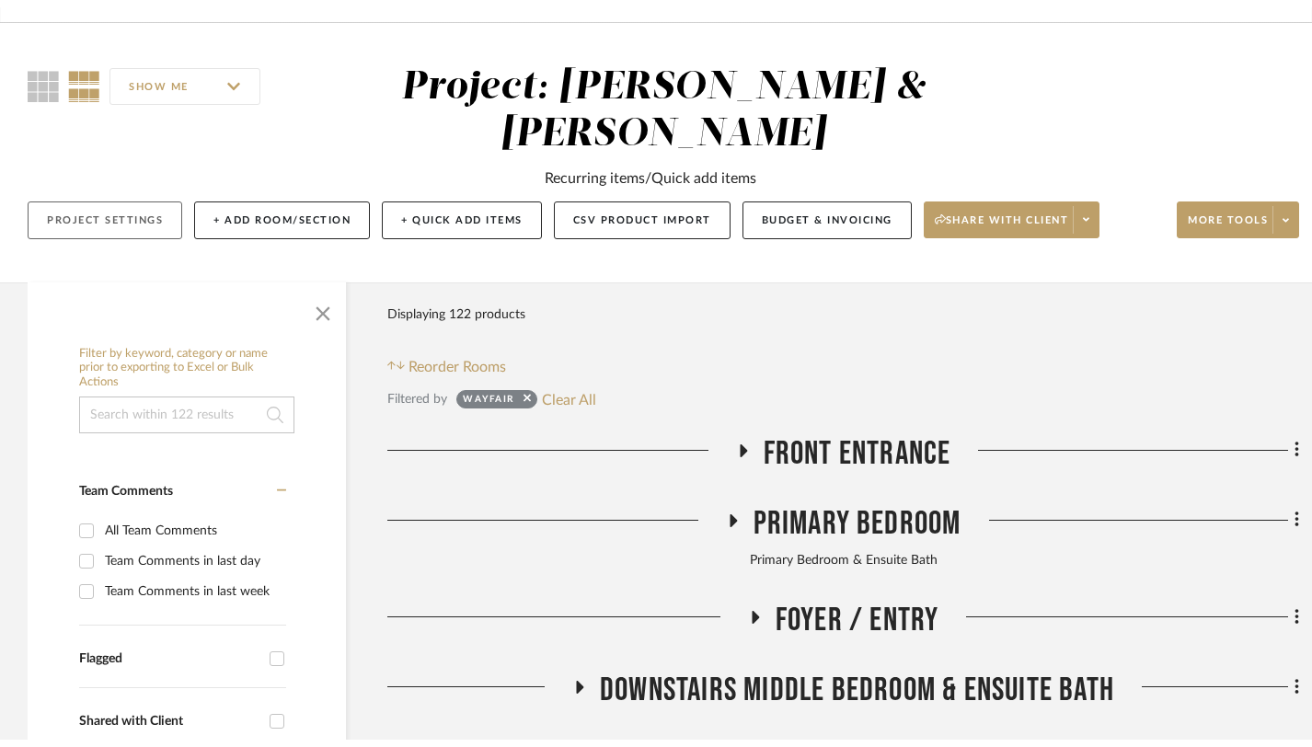
scroll to position [0, 0]
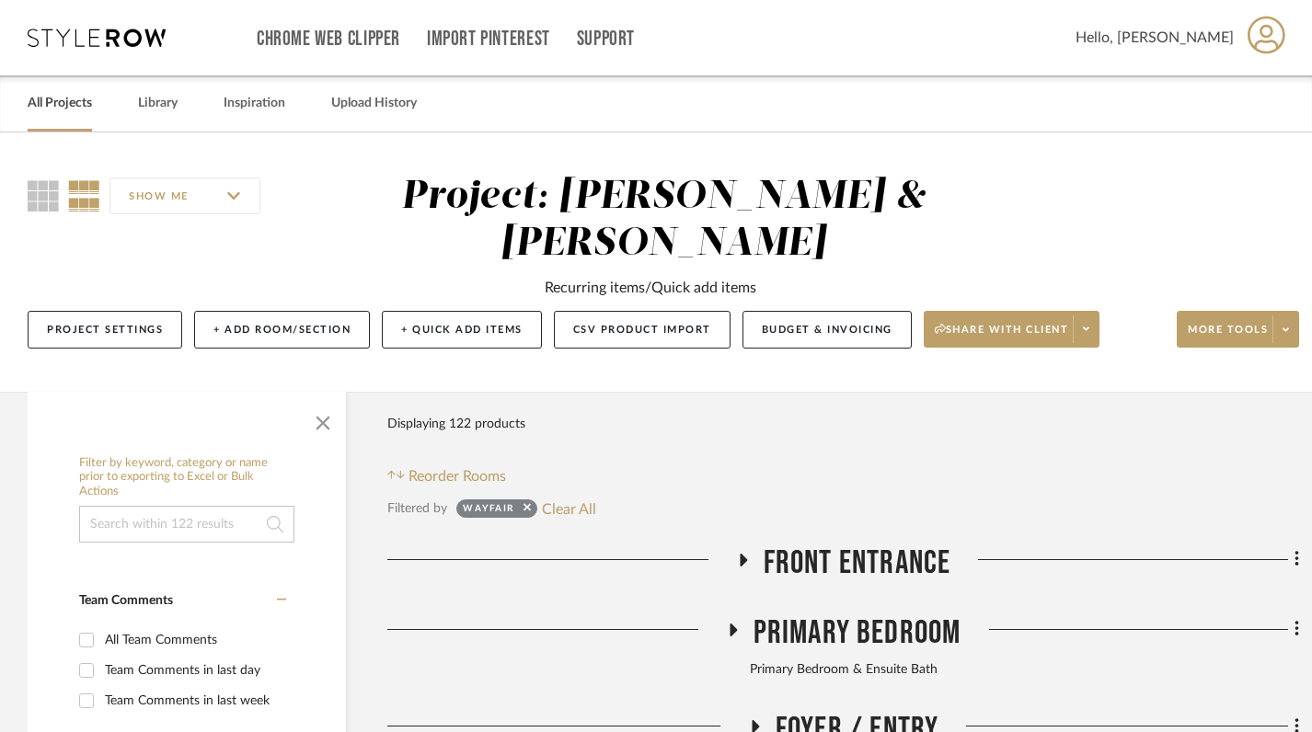
click at [44, 94] on link "All Projects" at bounding box center [60, 103] width 64 height 25
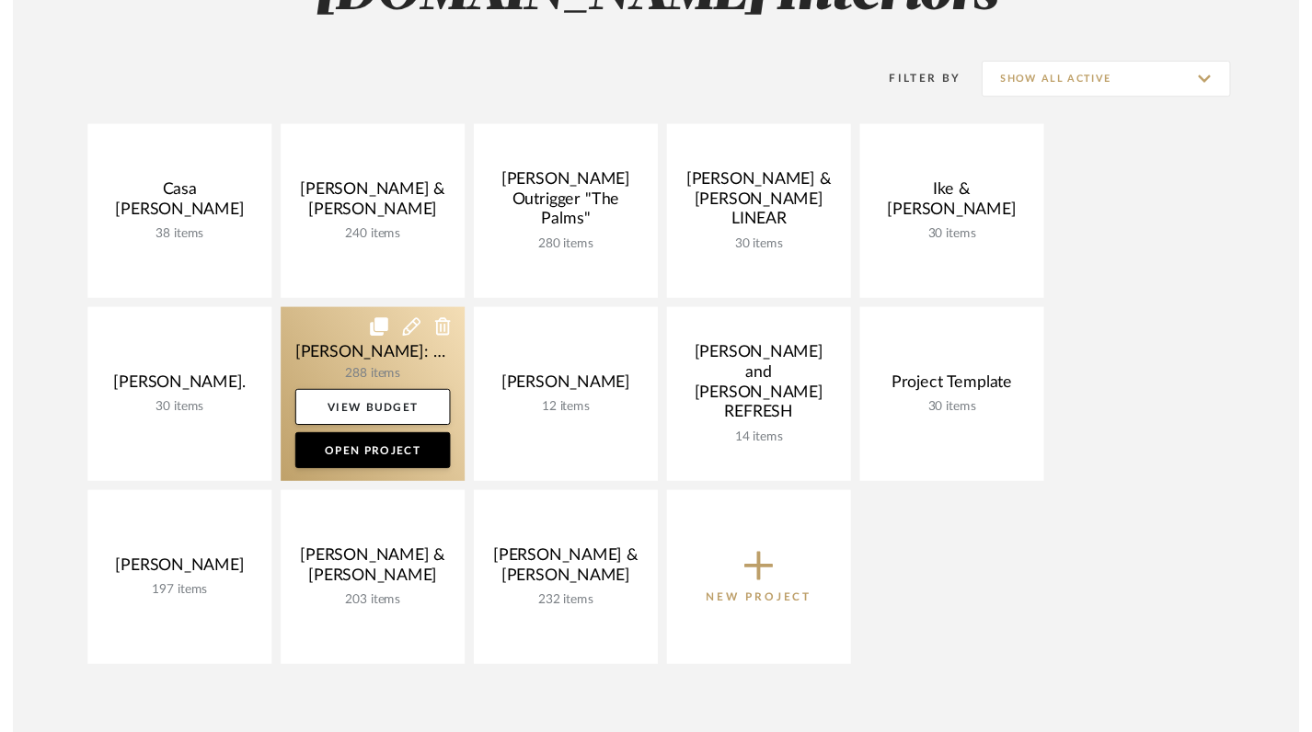
scroll to position [295, 0]
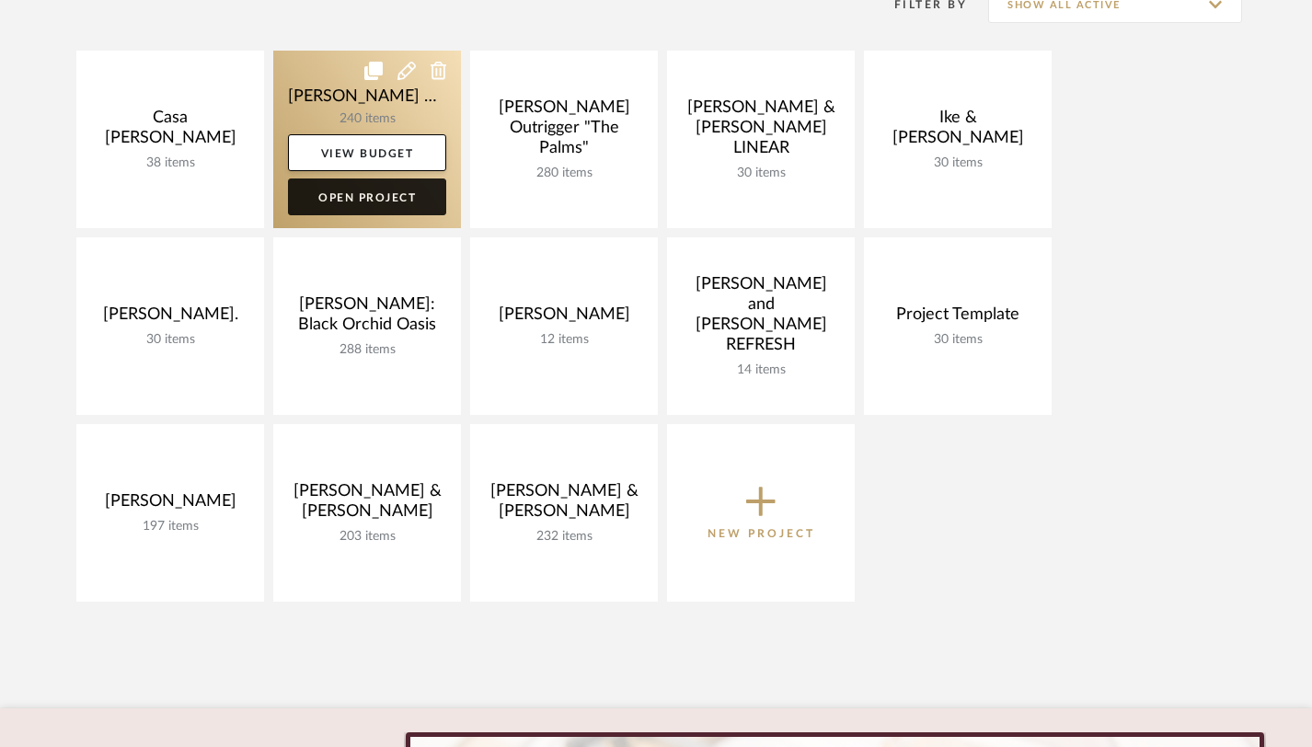
click at [358, 198] on link "Open Project" at bounding box center [367, 196] width 158 height 37
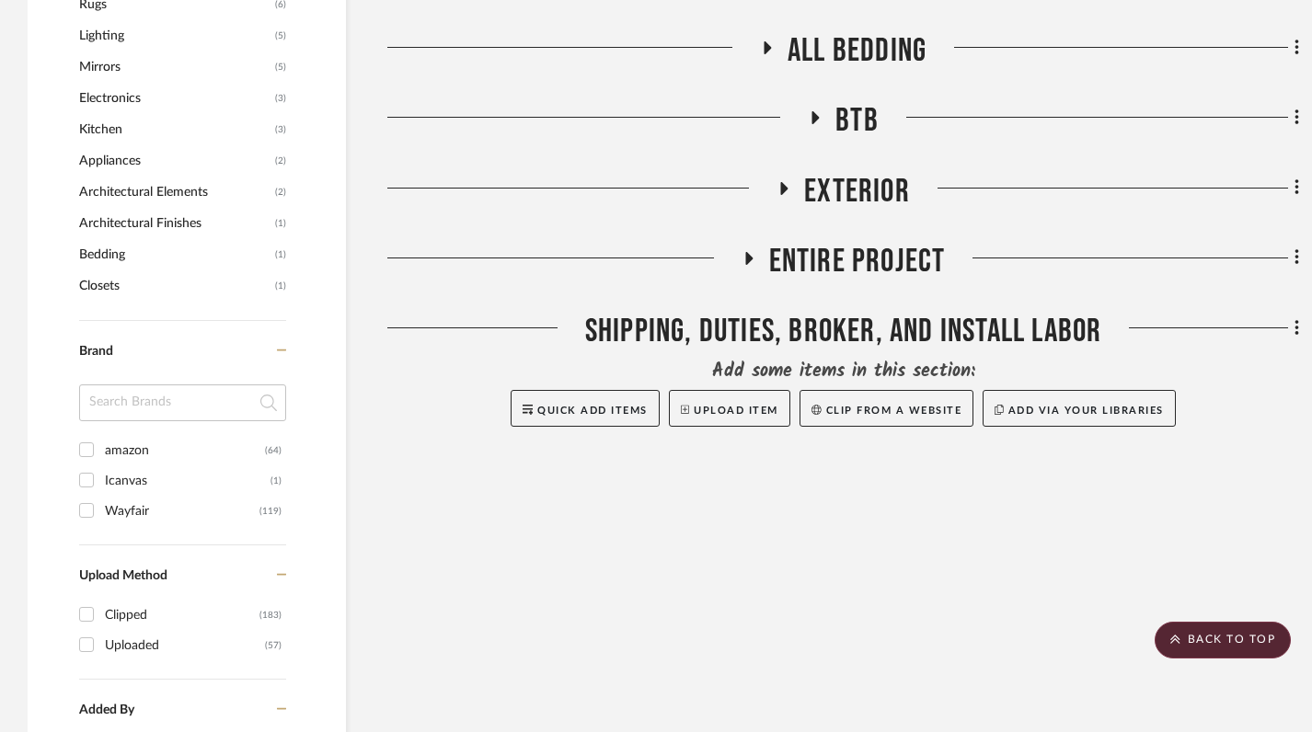
scroll to position [1462, 0]
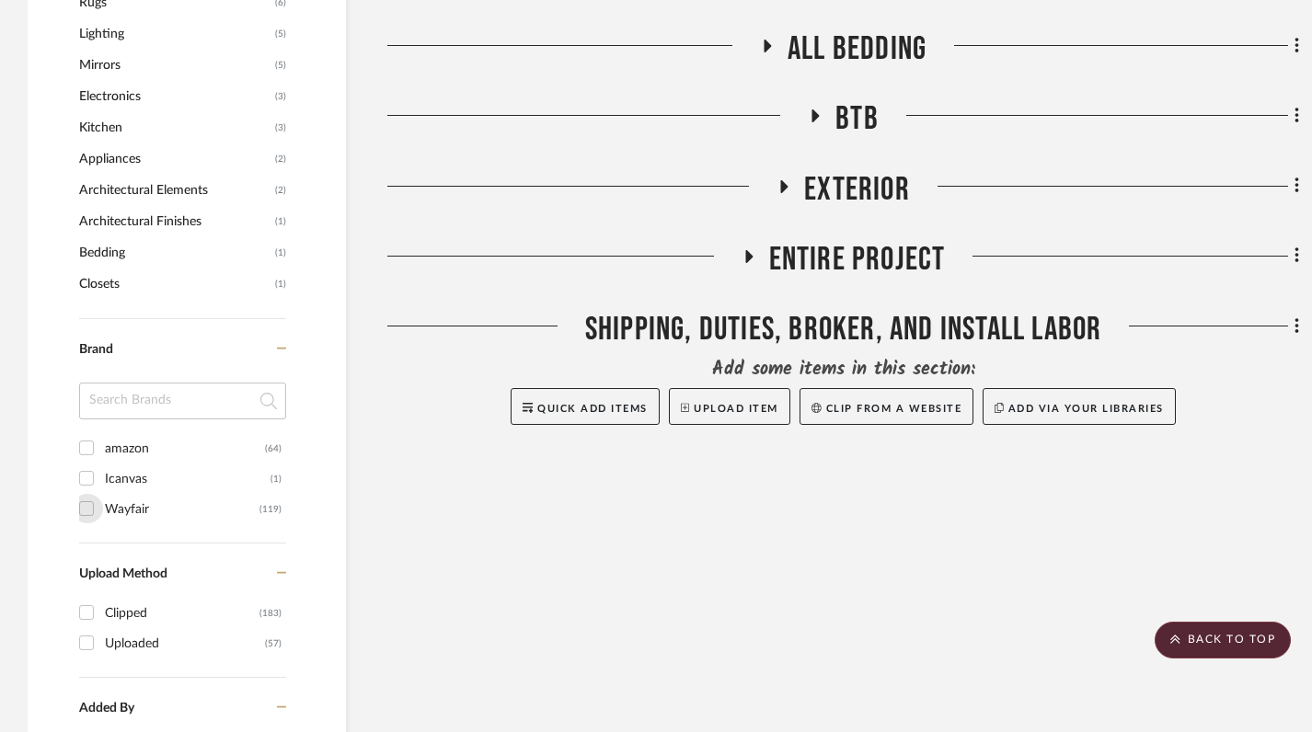
click at [86, 511] on input "Wayfair (119)" at bounding box center [86, 508] width 29 height 29
checkbox input "true"
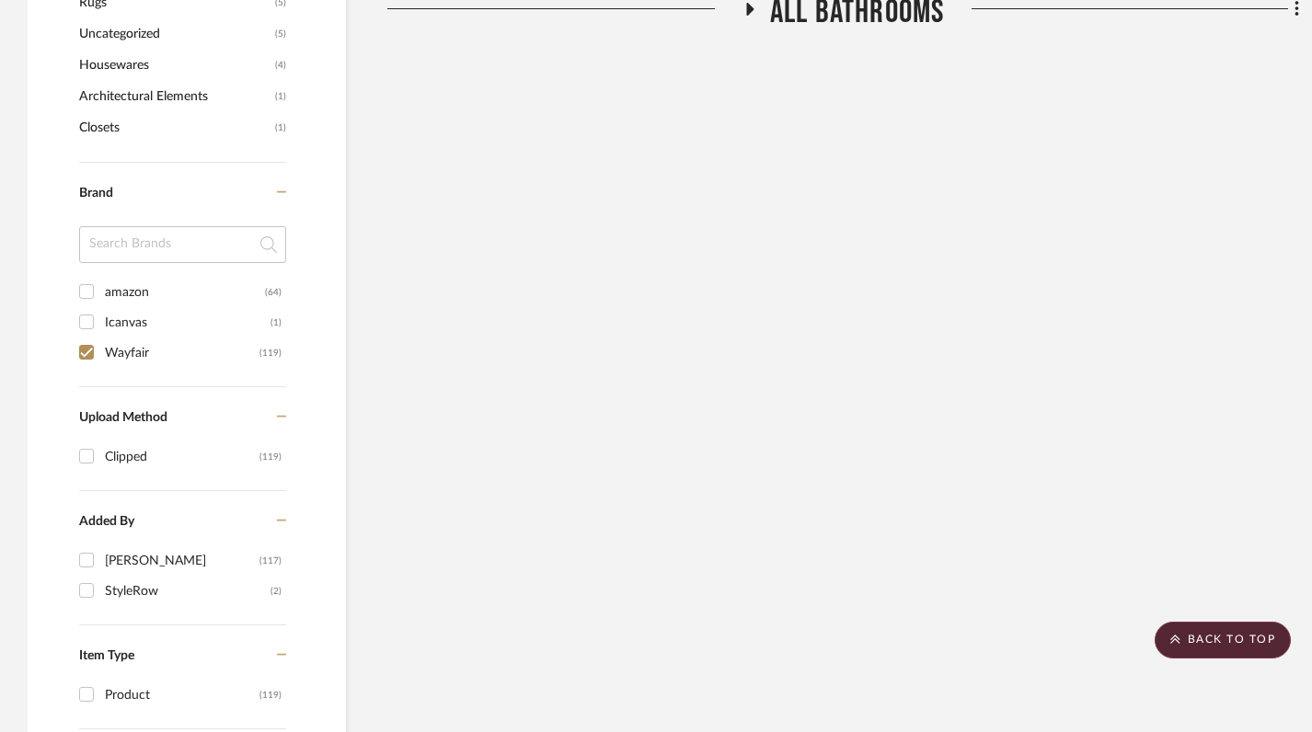
scroll to position [1368, 0]
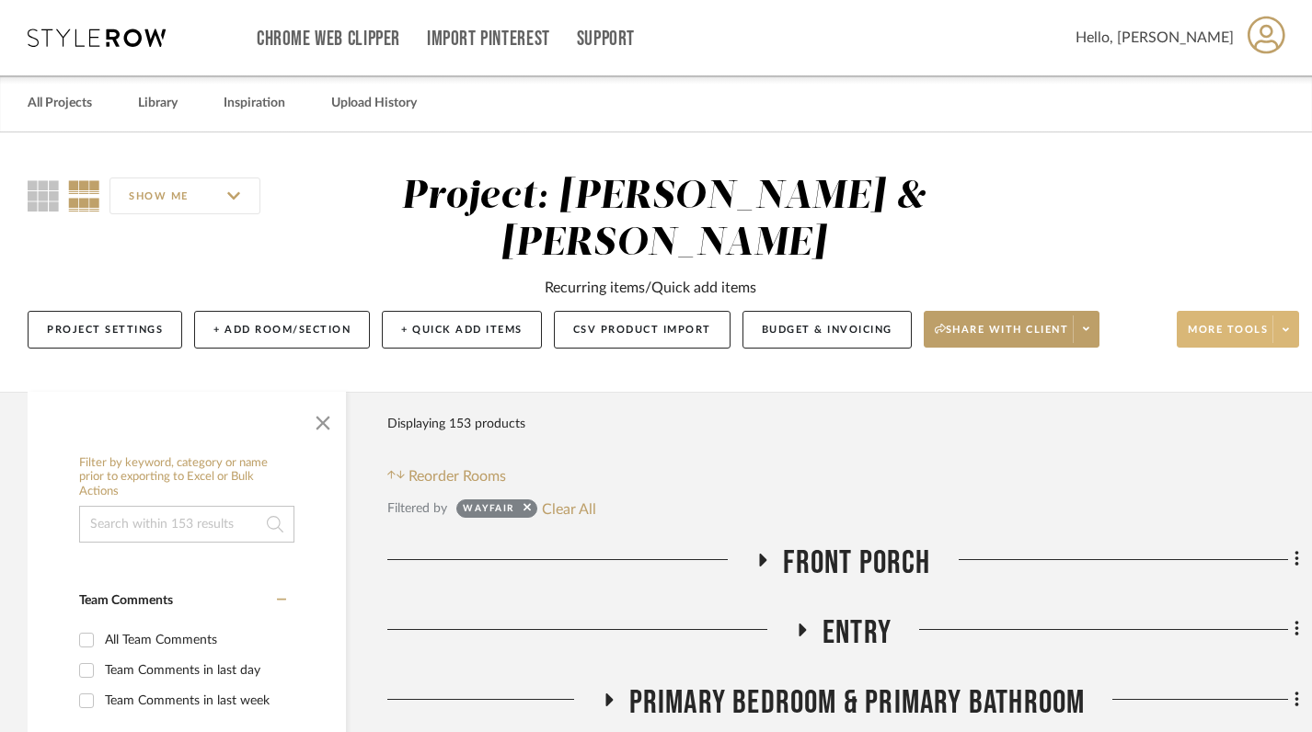
click at [1289, 340] on span at bounding box center [1285, 330] width 26 height 28
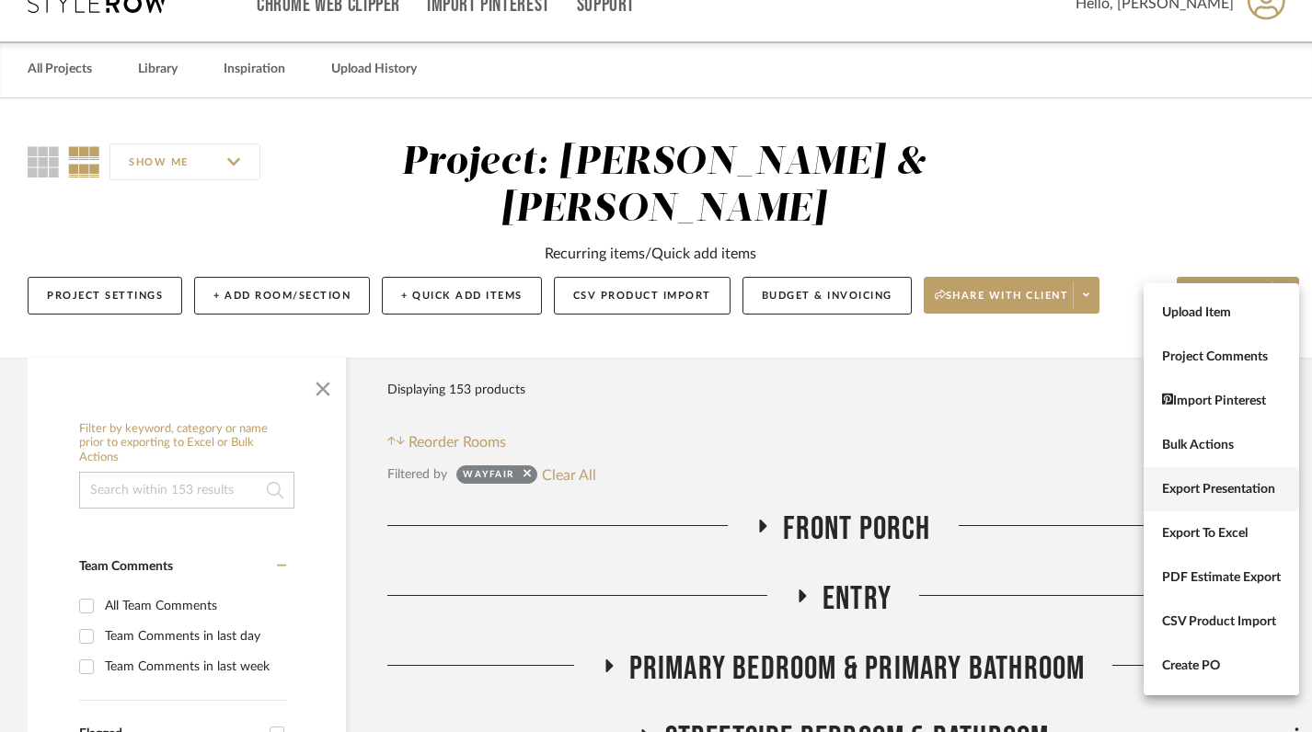
scroll to position [39, 0]
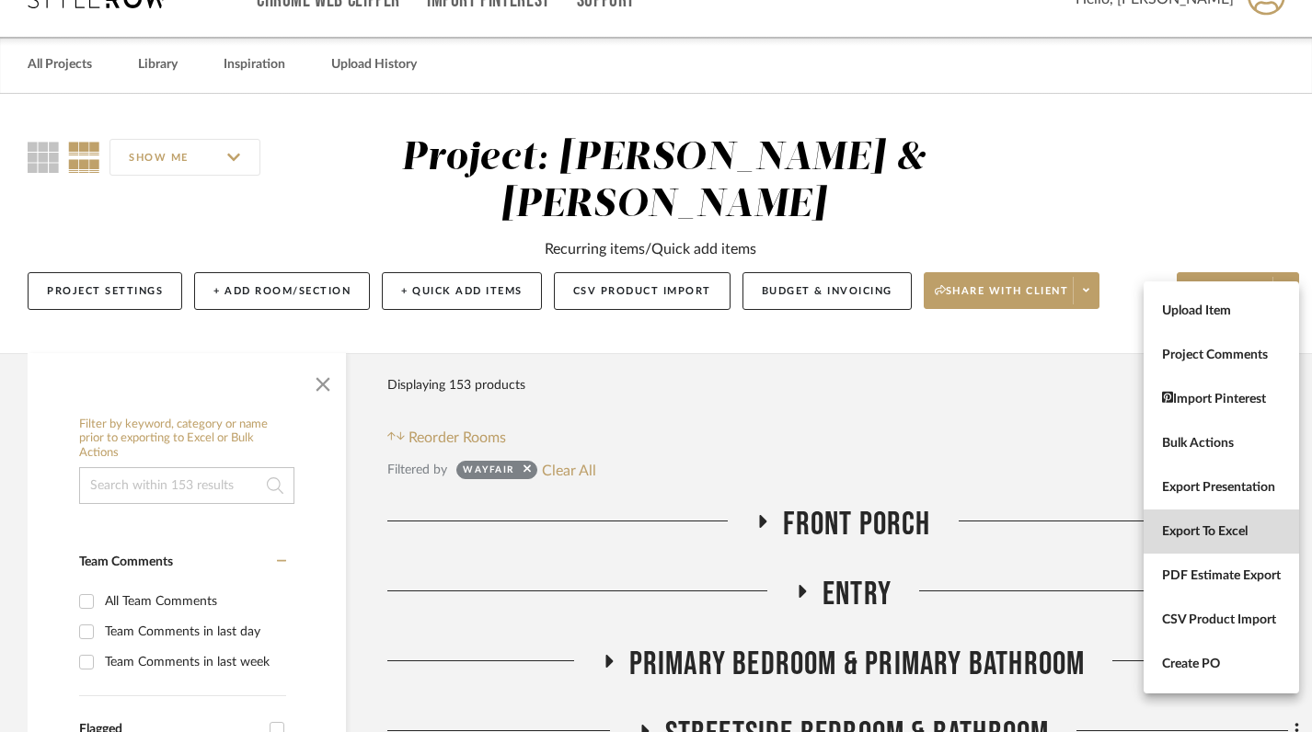
click at [1214, 527] on span "Export To Excel" at bounding box center [1221, 532] width 119 height 16
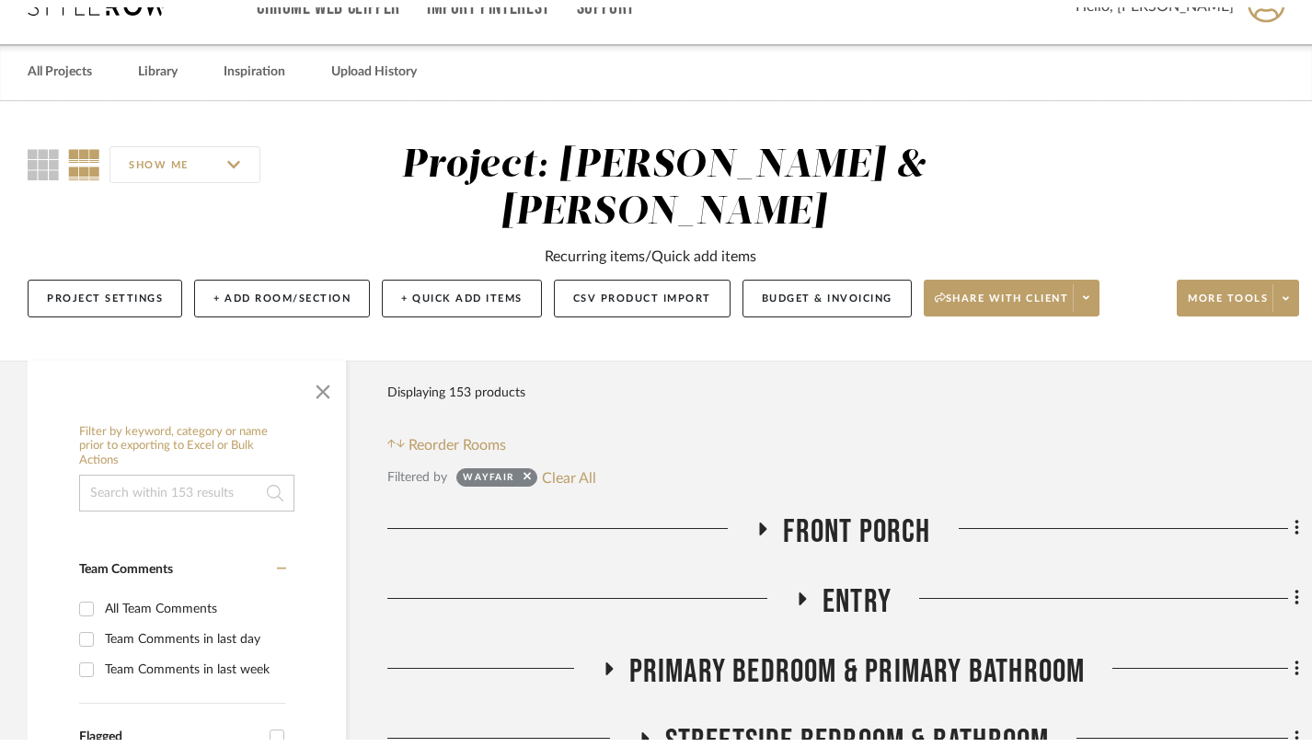
scroll to position [0, 0]
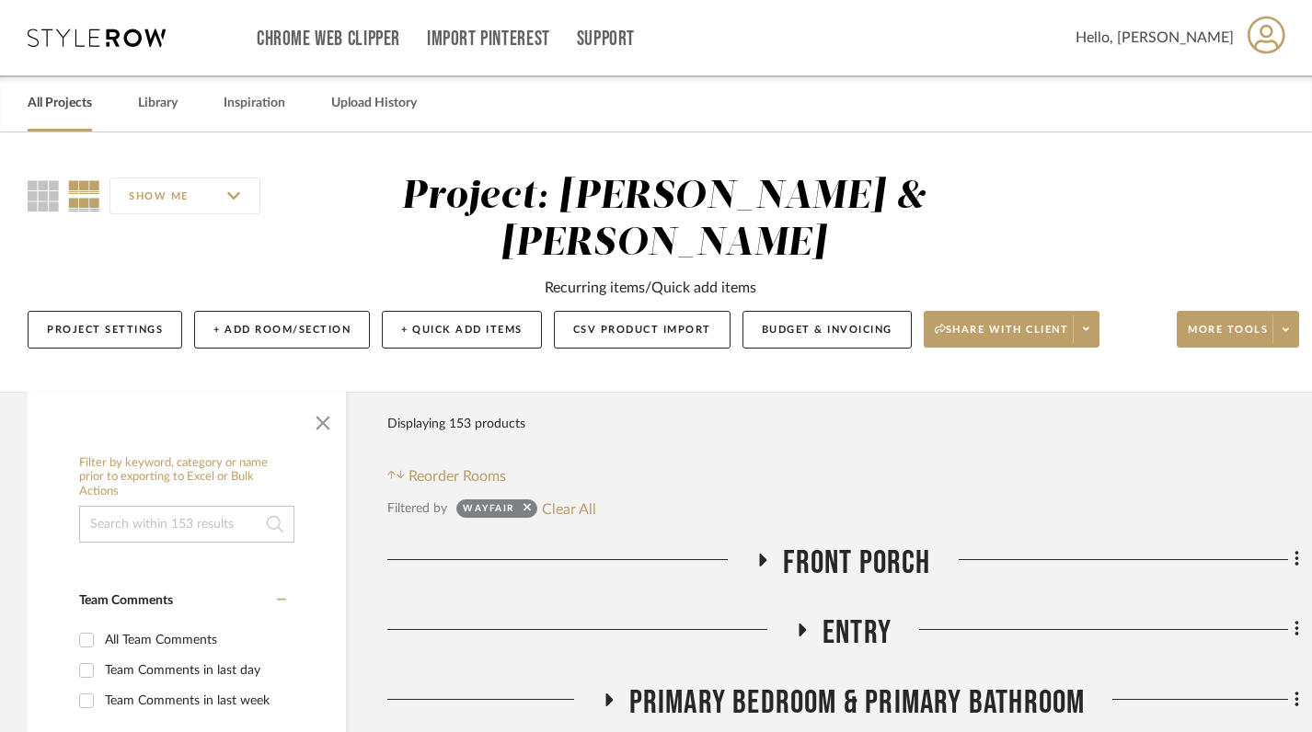
click at [68, 105] on link "All Projects" at bounding box center [60, 103] width 64 height 25
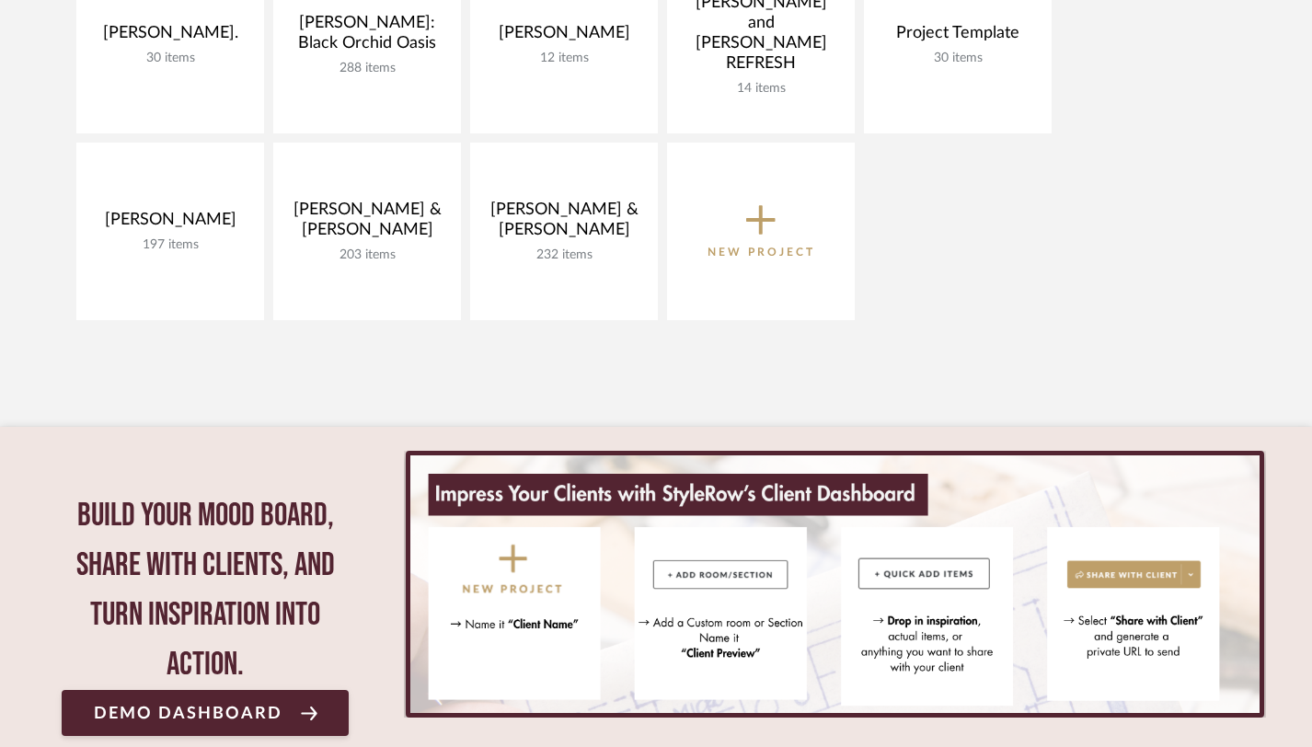
scroll to position [614, 0]
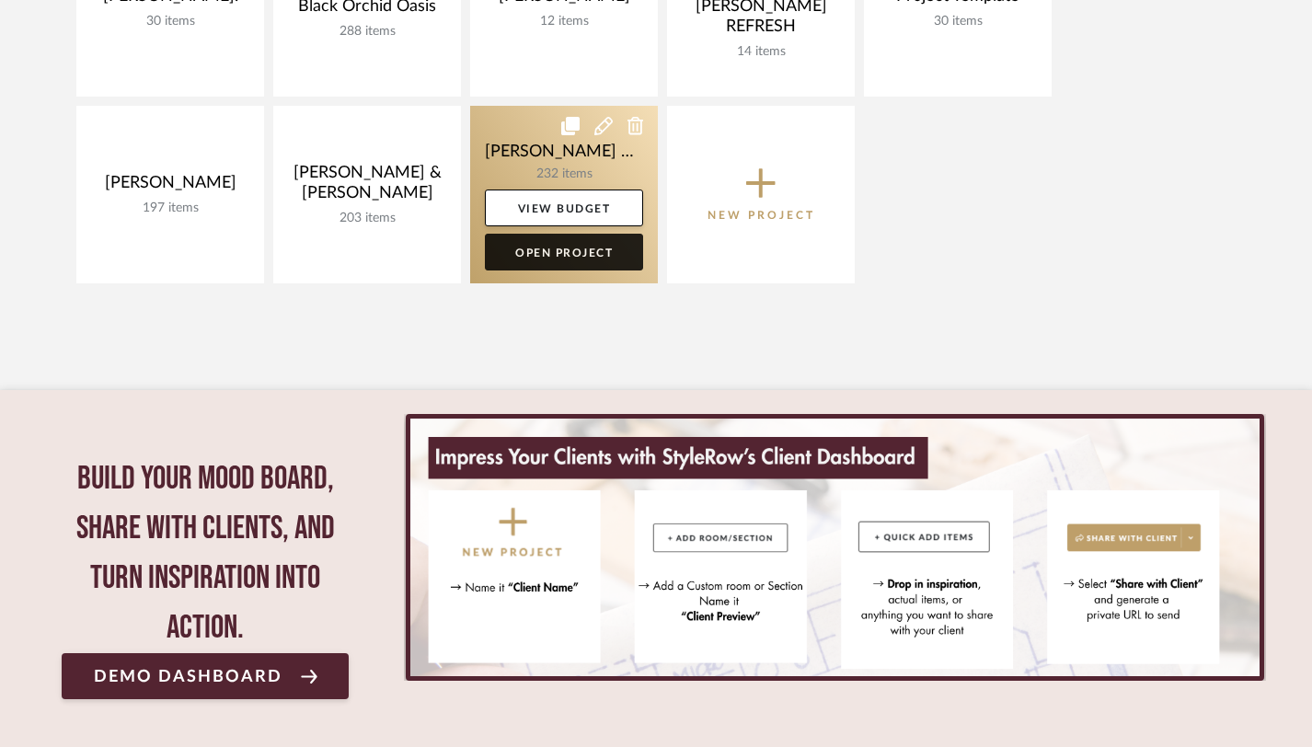
click at [571, 255] on link "Open Project" at bounding box center [564, 252] width 158 height 37
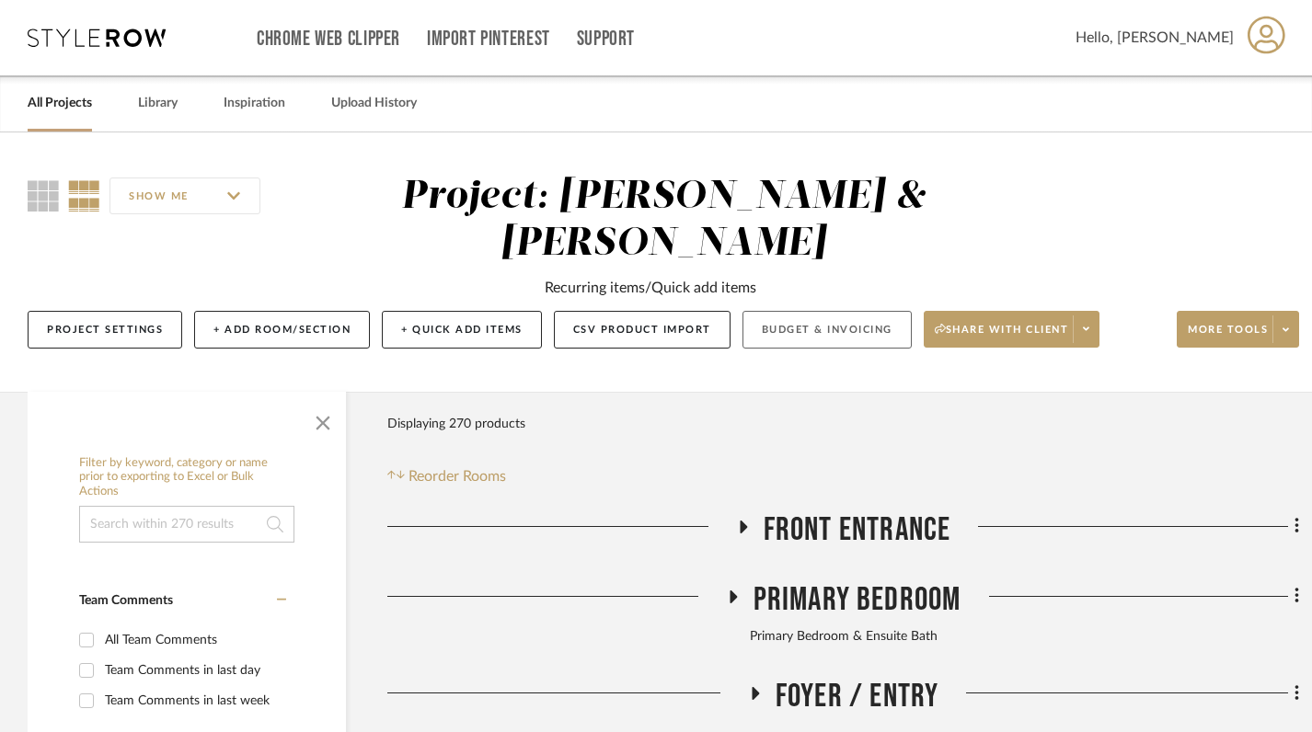
click at [831, 311] on button "Budget & Invoicing" at bounding box center [826, 330] width 169 height 38
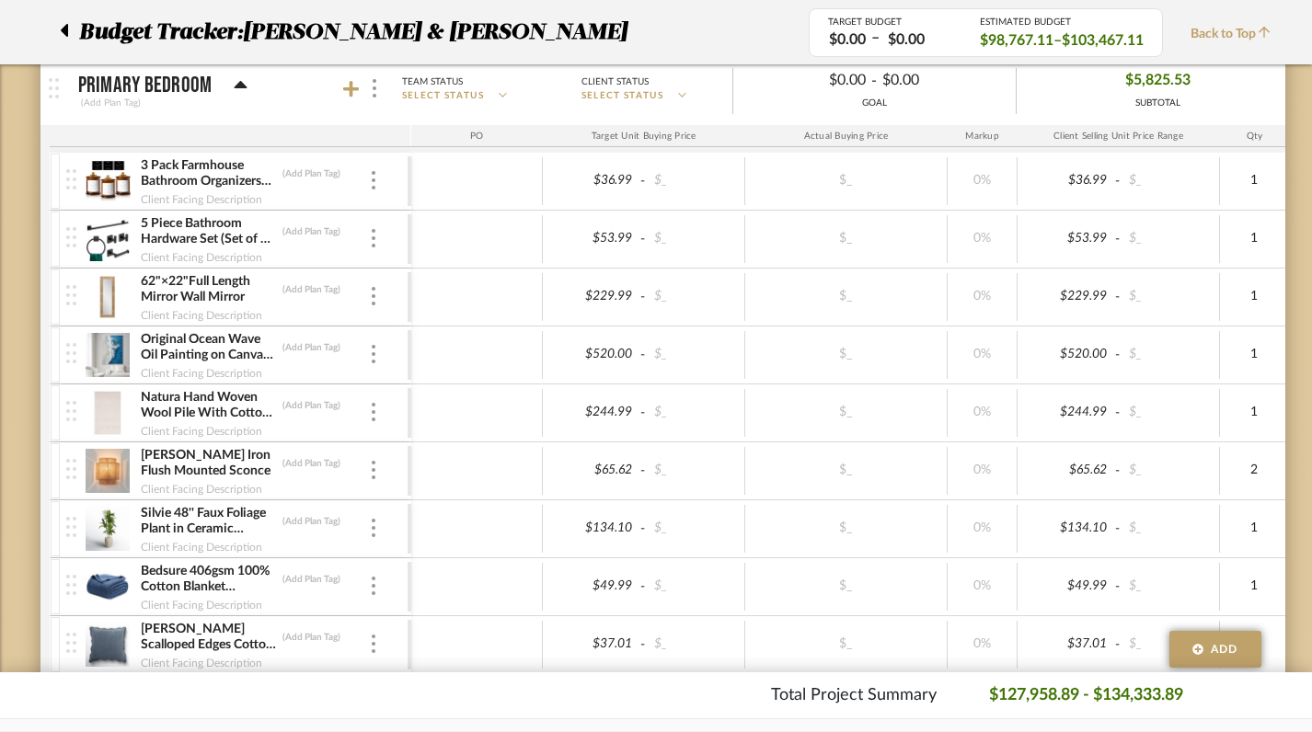
scroll to position [606, 0]
click at [355, 97] on div at bounding box center [363, 87] width 40 height 25
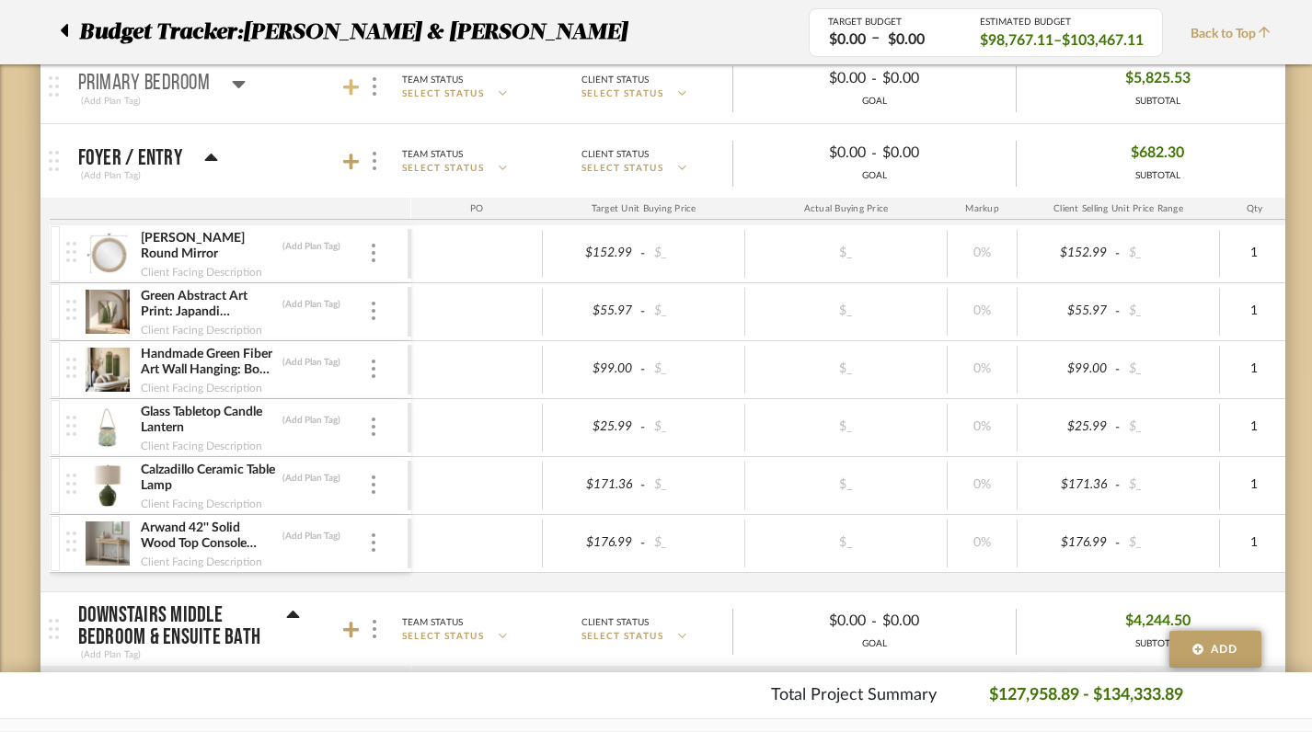
click at [349, 93] on icon at bounding box center [351, 87] width 17 height 17
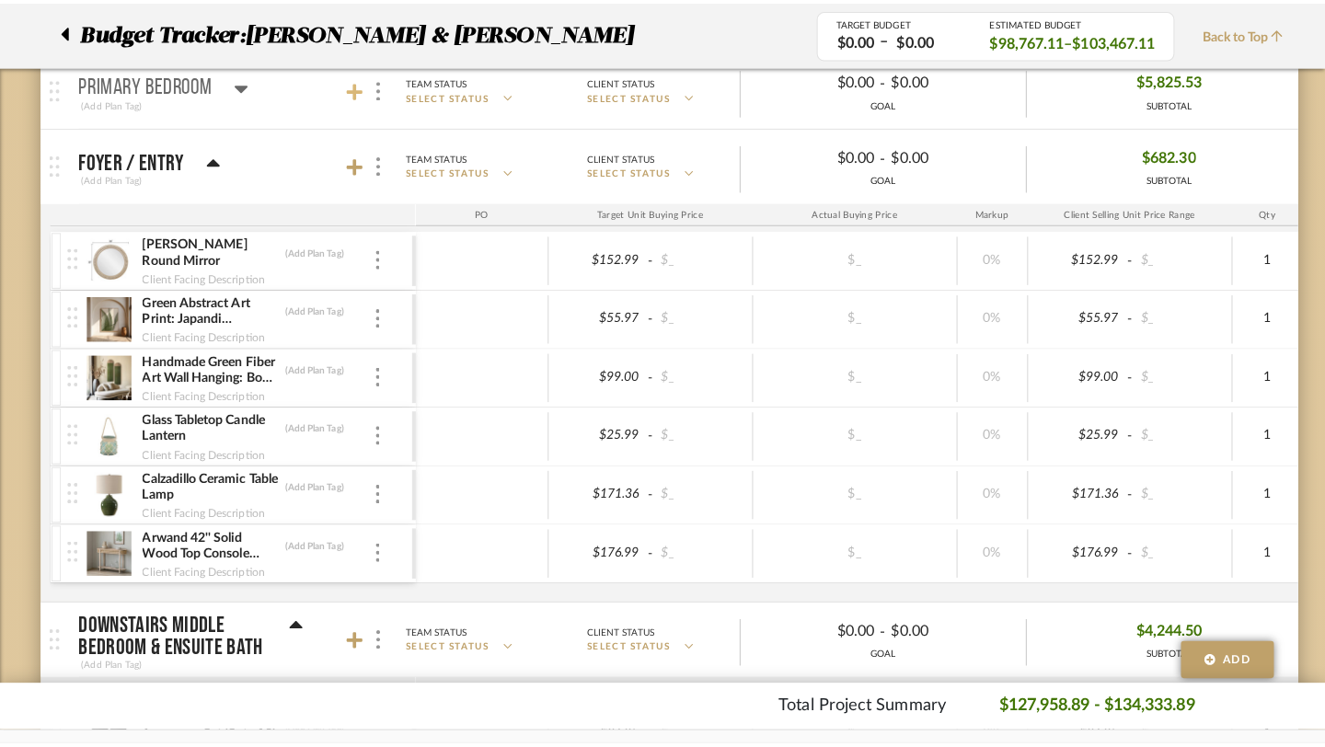
scroll to position [0, 0]
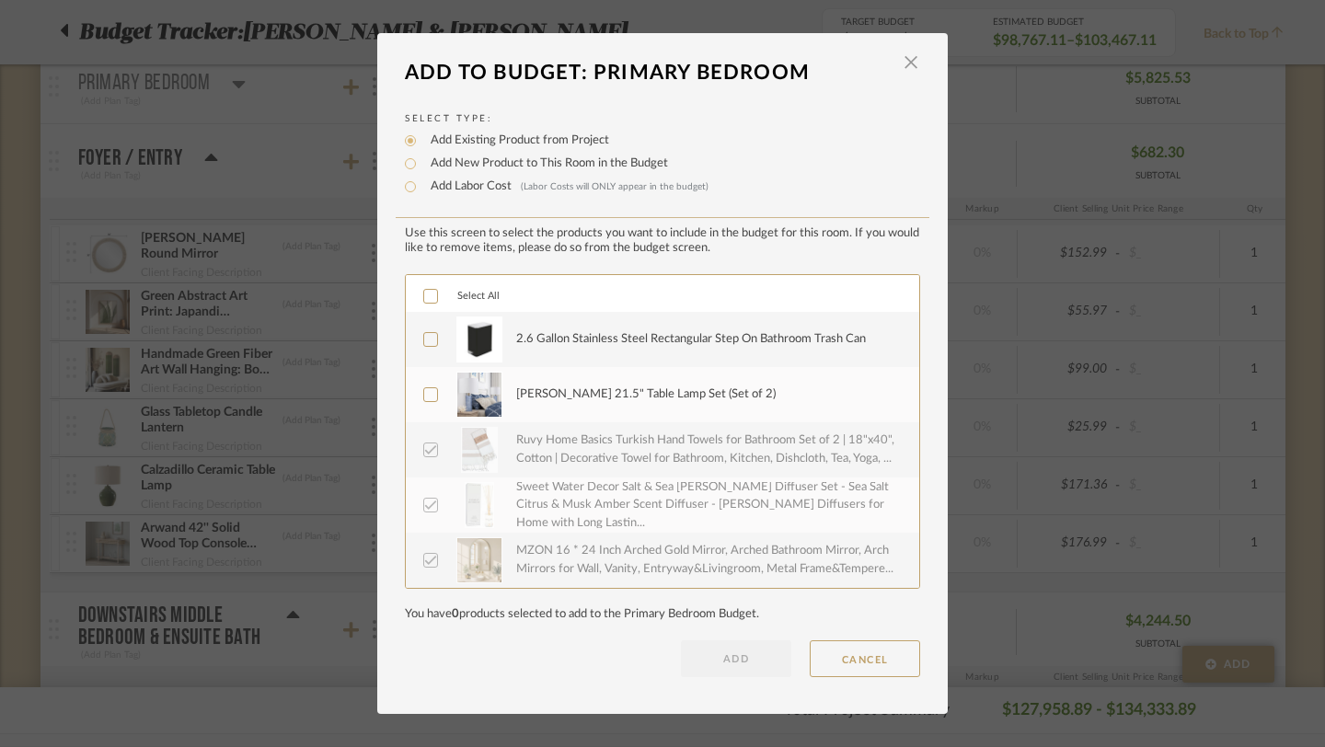
click at [430, 346] on icon at bounding box center [430, 339] width 13 height 13
click at [741, 672] on button "ADD" at bounding box center [736, 658] width 110 height 37
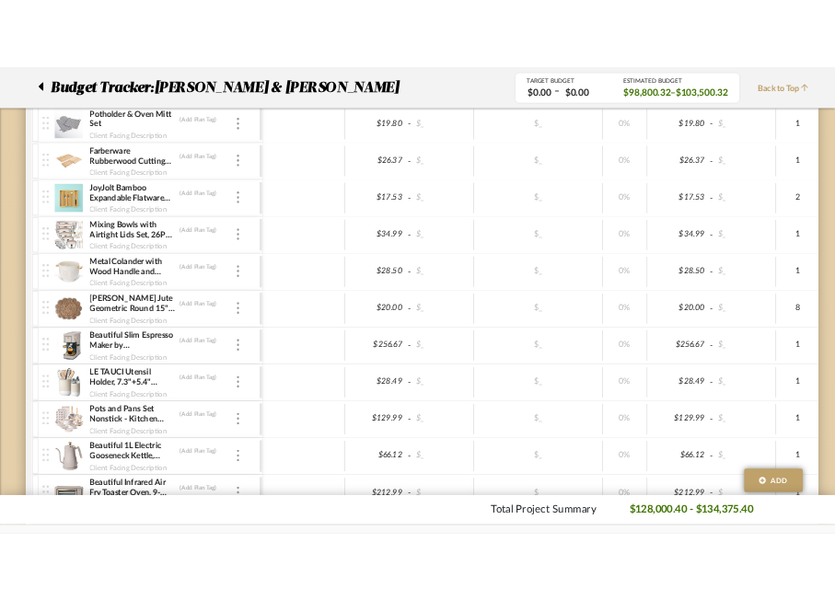
scroll to position [7112, 0]
